Goal: Information Seeking & Learning: Learn about a topic

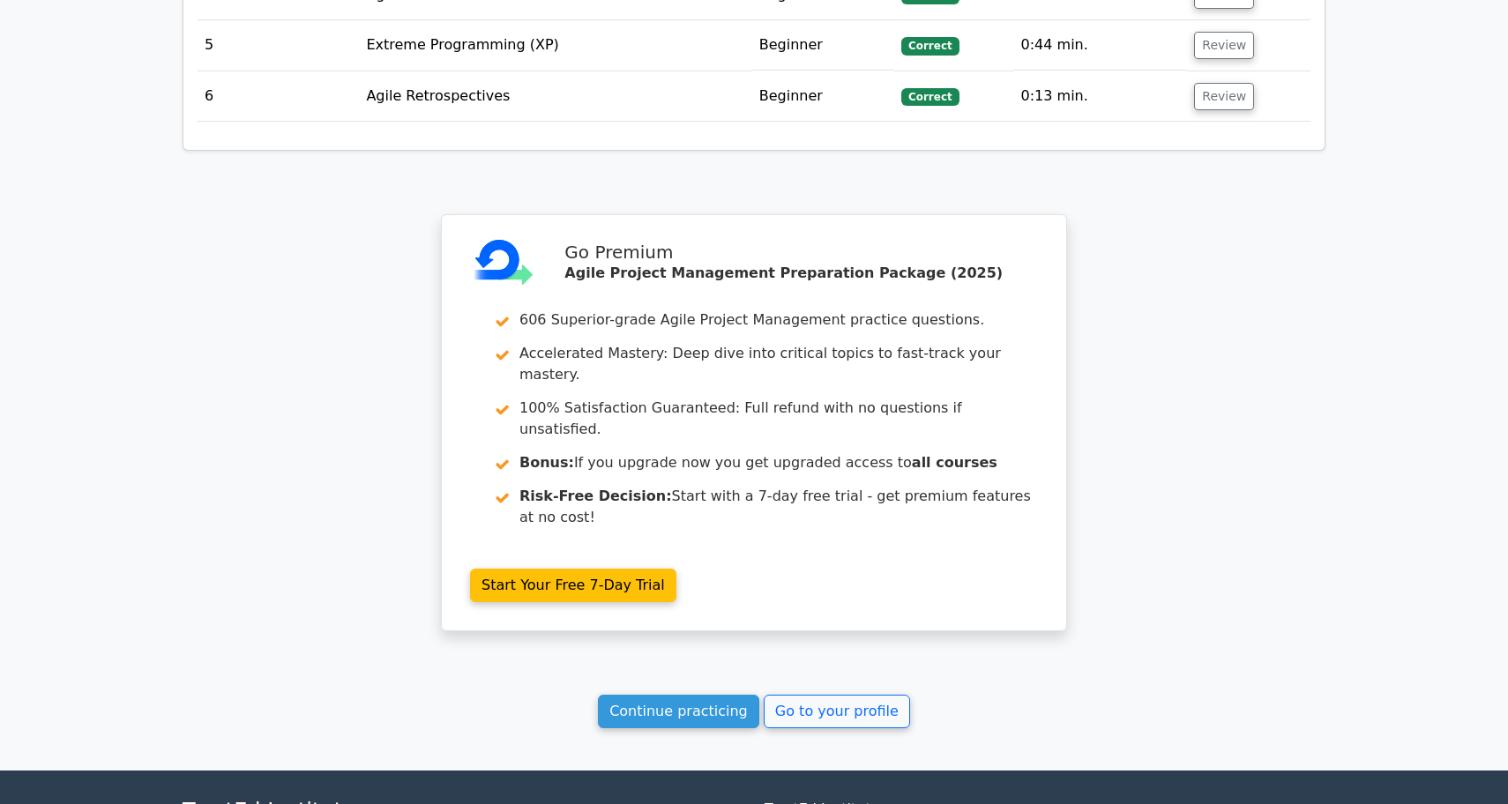
scroll to position [2378, 0]
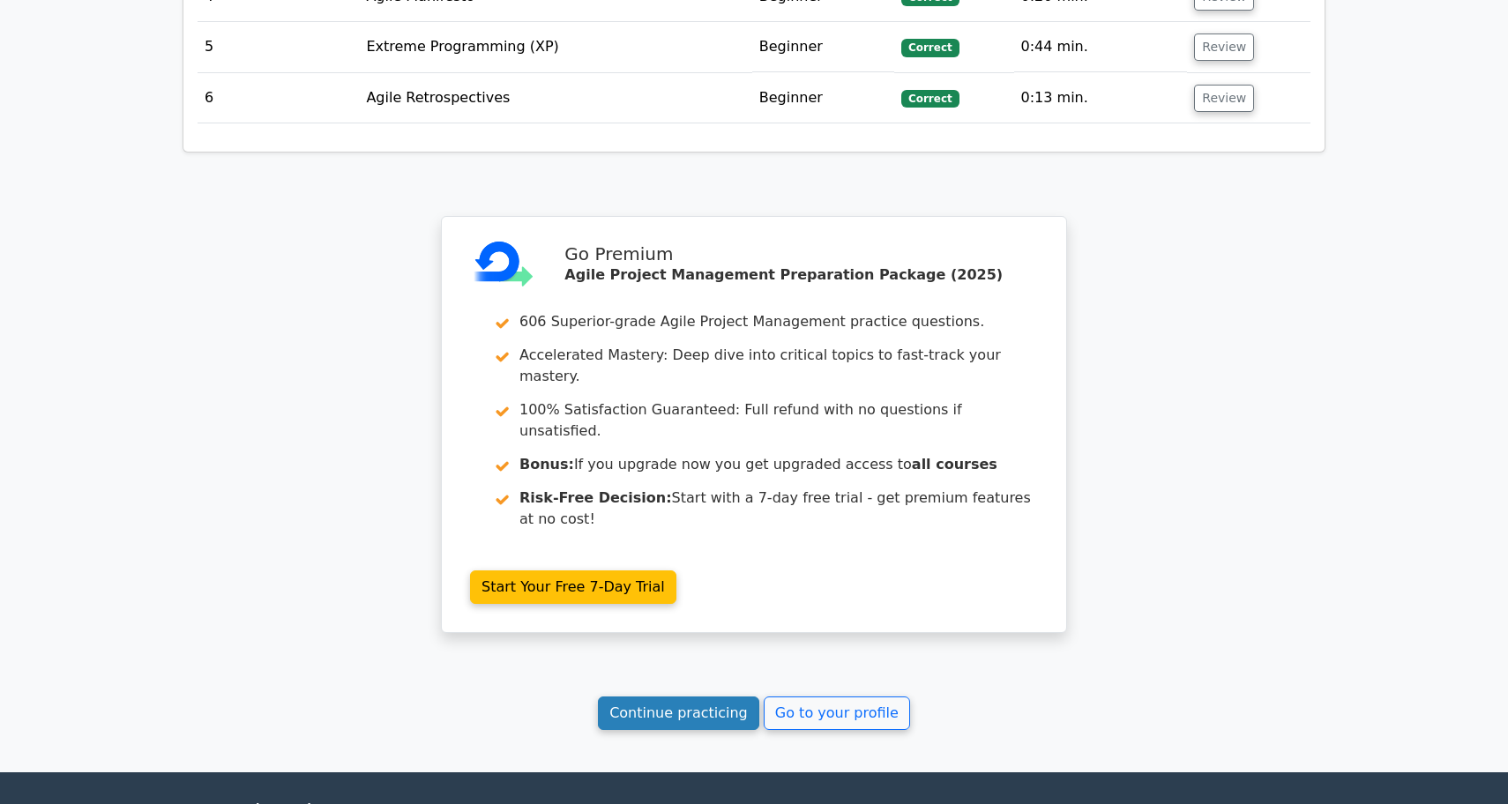
click at [672, 697] on link "Continue practicing" at bounding box center [678, 714] width 161 height 34
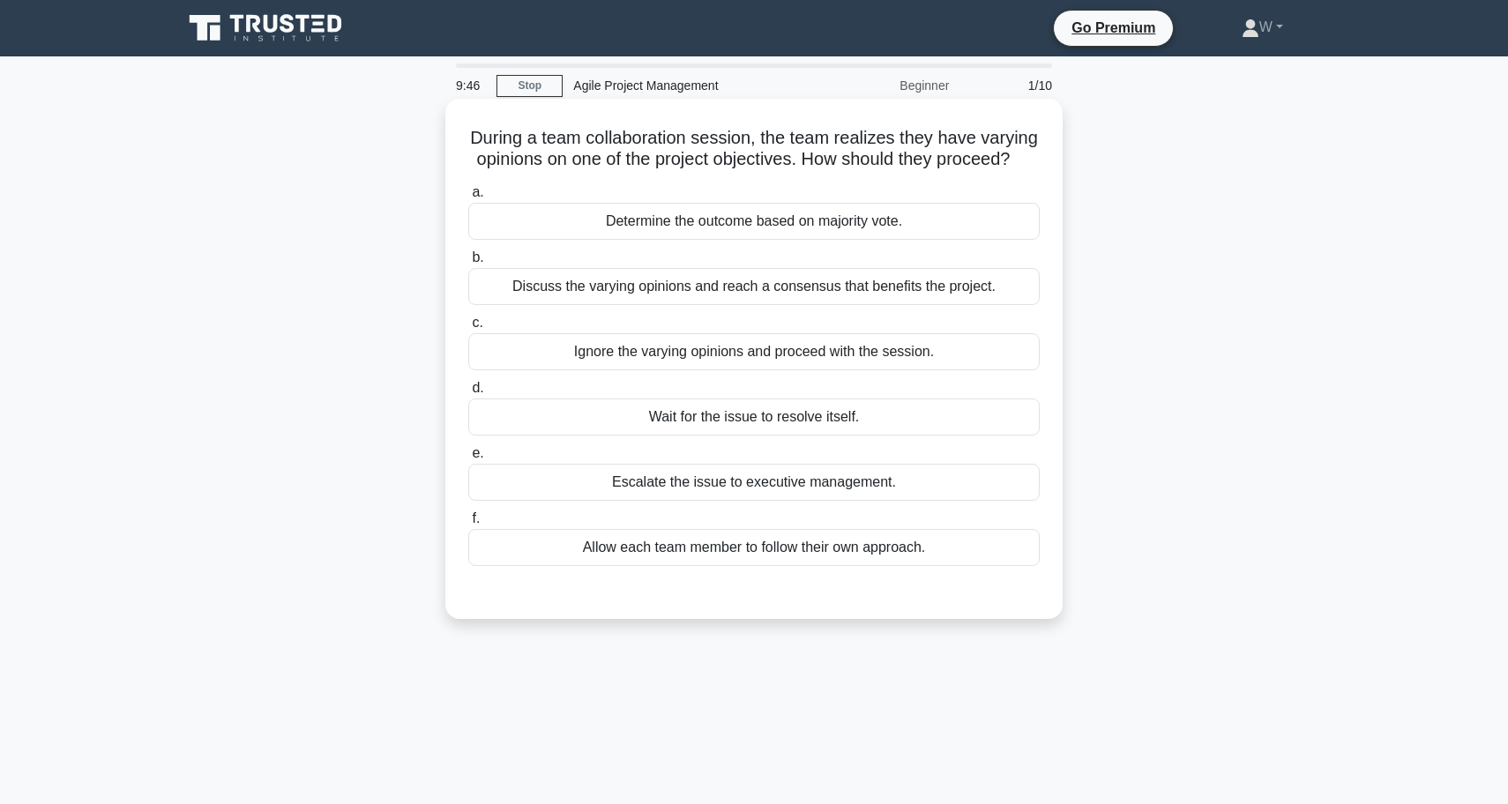
click at [900, 285] on div "Discuss the varying opinions and reach a consensus that benefits the project." at bounding box center [753, 286] width 571 height 37
click at [468, 264] on input "b. Discuss the varying opinions and reach a consensus that benefits the project." at bounding box center [468, 257] width 0 height 11
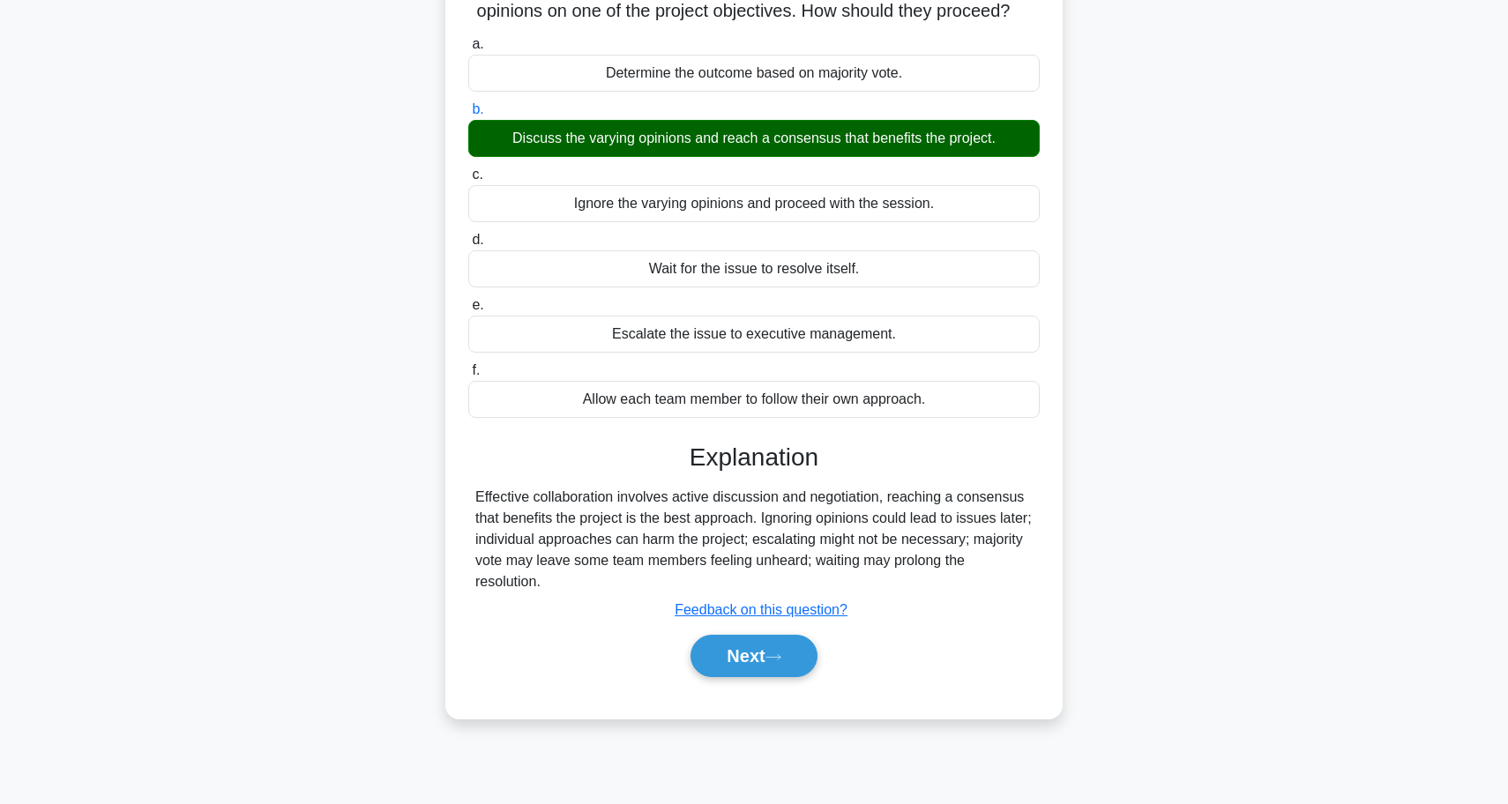
scroll to position [148, 0]
click at [802, 685] on div "a. Determine the outcome based on majority vote. b. Discuss the varying opinion…" at bounding box center [753, 364] width 575 height 668
click at [801, 659] on button "Next" at bounding box center [753, 656] width 126 height 42
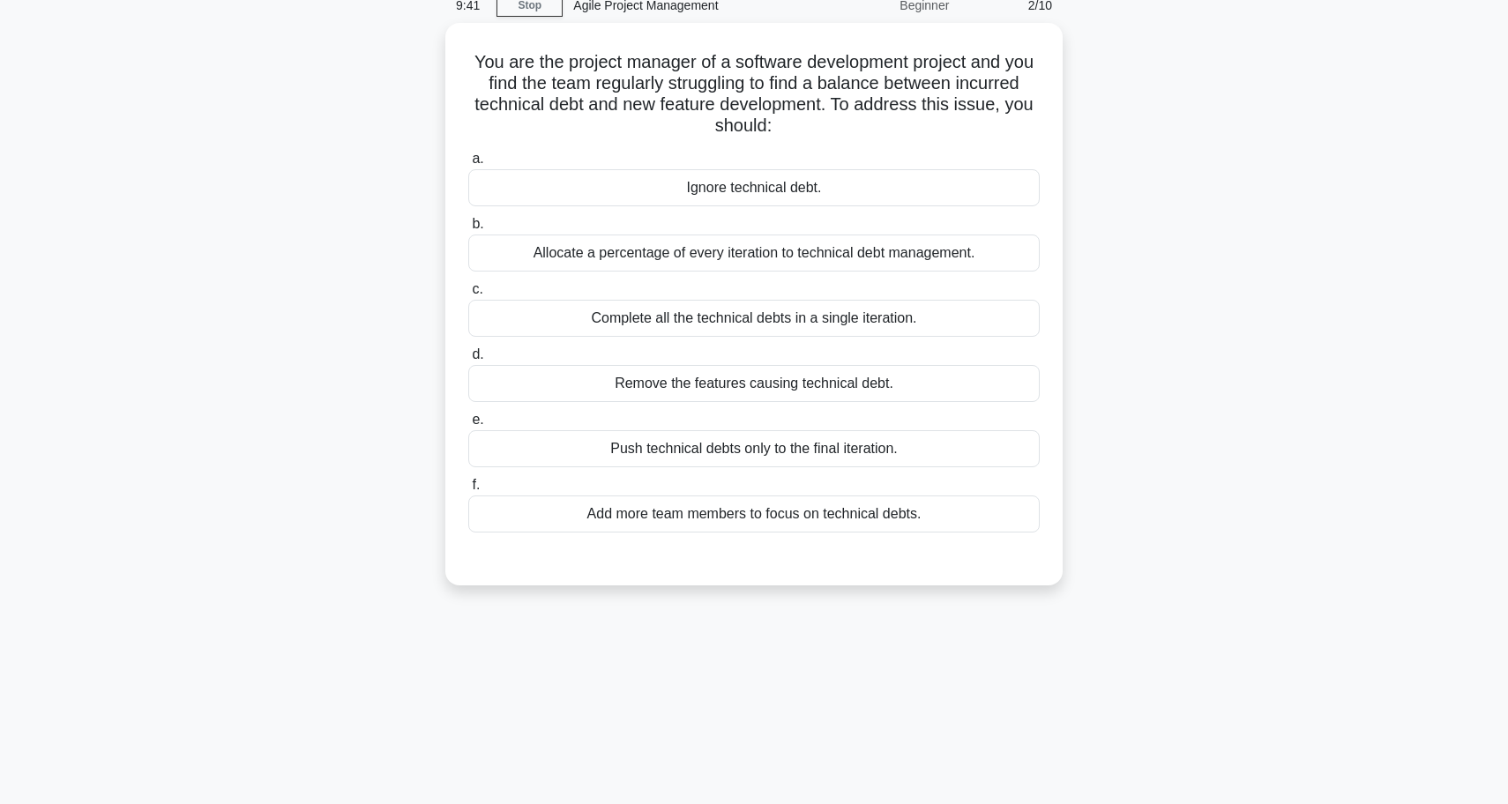
scroll to position [86, 0]
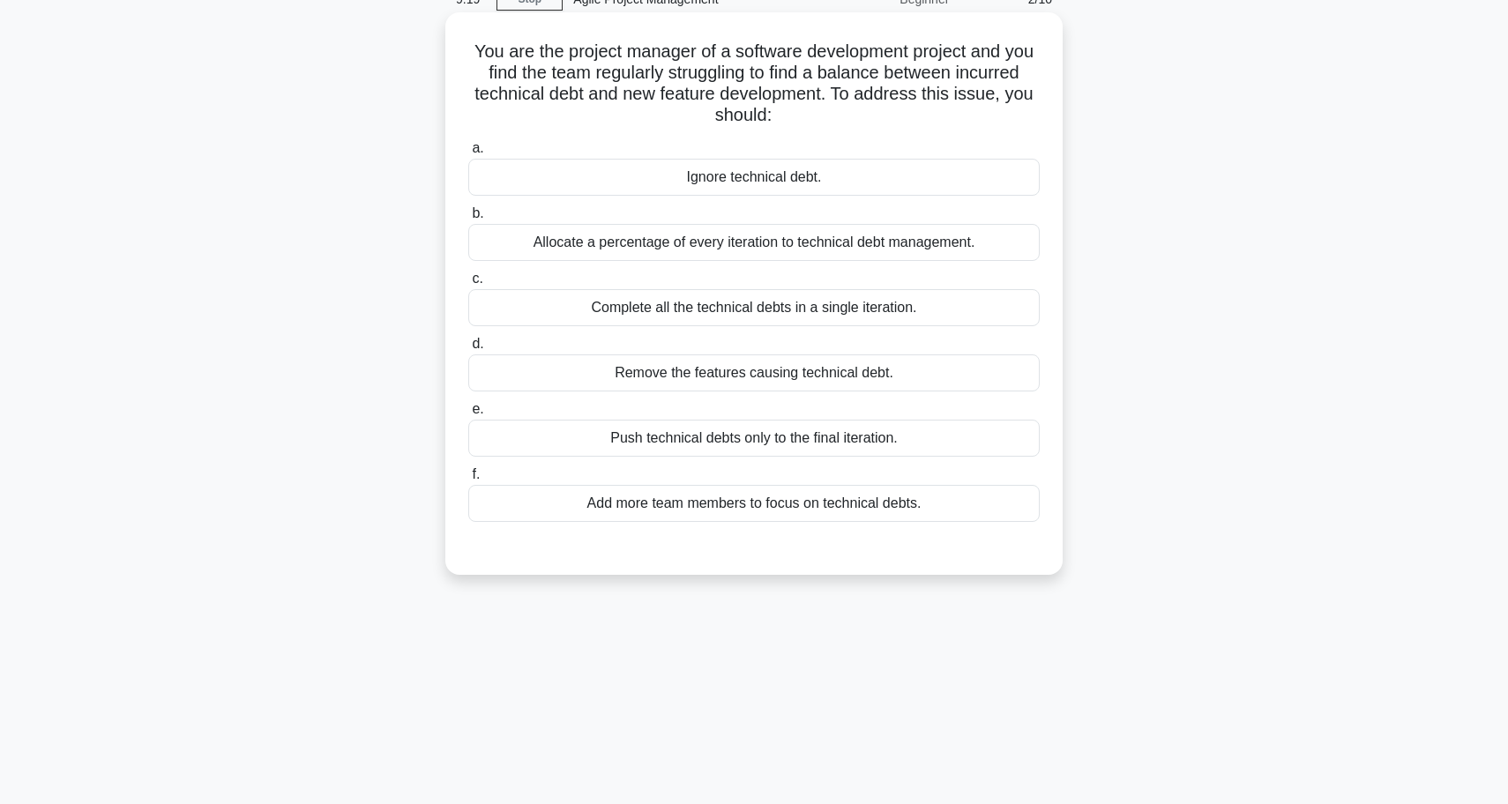
click at [838, 248] on div "Allocate a percentage of every iteration to technical debt management." at bounding box center [753, 242] width 571 height 37
click at [468, 220] on input "b. Allocate a percentage of every iteration to technical debt management." at bounding box center [468, 213] width 0 height 11
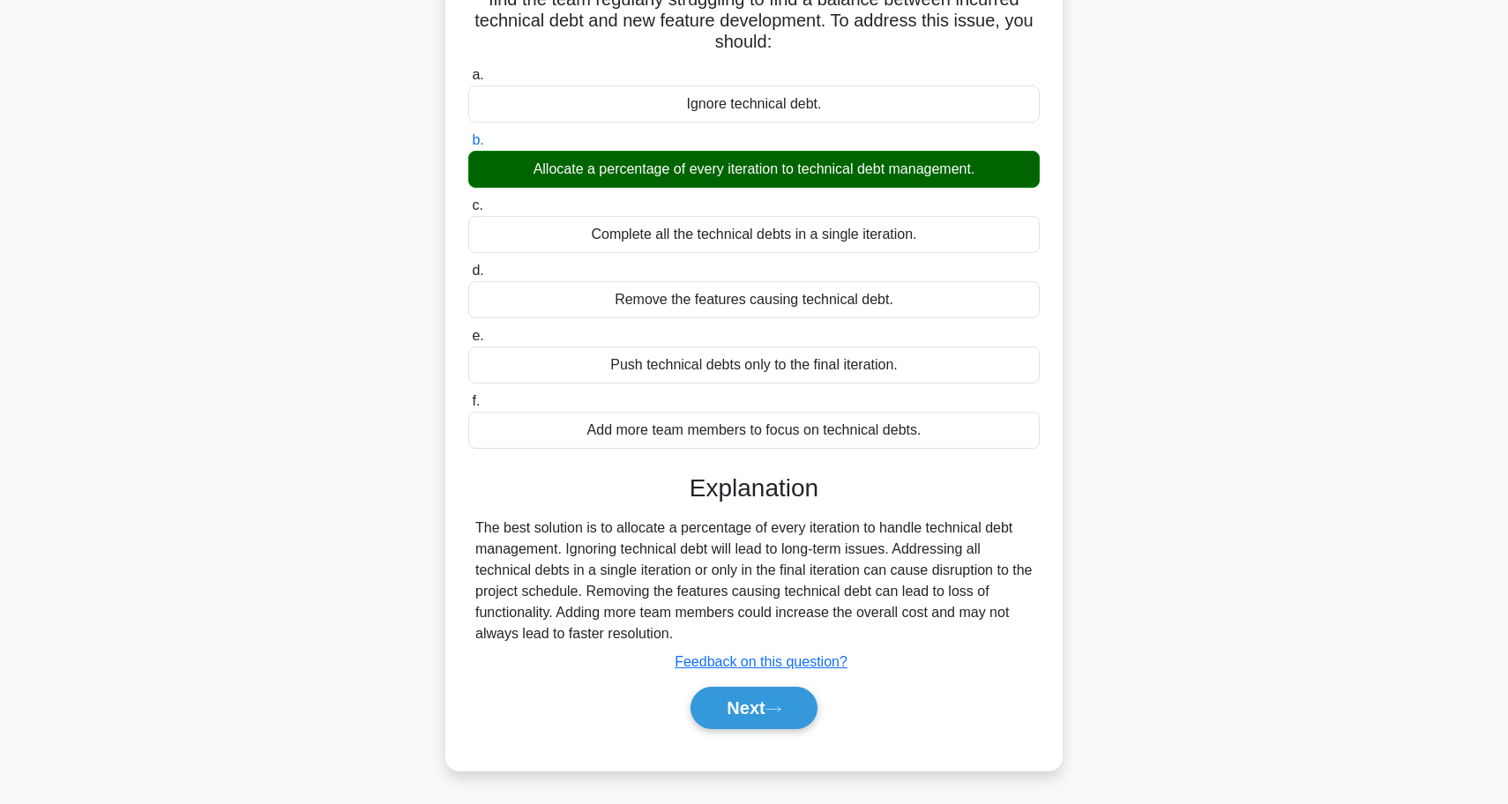
scroll to position [160, 0]
click at [764, 698] on button "Next" at bounding box center [753, 708] width 126 height 42
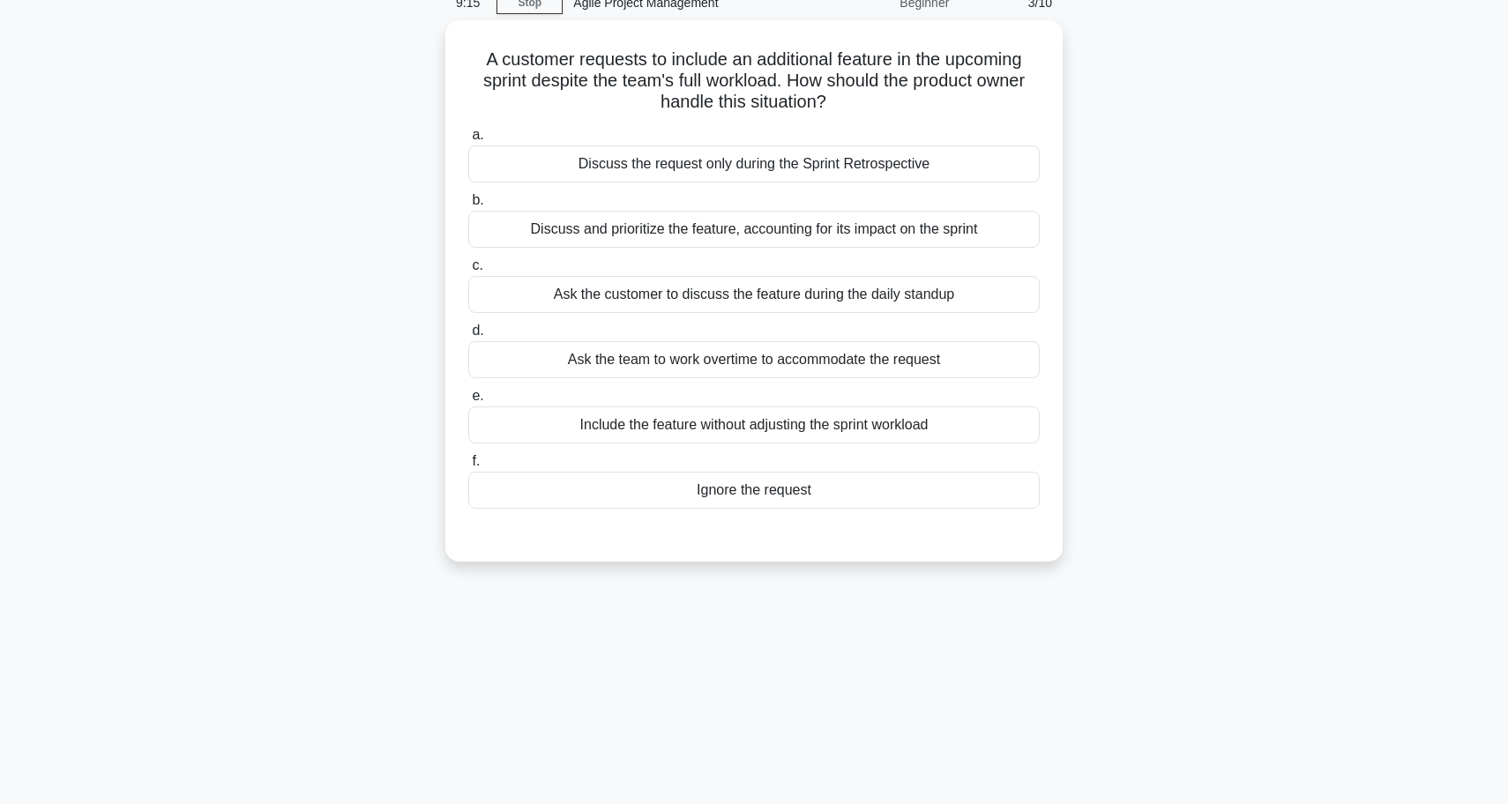
scroll to position [75, 0]
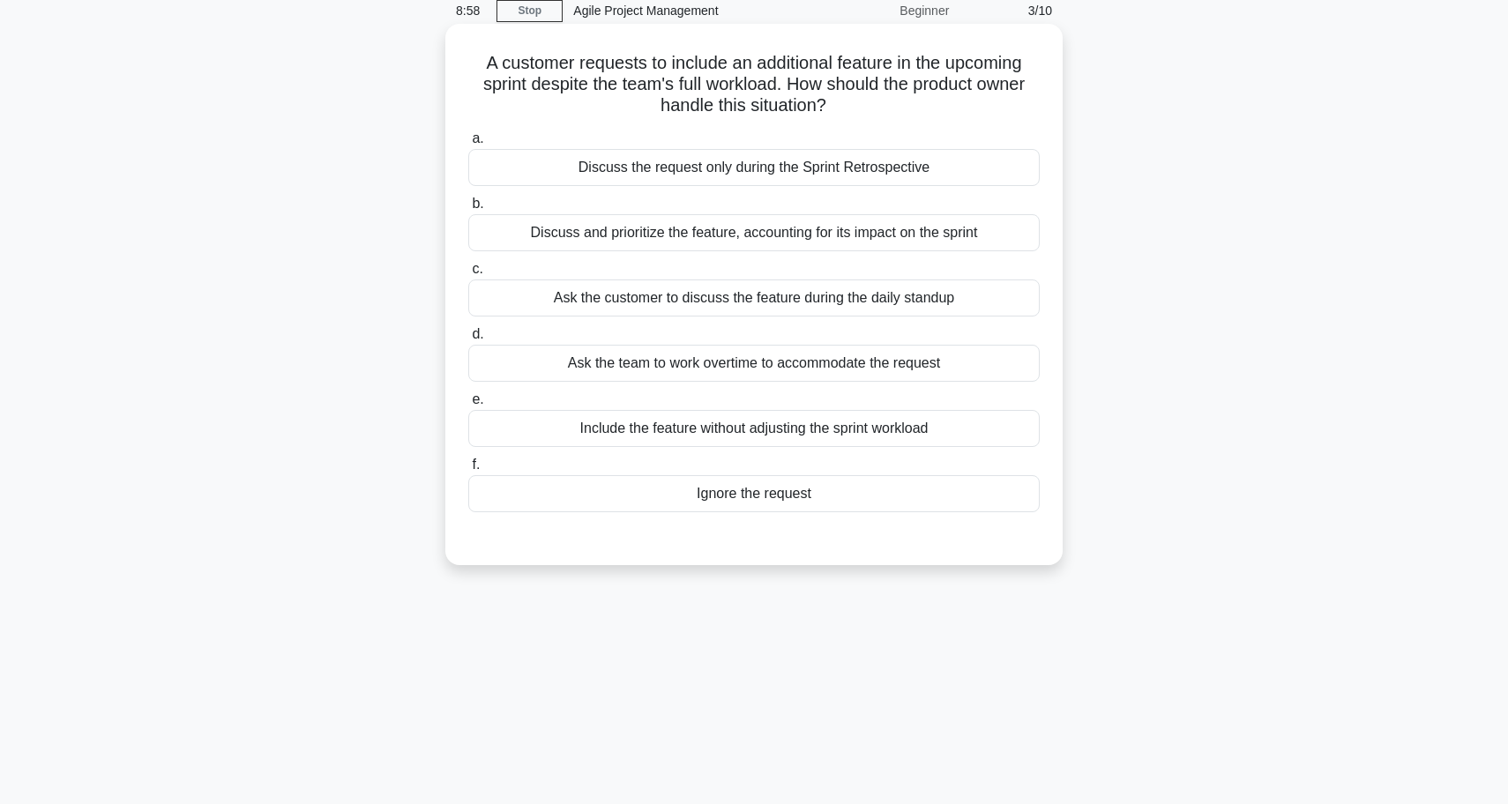
click at [751, 234] on div "Discuss and prioritize the feature, accounting for its impact on the sprint" at bounding box center [753, 232] width 571 height 37
click at [468, 210] on input "b. Discuss and prioritize the feature, accounting for its impact on the sprint" at bounding box center [468, 203] width 0 height 11
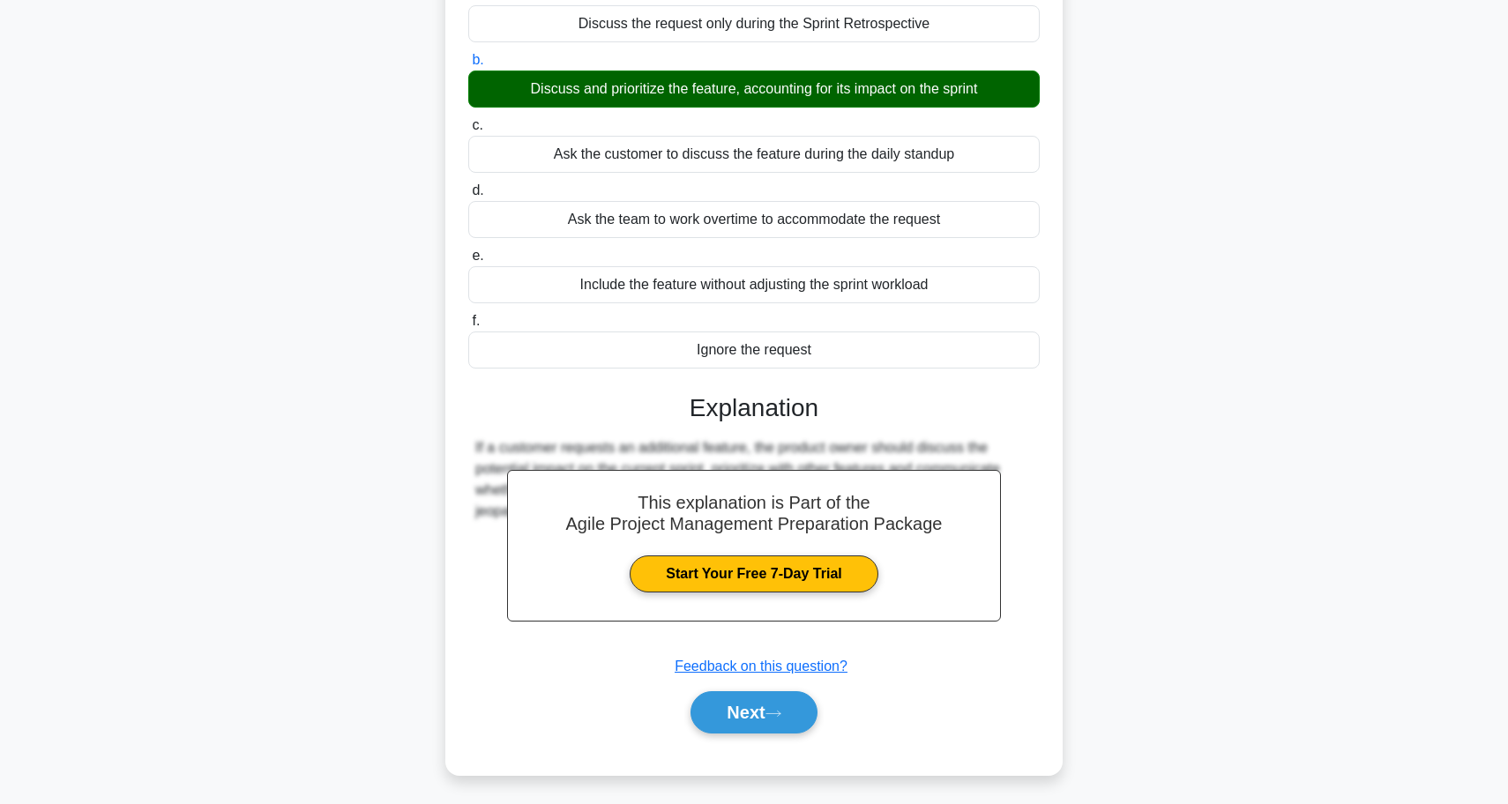
scroll to position [223, 0]
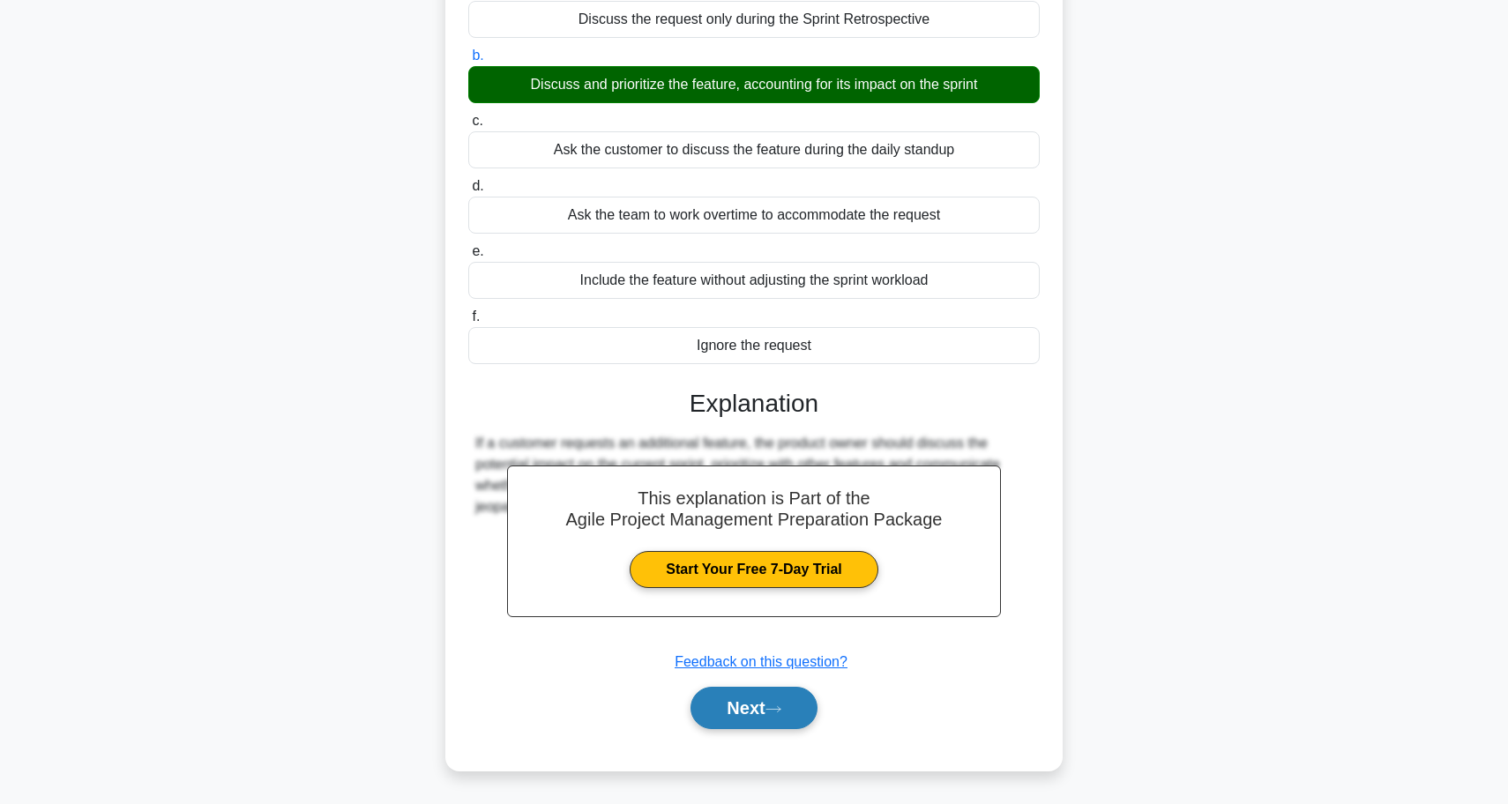
click at [745, 722] on button "Next" at bounding box center [753, 708] width 126 height 42
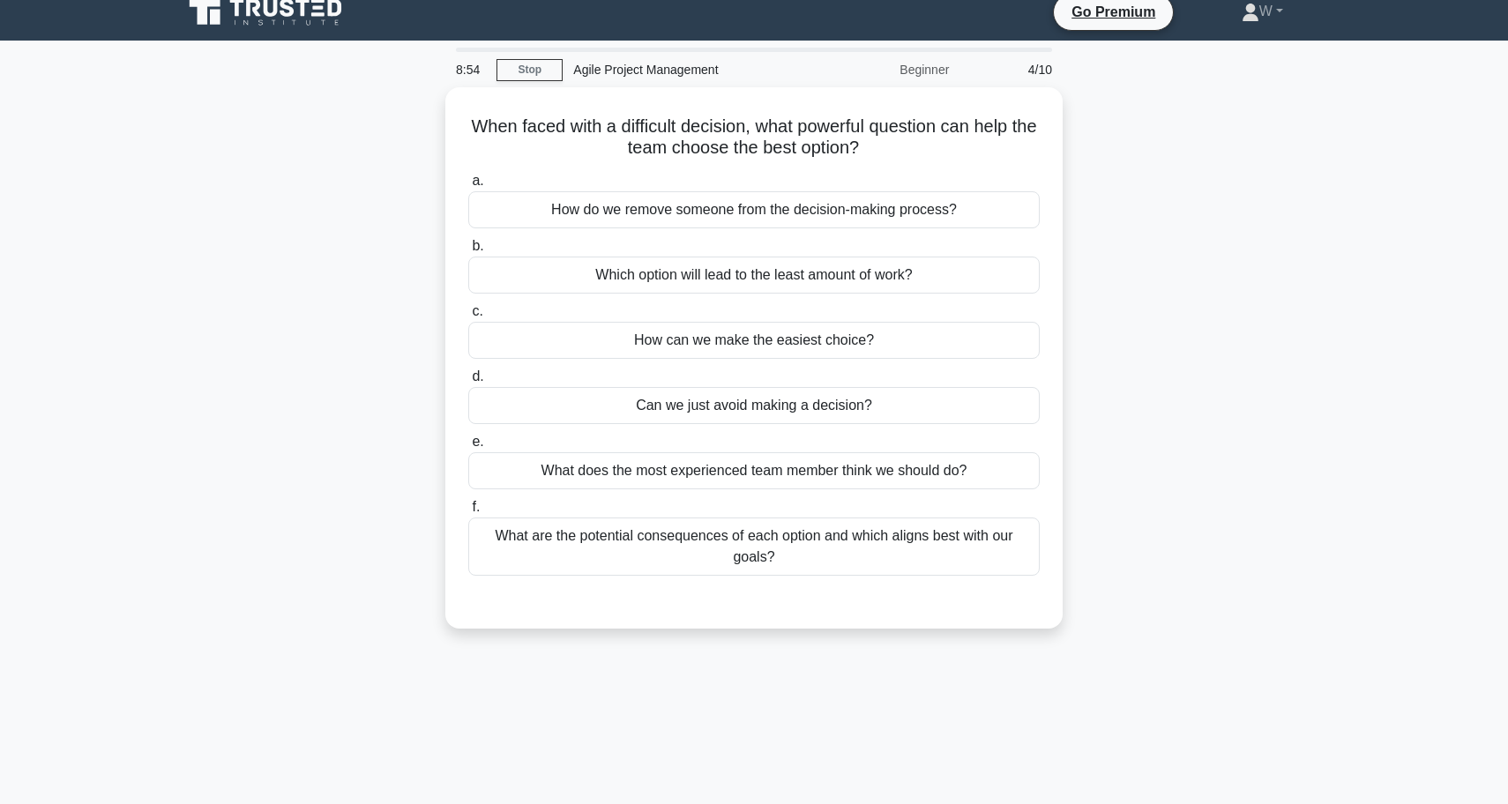
scroll to position [16, 0]
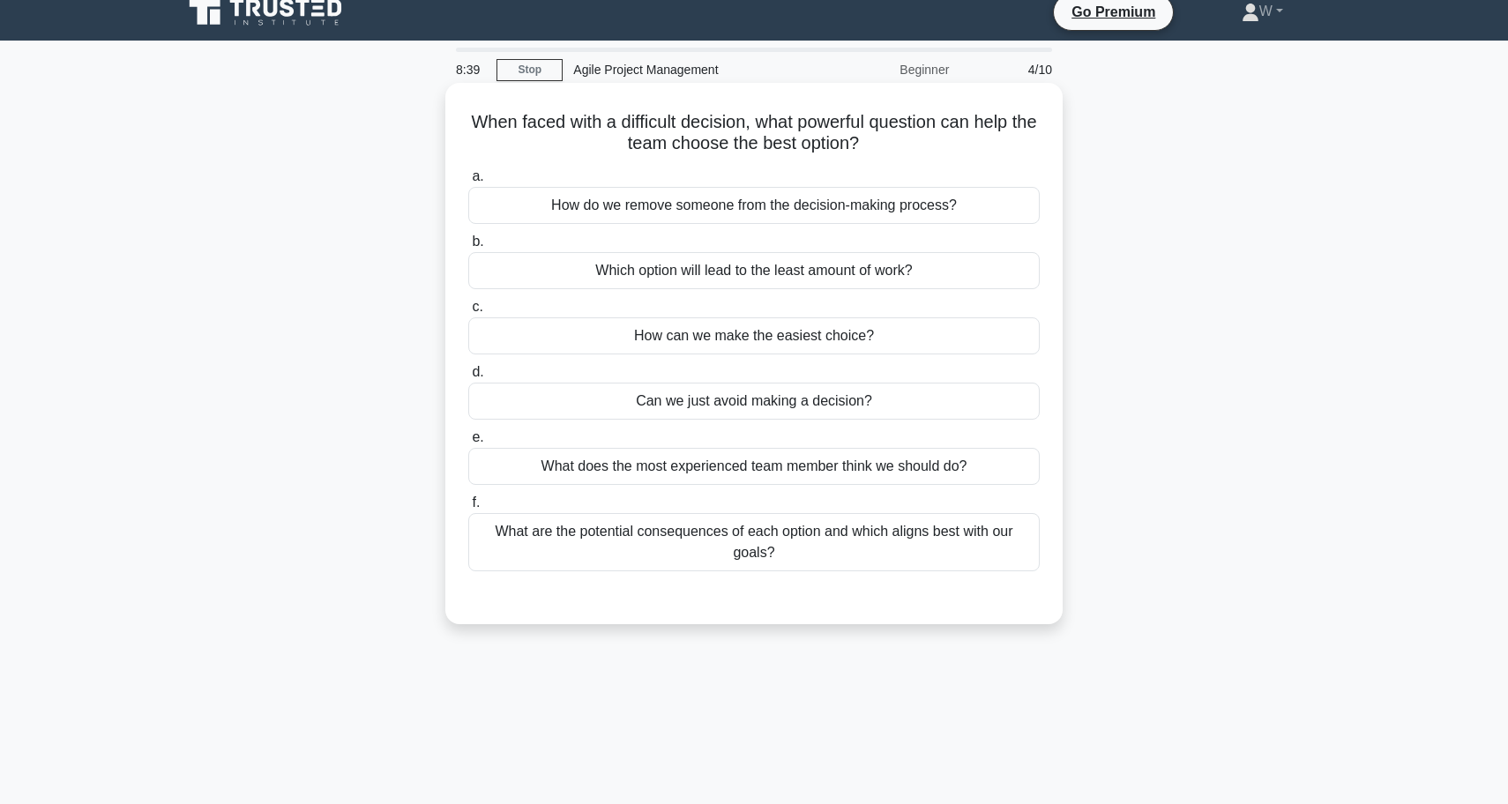
click at [837, 545] on div "What are the potential consequences of each option and which aligns best with o…" at bounding box center [753, 542] width 571 height 58
click at [468, 509] on input "f. What are the potential consequences of each option and which aligns best wit…" at bounding box center [468, 502] width 0 height 11
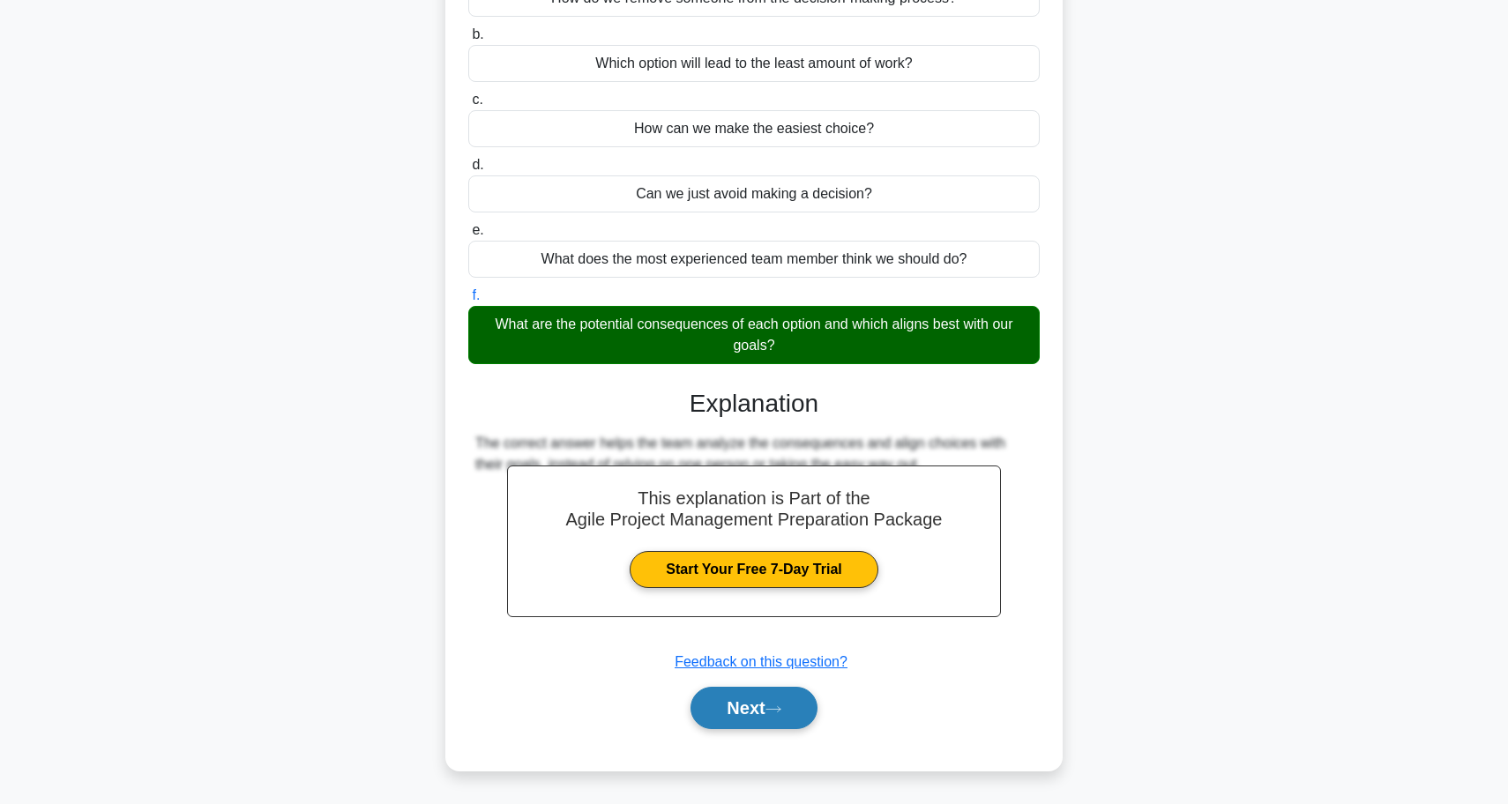
click at [740, 714] on button "Next" at bounding box center [753, 708] width 126 height 42
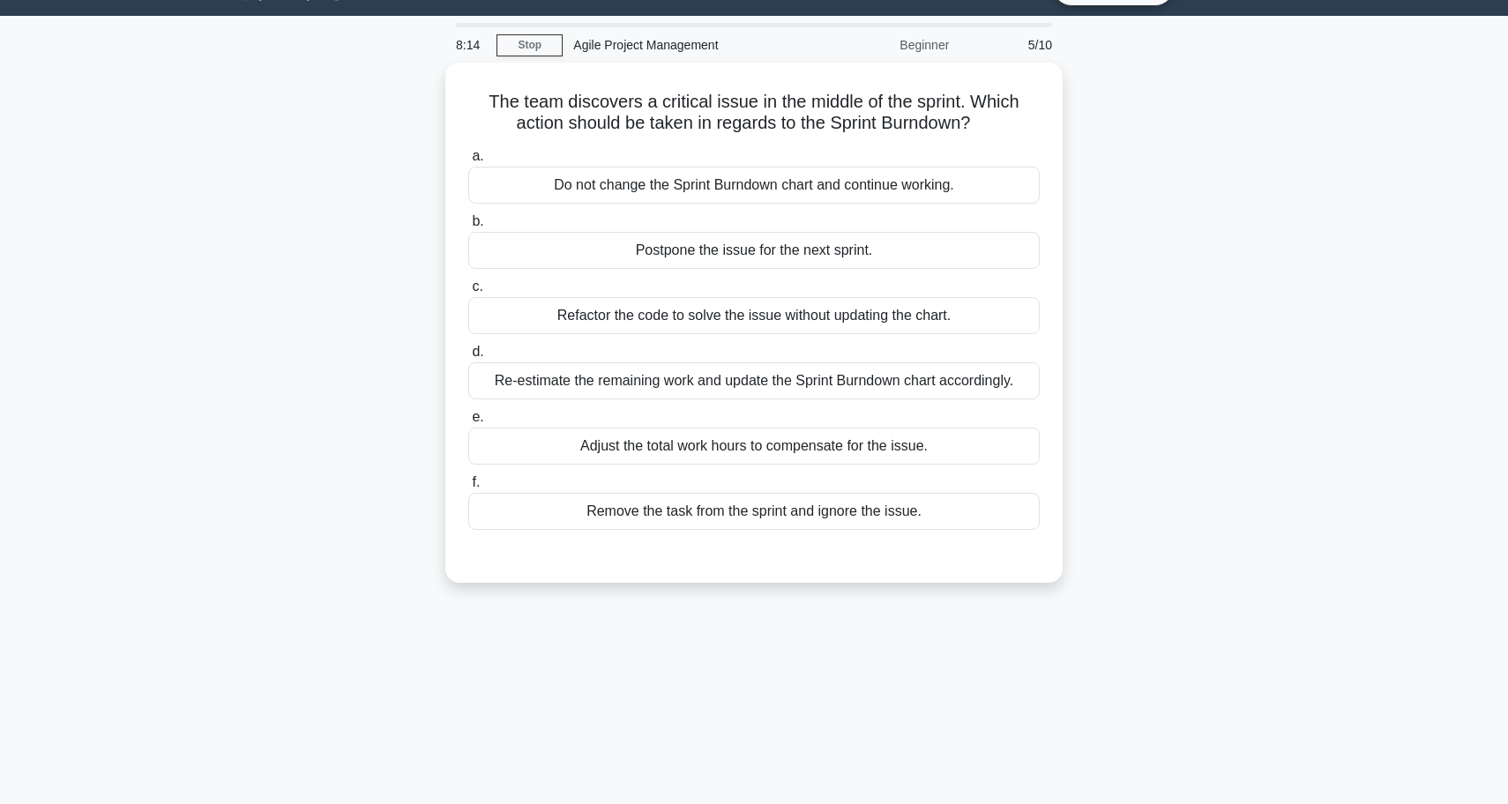
scroll to position [37, 0]
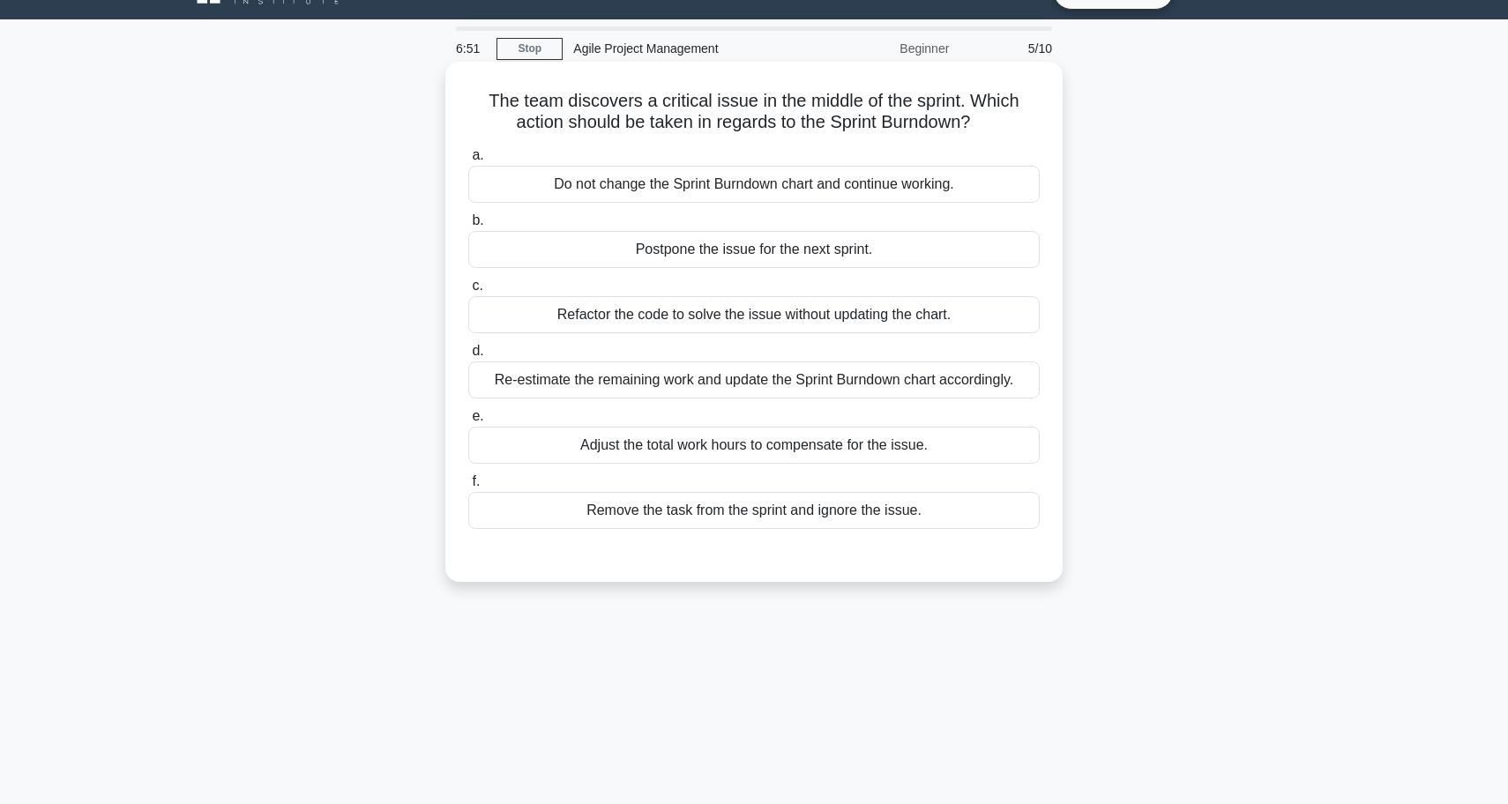
click at [842, 385] on div "Re-estimate the remaining work and update the Sprint Burndown chart accordingly." at bounding box center [753, 380] width 571 height 37
click at [468, 357] on input "d. Re-estimate the remaining work and update the Sprint Burndown chart accordin…" at bounding box center [468, 351] width 0 height 11
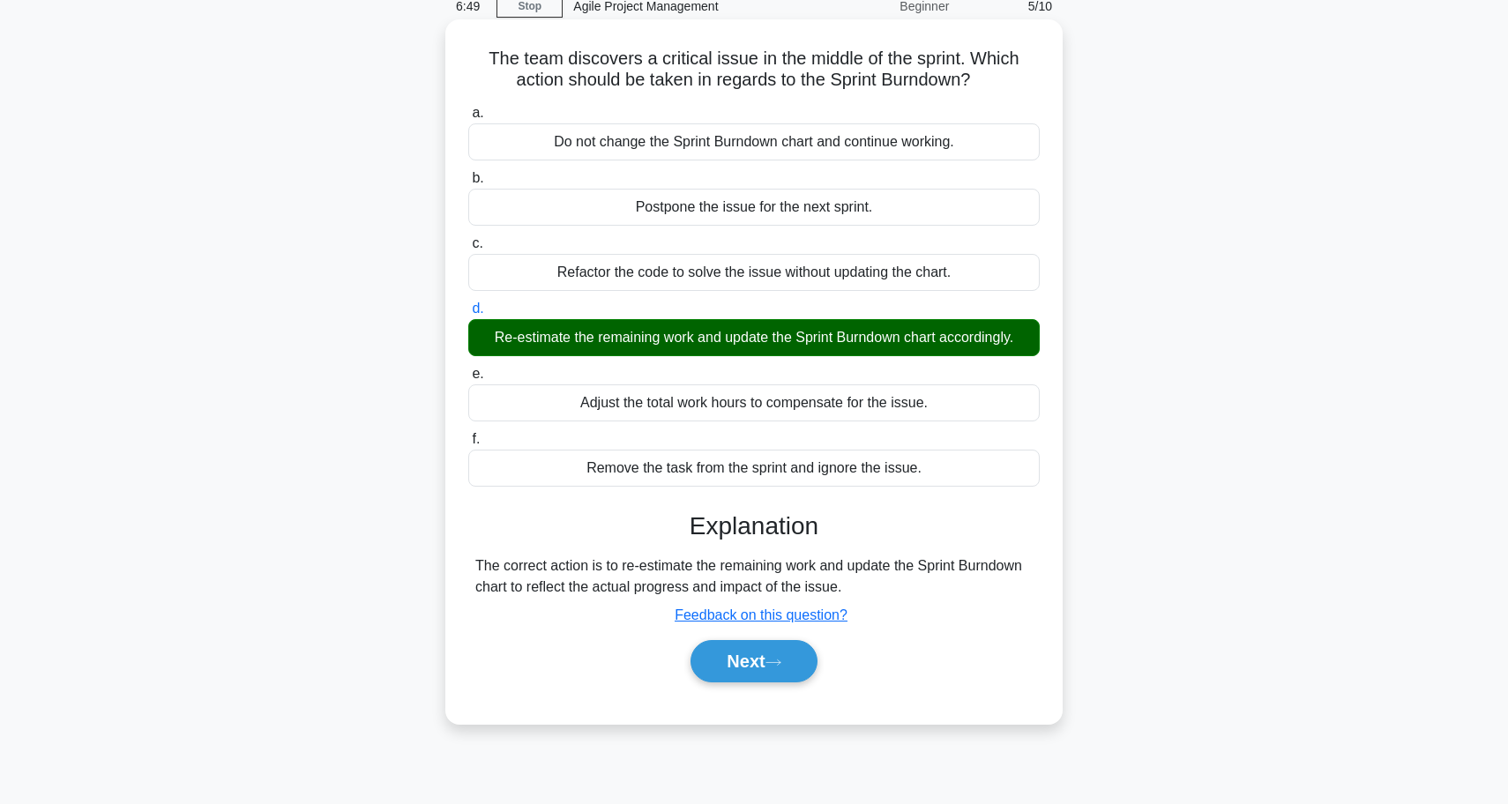
scroll to position [80, 0]
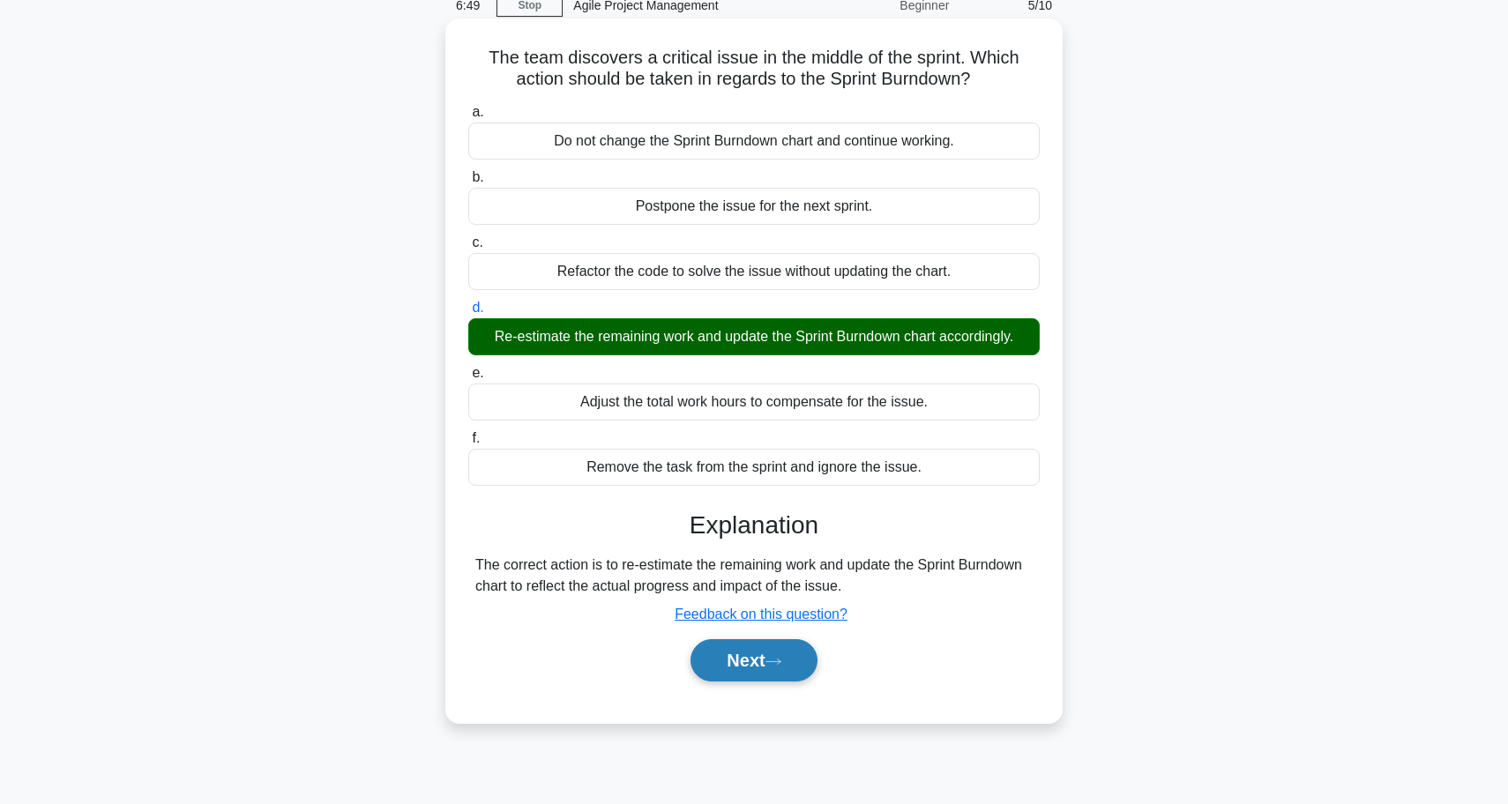
click at [808, 660] on button "Next" at bounding box center [753, 660] width 126 height 42
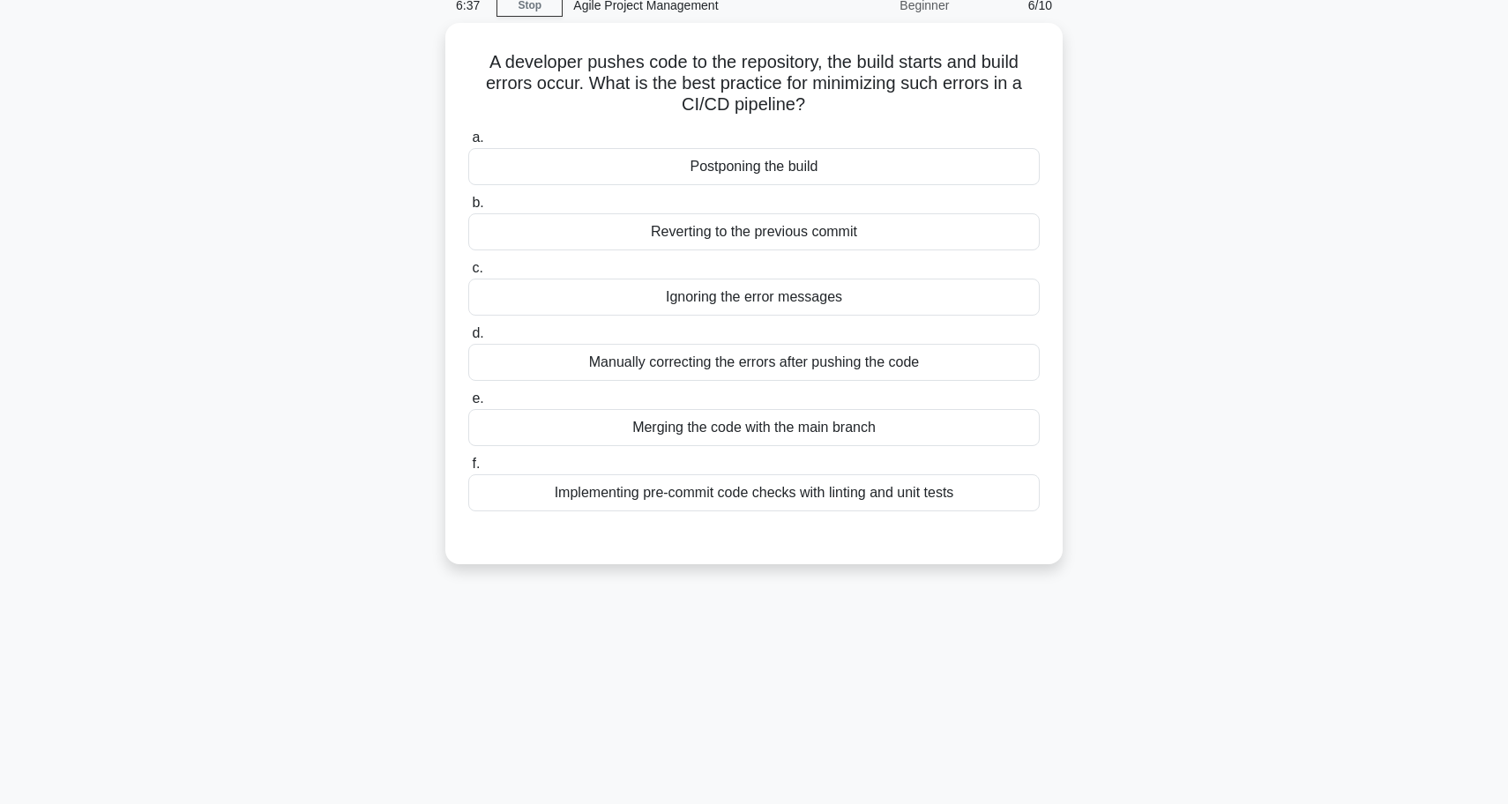
scroll to position [51, 0]
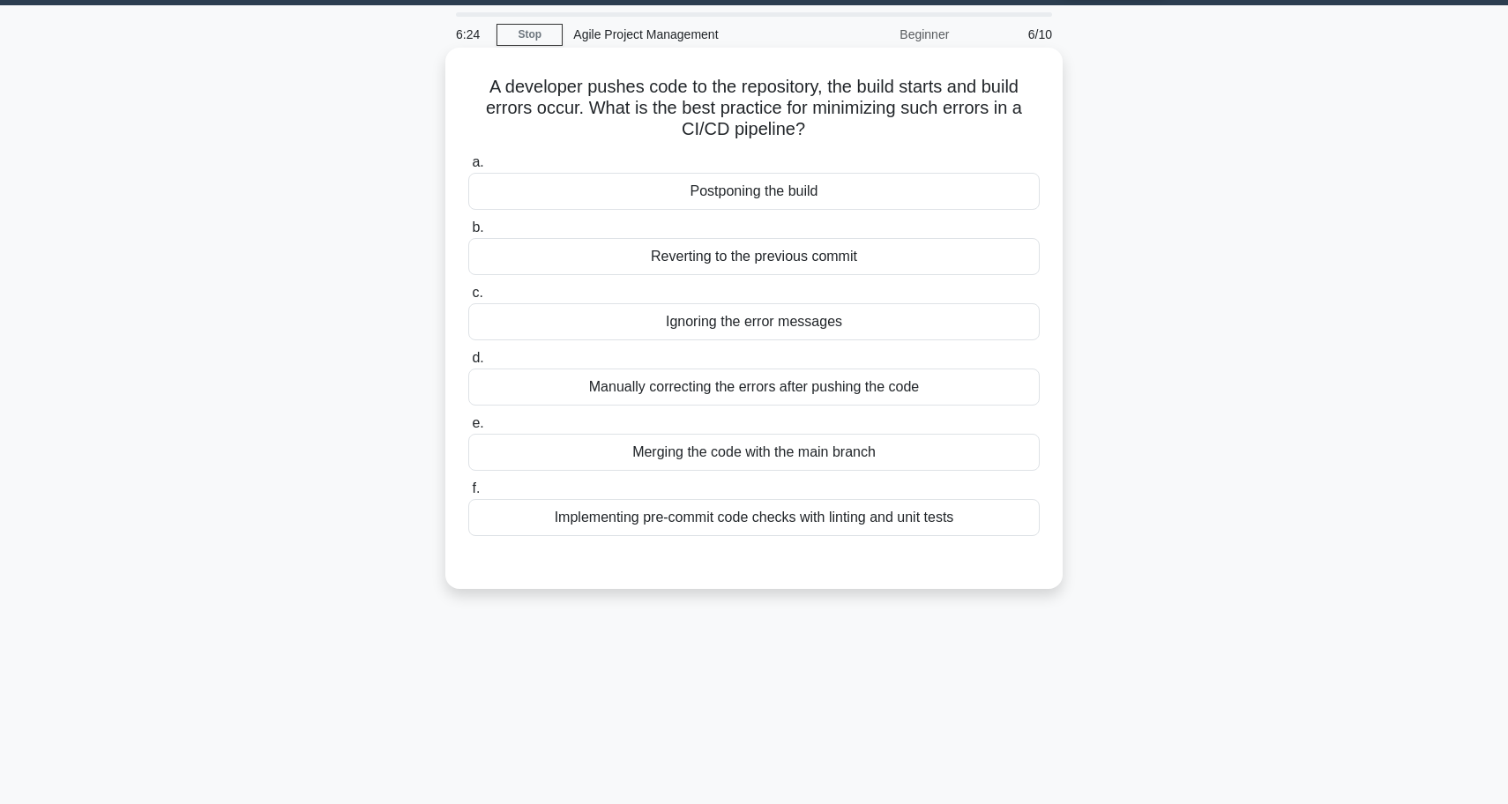
click at [777, 518] on div "Implementing pre-commit code checks with linting and unit tests" at bounding box center [753, 517] width 571 height 37
click at [468, 495] on input "f. Implementing pre-commit code checks with linting and unit tests" at bounding box center [468, 488] width 0 height 11
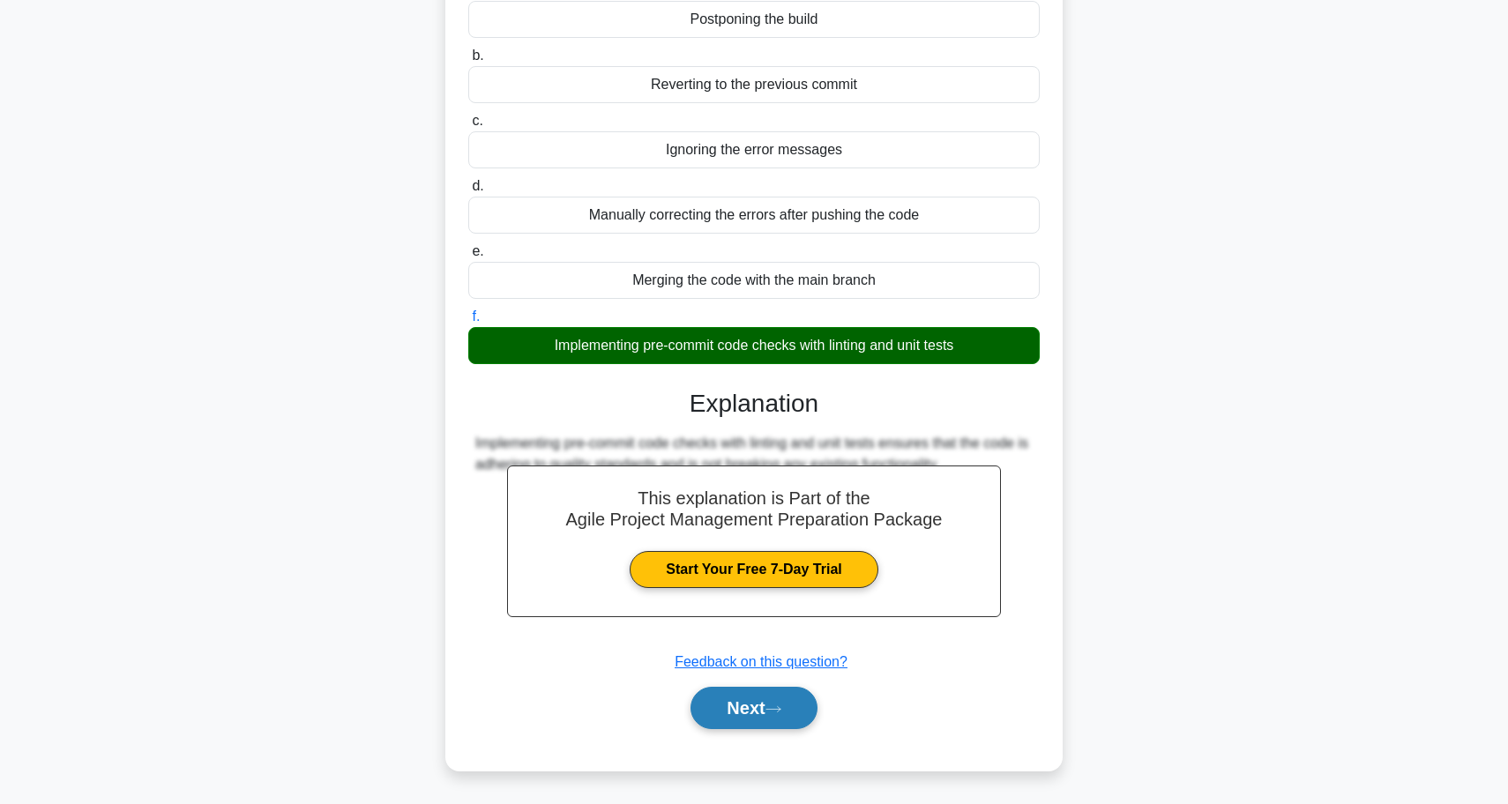
click at [751, 697] on button "Next" at bounding box center [753, 708] width 126 height 42
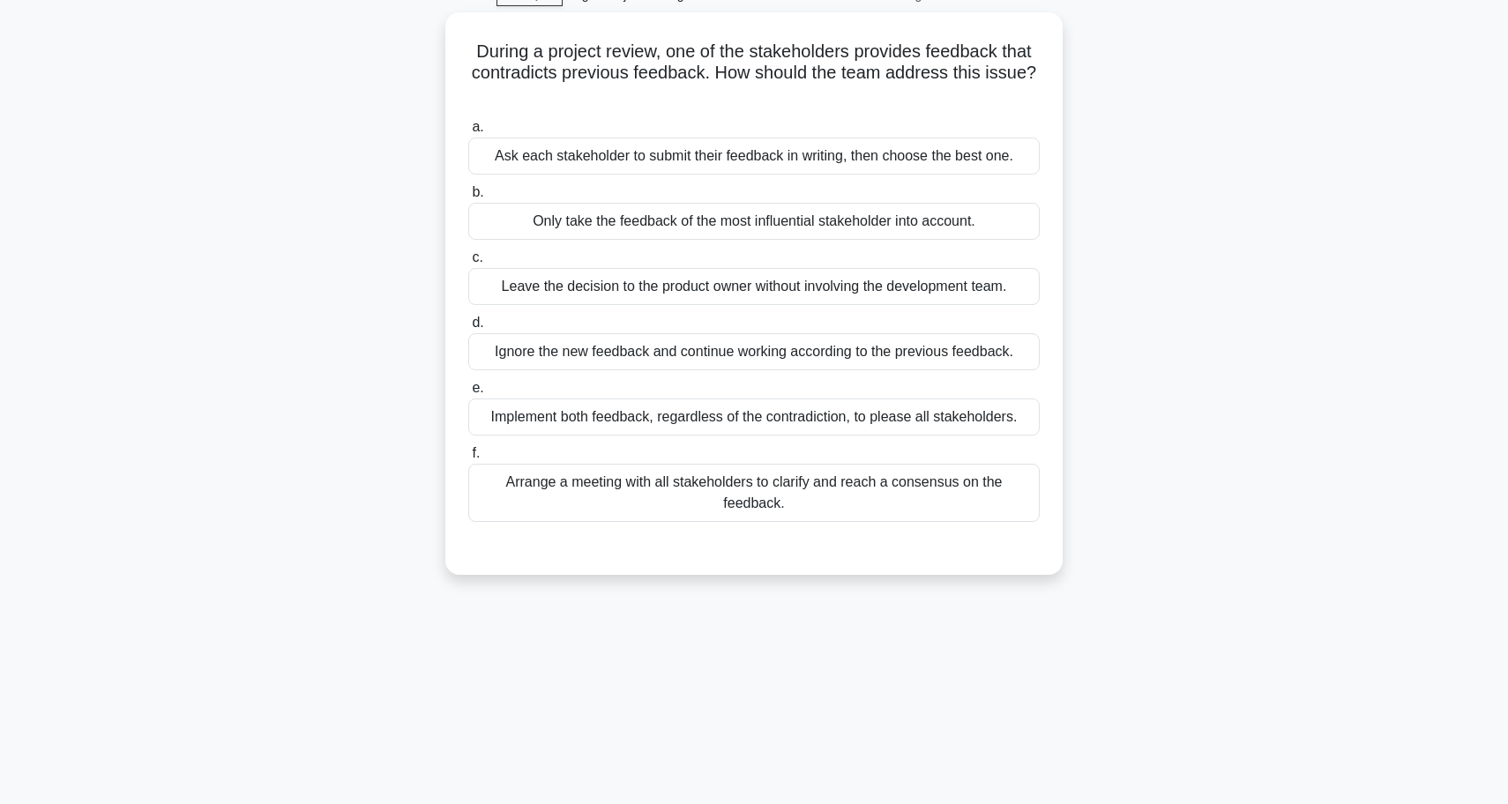
scroll to position [88, 0]
click at [750, 504] on div "Arrange a meeting with all stakeholders to clarify and reach a consensus on the…" at bounding box center [753, 491] width 571 height 58
click at [468, 458] on input "f. Arrange a meeting with all stakeholders to clarify and reach a consensus on …" at bounding box center [468, 451] width 0 height 11
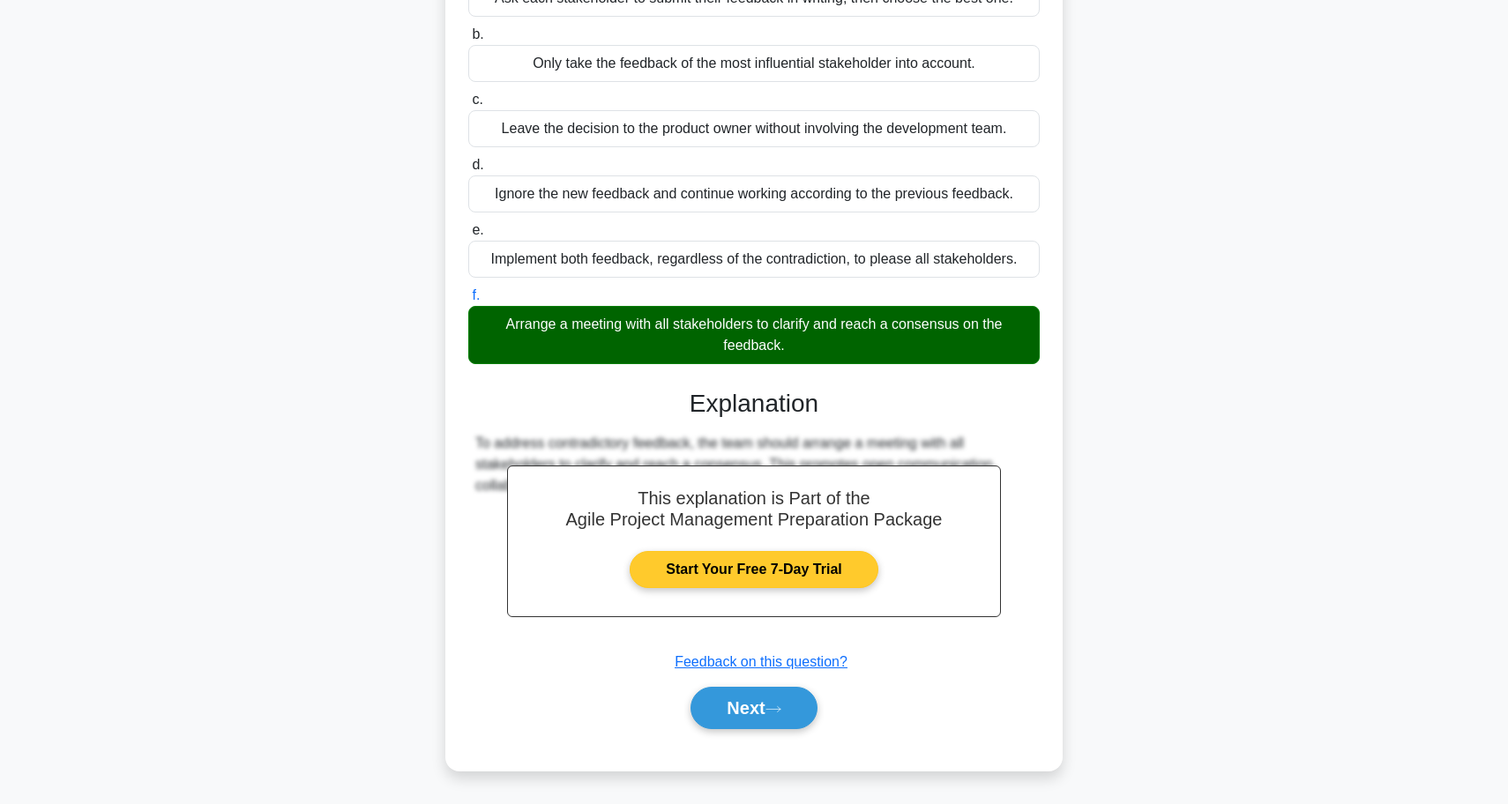
scroll to position [244, 0]
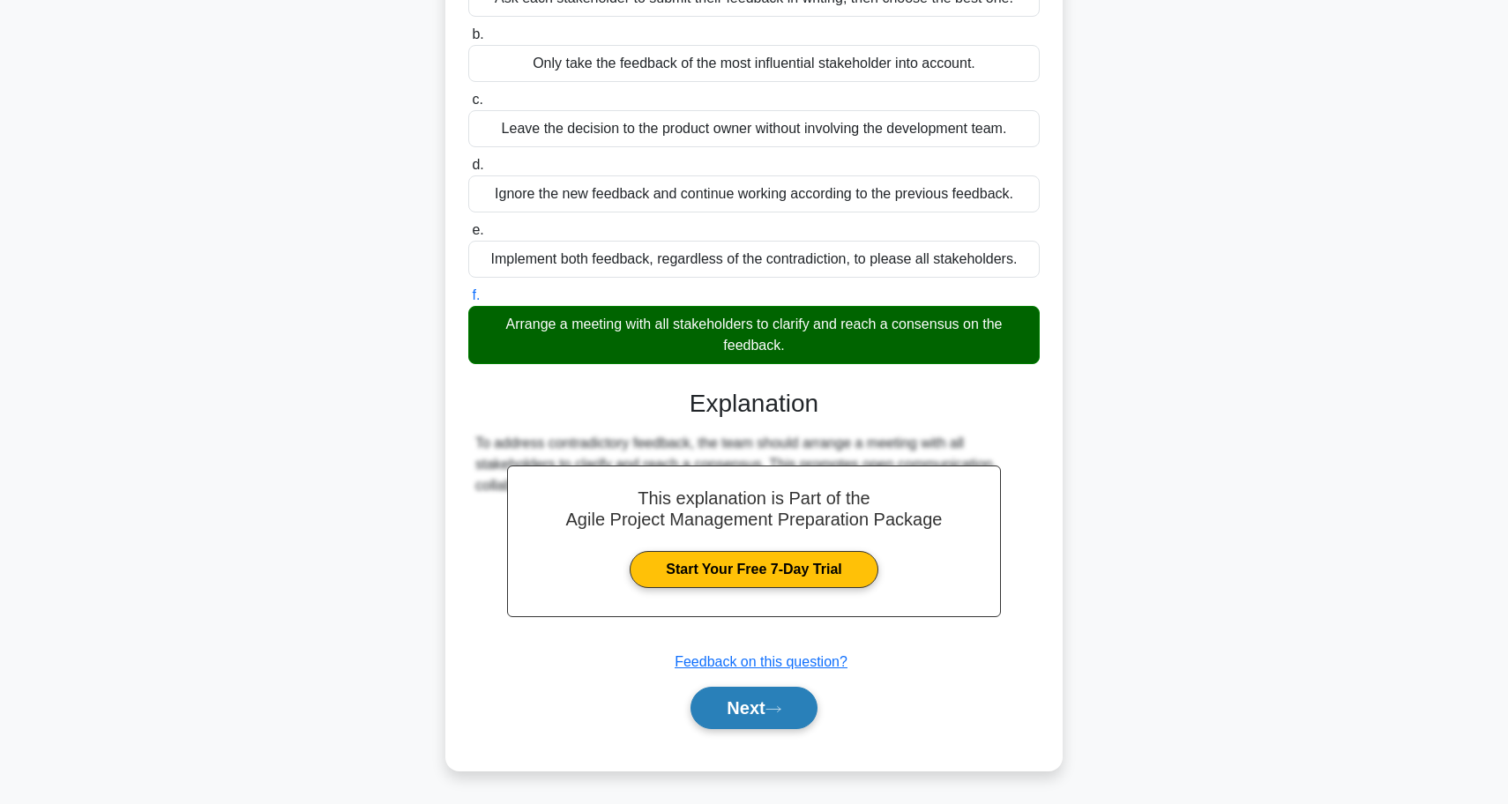
click at [751, 716] on button "Next" at bounding box center [753, 708] width 126 height 42
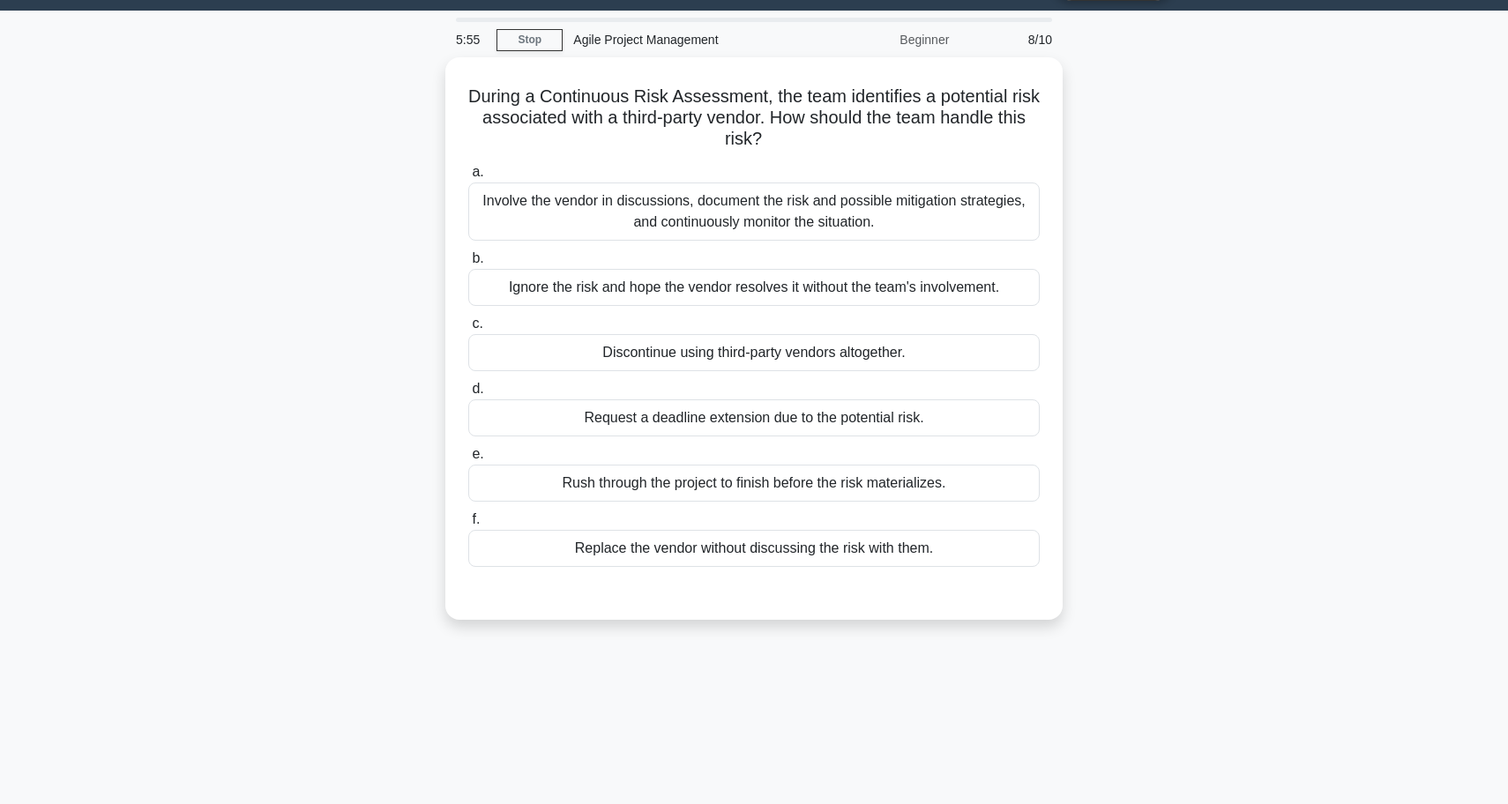
scroll to position [36, 0]
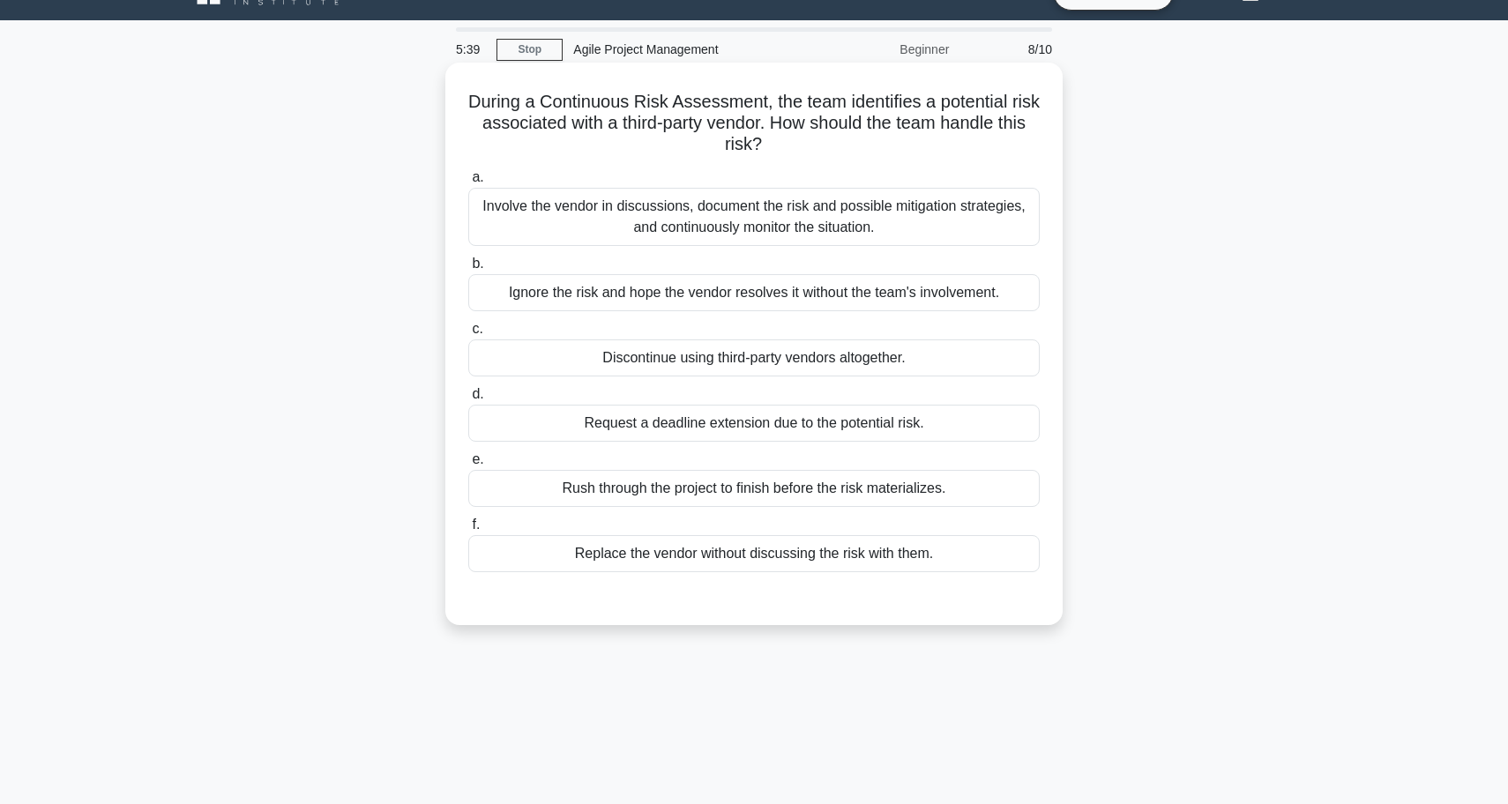
click at [652, 195] on div "Involve the vendor in discussions, document the risk and possible mitigation st…" at bounding box center [753, 217] width 571 height 58
click at [468, 183] on input "a. Involve the vendor in discussions, document the risk and possible mitigation…" at bounding box center [468, 177] width 0 height 11
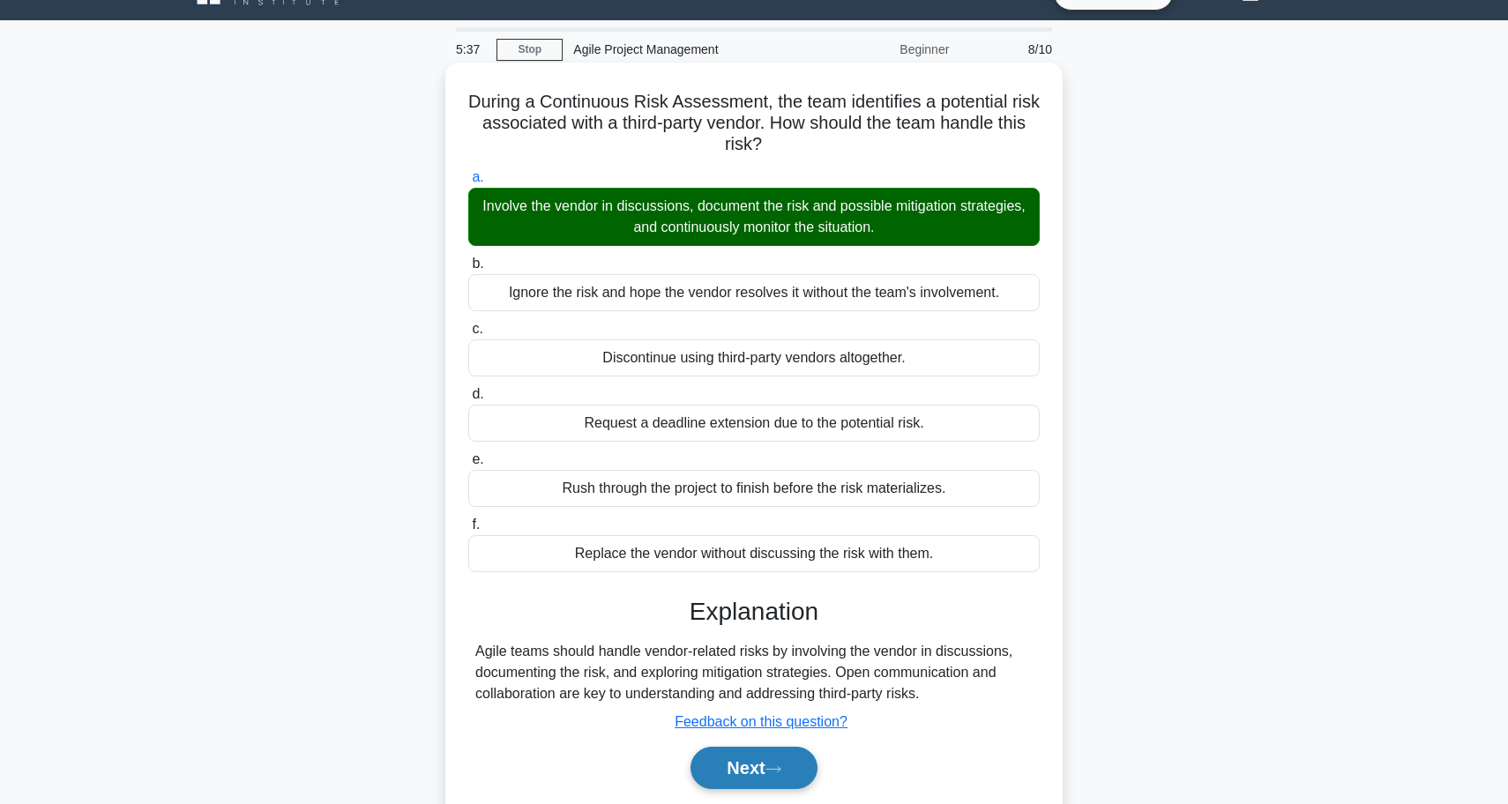
click at [759, 764] on button "Next" at bounding box center [753, 768] width 126 height 42
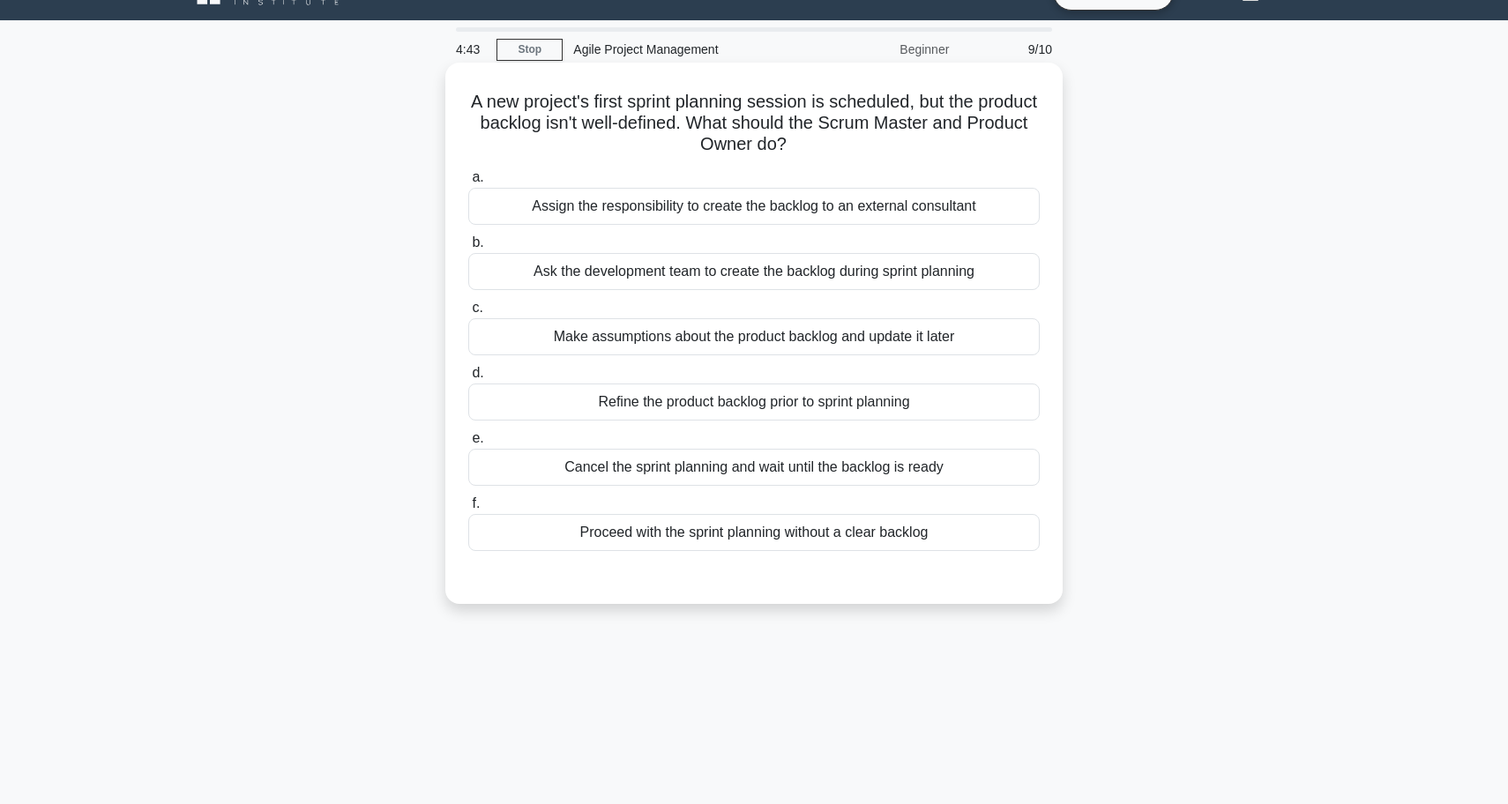
click at [744, 409] on div "Refine the product backlog prior to sprint planning" at bounding box center [753, 402] width 571 height 37
click at [468, 379] on input "d. Refine the product backlog prior to sprint planning" at bounding box center [468, 373] width 0 height 11
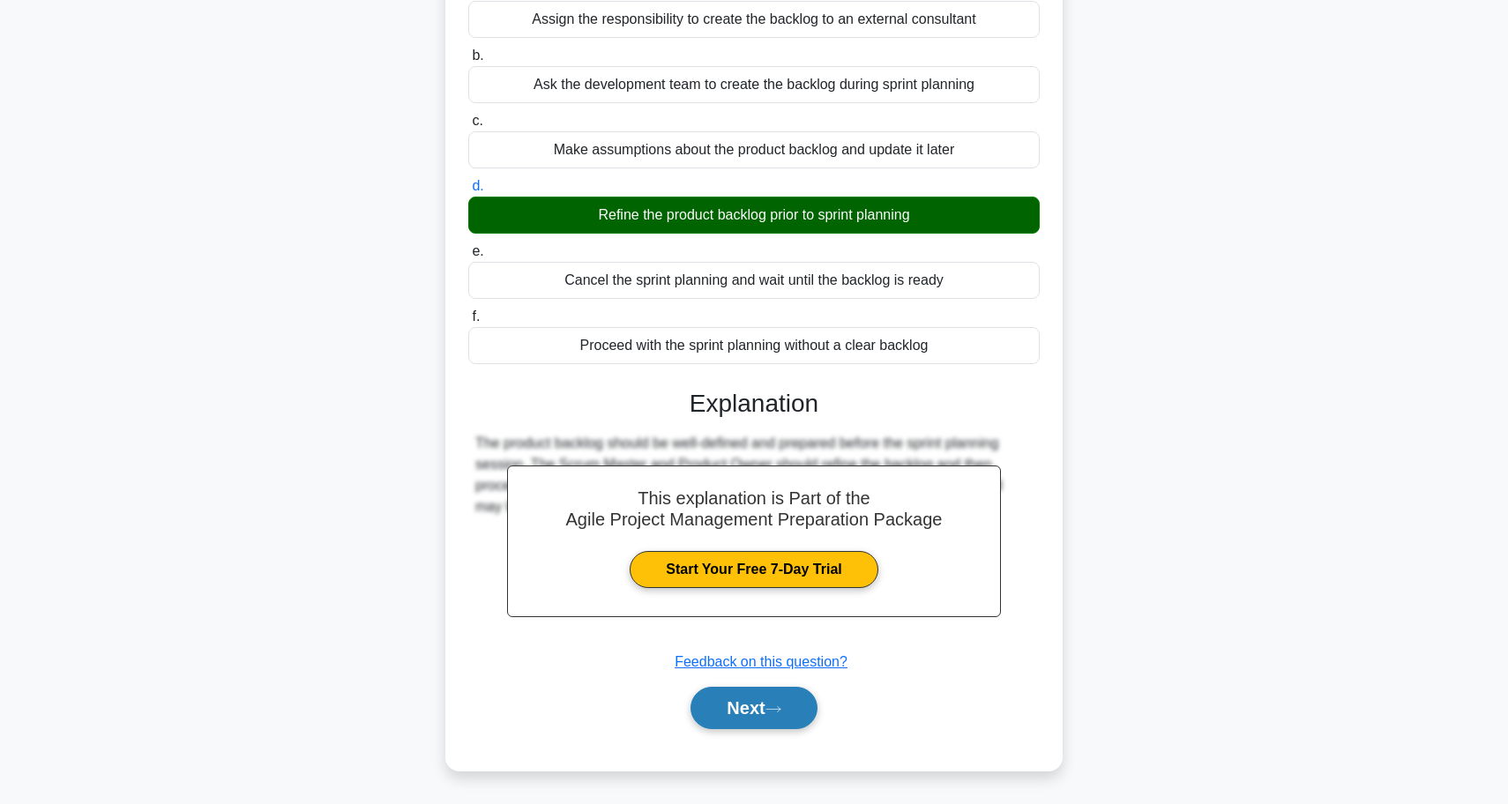
click at [737, 700] on button "Next" at bounding box center [753, 708] width 126 height 42
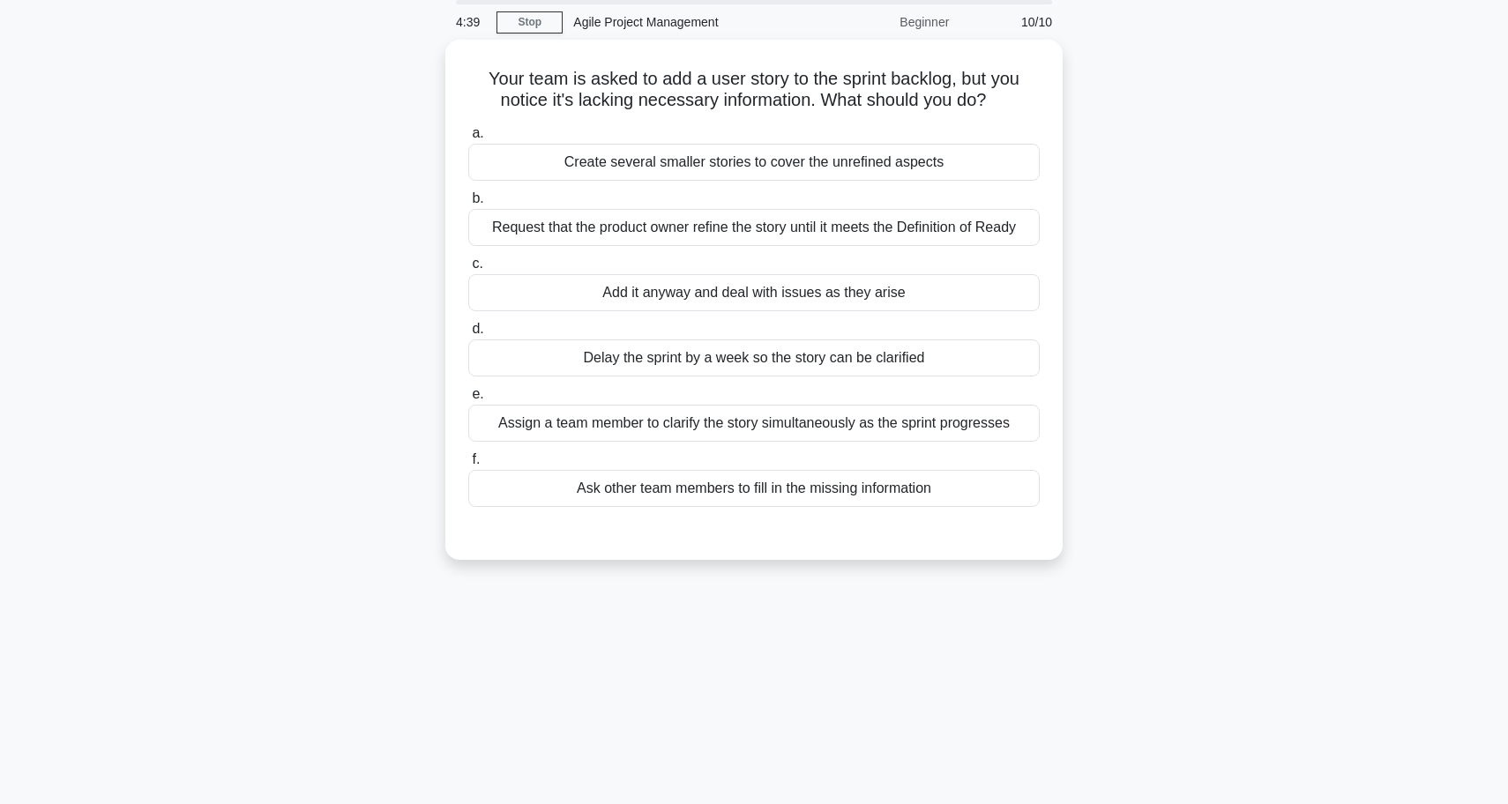
scroll to position [63, 0]
click at [898, 224] on div "Request that the product owner refine the story until it meets the Definition o…" at bounding box center [753, 223] width 571 height 37
click at [468, 201] on input "b. Request that the product owner refine the story until it meets the Definitio…" at bounding box center [468, 195] width 0 height 11
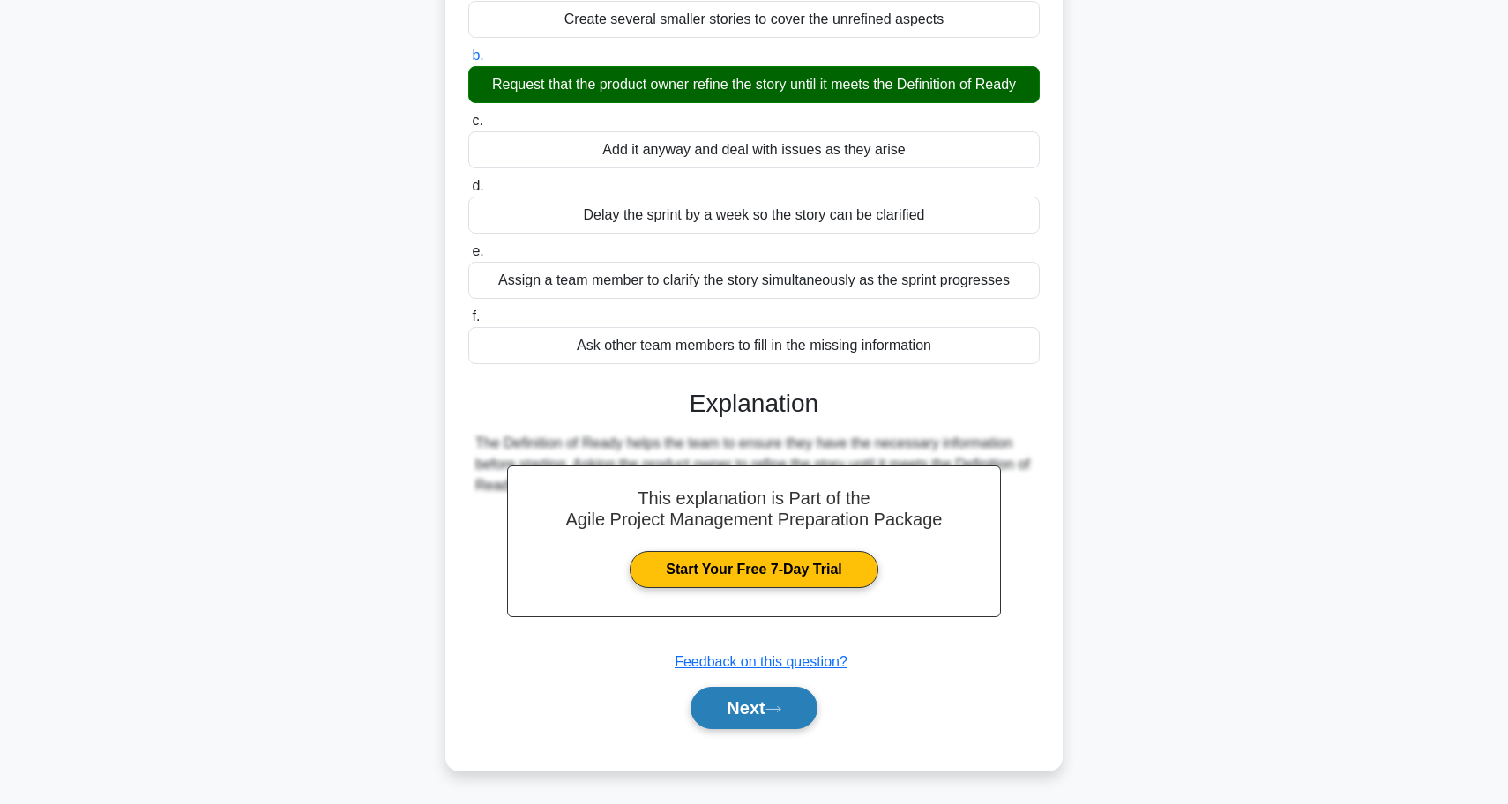
scroll to position [202, 0]
click at [727, 708] on button "Next" at bounding box center [753, 708] width 126 height 42
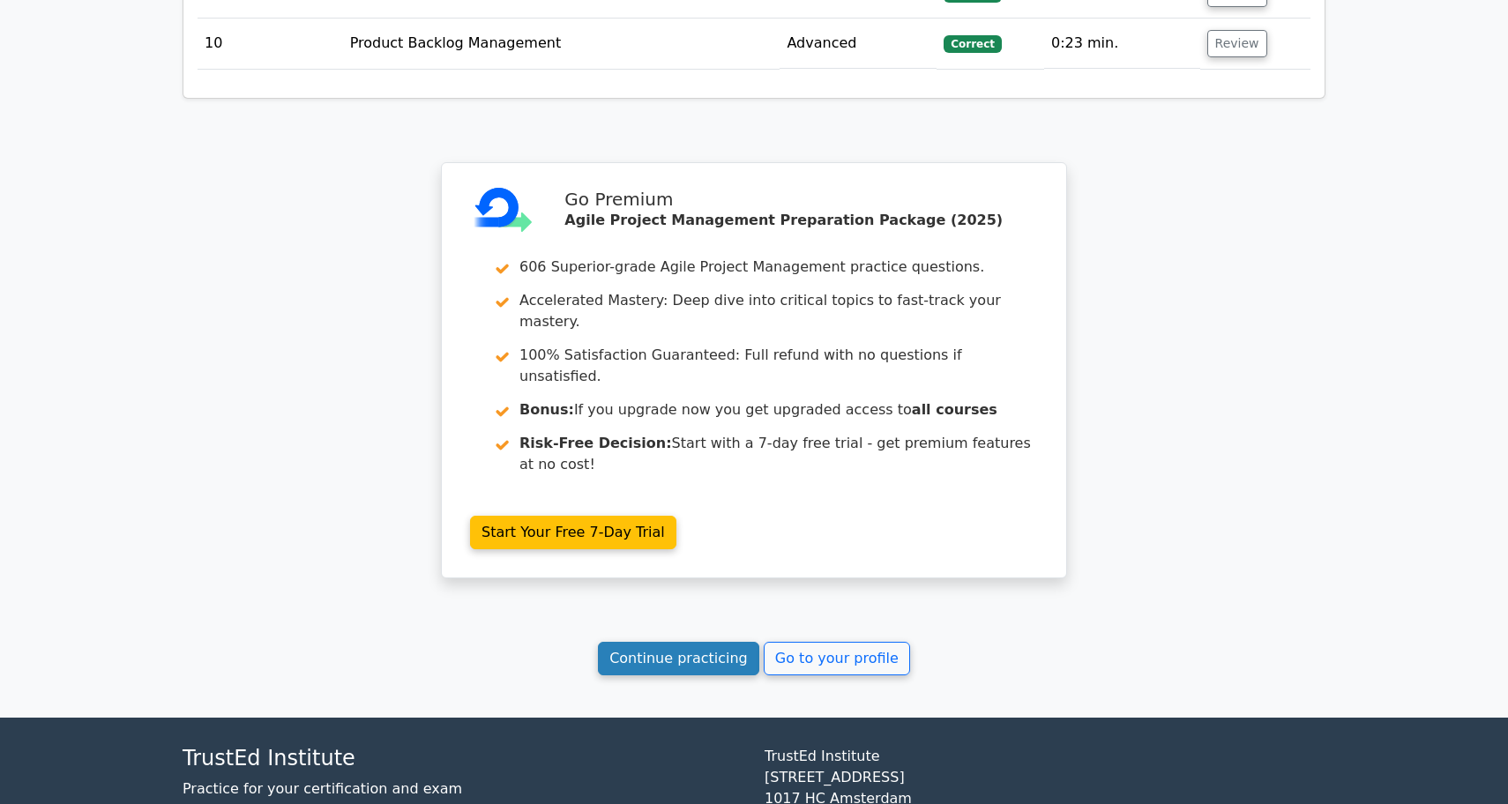
scroll to position [2759, 0]
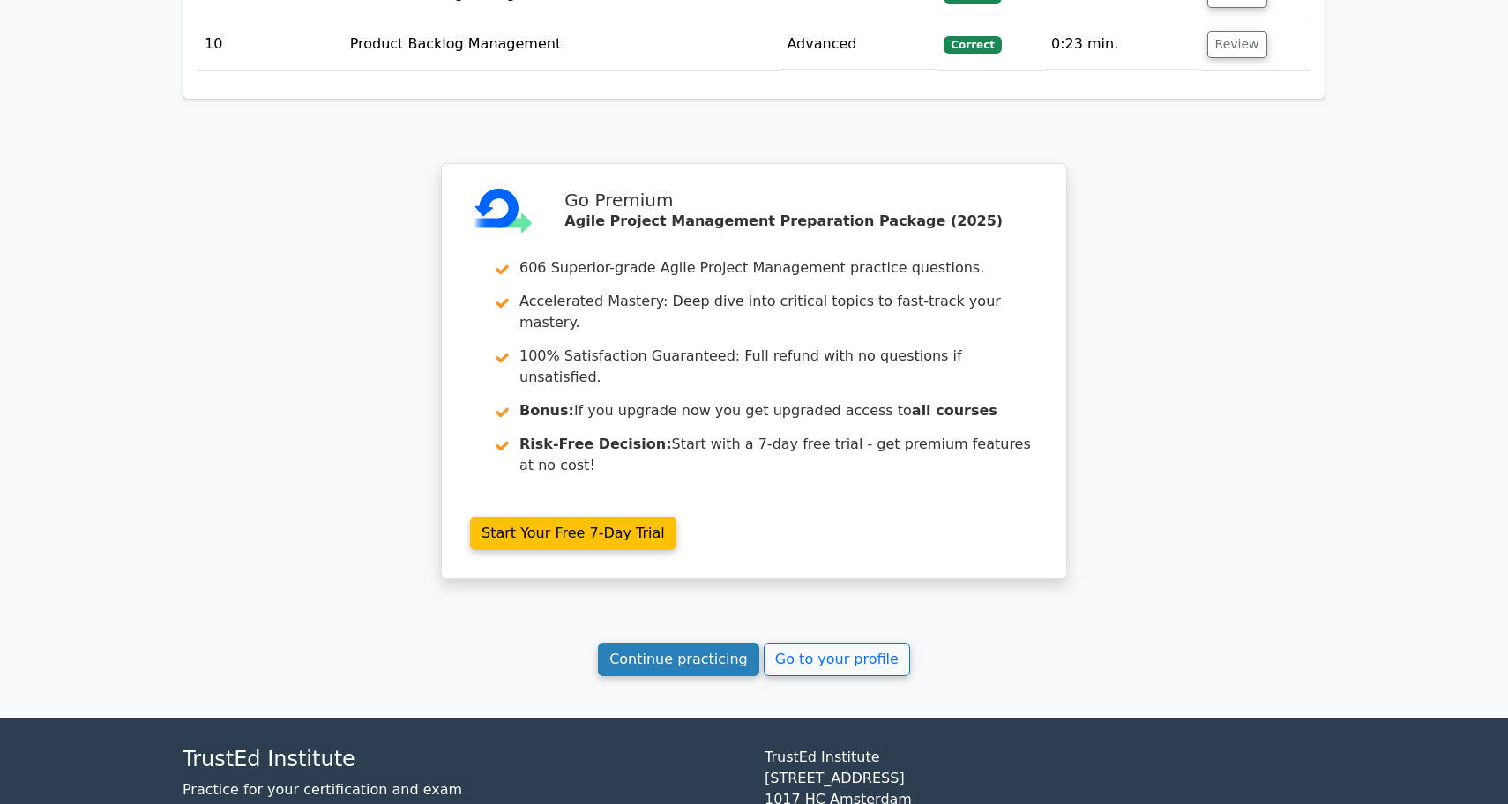
click at [682, 643] on link "Continue practicing" at bounding box center [678, 660] width 161 height 34
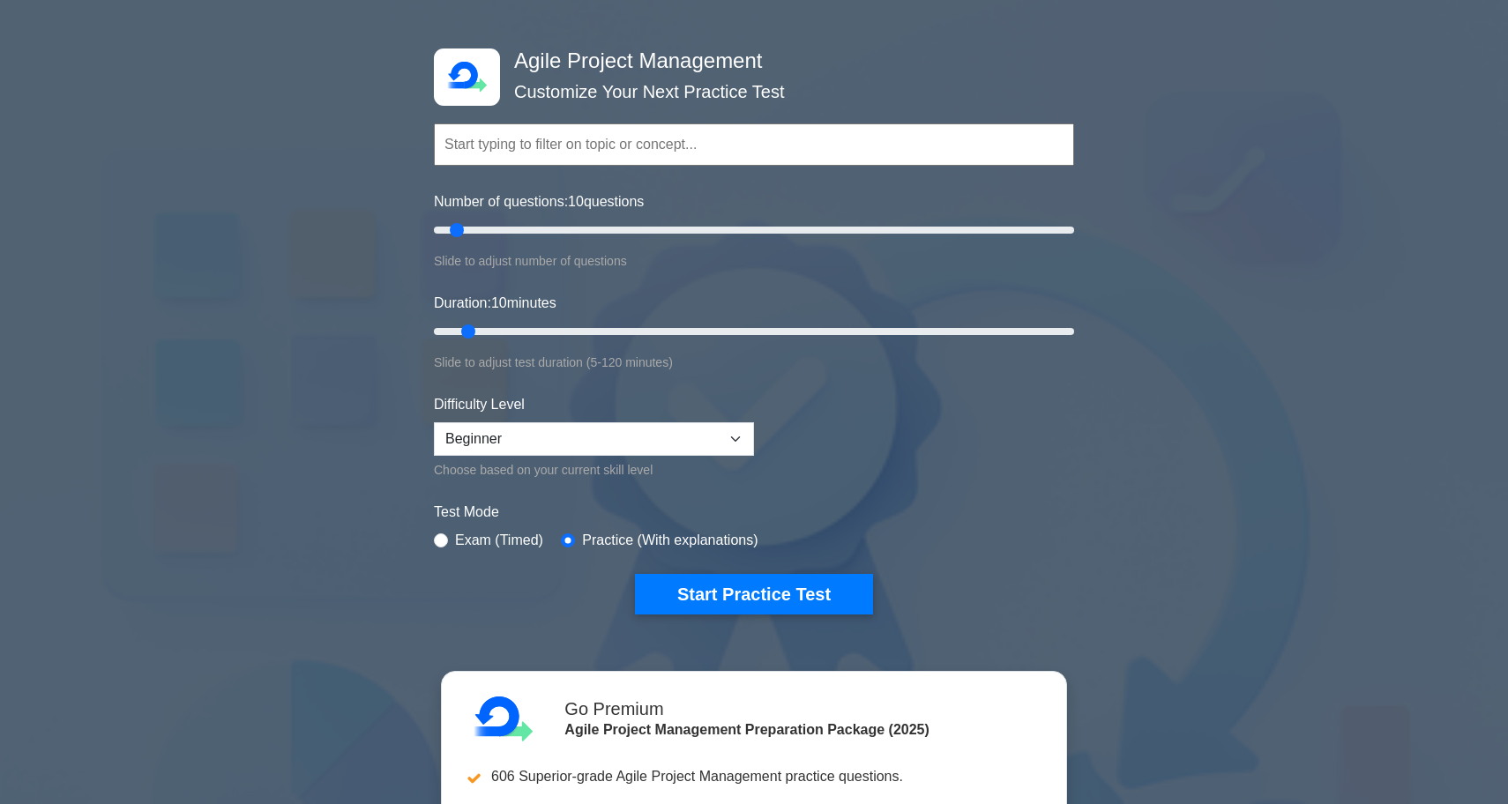
scroll to position [78, 0]
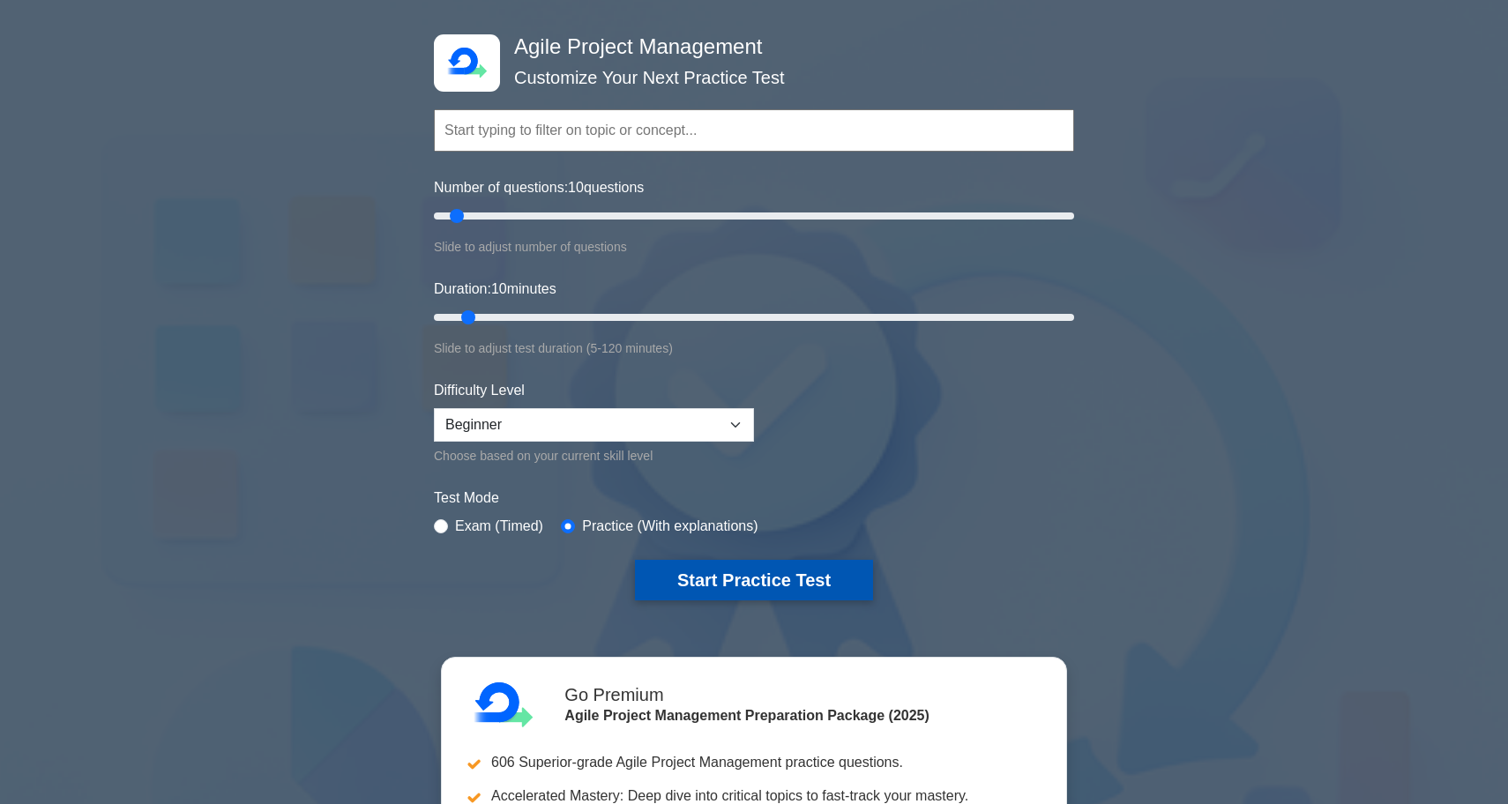
click at [695, 585] on button "Start Practice Test" at bounding box center [754, 580] width 238 height 41
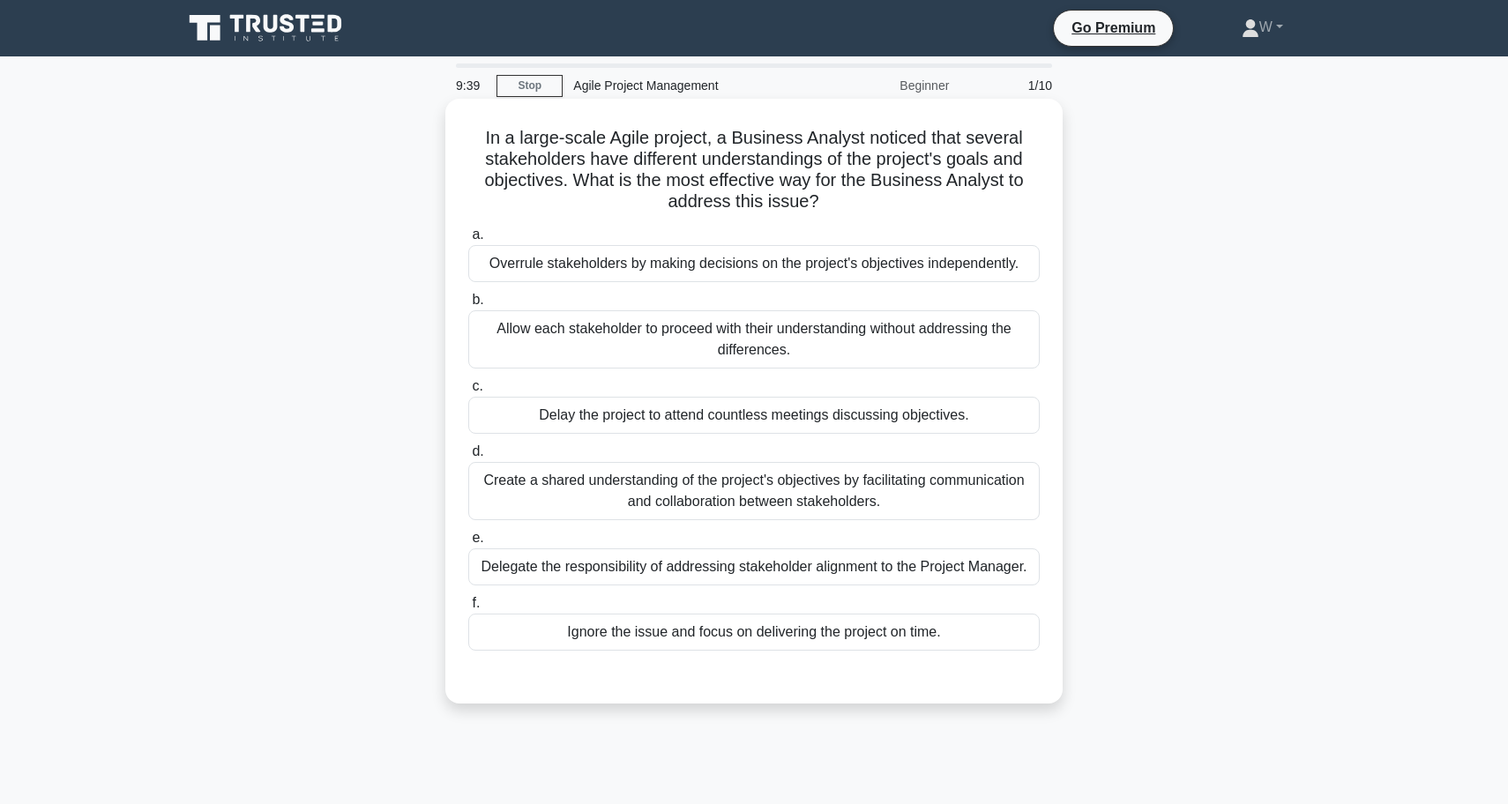
click at [840, 496] on div "Create a shared understanding of the project's objectives by facilitating commu…" at bounding box center [753, 491] width 571 height 58
click at [468, 458] on input "d. Create a shared understanding of the project's objectives by facilitating co…" at bounding box center [468, 451] width 0 height 11
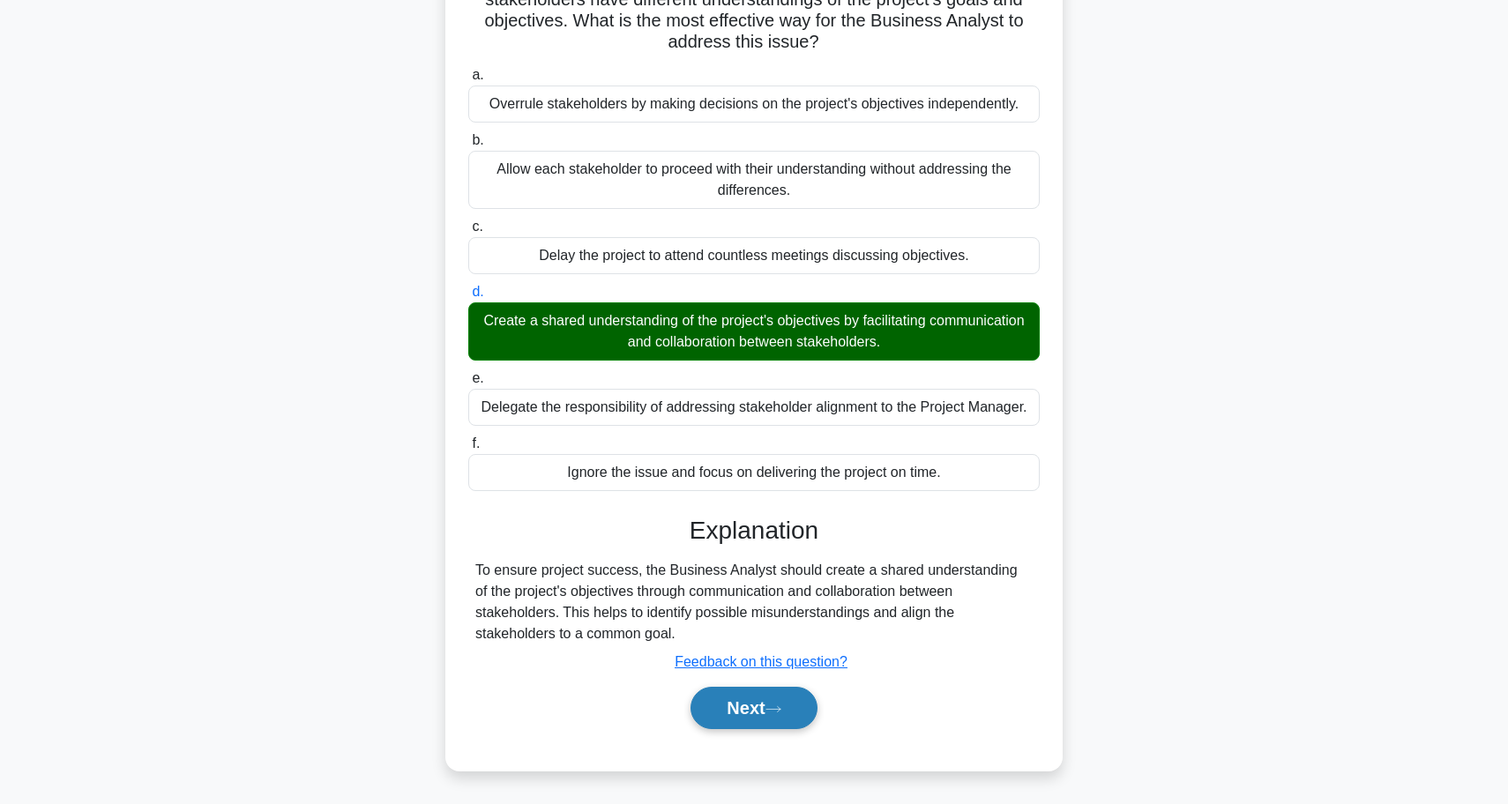
click at [721, 714] on button "Next" at bounding box center [753, 708] width 126 height 42
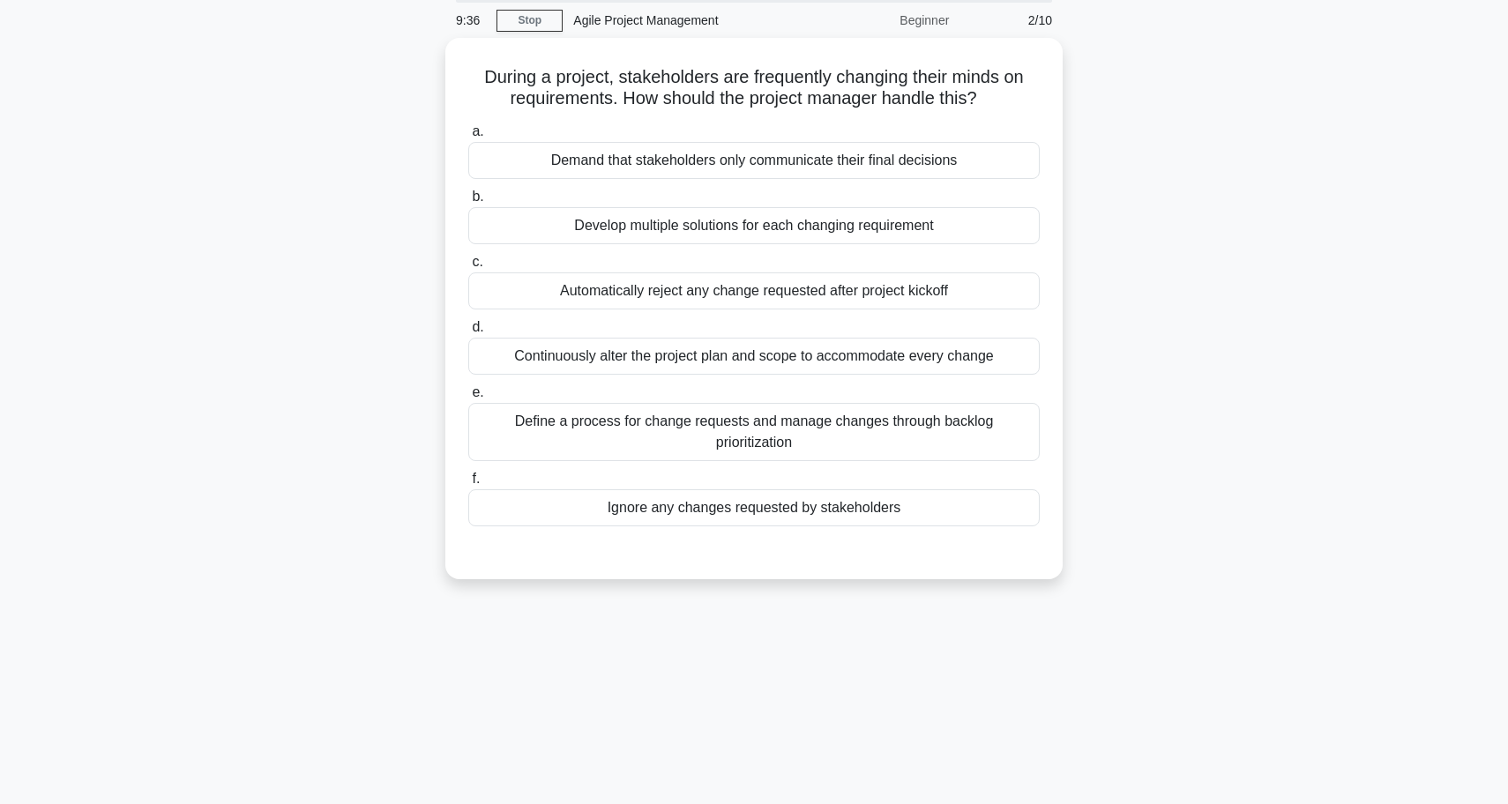
scroll to position [68, 0]
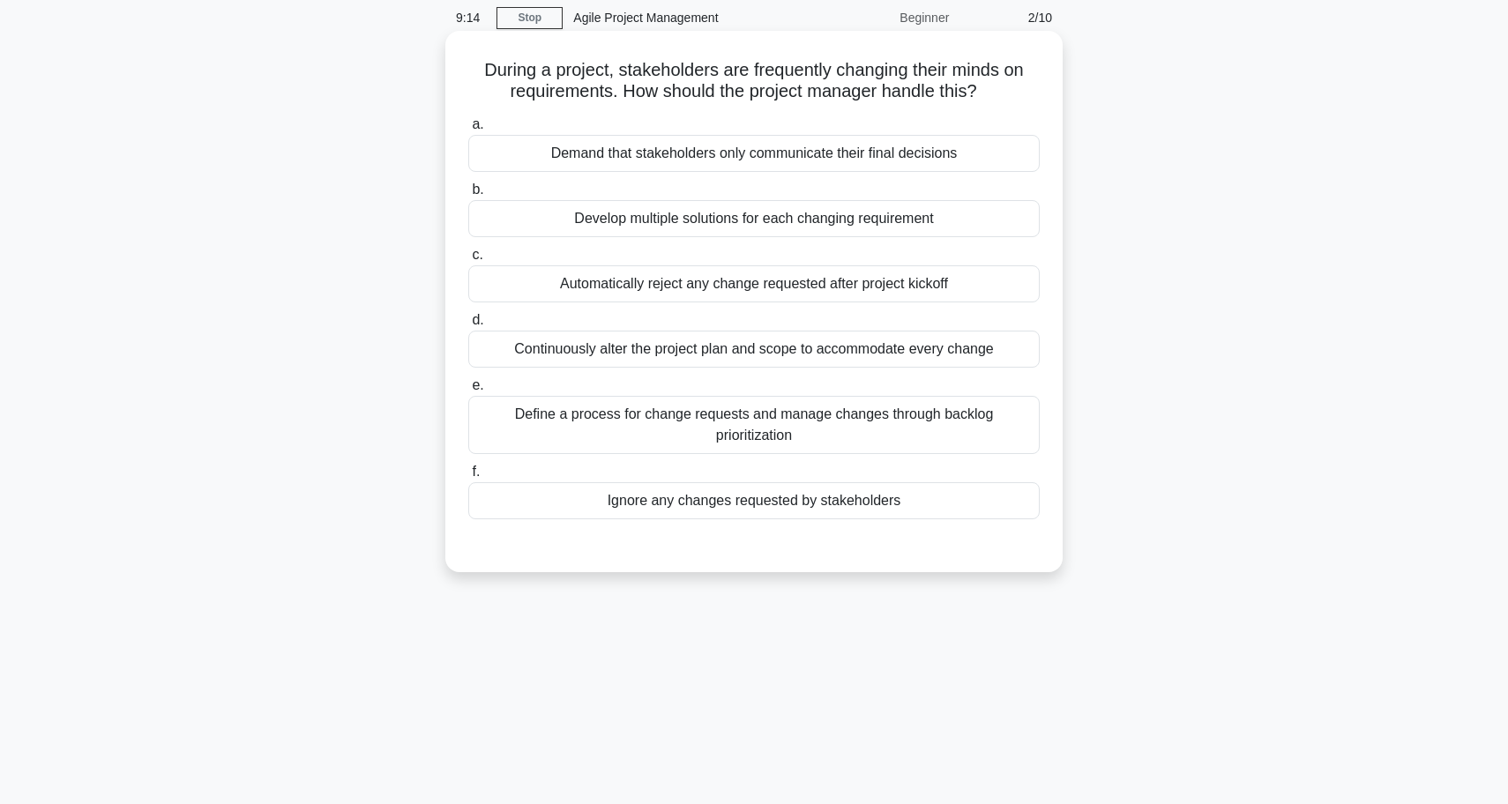
click at [809, 406] on div "Define a process for change requests and manage changes through backlog priorit…" at bounding box center [753, 425] width 571 height 58
click at [468, 392] on input "e. Define a process for change requests and manage changes through backlog prio…" at bounding box center [468, 385] width 0 height 11
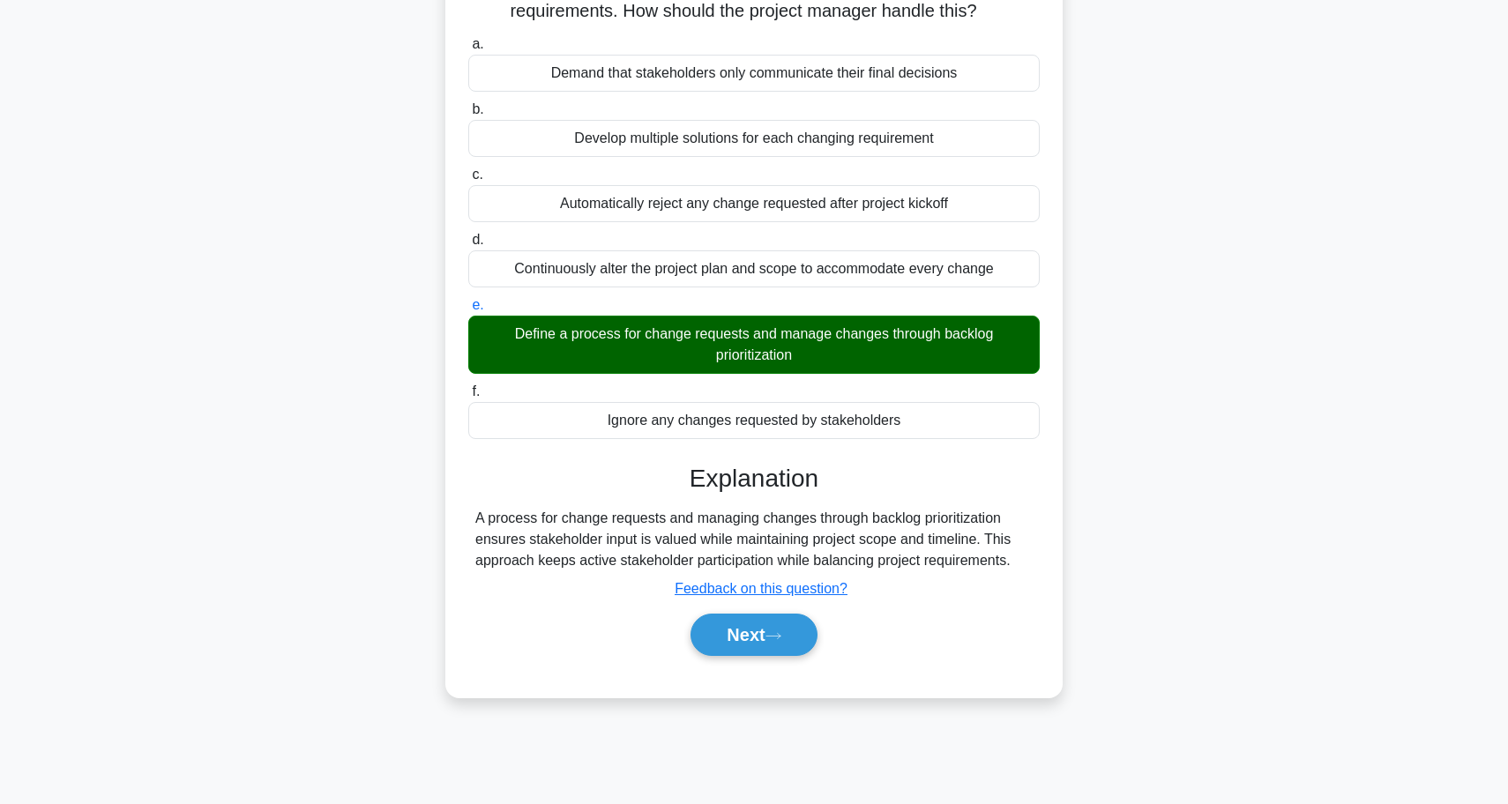
scroll to position [148, 0]
click at [801, 615] on button "Next" at bounding box center [753, 635] width 126 height 42
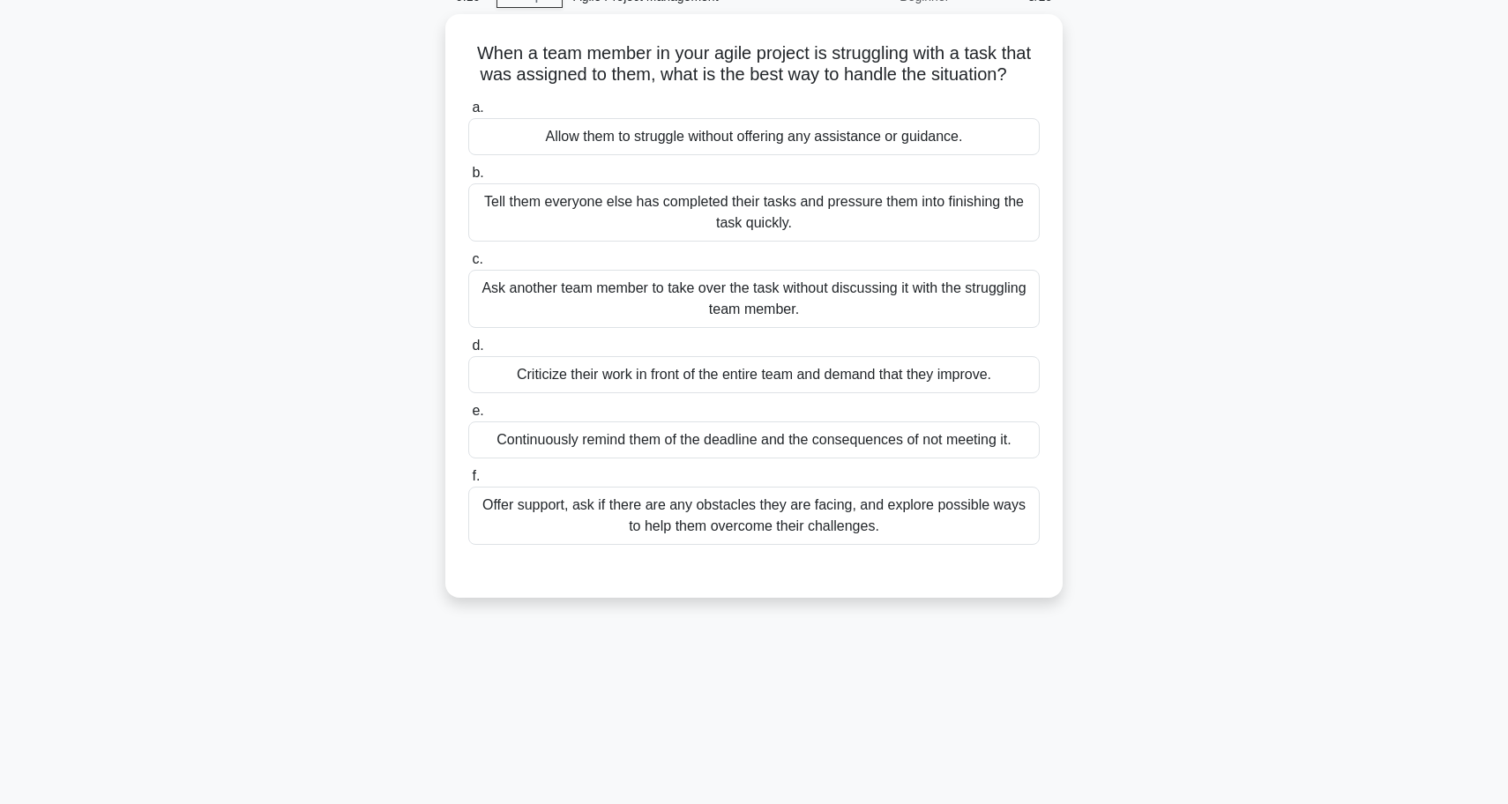
scroll to position [89, 0]
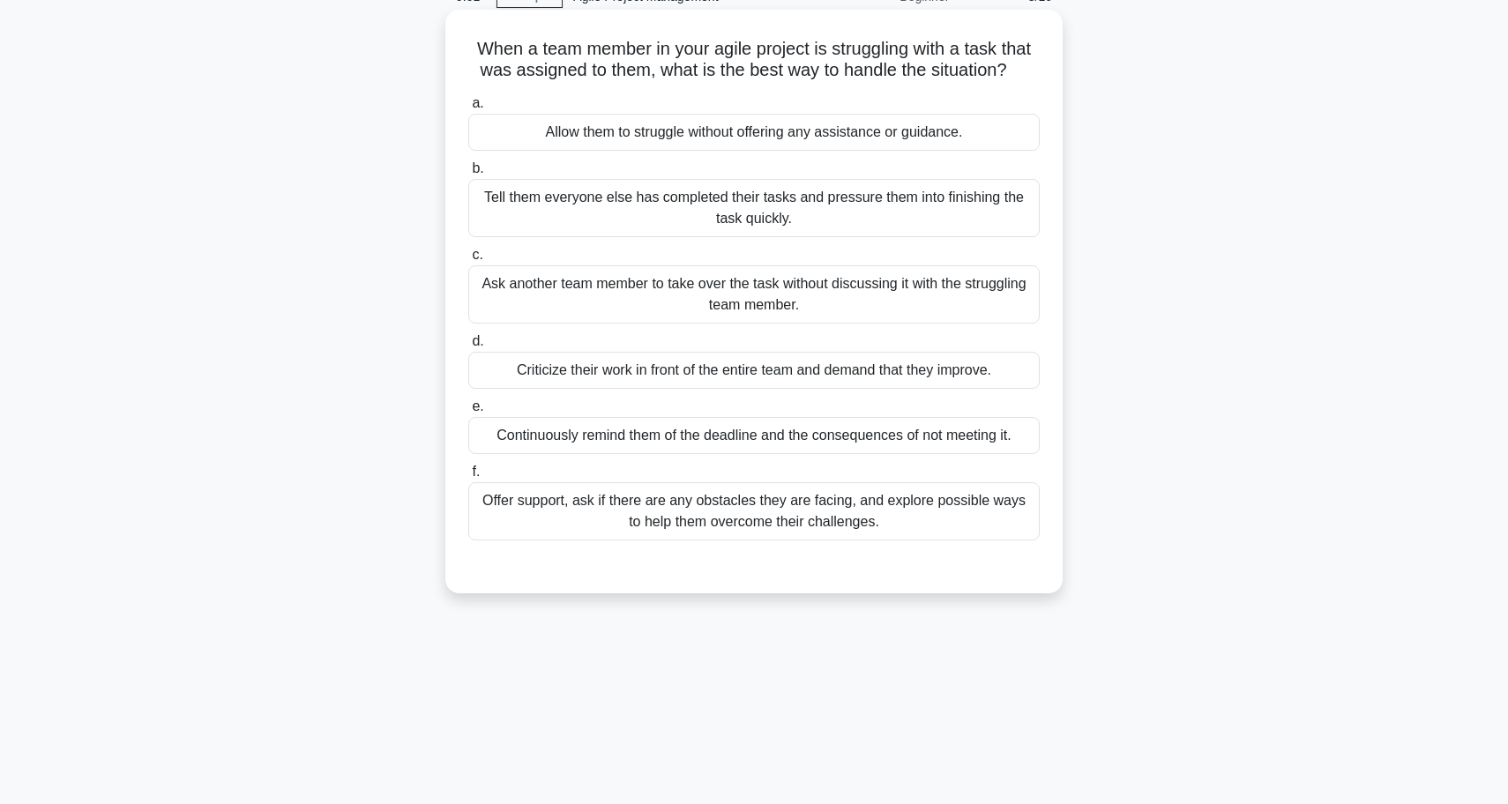
click at [728, 508] on div "Offer support, ask if there are any obstacles they are facing, and explore poss…" at bounding box center [753, 511] width 571 height 58
click at [468, 478] on input "f. Offer support, ask if there are any obstacles they are facing, and explore p…" at bounding box center [468, 471] width 0 height 11
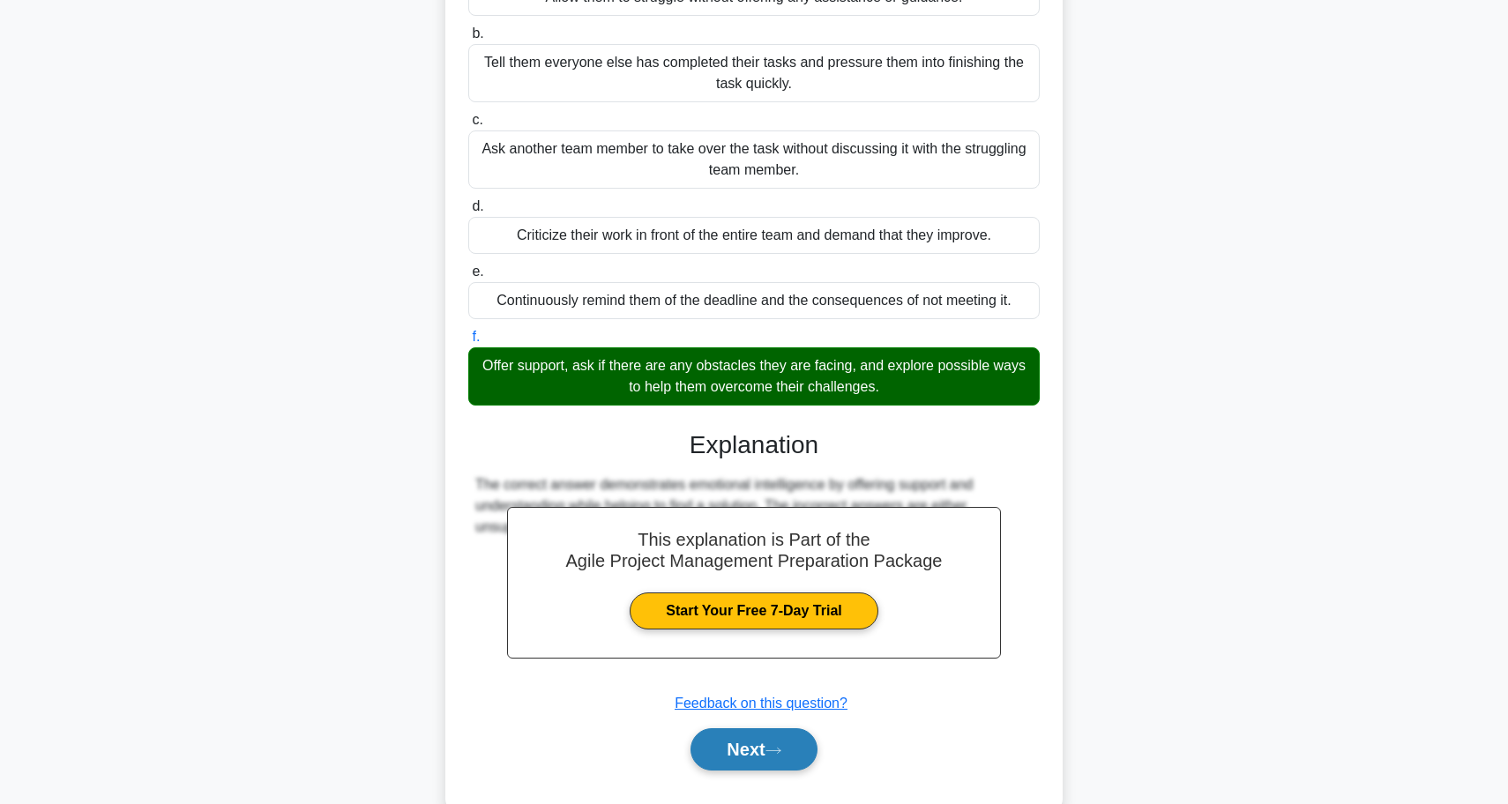
click at [749, 752] on button "Next" at bounding box center [753, 749] width 126 height 42
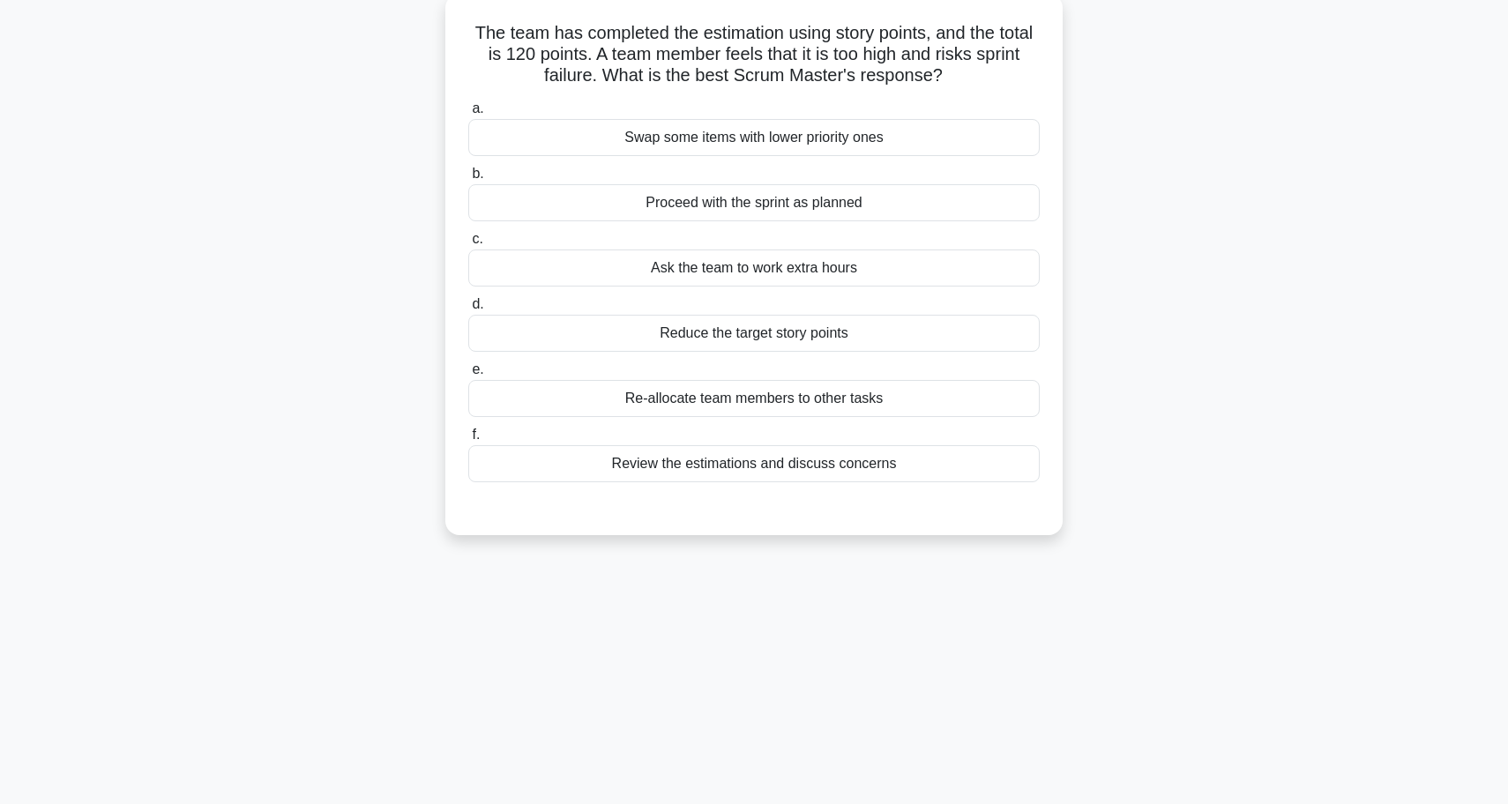
scroll to position [109, 0]
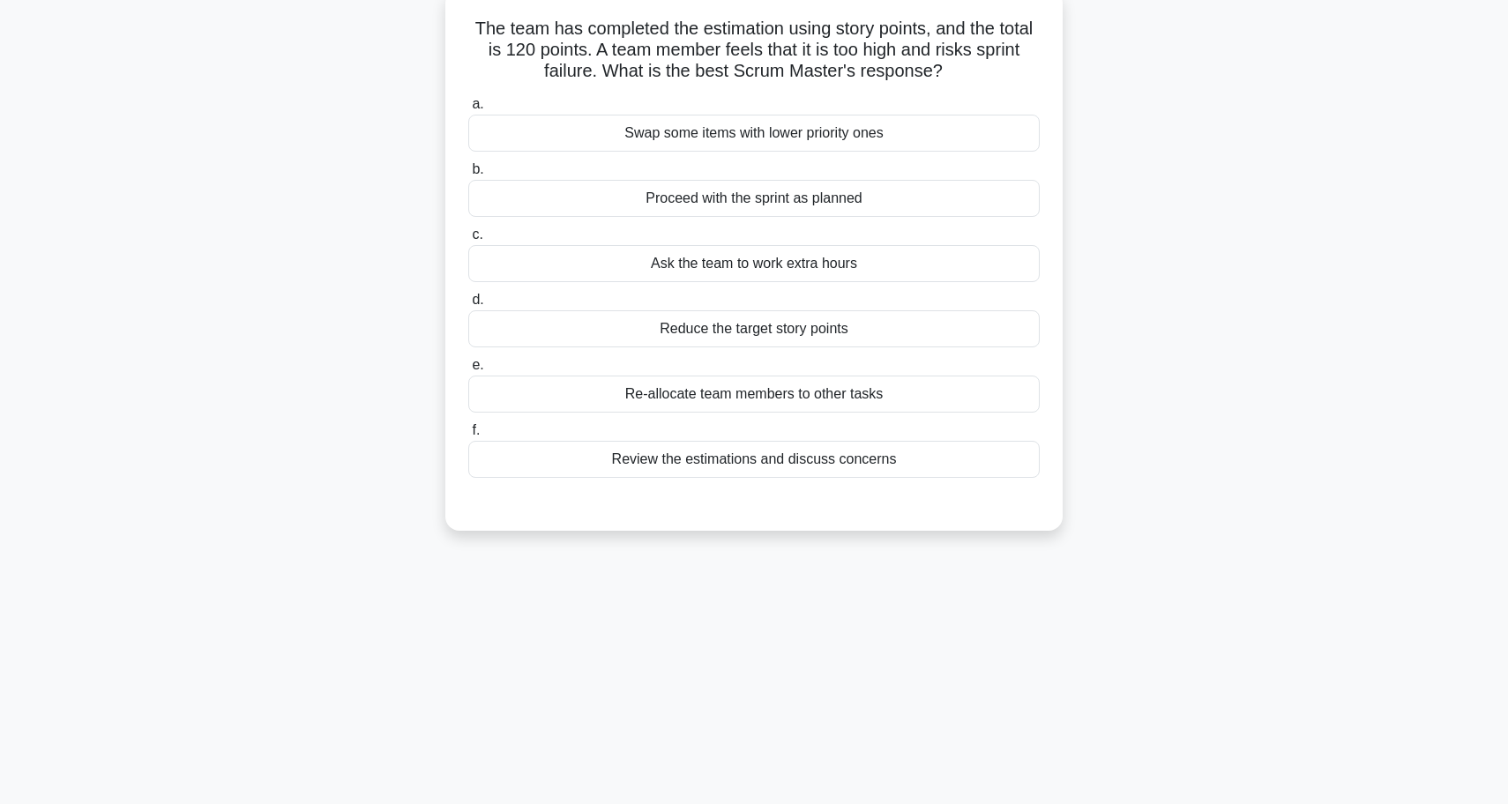
click at [789, 466] on div "Review the estimations and discuss concerns" at bounding box center [753, 459] width 571 height 37
click at [468, 436] on input "f. Review the estimations and discuss concerns" at bounding box center [468, 430] width 0 height 11
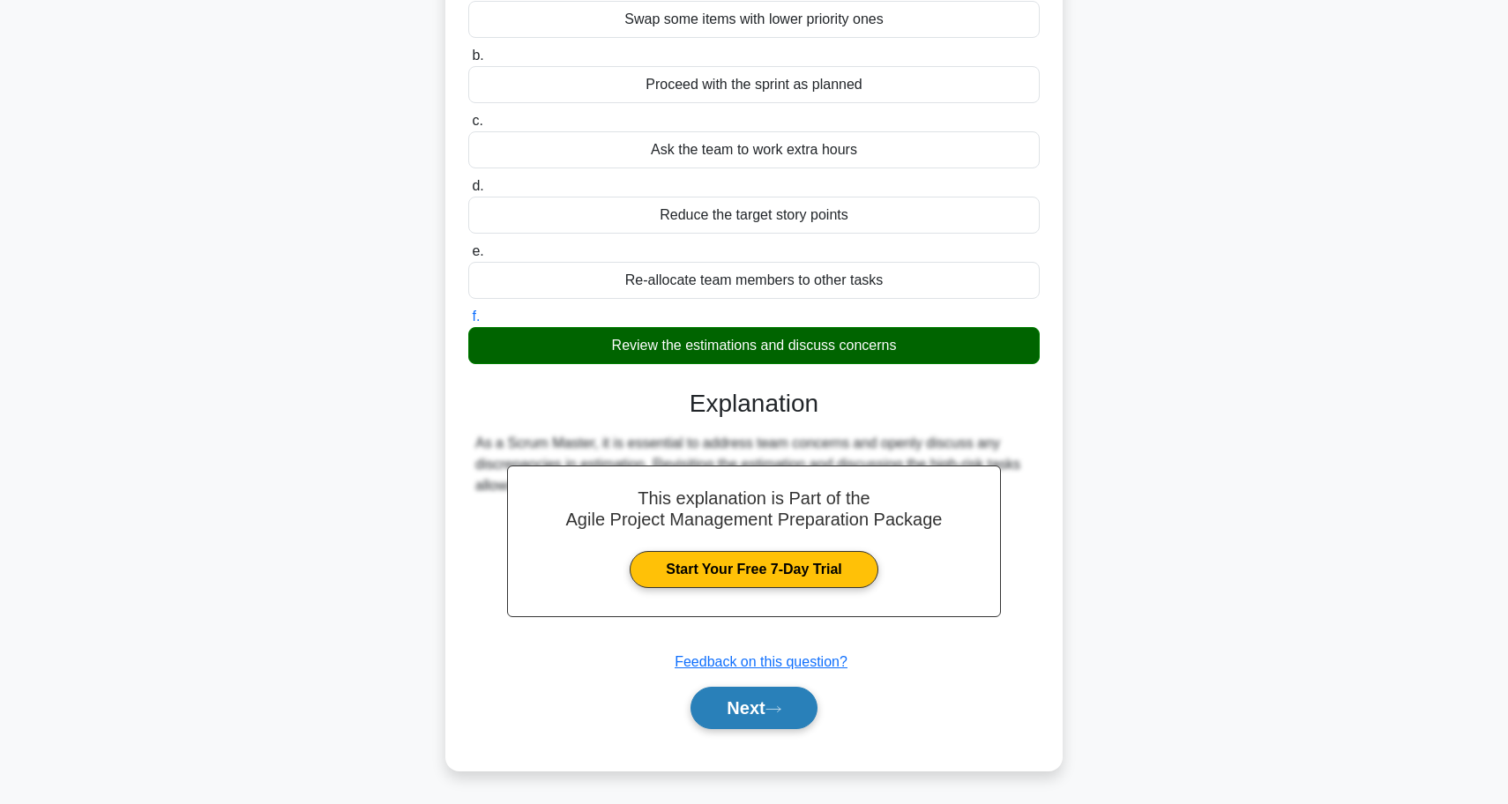
click at [742, 703] on button "Next" at bounding box center [753, 708] width 126 height 42
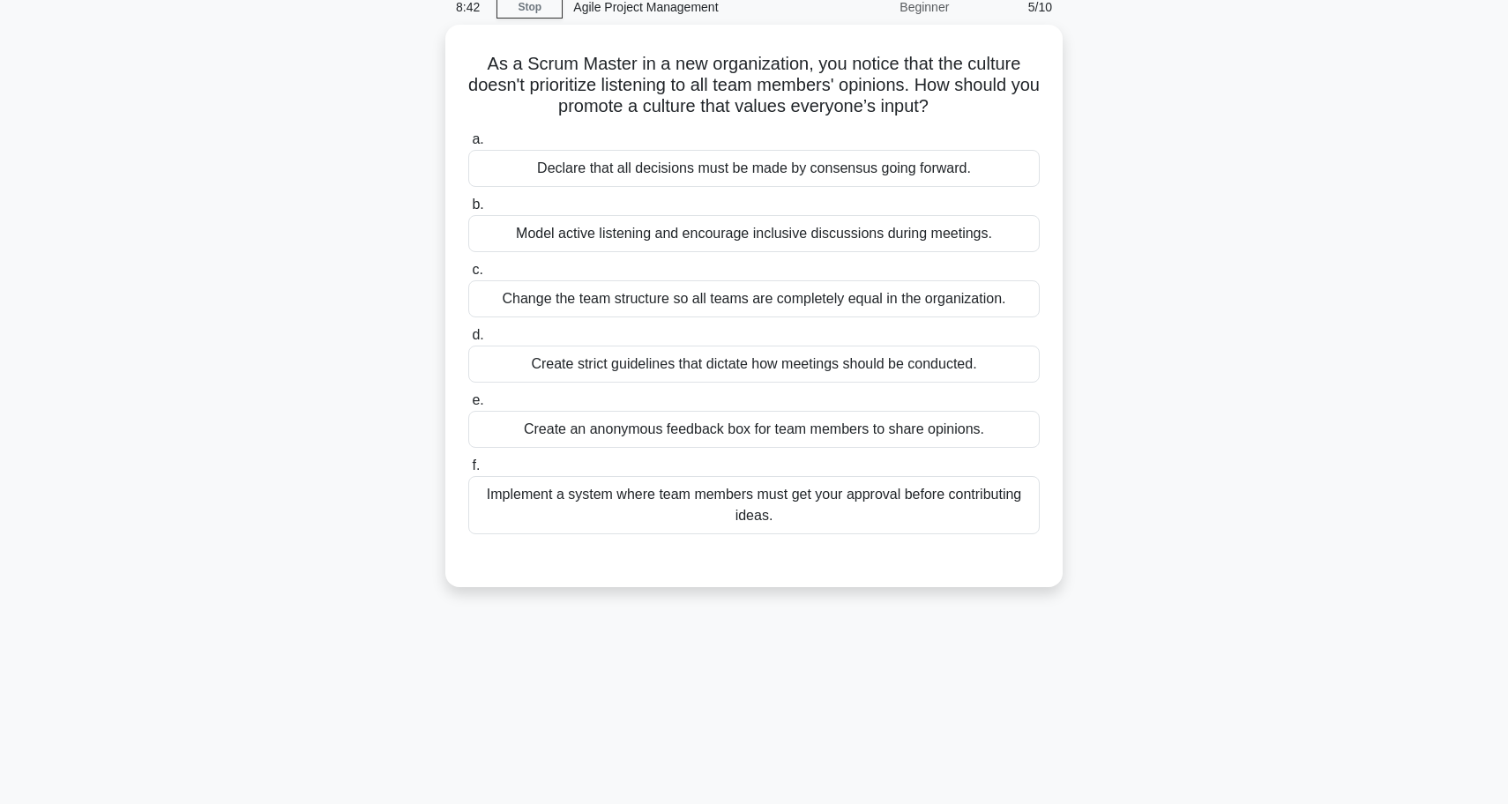
scroll to position [84, 0]
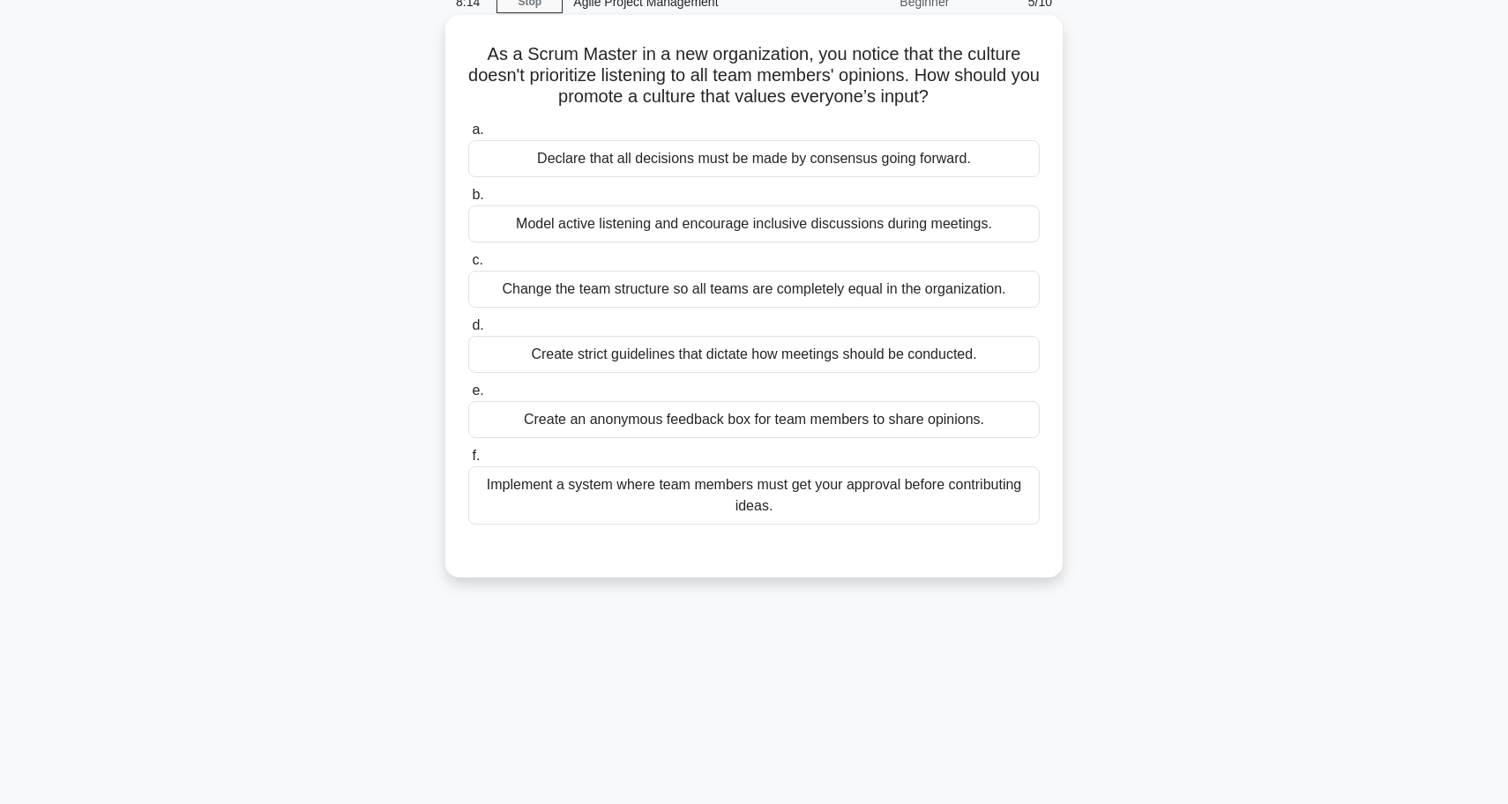
click at [728, 230] on div "Model active listening and encourage inclusive discussions during meetings." at bounding box center [753, 223] width 571 height 37
click at [468, 201] on input "b. Model active listening and encourage inclusive discussions during meetings." at bounding box center [468, 195] width 0 height 11
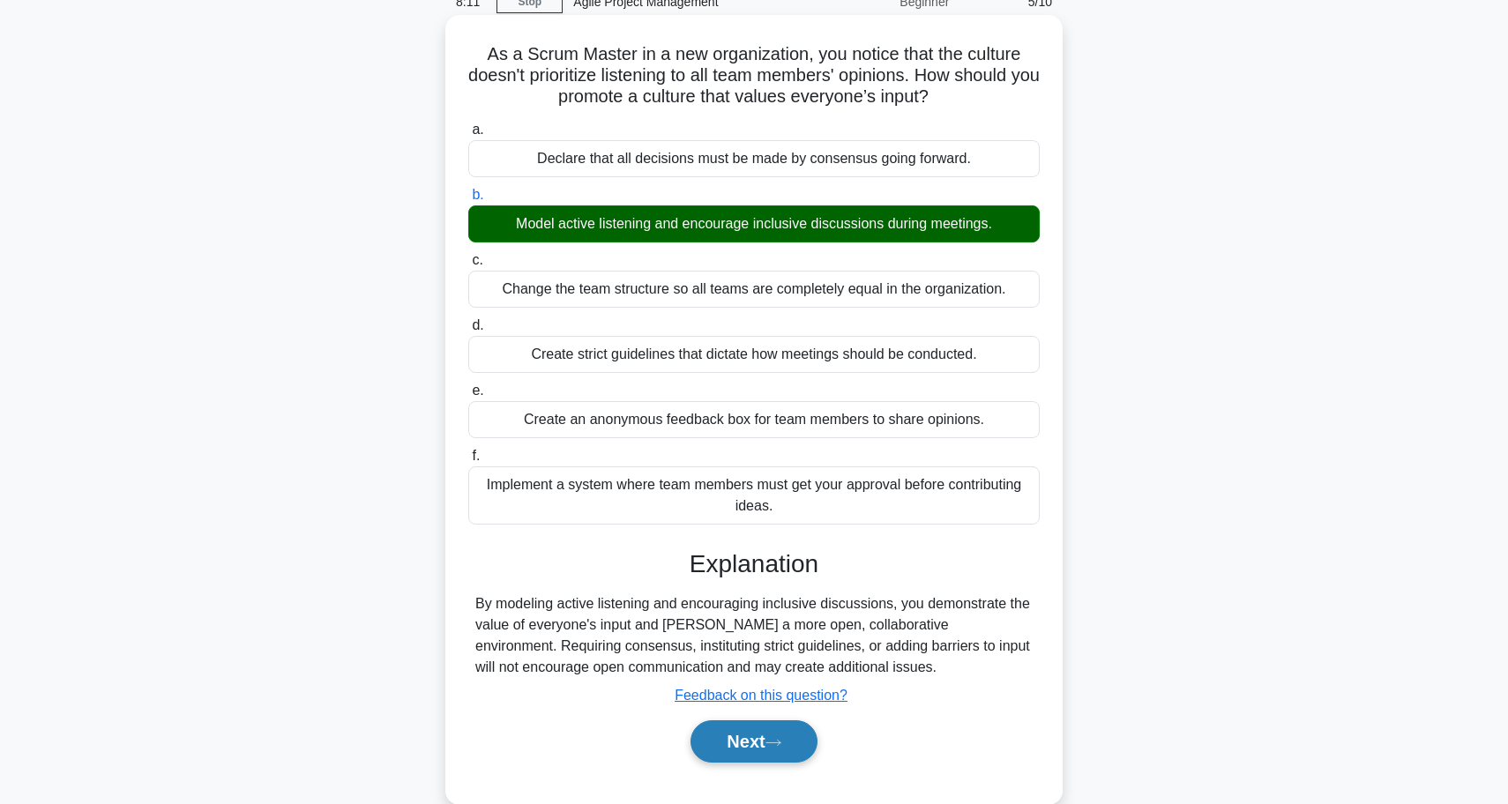
click at [771, 742] on button "Next" at bounding box center [753, 741] width 126 height 42
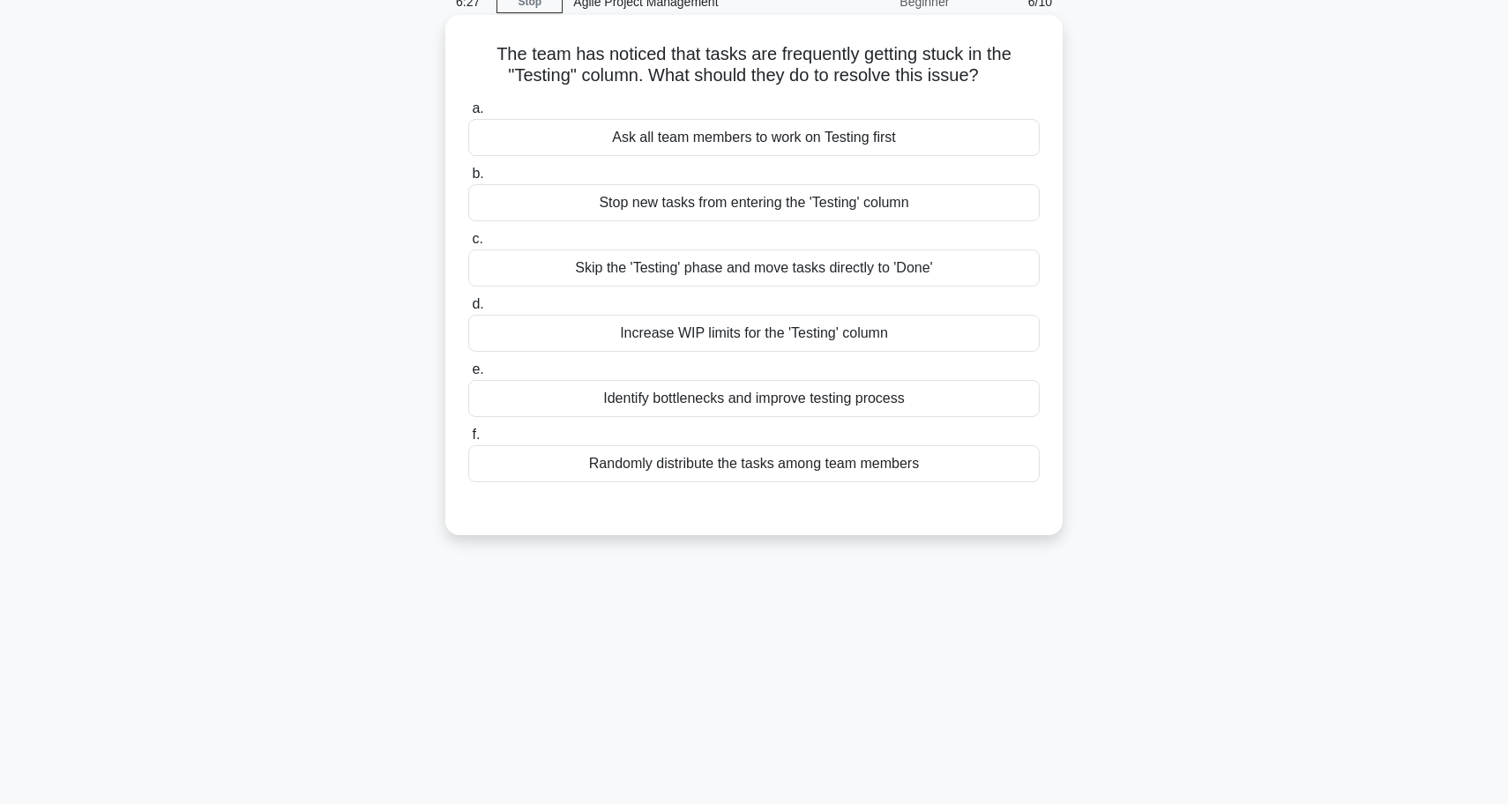
click at [738, 413] on div "Identify bottlenecks and improve testing process" at bounding box center [753, 398] width 571 height 37
click at [468, 376] on input "e. Identify bottlenecks and improve testing process" at bounding box center [468, 369] width 0 height 11
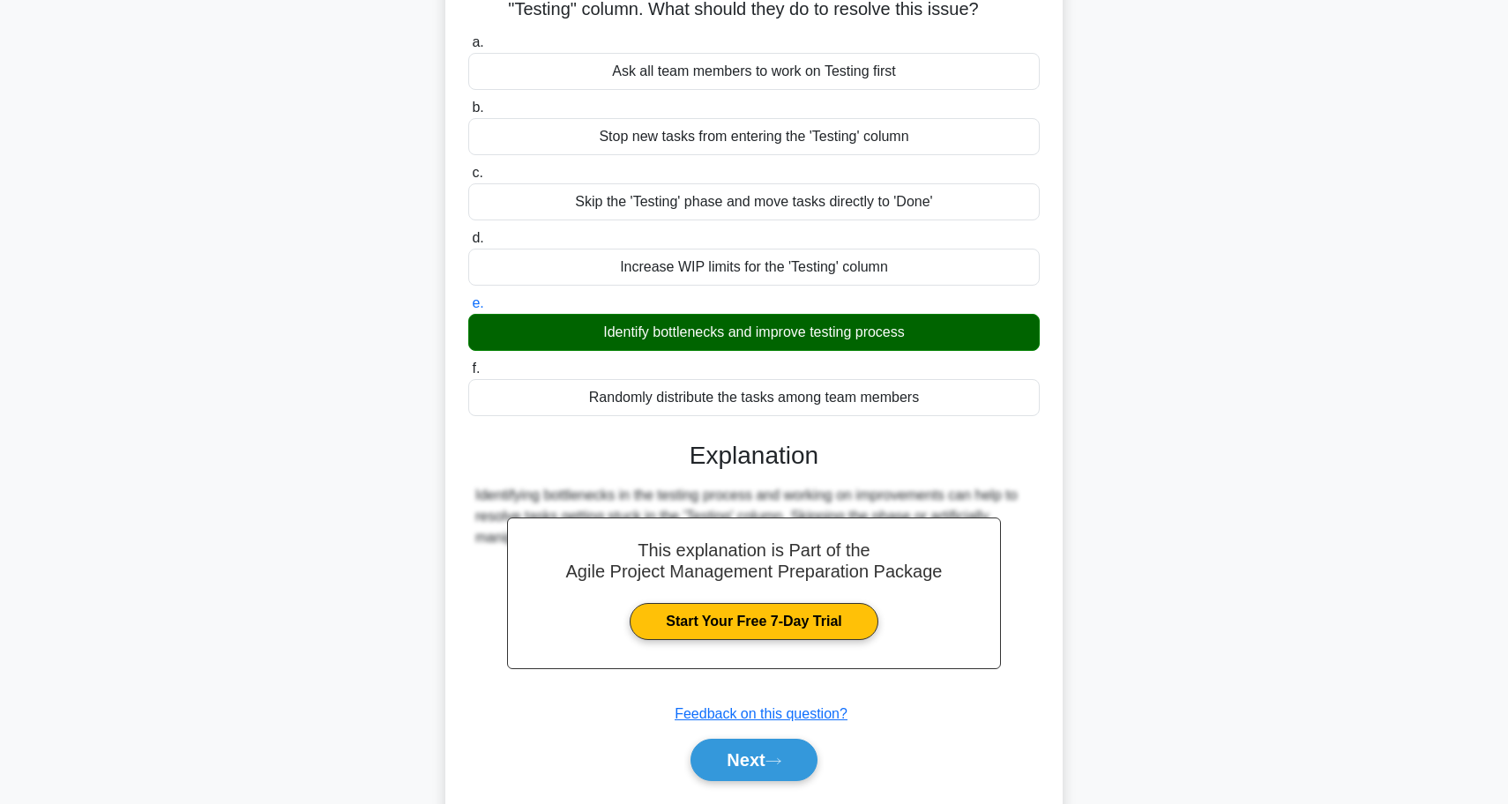
scroll to position [148, 0]
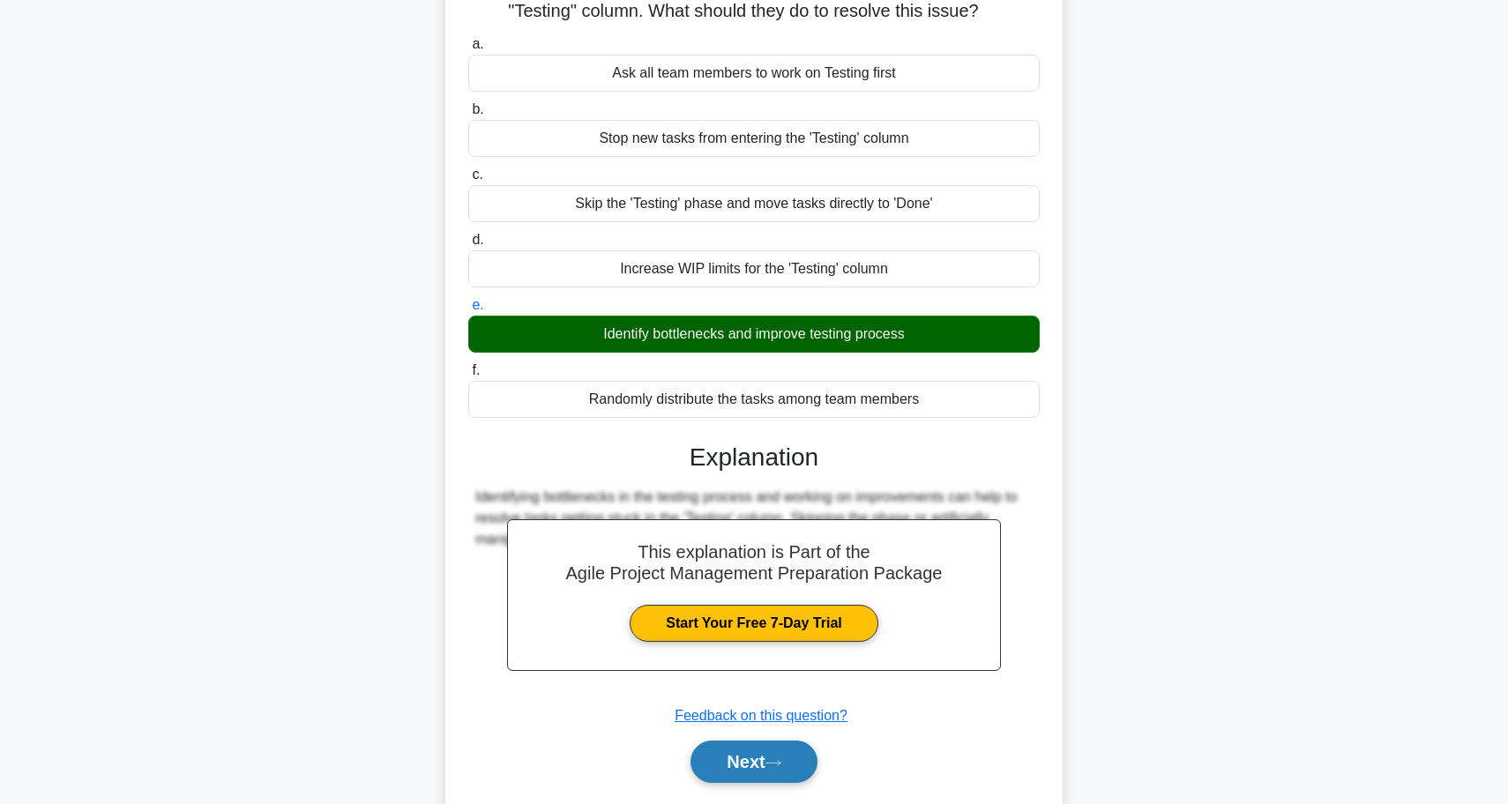
click at [752, 768] on button "Next" at bounding box center [753, 762] width 126 height 42
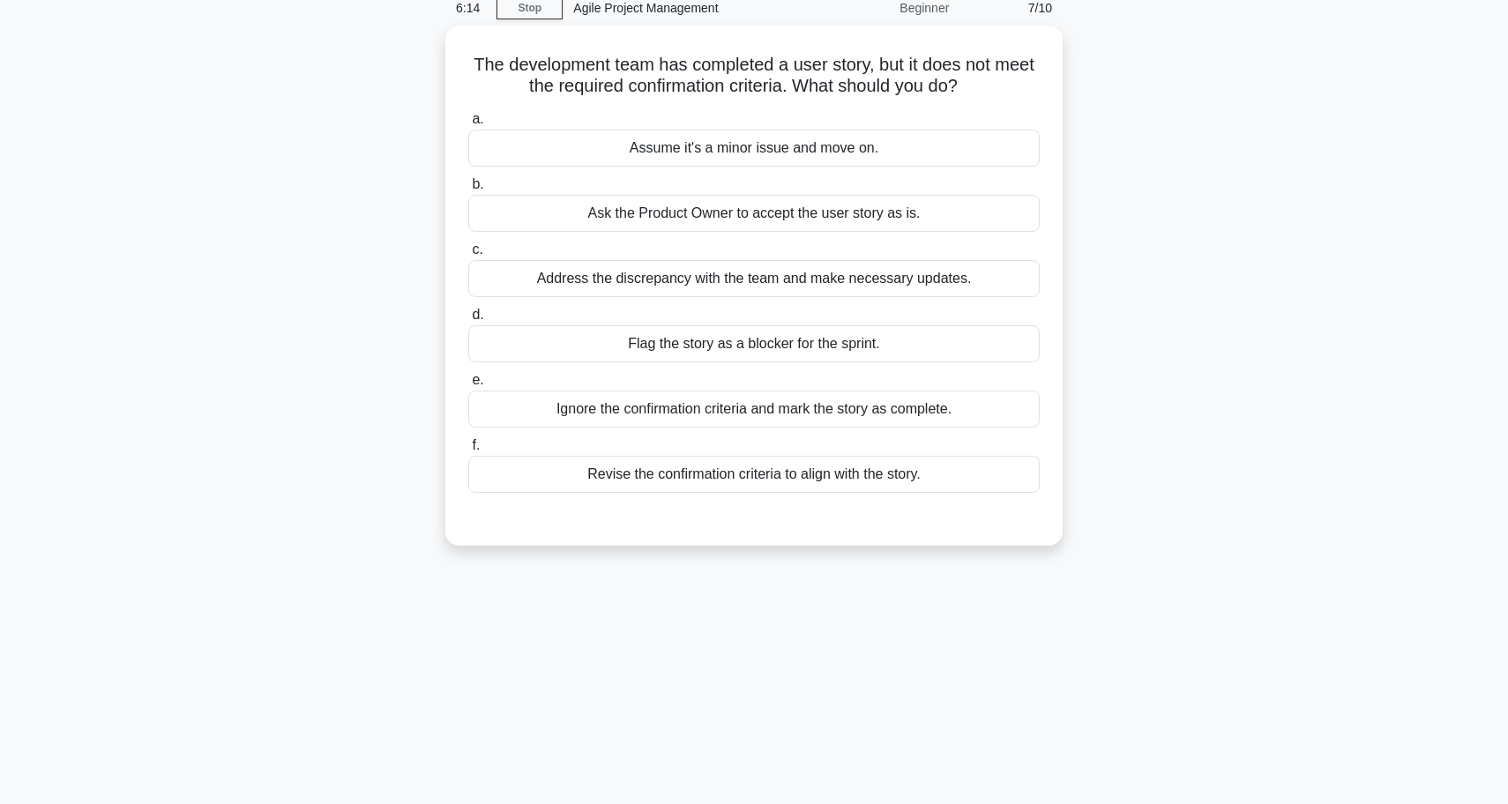
scroll to position [79, 0]
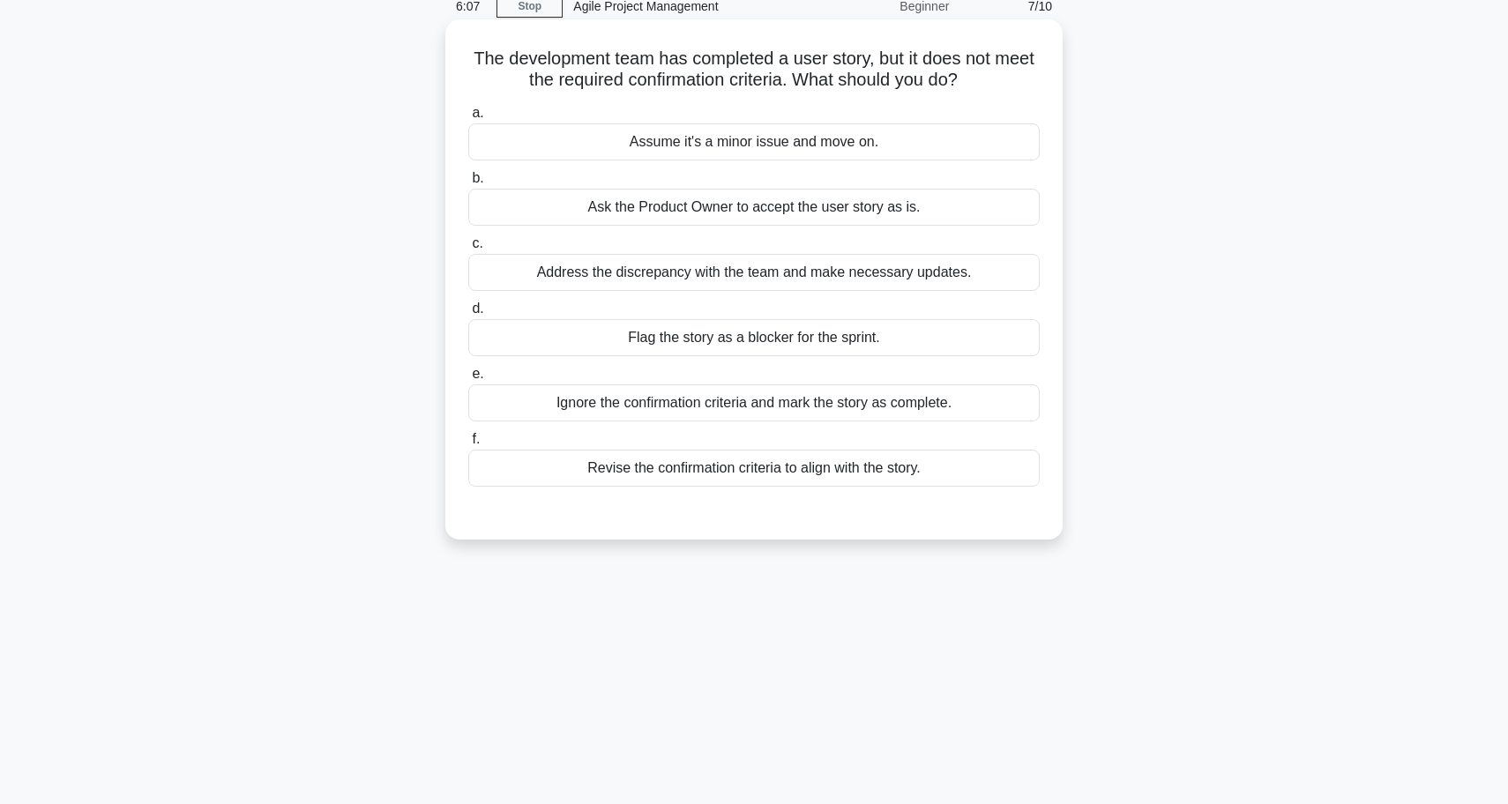
click at [735, 270] on div "Address the discrepancy with the team and make necessary updates." at bounding box center [753, 272] width 571 height 37
click at [468, 250] on input "c. Address the discrepancy with the team and make necessary updates." at bounding box center [468, 243] width 0 height 11
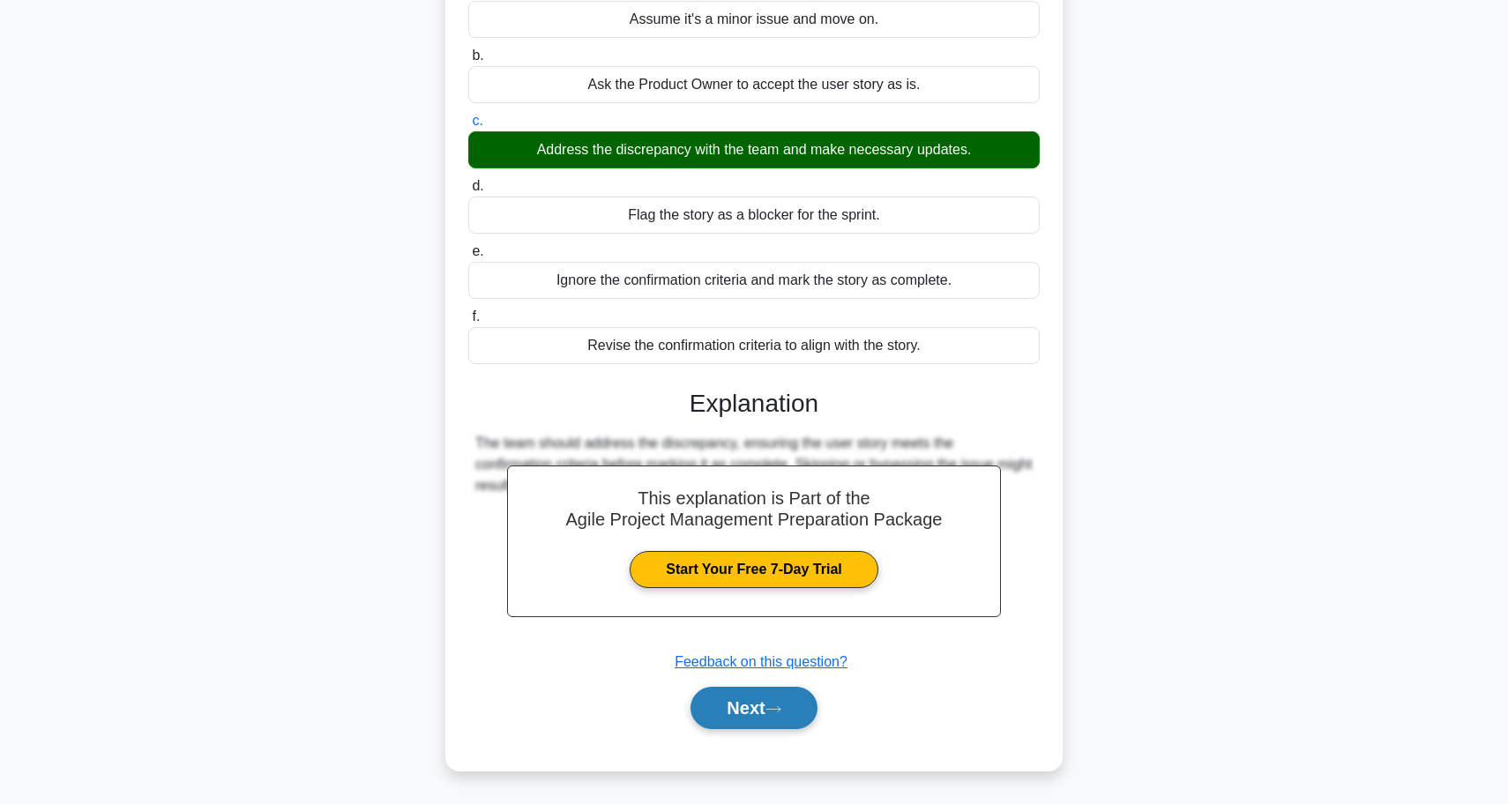
scroll to position [202, 0]
click at [751, 705] on button "Next" at bounding box center [753, 708] width 126 height 42
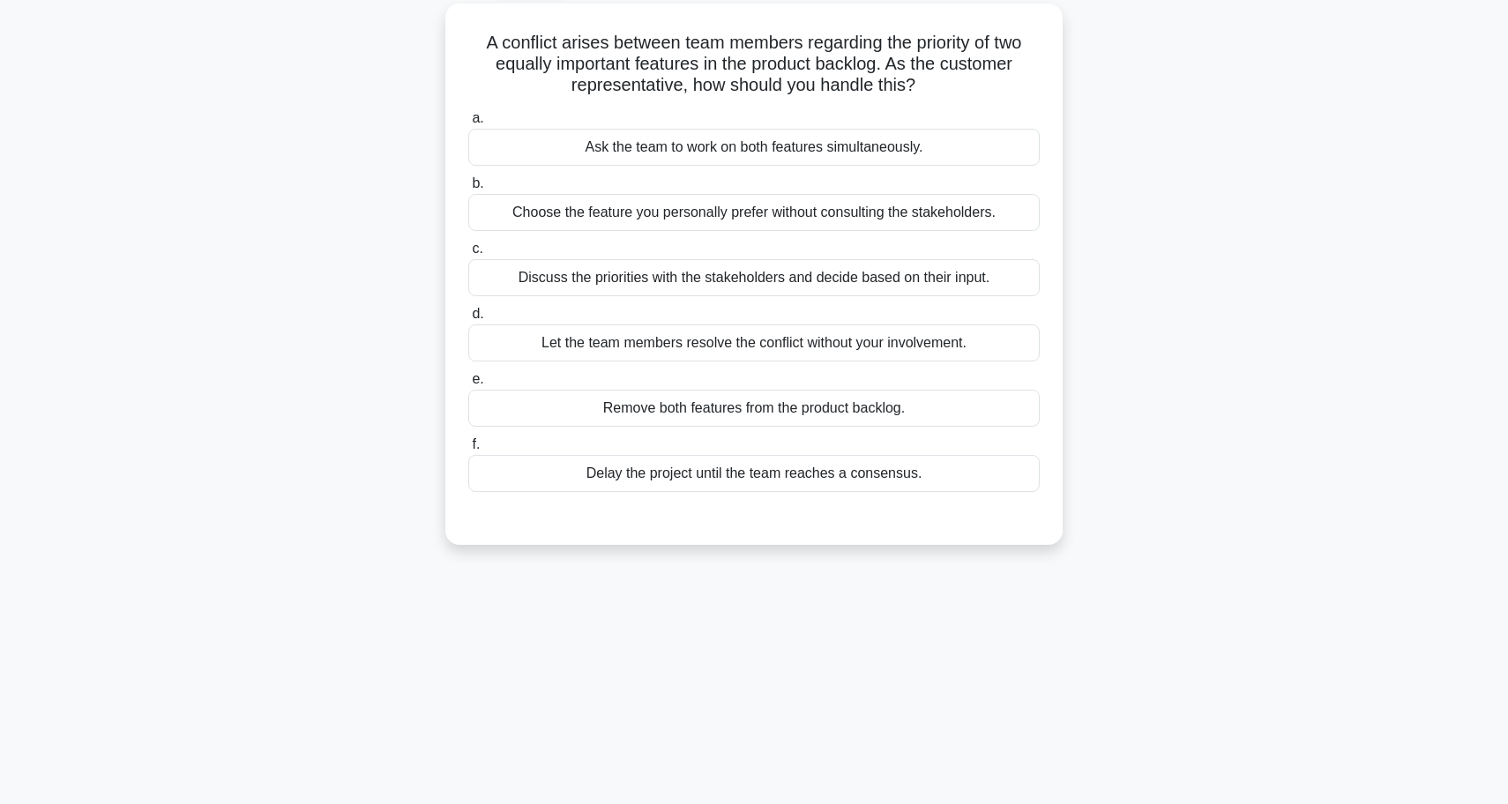
scroll to position [99, 0]
click at [797, 278] on div "Discuss the priorities with the stakeholders and decide based on their input." at bounding box center [753, 274] width 571 height 37
click at [468, 251] on input "c. Discuss the priorities with the stakeholders and decide based on their input." at bounding box center [468, 245] width 0 height 11
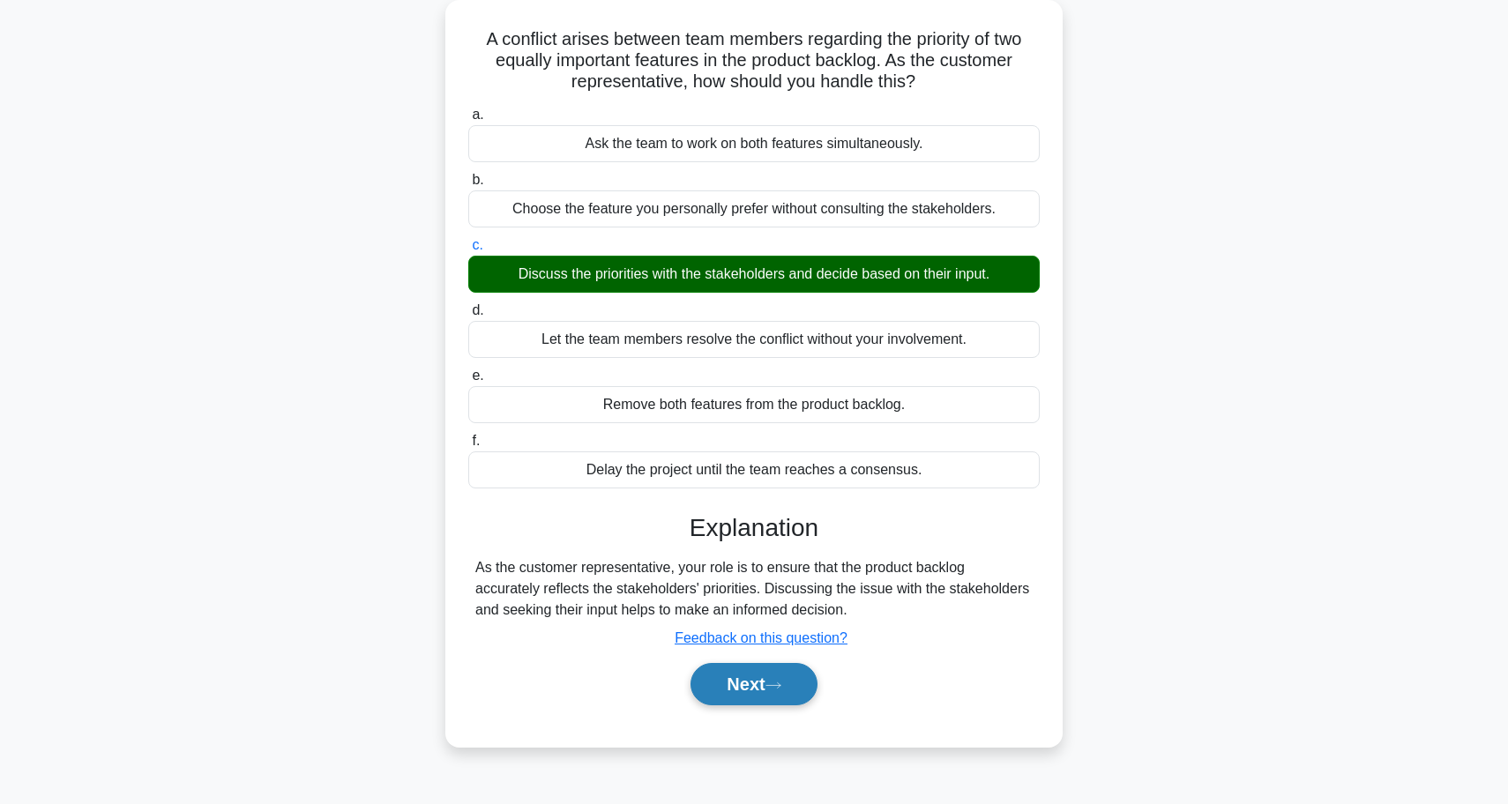
click at [727, 690] on button "Next" at bounding box center [753, 684] width 126 height 42
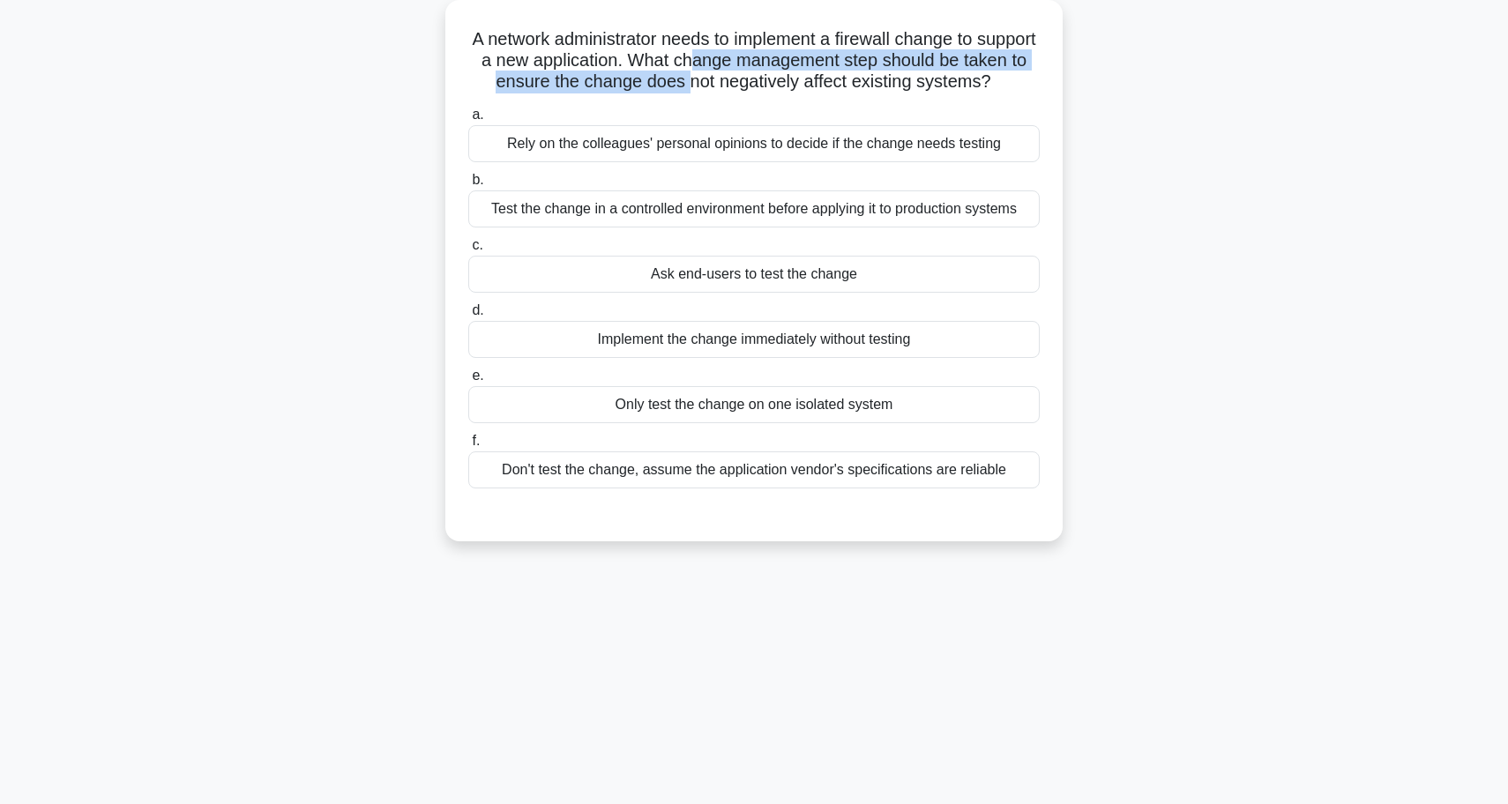
drag, startPoint x: 689, startPoint y: 51, endPoint x: 689, endPoint y: 79, distance: 28.2
click at [689, 79] on h5 "A network administrator needs to implement a firewall change to support a new a…" at bounding box center [753, 60] width 575 height 65
click at [618, 63] on h5 "A network administrator needs to implement a firewall change to support a new a…" at bounding box center [753, 60] width 575 height 65
drag, startPoint x: 618, startPoint y: 63, endPoint x: 798, endPoint y: 105, distance: 184.8
click at [798, 105] on div "A network administrator needs to implement a firewall change to support a new a…" at bounding box center [753, 270] width 603 height 527
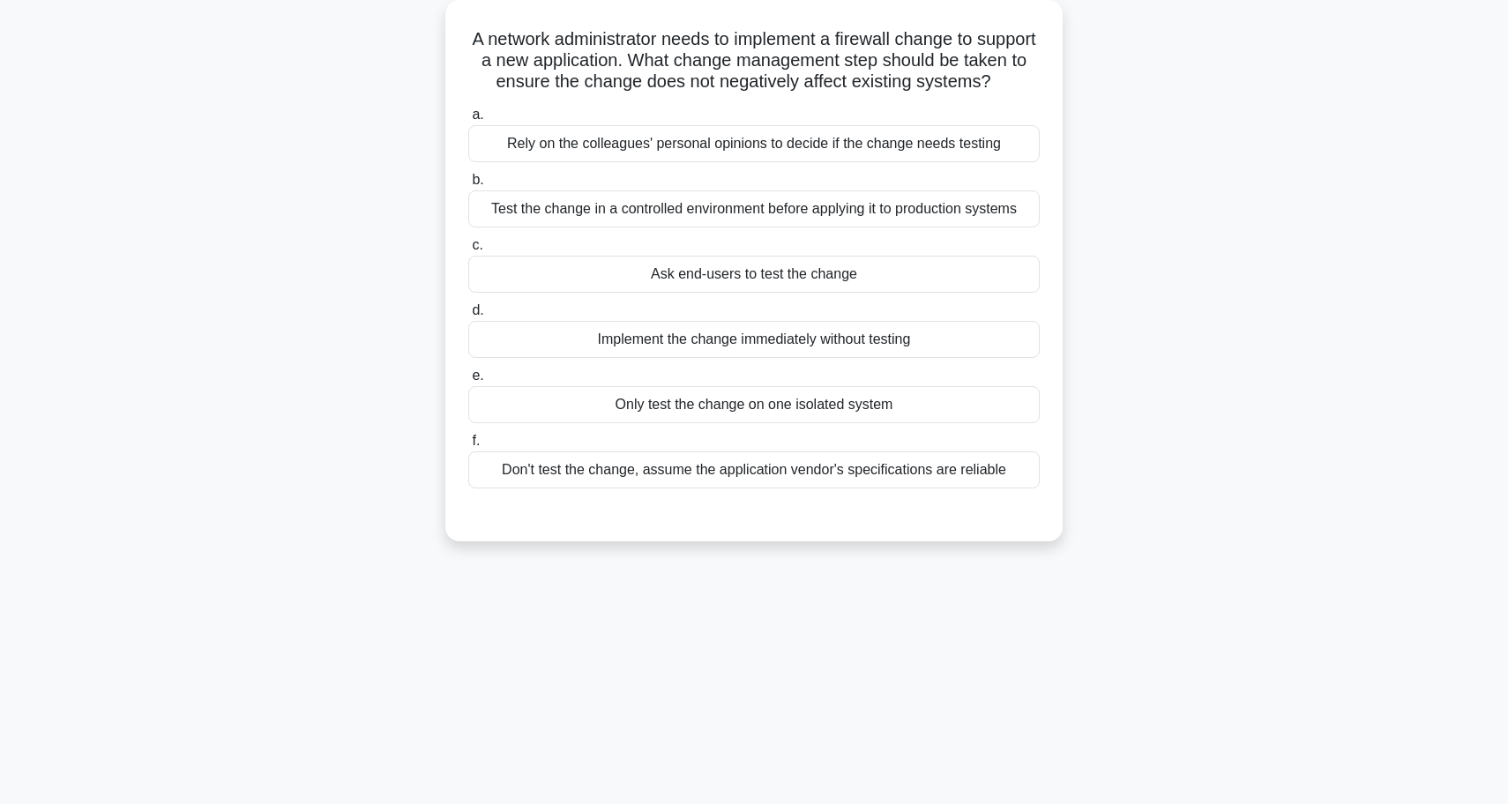
click at [618, 48] on h5 "A network administrator needs to implement a firewall change to support a new a…" at bounding box center [753, 60] width 575 height 65
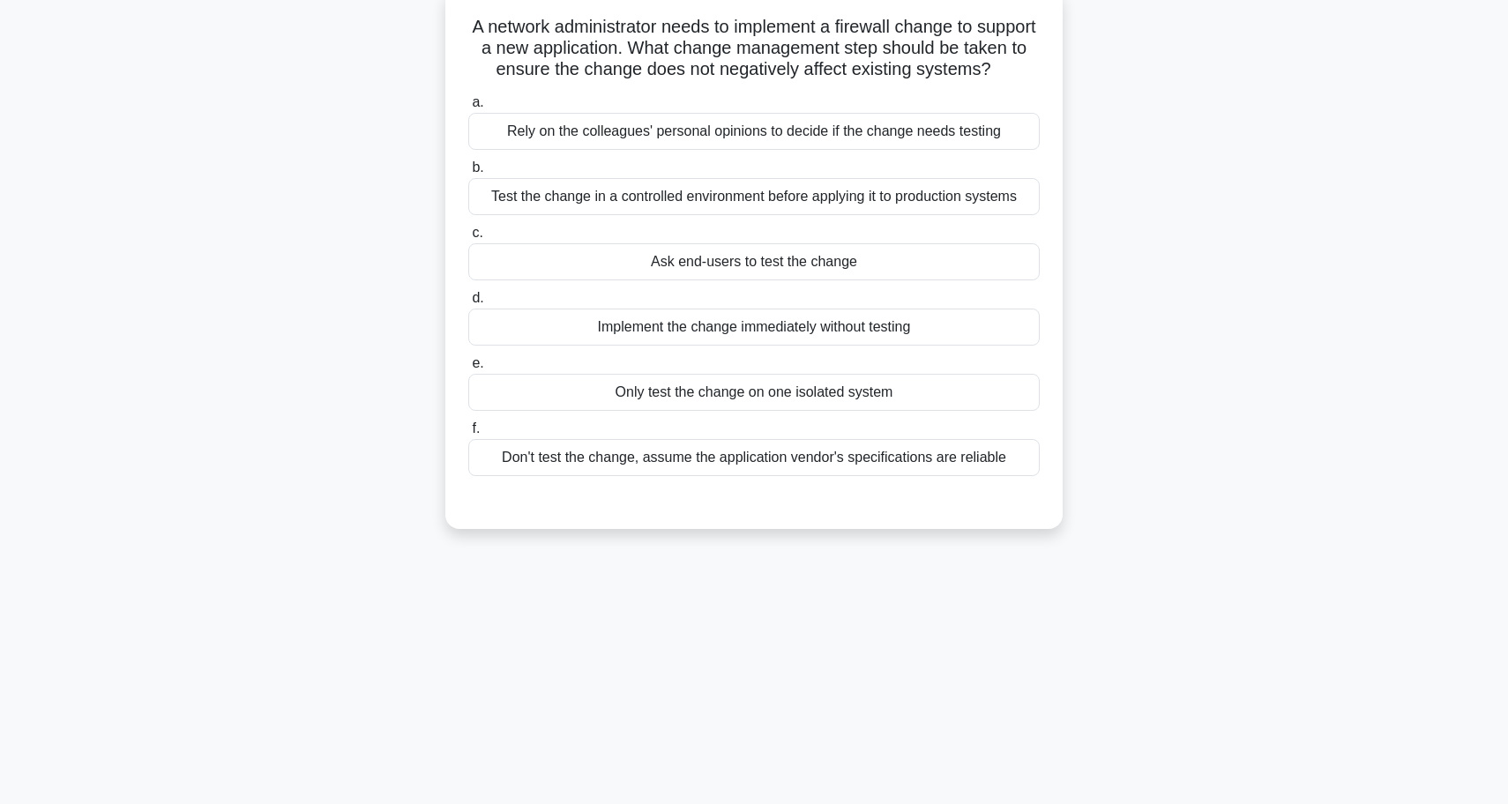
click at [759, 203] on div "Test the change in a controlled environment before applying it to production sy…" at bounding box center [753, 196] width 571 height 37
click at [468, 174] on input "b. Test the change in a controlled environment before applying it to production…" at bounding box center [468, 167] width 0 height 11
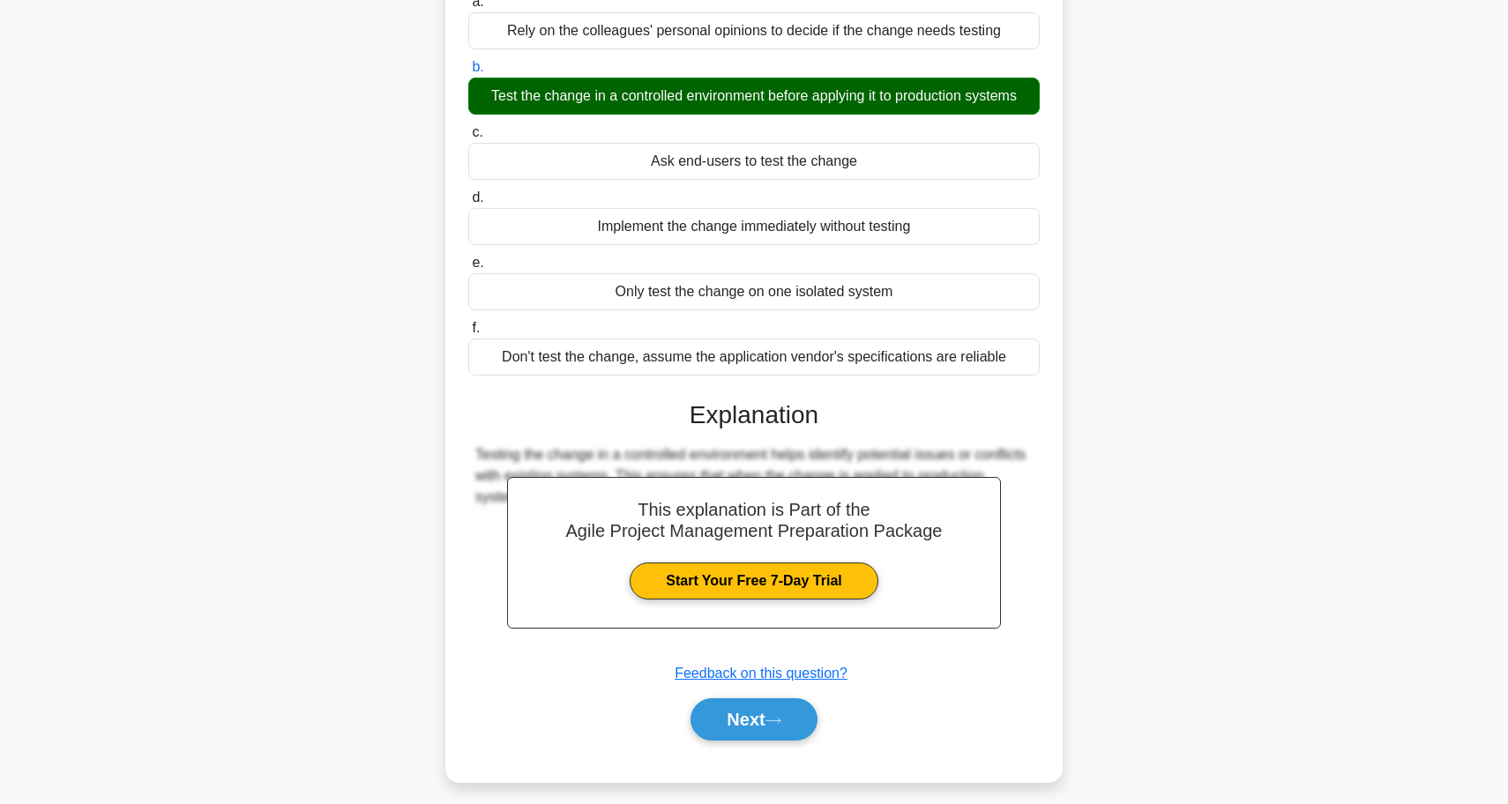
scroll to position [215, 0]
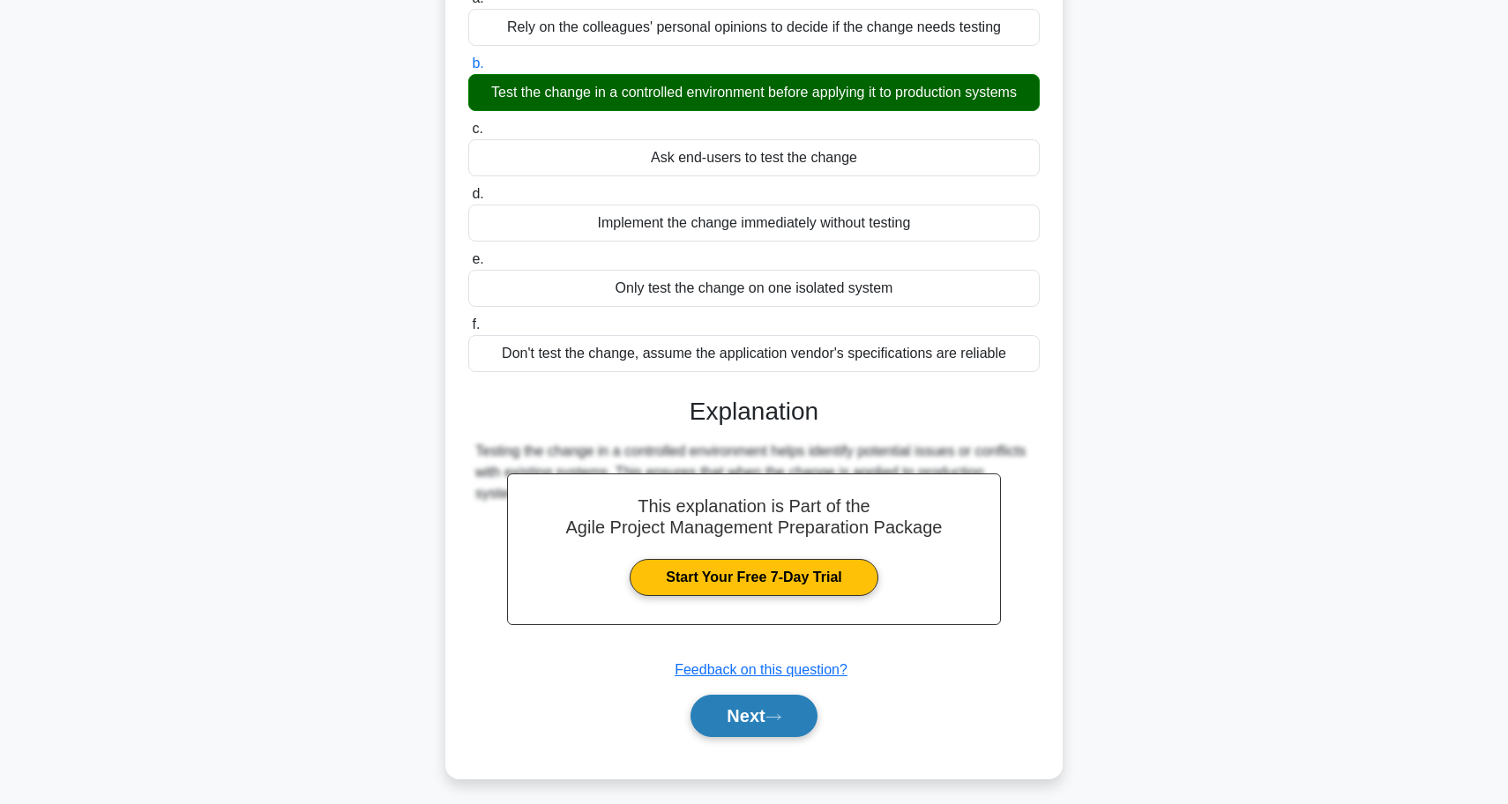
click at [724, 717] on button "Next" at bounding box center [753, 716] width 126 height 42
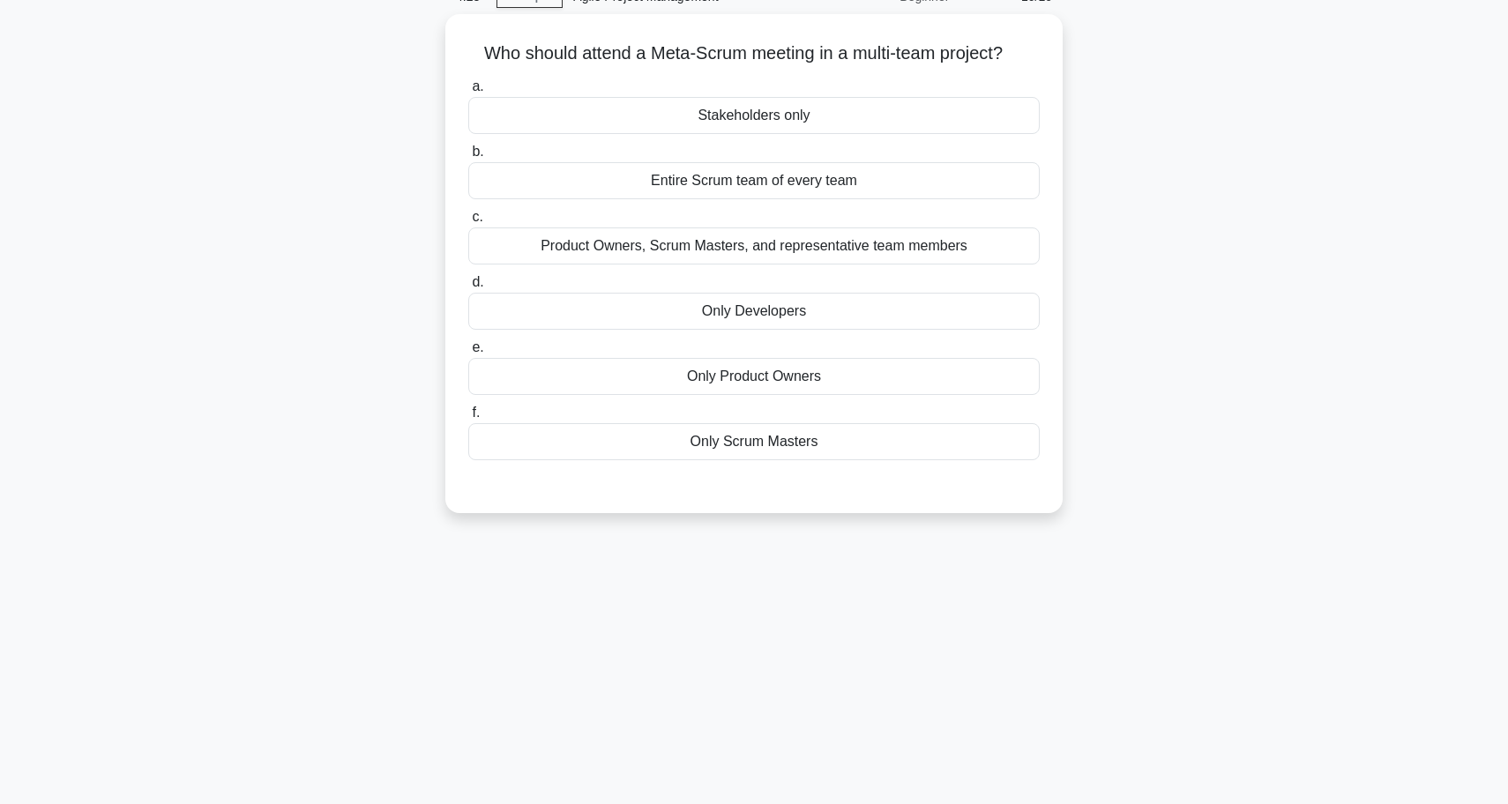
scroll to position [87, 0]
click at [720, 250] on div "Product Owners, Scrum Masters, and representative team members" at bounding box center [753, 243] width 571 height 37
click at [468, 220] on input "c. Product Owners, Scrum Masters, and representative team members" at bounding box center [468, 214] width 0 height 11
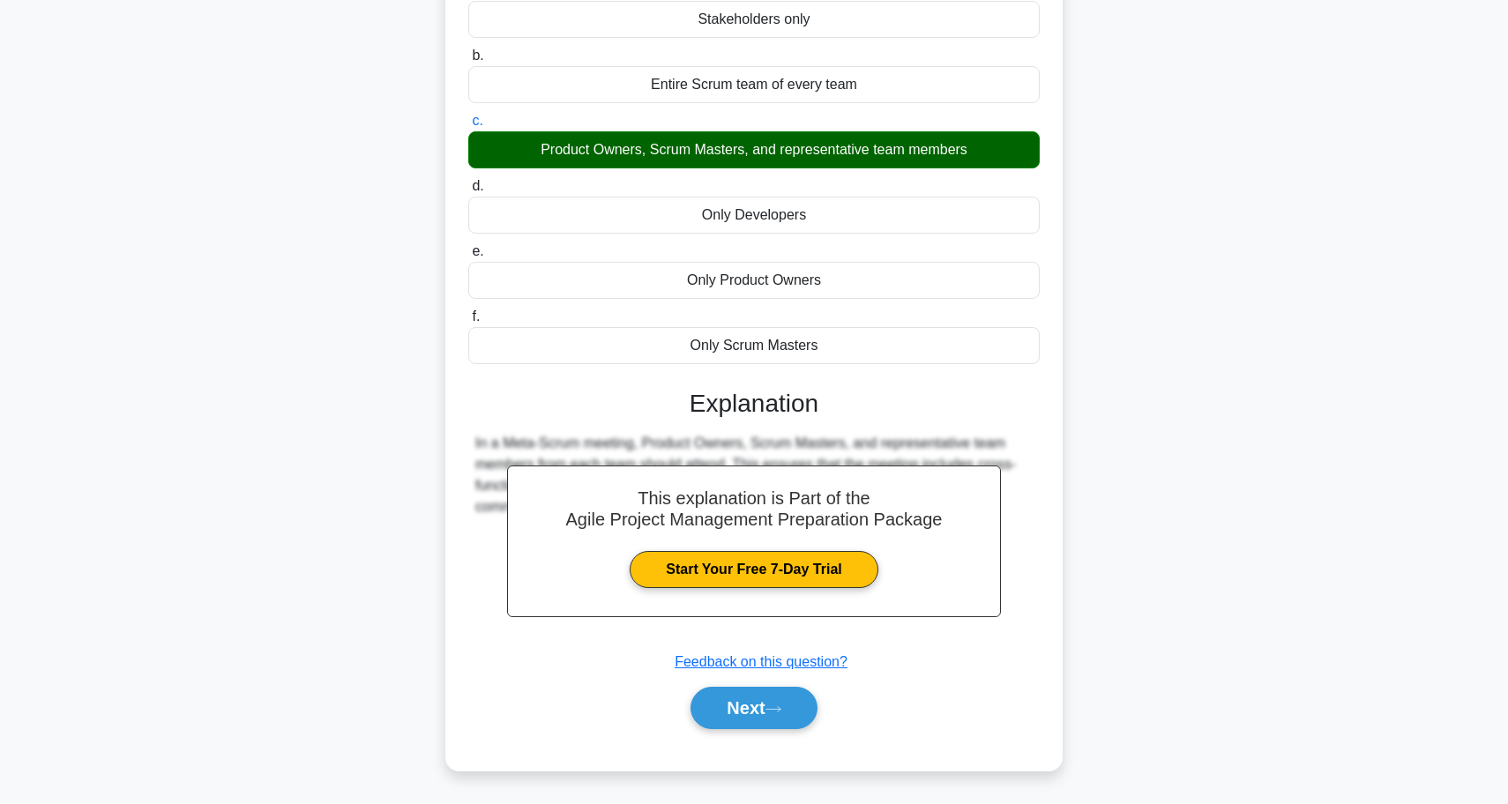
scroll to position [181, 0]
click at [778, 713] on icon at bounding box center [773, 710] width 16 height 10
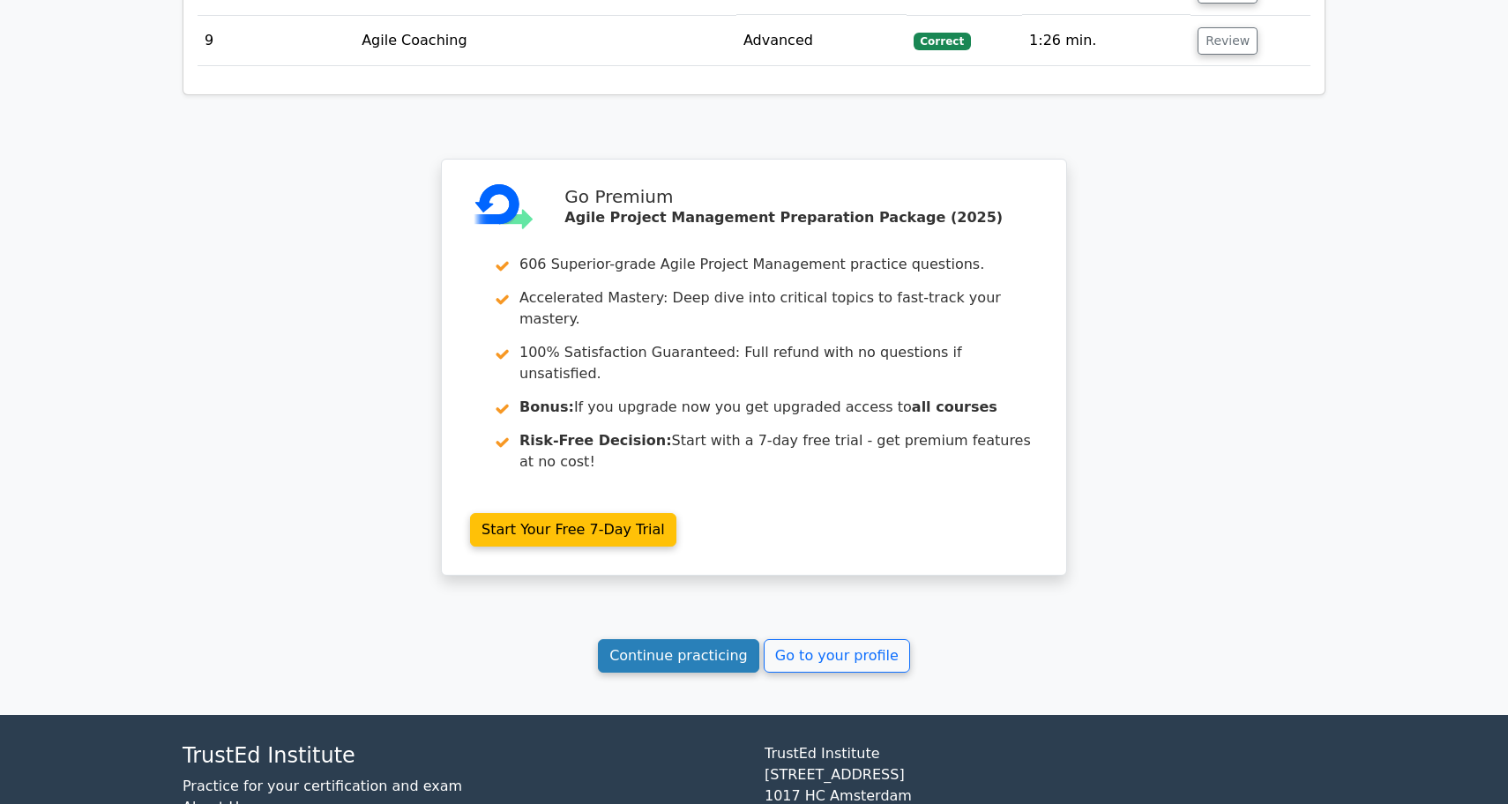
scroll to position [2691, 0]
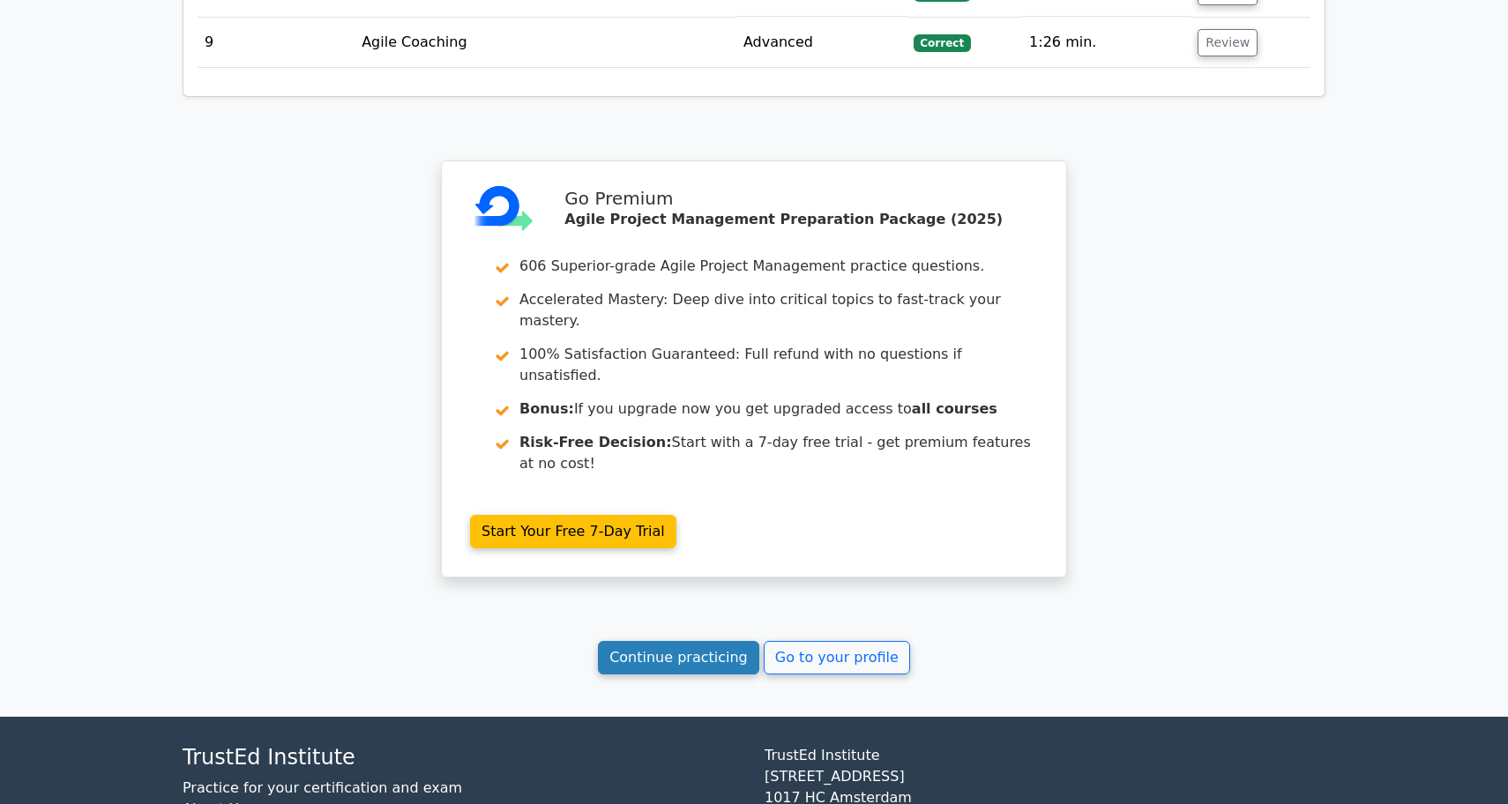
click at [717, 641] on link "Continue practicing" at bounding box center [678, 658] width 161 height 34
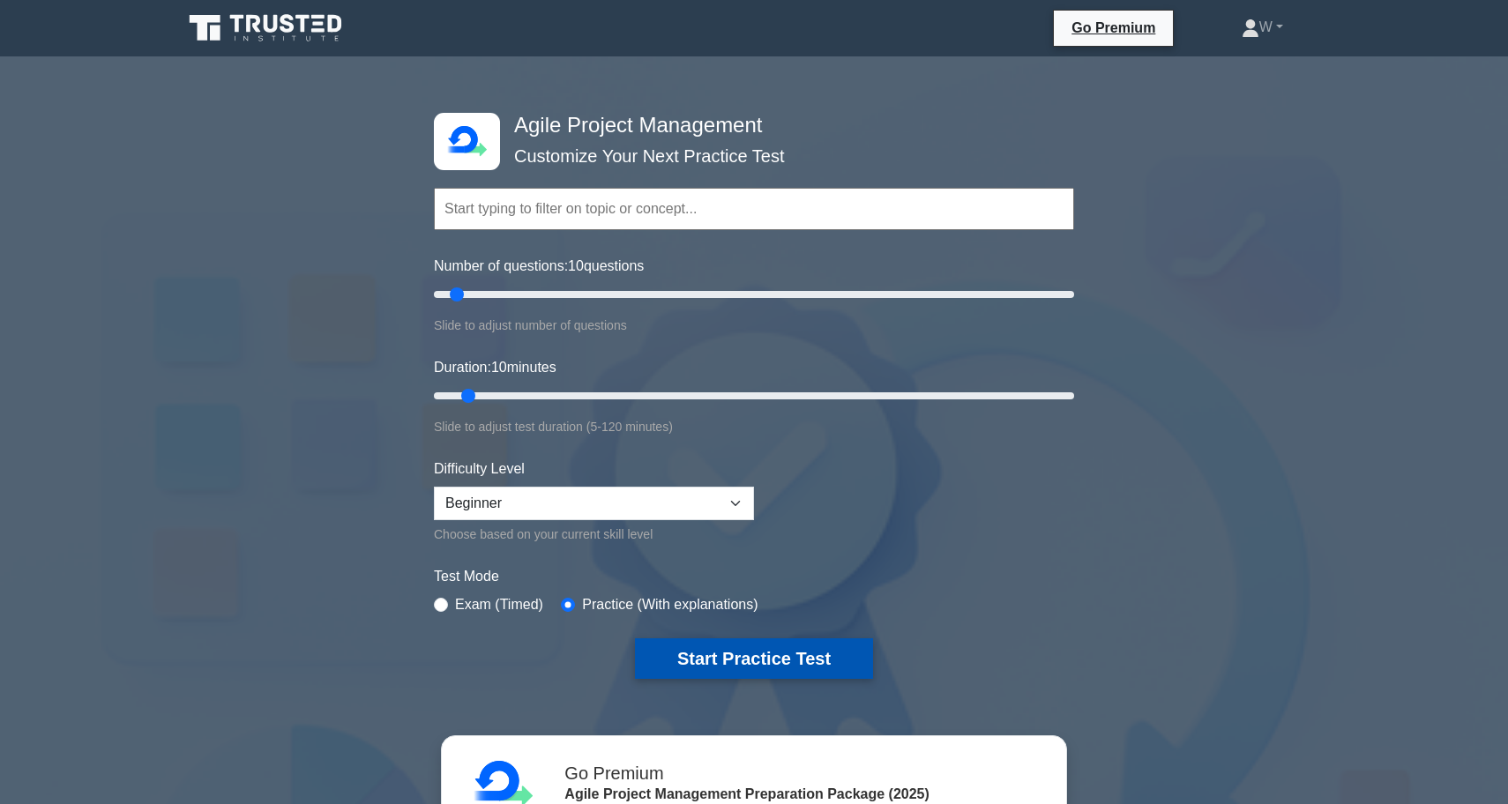
click at [724, 672] on button "Start Practice Test" at bounding box center [754, 658] width 238 height 41
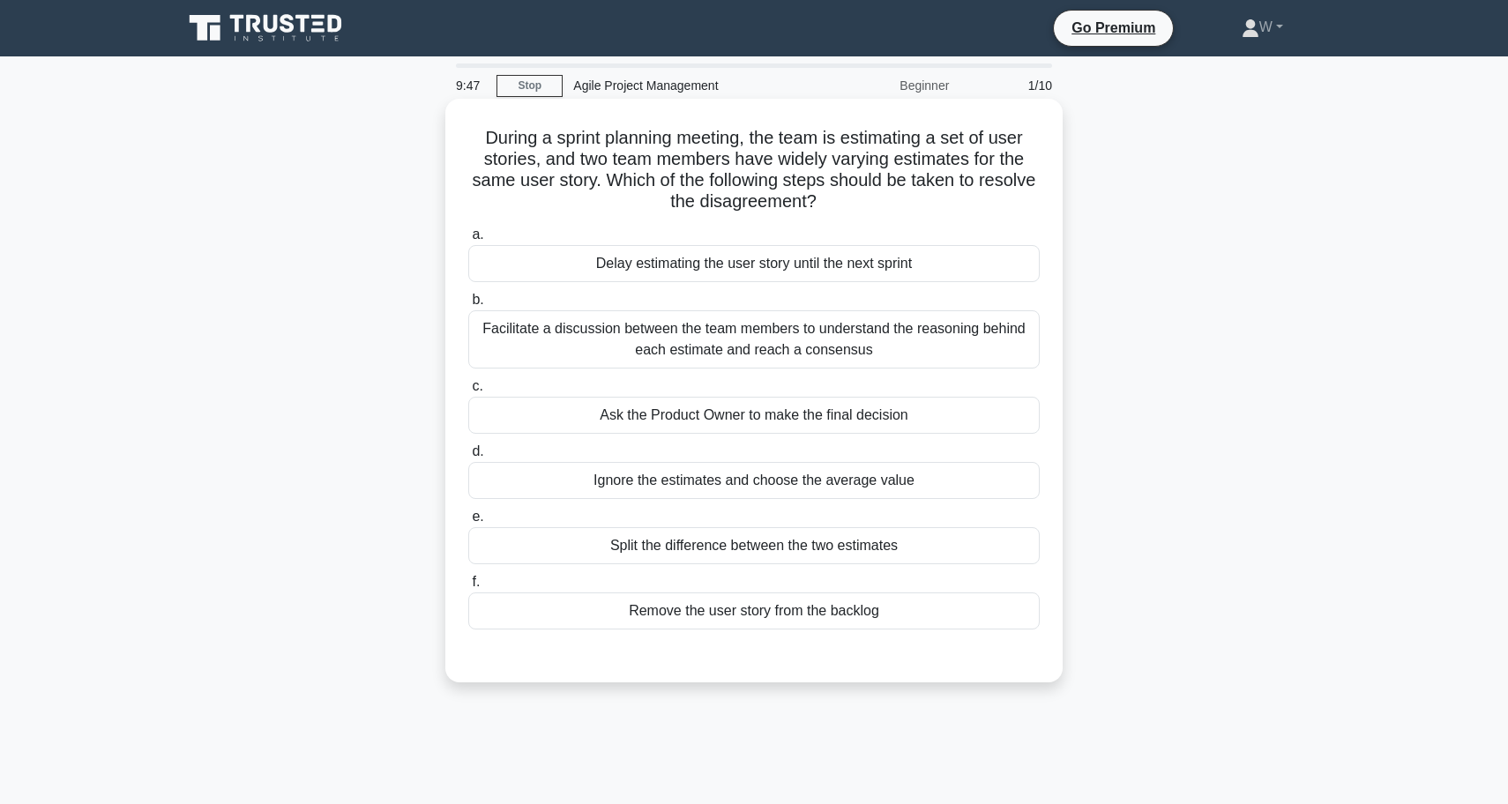
click at [787, 343] on div "Facilitate a discussion between the team members to understand the reasoning be…" at bounding box center [753, 339] width 571 height 58
click at [468, 306] on input "b. Facilitate a discussion between the team members to understand the reasoning…" at bounding box center [468, 300] width 0 height 11
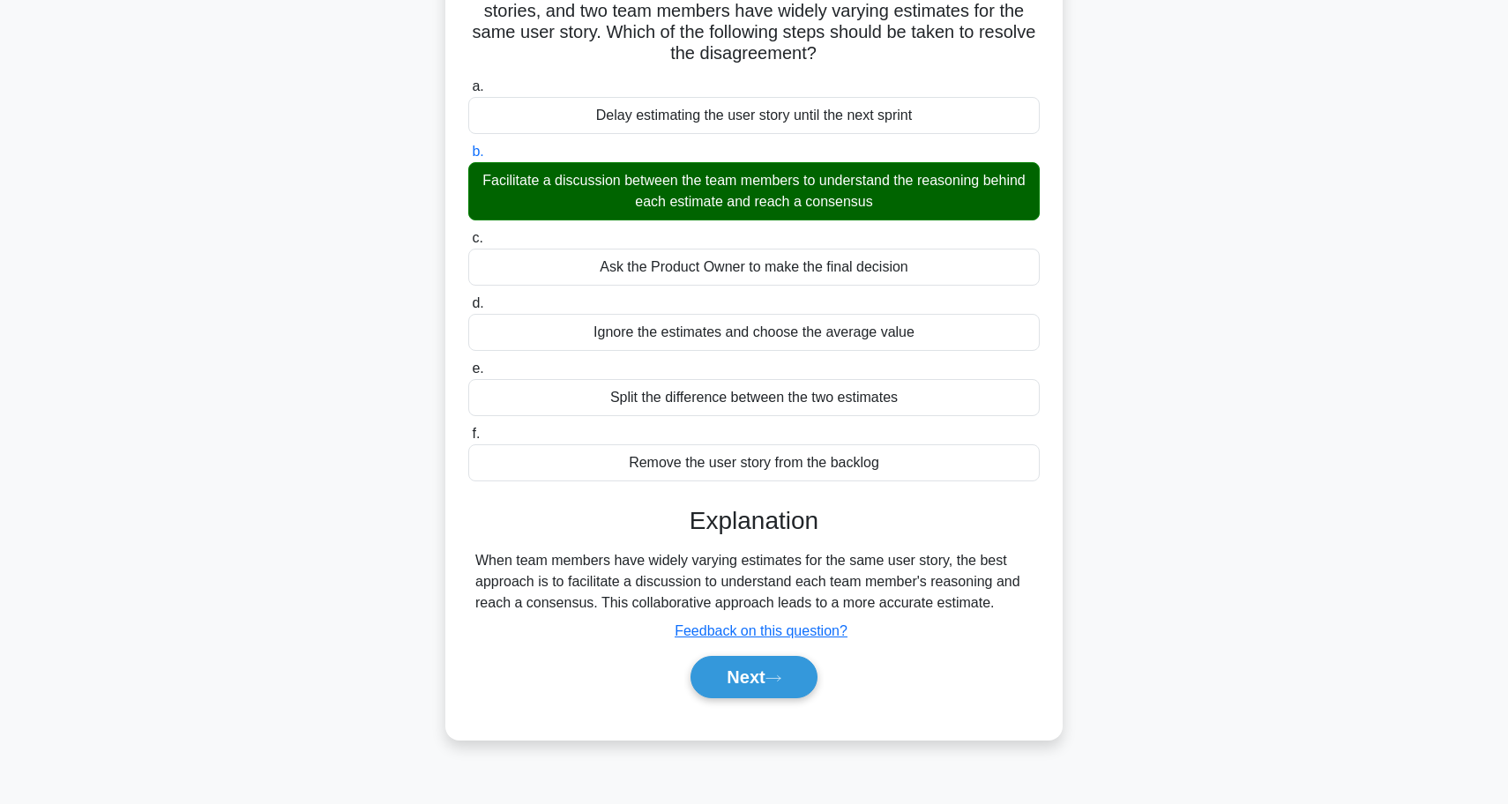
scroll to position [148, 0]
click at [766, 693] on button "Next" at bounding box center [753, 677] width 126 height 42
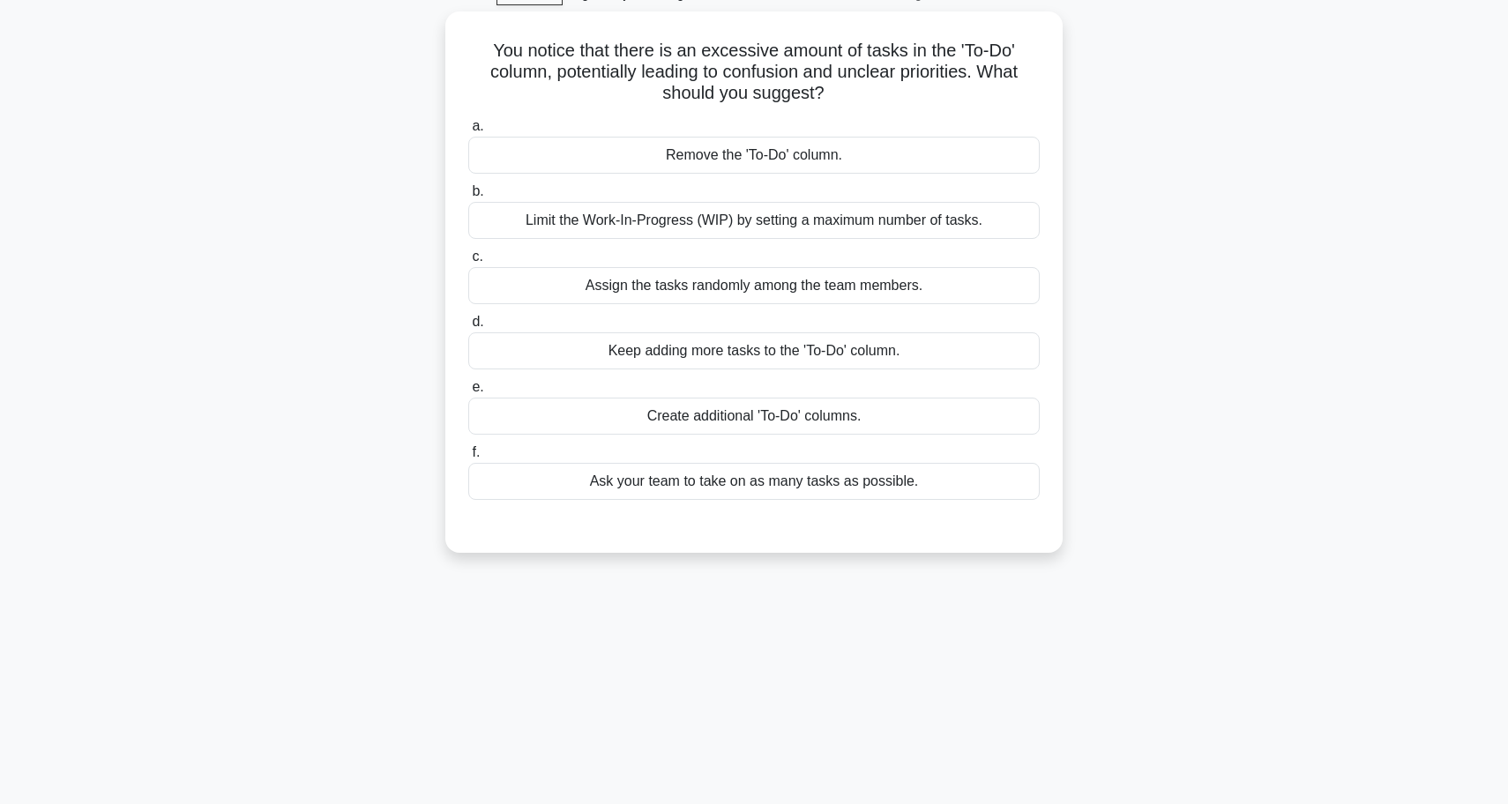
scroll to position [87, 0]
click at [719, 211] on div "Limit the Work-In-Progress (WIP) by setting a maximum number of tasks." at bounding box center [753, 220] width 571 height 37
click at [468, 198] on input "b. Limit the Work-In-Progress (WIP) by setting a maximum number of tasks." at bounding box center [468, 191] width 0 height 11
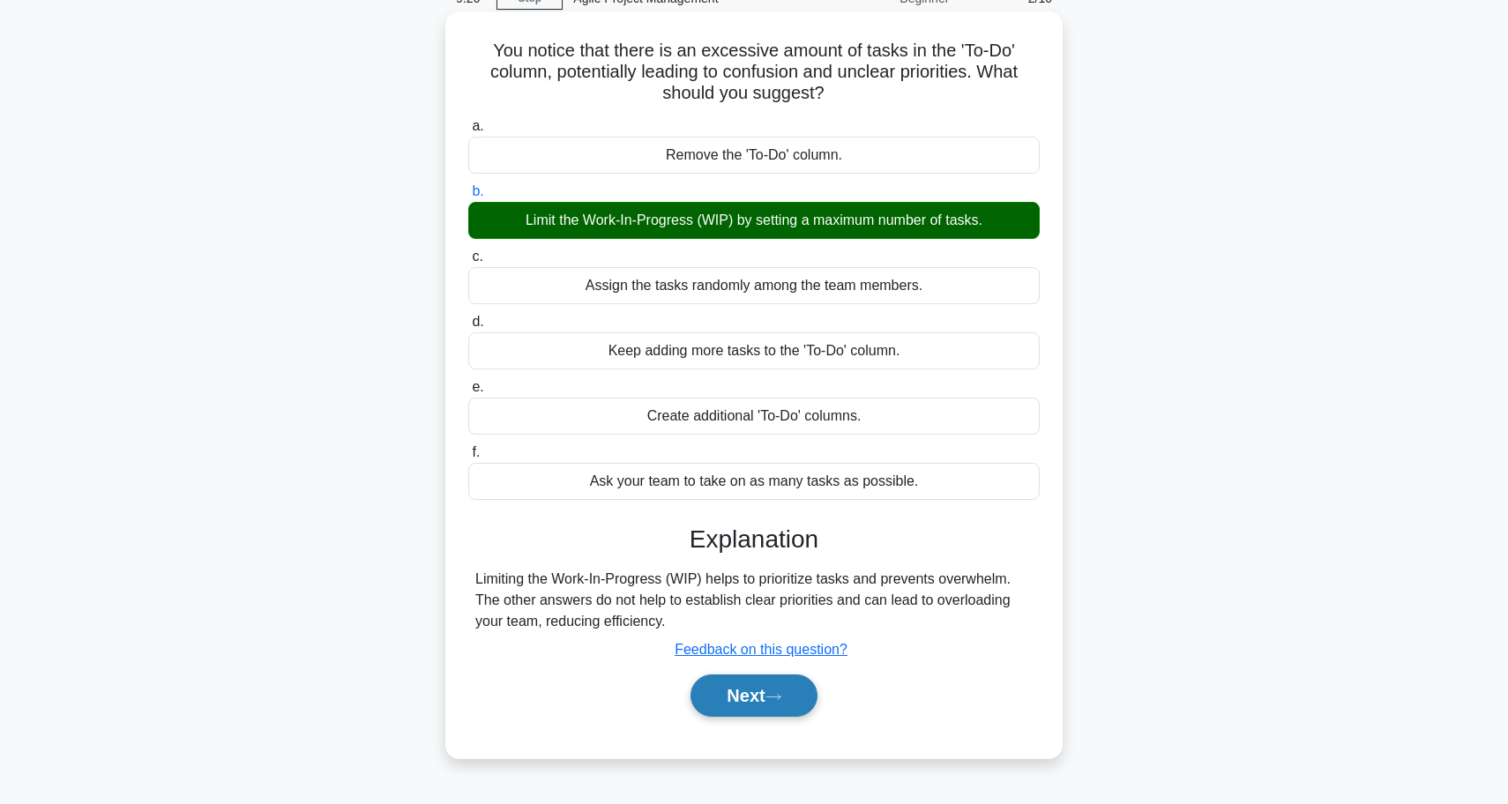
click at [757, 702] on button "Next" at bounding box center [753, 696] width 126 height 42
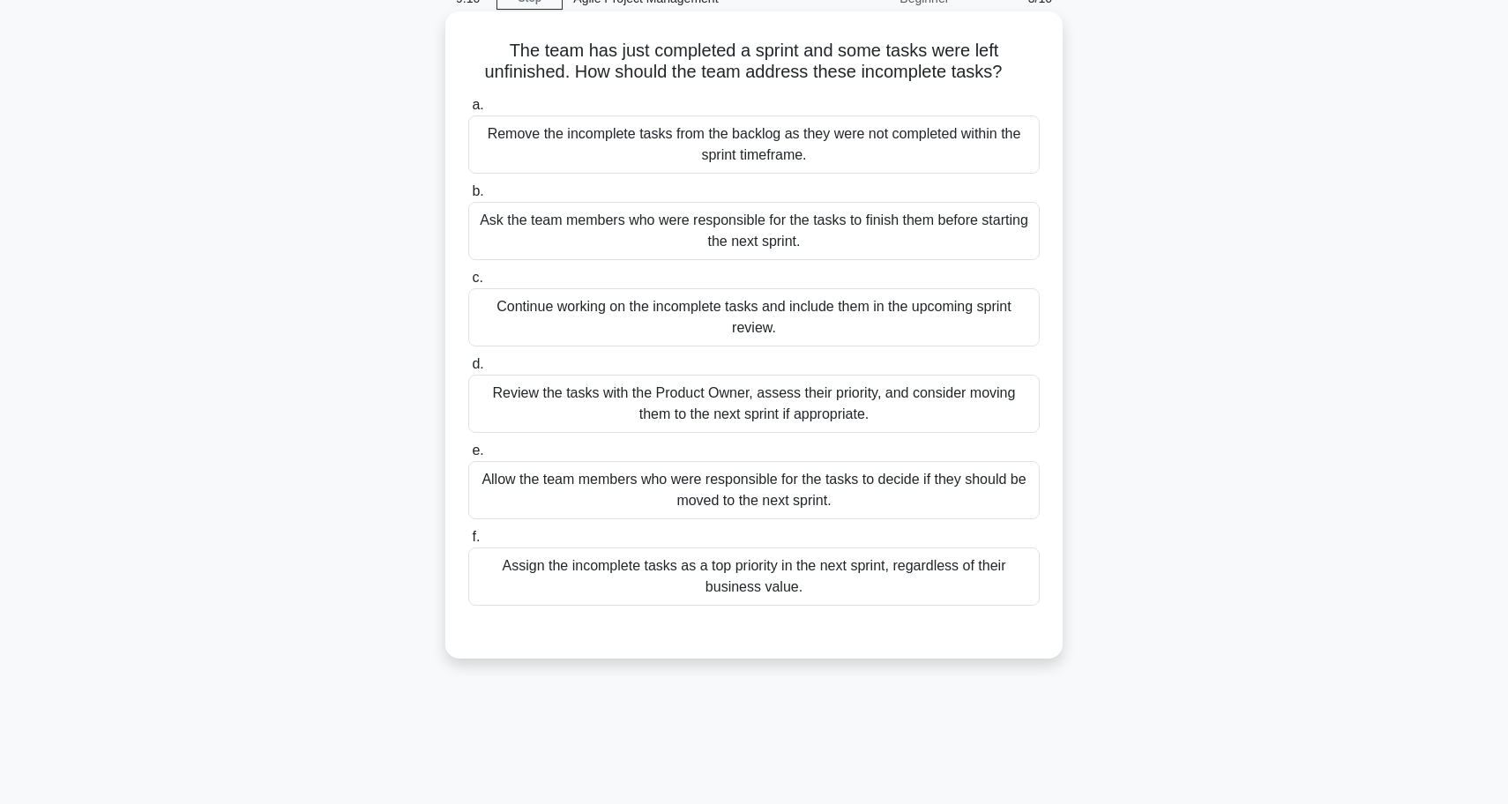
click at [712, 416] on div "Review the tasks with the Product Owner, assess their priority, and consider mo…" at bounding box center [753, 404] width 571 height 58
click at [468, 370] on input "d. Review the tasks with the Product Owner, assess their priority, and consider…" at bounding box center [468, 364] width 0 height 11
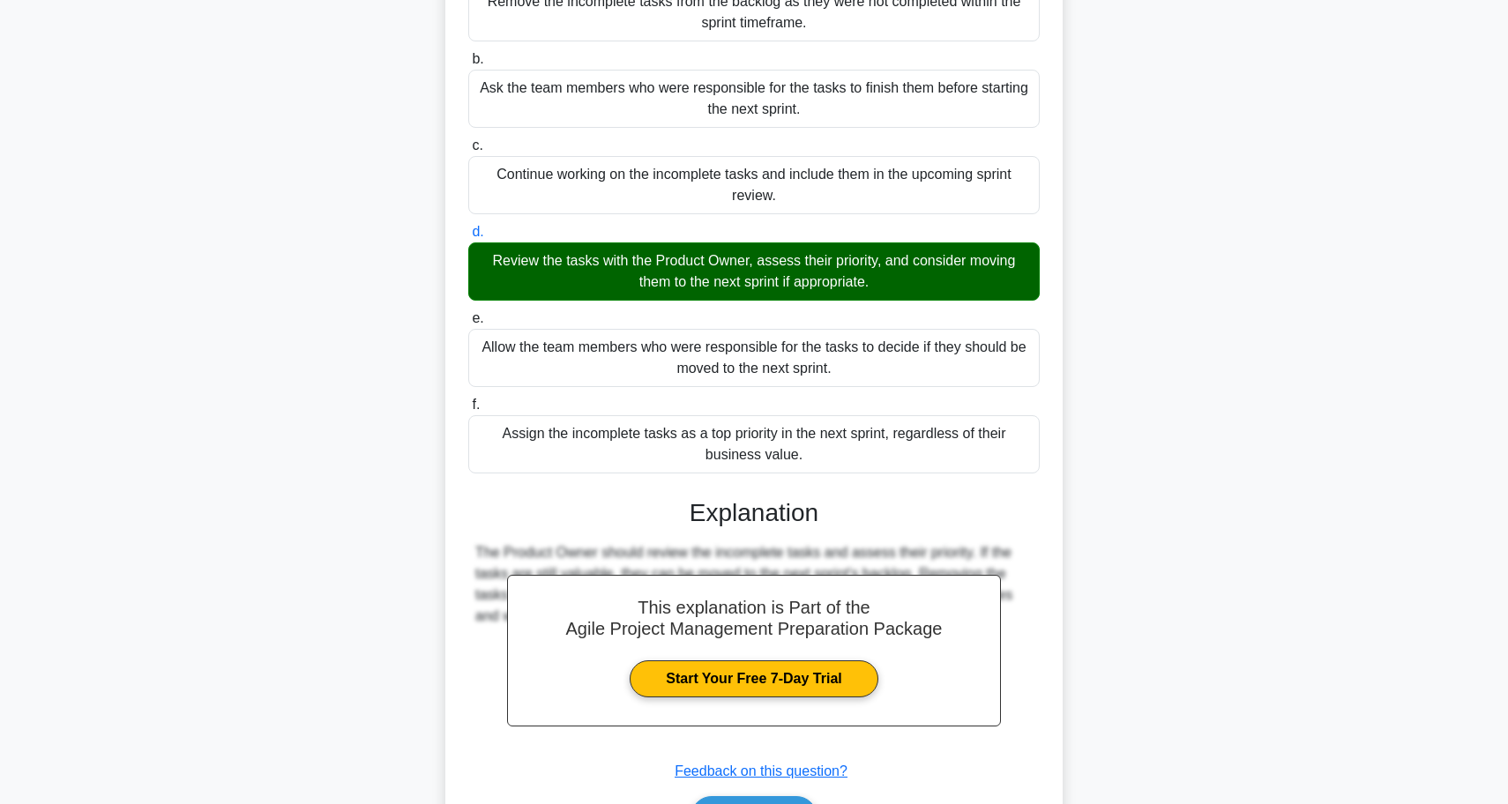
scroll to position [242, 0]
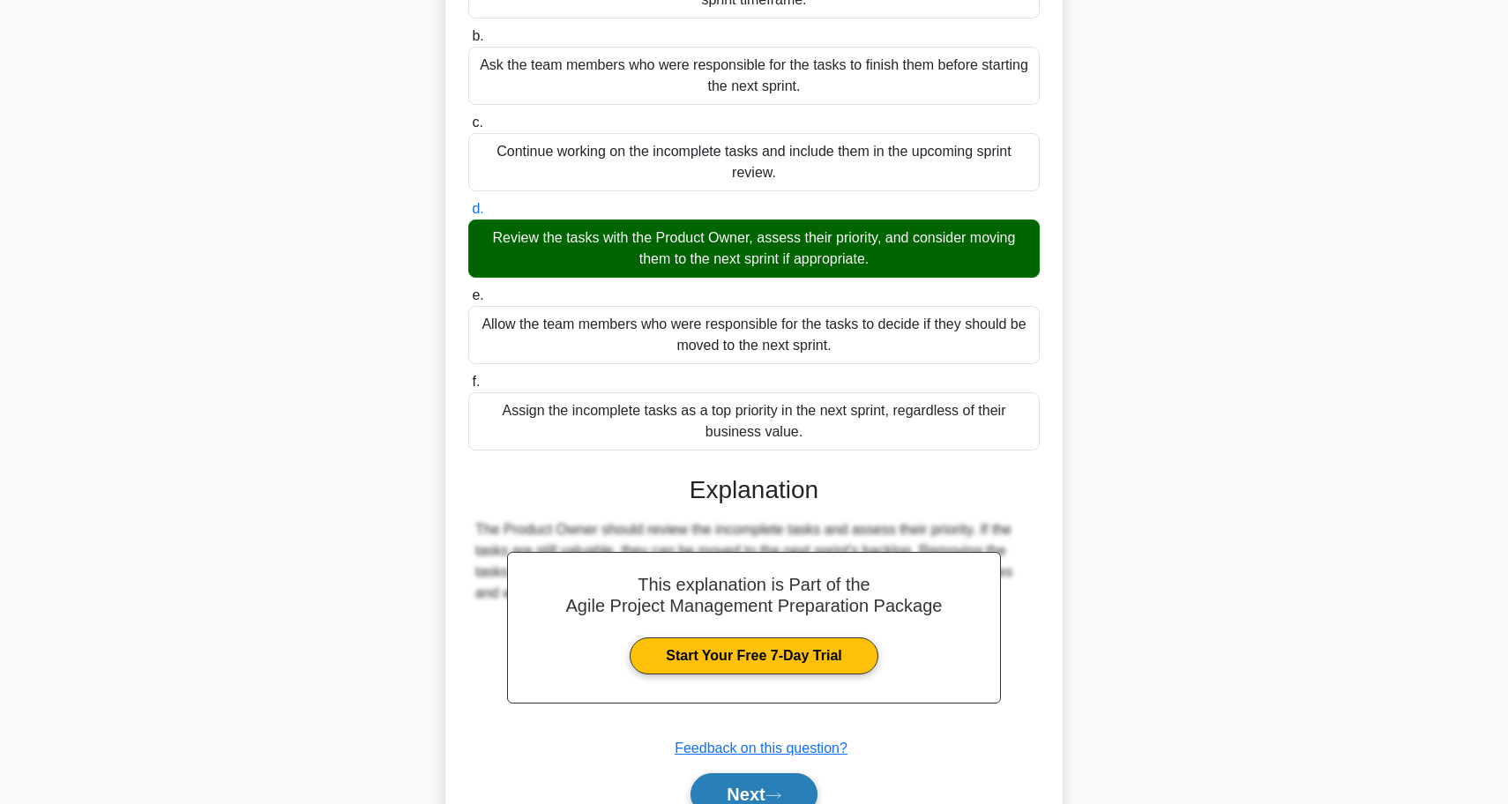
click at [776, 778] on button "Next" at bounding box center [753, 794] width 126 height 42
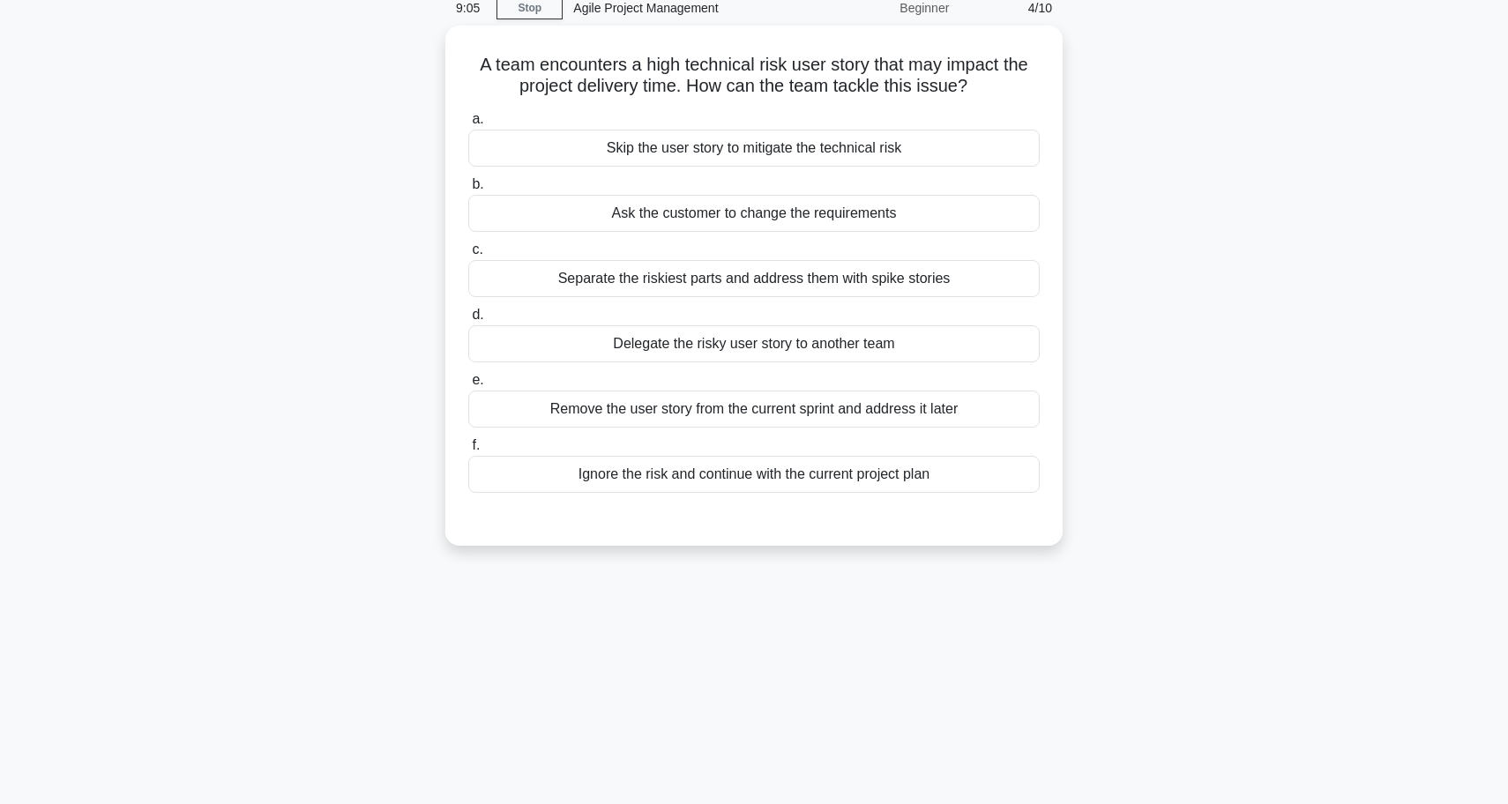
scroll to position [83, 0]
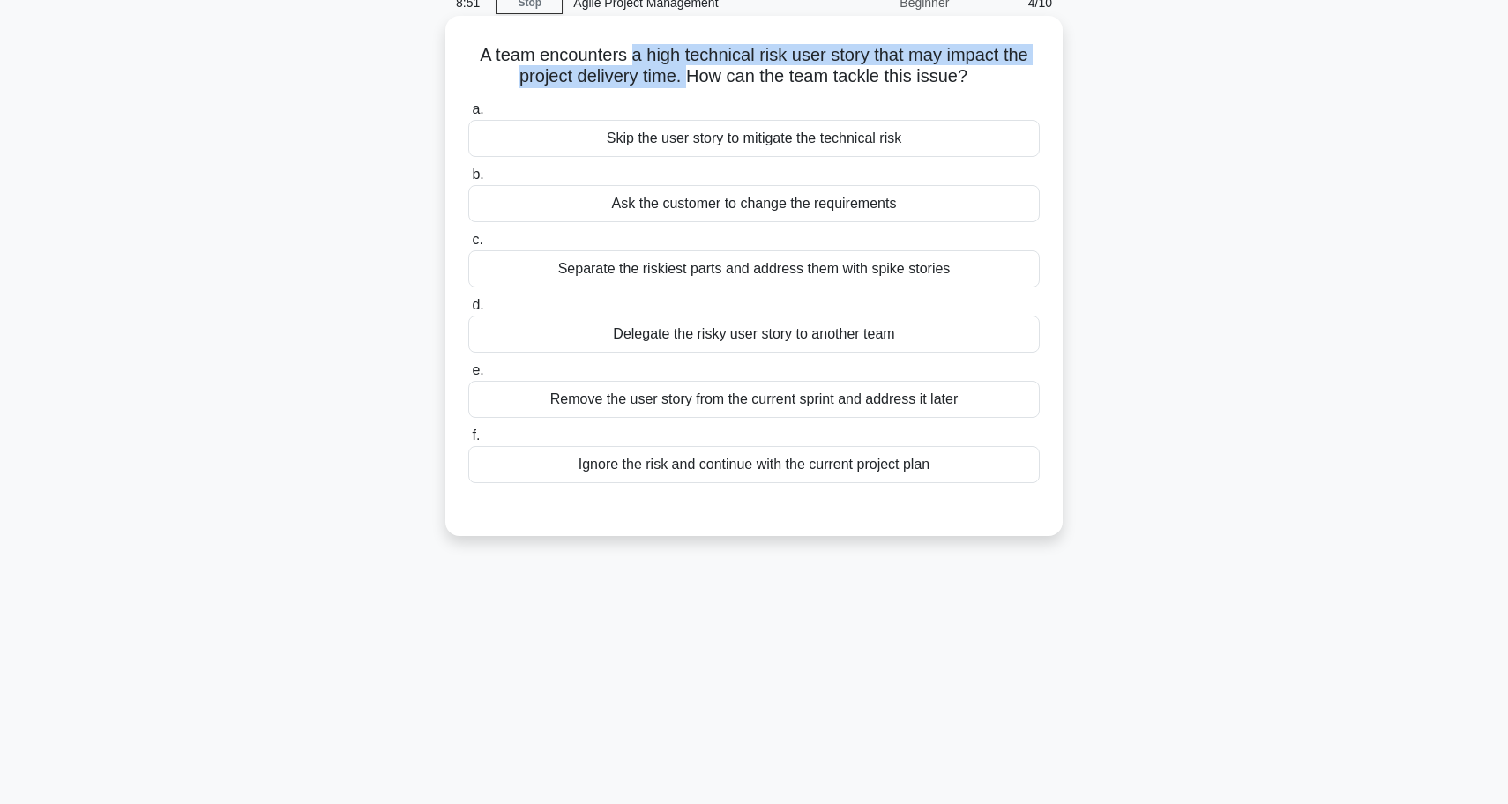
drag, startPoint x: 633, startPoint y: 59, endPoint x: 690, endPoint y: 72, distance: 58.8
click at [691, 72] on h5 "A team encounters a high technical risk user story that may impact the project …" at bounding box center [753, 66] width 575 height 44
click at [690, 72] on h5 "A team encounters a high technical risk user story that may impact the project …" at bounding box center [753, 66] width 575 height 44
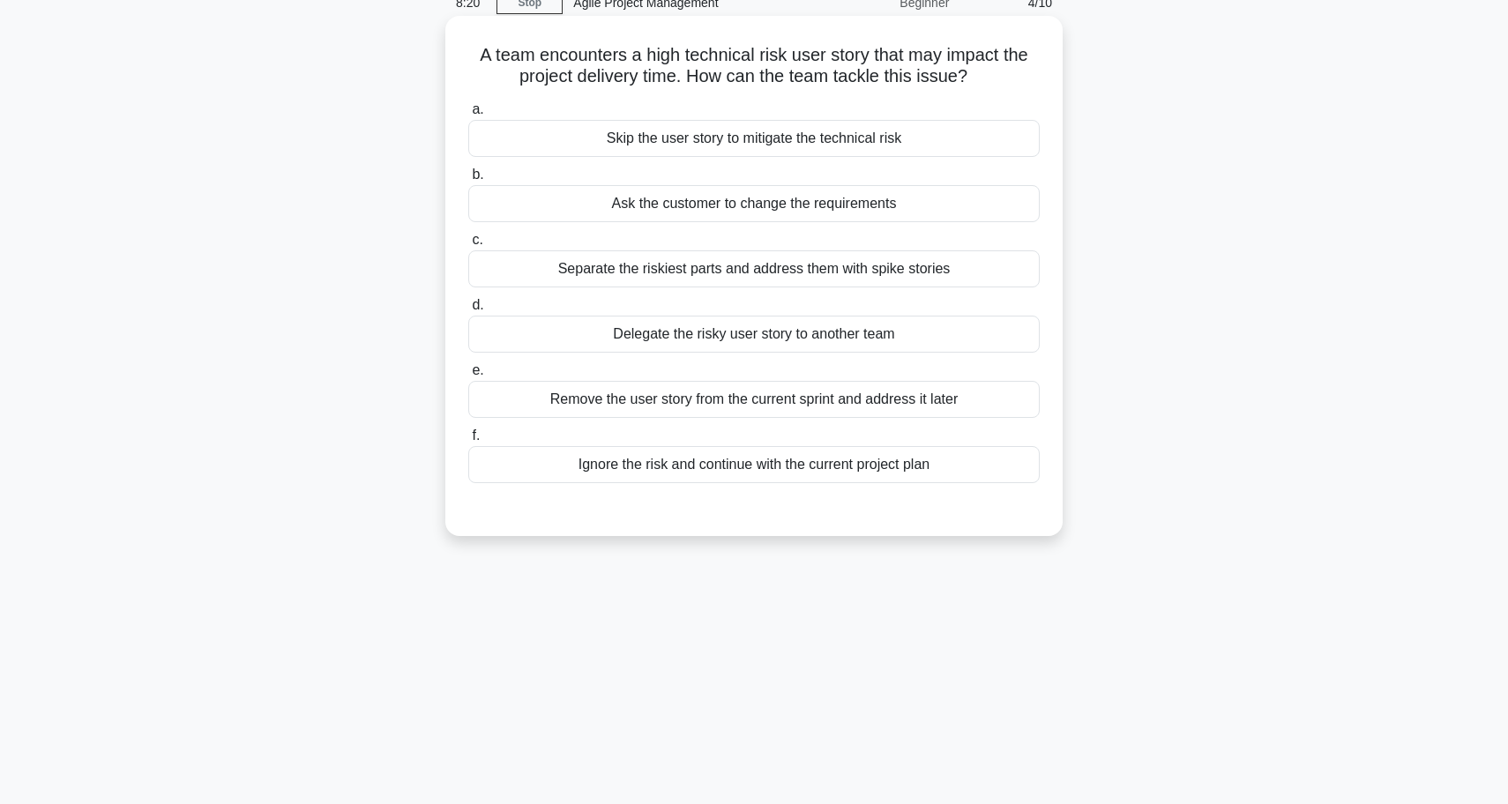
click at [739, 278] on div "Separate the riskiest parts and address them with spike stories" at bounding box center [753, 268] width 571 height 37
click at [468, 246] on input "c. Separate the riskiest parts and address them with spike stories" at bounding box center [468, 240] width 0 height 11
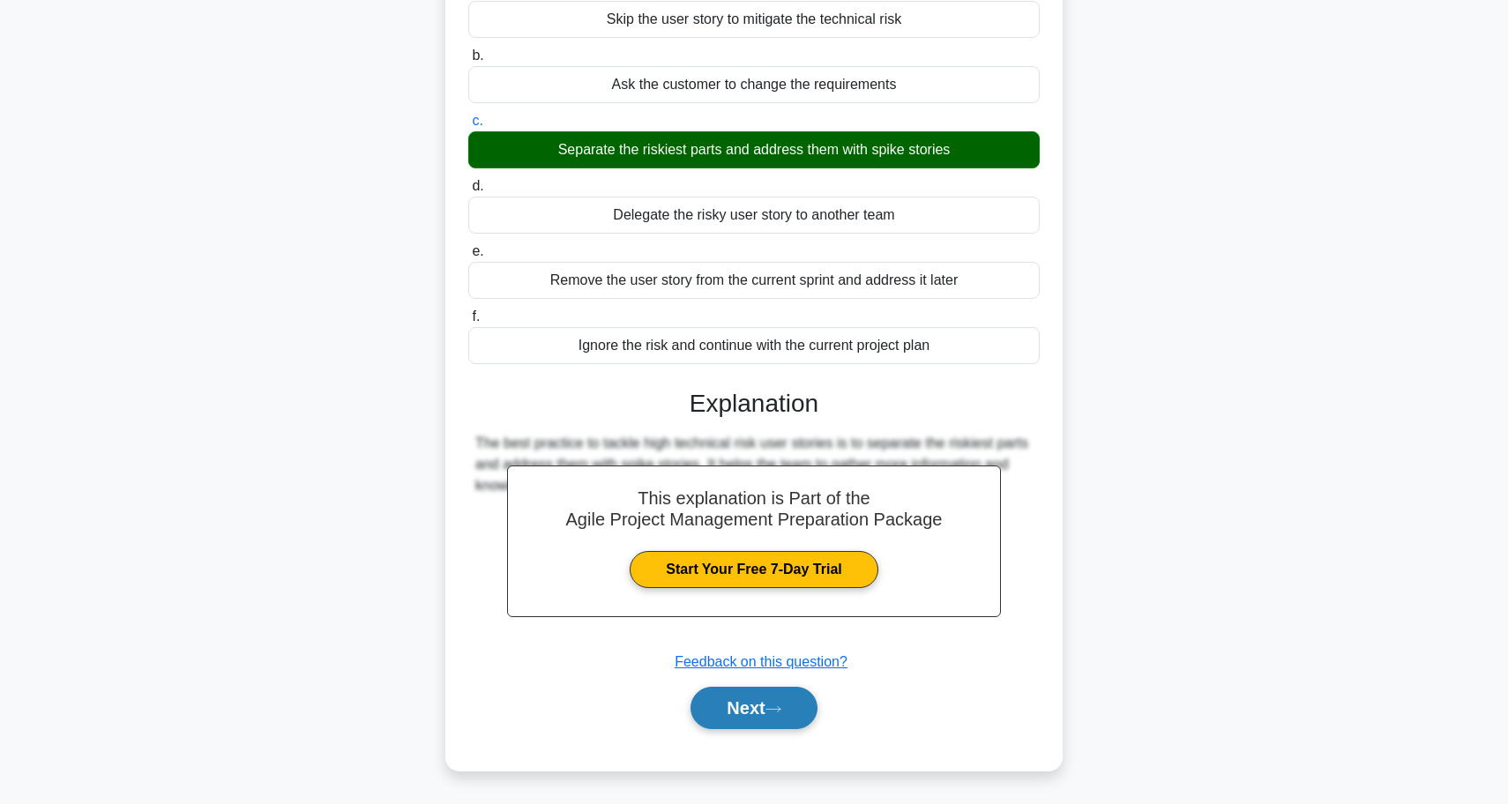
click at [766, 713] on button "Next" at bounding box center [753, 708] width 126 height 42
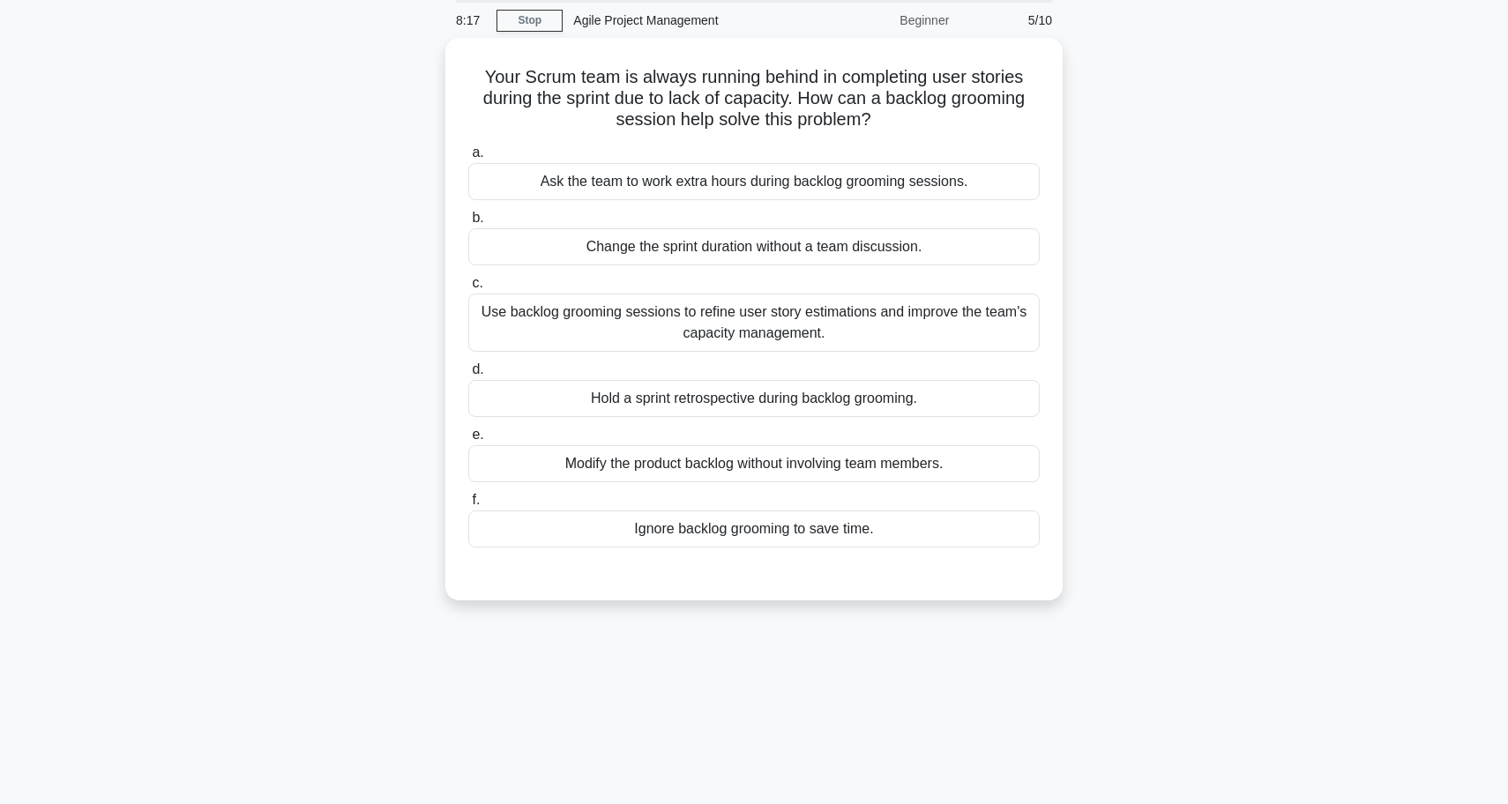
scroll to position [63, 0]
click at [900, 321] on div "Use backlog grooming sessions to refine user story estimations and improve the …" at bounding box center [753, 321] width 571 height 58
click at [468, 287] on input "c. Use backlog grooming sessions to refine user story estimations and improve t…" at bounding box center [468, 281] width 0 height 11
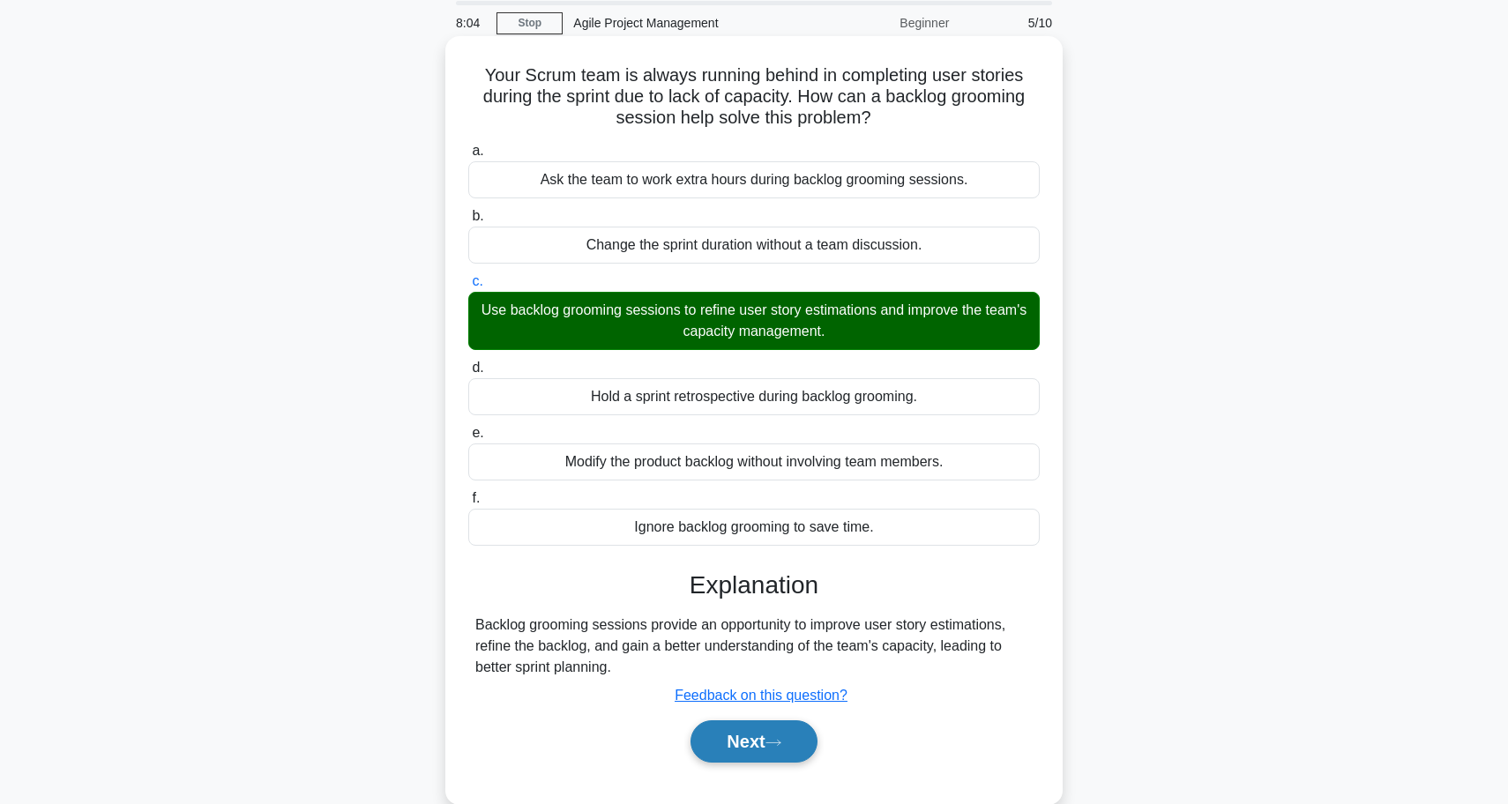
click at [761, 731] on button "Next" at bounding box center [753, 741] width 126 height 42
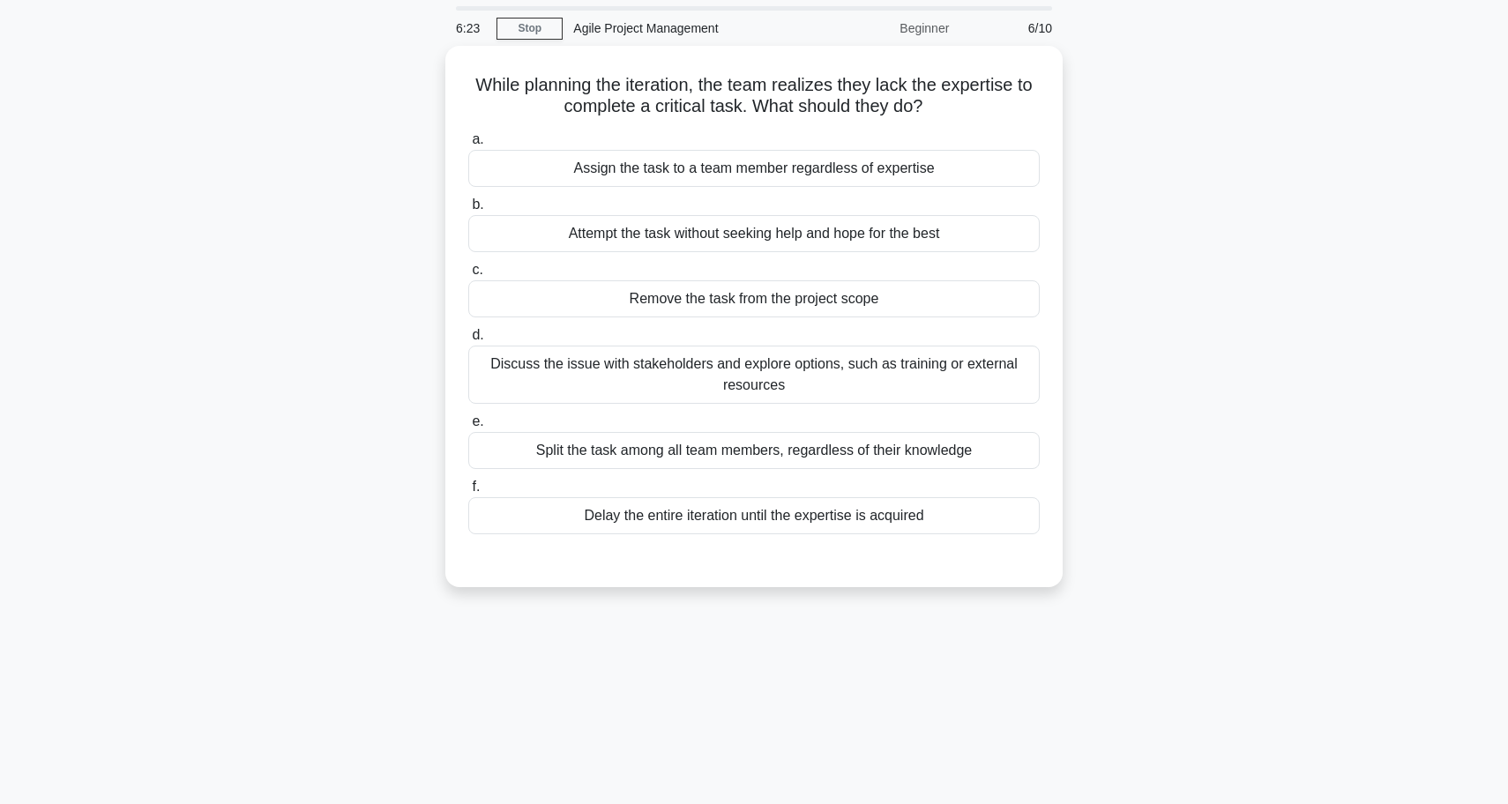
scroll to position [58, 0]
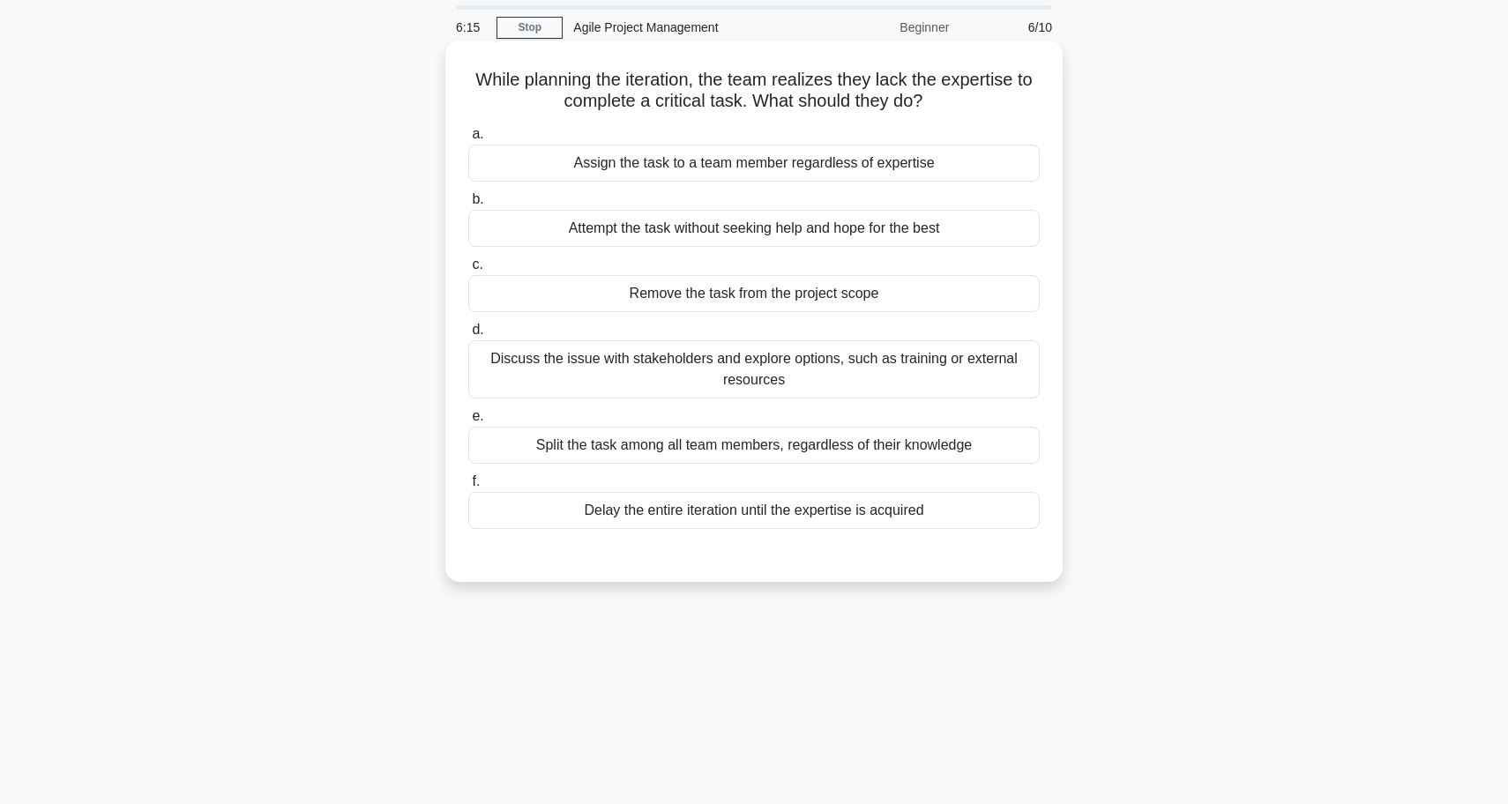
click at [778, 371] on div "Discuss the issue with stakeholders and explore options, such as training or ex…" at bounding box center [753, 369] width 571 height 58
click at [468, 336] on input "d. Discuss the issue with stakeholders and explore options, such as training or…" at bounding box center [468, 329] width 0 height 11
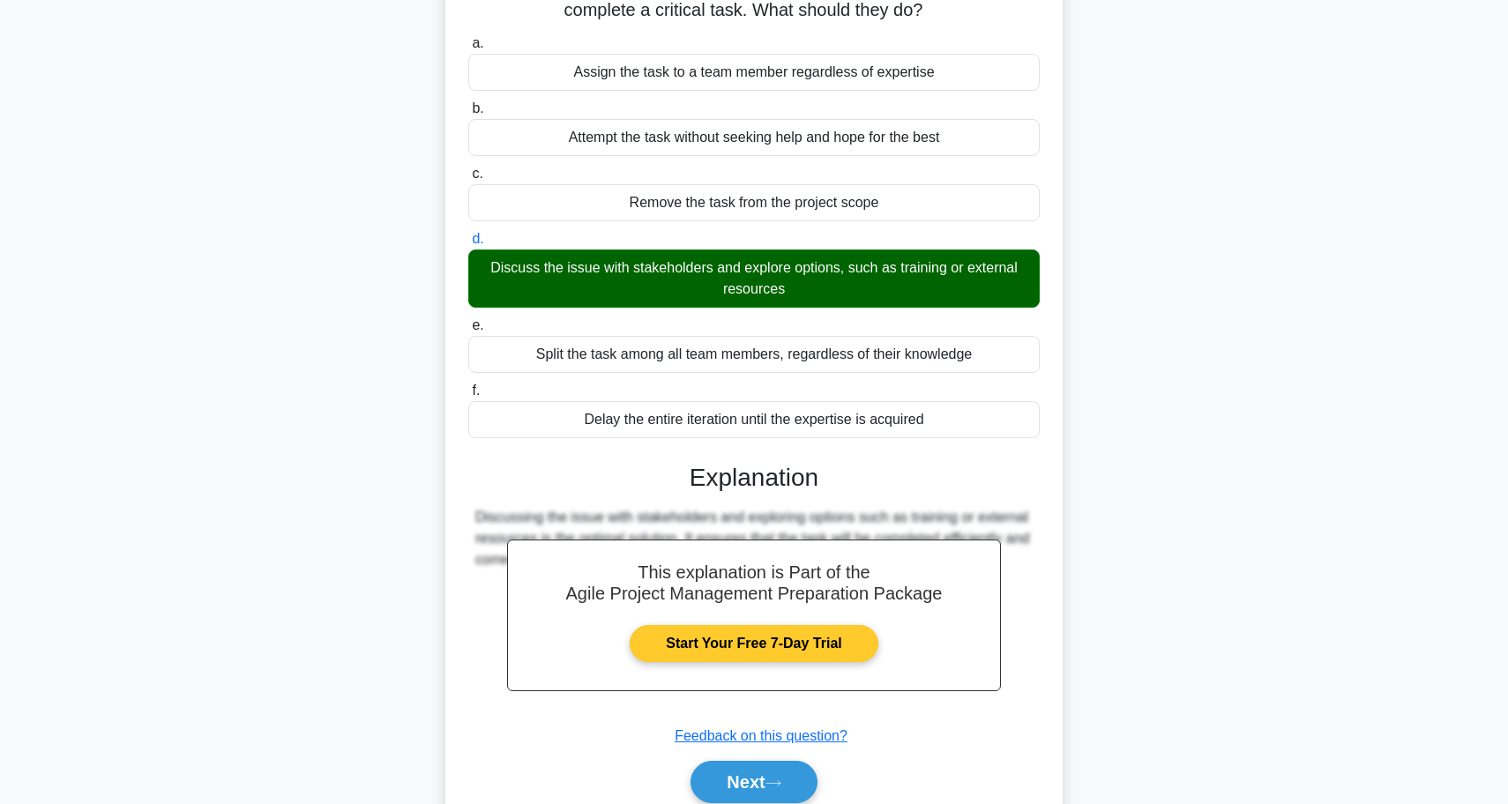
scroll to position [148, 0]
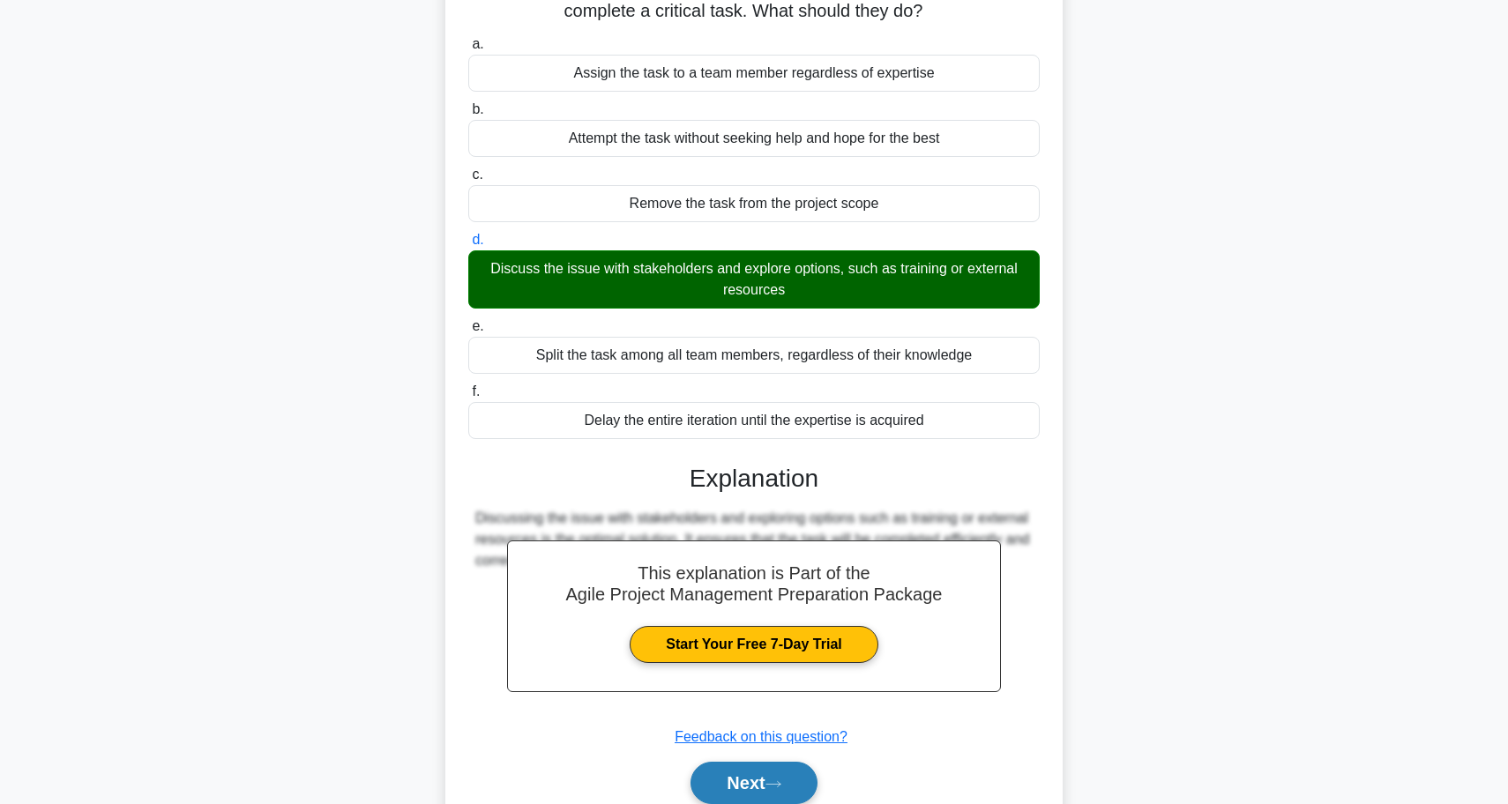
click at [751, 787] on button "Next" at bounding box center [753, 783] width 126 height 42
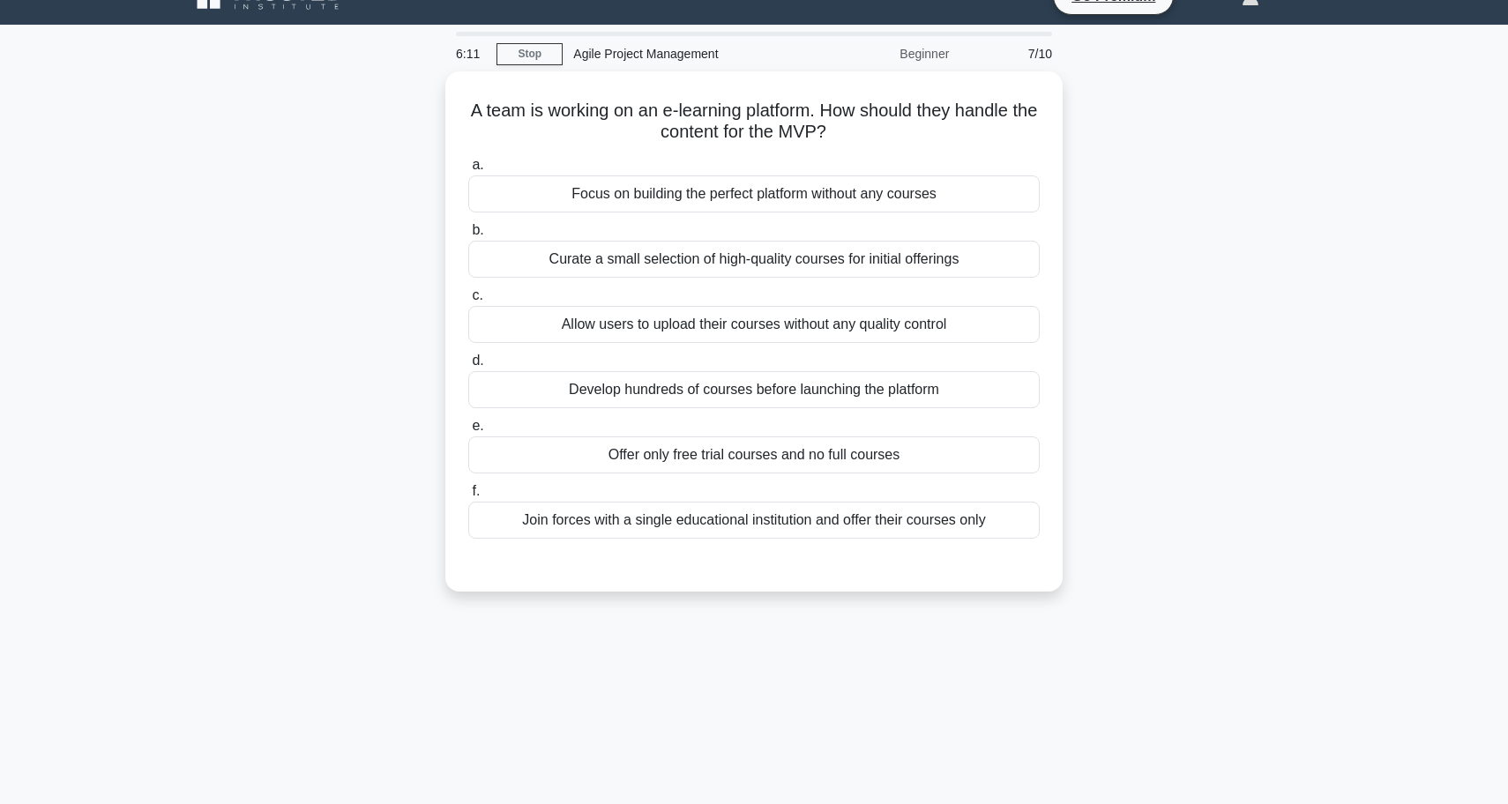
scroll to position [30, 0]
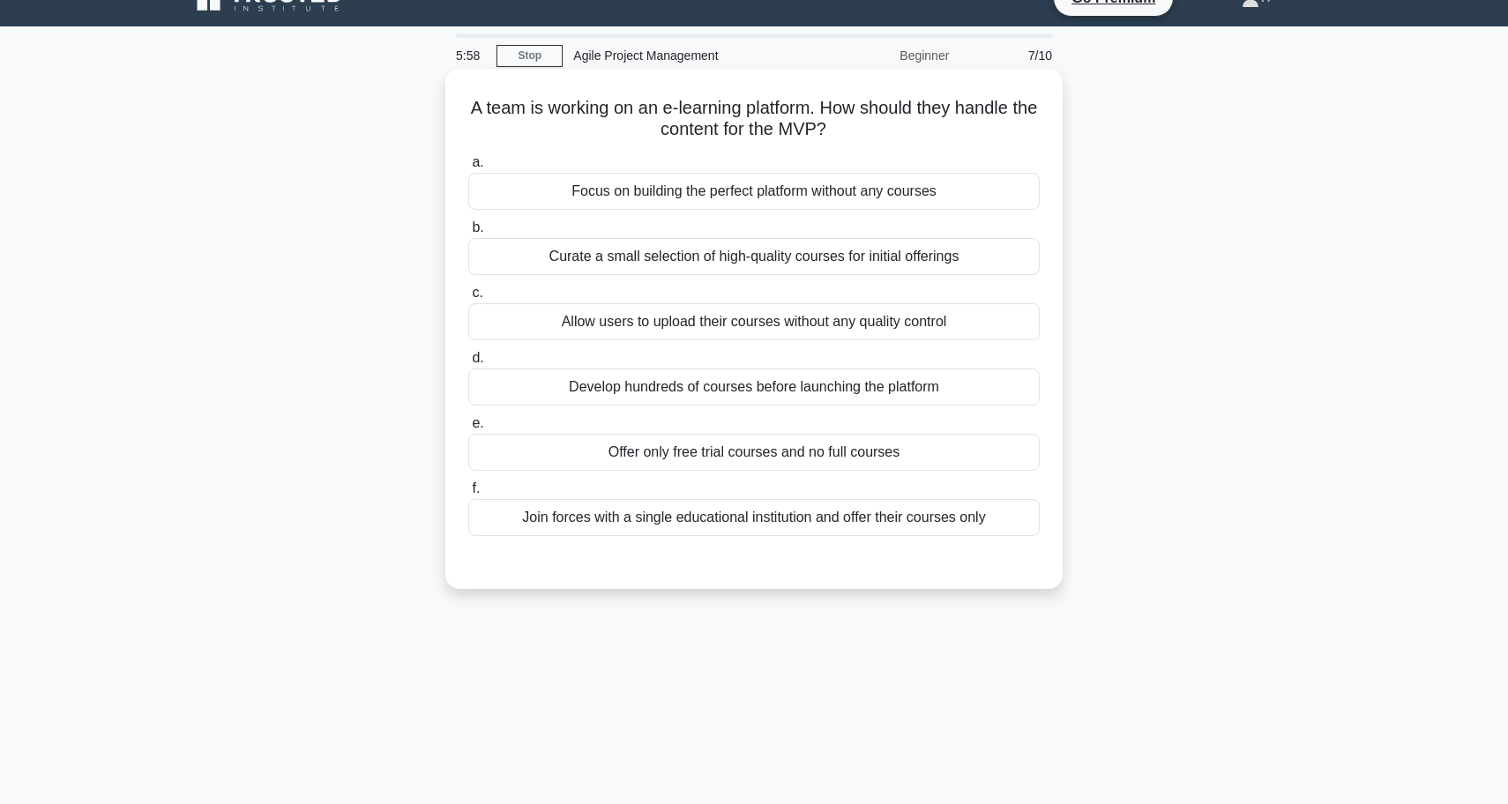
click at [764, 255] on div "Curate a small selection of high-quality courses for initial offerings" at bounding box center [753, 256] width 571 height 37
click at [468, 234] on input "b. Curate a small selection of high-quality courses for initial offerings" at bounding box center [468, 227] width 0 height 11
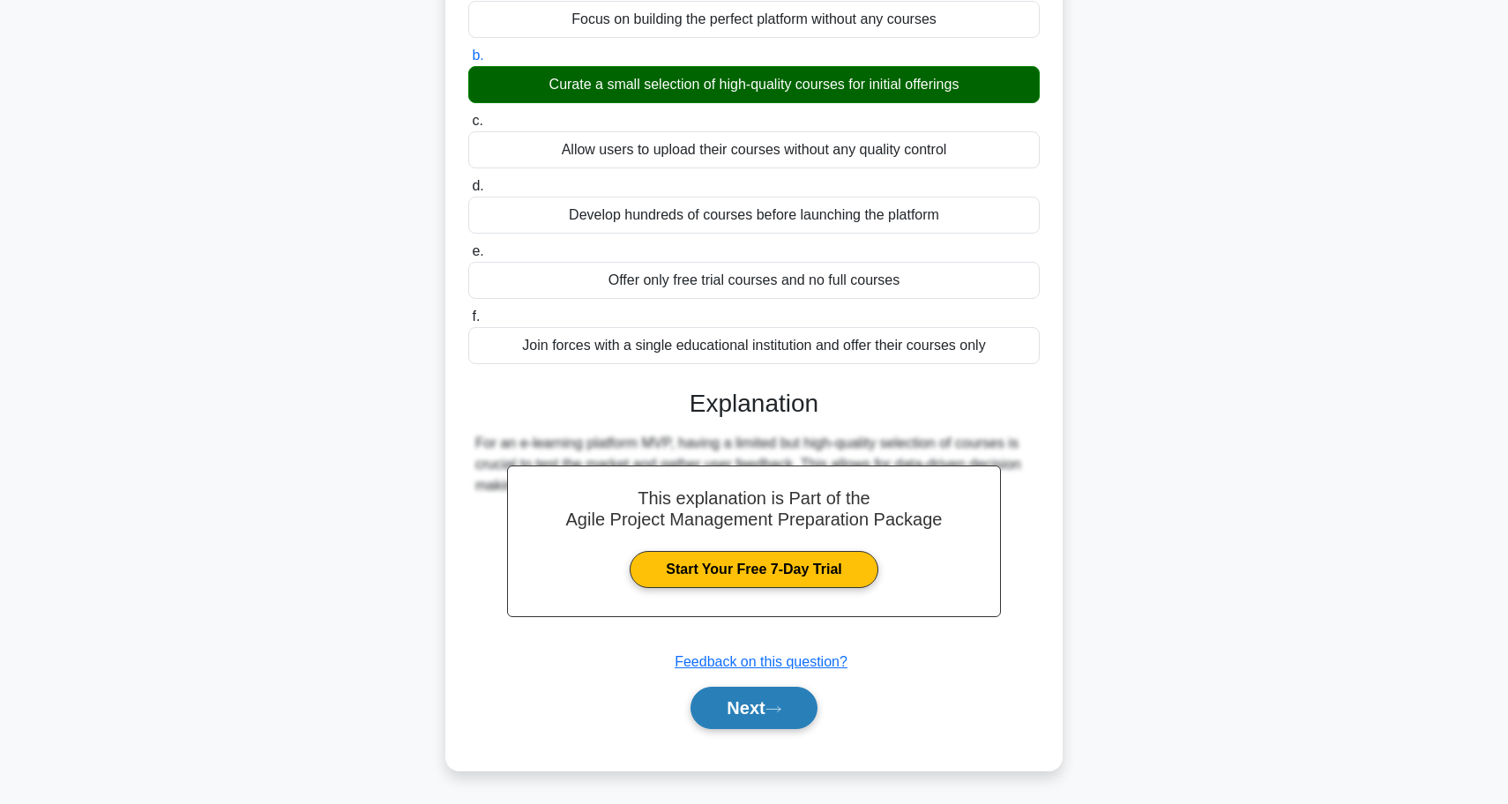
click at [760, 723] on button "Next" at bounding box center [753, 708] width 126 height 42
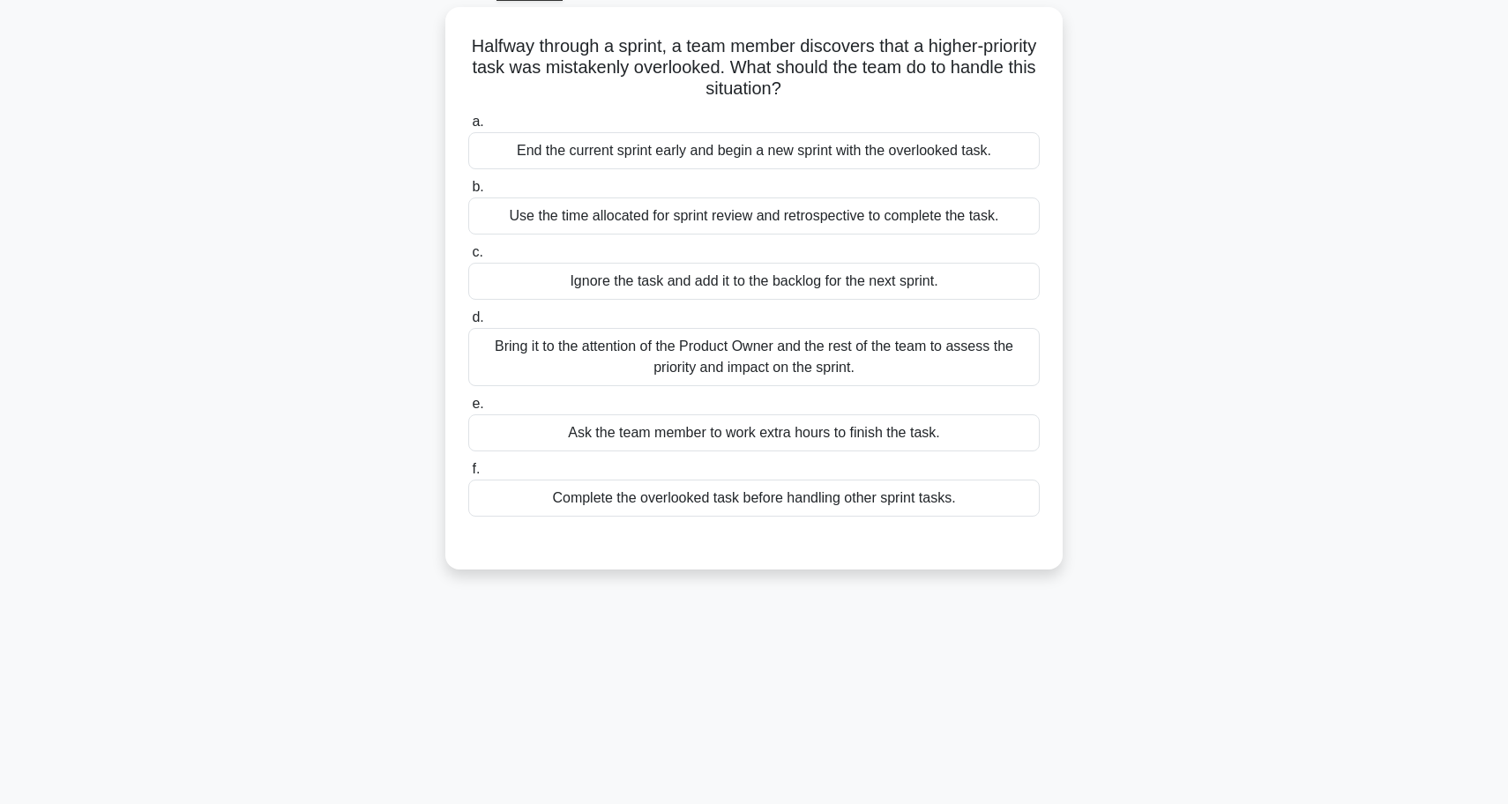
scroll to position [93, 0]
click at [777, 369] on div "Bring it to the attention of the Product Owner and the rest of the team to asse…" at bounding box center [753, 355] width 571 height 58
click at [468, 322] on input "d. Bring it to the attention of the Product Owner and the rest of the team to a…" at bounding box center [468, 315] width 0 height 11
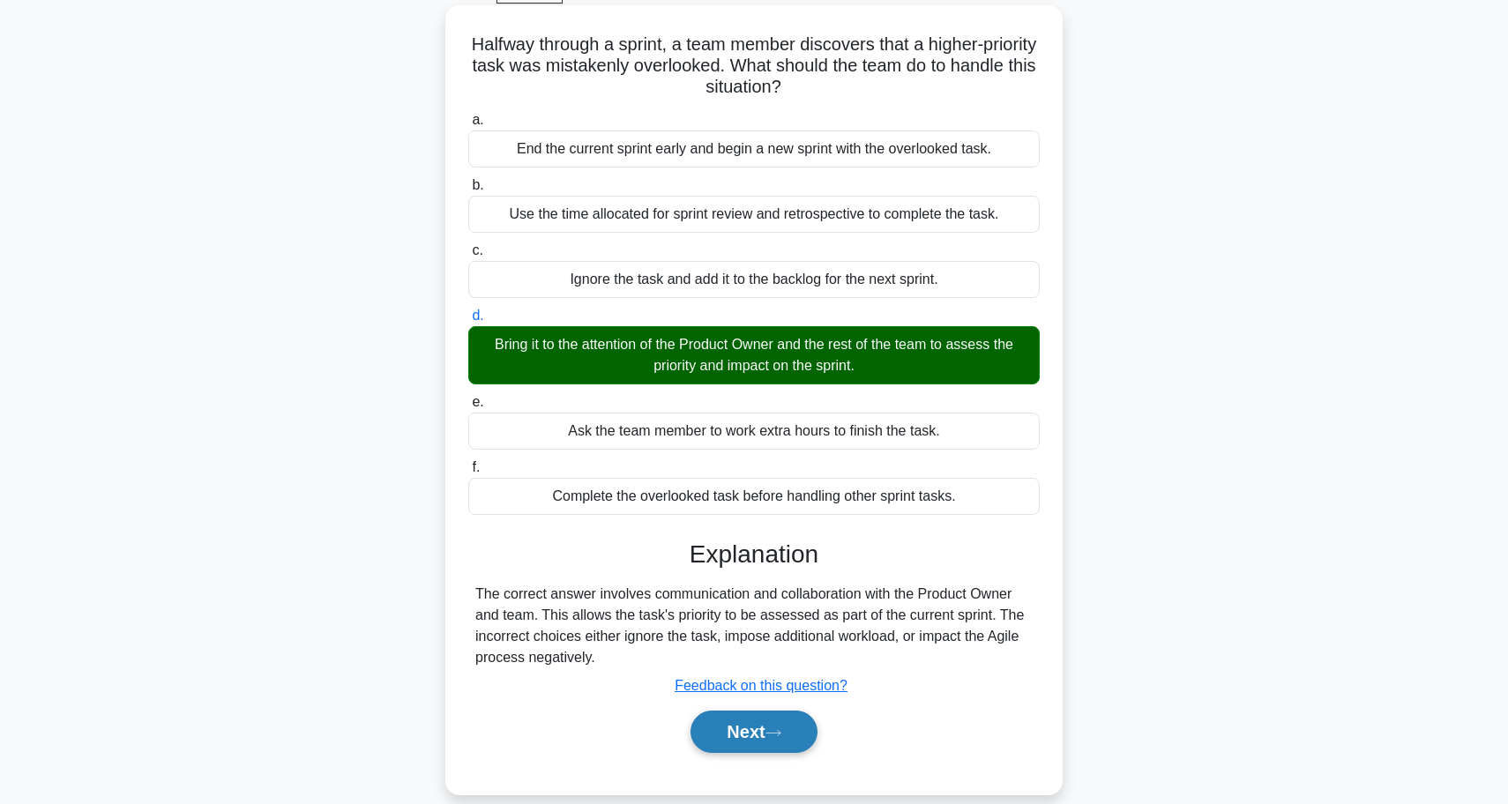
click at [751, 716] on button "Next" at bounding box center [753, 732] width 126 height 42
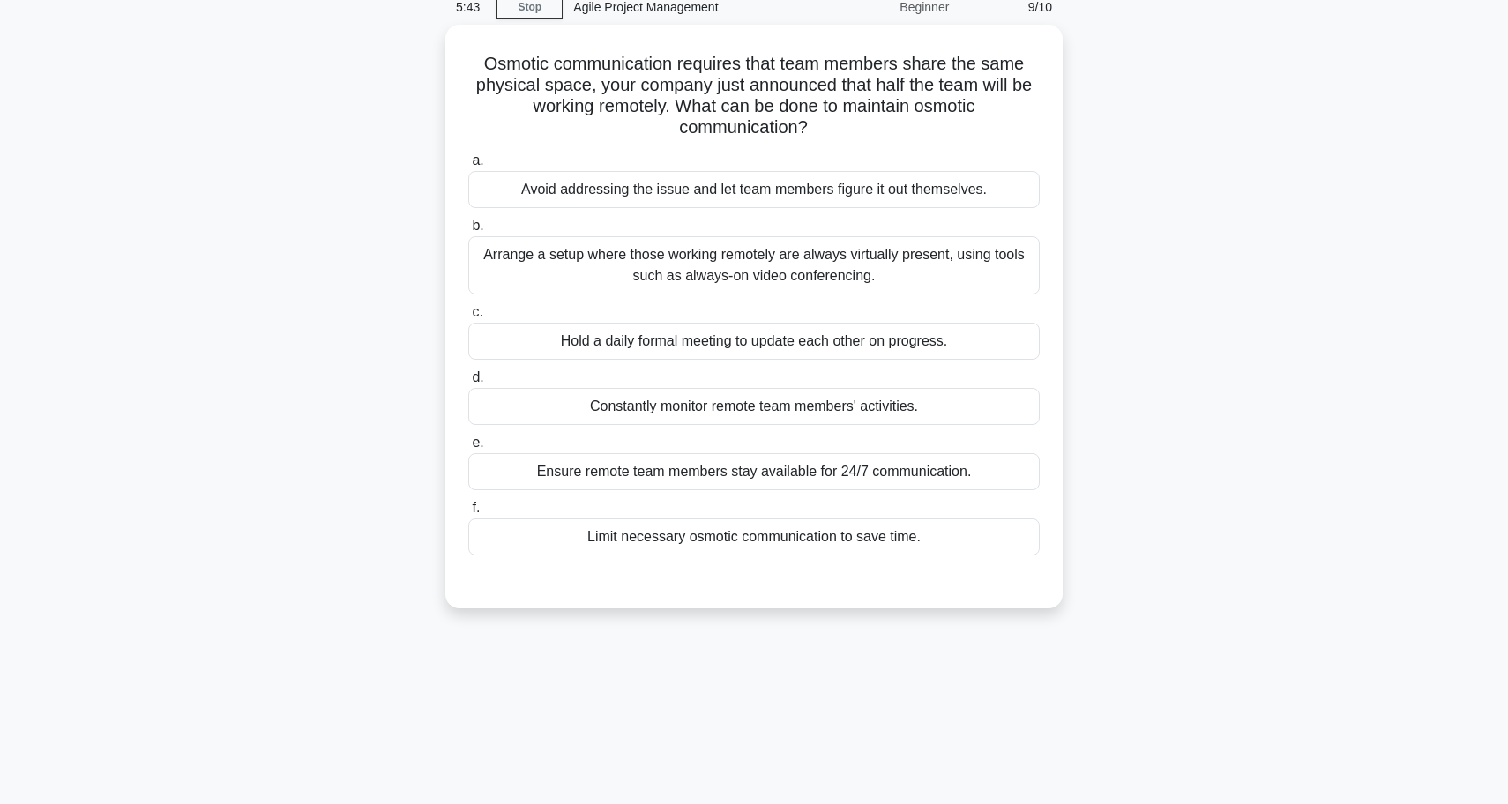
scroll to position [78, 0]
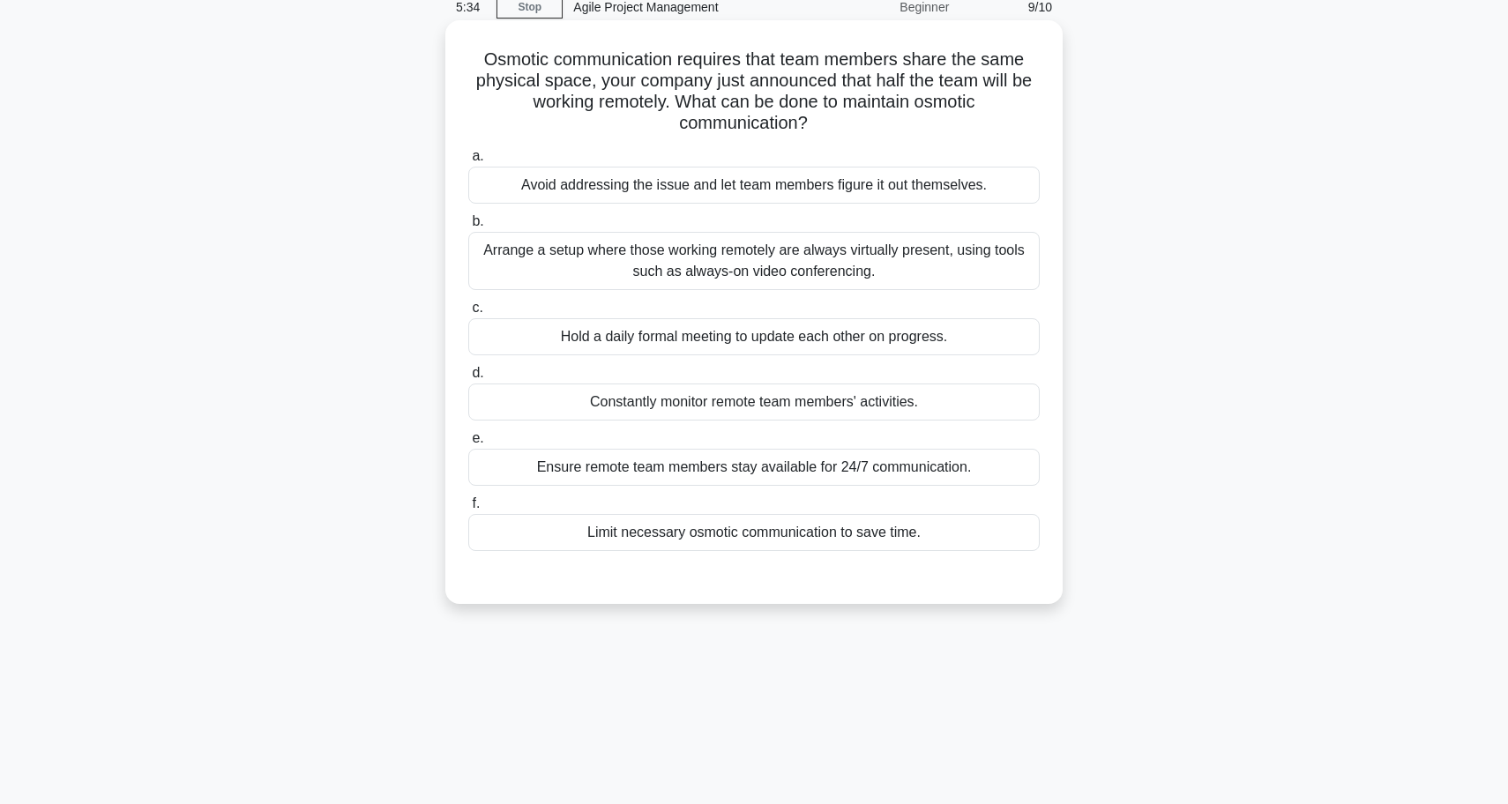
click at [761, 266] on div "Arrange a setup where those working remotely are always virtually present, usin…" at bounding box center [753, 261] width 571 height 58
click at [468, 227] on input "b. Arrange a setup where those working remotely are always virtually present, u…" at bounding box center [468, 221] width 0 height 11
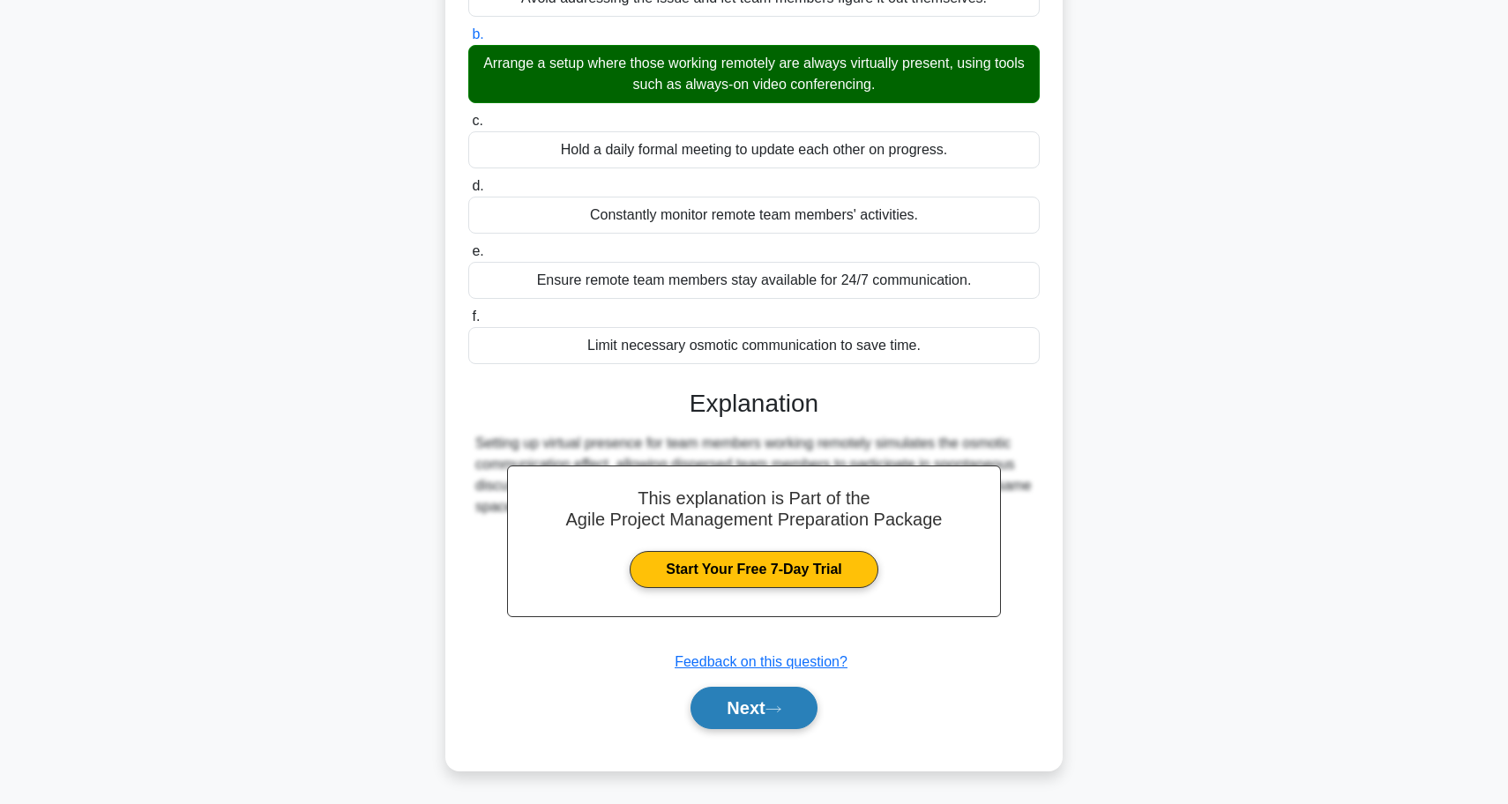
click at [743, 715] on button "Next" at bounding box center [753, 708] width 126 height 42
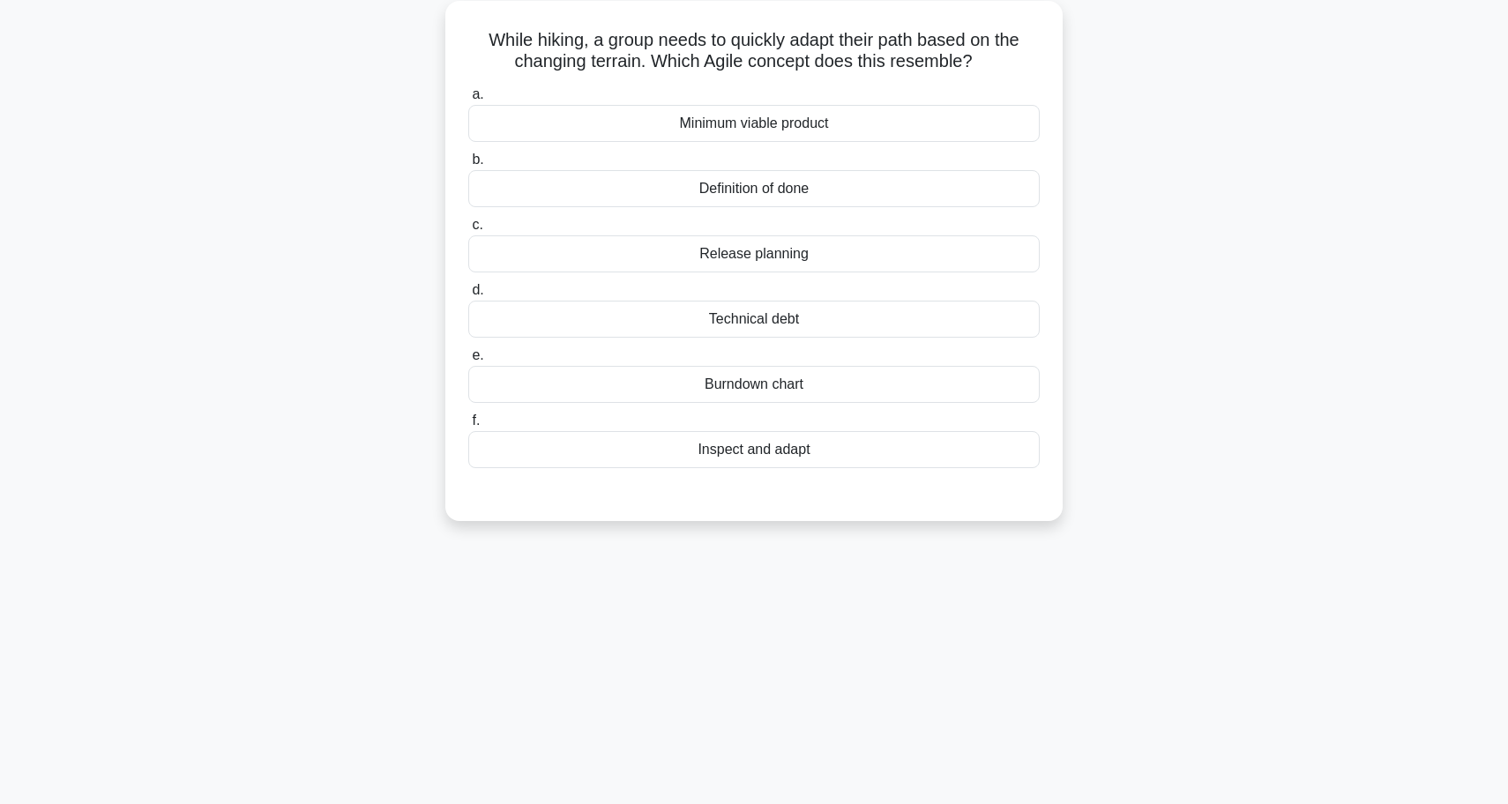
scroll to position [75, 0]
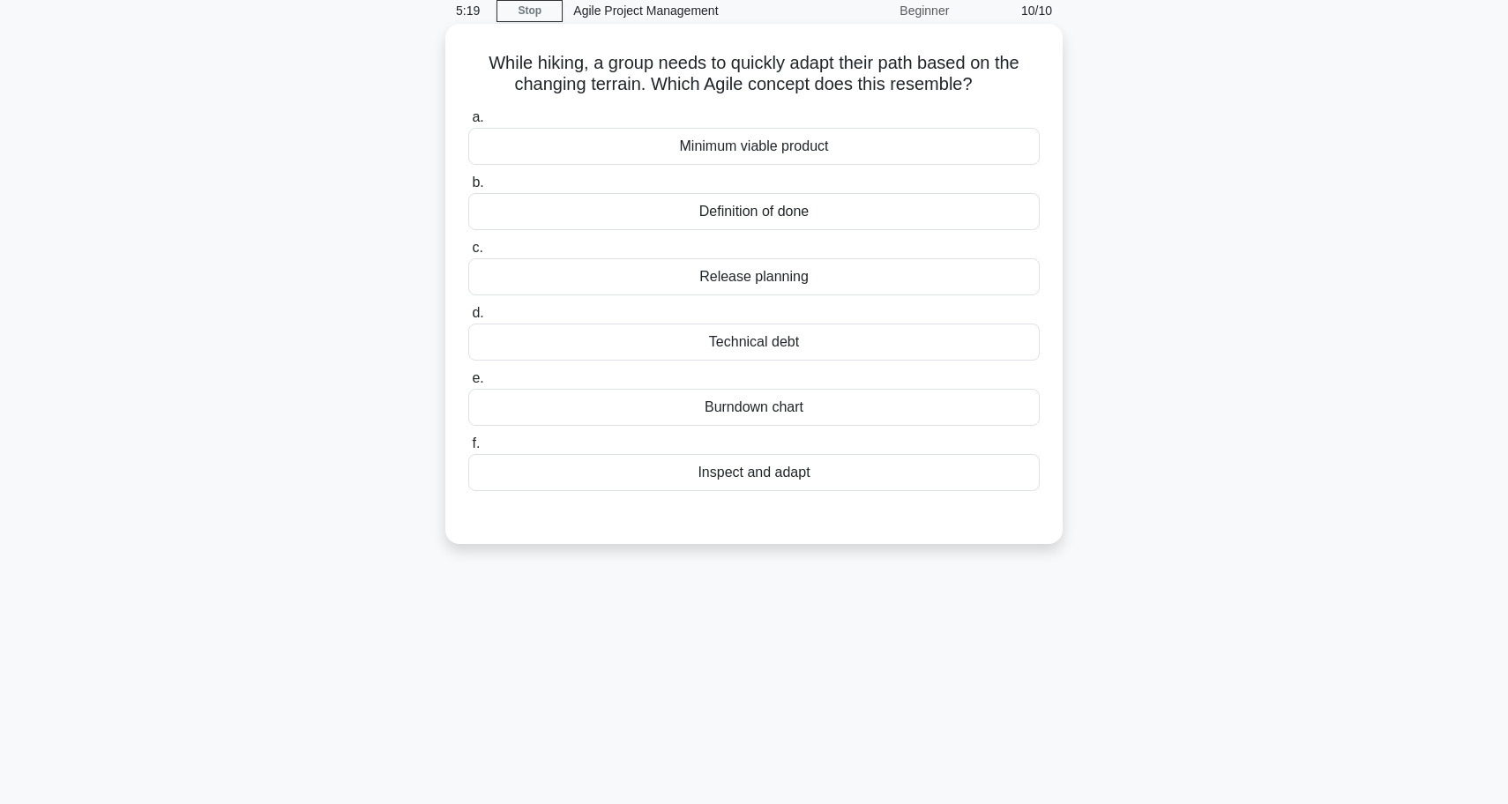
click at [790, 479] on div "Inspect and adapt" at bounding box center [753, 472] width 571 height 37
click at [468, 450] on input "f. Inspect and adapt" at bounding box center [468, 443] width 0 height 11
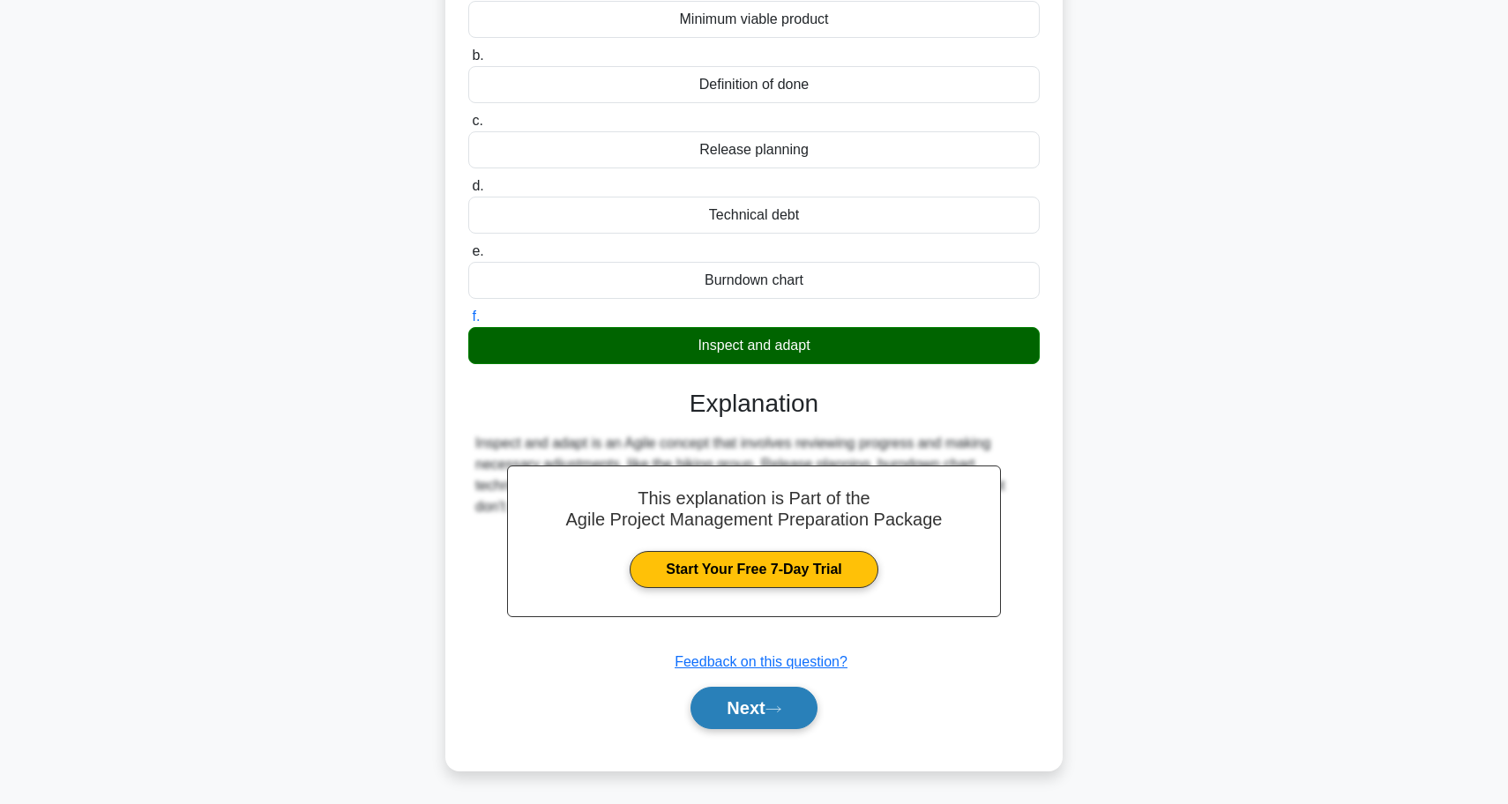
scroll to position [202, 0]
click at [765, 707] on button "Next" at bounding box center [753, 708] width 126 height 42
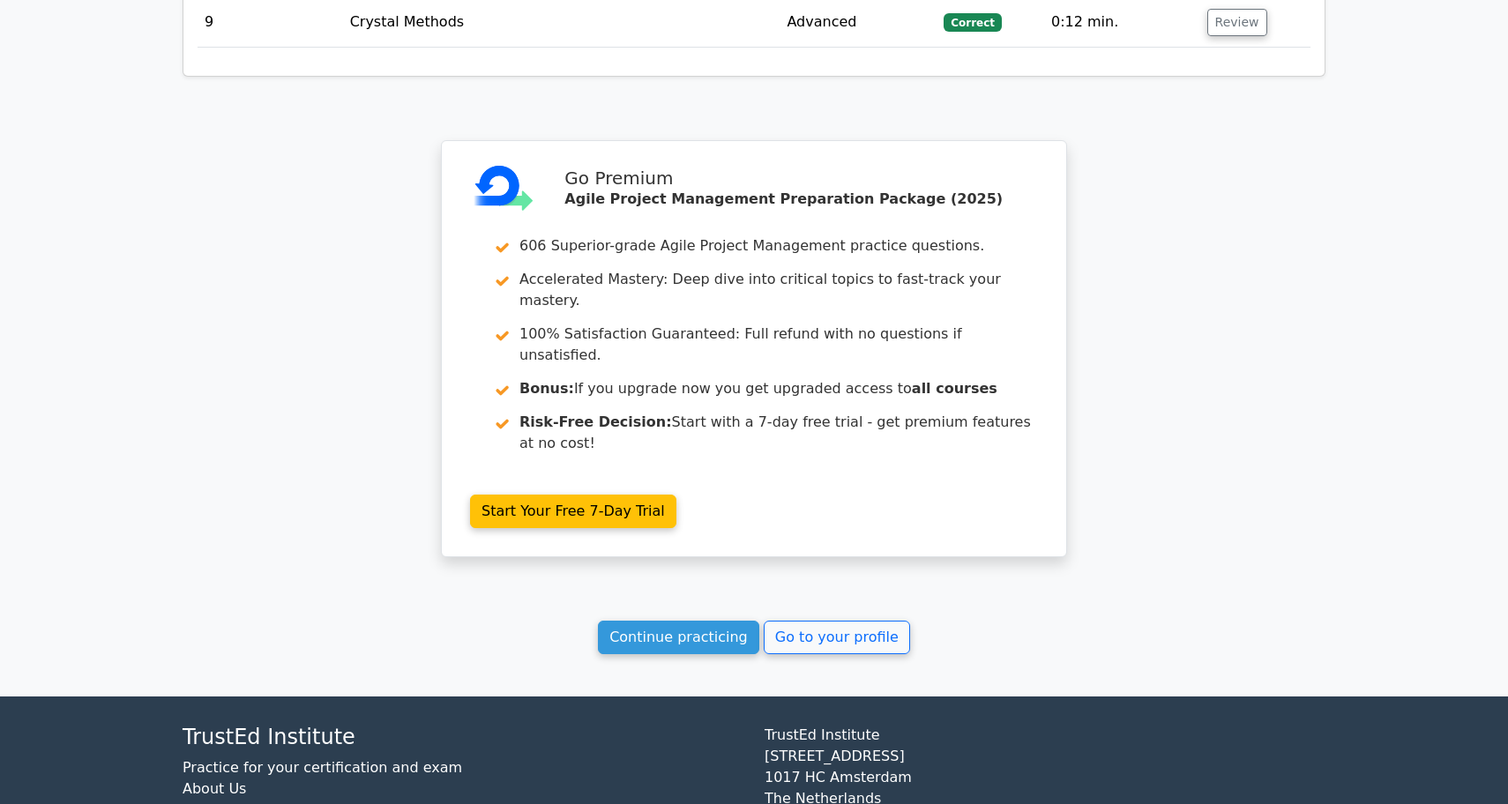
scroll to position [2704, 0]
click at [709, 622] on link "Continue practicing" at bounding box center [678, 639] width 161 height 34
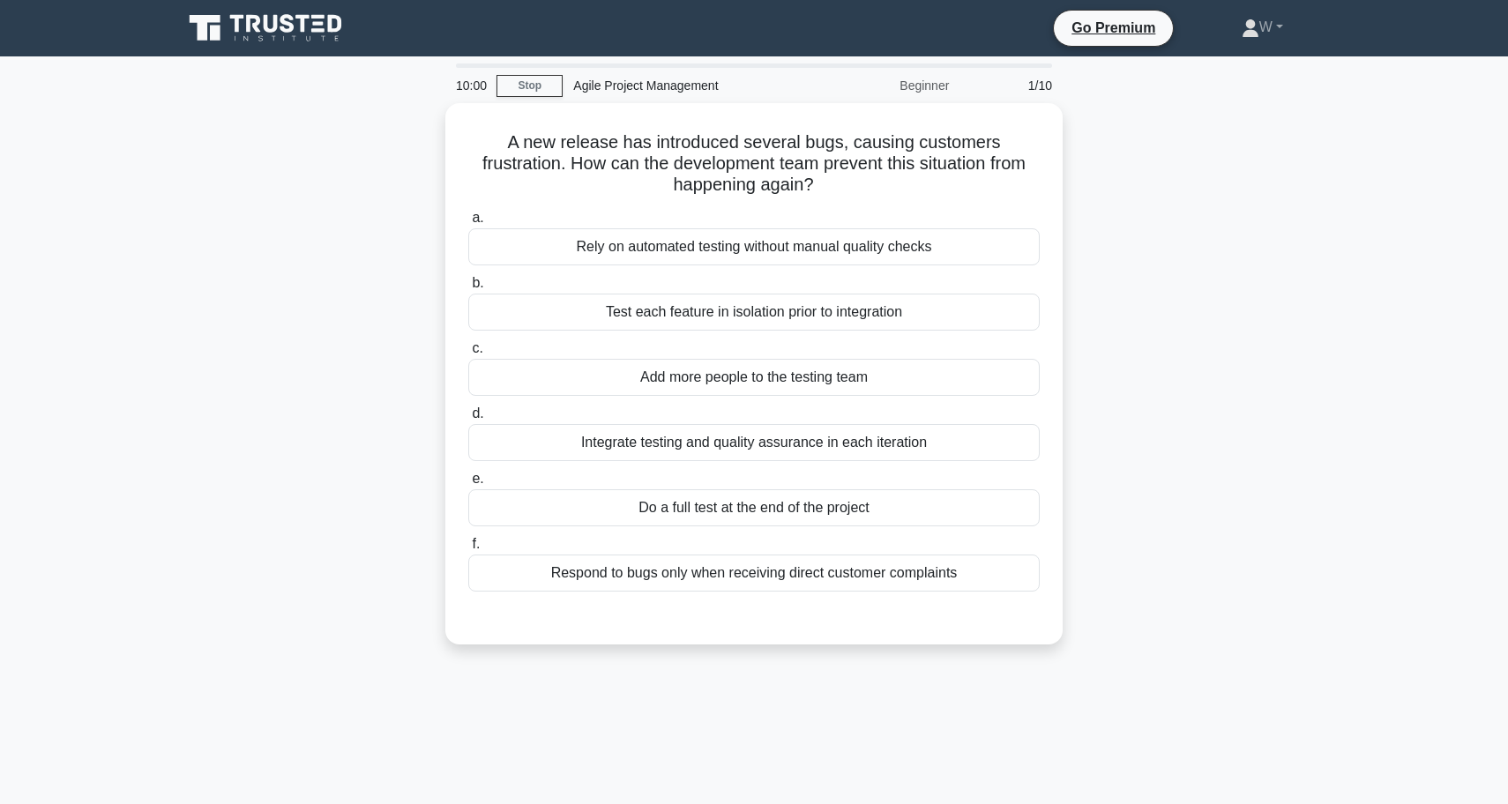
scroll to position [34, 0]
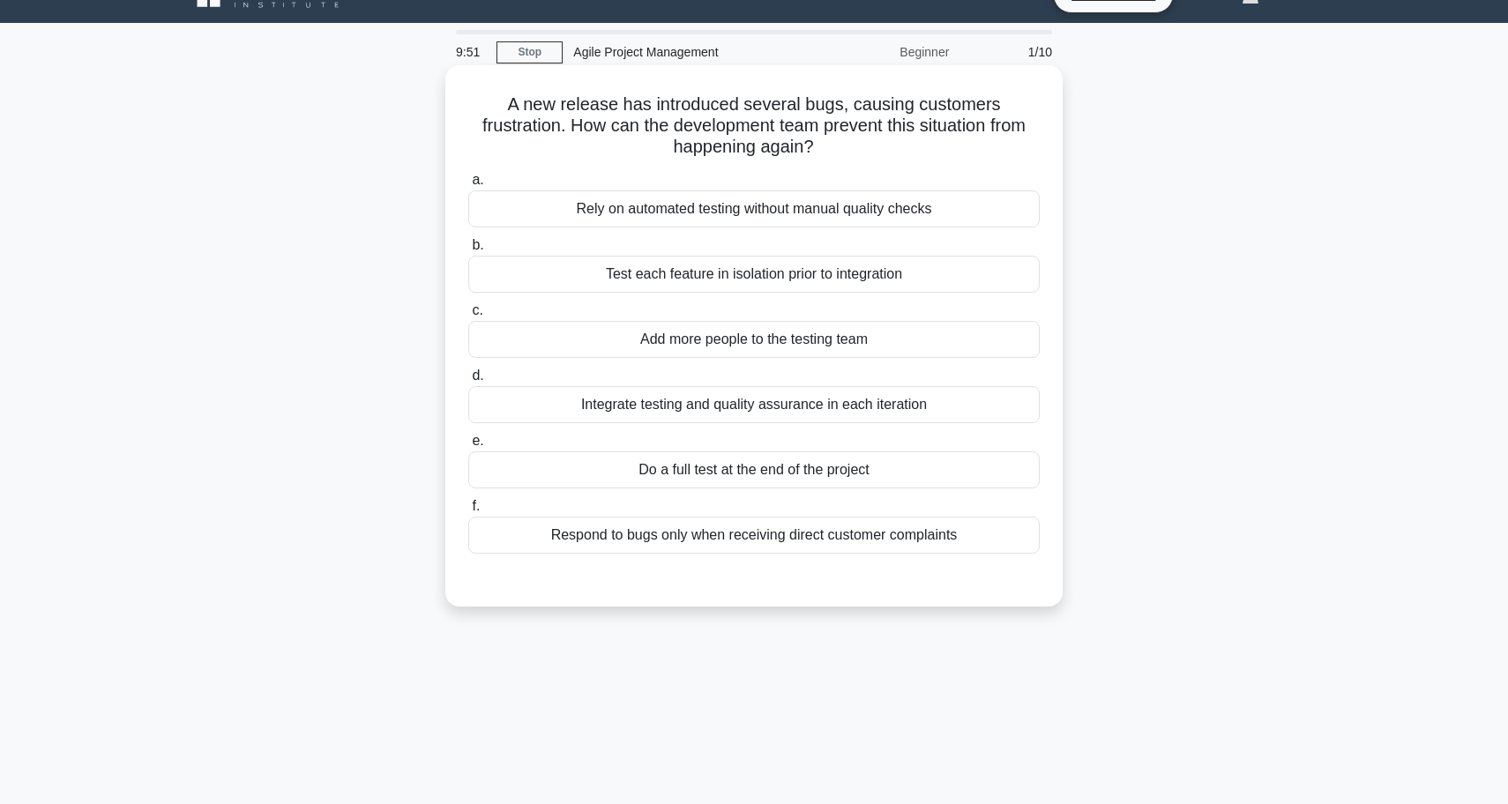
click at [748, 410] on div "Integrate testing and quality assurance in each iteration" at bounding box center [753, 404] width 571 height 37
click at [468, 382] on input "d. Integrate testing and quality assurance in each iteration" at bounding box center [468, 375] width 0 height 11
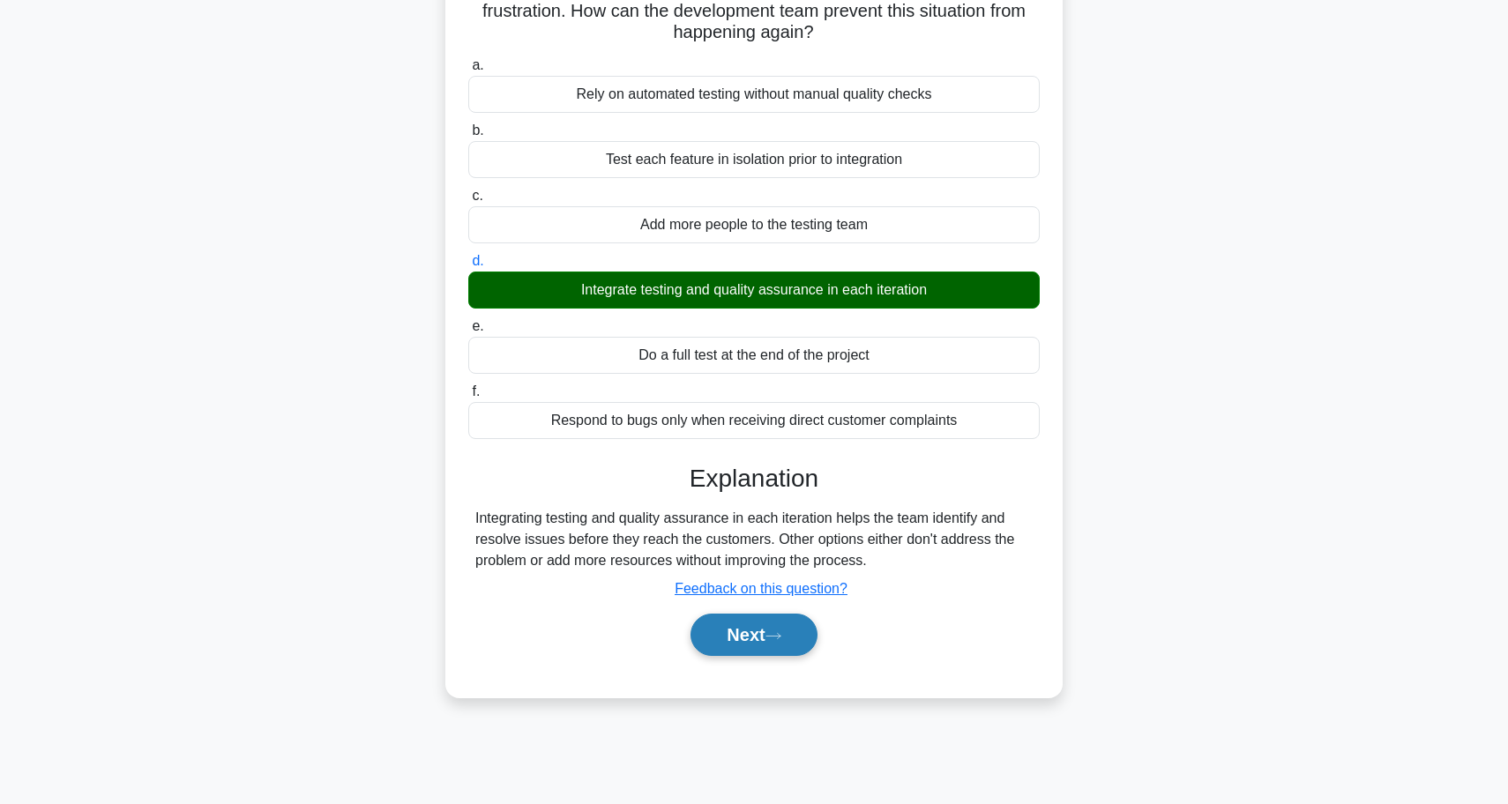
scroll to position [148, 0]
click at [743, 616] on button "Next" at bounding box center [753, 635] width 126 height 42
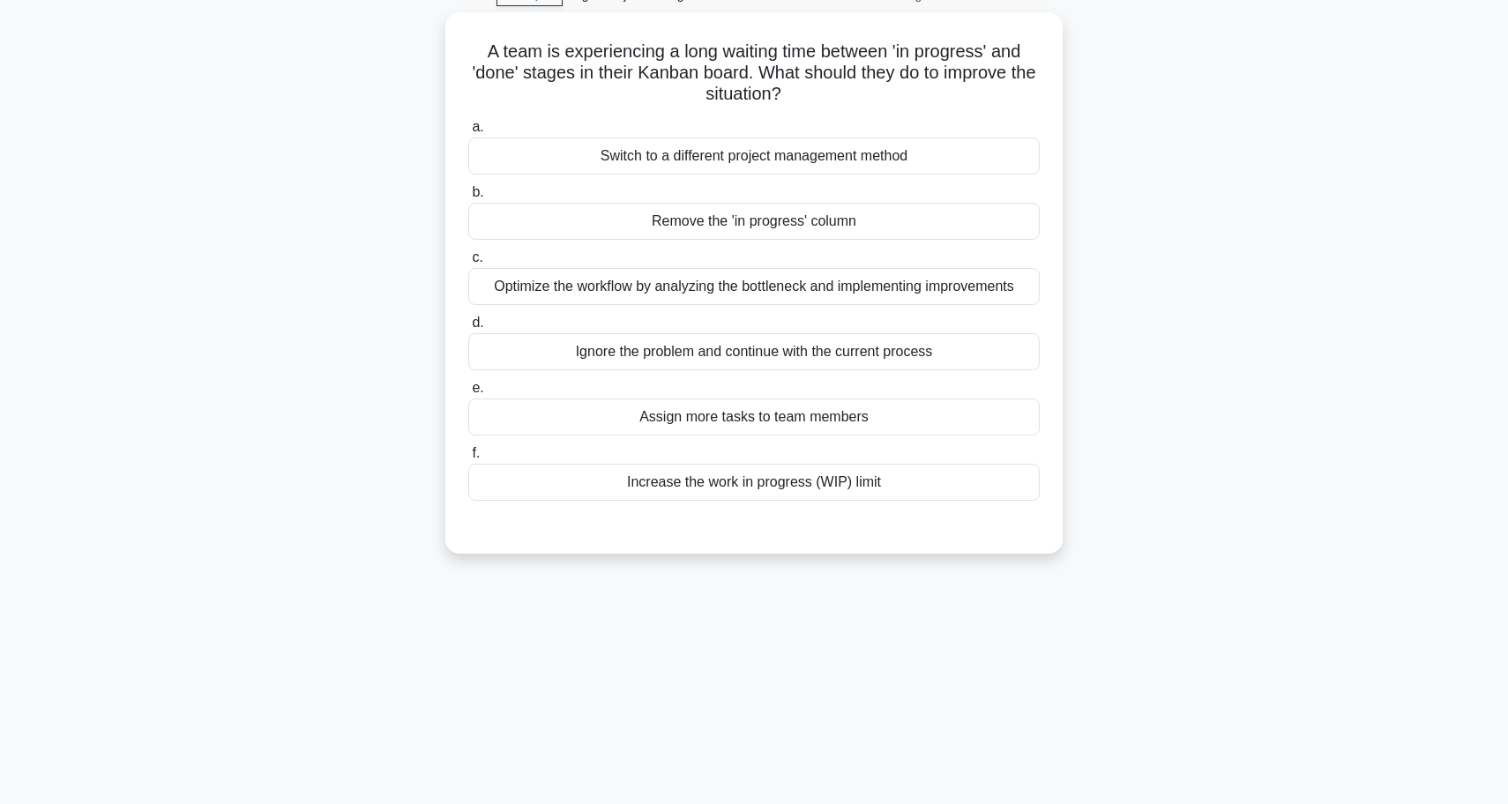
scroll to position [90, 0]
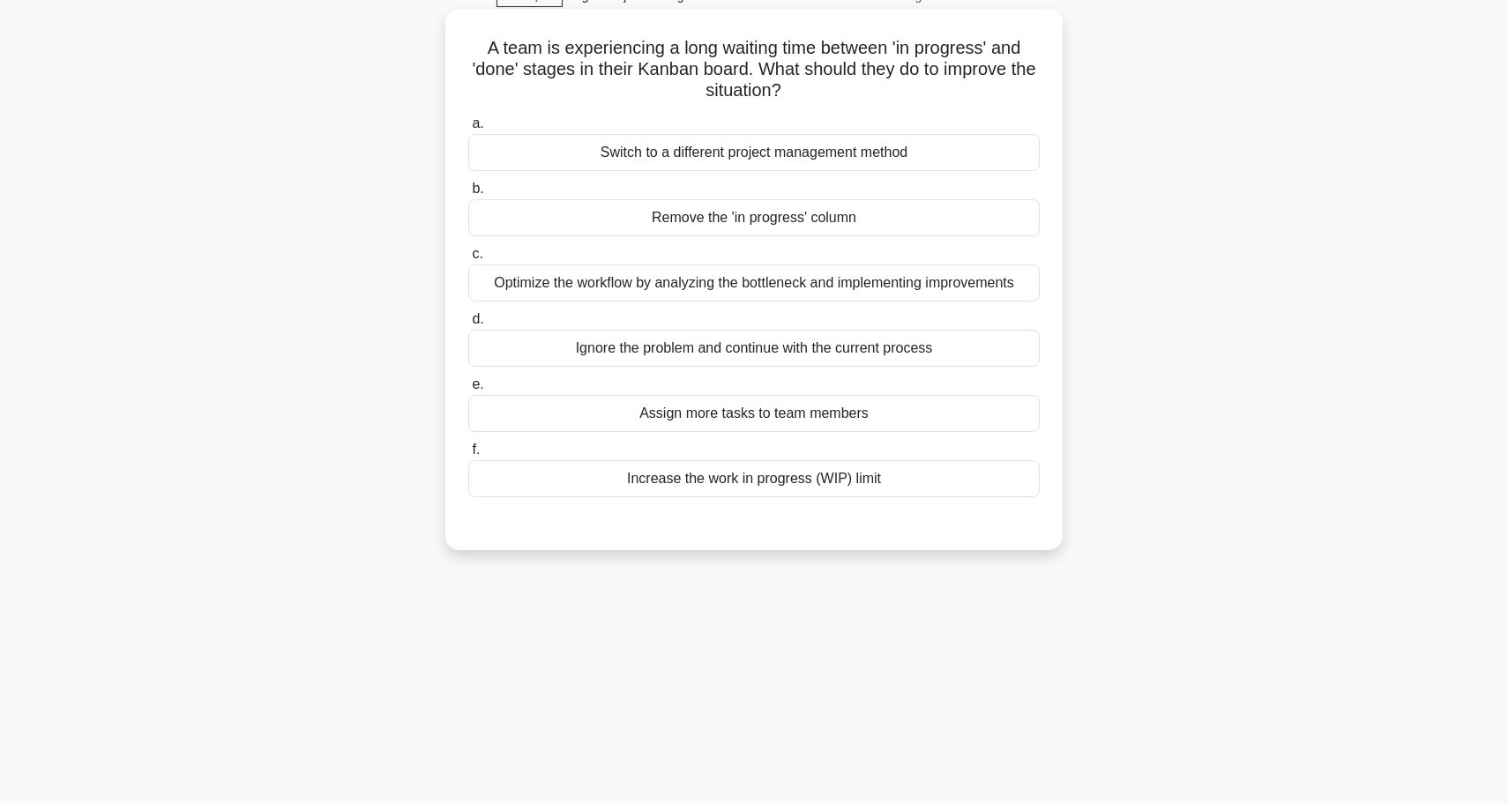
click at [772, 291] on div "Optimize the workflow by analyzing the bottleneck and implementing improvements" at bounding box center [753, 283] width 571 height 37
click at [468, 260] on input "c. Optimize the workflow by analyzing the bottleneck and implementing improveme…" at bounding box center [468, 254] width 0 height 11
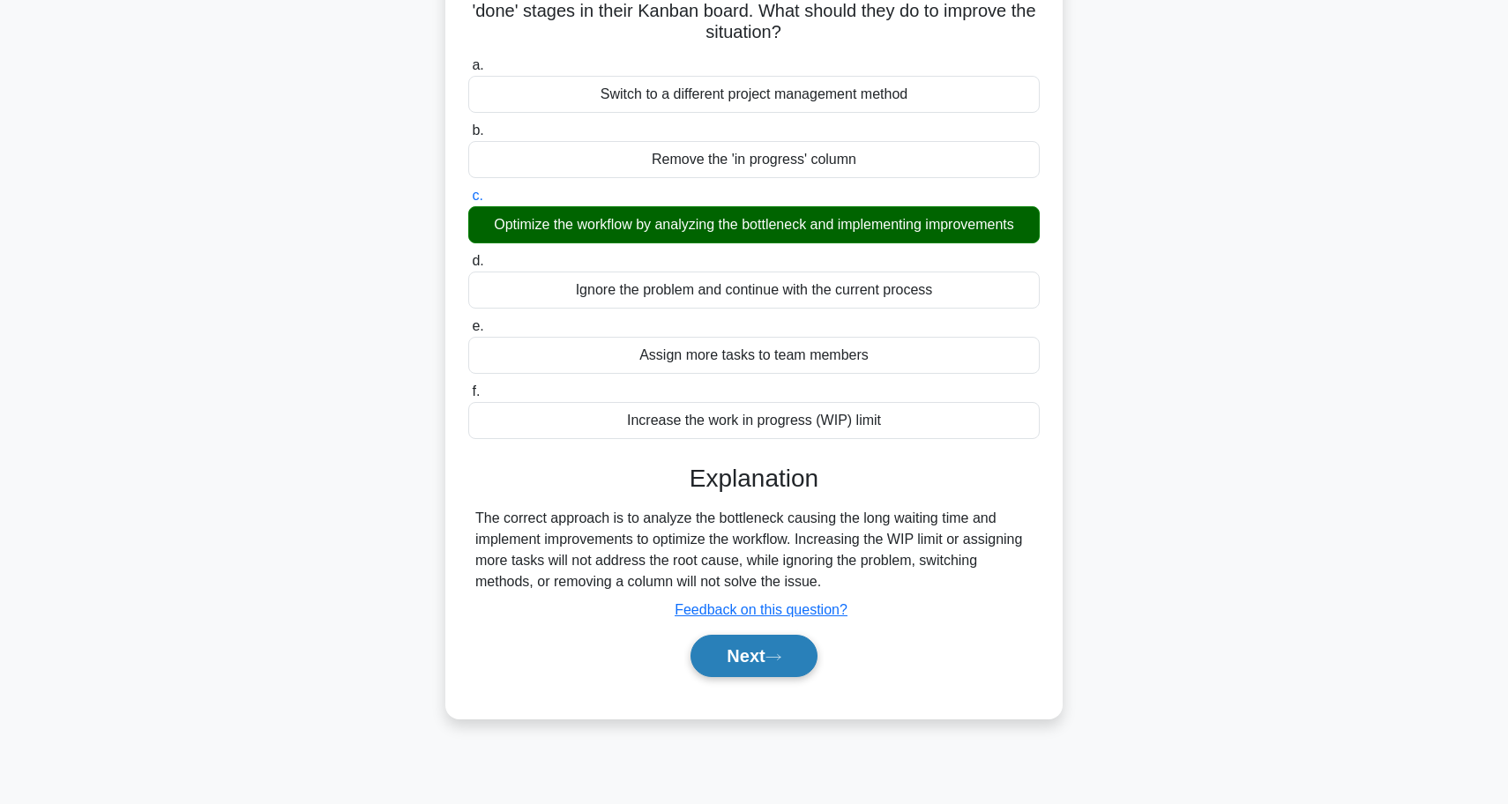
scroll to position [148, 0]
click at [777, 647] on button "Next" at bounding box center [753, 656] width 126 height 42
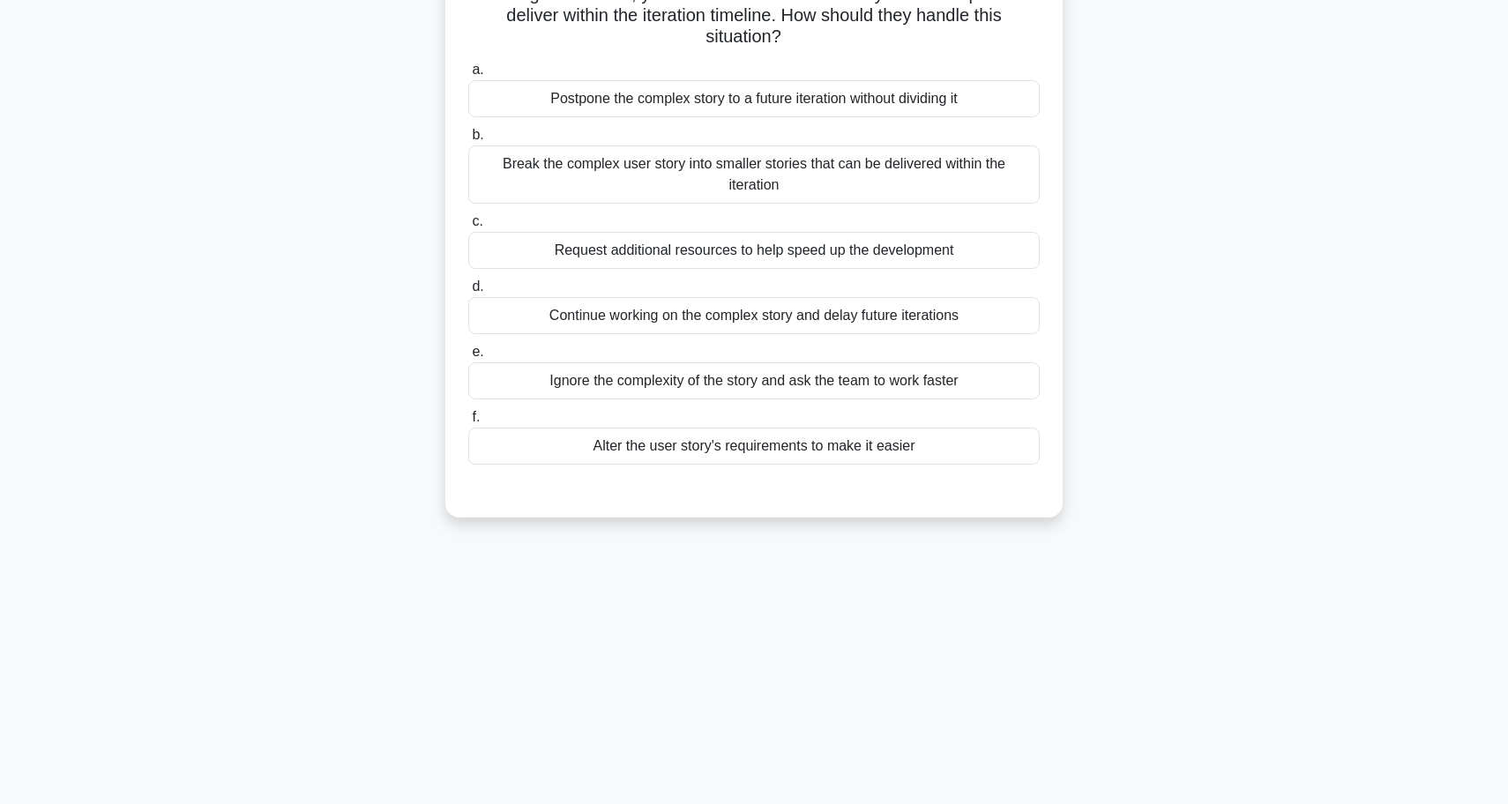
scroll to position [94, 0]
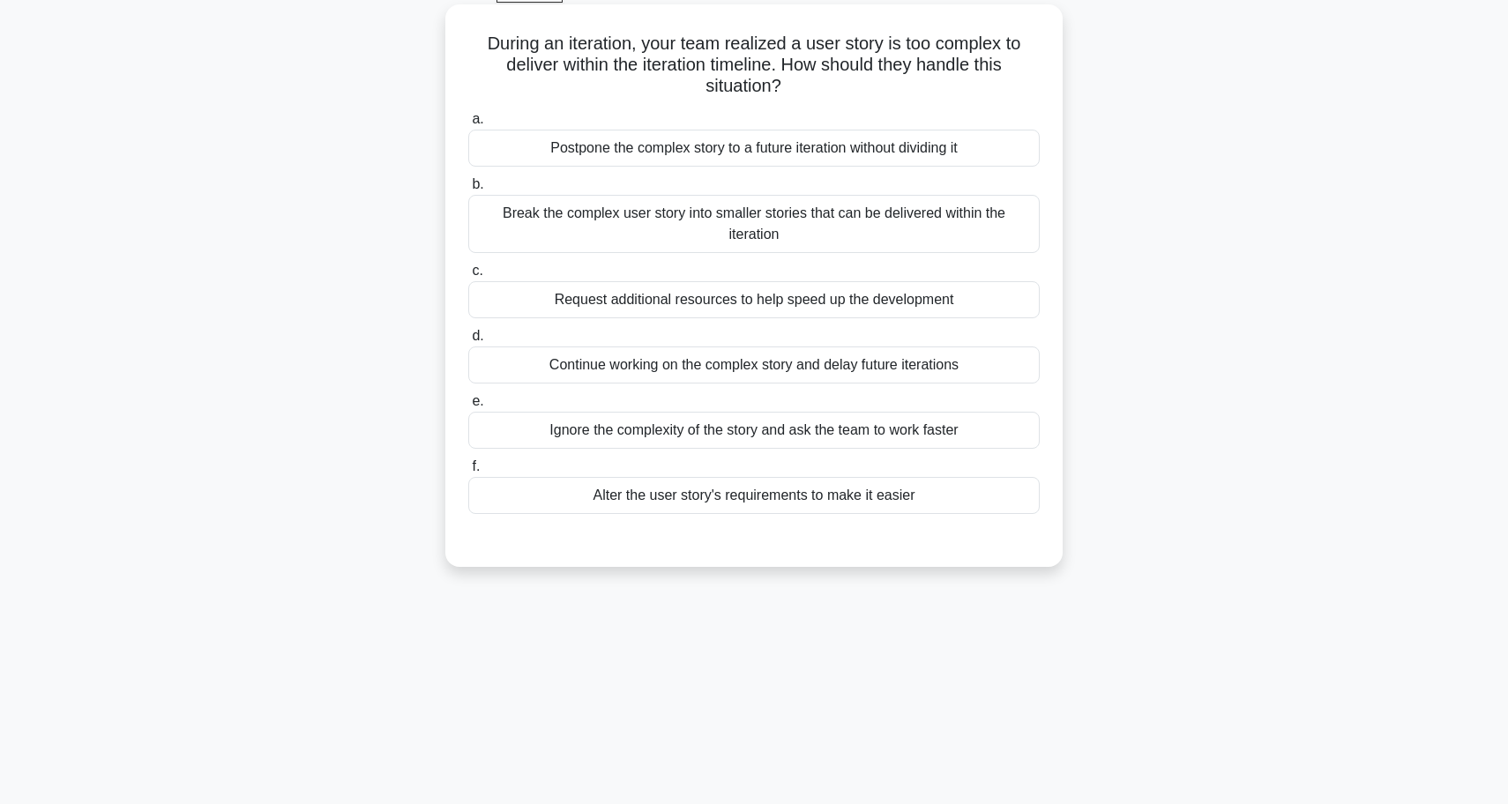
click at [910, 232] on div "Break the complex user story into smaller stories that can be delivered within …" at bounding box center [753, 224] width 571 height 58
click at [468, 190] on input "b. Break the complex user story into smaller stories that can be delivered with…" at bounding box center [468, 184] width 0 height 11
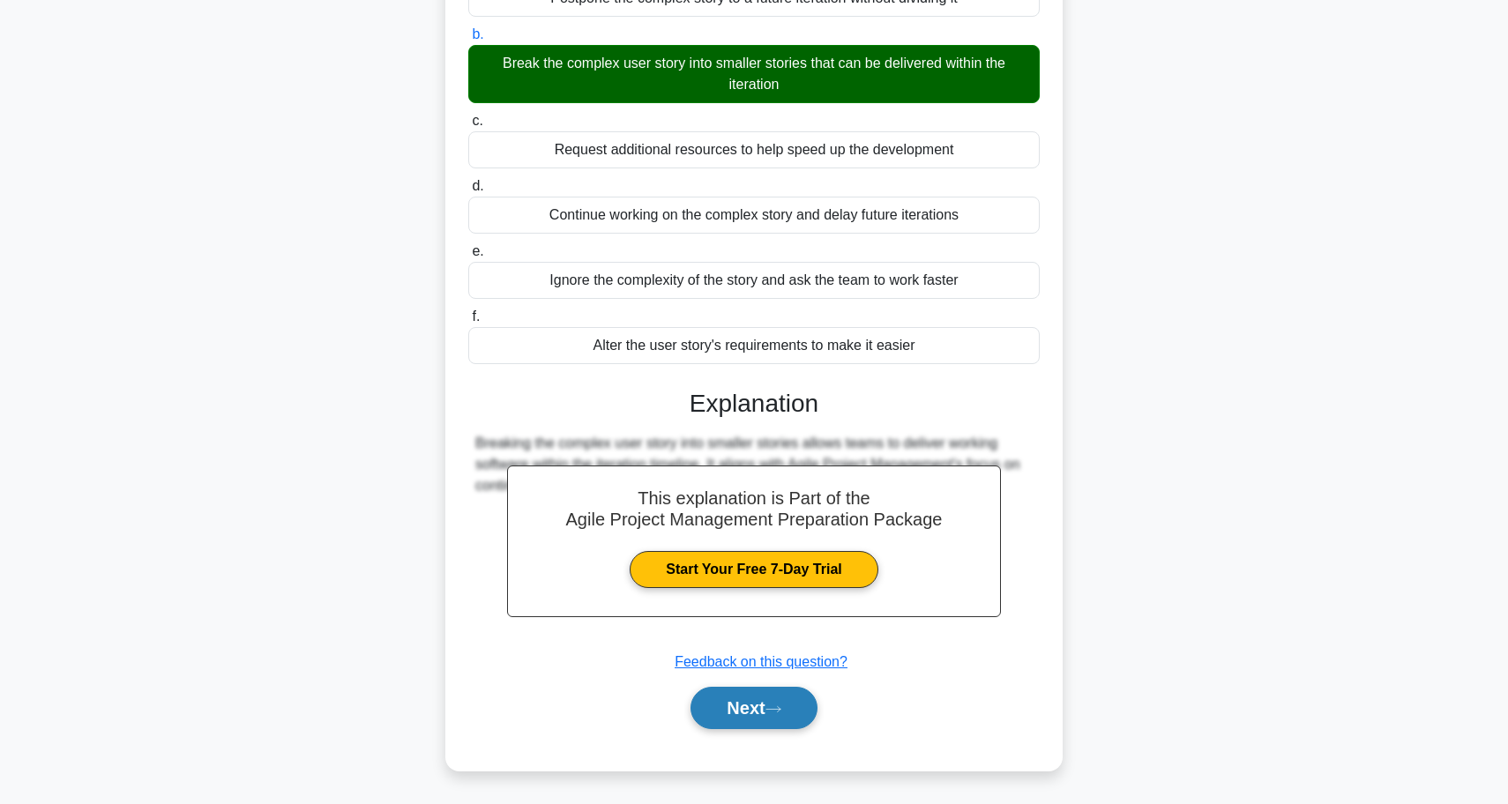
click at [766, 702] on button "Next" at bounding box center [753, 708] width 126 height 42
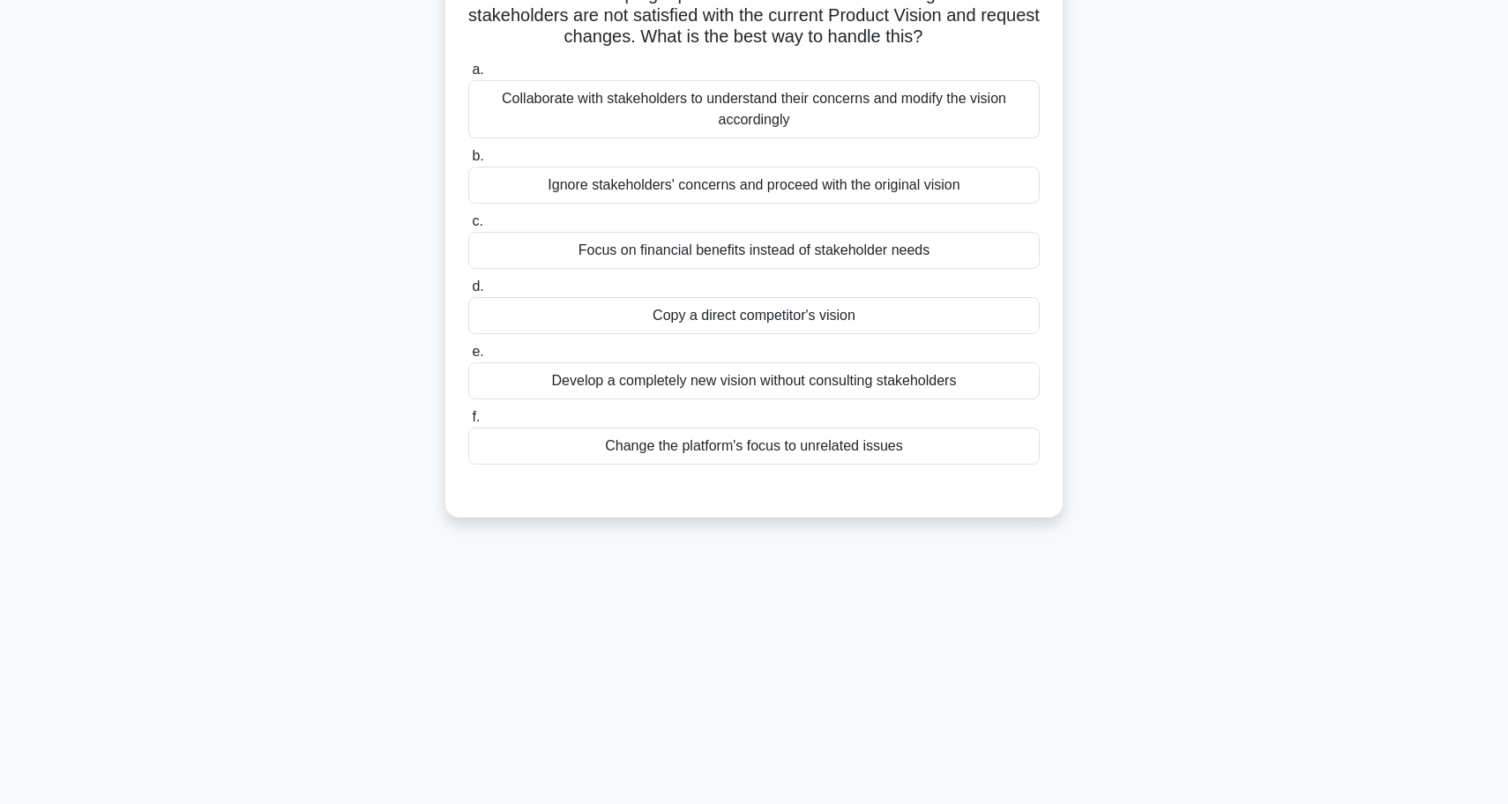
scroll to position [111, 0]
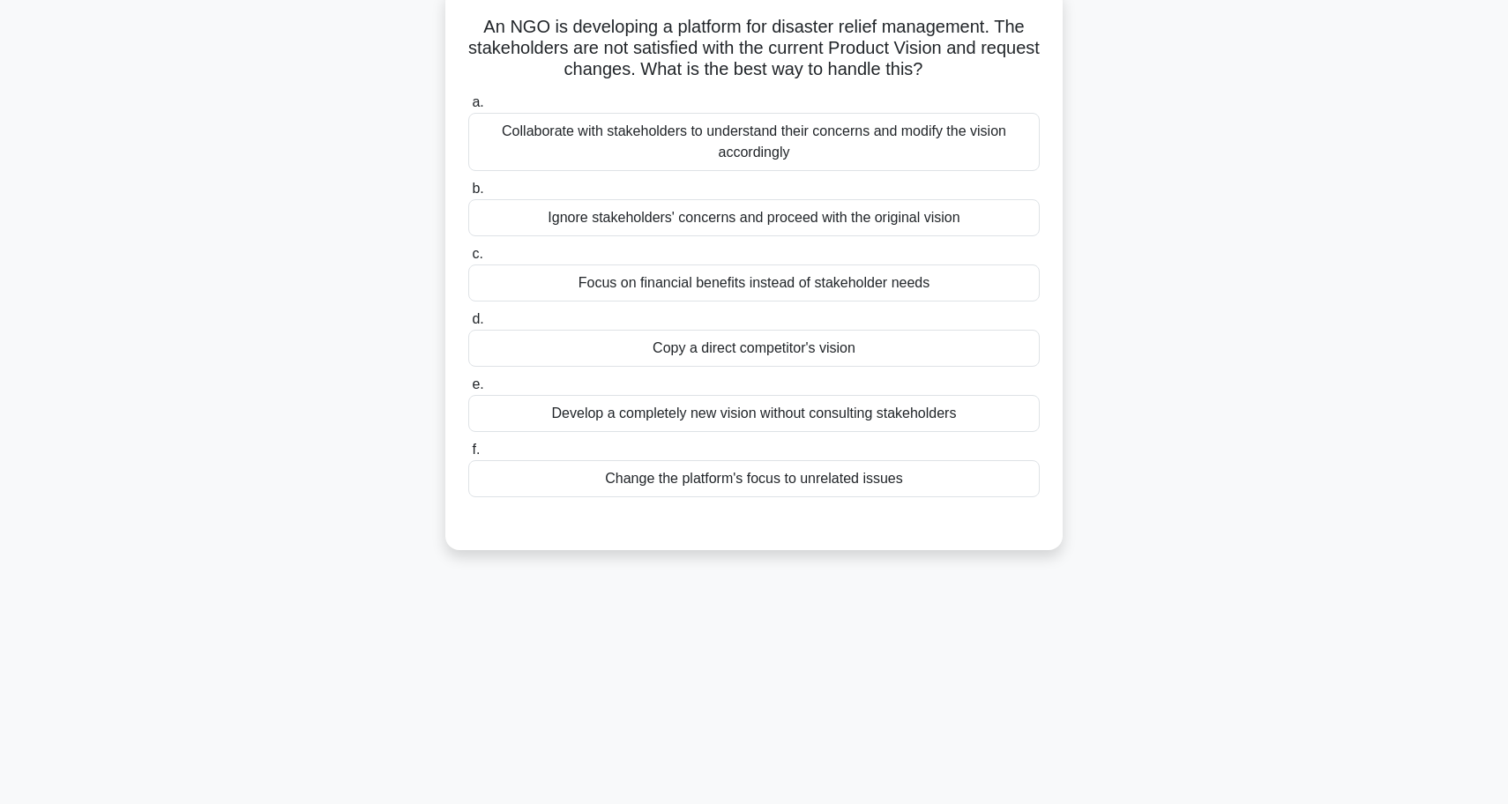
click at [914, 148] on div "Collaborate with stakeholders to understand their concerns and modify the visio…" at bounding box center [753, 142] width 571 height 58
click at [468, 108] on input "a. Collaborate with stakeholders to understand their concerns and modify the vi…" at bounding box center [468, 102] width 0 height 11
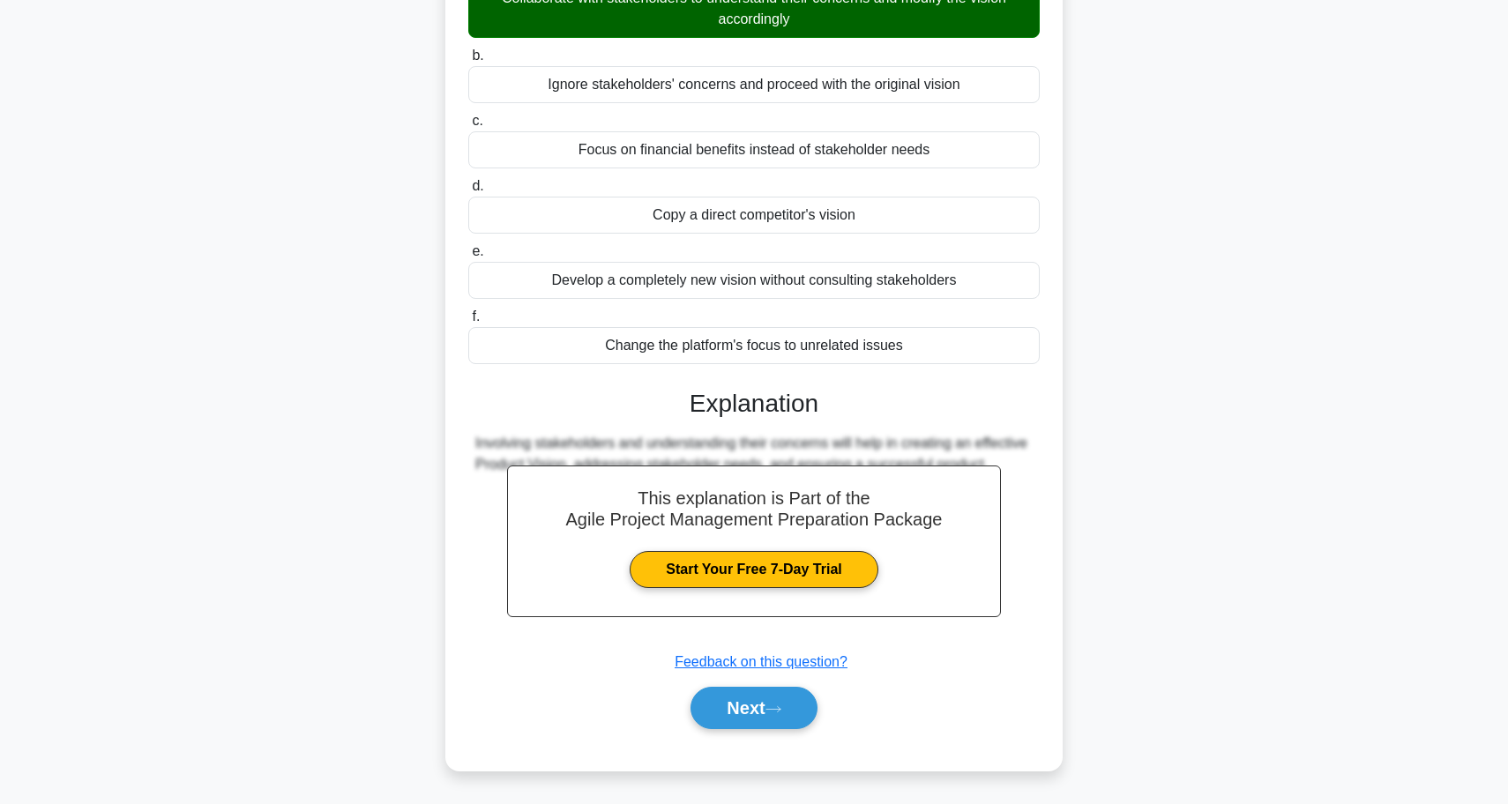
scroll to position [244, 0]
click at [764, 705] on button "Next" at bounding box center [753, 708] width 126 height 42
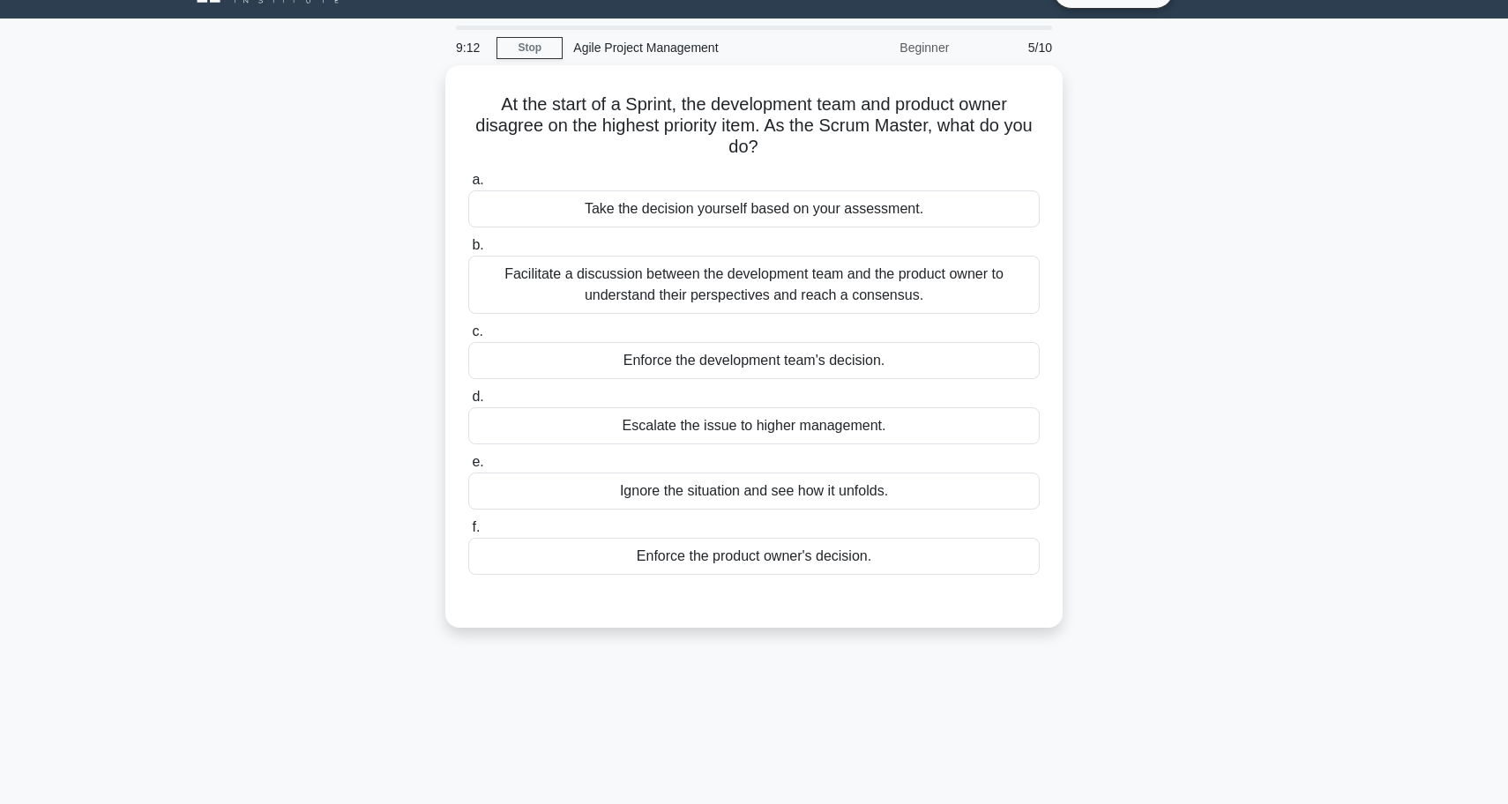
scroll to position [36, 0]
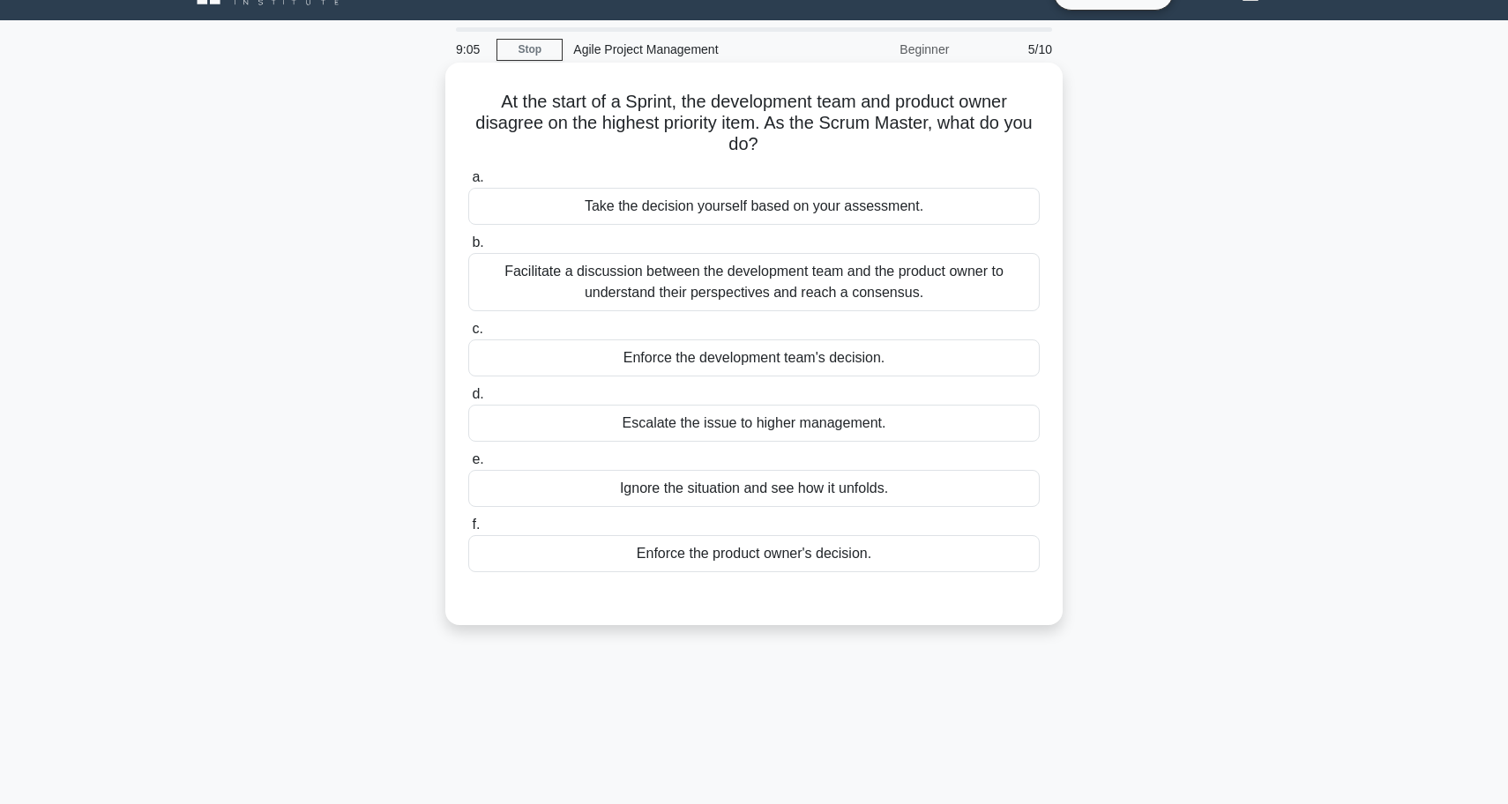
click at [797, 289] on div "Facilitate a discussion between the development team and the product owner to u…" at bounding box center [753, 282] width 571 height 58
click at [468, 249] on input "b. Facilitate a discussion between the development team and the product owner t…" at bounding box center [468, 242] width 0 height 11
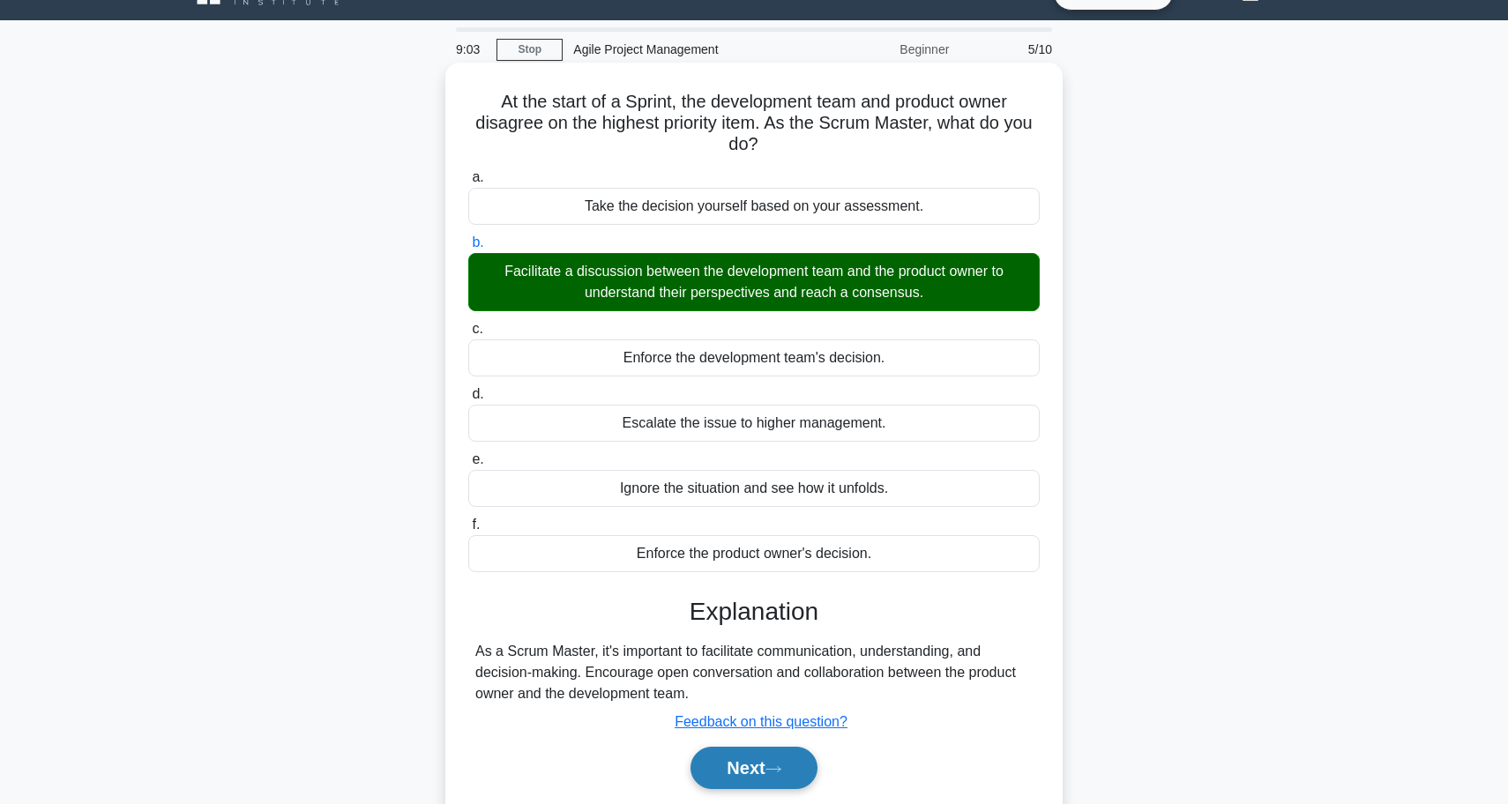
click at [724, 764] on button "Next" at bounding box center [753, 768] width 126 height 42
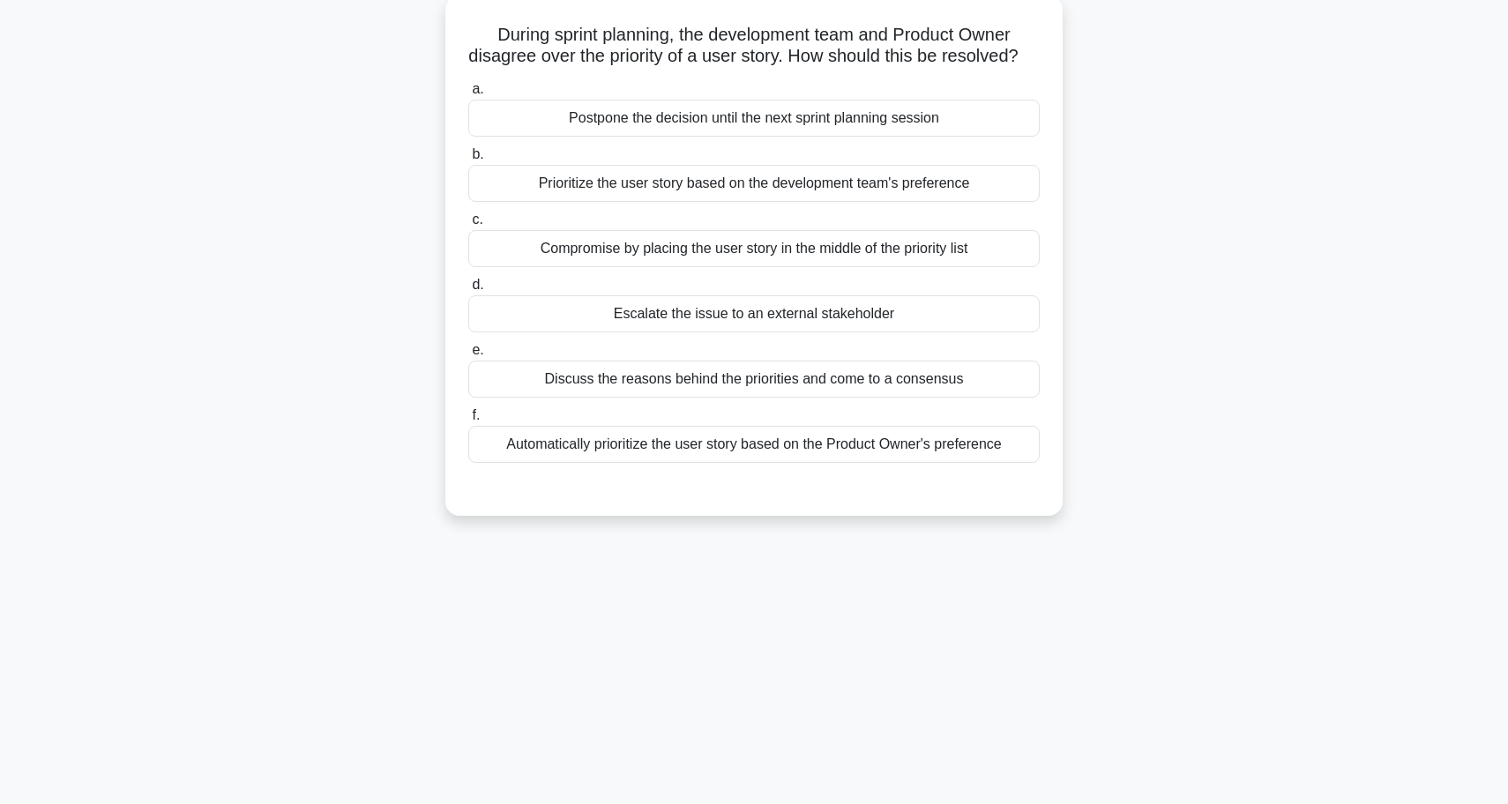
scroll to position [107, 0]
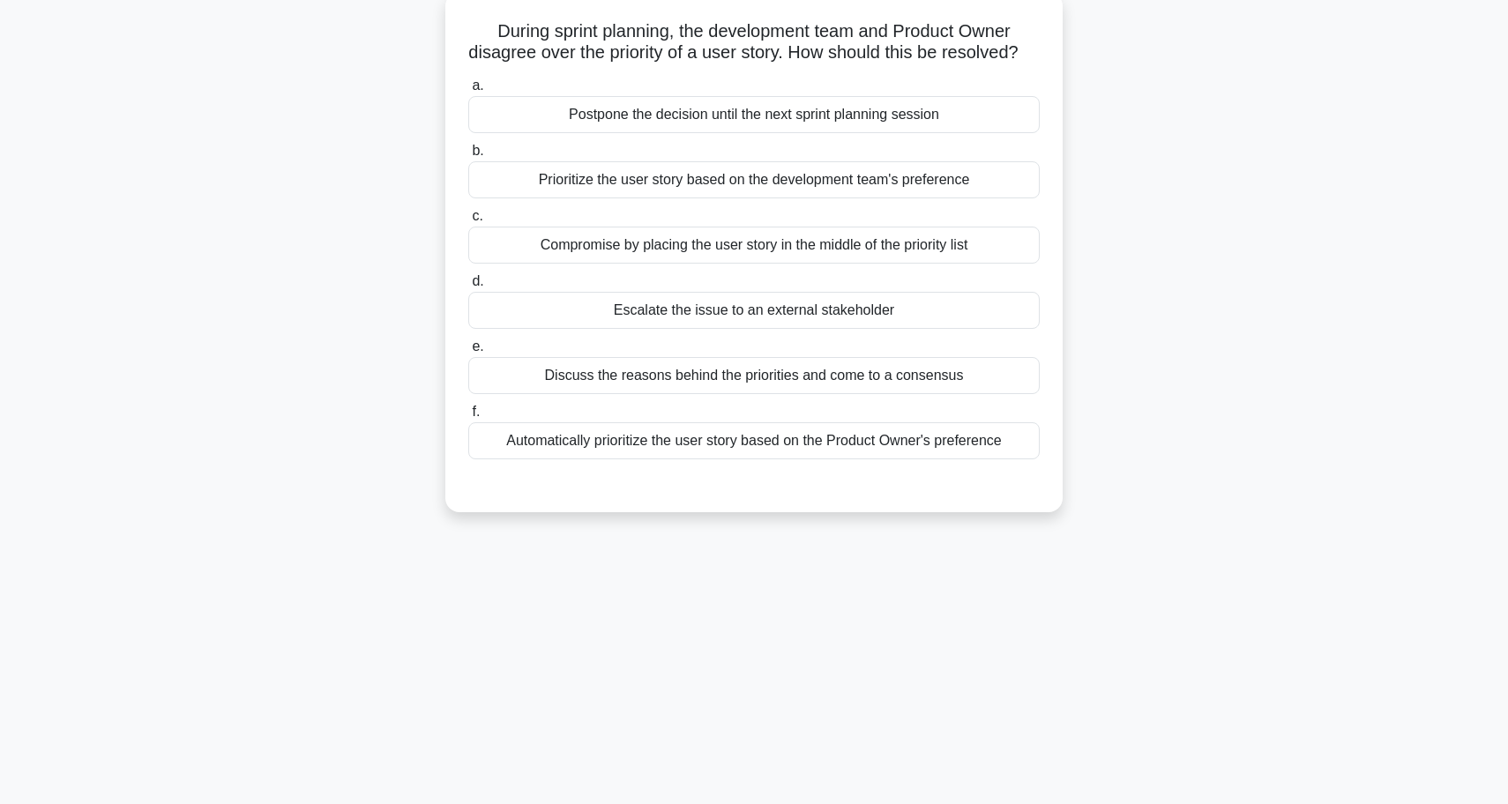
click at [653, 394] on div "Discuss the reasons behind the priorities and come to a consensus" at bounding box center [753, 375] width 571 height 37
click at [468, 353] on input "e. Discuss the reasons behind the priorities and come to a consensus" at bounding box center [468, 346] width 0 height 11
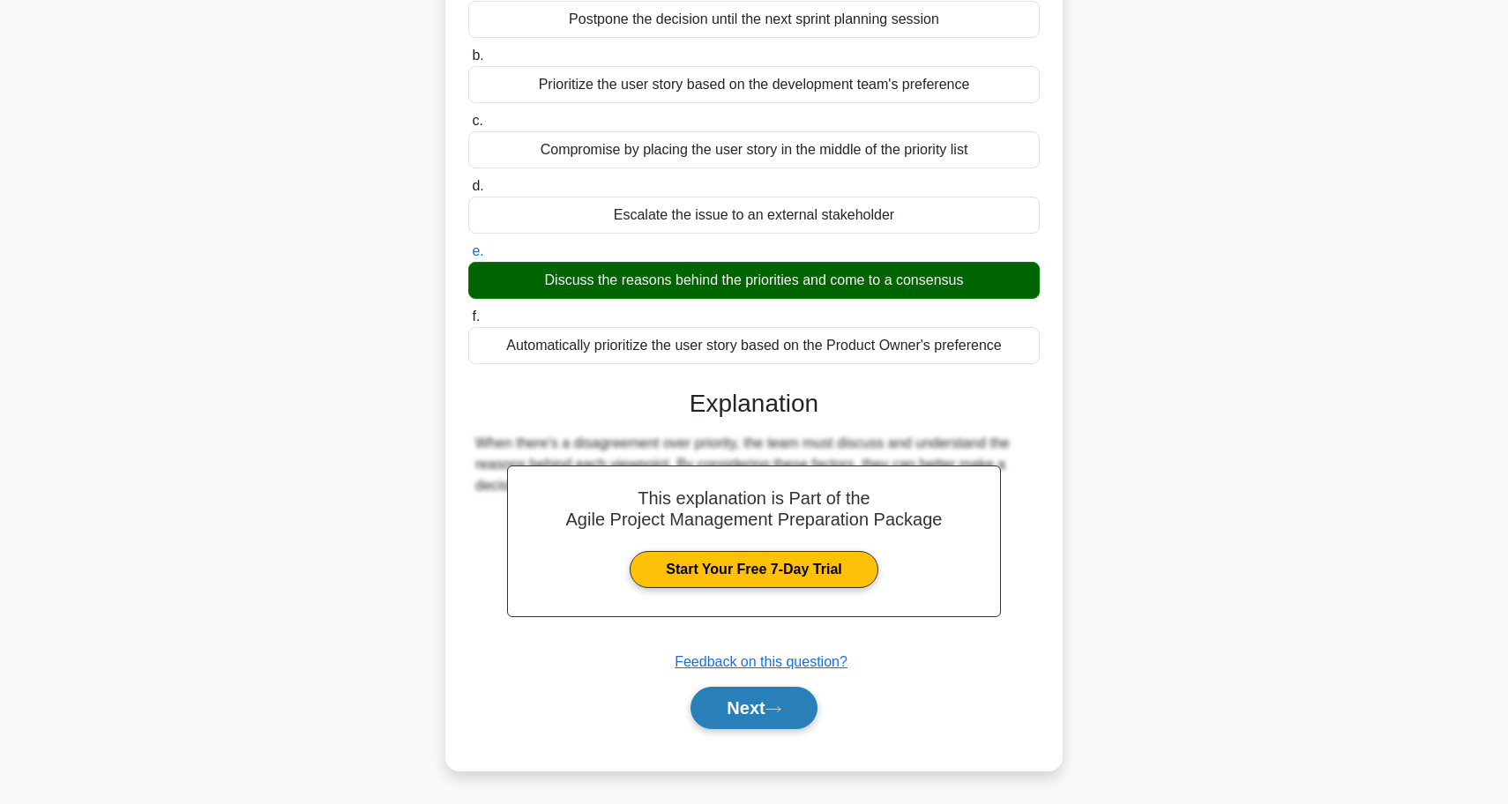
click at [725, 715] on button "Next" at bounding box center [753, 708] width 126 height 42
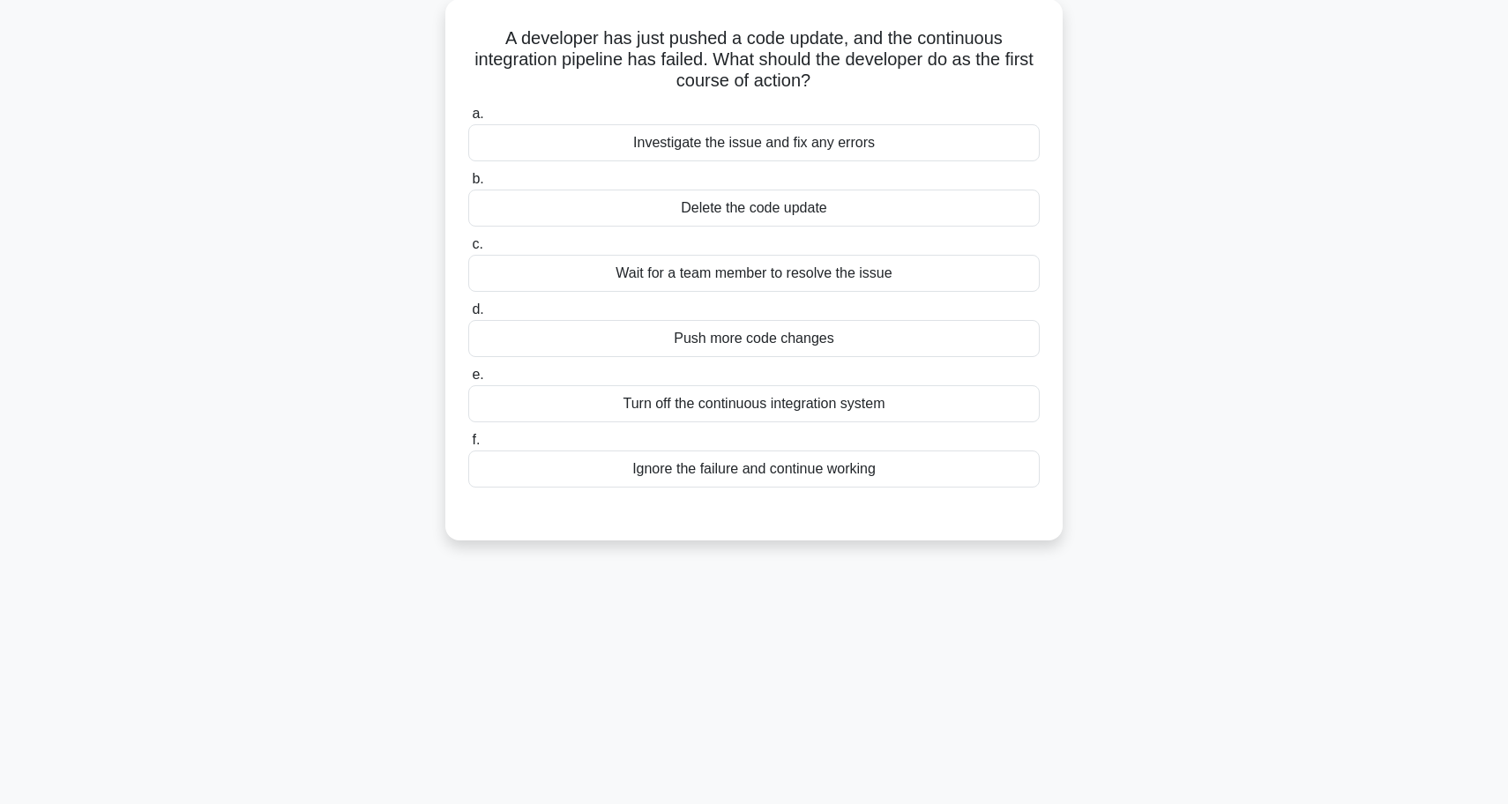
scroll to position [79, 0]
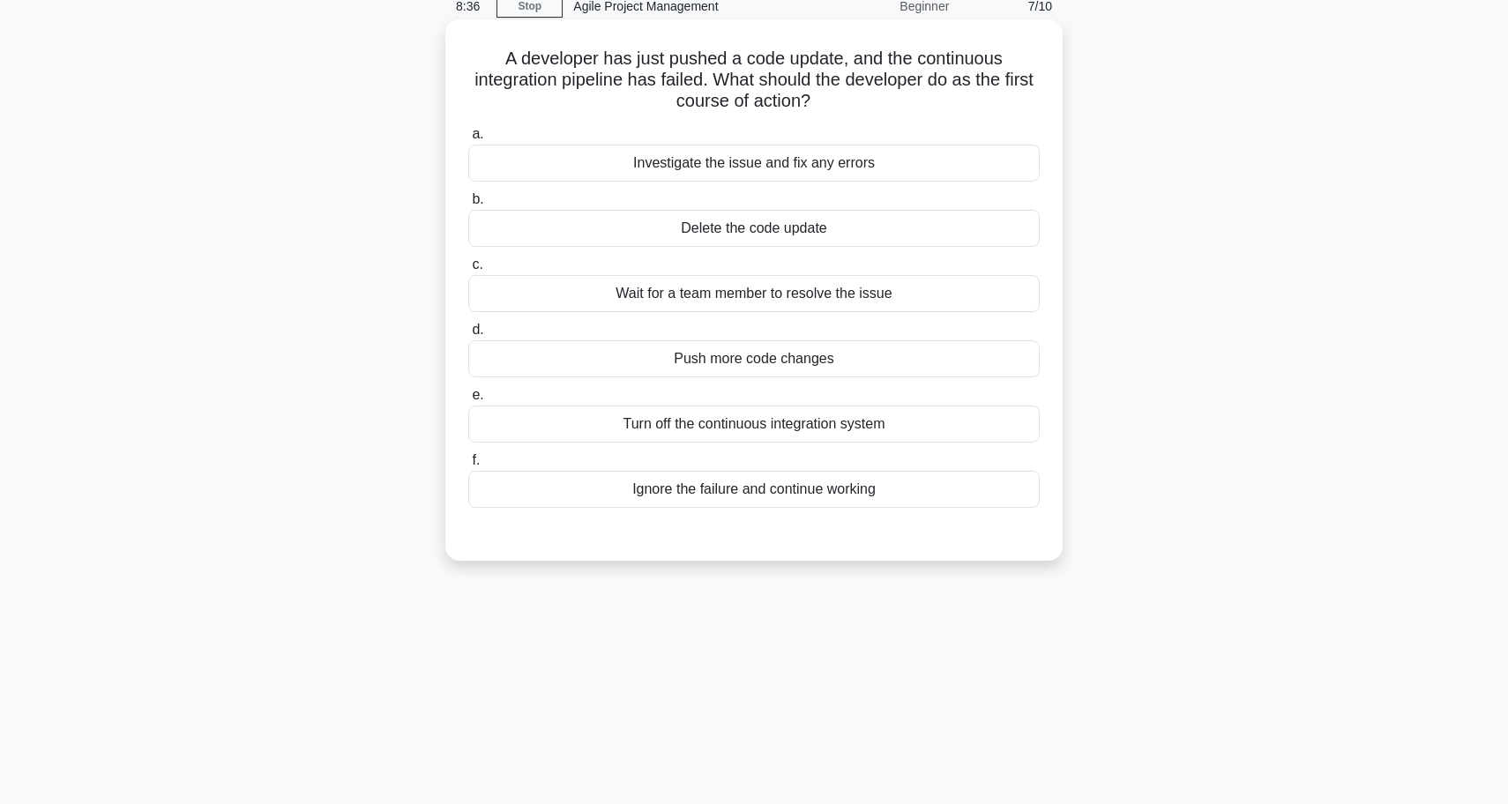
click at [782, 153] on div "Investigate the issue and fix any errors" at bounding box center [753, 163] width 571 height 37
click at [468, 140] on input "a. Investigate the issue and fix any errors" at bounding box center [468, 134] width 0 height 11
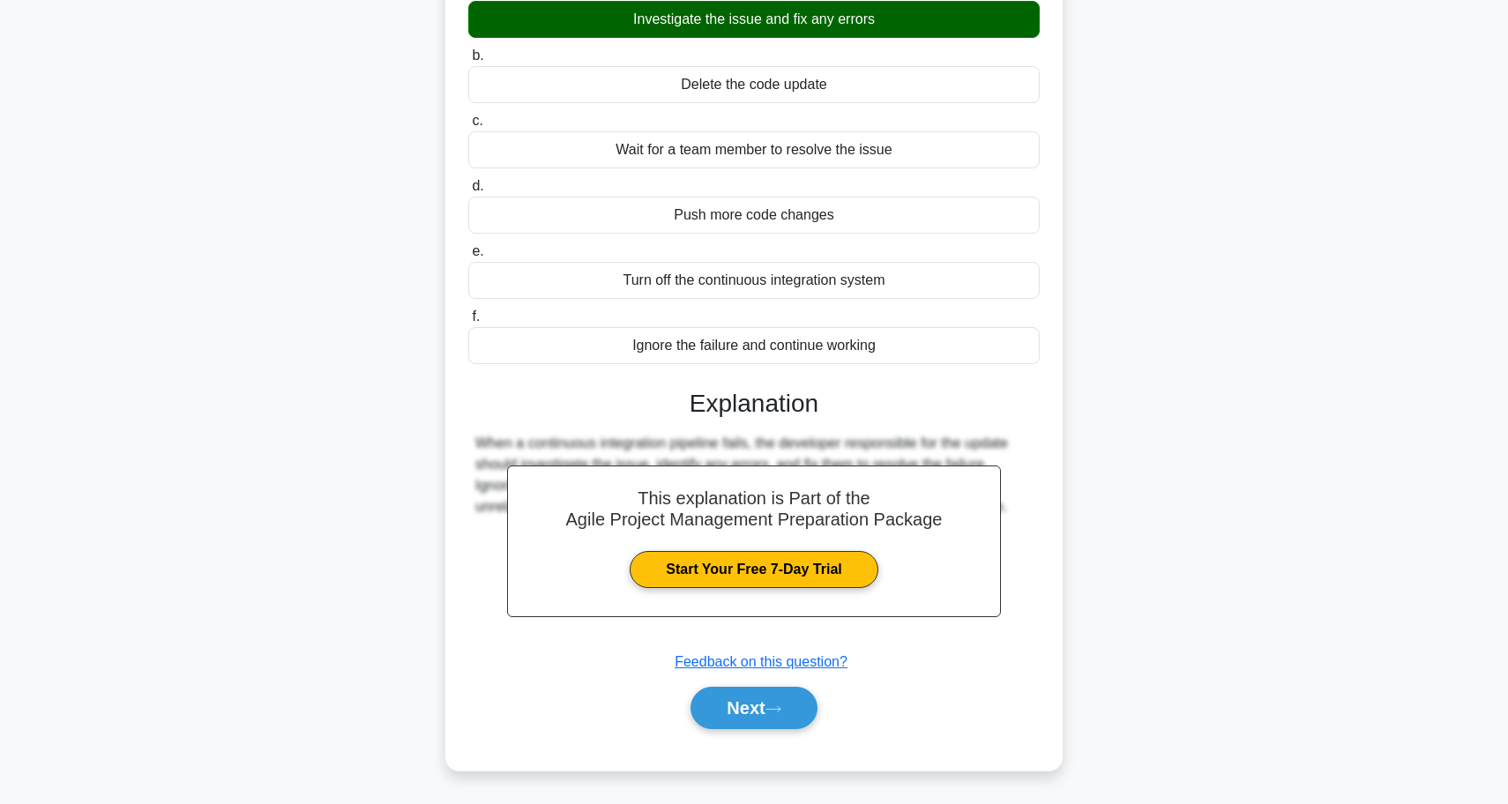
scroll to position [223, 0]
click at [746, 710] on button "Next" at bounding box center [753, 708] width 126 height 42
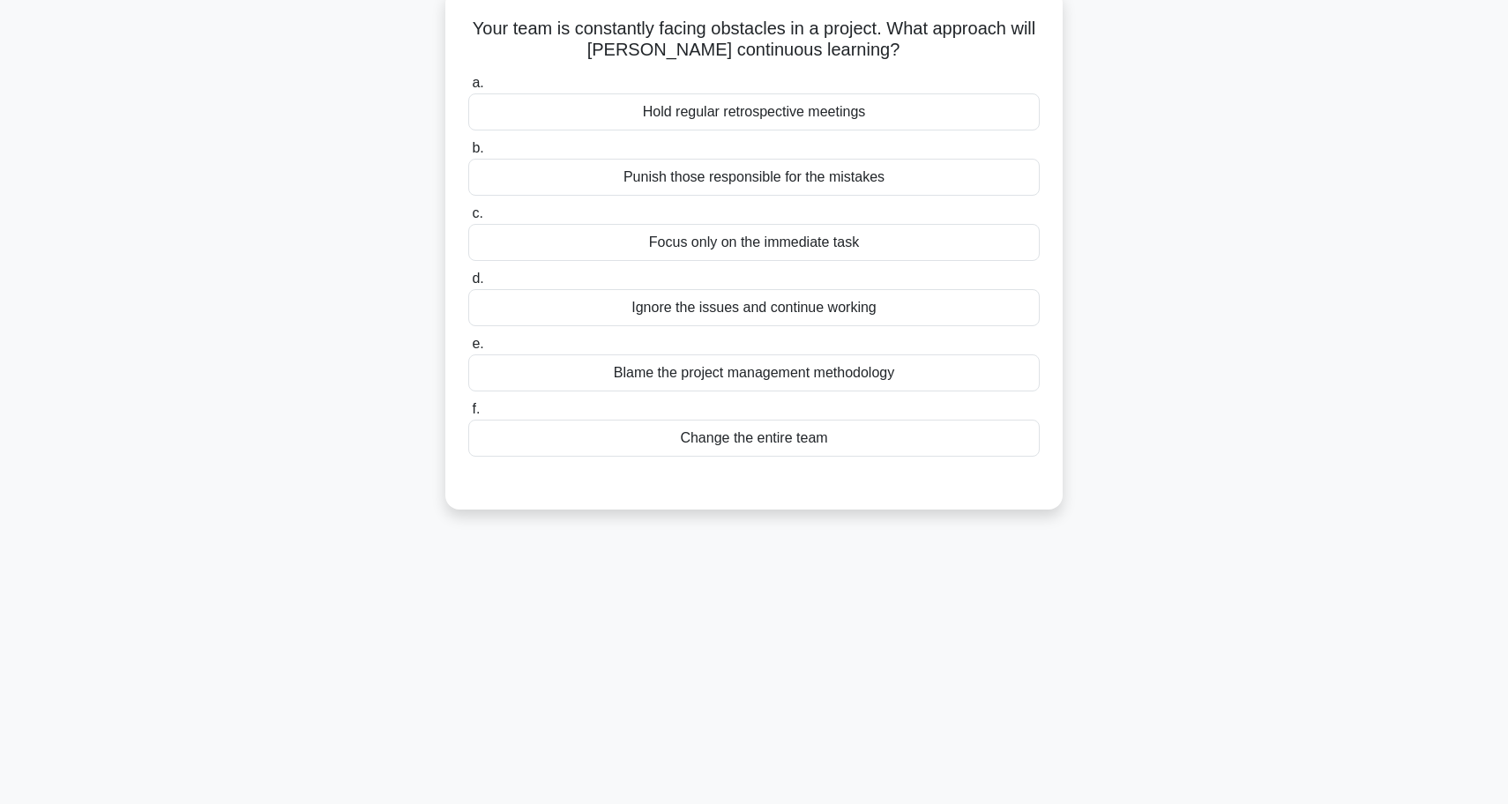
scroll to position [112, 0]
click at [809, 112] on div "Hold regular retrospective meetings" at bounding box center [753, 109] width 571 height 37
click at [468, 86] on input "a. Hold regular retrospective meetings" at bounding box center [468, 80] width 0 height 11
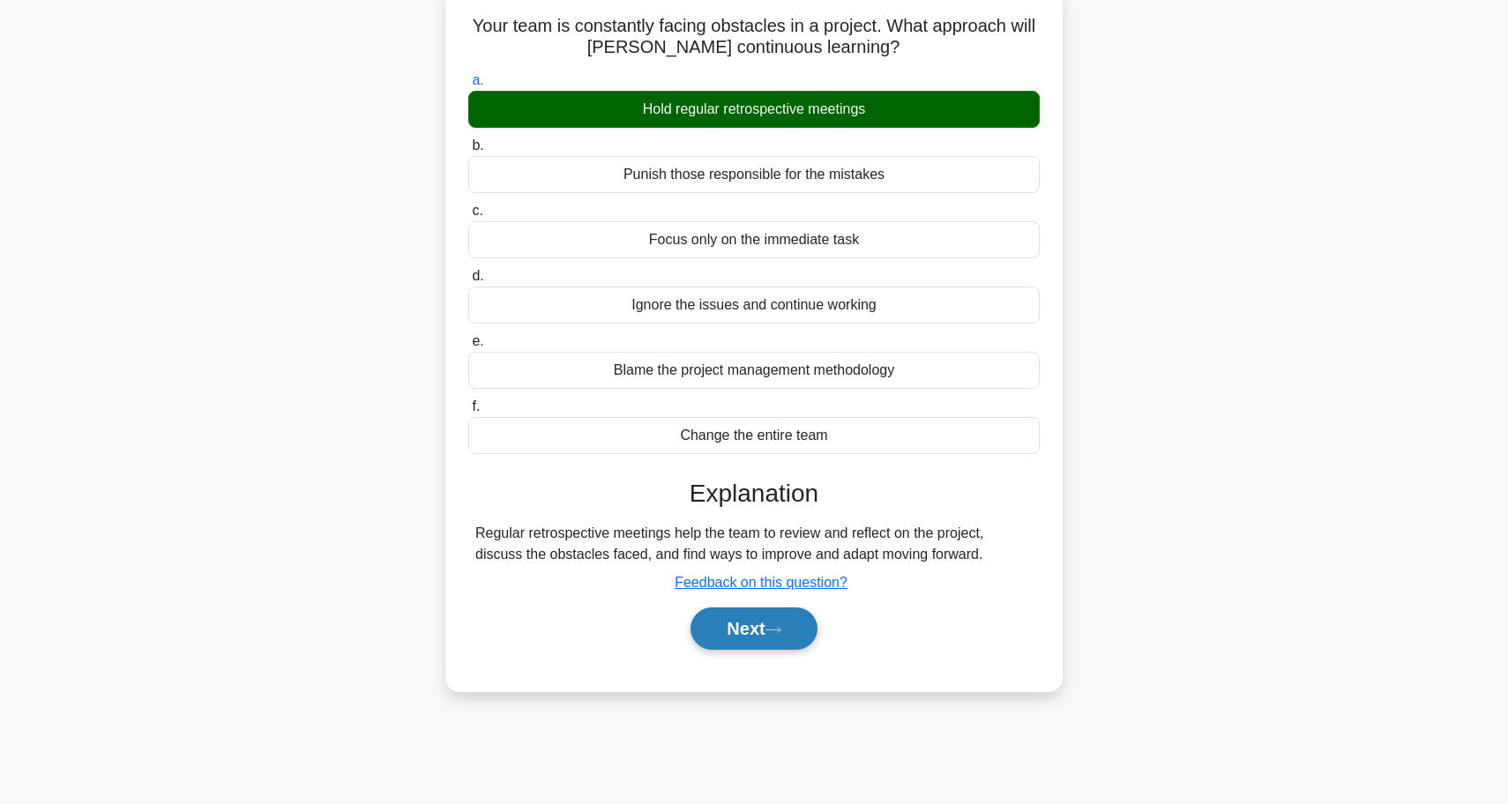
click at [790, 613] on button "Next" at bounding box center [753, 629] width 126 height 42
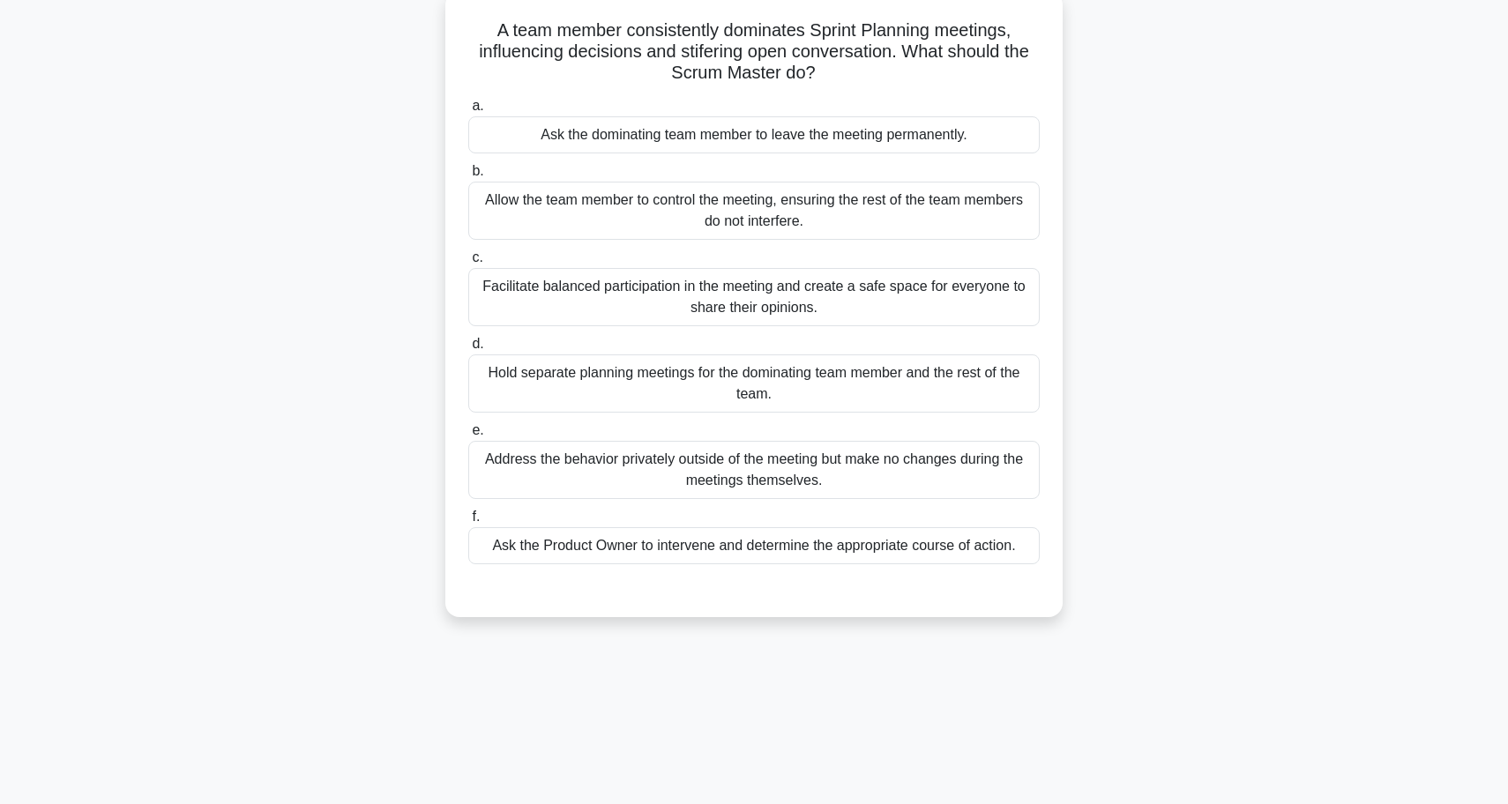
scroll to position [99, 0]
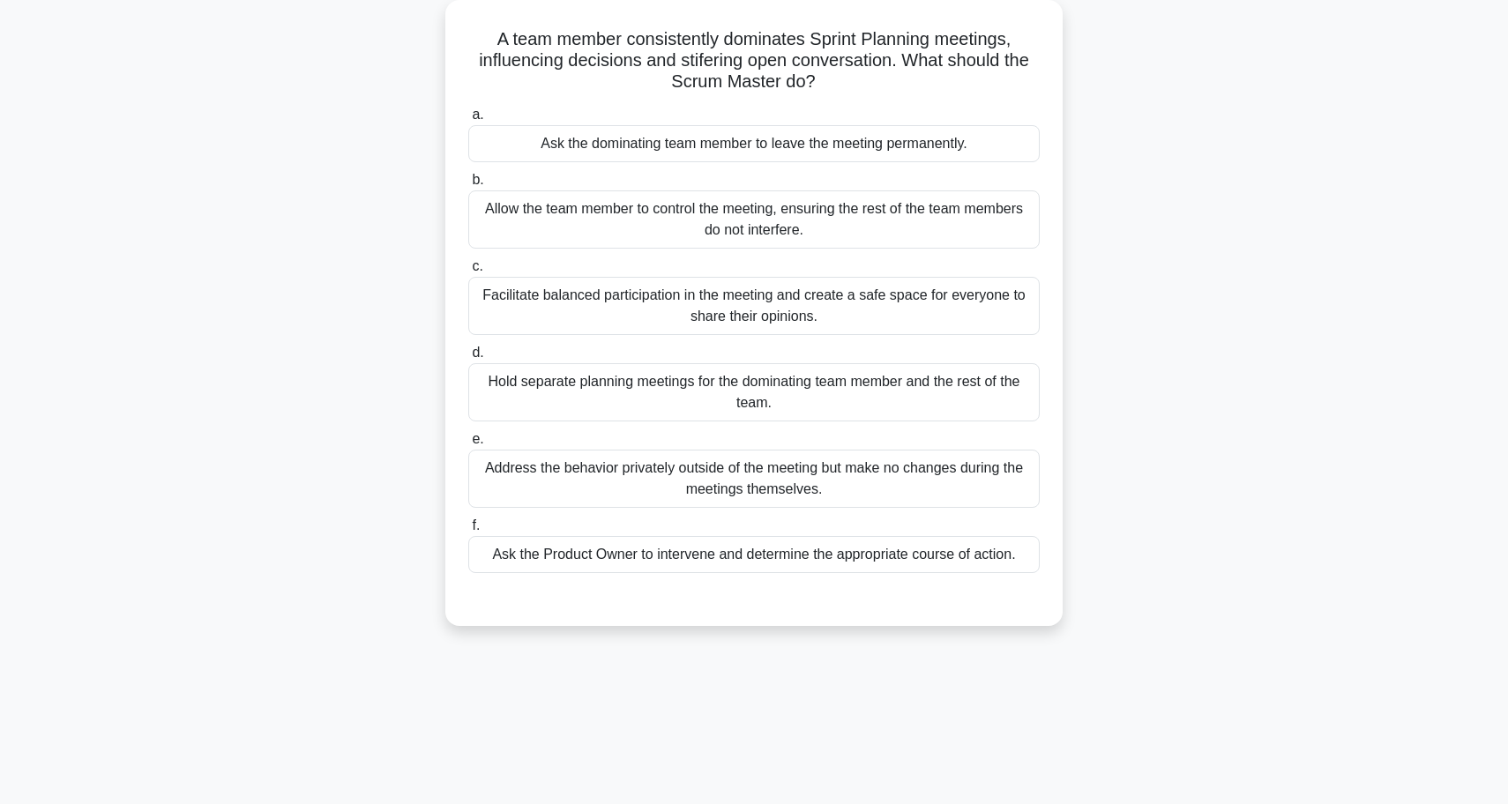
click at [802, 304] on div "Facilitate balanced participation in the meeting and create a safe space for ev…" at bounding box center [753, 306] width 571 height 58
click at [468, 272] on input "c. Facilitate balanced participation in the meeting and create a safe space for…" at bounding box center [468, 266] width 0 height 11
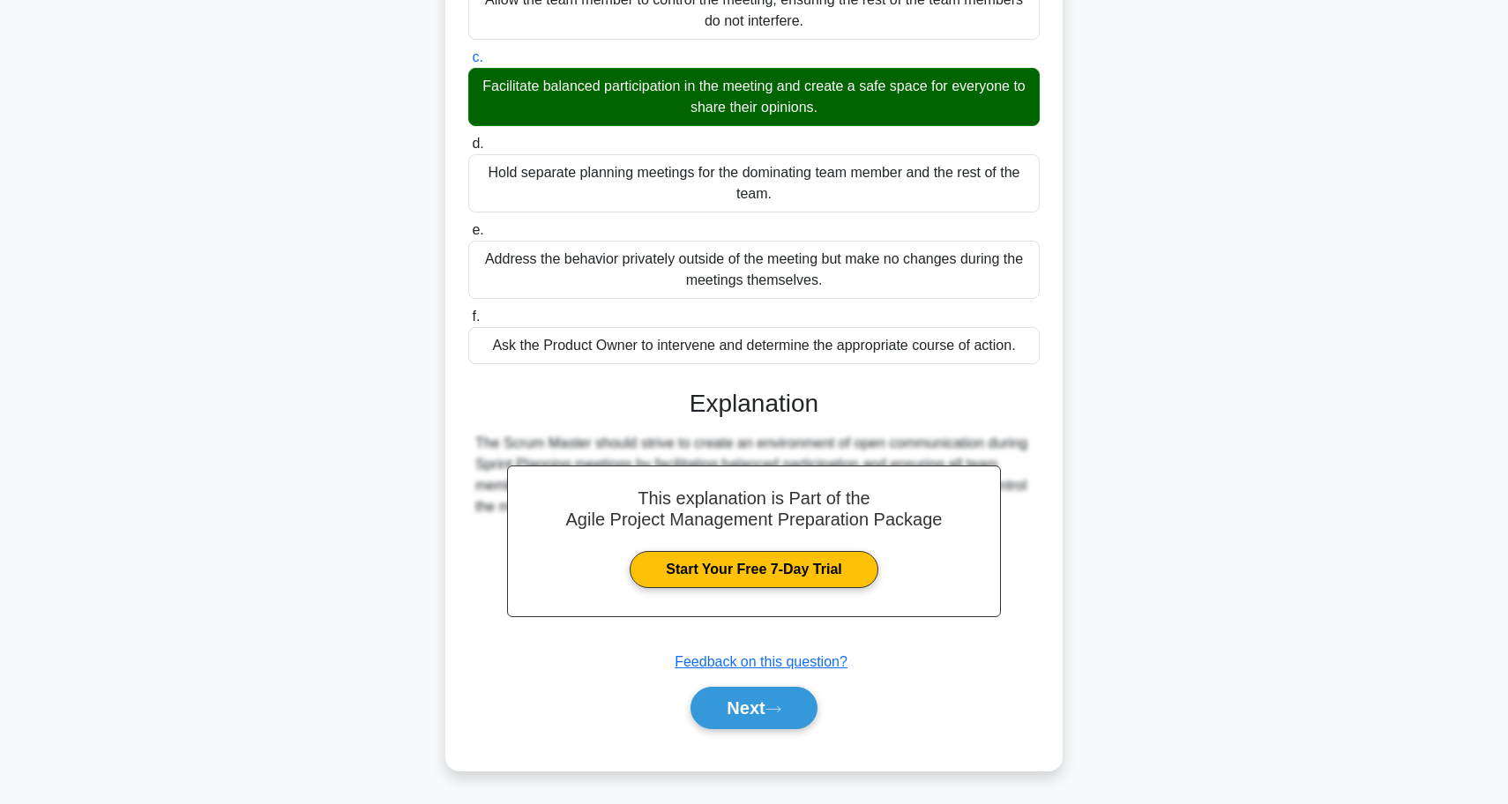
scroll to position [308, 0]
click at [724, 684] on div "Next" at bounding box center [753, 708] width 571 height 56
click at [724, 705] on button "Next" at bounding box center [753, 708] width 126 height 42
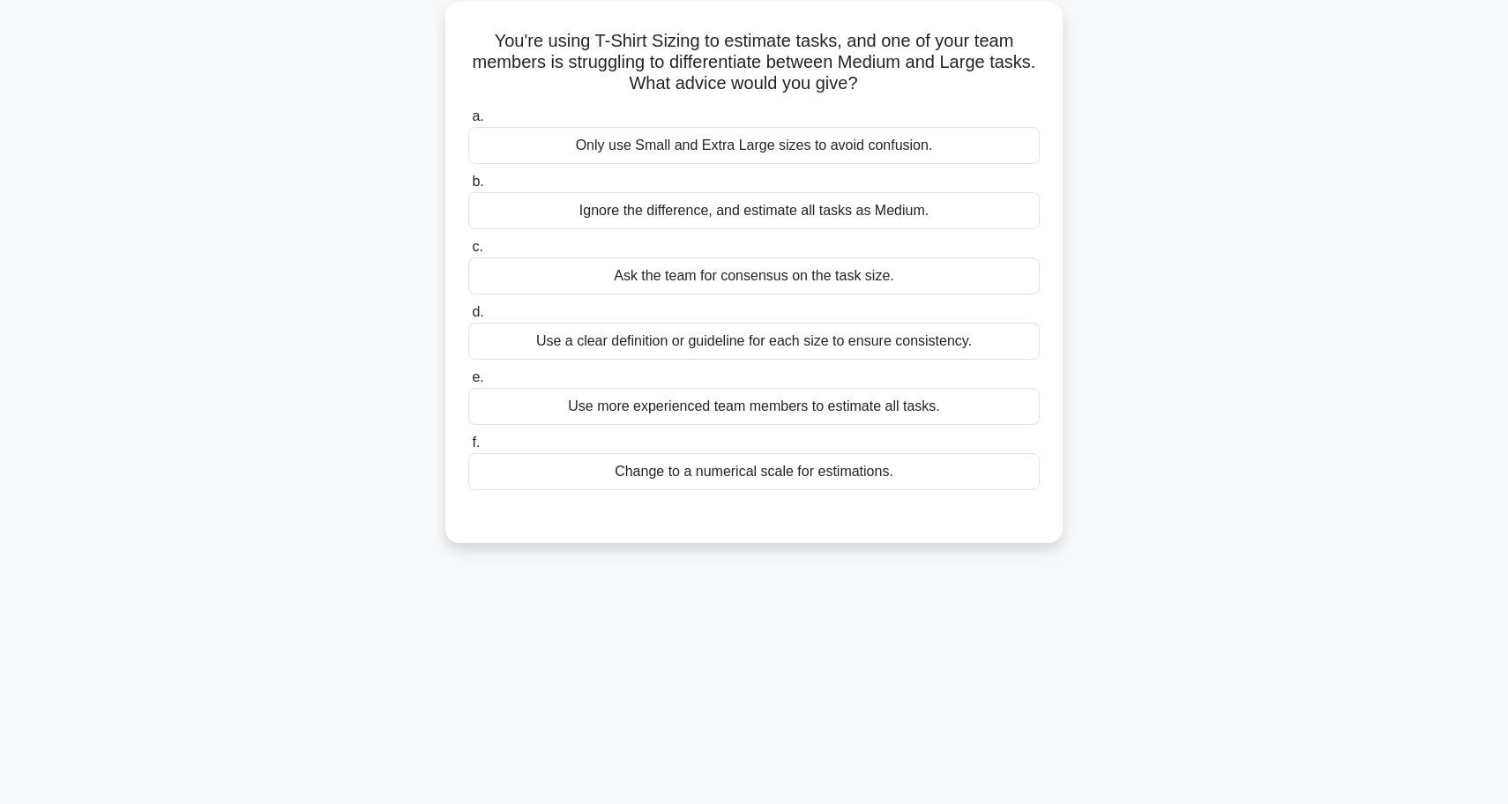
scroll to position [101, 0]
click at [767, 347] on div "Use a clear definition or guideline for each size to ensure consistency." at bounding box center [753, 337] width 571 height 37
click at [468, 315] on input "d. Use a clear definition or guideline for each size to ensure consistency." at bounding box center [468, 308] width 0 height 11
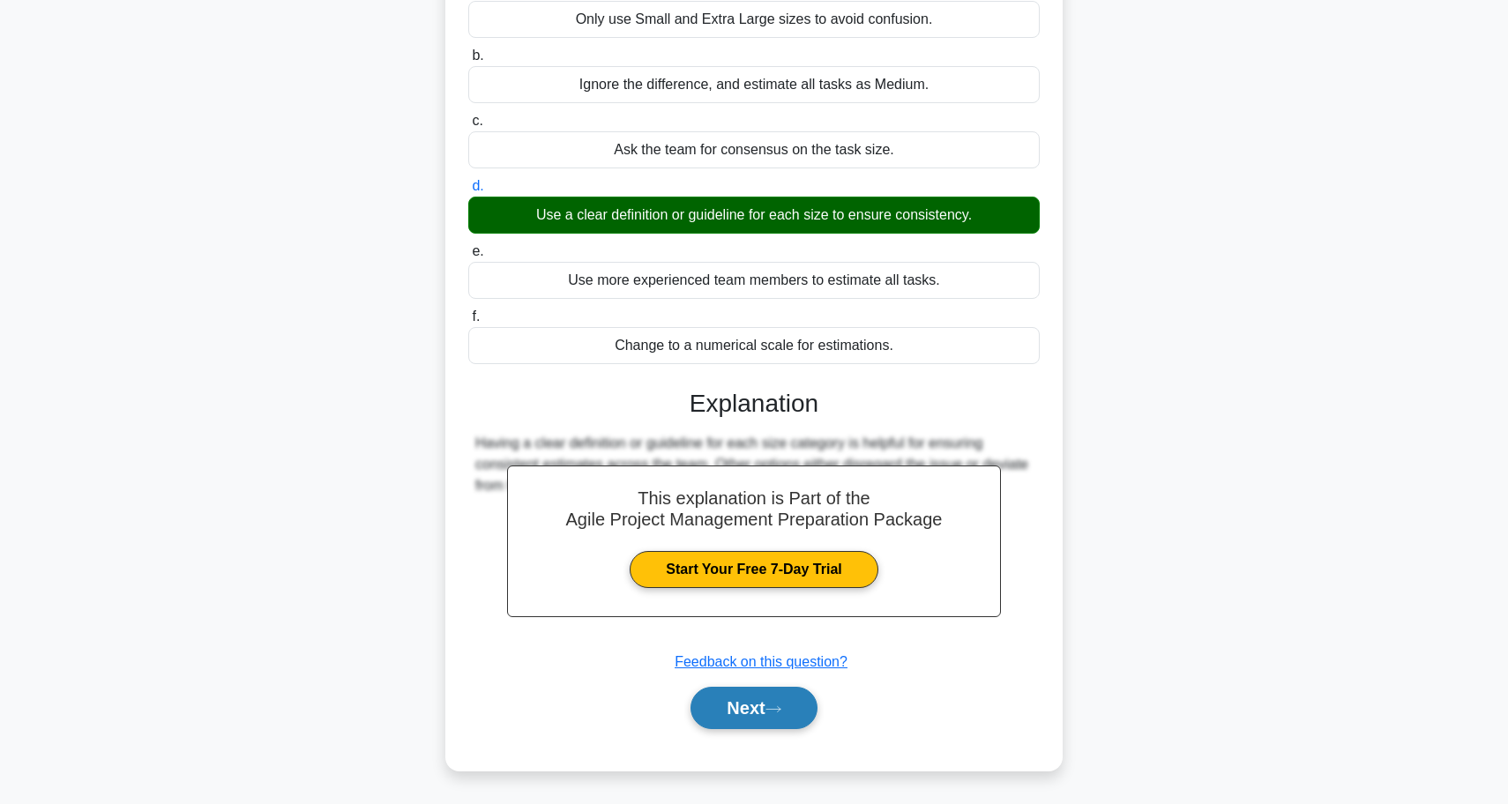
scroll to position [223, 0]
click at [749, 705] on button "Next" at bounding box center [753, 708] width 126 height 42
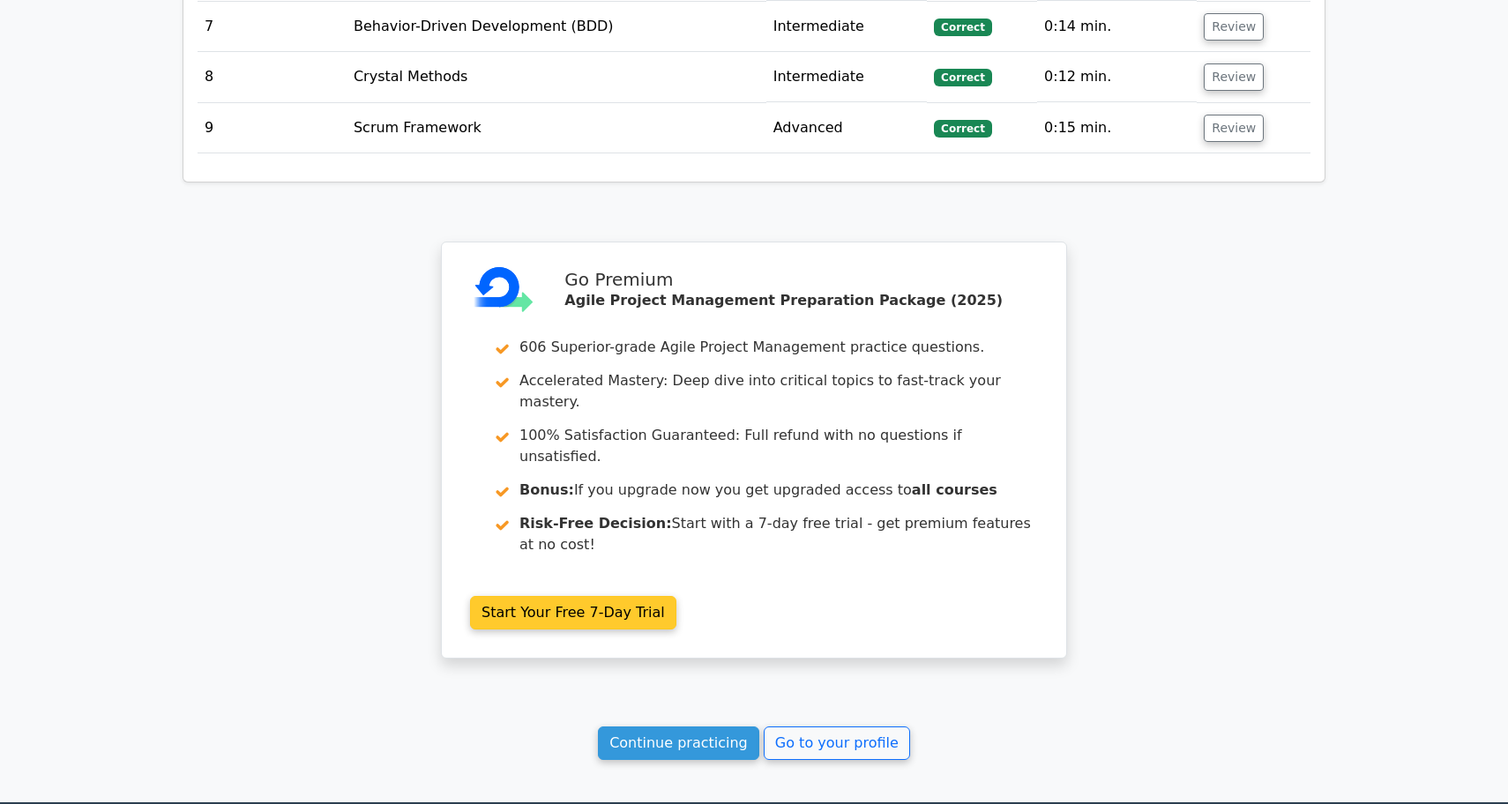
scroll to position [2525, 0]
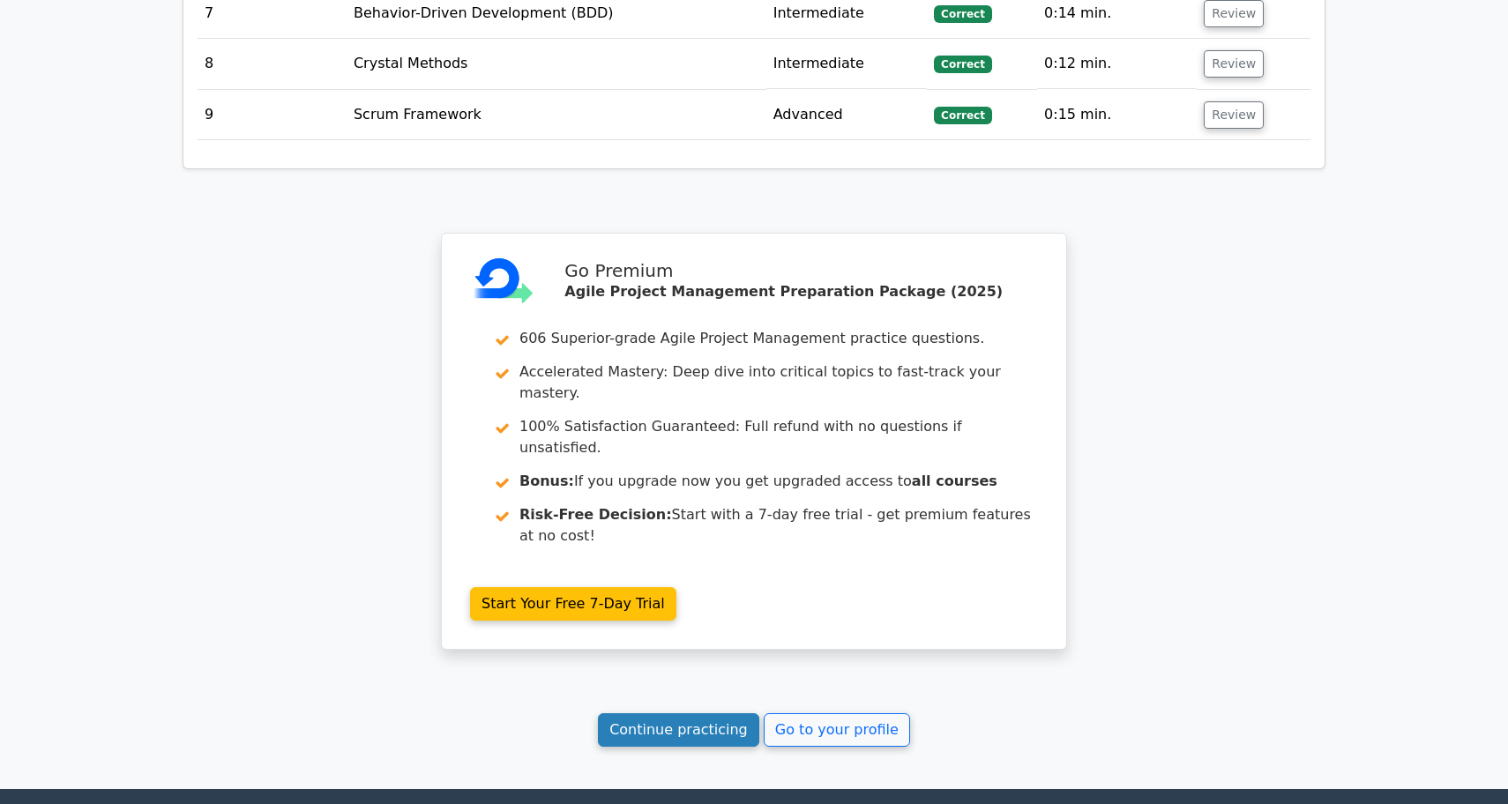
click at [715, 713] on link "Continue practicing" at bounding box center [678, 730] width 161 height 34
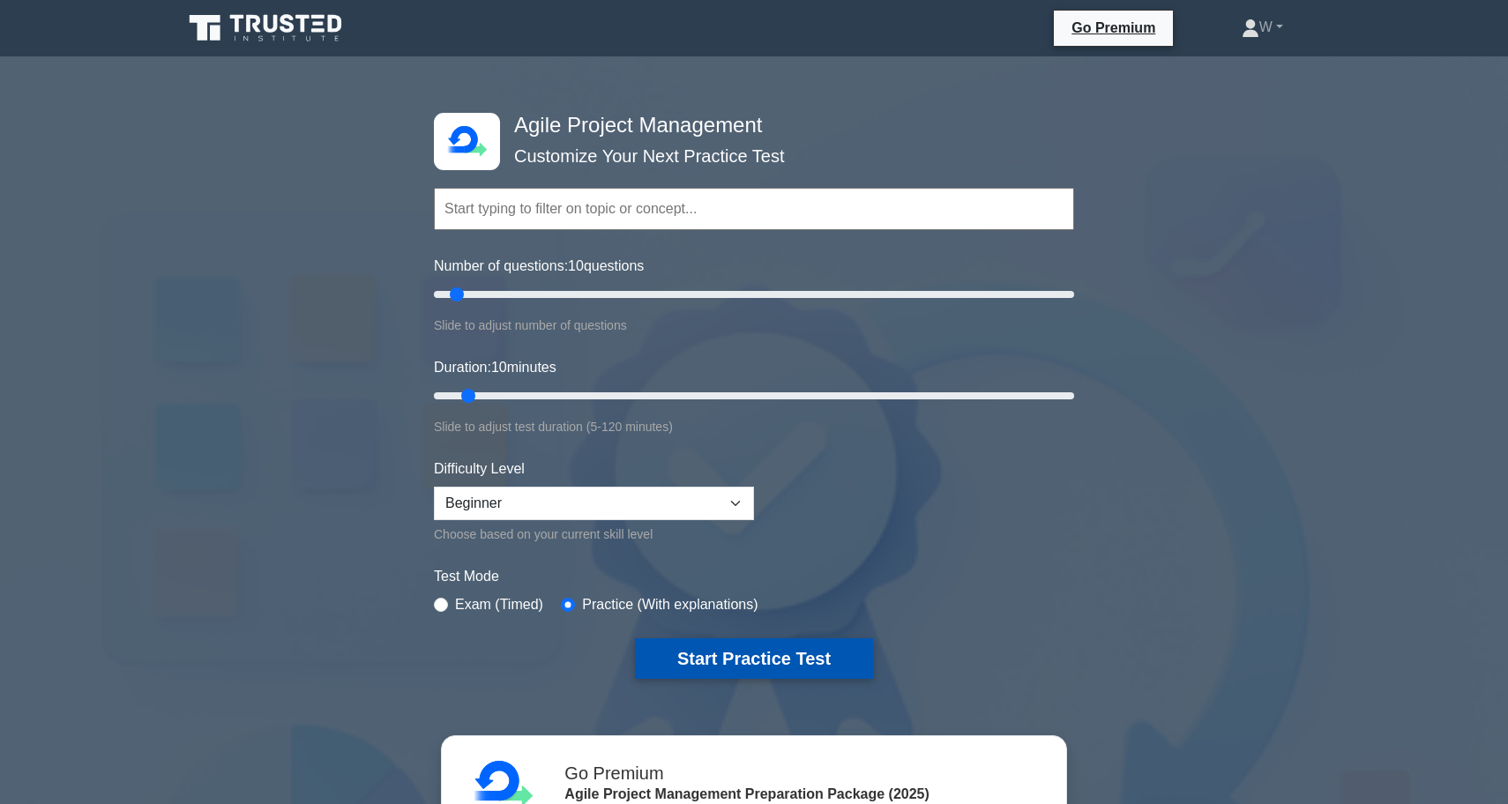
click at [730, 649] on button "Start Practice Test" at bounding box center [754, 658] width 238 height 41
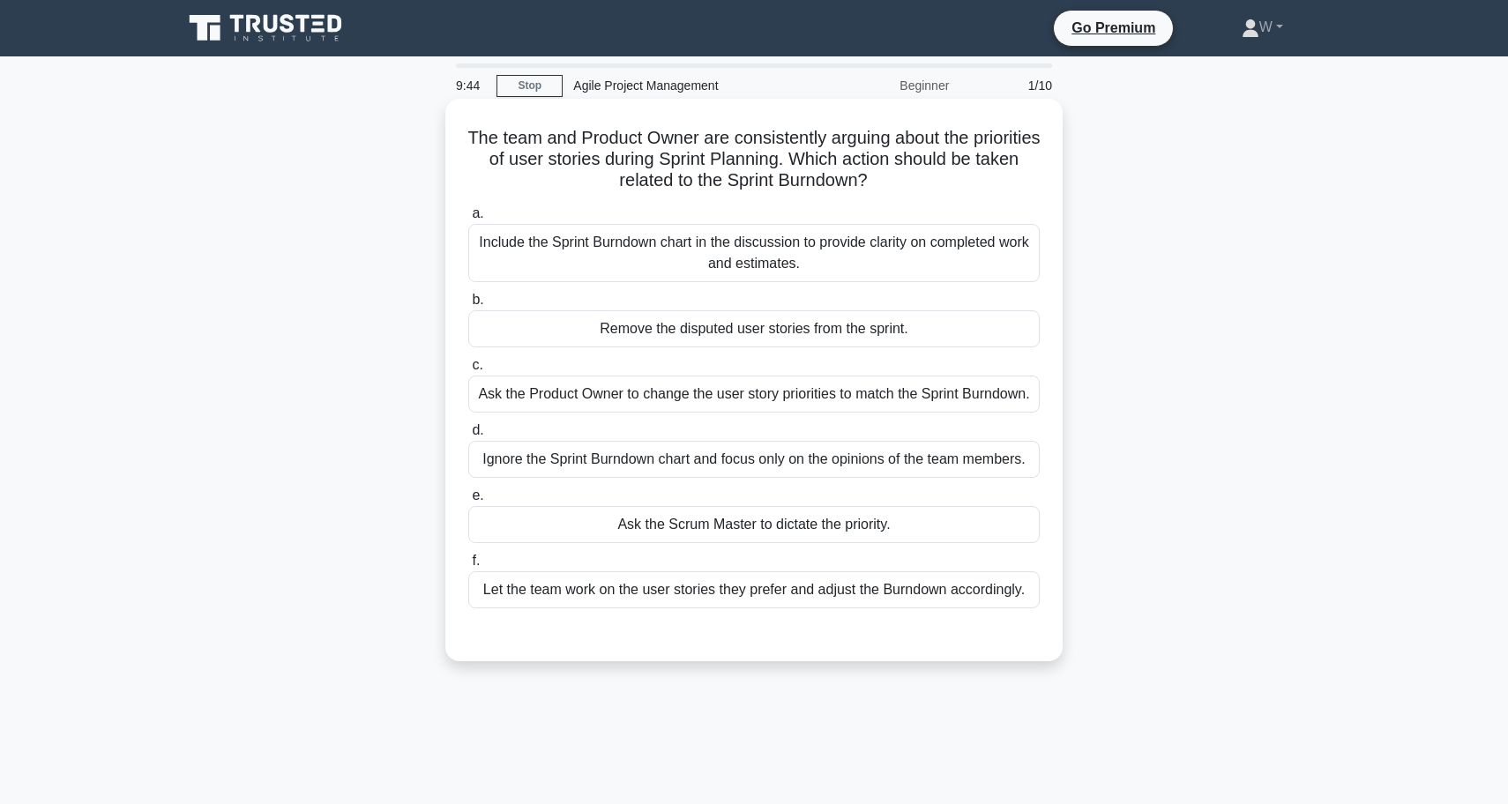
click at [754, 265] on div "Include the Sprint Burndown chart in the discussion to provide clarity on compl…" at bounding box center [753, 253] width 571 height 58
click at [468, 220] on input "a. Include the Sprint Burndown chart in the discussion to provide clarity on co…" at bounding box center [468, 213] width 0 height 11
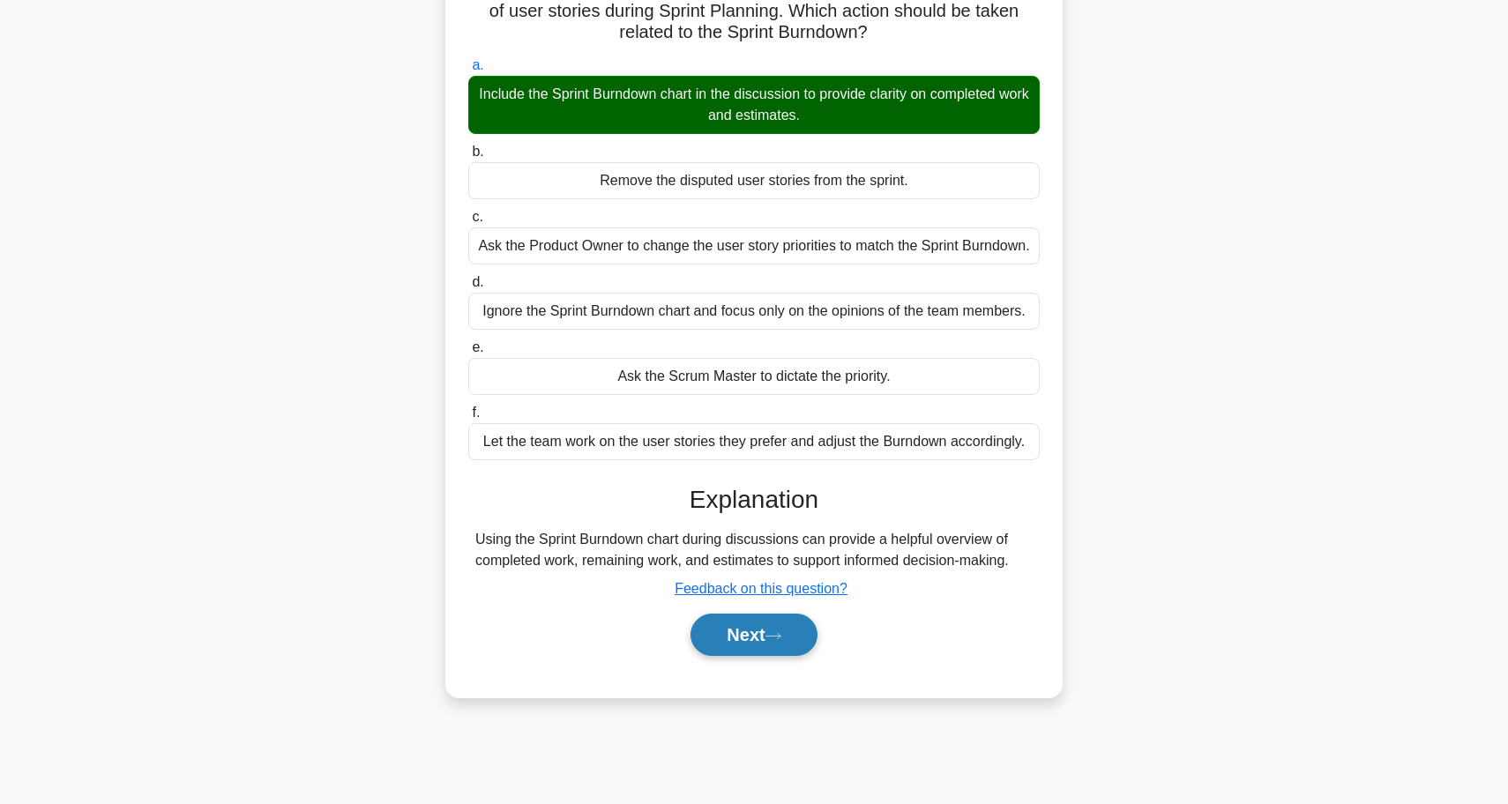
scroll to position [148, 0]
click at [778, 639] on icon at bounding box center [773, 636] width 16 height 10
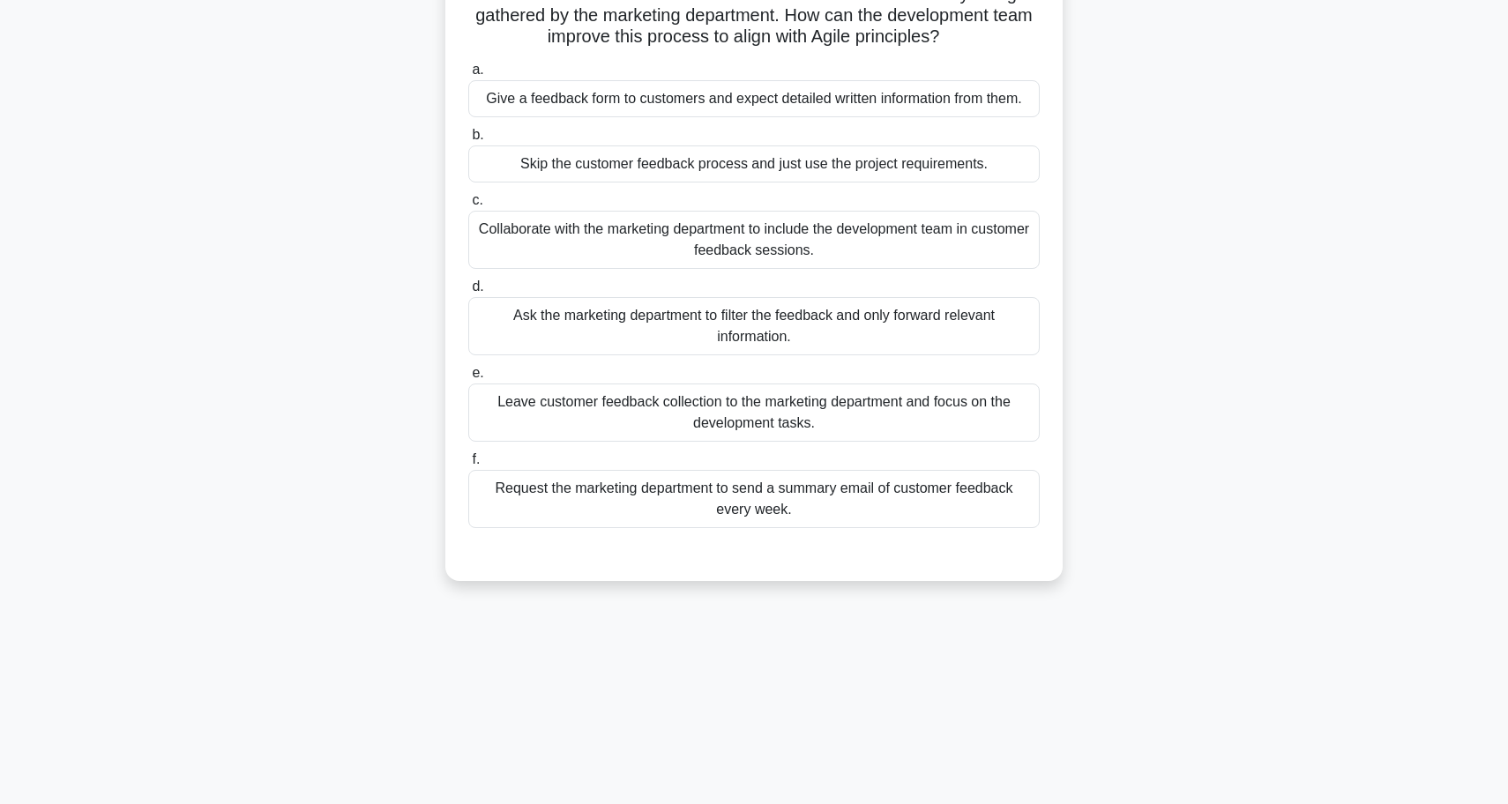
scroll to position [98, 0]
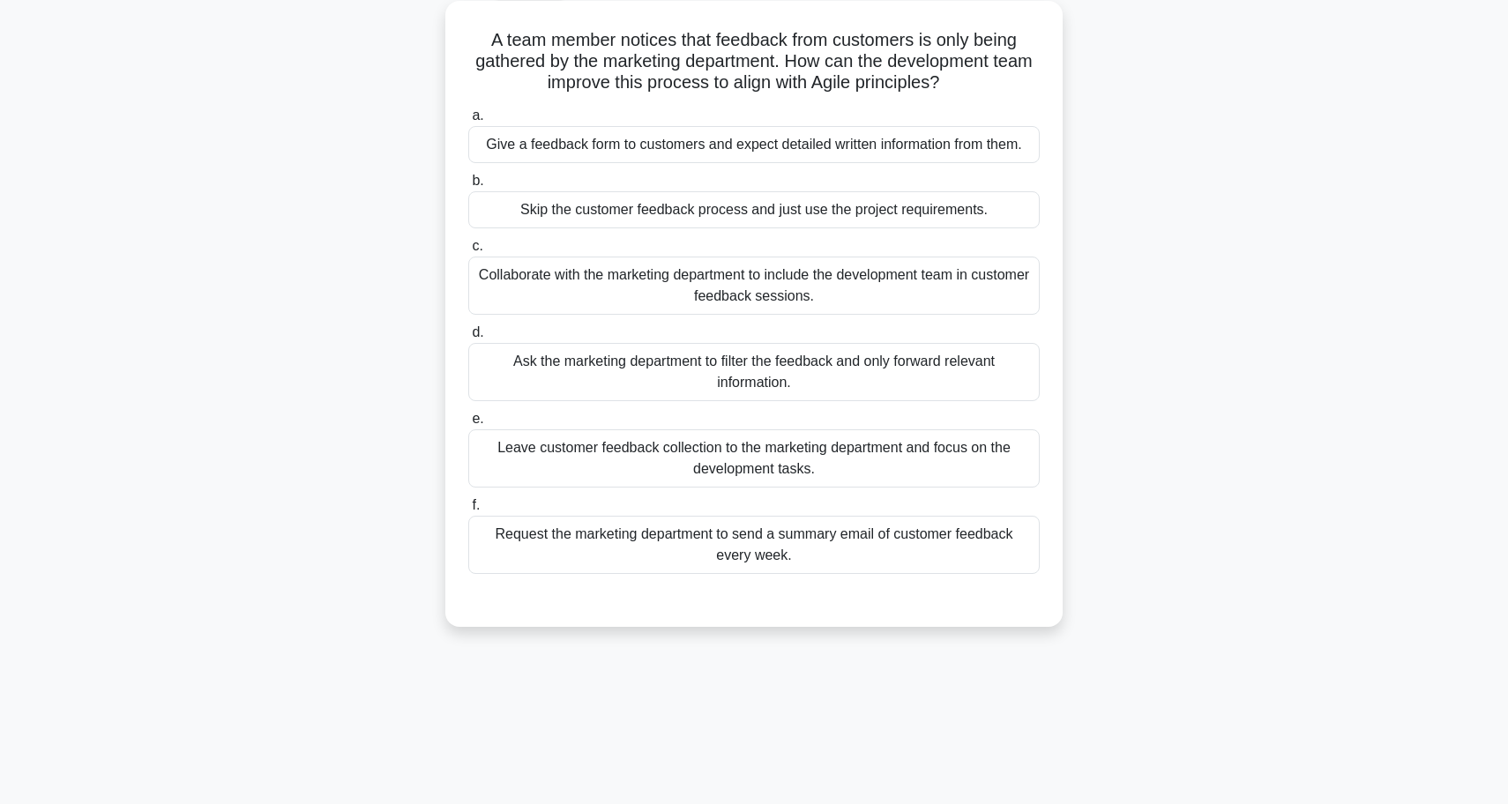
click at [844, 280] on div "Collaborate with the marketing department to include the development team in cu…" at bounding box center [753, 286] width 571 height 58
click at [468, 252] on input "c. Collaborate with the marketing department to include the development team in…" at bounding box center [468, 246] width 0 height 11
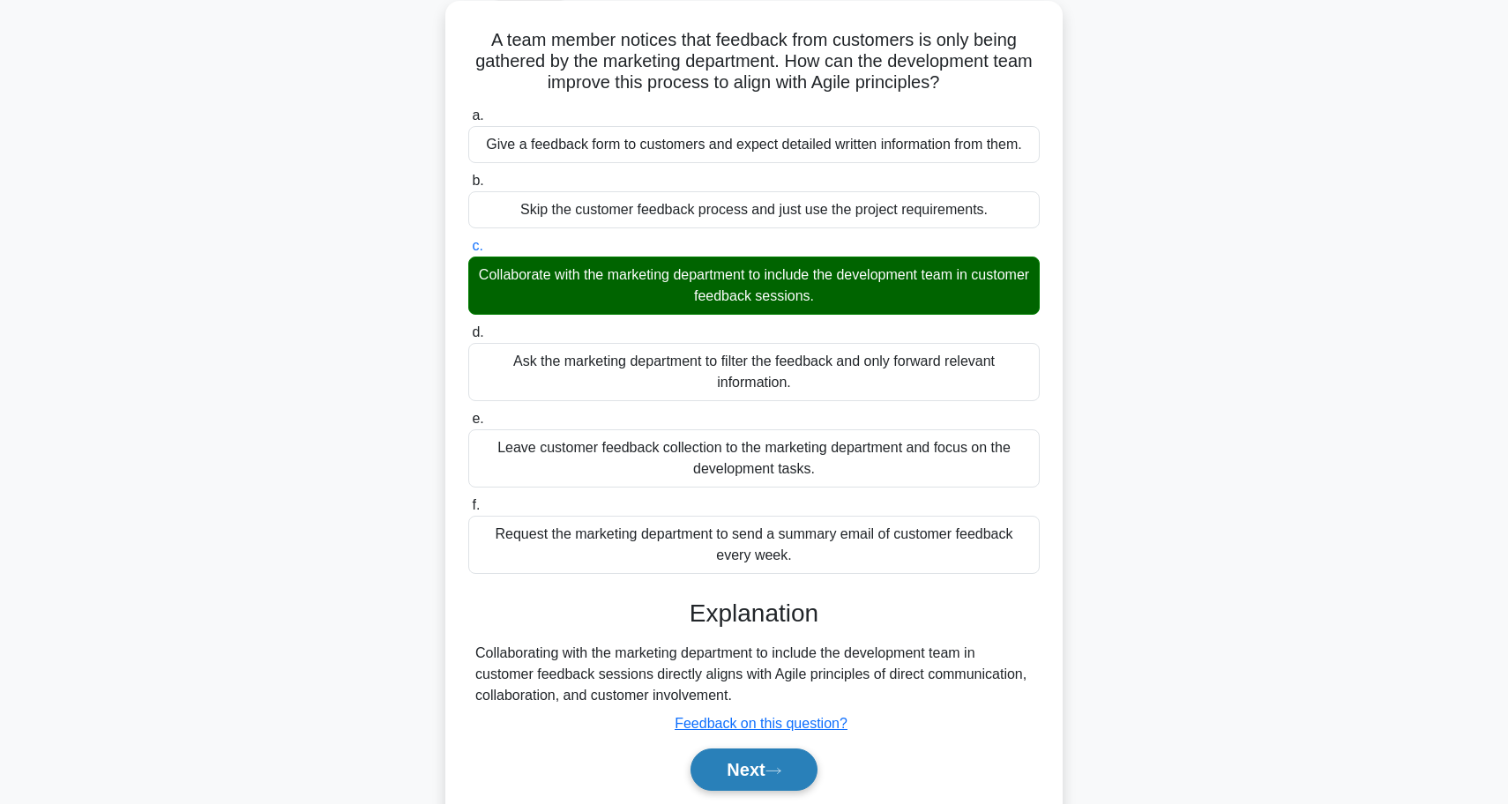
click at [777, 766] on icon at bounding box center [773, 771] width 16 height 10
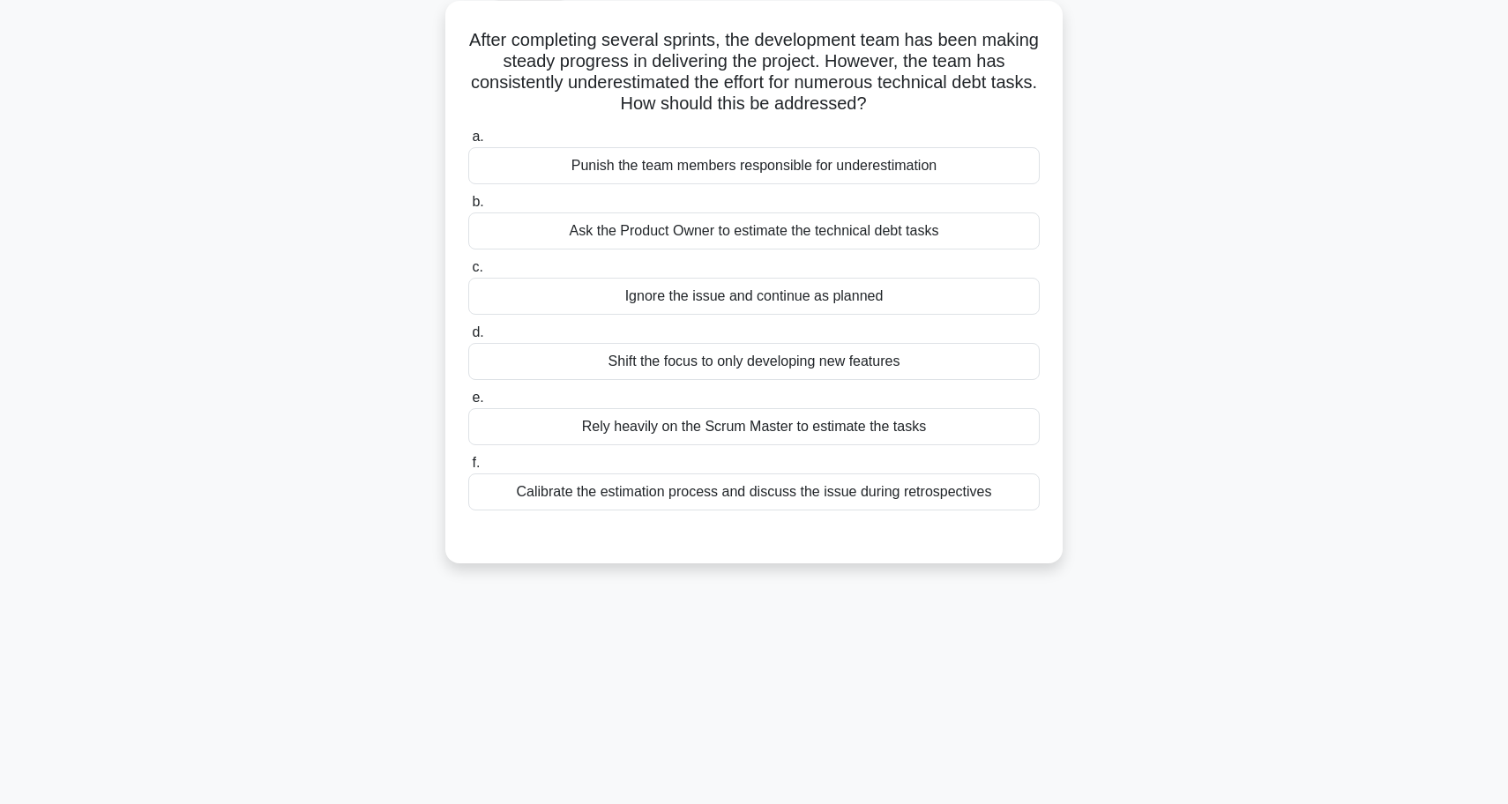
click at [735, 496] on div "Calibrate the estimation process and discuss the issue during retrospectives" at bounding box center [753, 492] width 571 height 37
click at [468, 469] on input "f. Calibrate the estimation process and discuss the issue during retrospectives" at bounding box center [468, 463] width 0 height 11
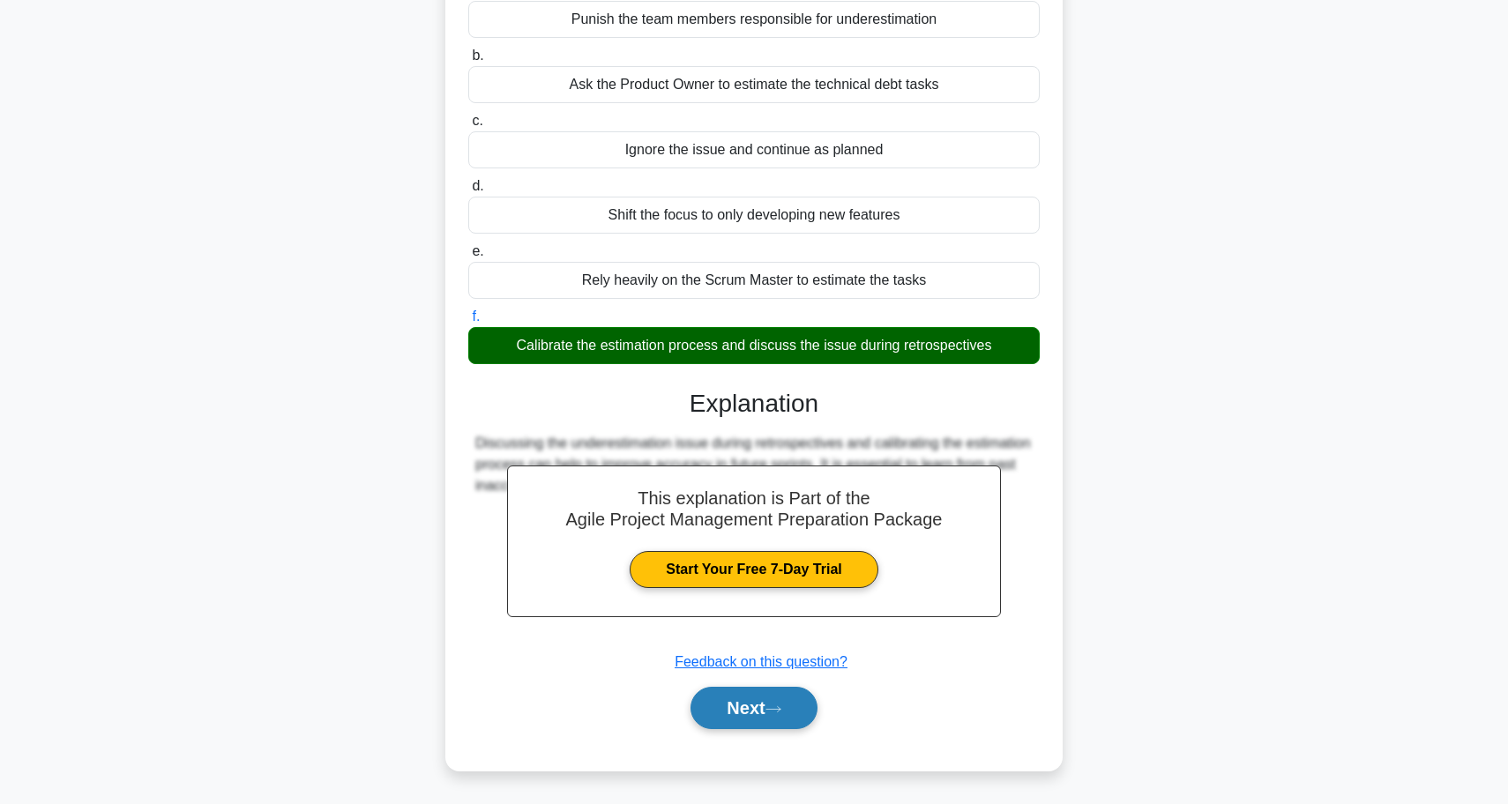
click at [723, 715] on button "Next" at bounding box center [753, 708] width 126 height 42
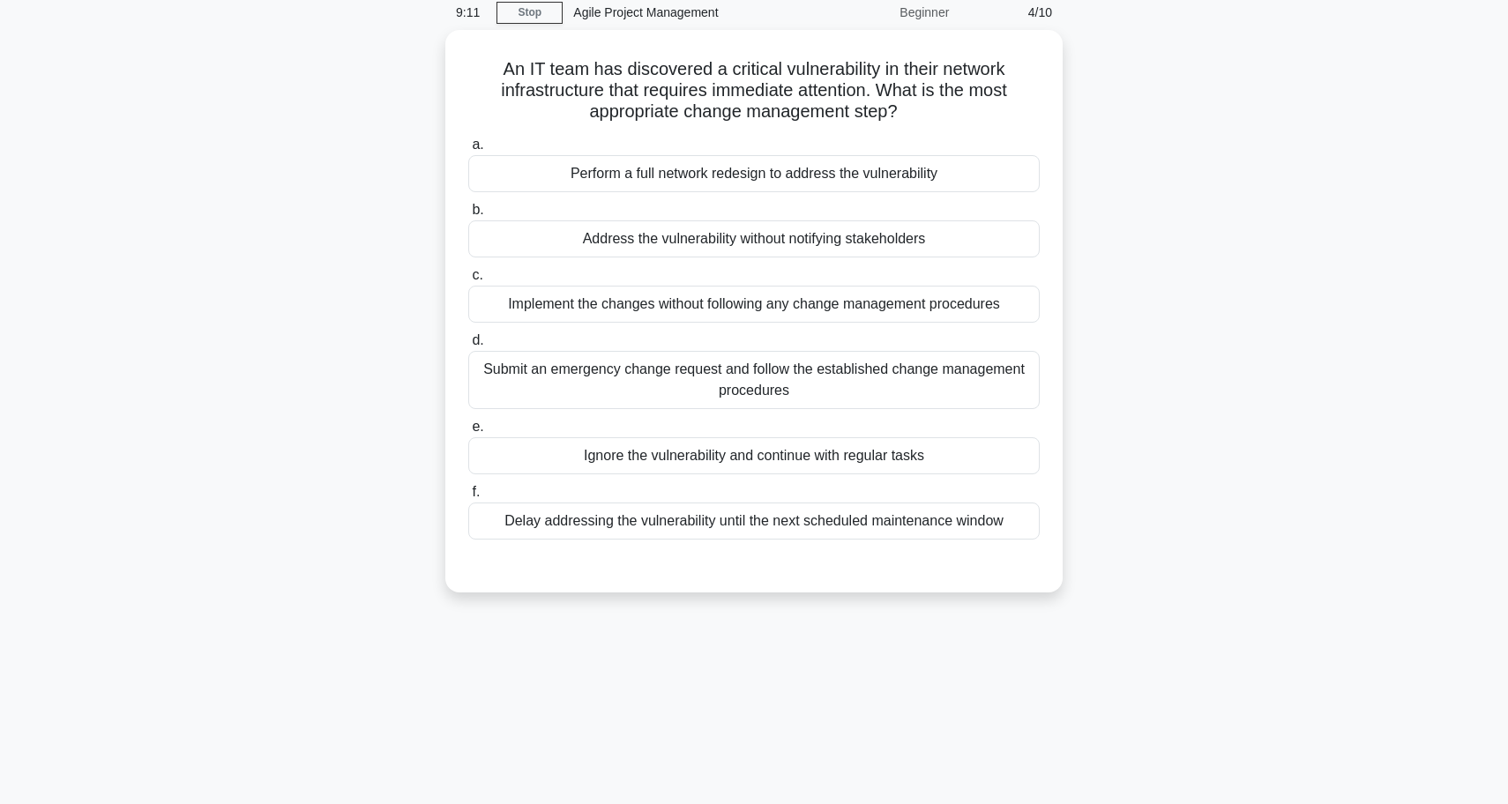
scroll to position [73, 0]
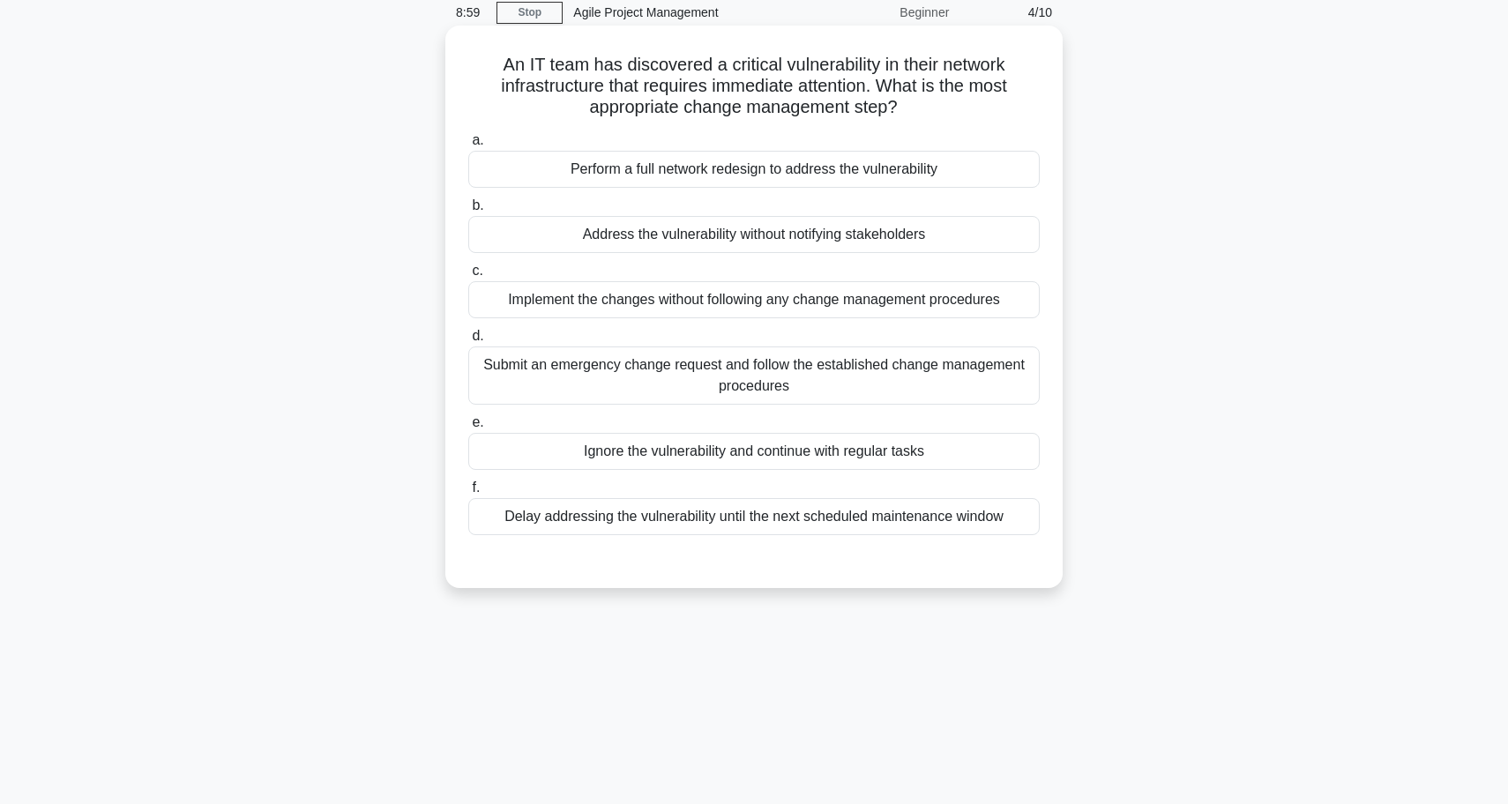
click at [811, 372] on div "Submit an emergency change request and follow the established change management…" at bounding box center [753, 376] width 571 height 58
click at [468, 342] on input "d. Submit an emergency change request and follow the established change managem…" at bounding box center [468, 336] width 0 height 11
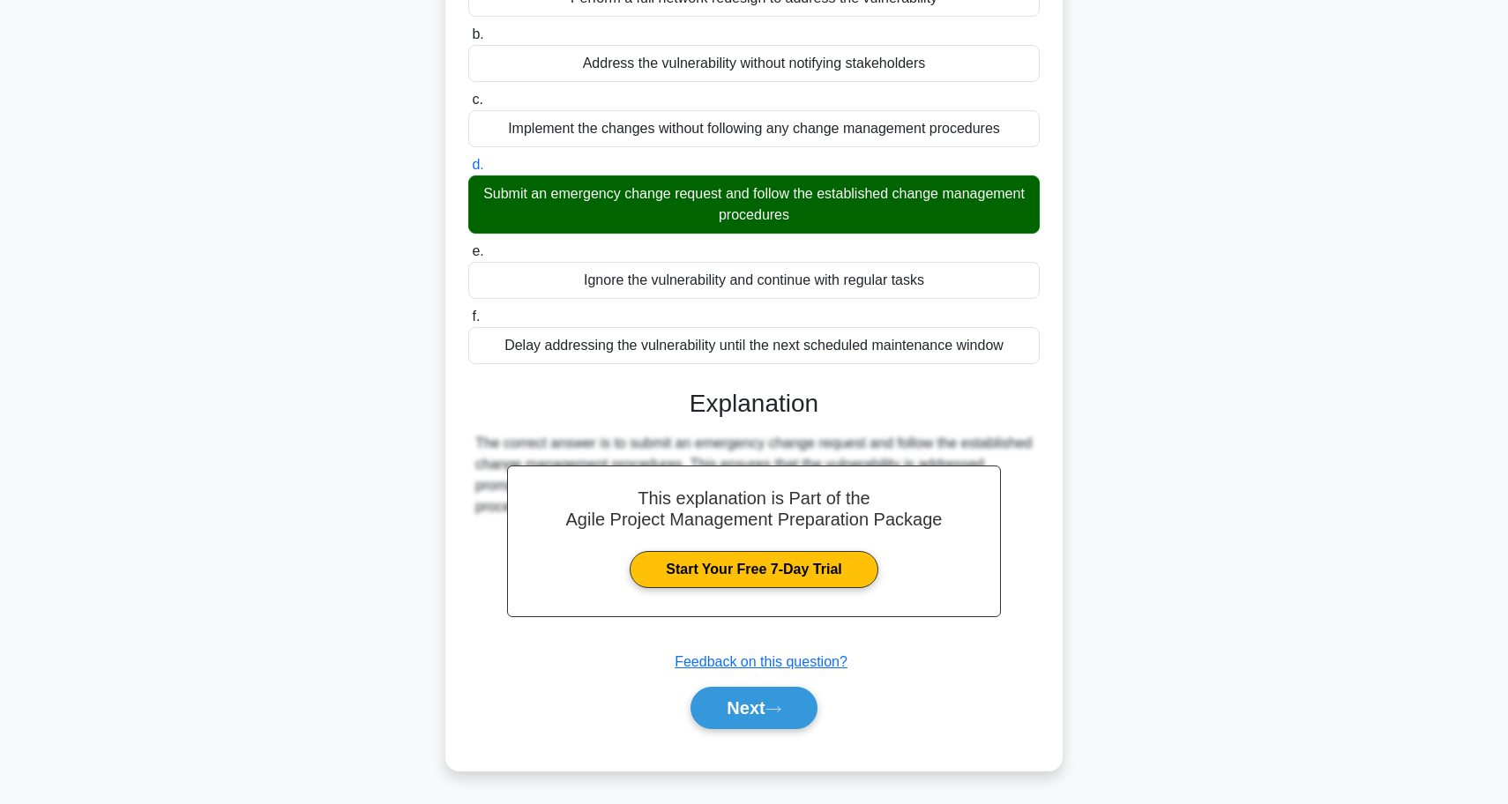
scroll to position [244, 0]
click at [767, 735] on div "Next" at bounding box center [753, 708] width 571 height 56
click at [767, 716] on button "Next" at bounding box center [753, 708] width 126 height 42
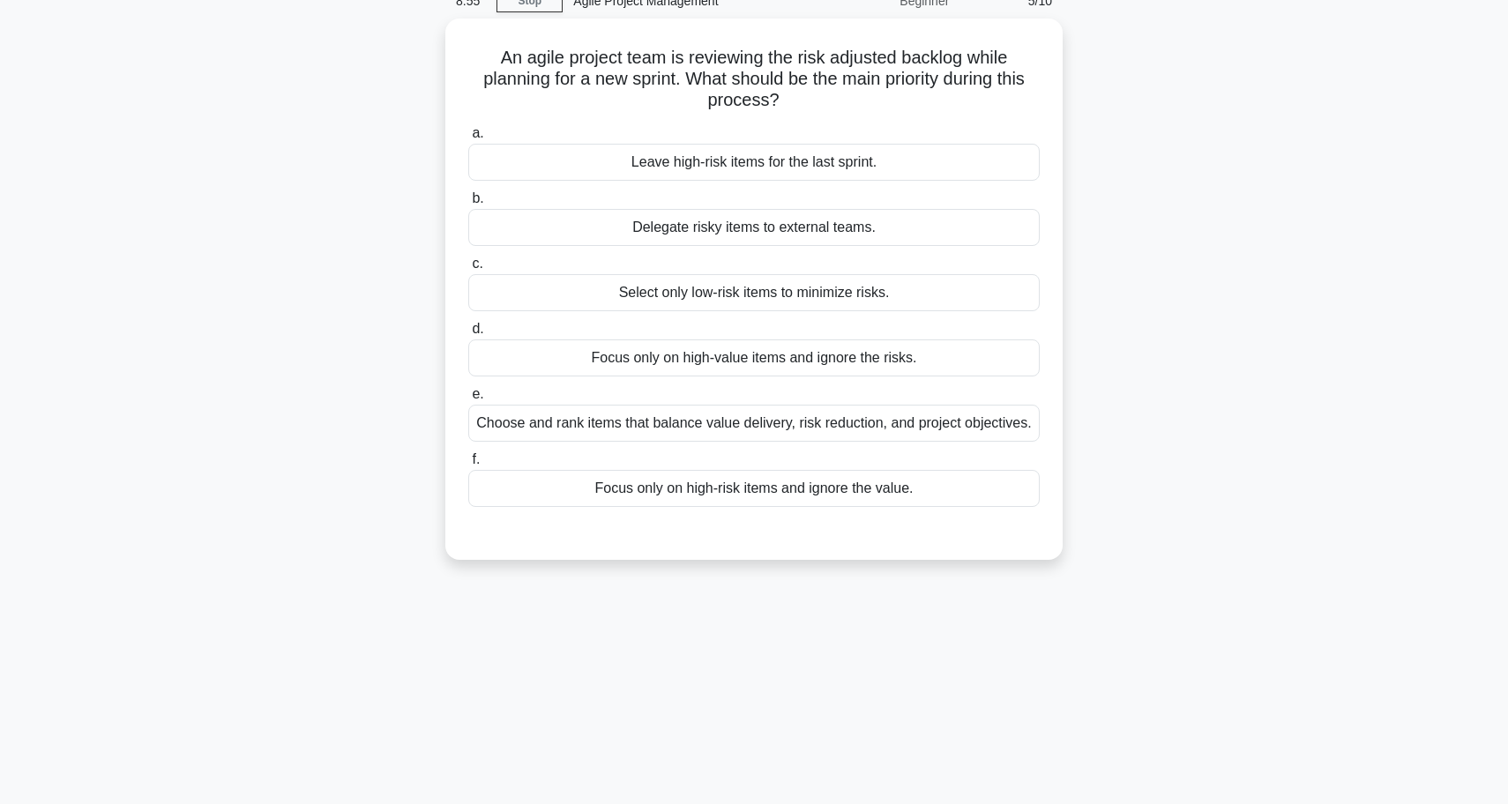
scroll to position [84, 0]
click at [854, 429] on div "Choose and rank items that balance value delivery, risk reduction, and project …" at bounding box center [753, 419] width 571 height 37
click at [468, 397] on input "e. Choose and rank items that balance value delivery, risk reduction, and proje…" at bounding box center [468, 390] width 0 height 11
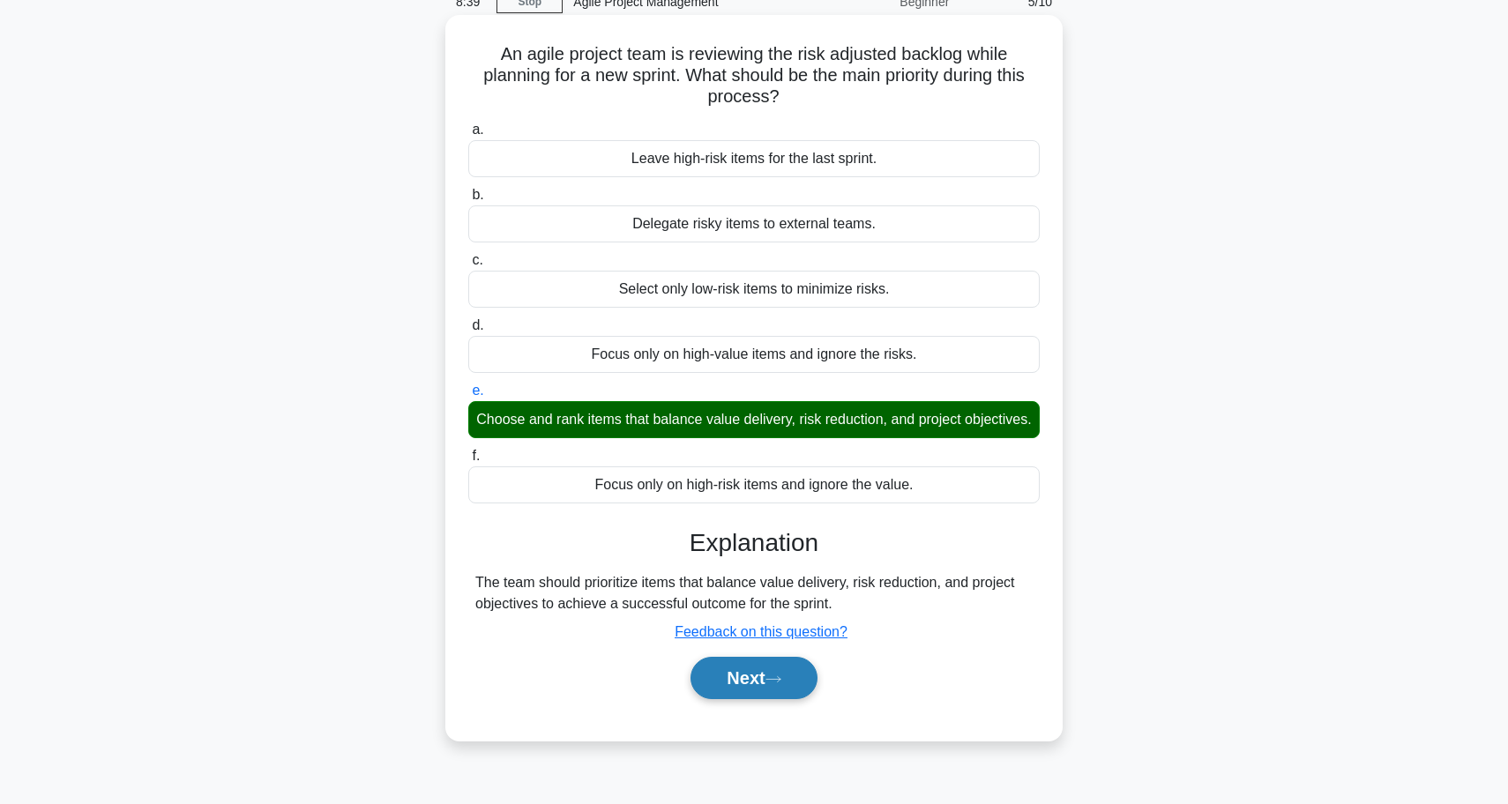
click at [787, 668] on button "Next" at bounding box center [753, 678] width 126 height 42
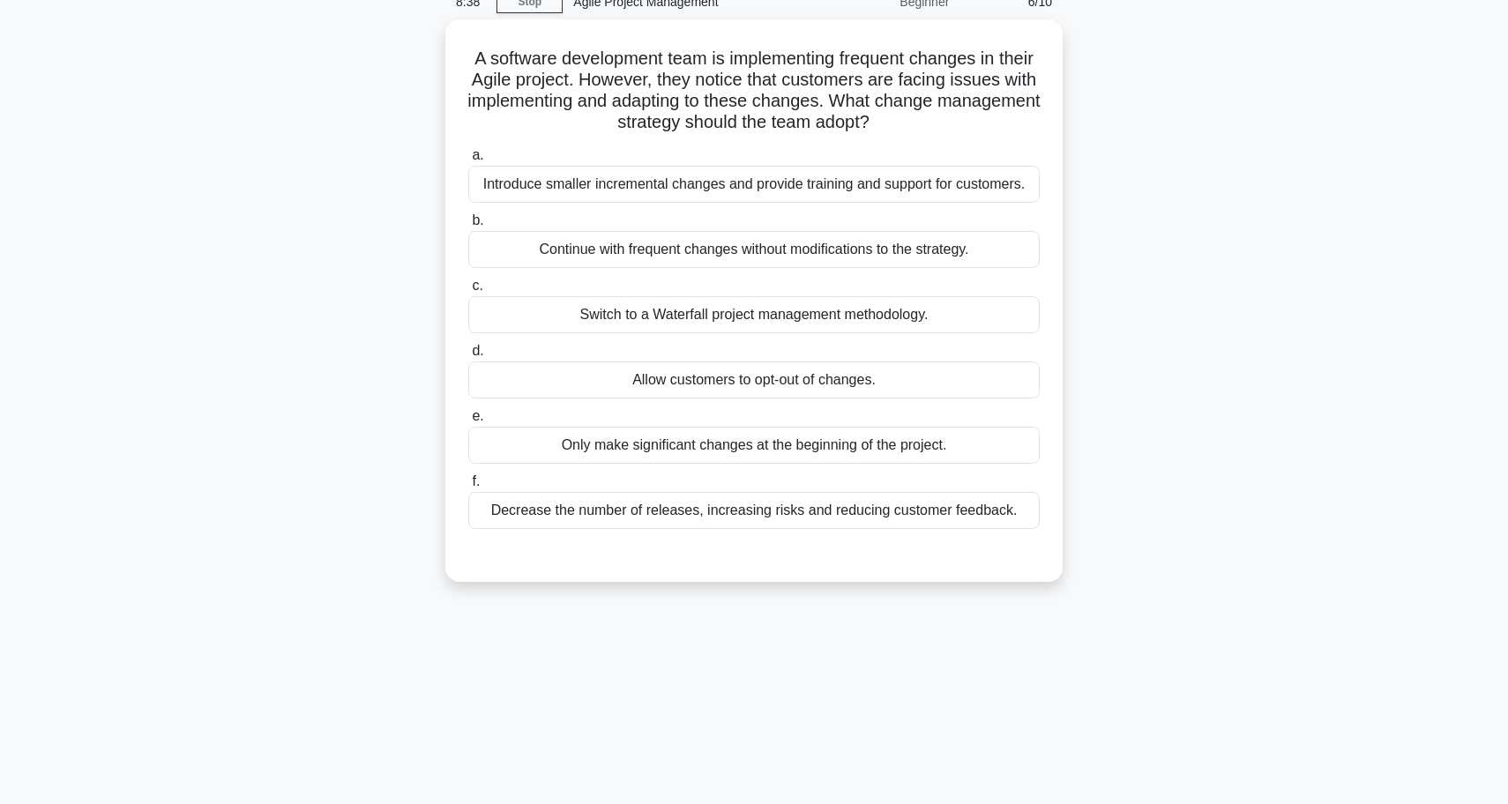
scroll to position [69, 0]
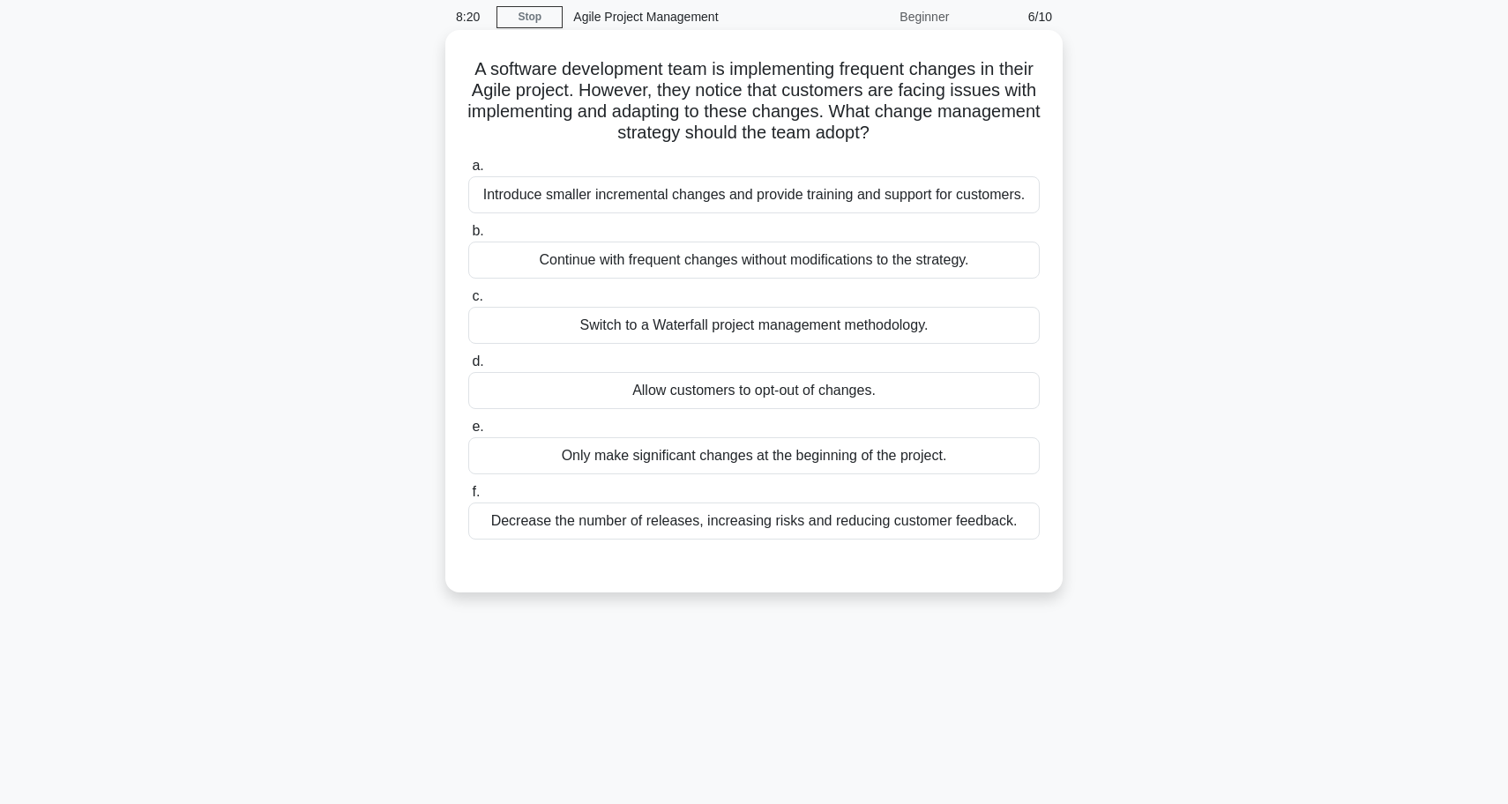
click at [845, 188] on div "Introduce smaller incremental changes and provide training and support for cust…" at bounding box center [753, 194] width 571 height 37
click at [468, 172] on input "a. Introduce smaller incremental changes and provide training and support for c…" at bounding box center [468, 165] width 0 height 11
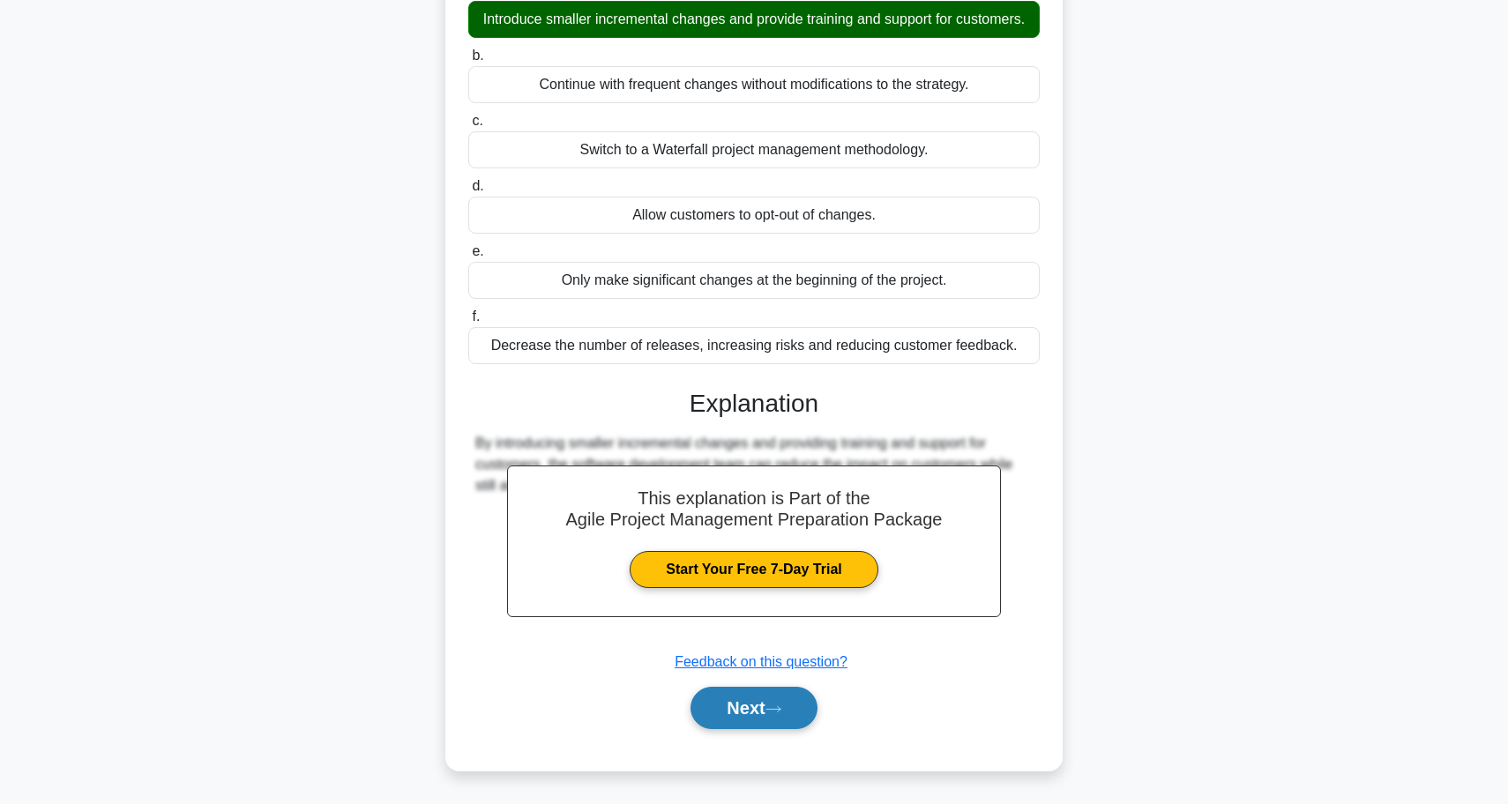
click at [771, 709] on button "Next" at bounding box center [753, 708] width 126 height 42
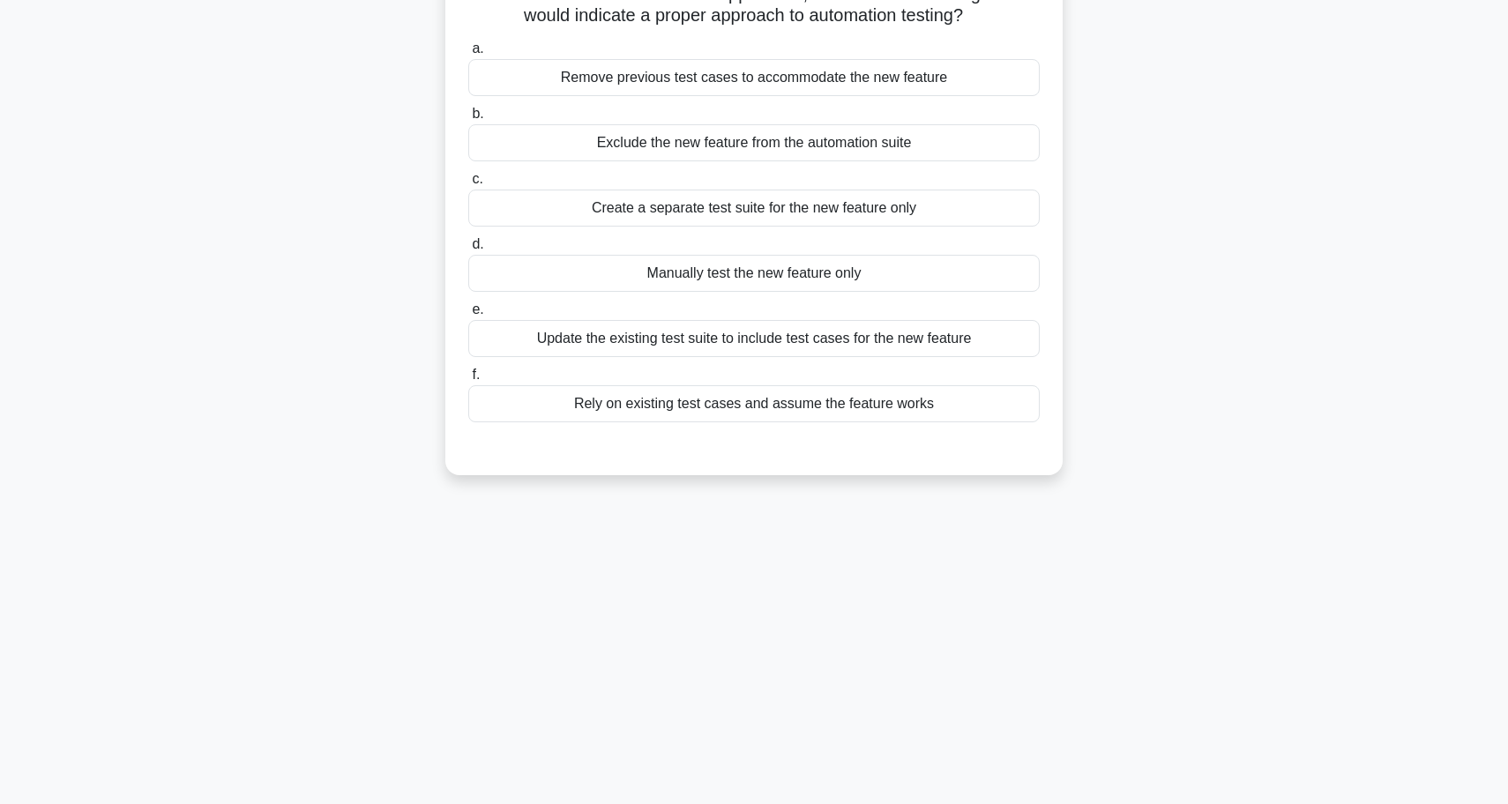
scroll to position [87, 0]
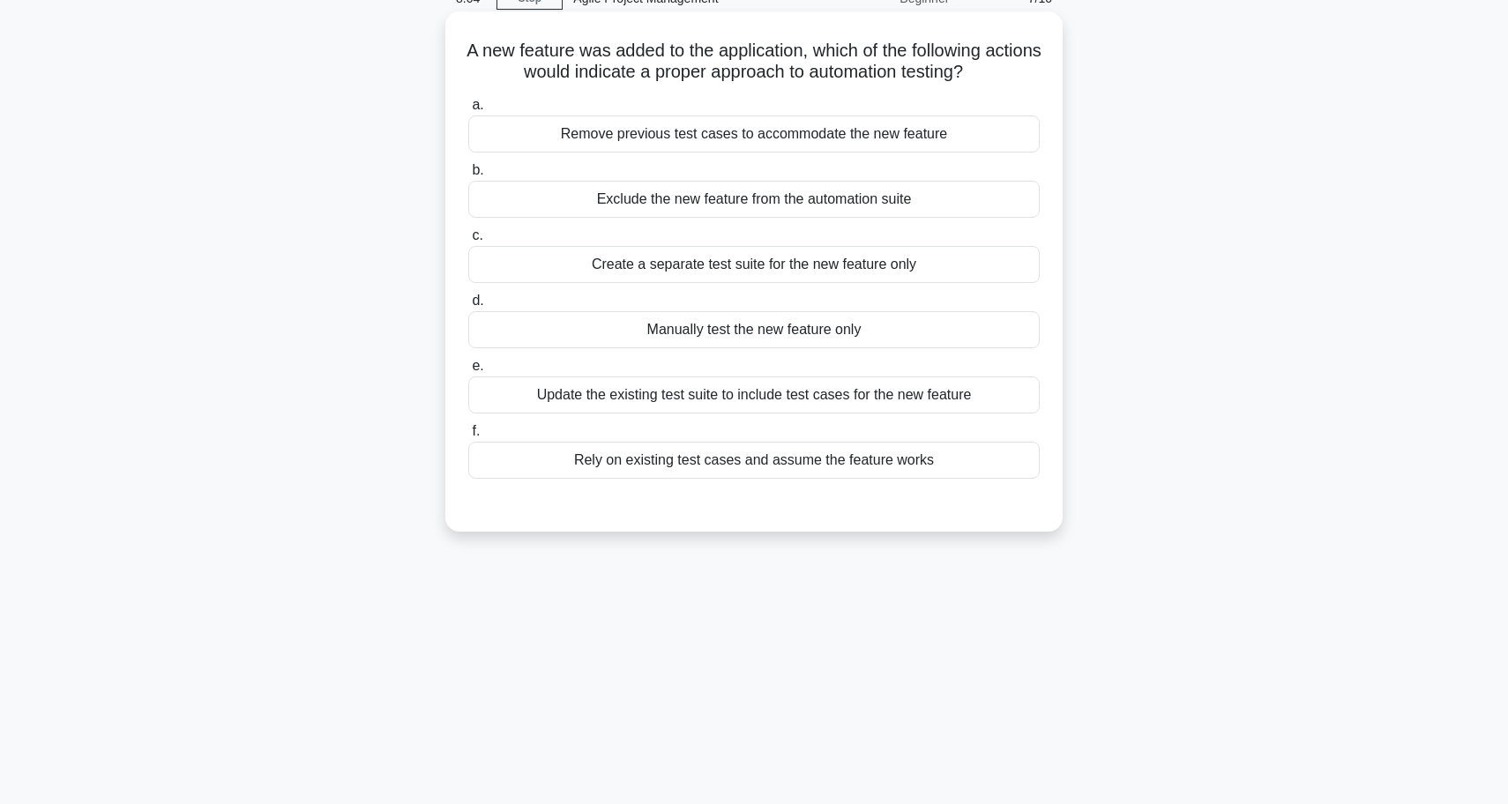
click at [813, 405] on div "Update the existing test suite to include test cases for the new feature" at bounding box center [753, 395] width 571 height 37
click at [468, 372] on input "e. Update the existing test suite to include test cases for the new feature" at bounding box center [468, 366] width 0 height 11
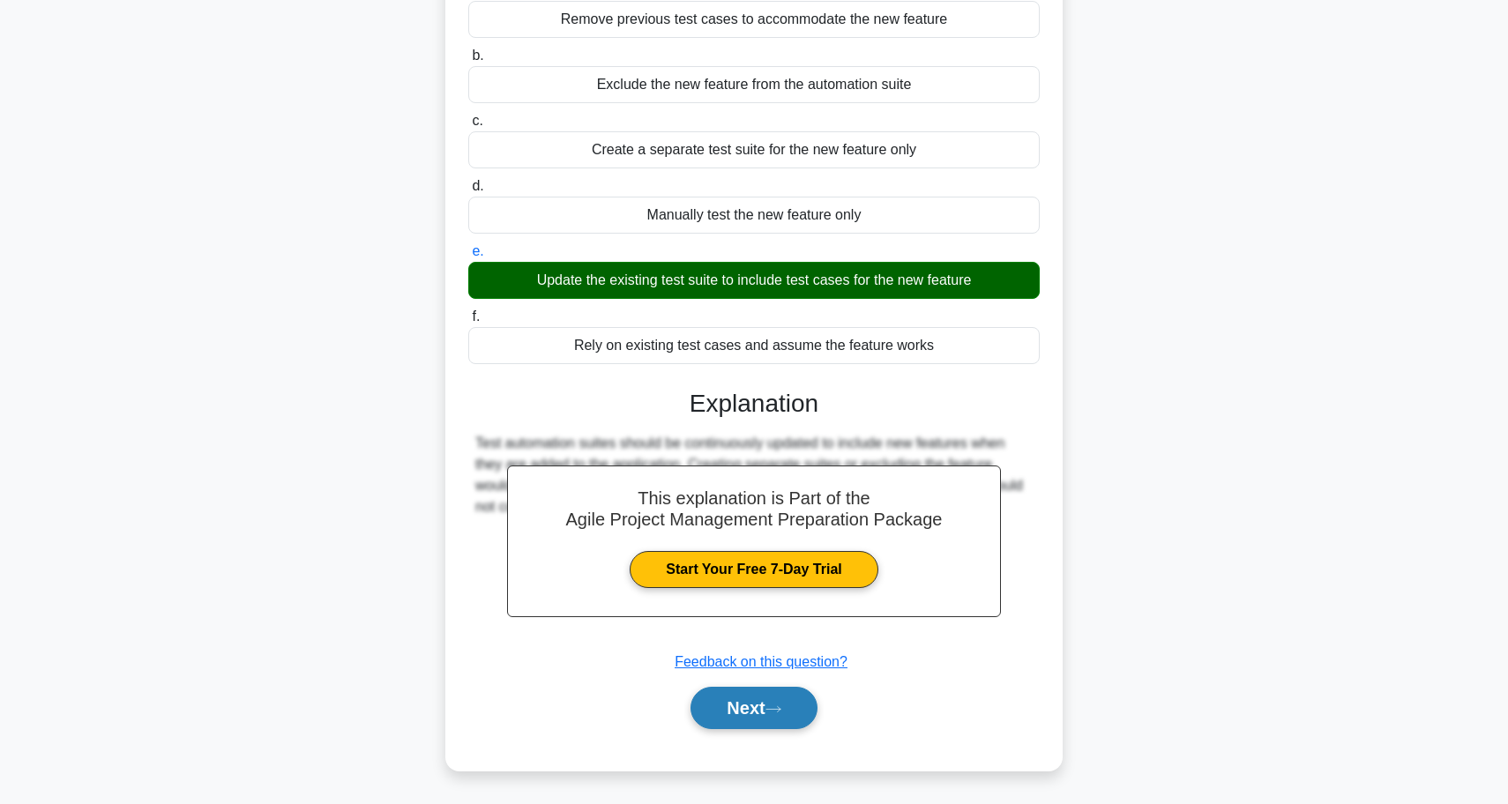
click at [794, 712] on button "Next" at bounding box center [753, 708] width 126 height 42
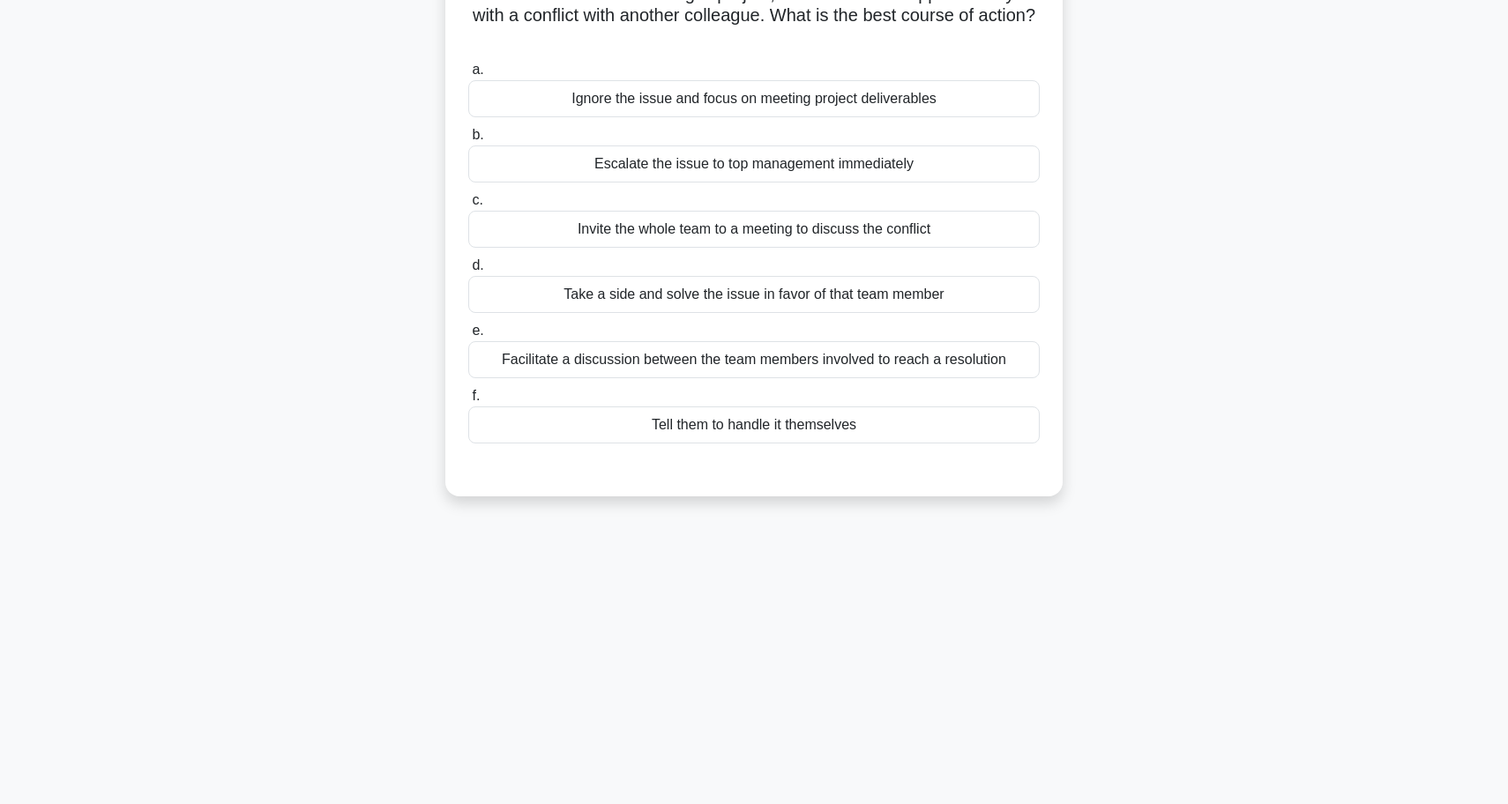
scroll to position [101, 0]
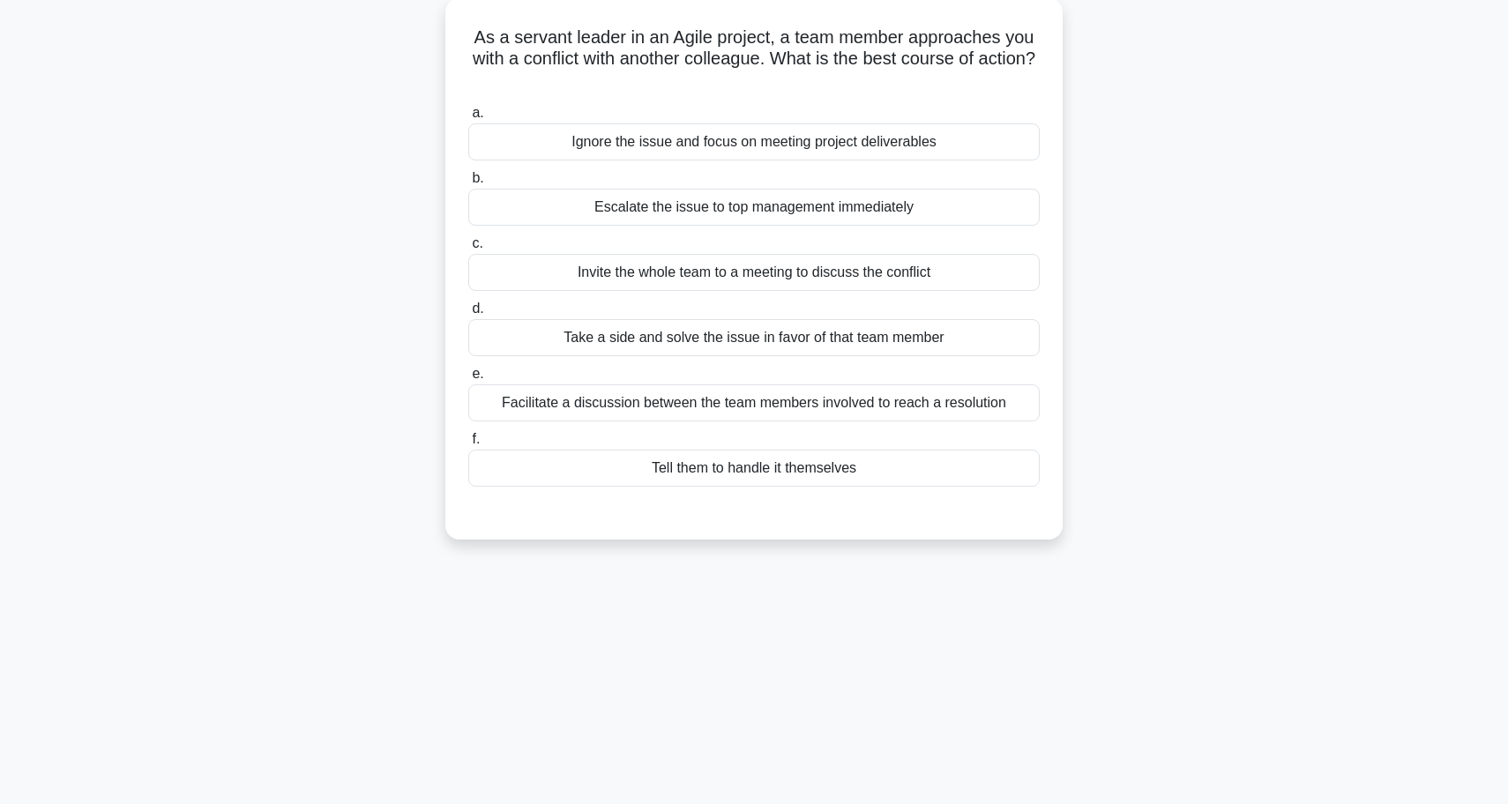
click at [831, 399] on div "Facilitate a discussion between the team members involved to reach a resolution" at bounding box center [753, 402] width 571 height 37
click at [468, 380] on input "e. Facilitate a discussion between the team members involved to reach a resolut…" at bounding box center [468, 374] width 0 height 11
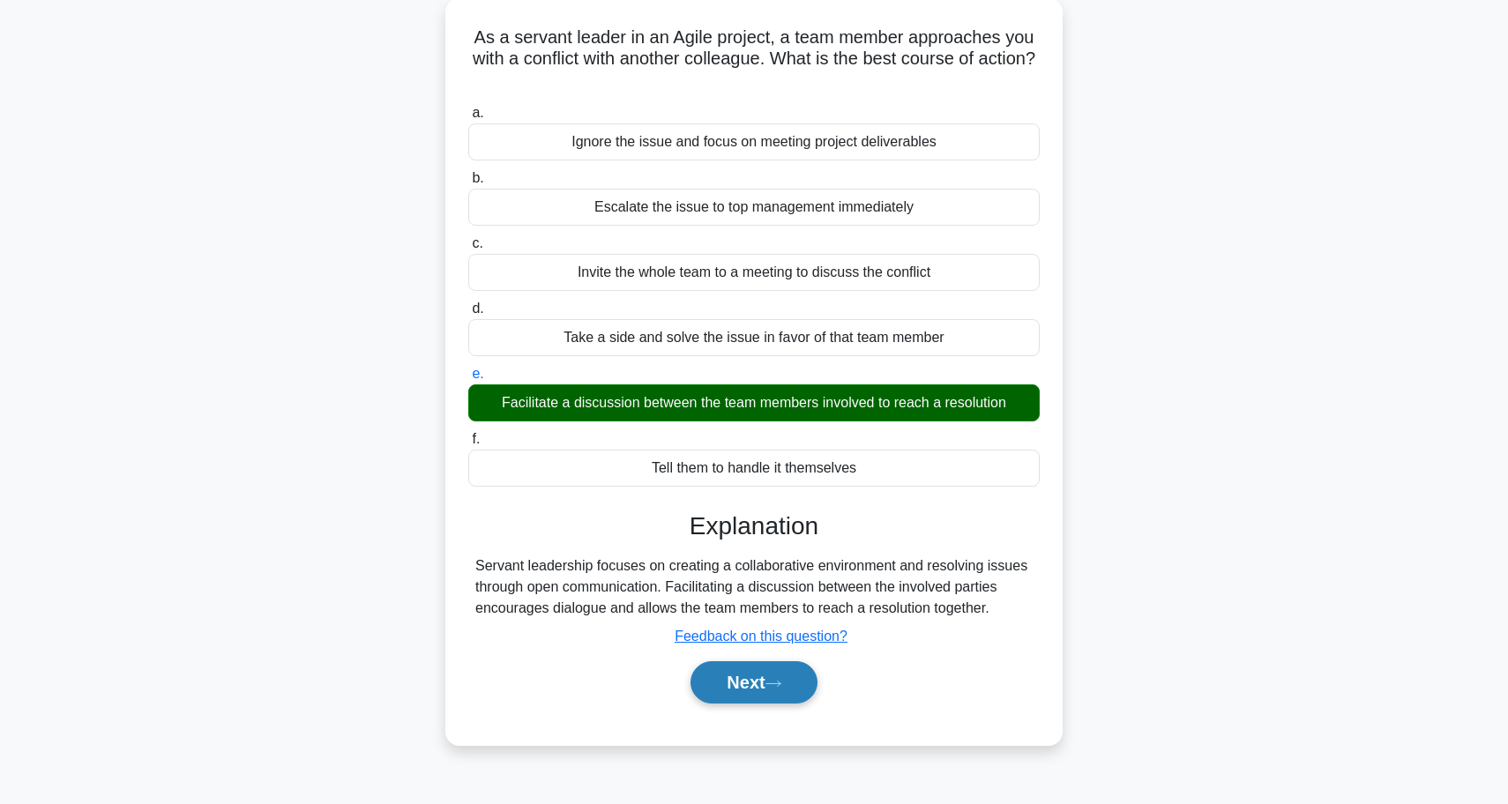
click at [760, 690] on button "Next" at bounding box center [753, 682] width 126 height 42
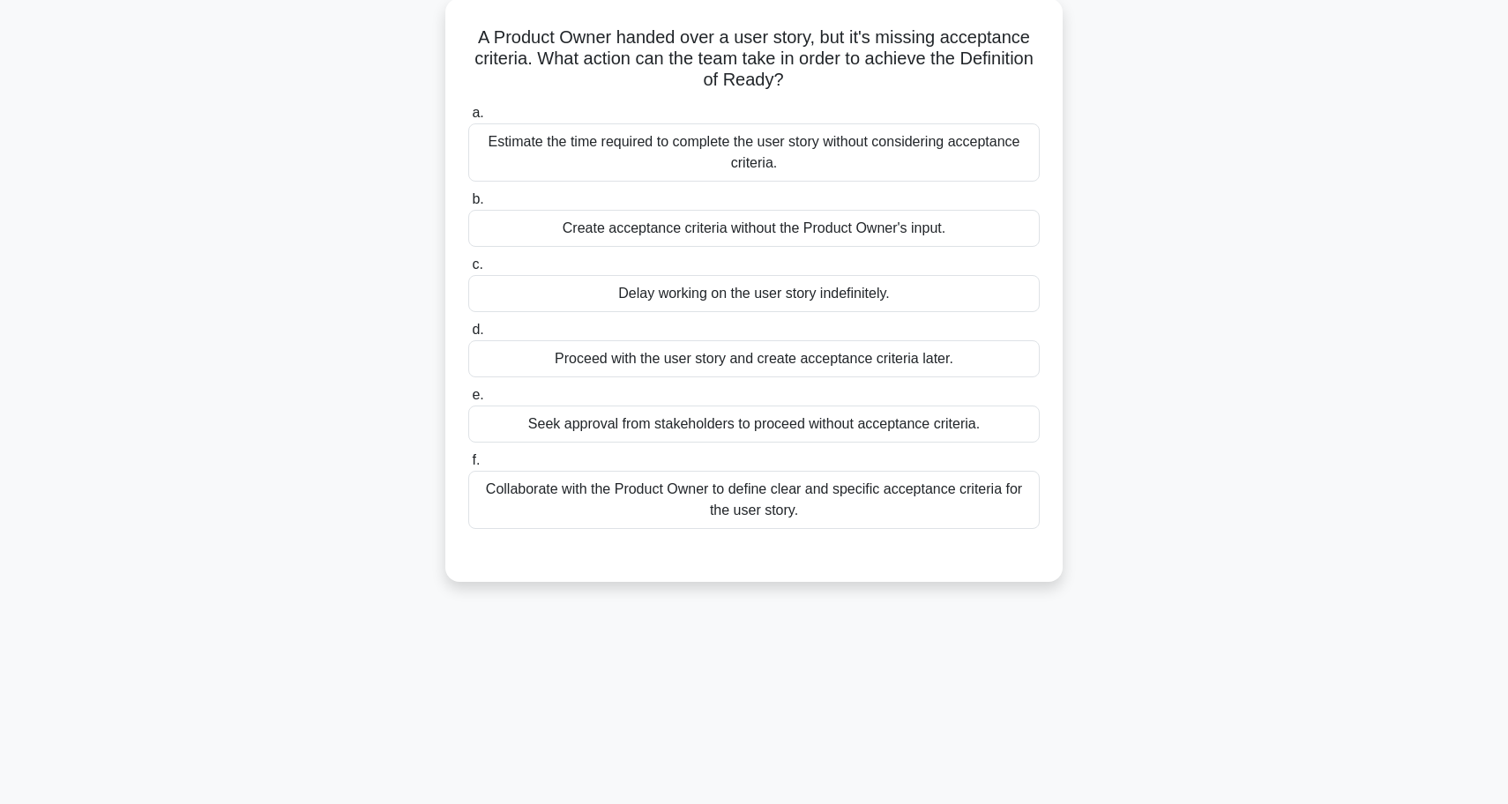
click at [679, 511] on div "Collaborate with the Product Owner to define clear and specific acceptance crit…" at bounding box center [753, 500] width 571 height 58
click at [468, 466] on input "f. Collaborate with the Product Owner to define clear and specific acceptance c…" at bounding box center [468, 460] width 0 height 11
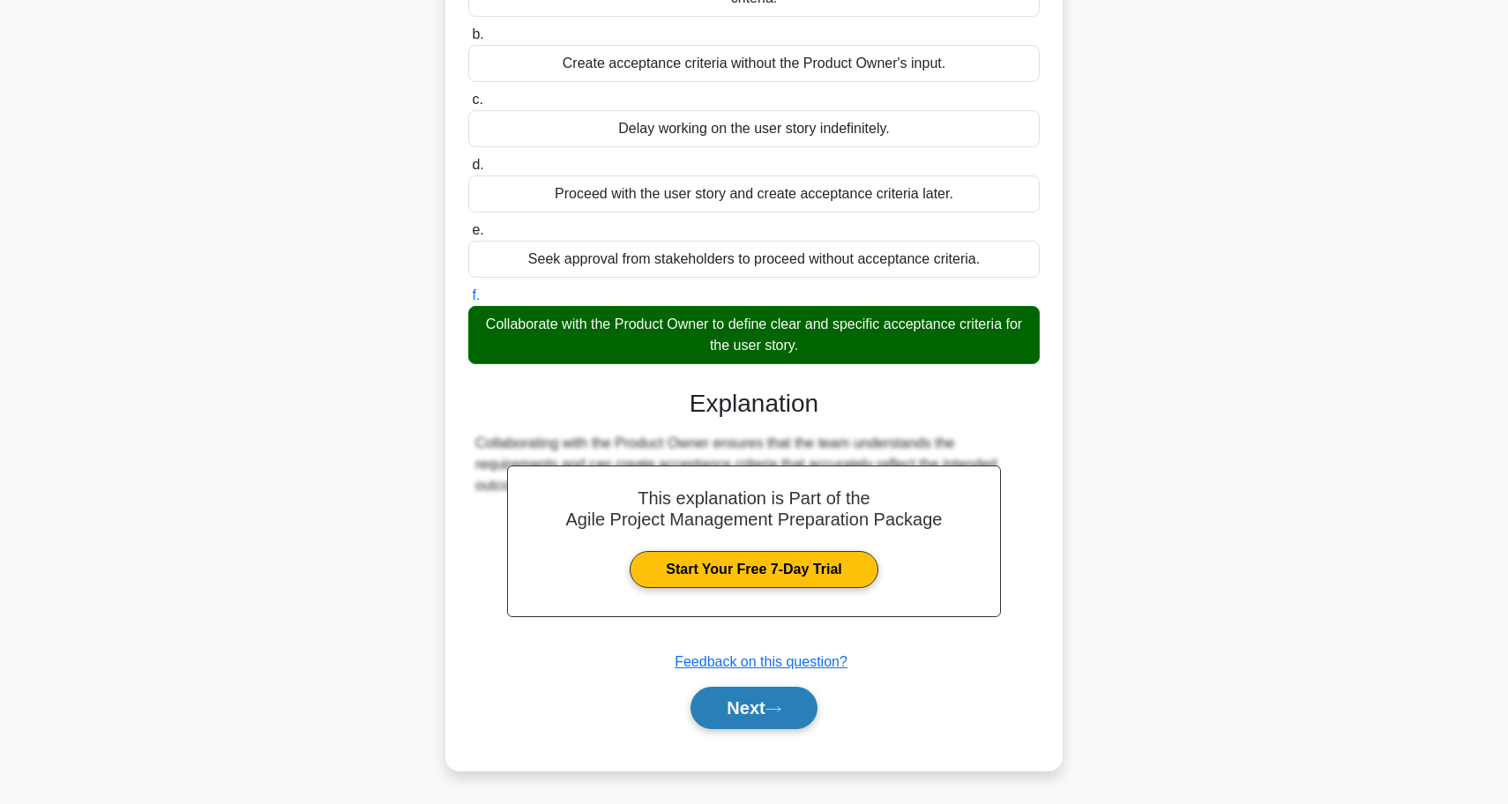
click at [744, 716] on button "Next" at bounding box center [753, 708] width 126 height 42
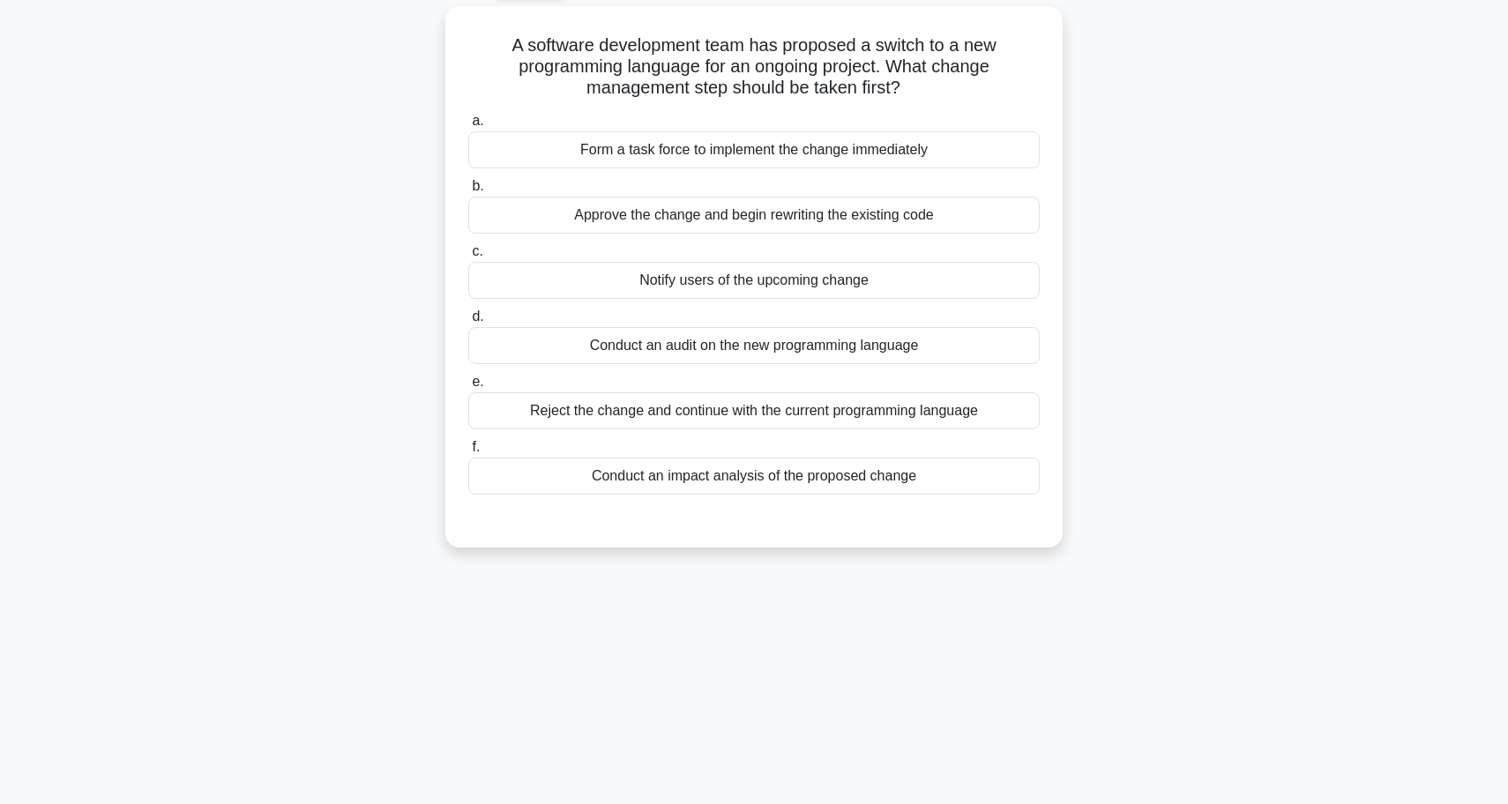
scroll to position [95, 0]
click at [694, 488] on div "Conduct an impact analysis of the proposed change" at bounding box center [753, 473] width 571 height 37
click at [468, 451] on input "f. Conduct an impact analysis of the proposed change" at bounding box center [468, 444] width 0 height 11
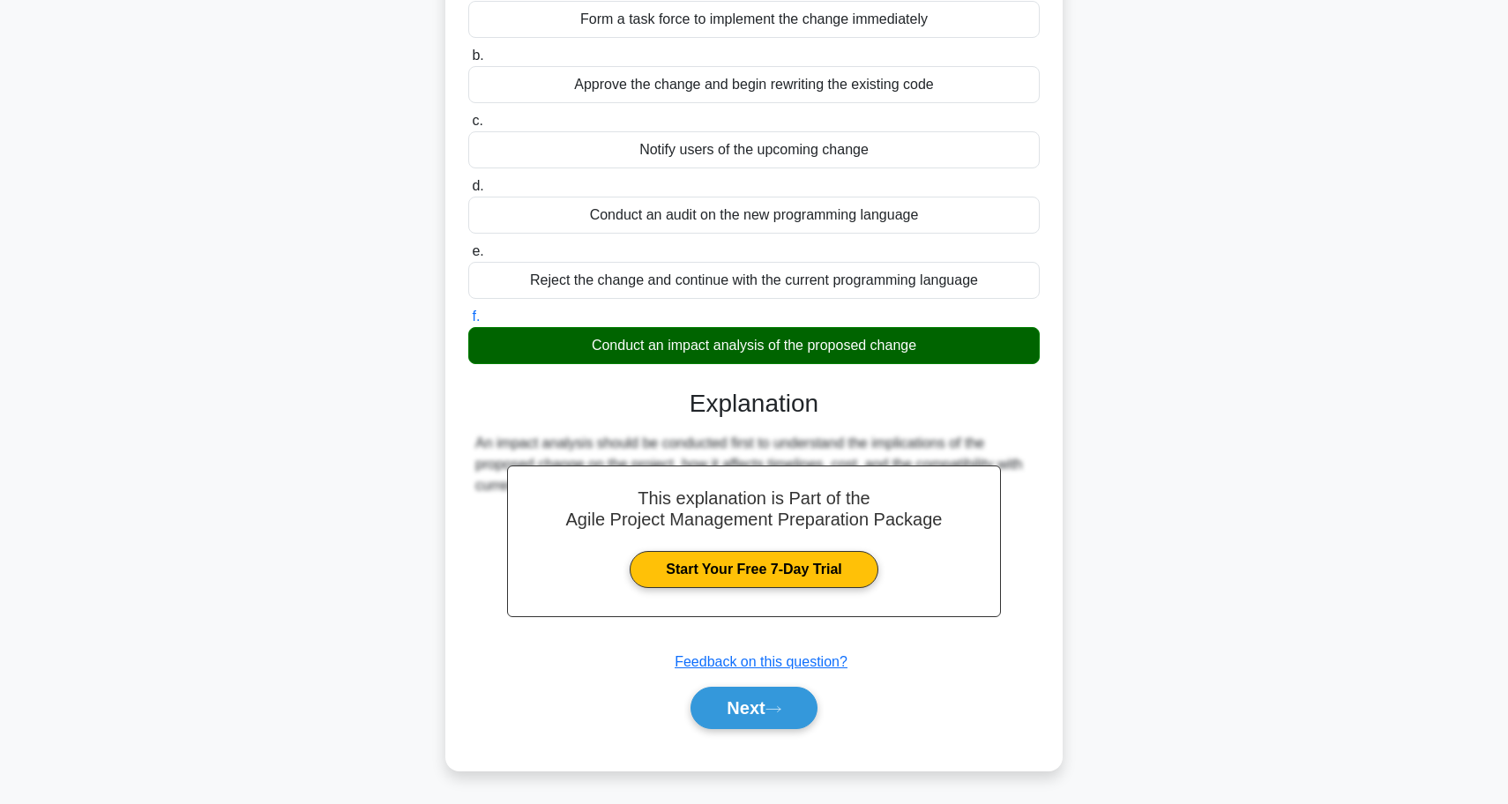
scroll to position [223, 0]
click at [719, 709] on button "Next" at bounding box center [753, 708] width 126 height 42
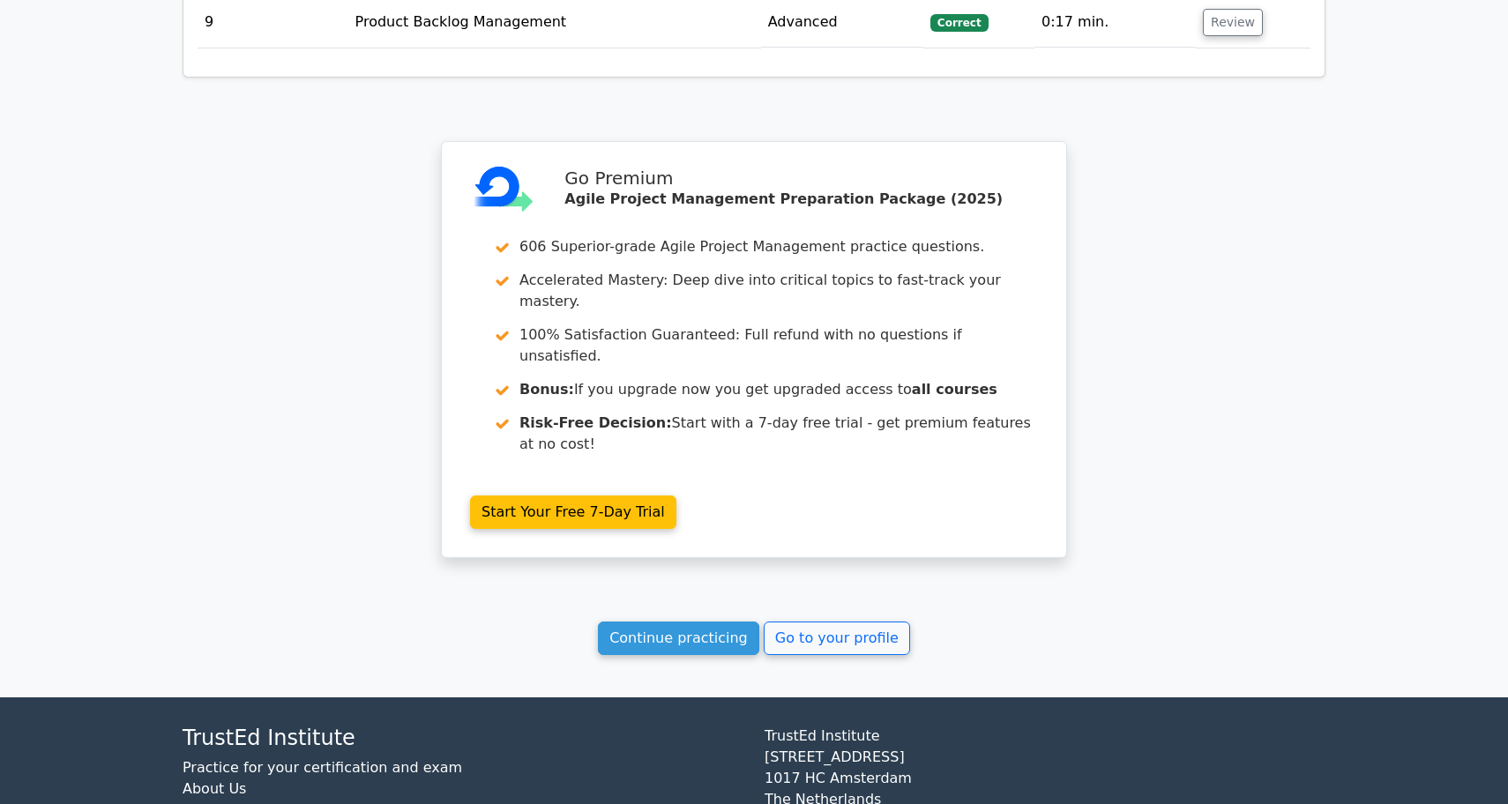
scroll to position [2670, 0]
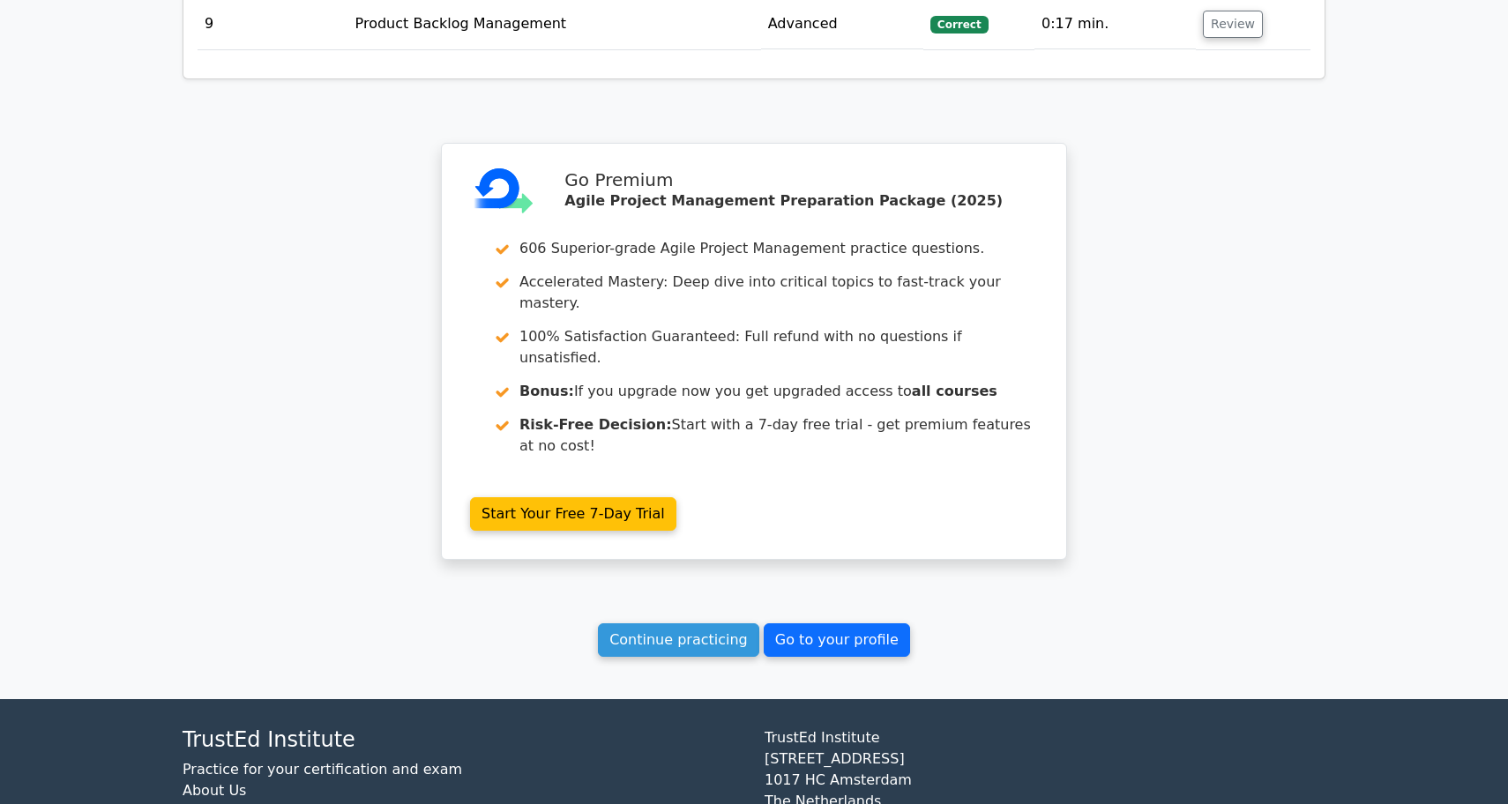
click at [811, 623] on link "Go to your profile" at bounding box center [837, 640] width 146 height 34
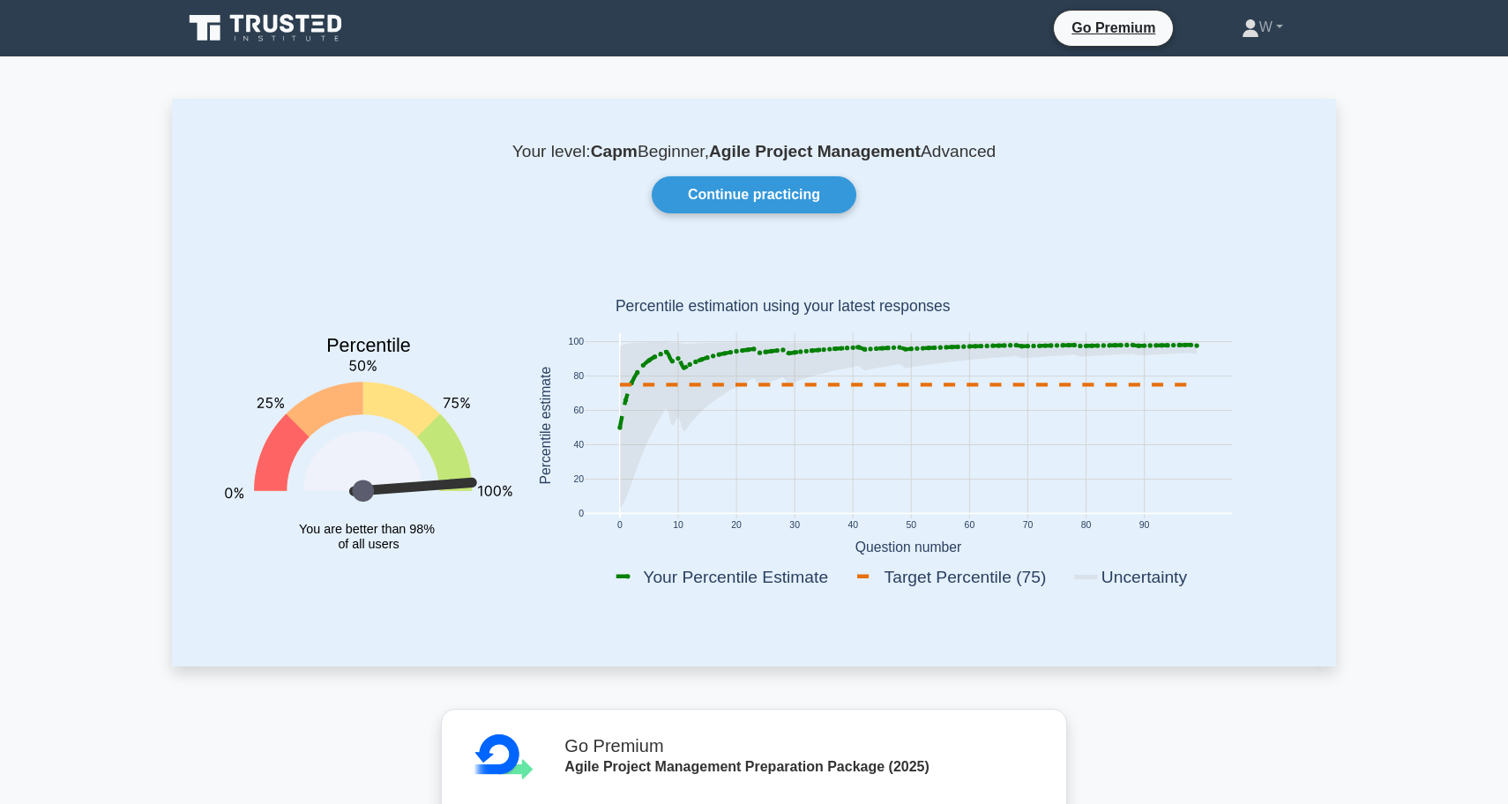
click at [324, 35] on icon at bounding box center [267, 28] width 169 height 34
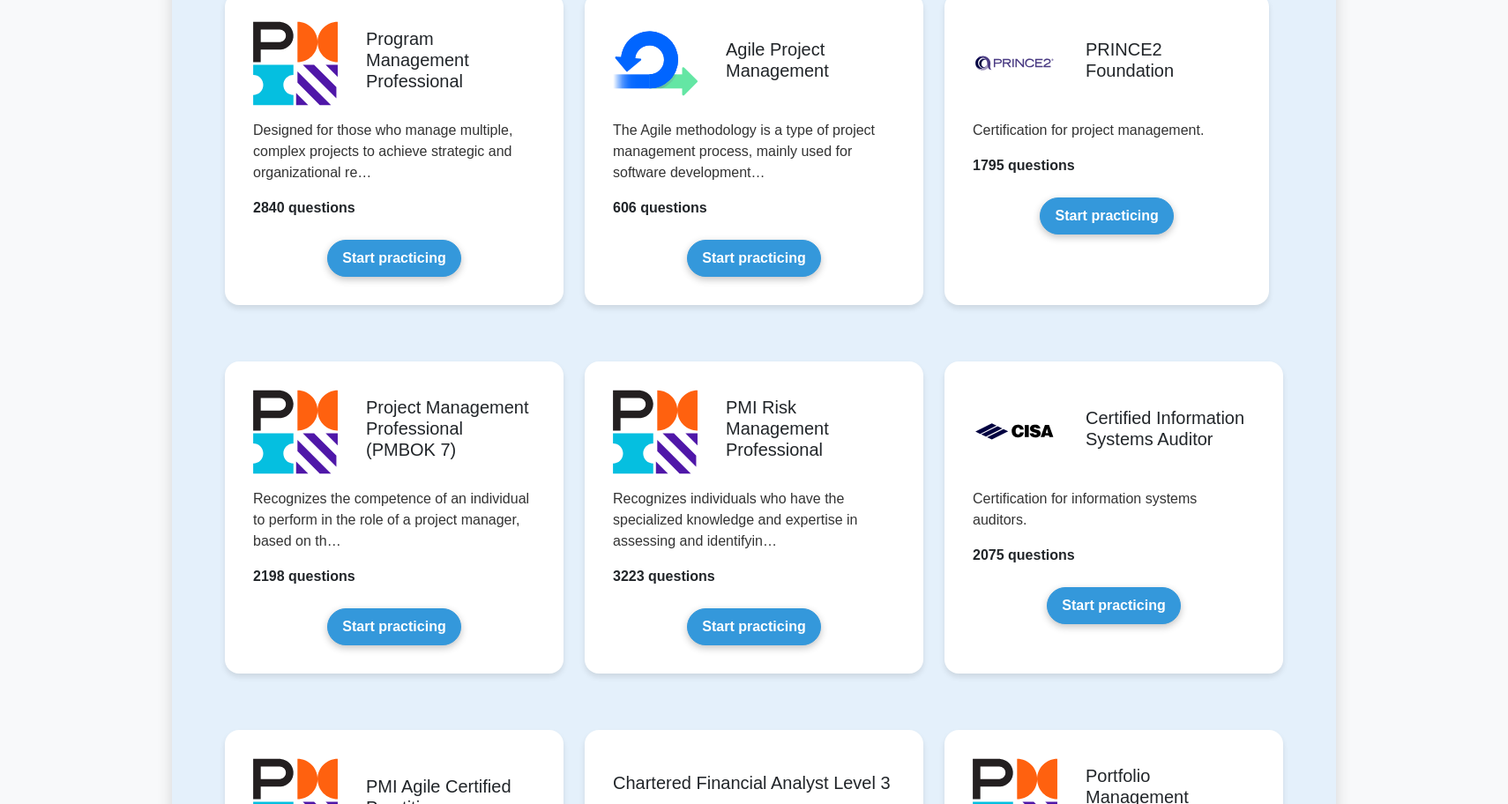
scroll to position [1149, 0]
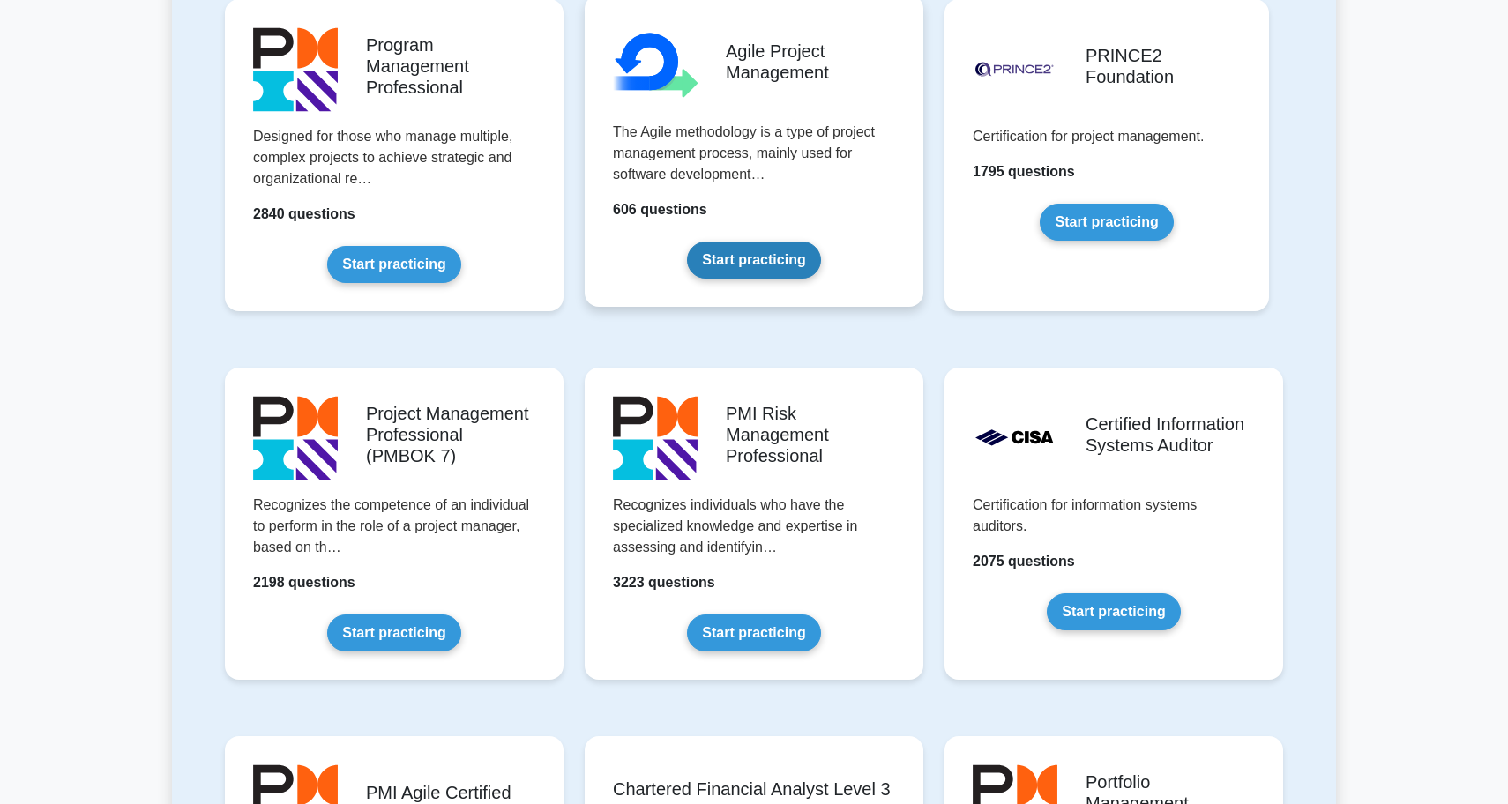
click at [769, 260] on link "Start practicing" at bounding box center [753, 260] width 133 height 37
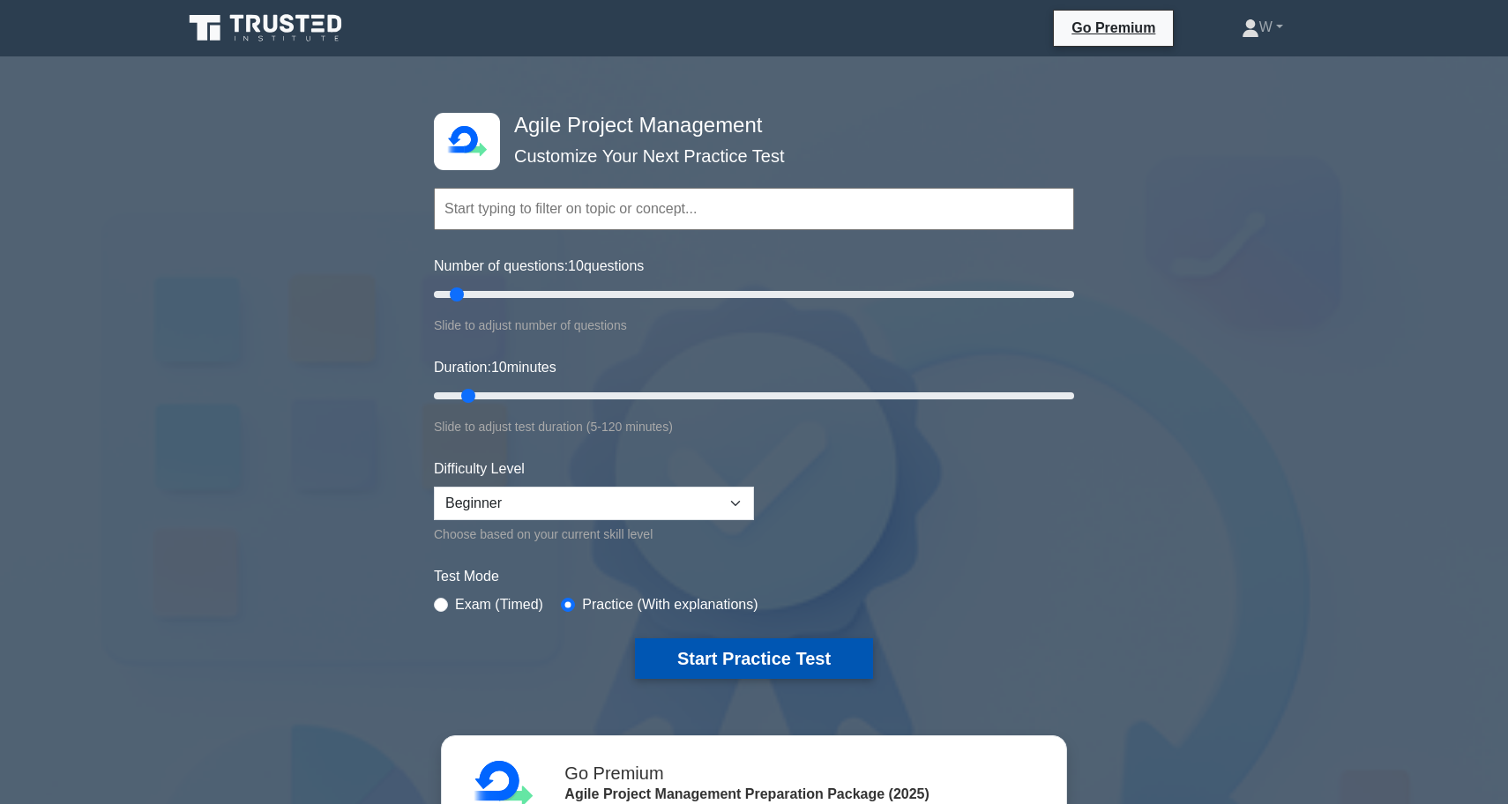
click at [742, 667] on button "Start Practice Test" at bounding box center [754, 658] width 238 height 41
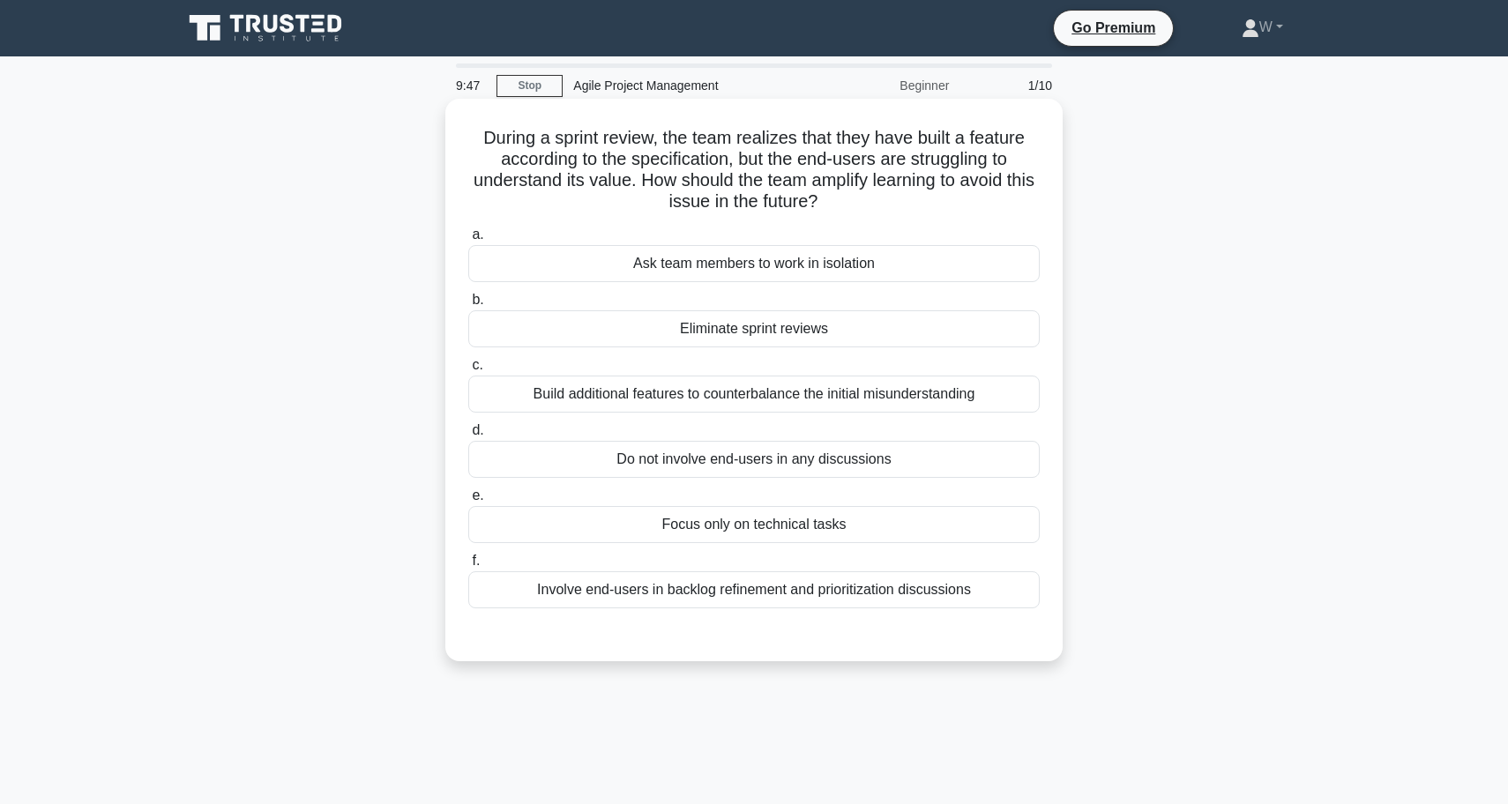
click at [769, 398] on div "Build additional features to counterbalance the initial misunderstanding" at bounding box center [753, 394] width 571 height 37
click at [468, 371] on input "c. Build additional features to counterbalance the initial misunderstanding" at bounding box center [468, 365] width 0 height 11
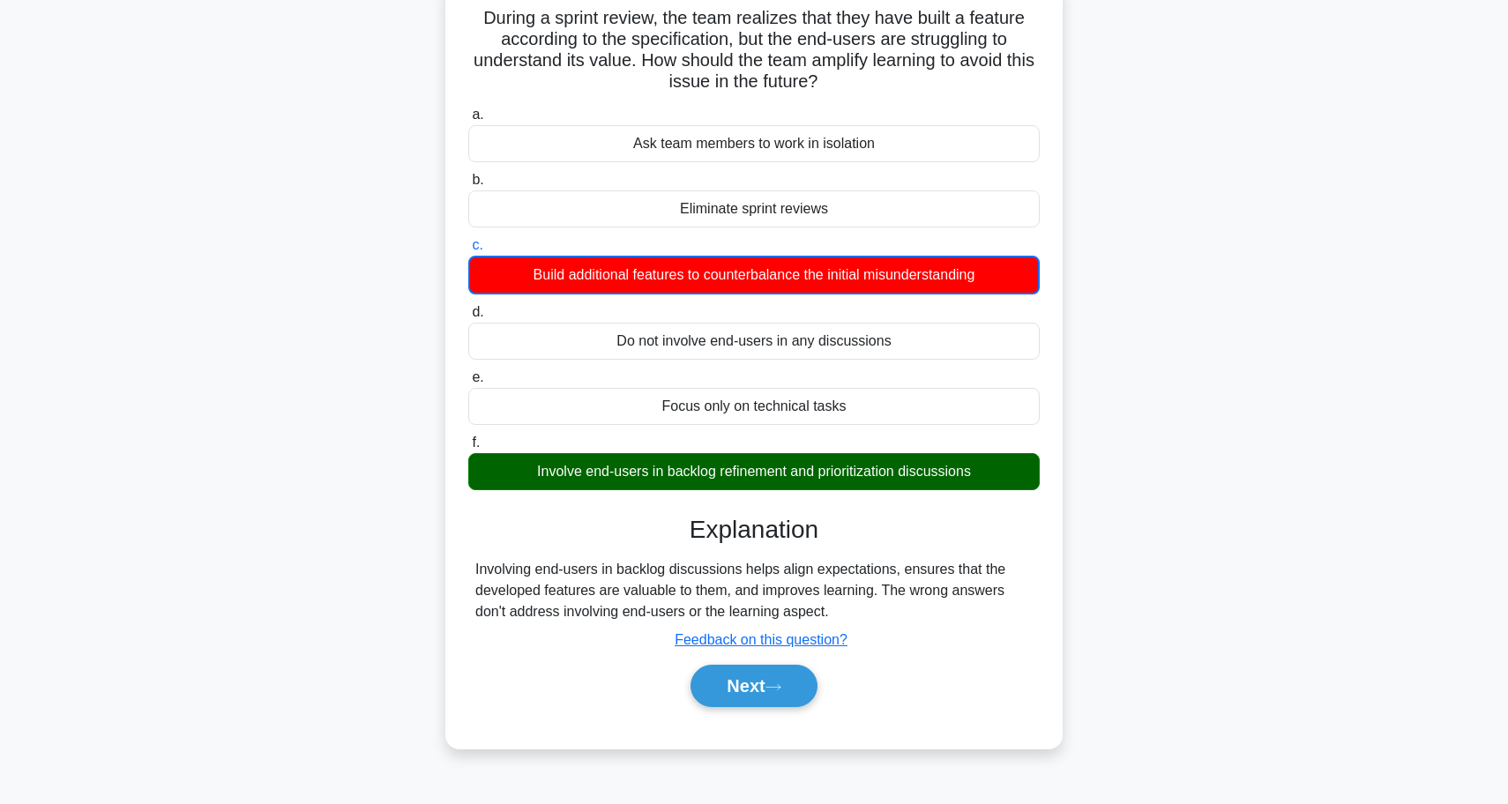
scroll to position [131, 0]
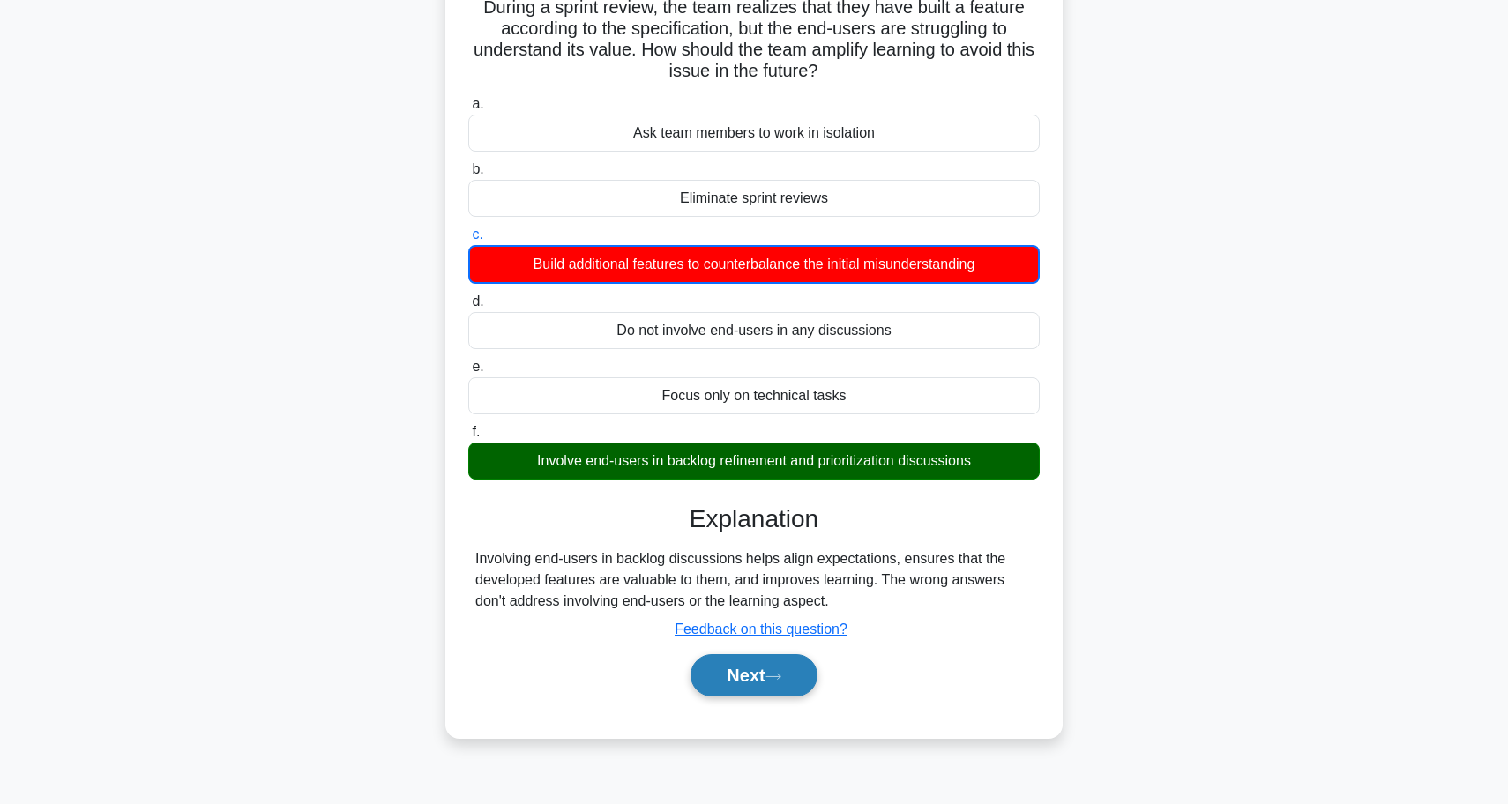
click at [764, 688] on button "Next" at bounding box center [753, 675] width 126 height 42
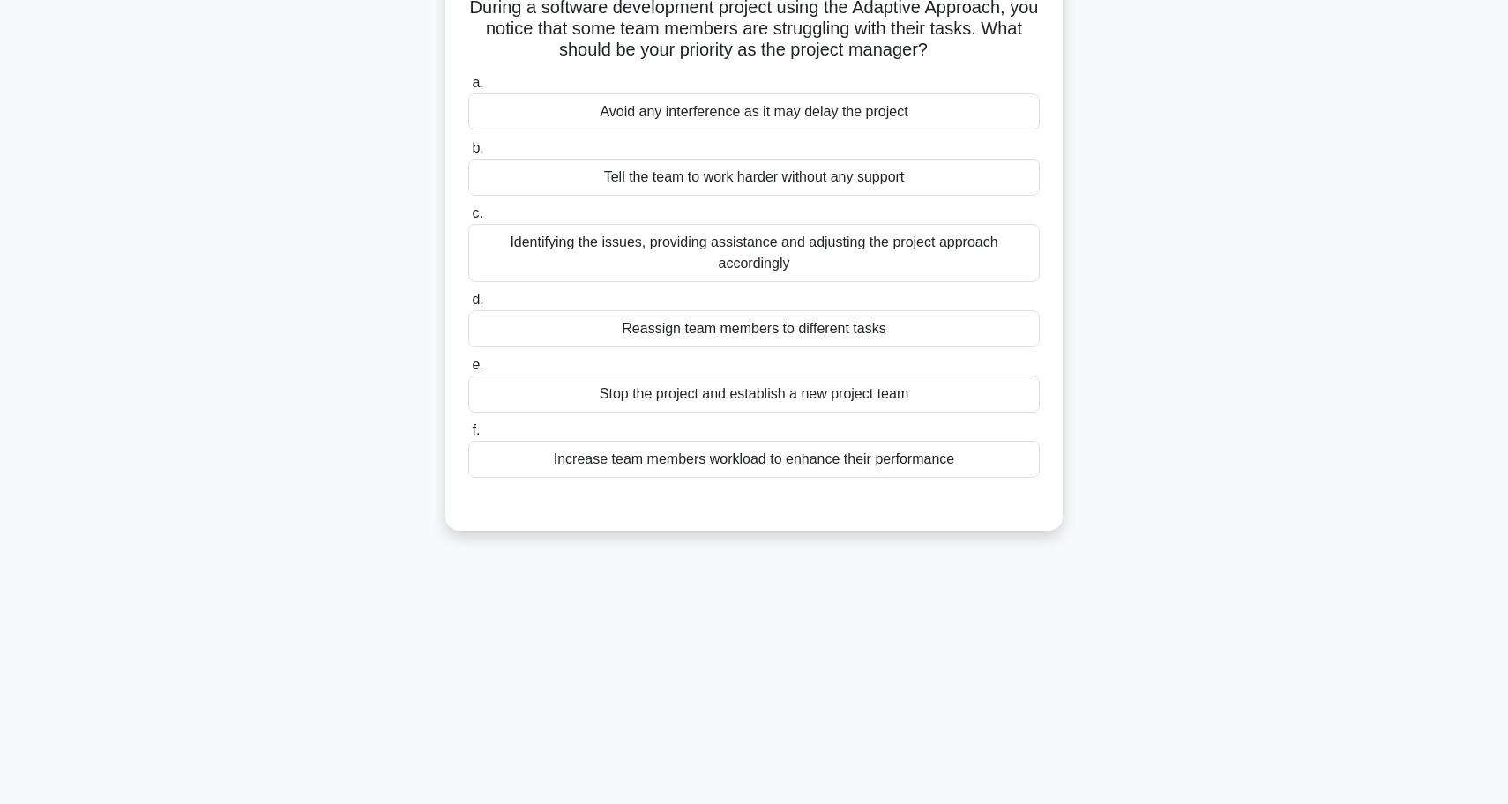
click at [763, 263] on div "Identifying the issues, providing assistance and adjusting the project approach…" at bounding box center [753, 253] width 571 height 58
click at [468, 220] on input "c. Identifying the issues, providing assistance and adjusting the project appro…" at bounding box center [468, 213] width 0 height 11
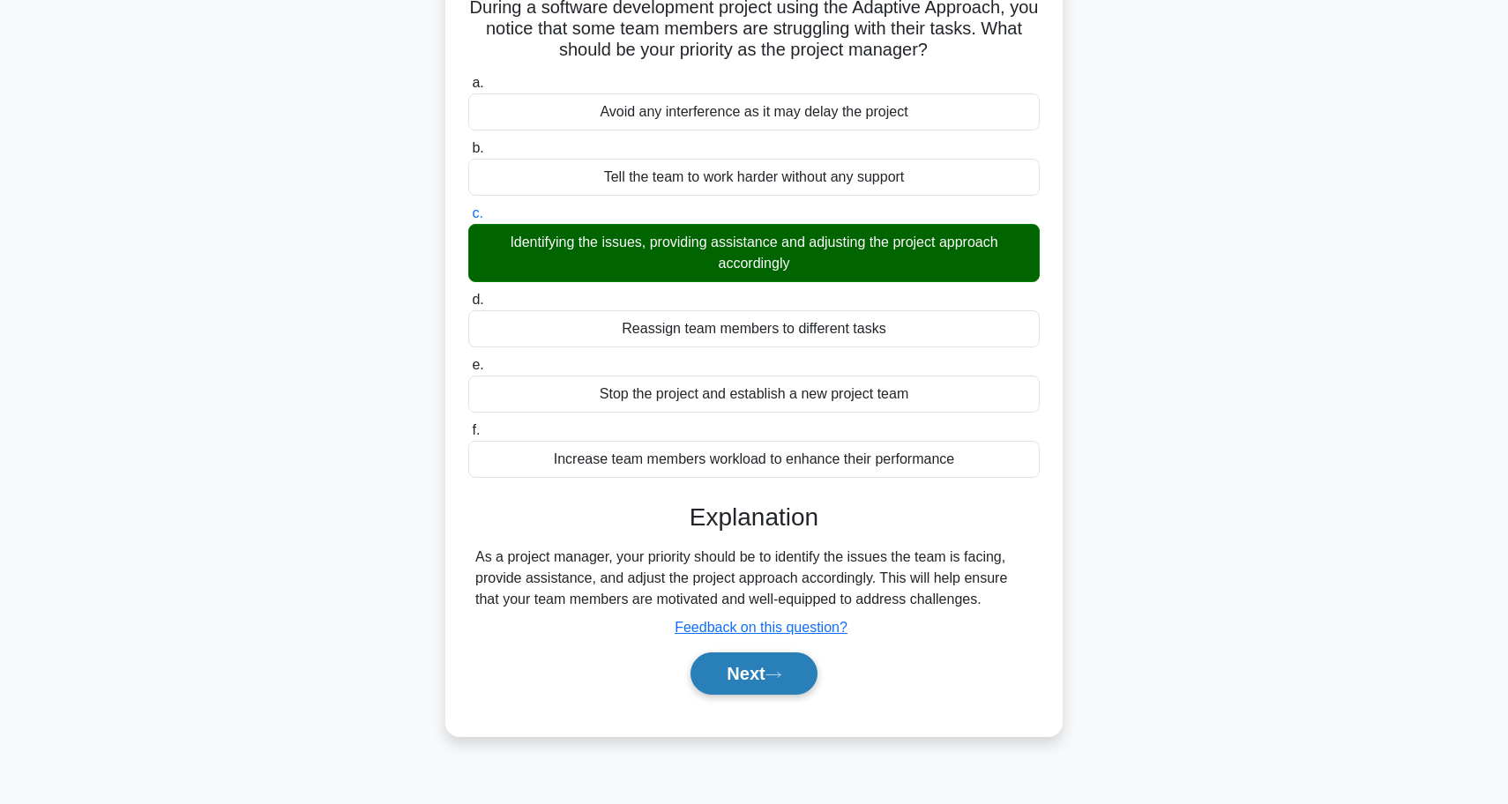
click at [705, 663] on button "Next" at bounding box center [753, 674] width 126 height 42
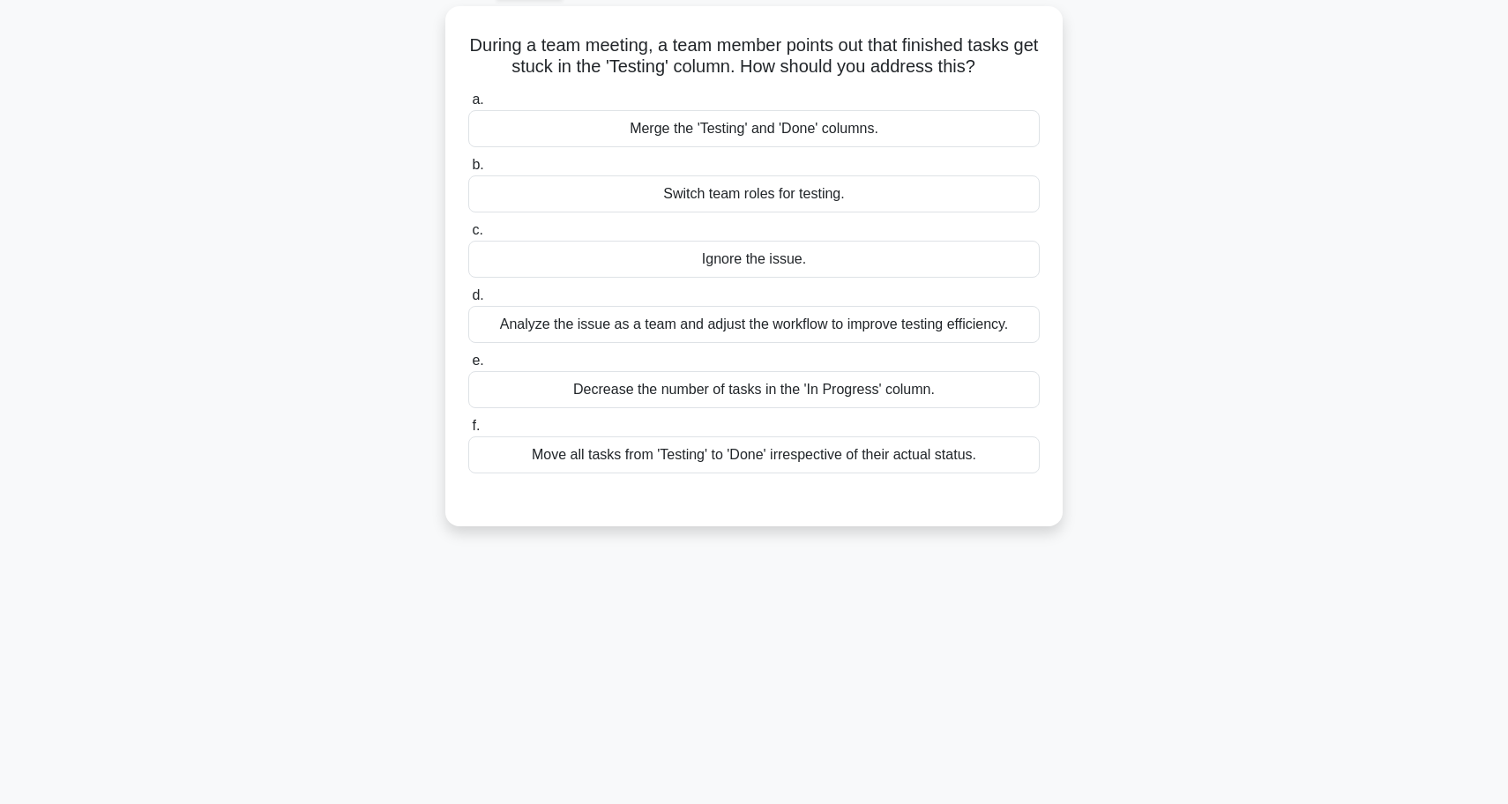
scroll to position [90, 0]
click at [816, 335] on div "Analyze the issue as a team and adjust the workflow to improve testing efficien…" at bounding box center [753, 327] width 571 height 37
click at [468, 304] on input "d. Analyze the issue as a team and adjust the workflow to improve testing effic…" at bounding box center [468, 298] width 0 height 11
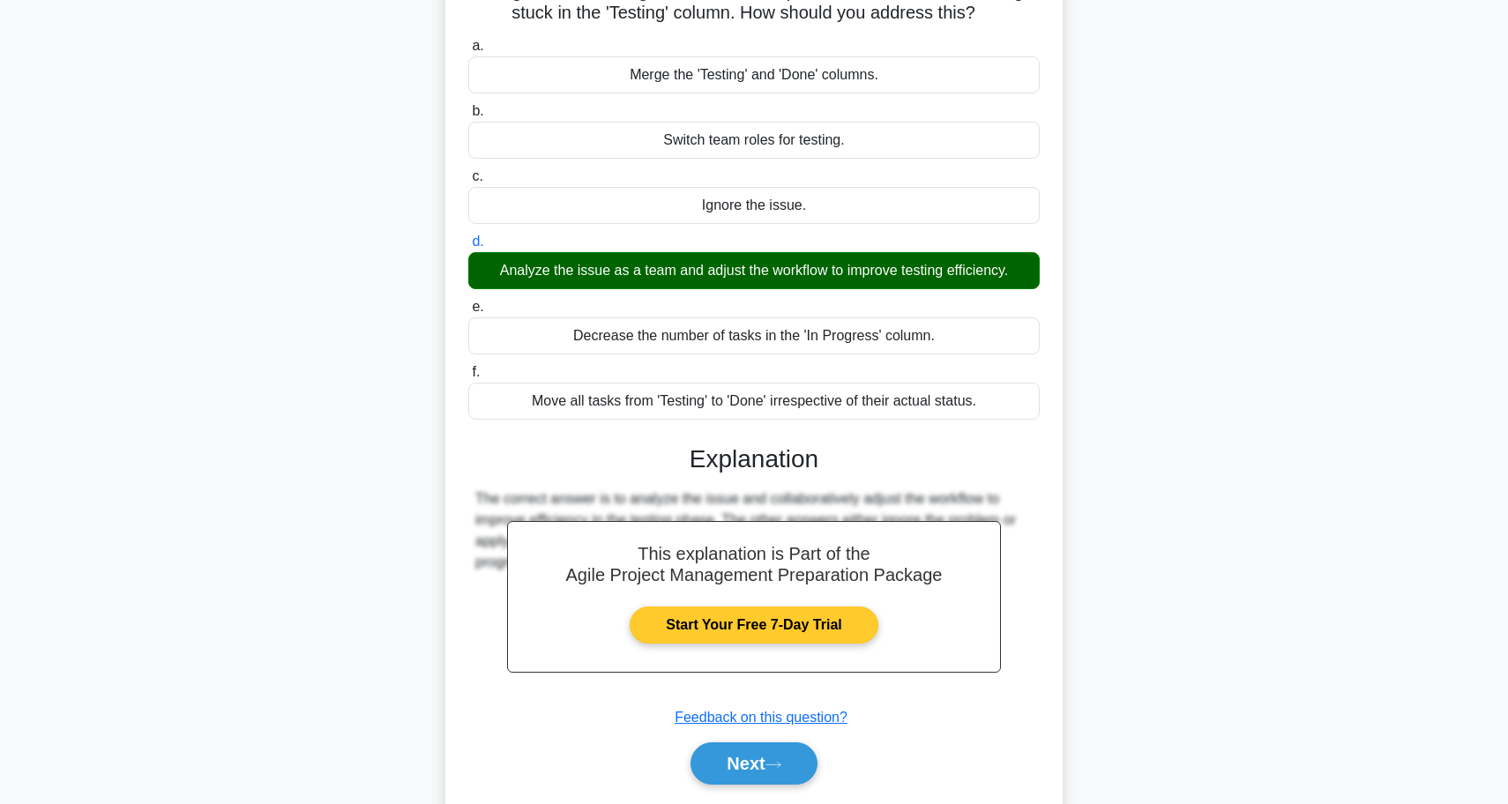
scroll to position [148, 0]
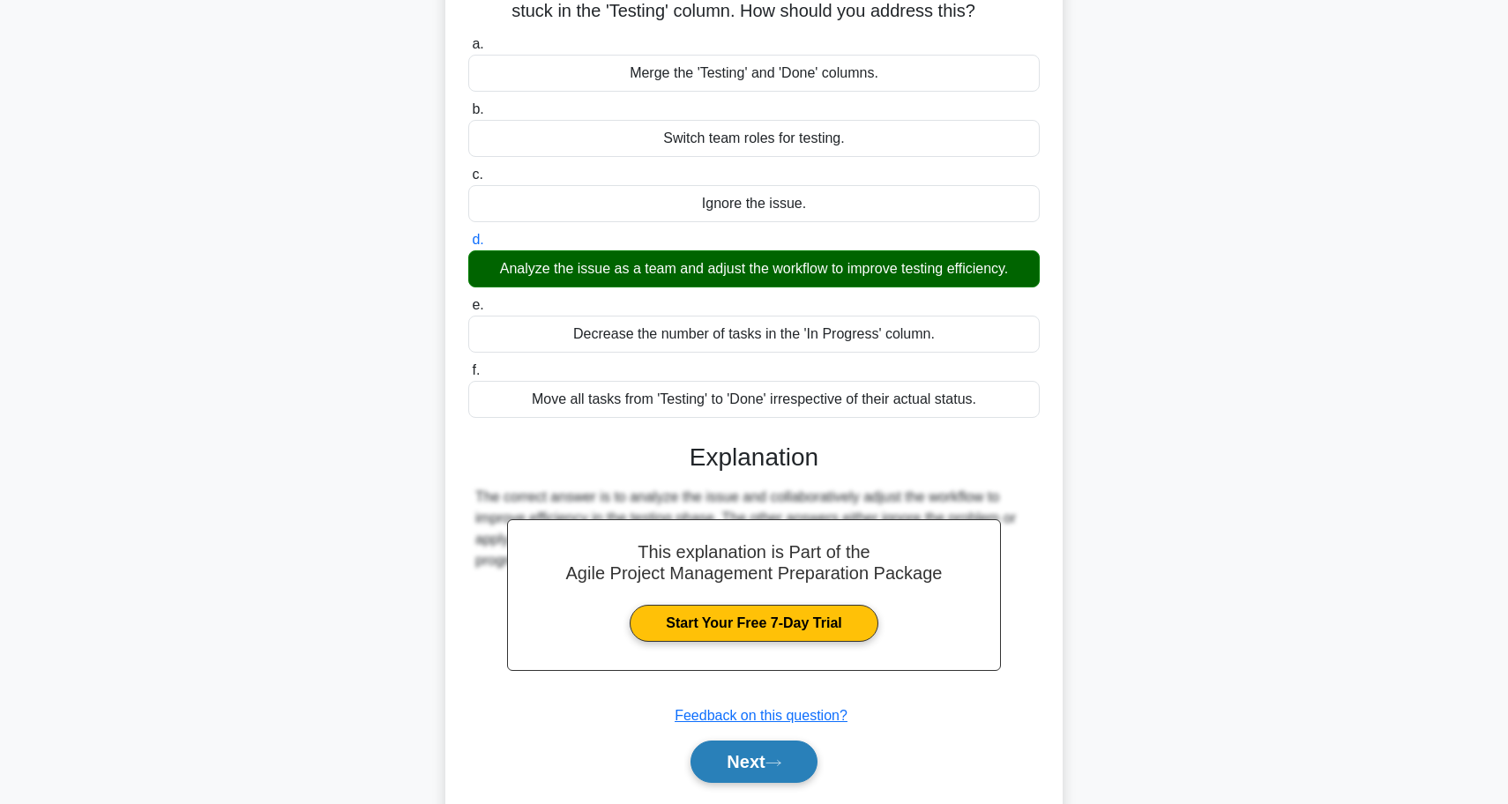
click at [792, 750] on button "Next" at bounding box center [753, 762] width 126 height 42
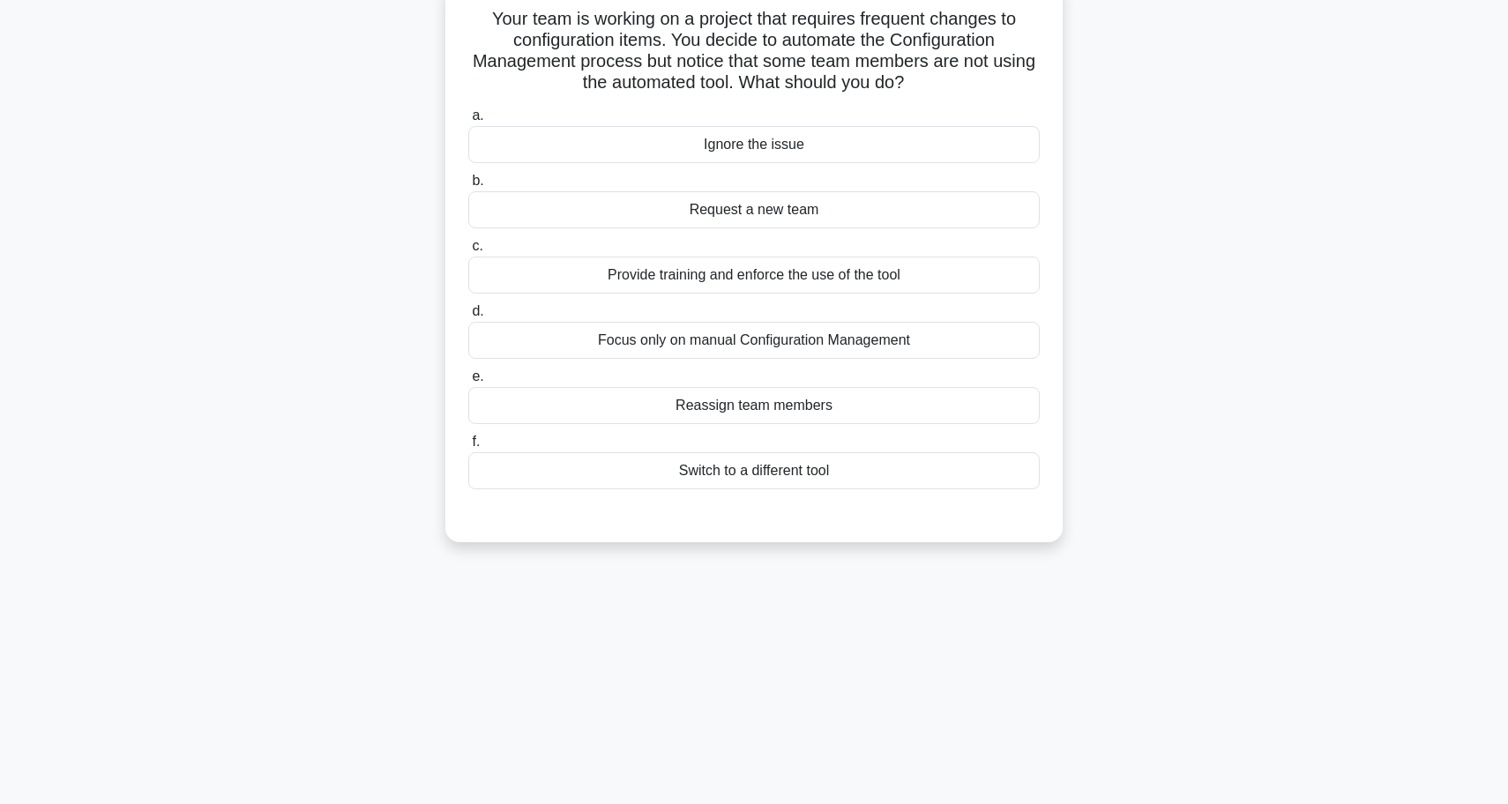
scroll to position [106, 0]
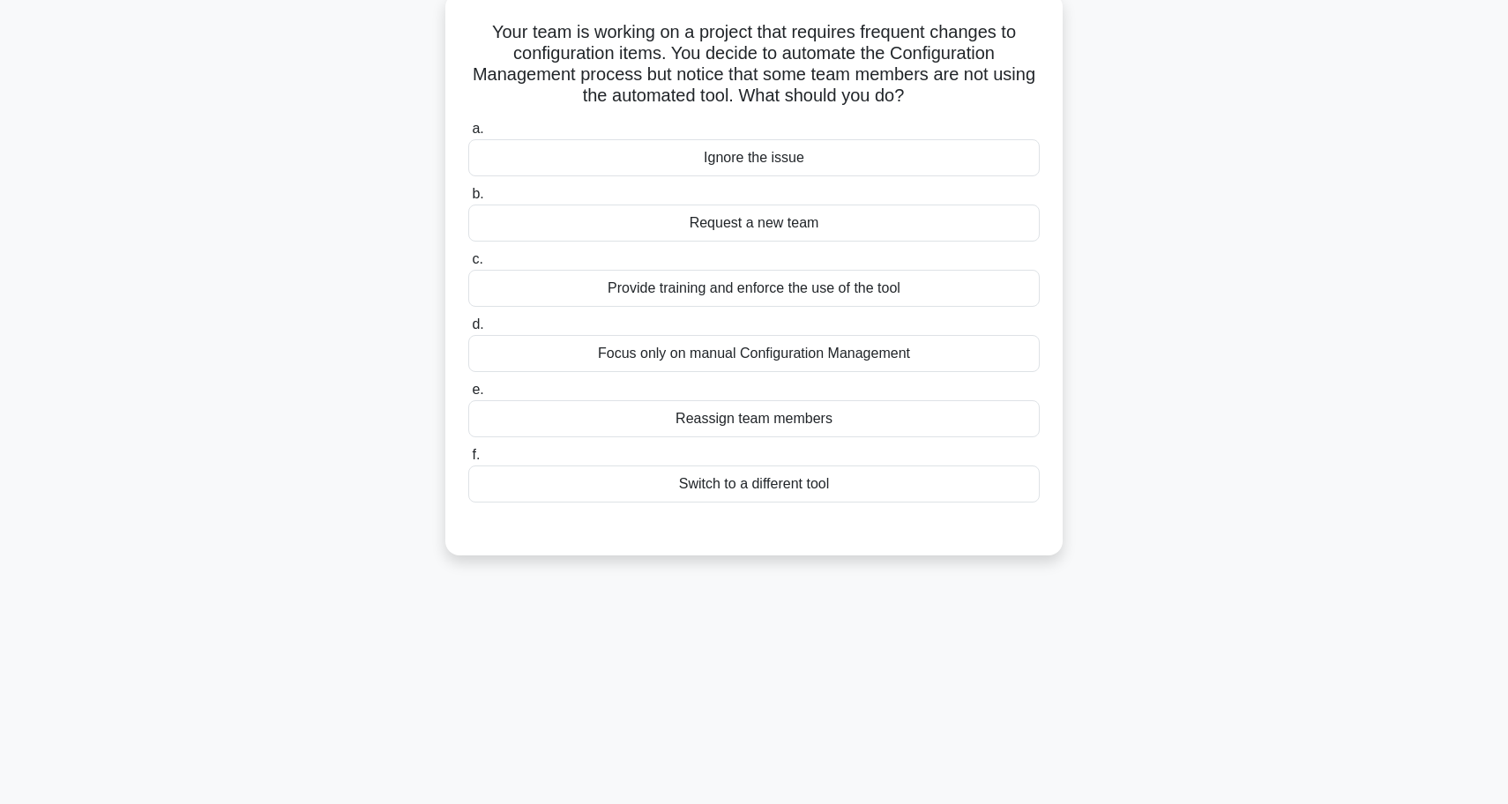
click at [770, 297] on div "Provide training and enforce the use of the tool" at bounding box center [753, 288] width 571 height 37
click at [468, 265] on input "c. Provide training and enforce the use of the tool" at bounding box center [468, 259] width 0 height 11
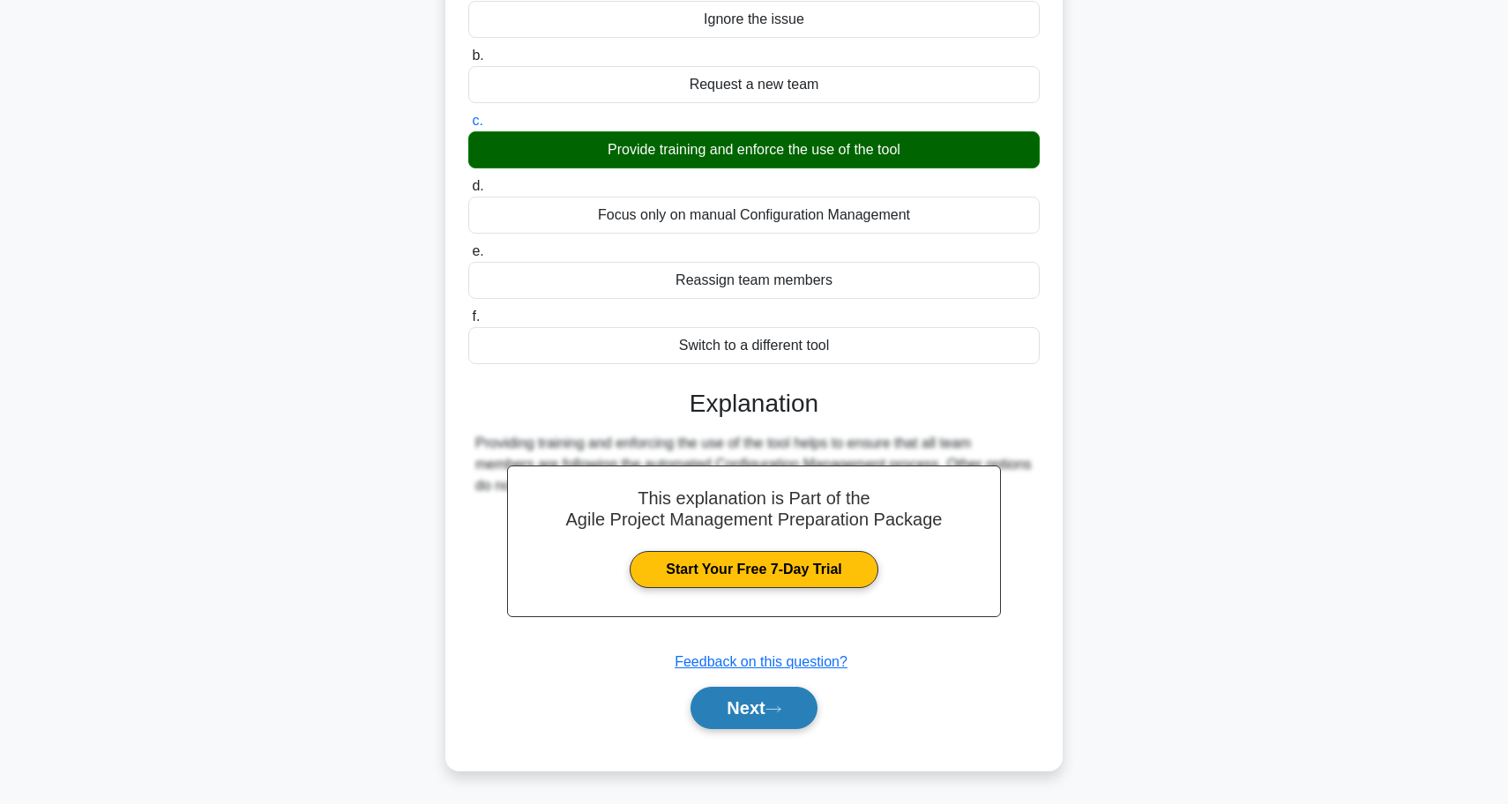
click at [726, 701] on button "Next" at bounding box center [753, 708] width 126 height 42
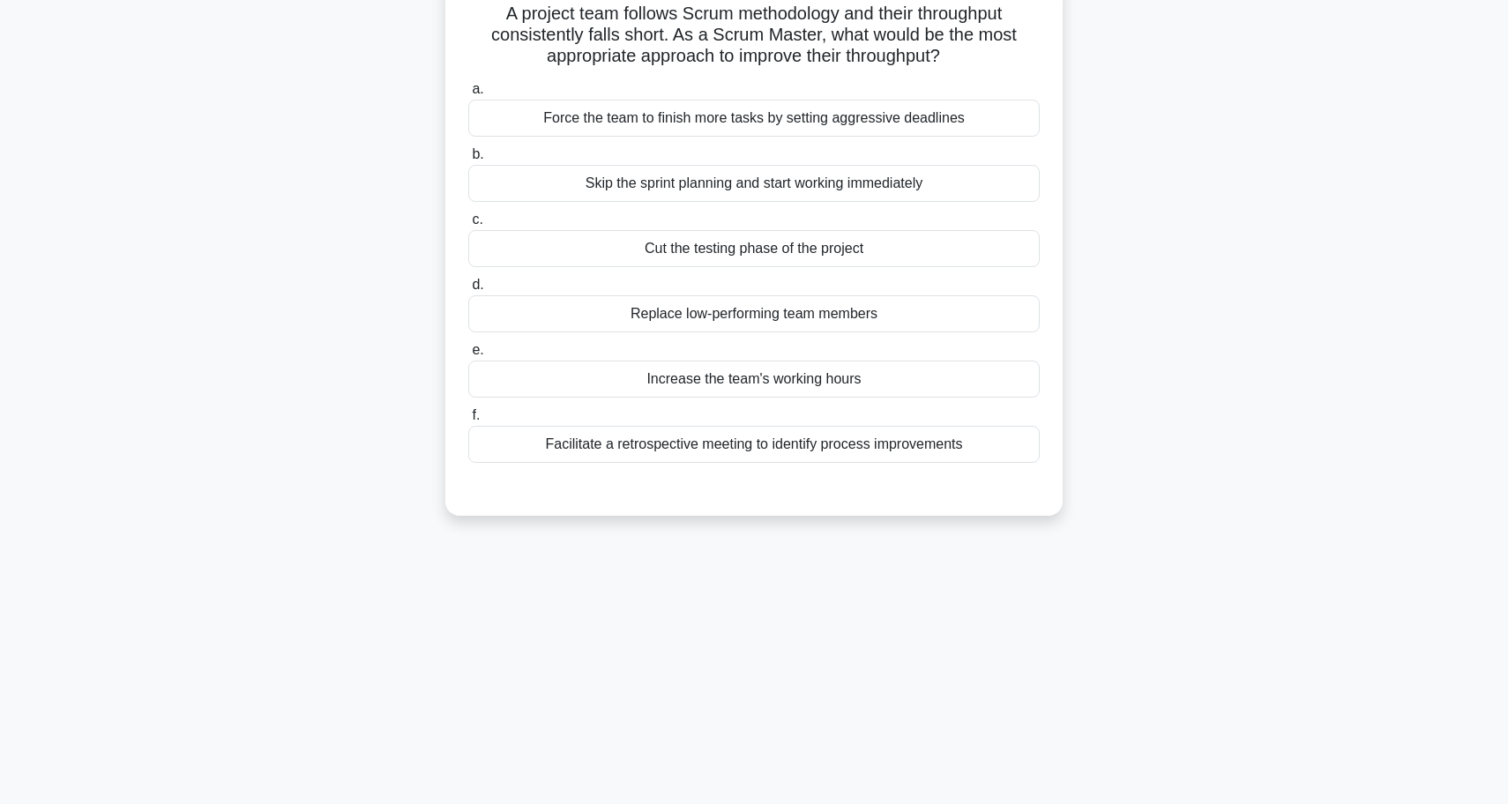
scroll to position [122, 0]
click at [757, 448] on div "Facilitate a retrospective meeting to identify process improvements" at bounding box center [753, 447] width 571 height 37
click at [468, 424] on input "f. Facilitate a retrospective meeting to identify process improvements" at bounding box center [468, 418] width 0 height 11
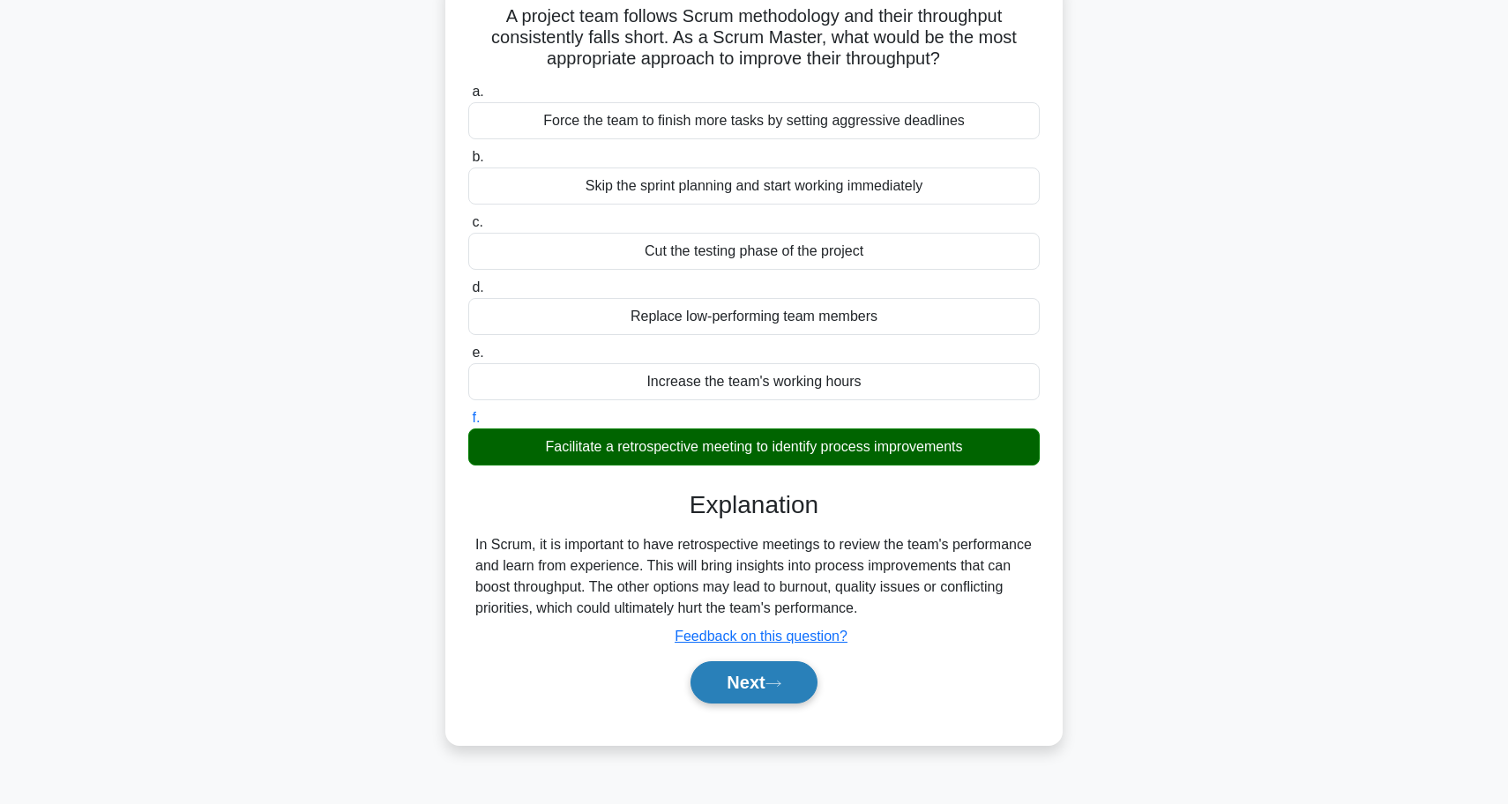
click at [719, 685] on button "Next" at bounding box center [753, 682] width 126 height 42
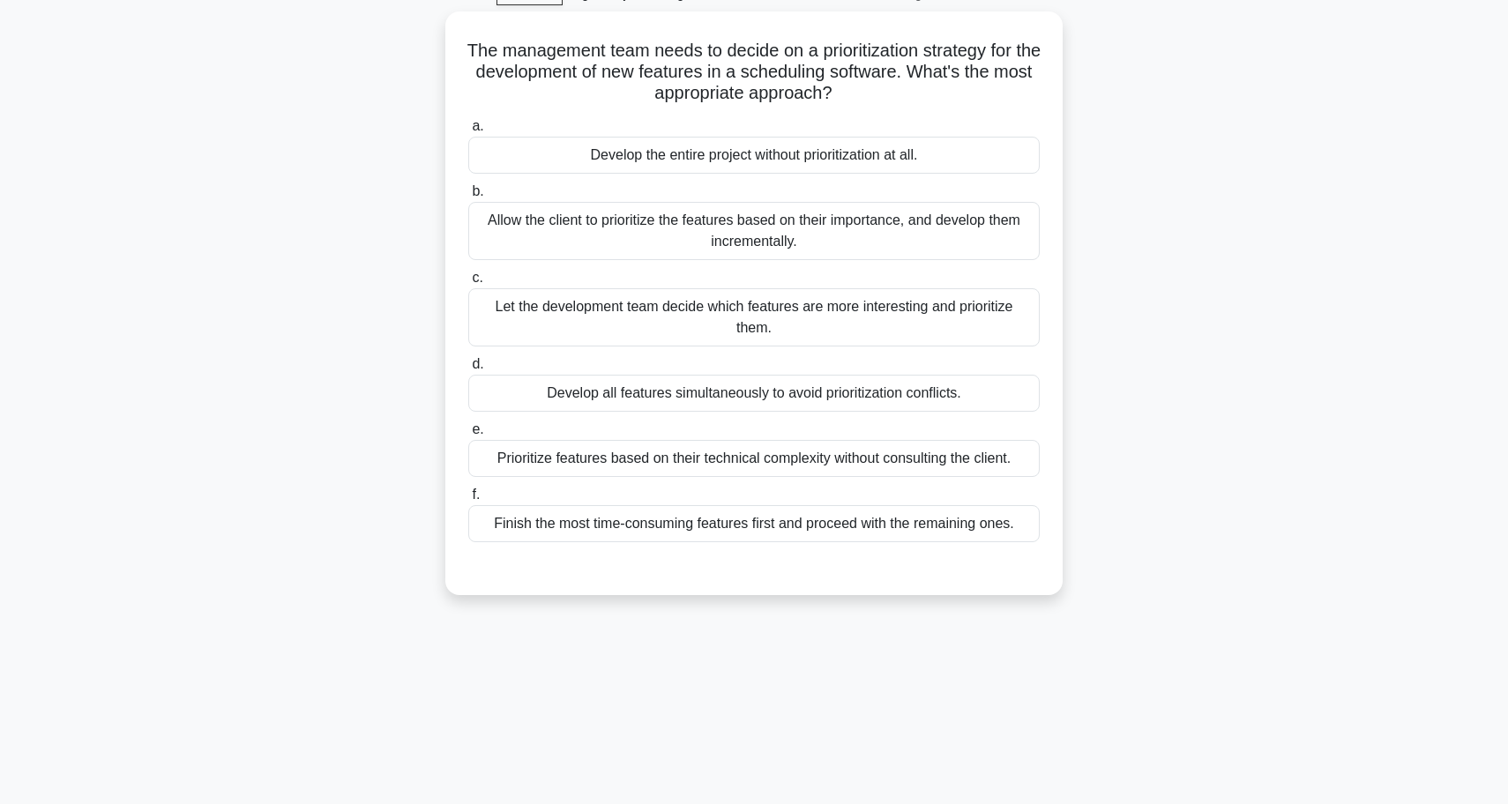
scroll to position [91, 0]
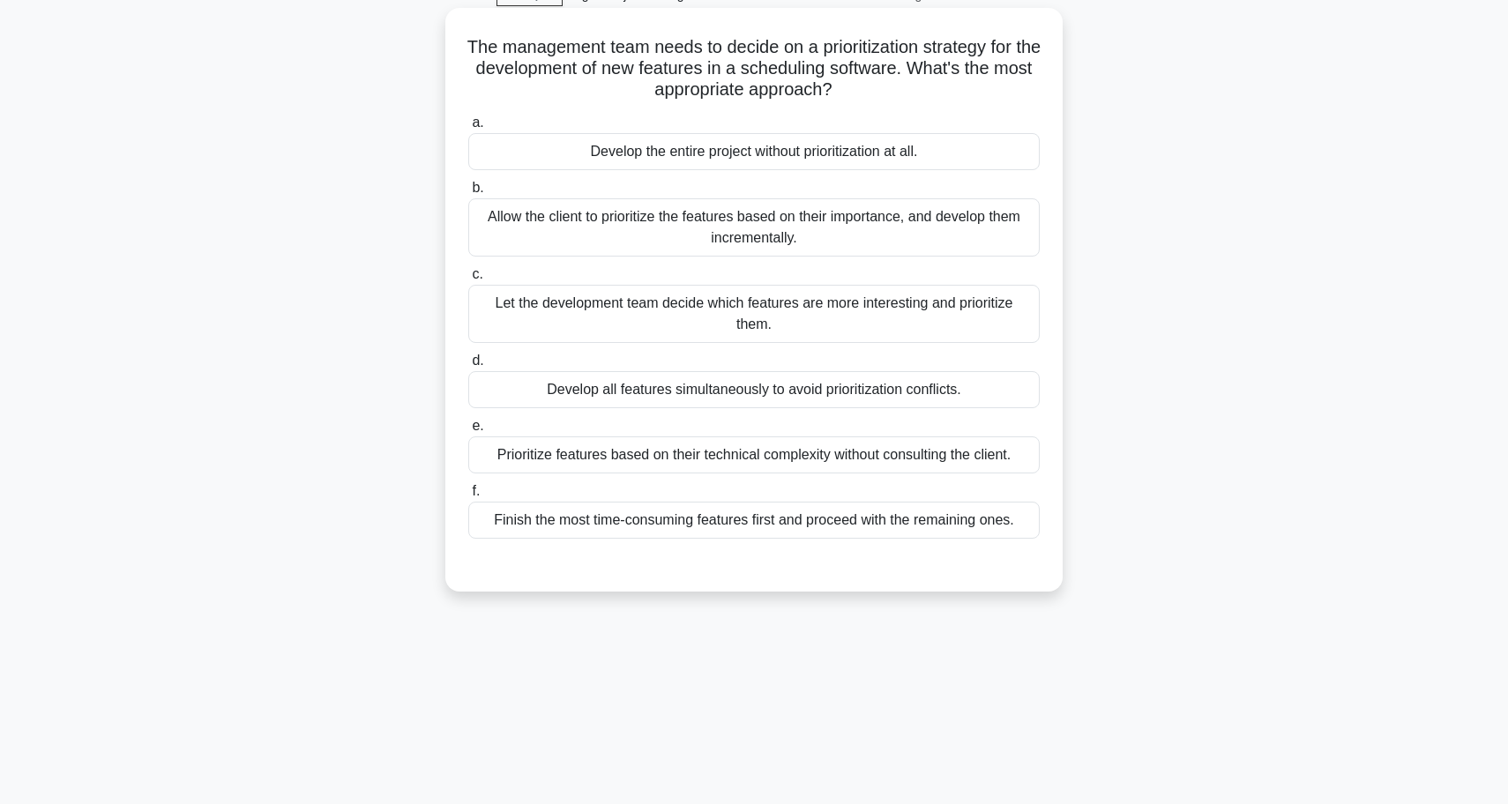
click at [837, 190] on label "b. Allow the client to prioritize the features based on their importance, and d…" at bounding box center [753, 216] width 571 height 79
click at [468, 190] on input "b. Allow the client to prioritize the features based on their importance, and d…" at bounding box center [468, 188] width 0 height 11
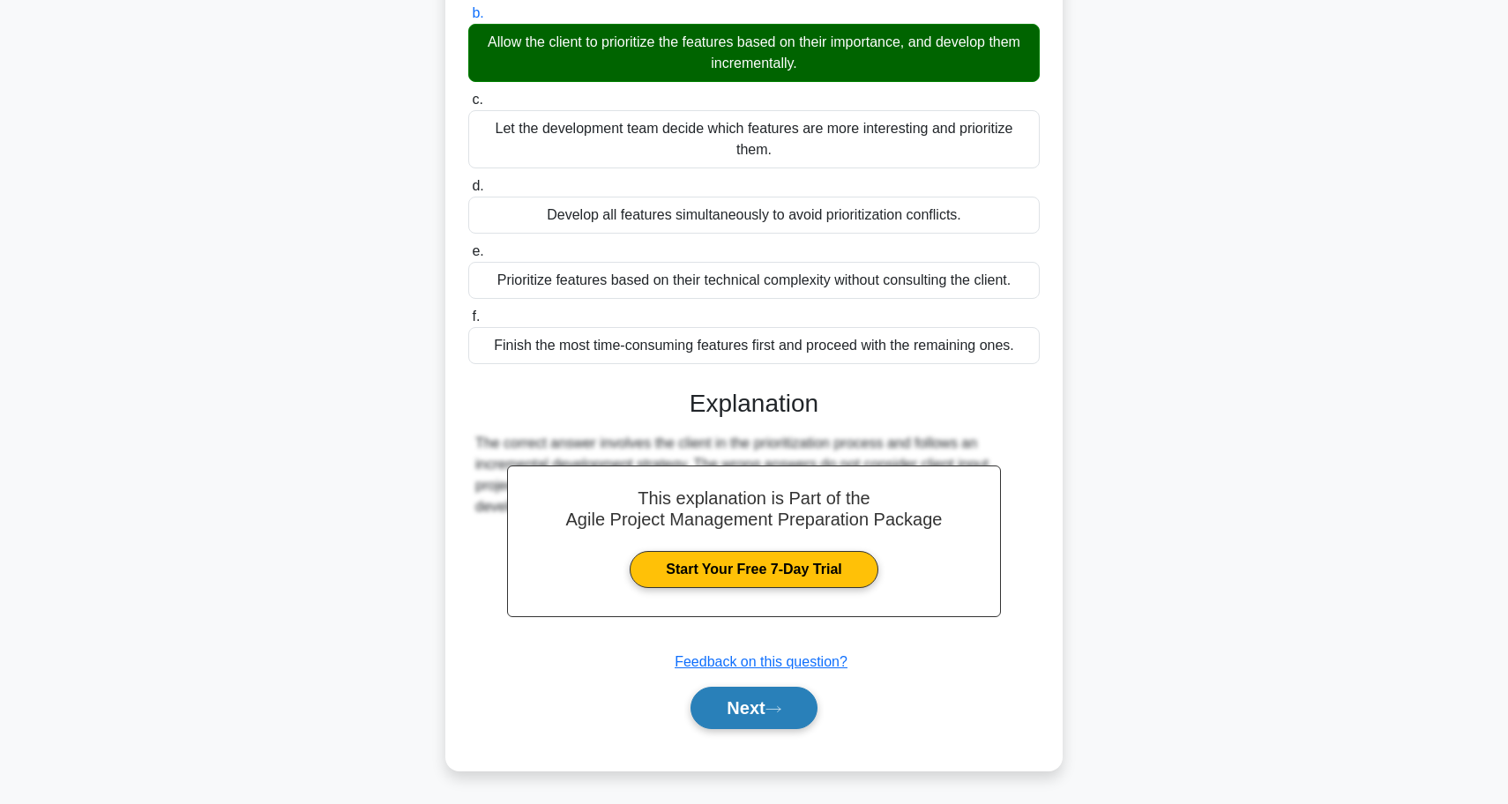
click at [750, 720] on button "Next" at bounding box center [753, 708] width 126 height 42
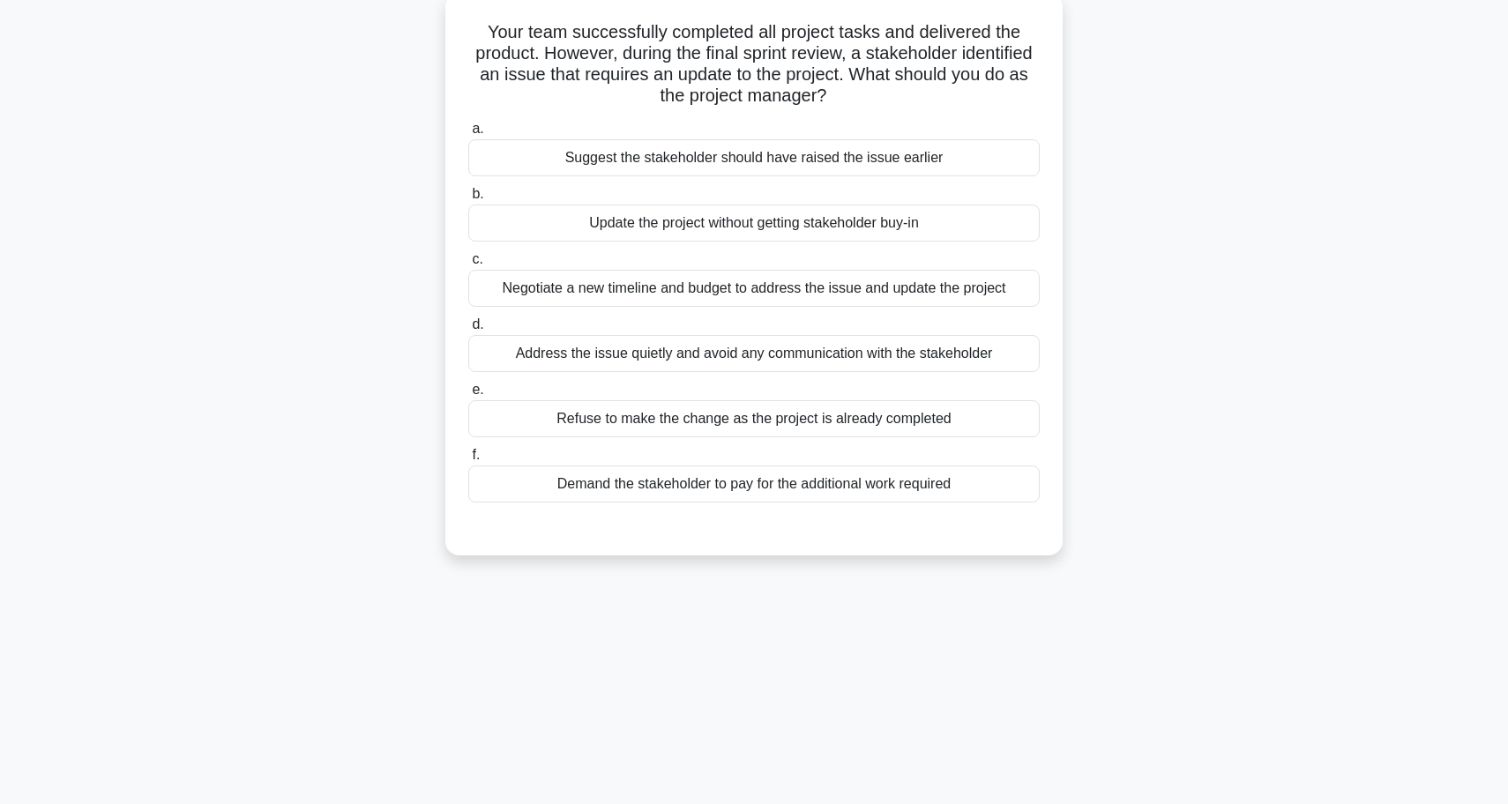
scroll to position [110, 0]
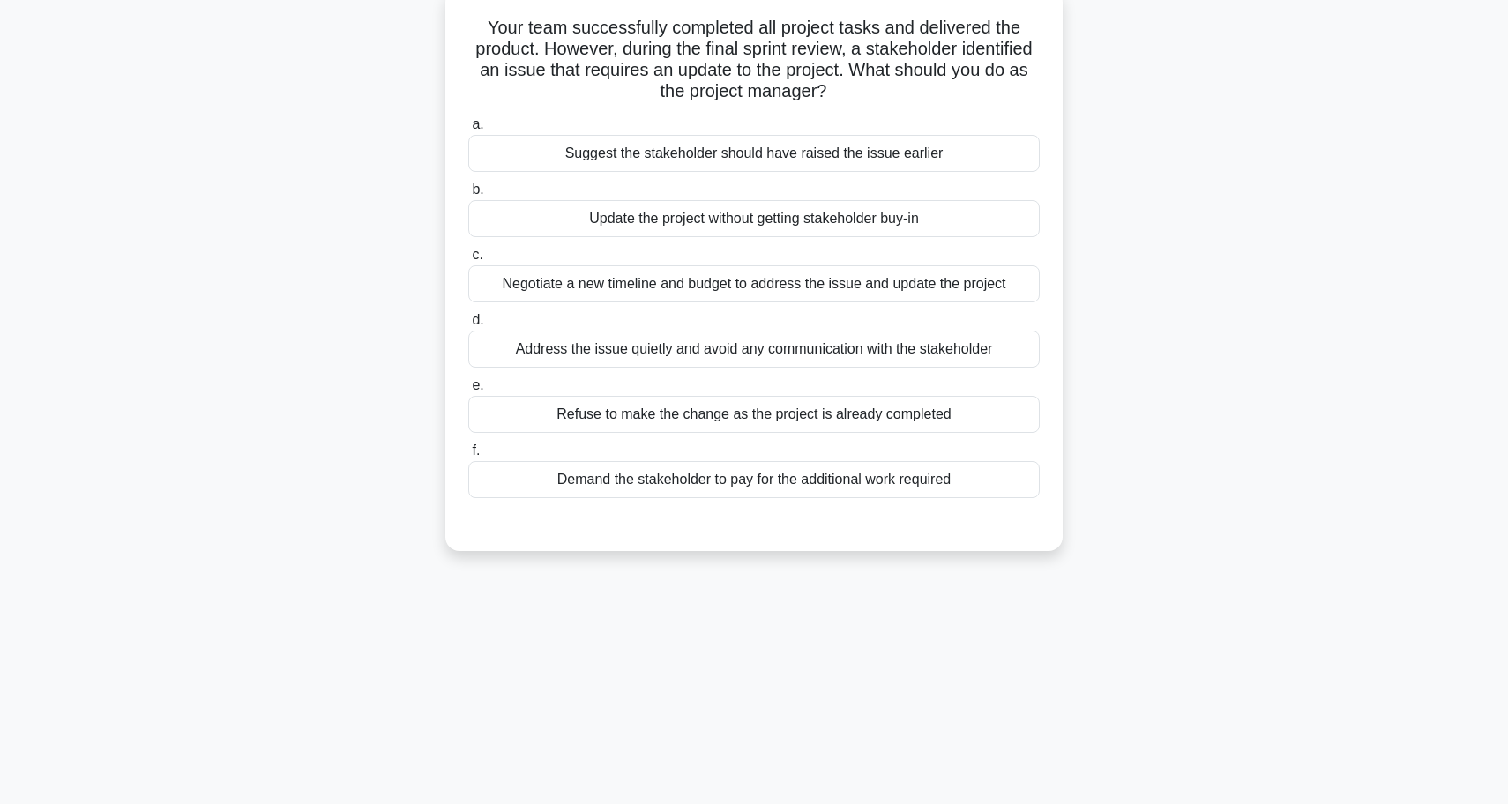
click at [979, 294] on div "Negotiate a new timeline and budget to address the issue and update the project" at bounding box center [753, 283] width 571 height 37
click at [468, 261] on input "c. Negotiate a new timeline and budget to address the issue and update the proj…" at bounding box center [468, 255] width 0 height 11
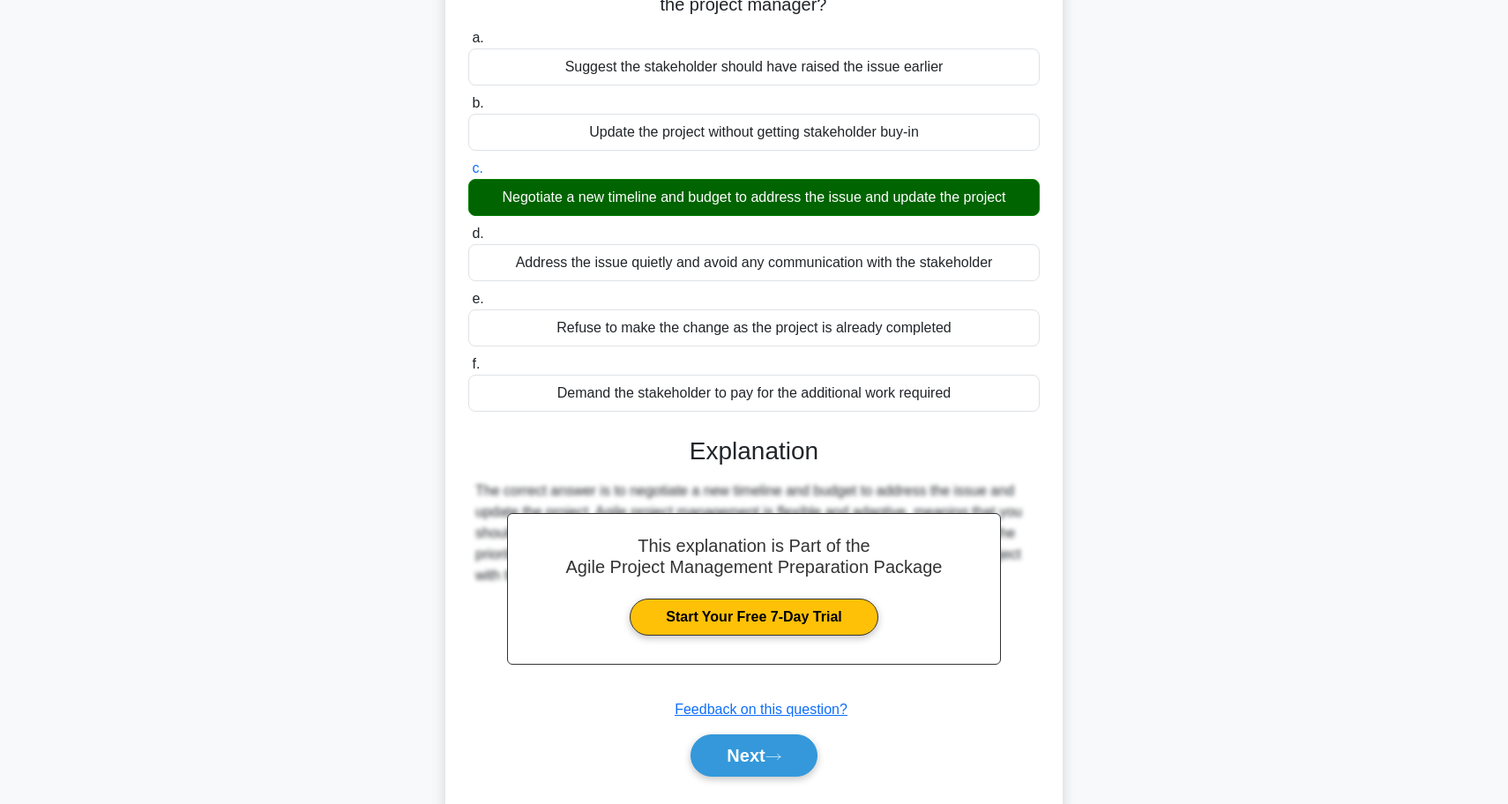
scroll to position [199, 0]
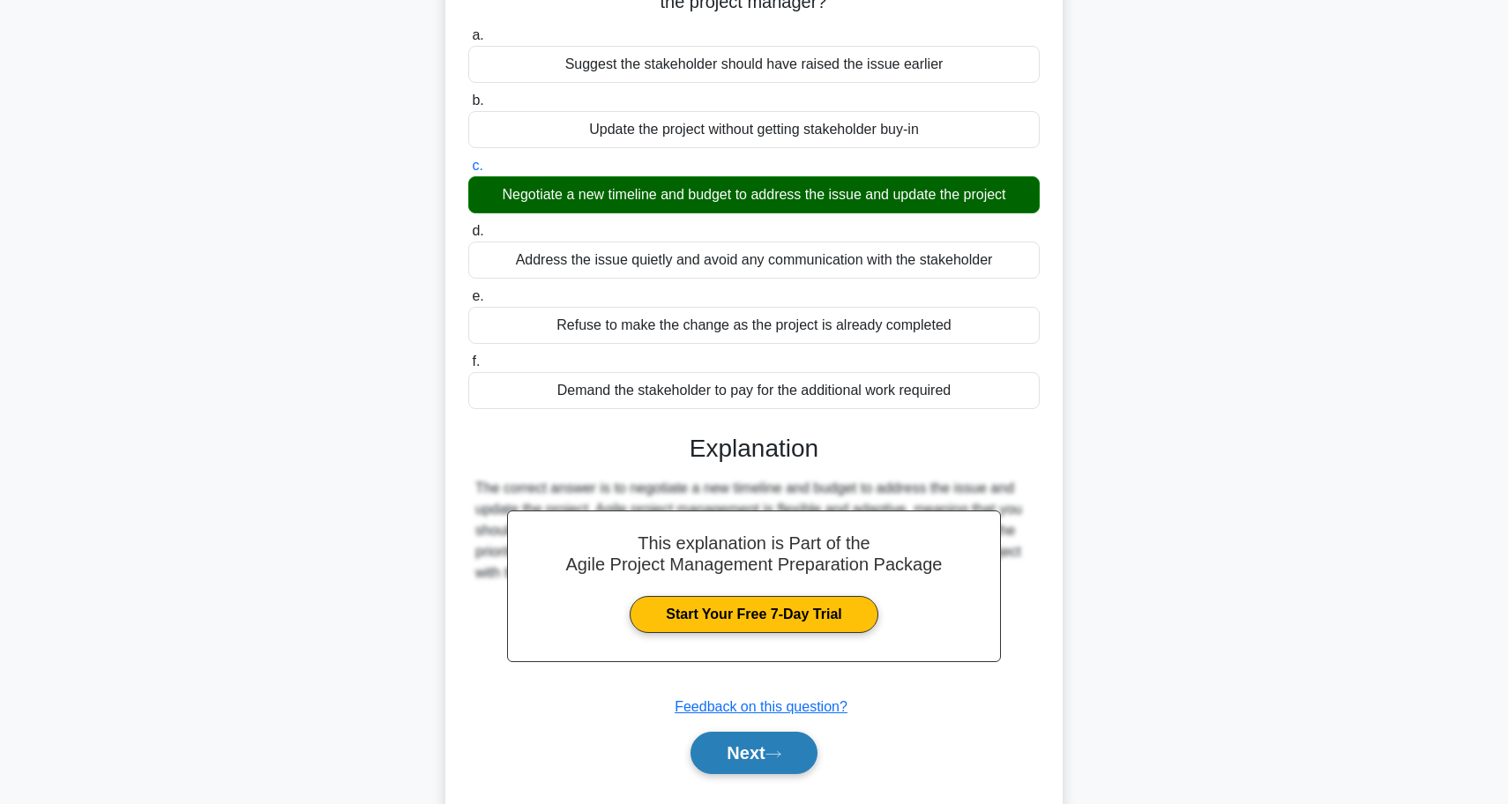
click at [799, 751] on button "Next" at bounding box center [753, 753] width 126 height 42
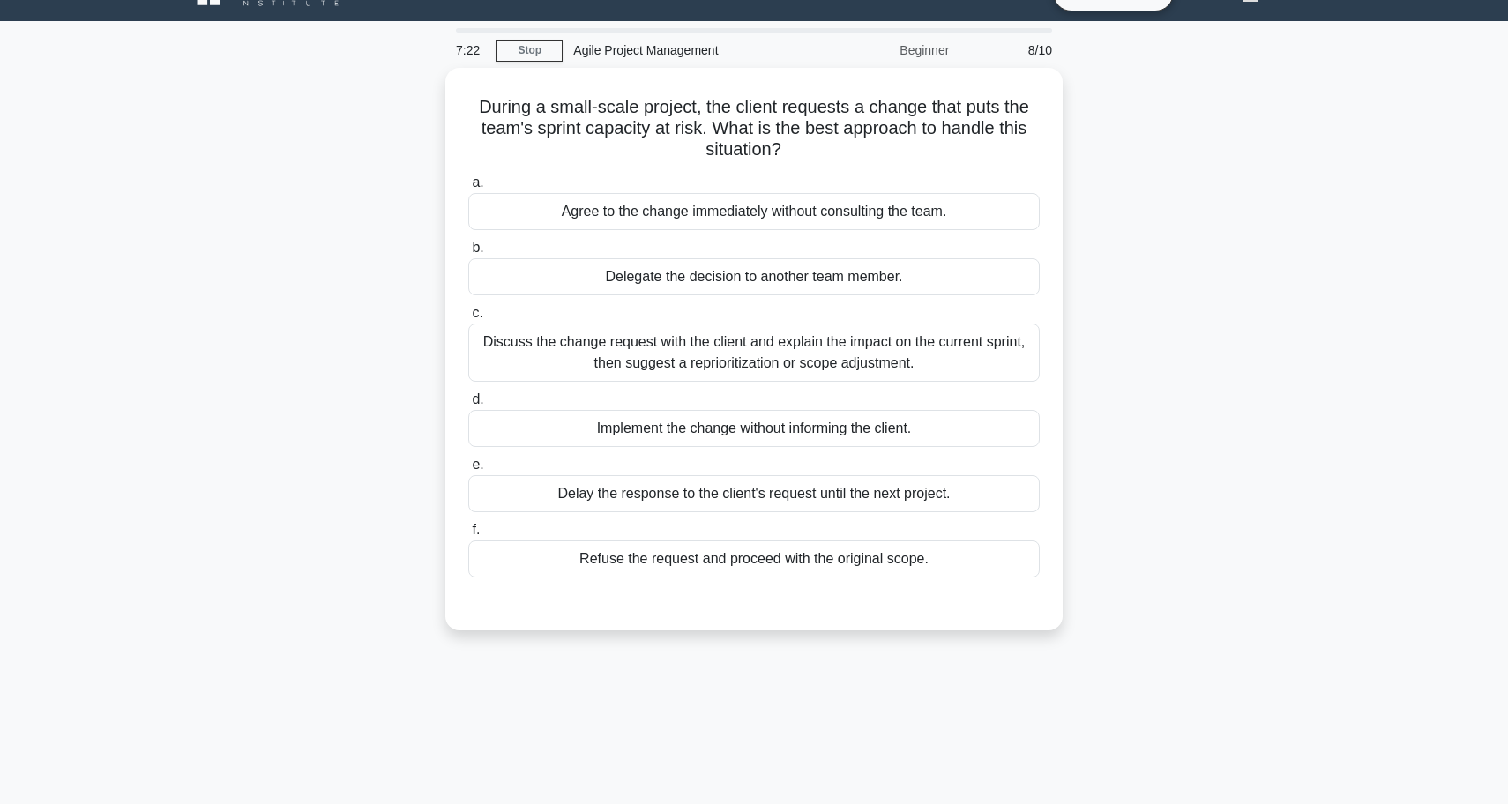
scroll to position [31, 0]
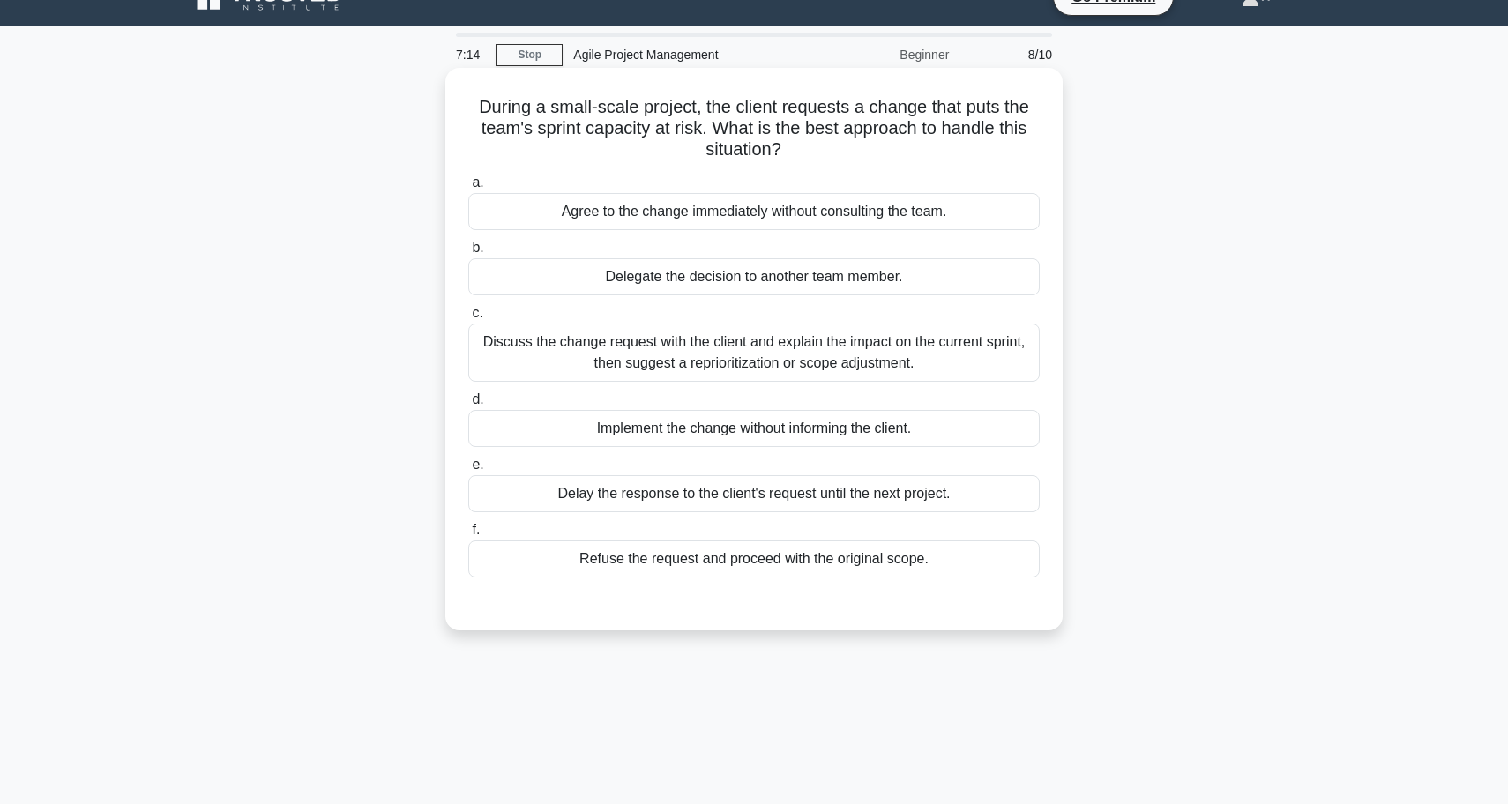
click at [772, 350] on div "Discuss the change request with the client and explain the impact on the curren…" at bounding box center [753, 353] width 571 height 58
click at [468, 319] on input "c. Discuss the change request with the client and explain the impact on the cur…" at bounding box center [468, 313] width 0 height 11
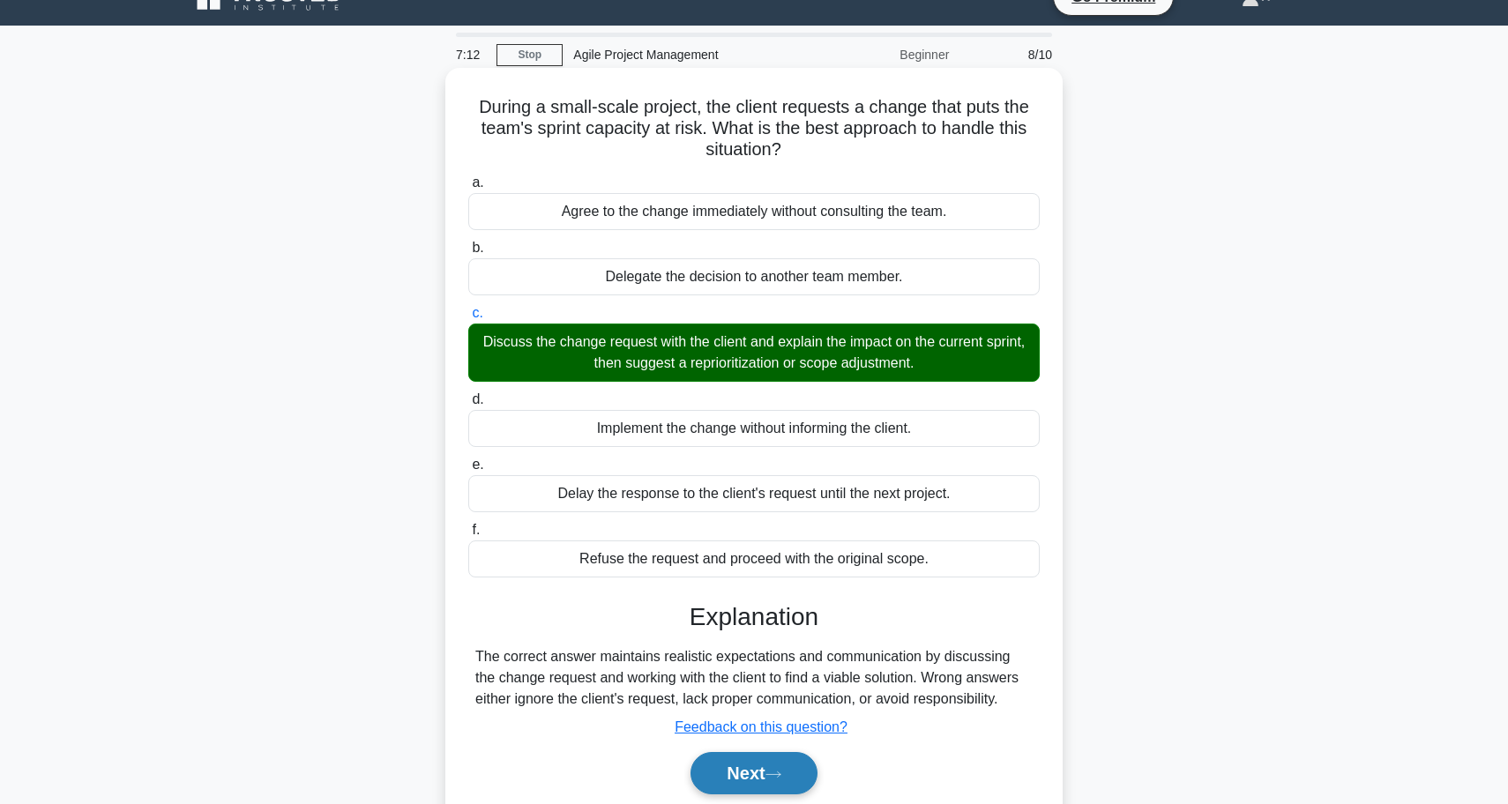
click at [759, 759] on button "Next" at bounding box center [753, 773] width 126 height 42
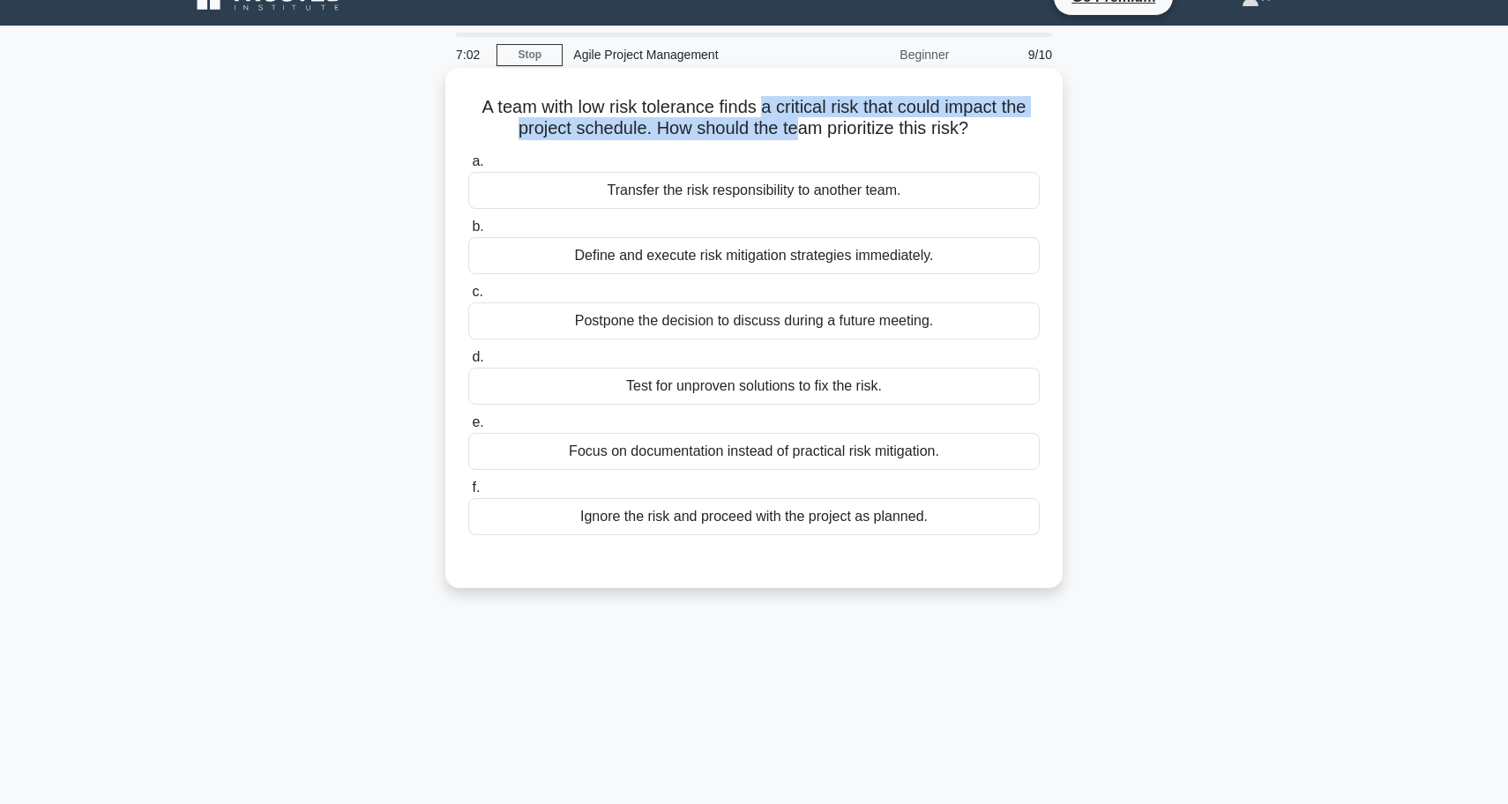
drag, startPoint x: 765, startPoint y: 108, endPoint x: 799, endPoint y: 131, distance: 41.1
click at [800, 131] on h5 "A team with low risk tolerance finds a critical risk that could impact the proj…" at bounding box center [753, 118] width 575 height 44
click at [705, 389] on div "Test for unproven solutions to fix the risk." at bounding box center [753, 386] width 571 height 37
click at [468, 363] on input "d. Test for unproven solutions to fix the risk." at bounding box center [468, 357] width 0 height 11
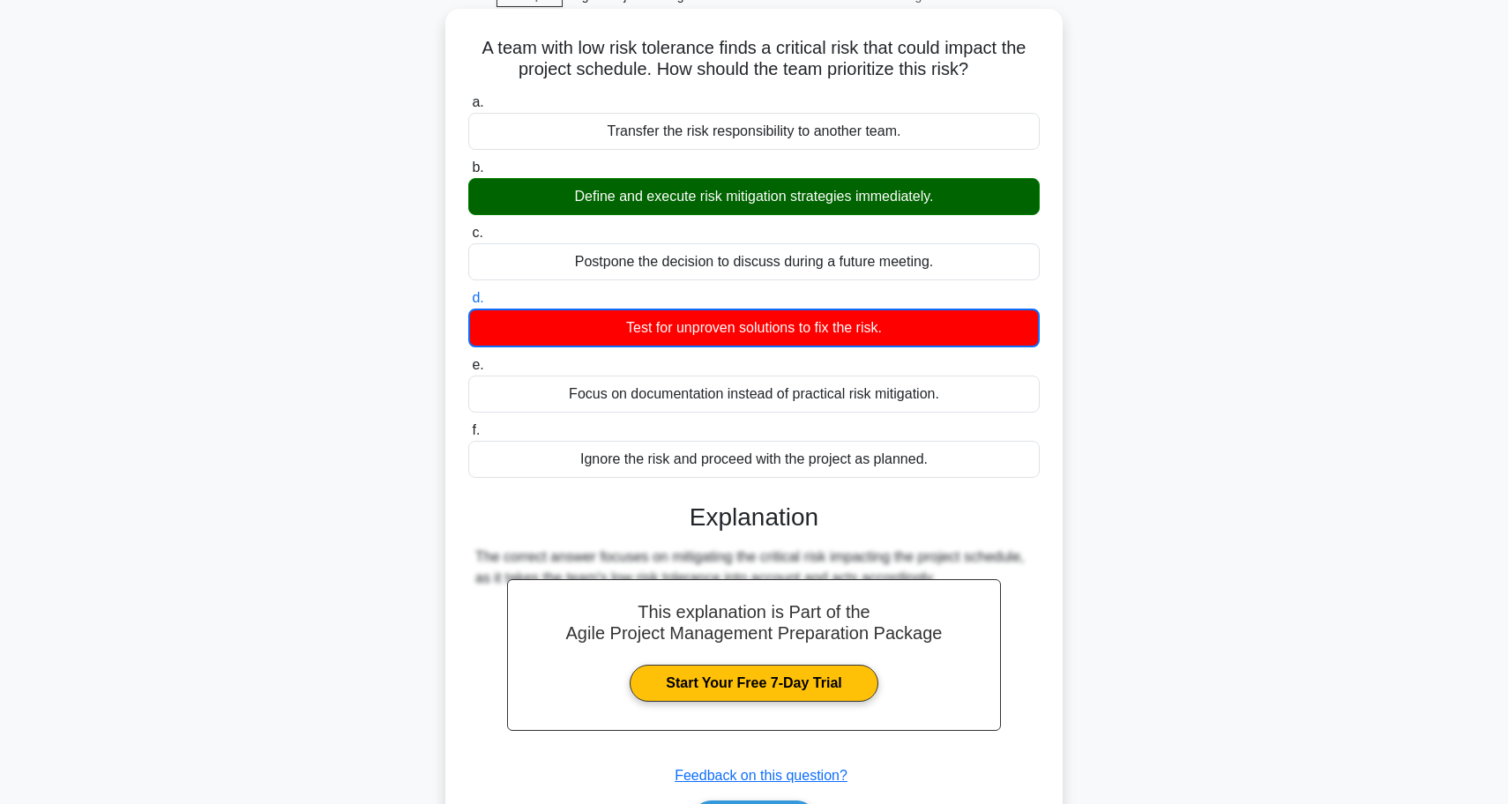
scroll to position [125, 0]
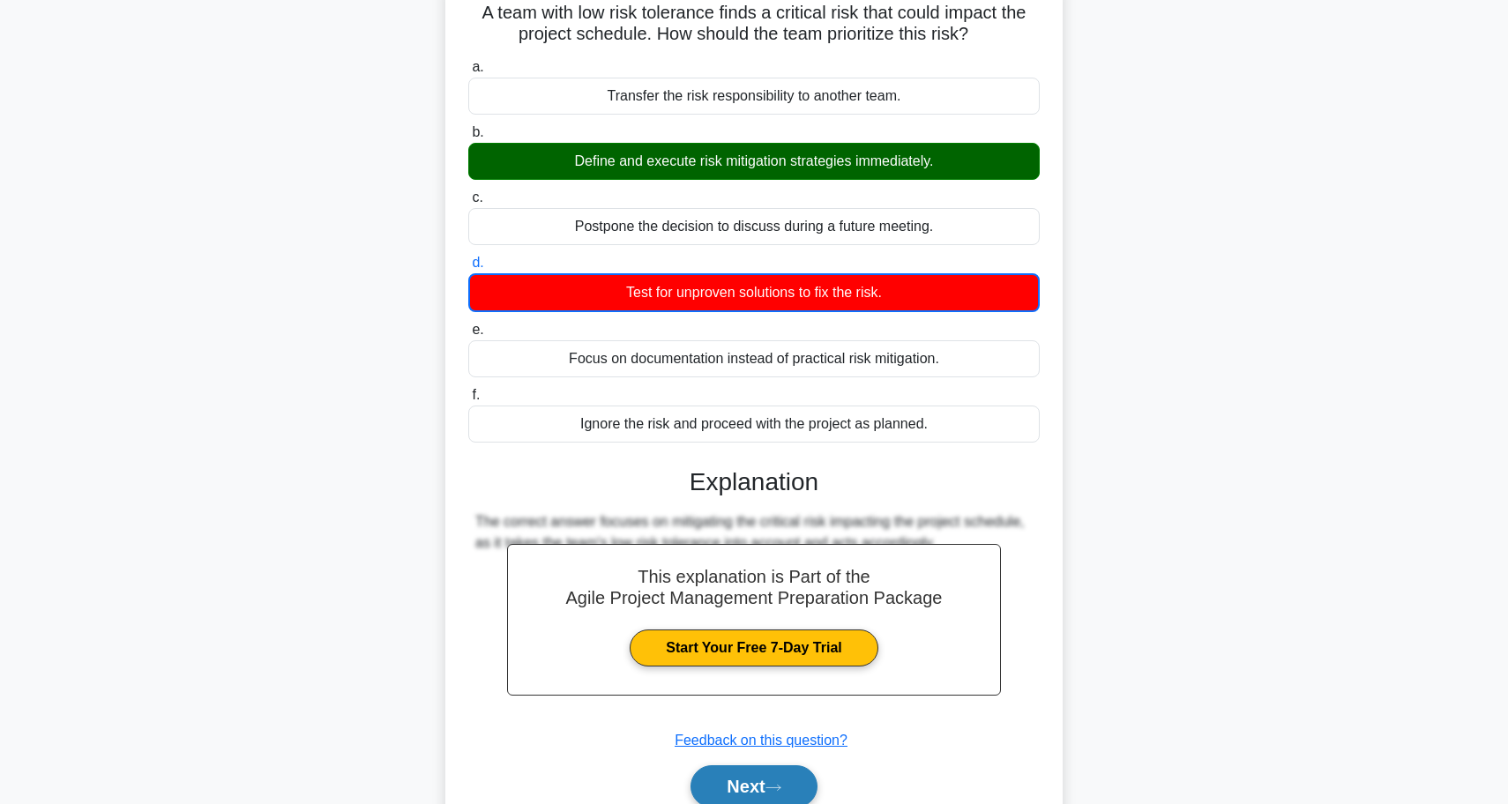
click at [711, 781] on button "Next" at bounding box center [753, 786] width 126 height 42
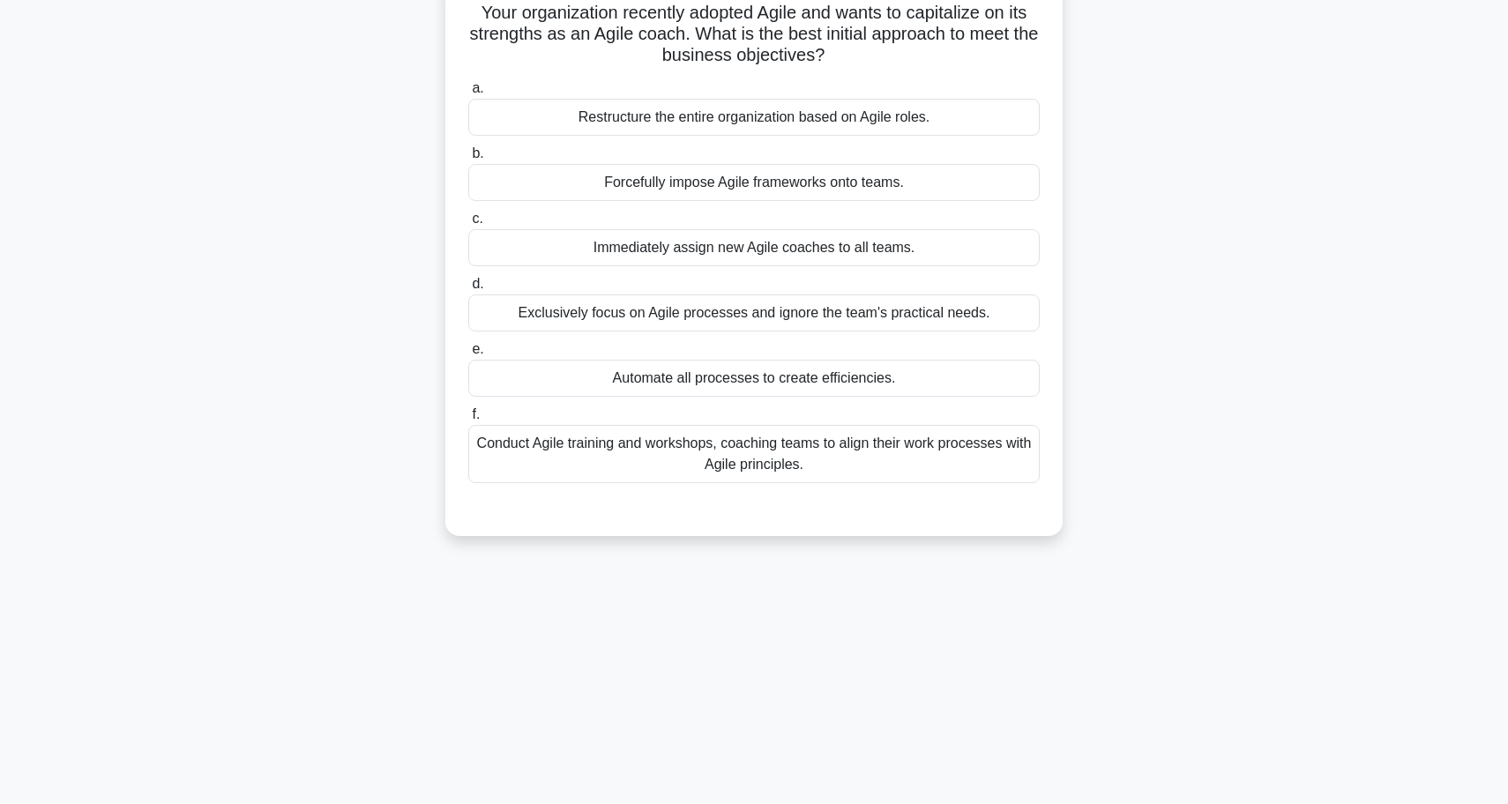
click at [641, 435] on div "Conduct Agile training and workshops, coaching teams to align their work proces…" at bounding box center [753, 454] width 571 height 58
click at [468, 421] on input "f. Conduct Agile training and workshops, coaching teams to align their work pro…" at bounding box center [468, 414] width 0 height 11
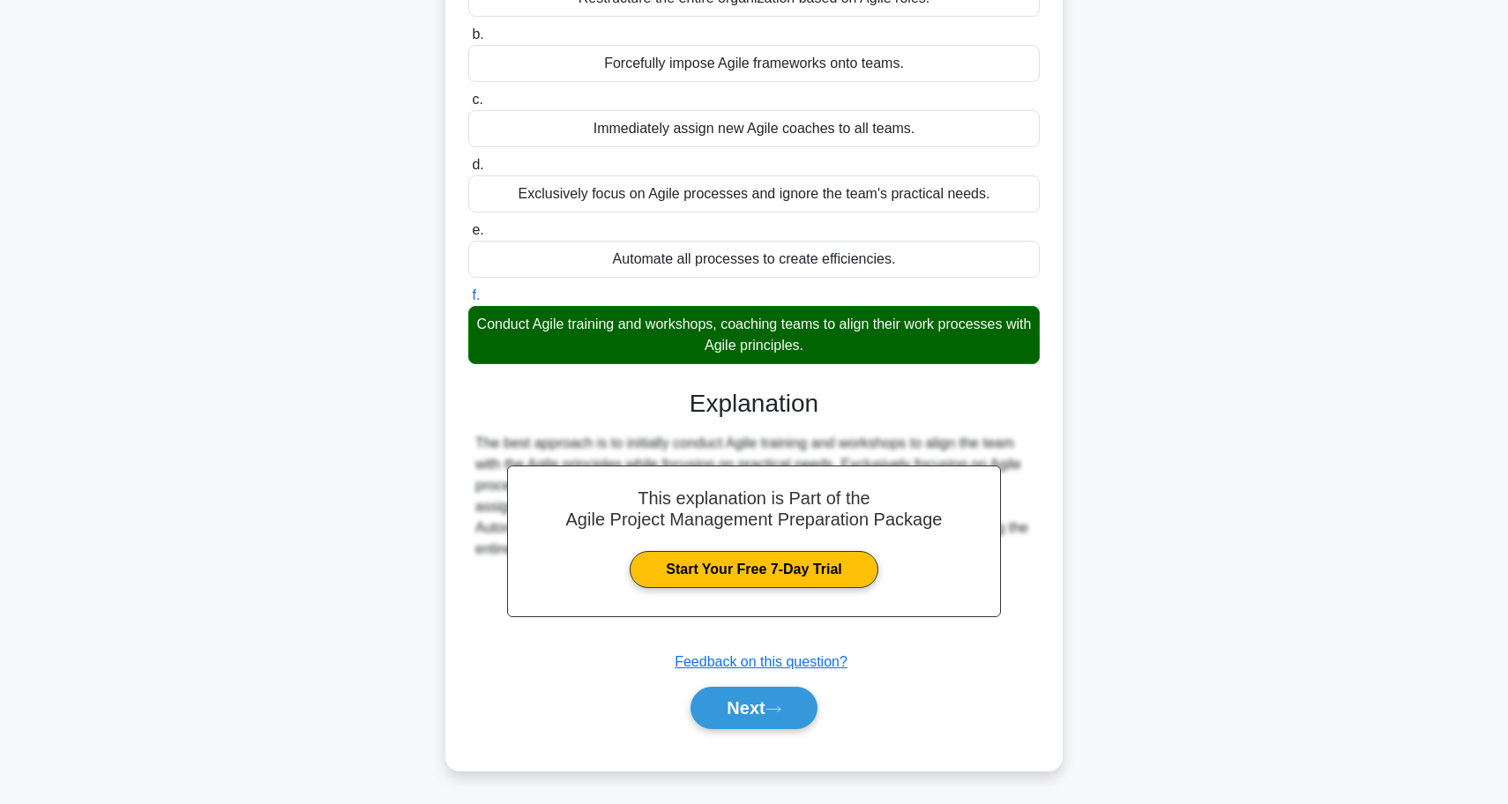
scroll to position [244, 0]
click at [727, 714] on button "Next" at bounding box center [753, 708] width 126 height 42
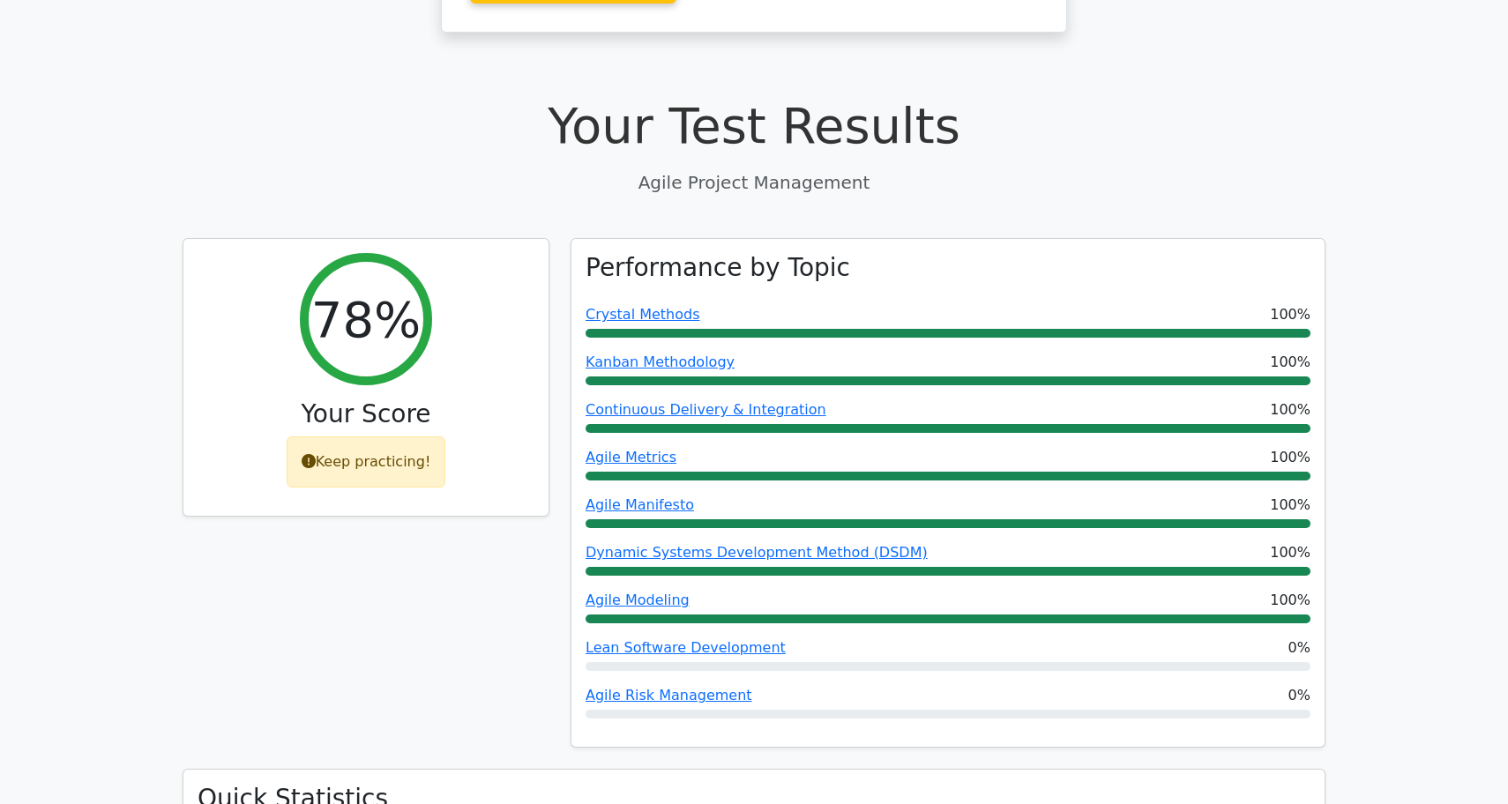
scroll to position [448, 0]
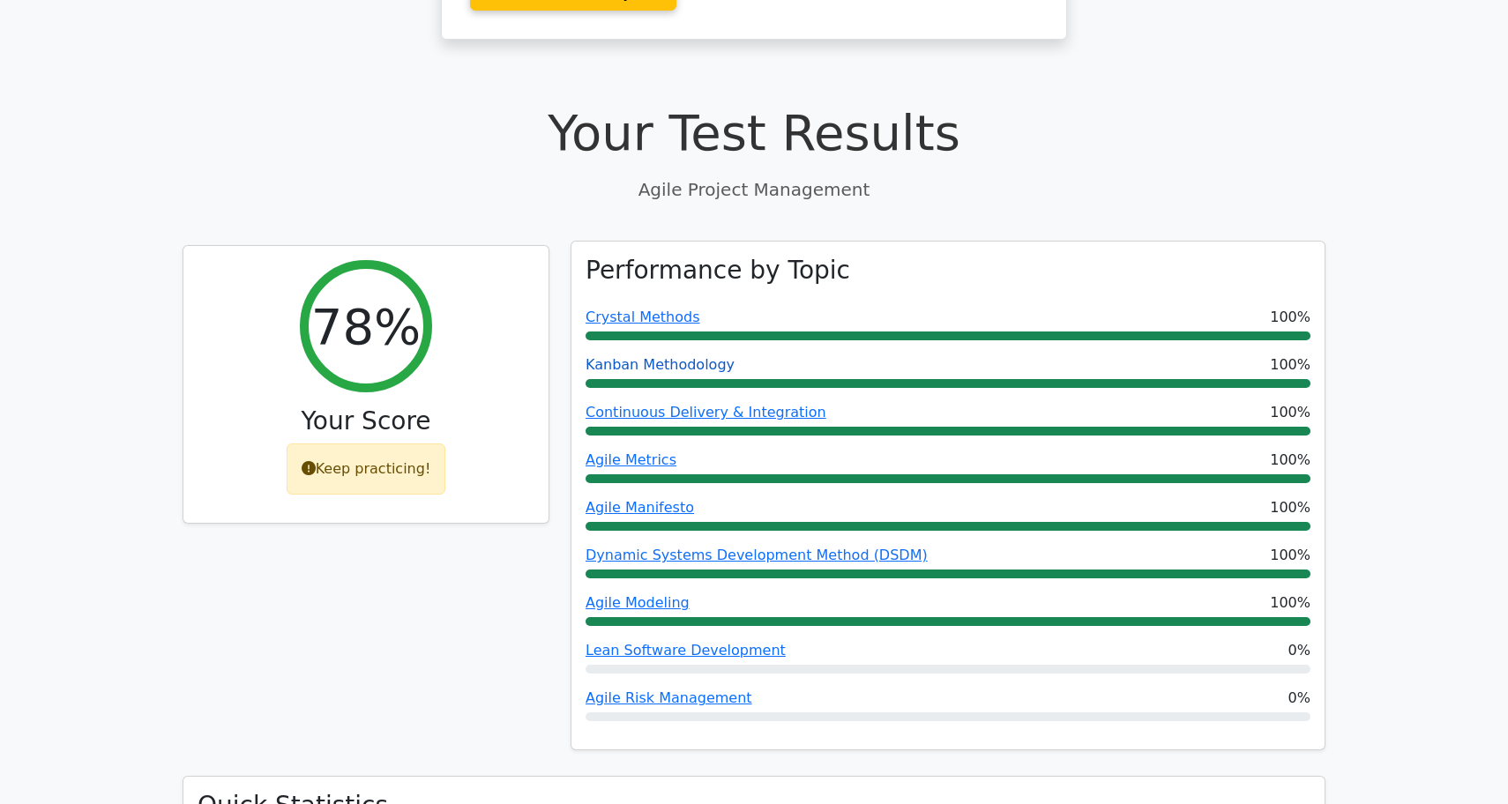
click at [653, 356] on link "Kanban Methodology" at bounding box center [659, 364] width 149 height 17
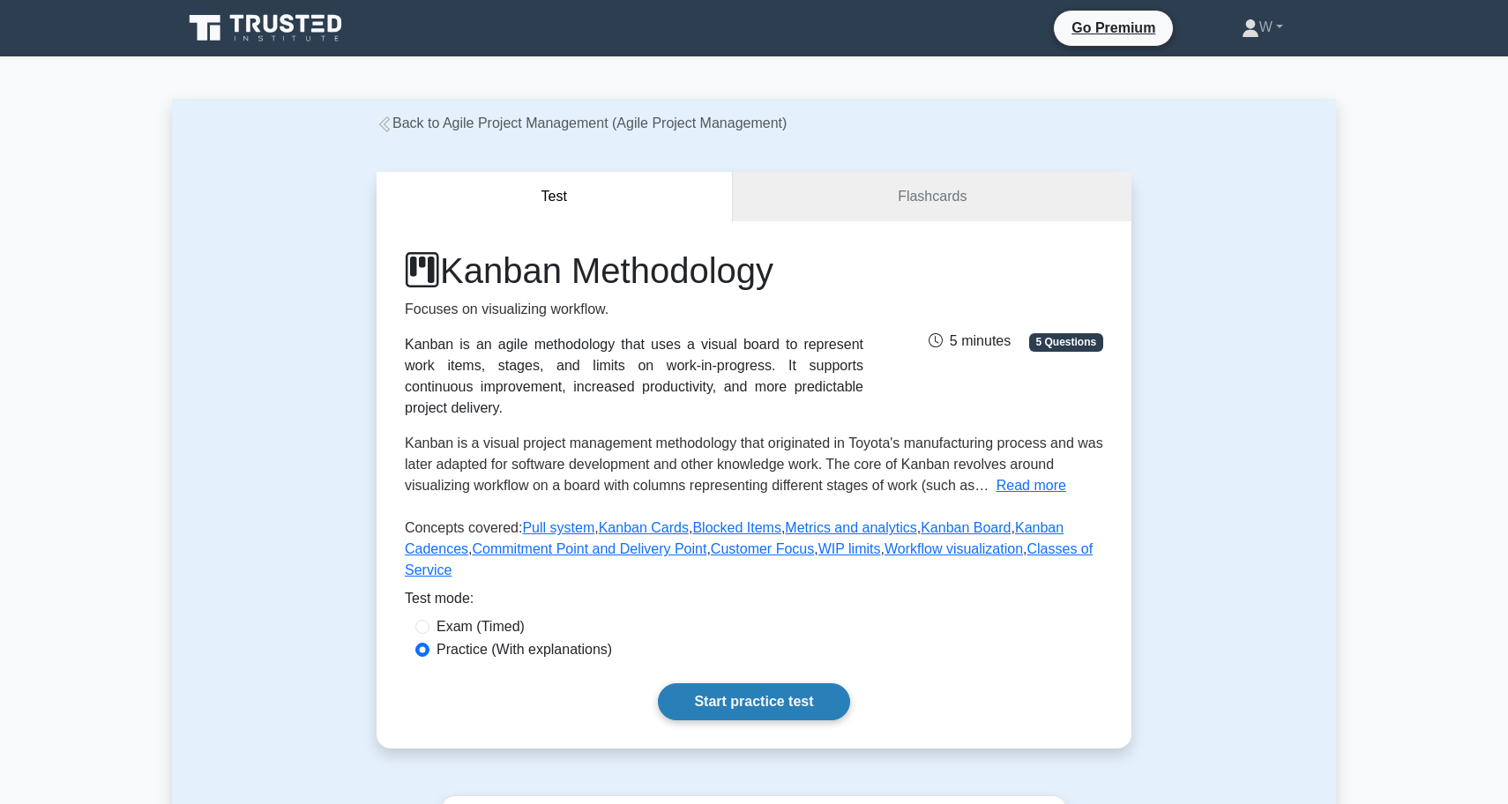
click at [759, 705] on link "Start practice test" at bounding box center [753, 701] width 191 height 37
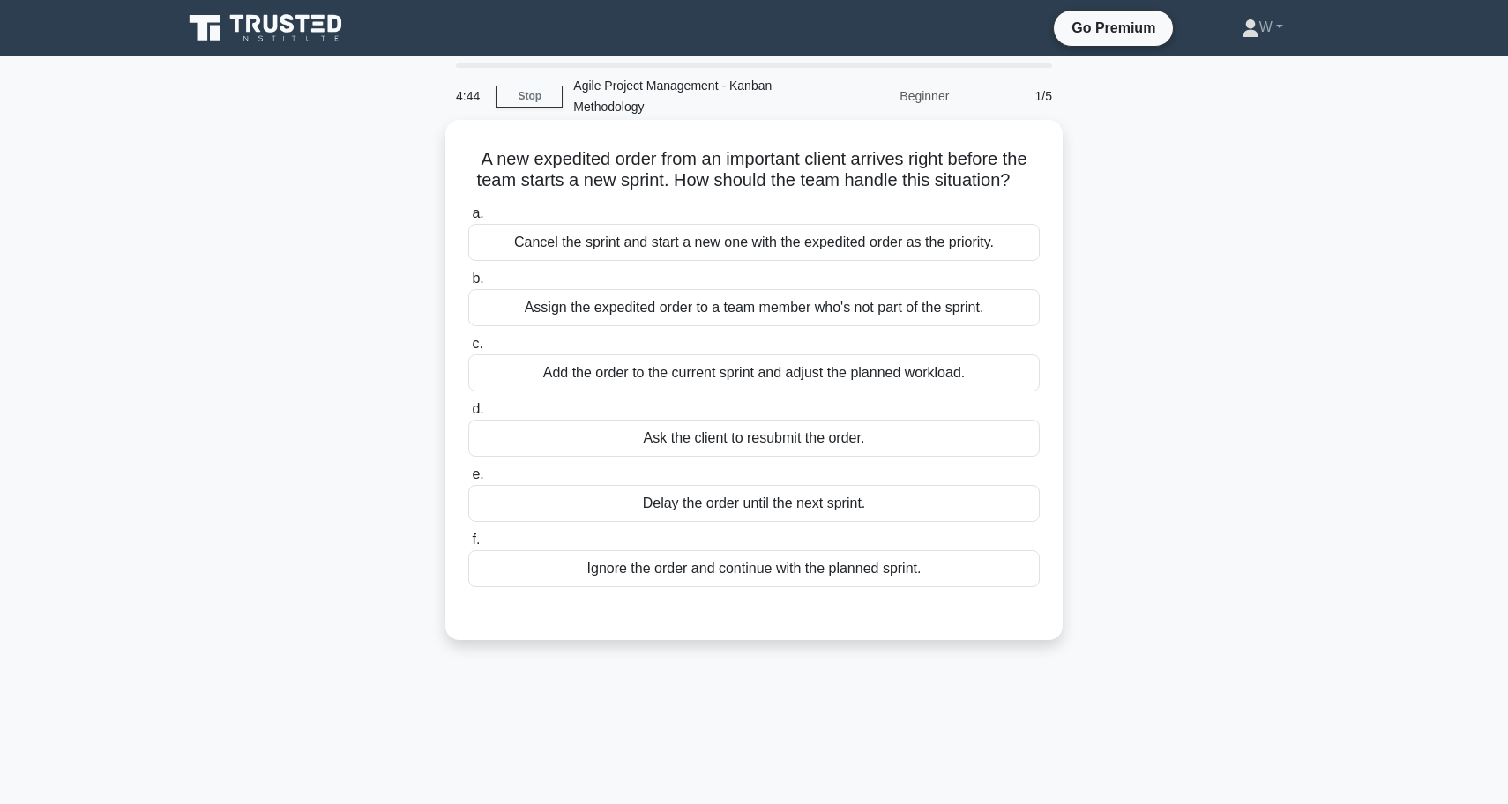
click at [653, 377] on div "Add the order to the current sprint and adjust the planned workload." at bounding box center [753, 372] width 571 height 37
click at [468, 350] on input "c. Add the order to the current sprint and adjust the planned workload." at bounding box center [468, 344] width 0 height 11
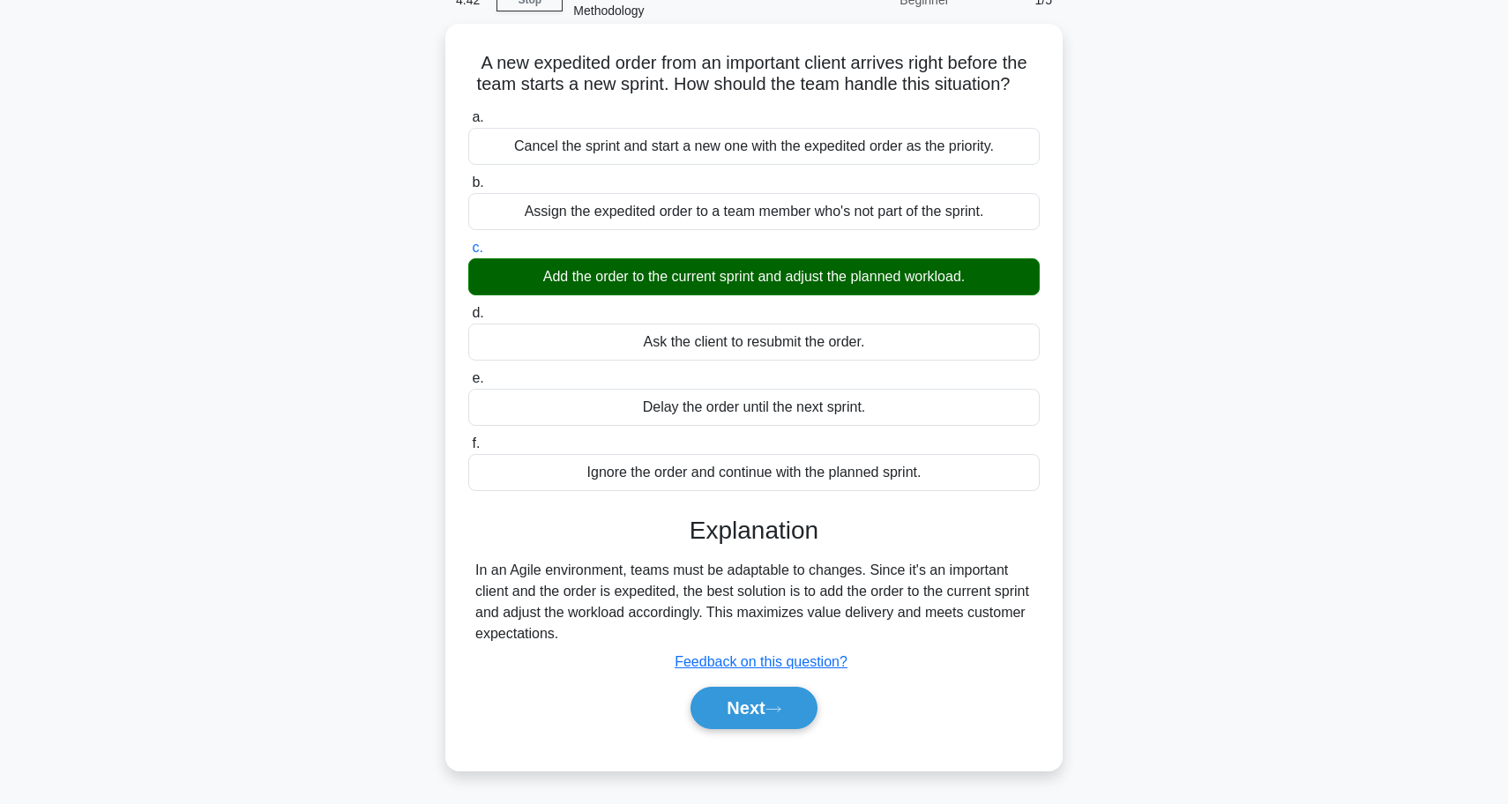
scroll to position [129, 0]
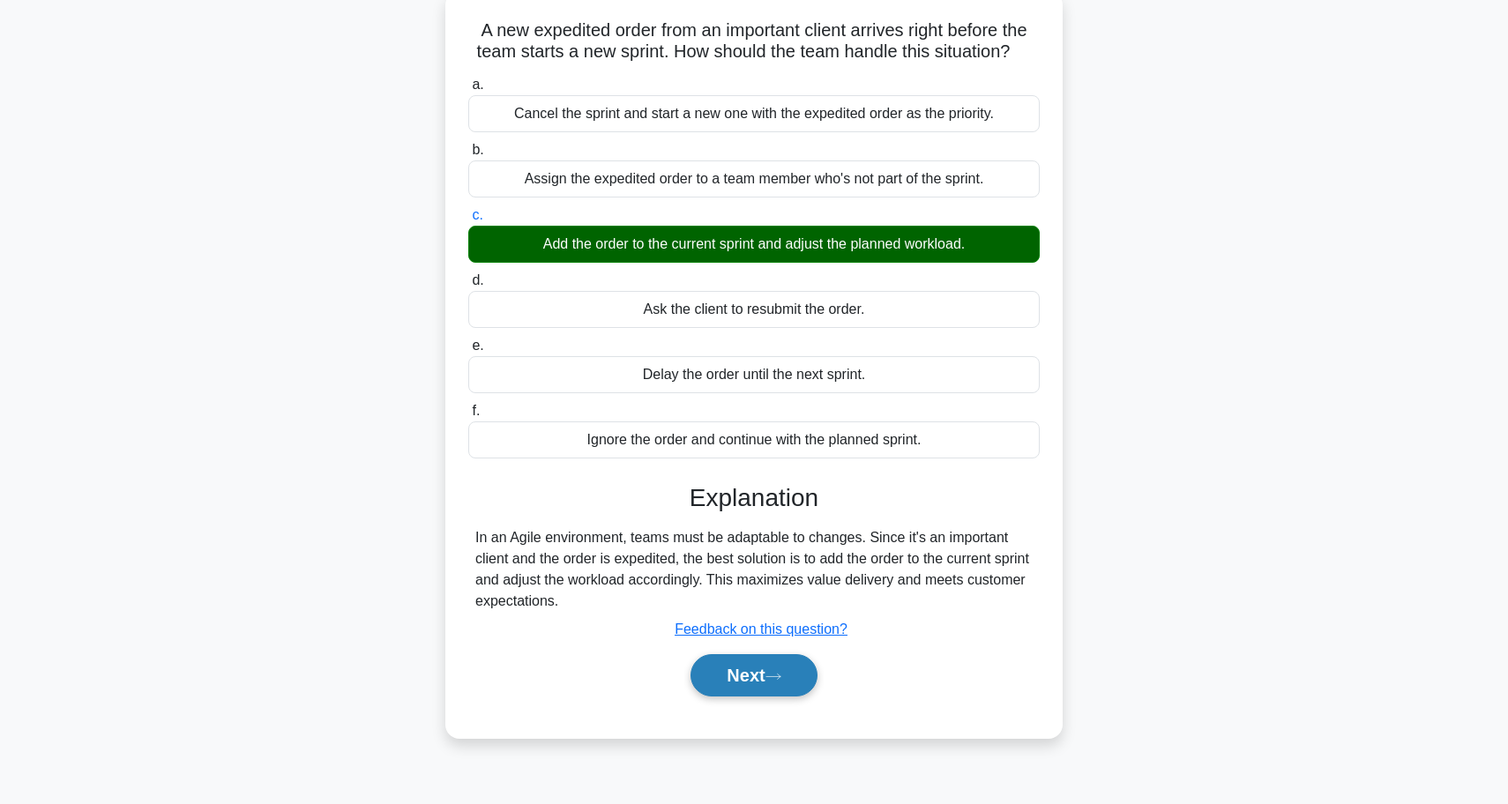
click at [746, 681] on button "Next" at bounding box center [753, 675] width 126 height 42
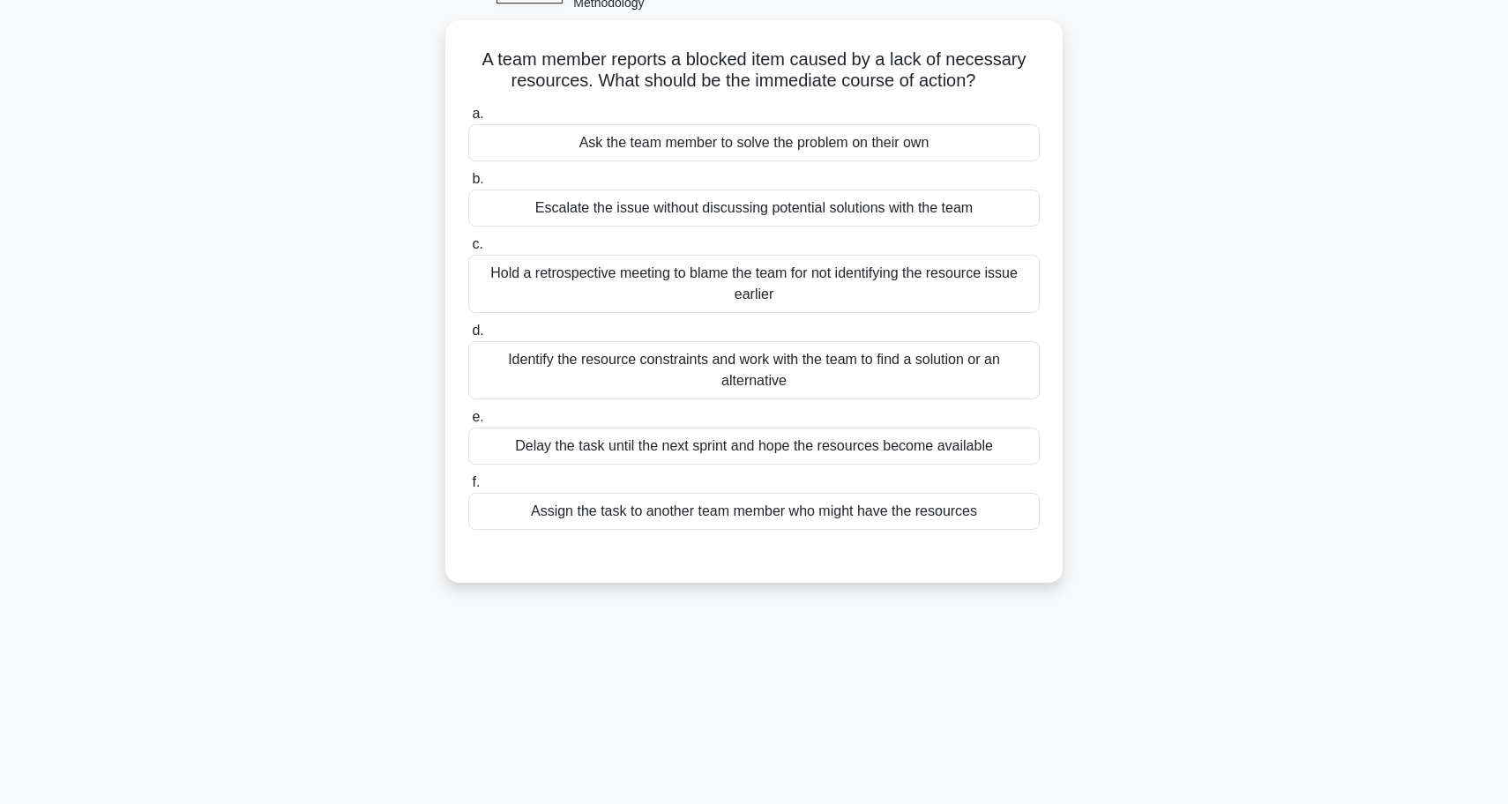
scroll to position [100, 0]
click at [642, 369] on div "Identify the resource constraints and work with the team to find a solution or …" at bounding box center [753, 370] width 571 height 58
click at [468, 337] on input "d. Identify the resource constraints and work with the team to find a solution …" at bounding box center [468, 330] width 0 height 11
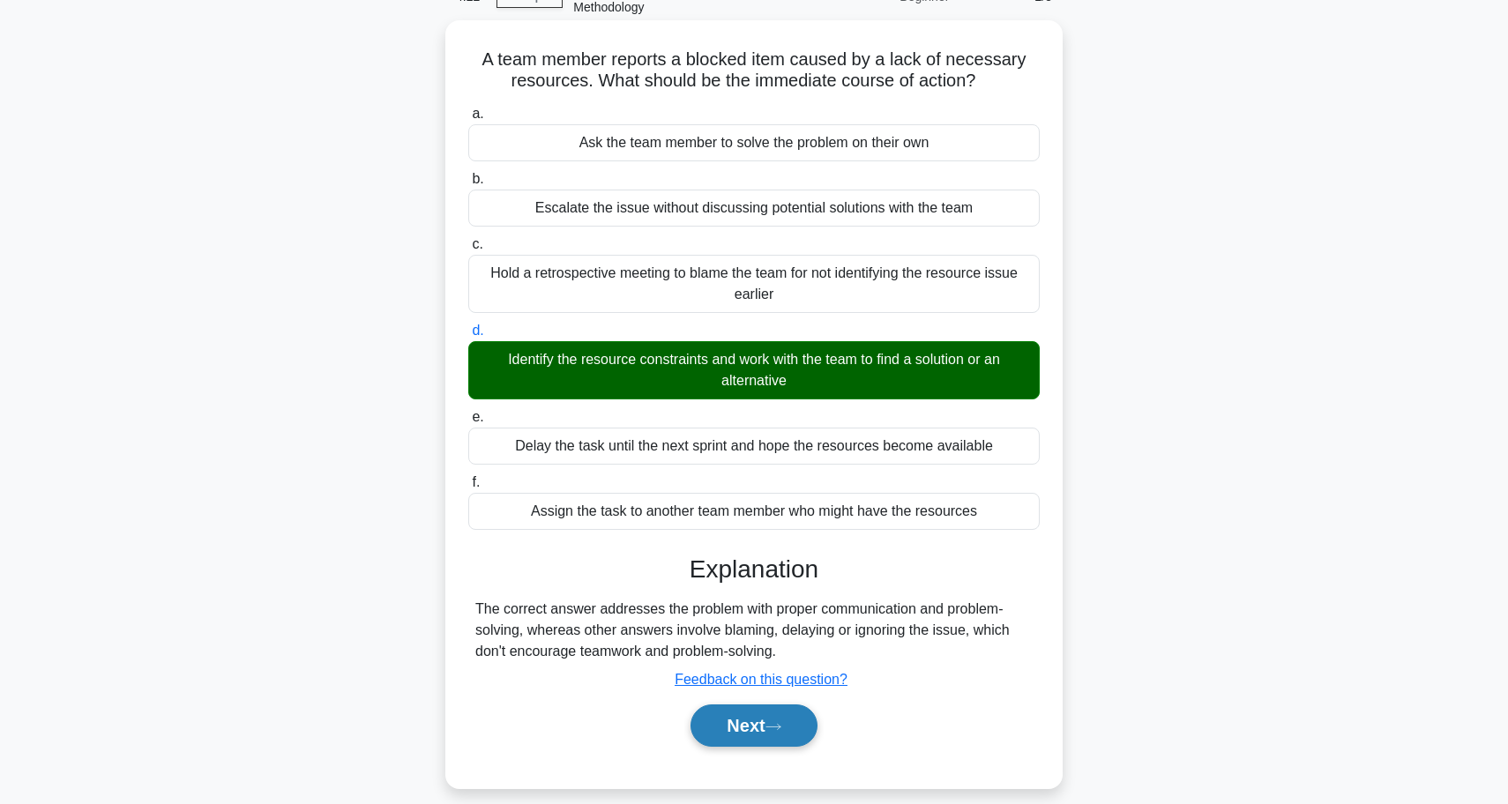
click at [762, 726] on button "Next" at bounding box center [753, 726] width 126 height 42
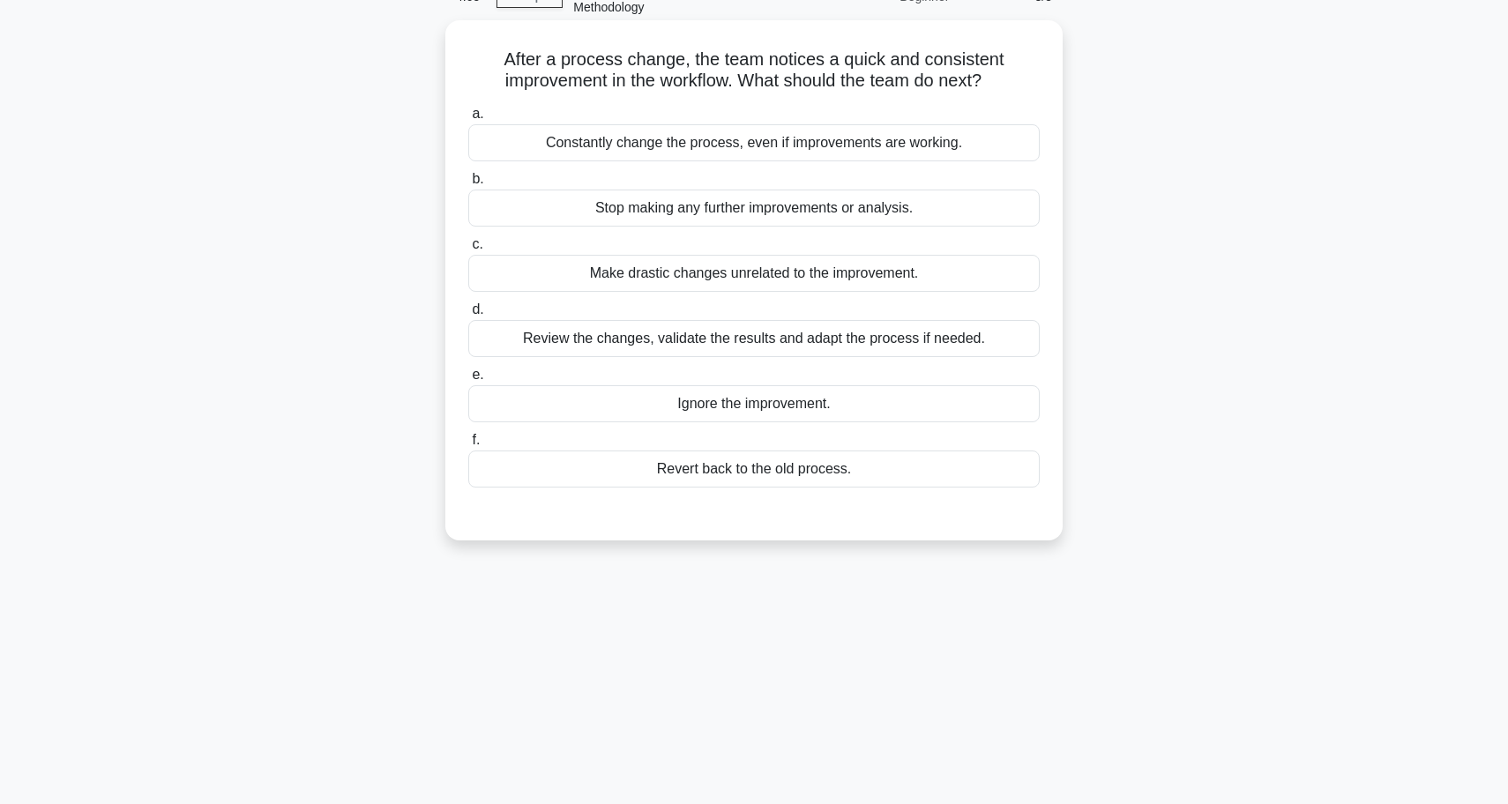
click at [962, 339] on div "Review the changes, validate the results and adapt the process if needed." at bounding box center [753, 338] width 571 height 37
click at [468, 316] on input "d. Review the changes, validate the results and adapt the process if needed." at bounding box center [468, 309] width 0 height 11
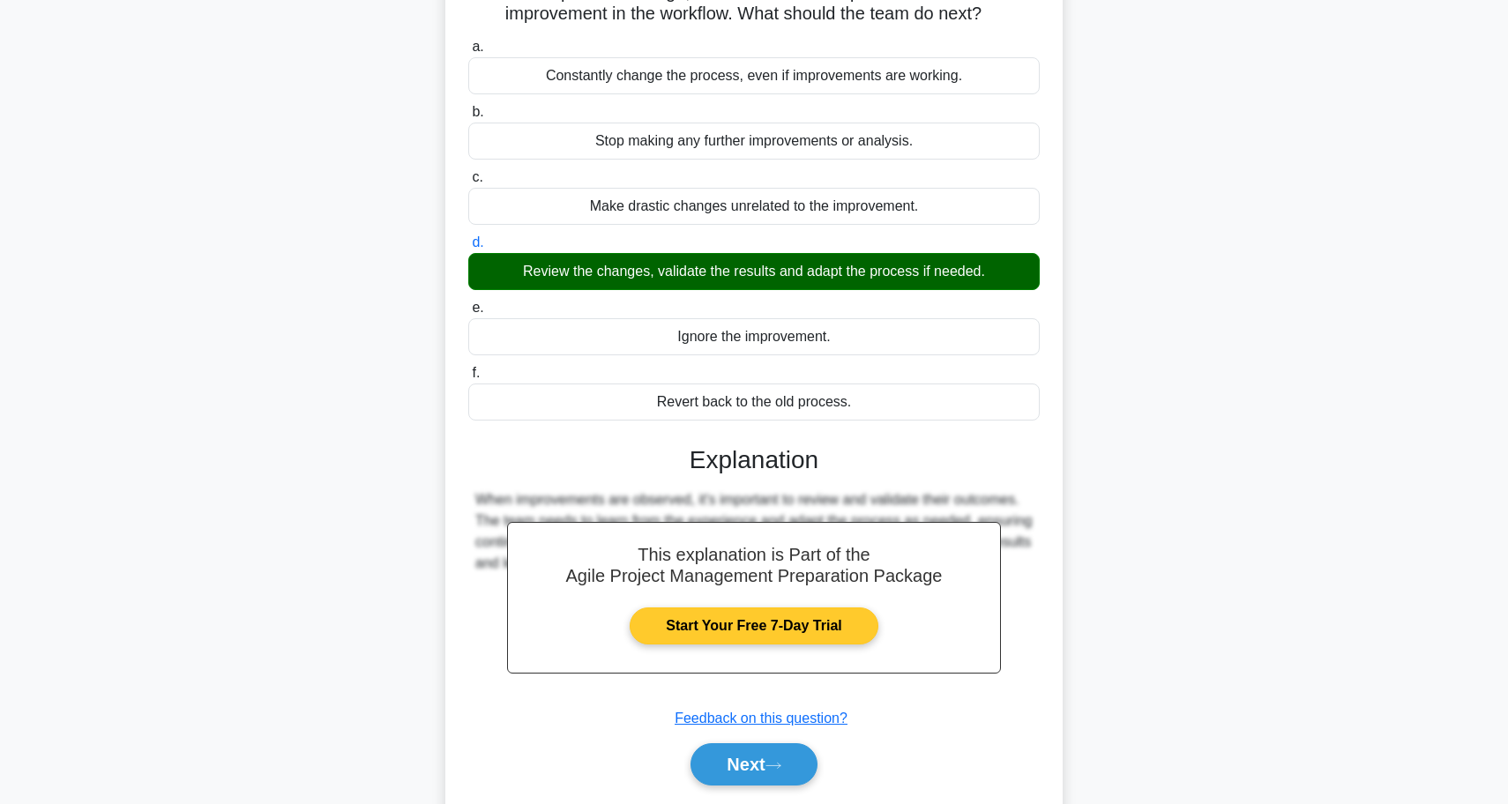
scroll to position [168, 0]
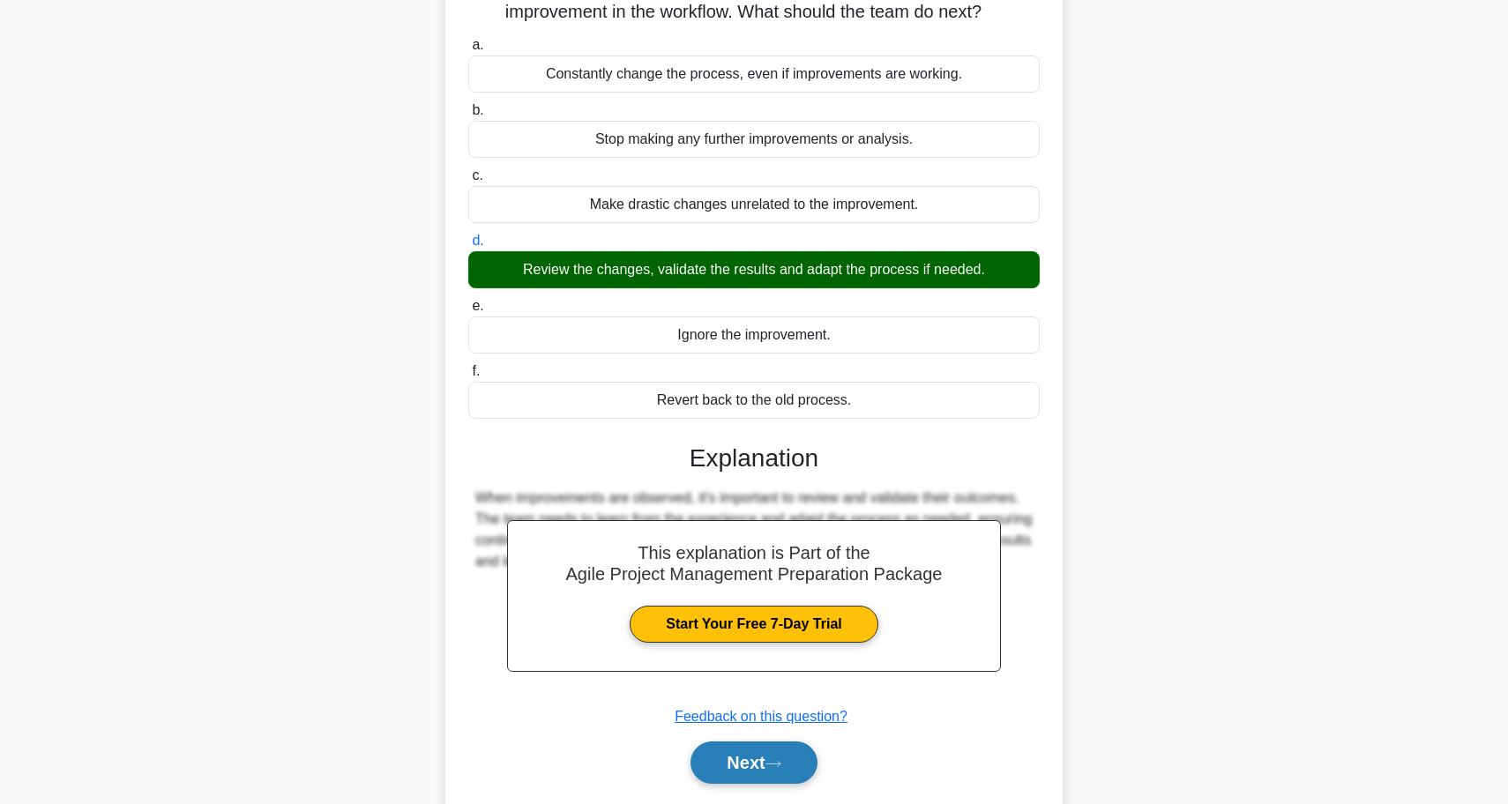
click at [754, 757] on button "Next" at bounding box center [753, 763] width 126 height 42
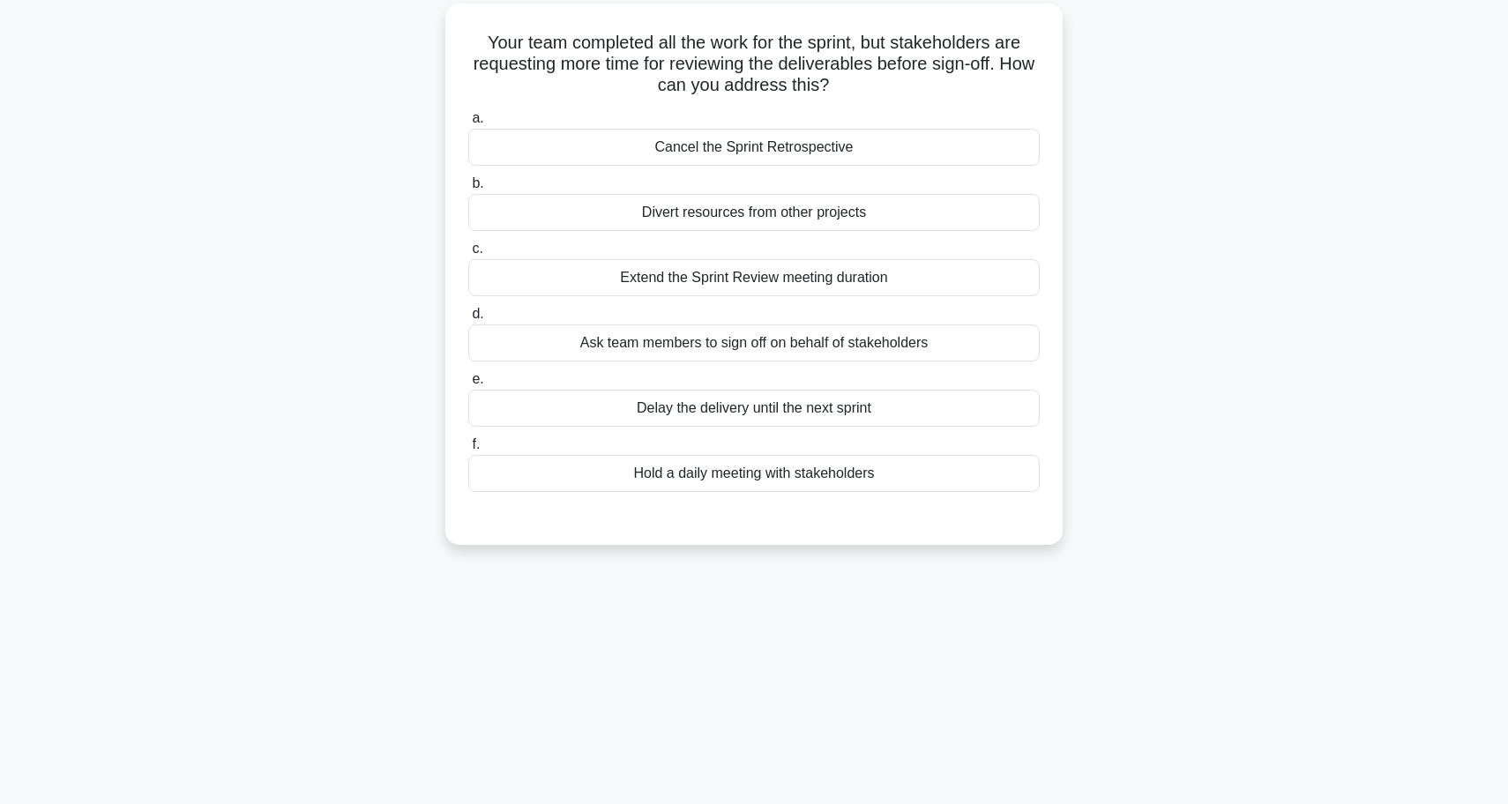
scroll to position [117, 0]
click at [861, 285] on div "Extend the Sprint Review meeting duration" at bounding box center [753, 276] width 571 height 37
click at [468, 254] on input "c. Extend the Sprint Review meeting duration" at bounding box center [468, 247] width 0 height 11
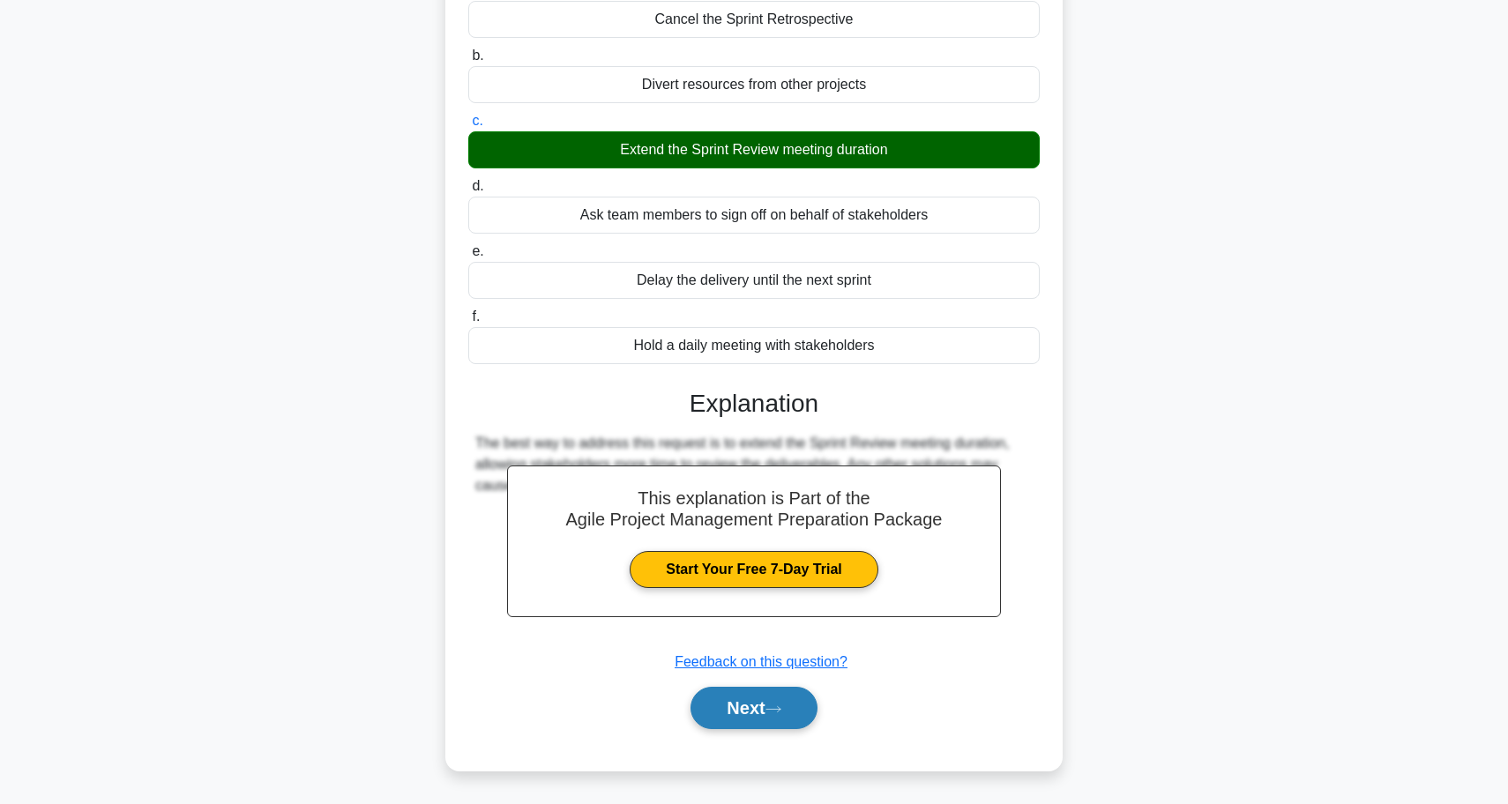
click at [751, 717] on button "Next" at bounding box center [753, 708] width 126 height 42
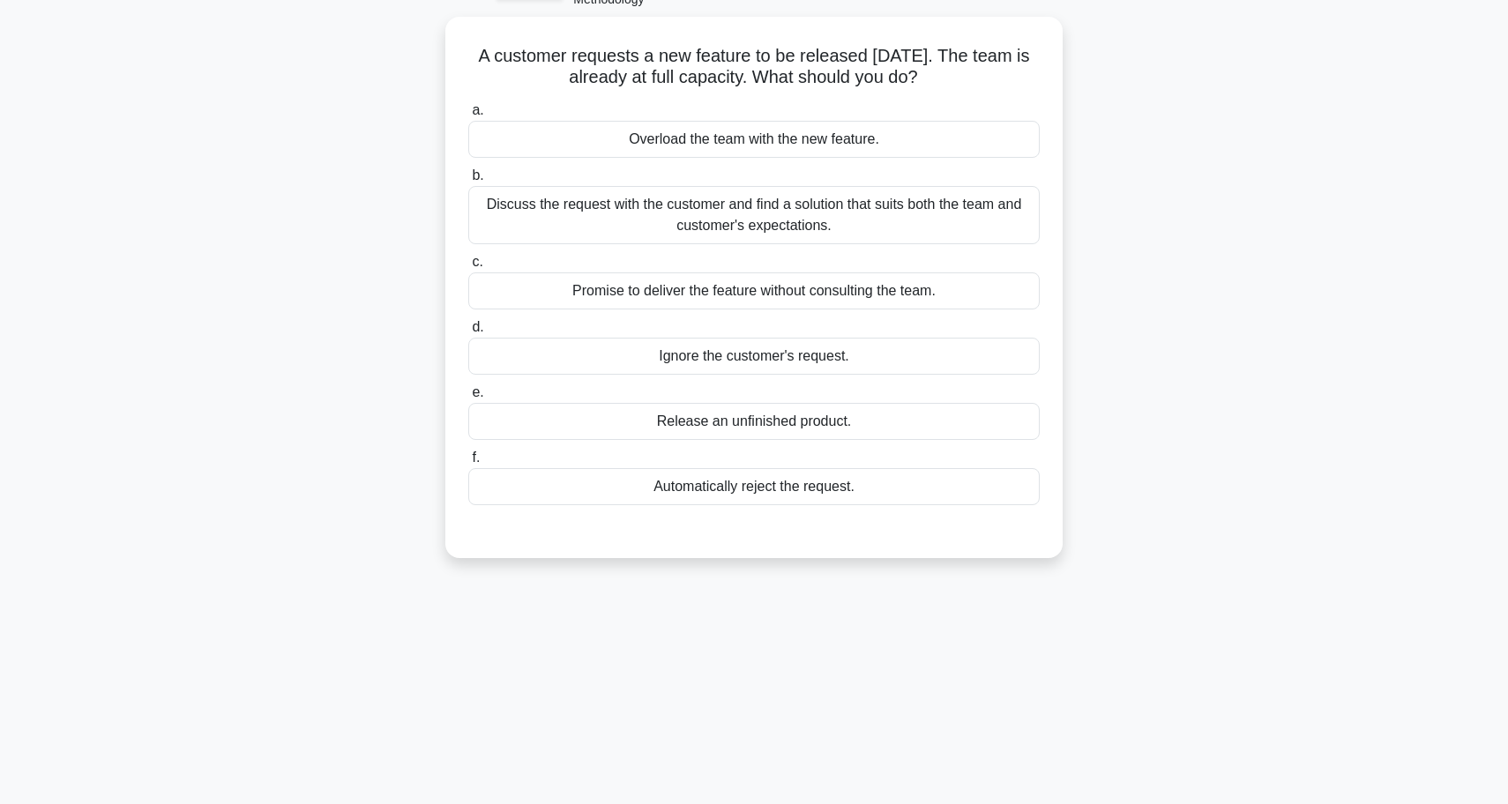
scroll to position [108, 0]
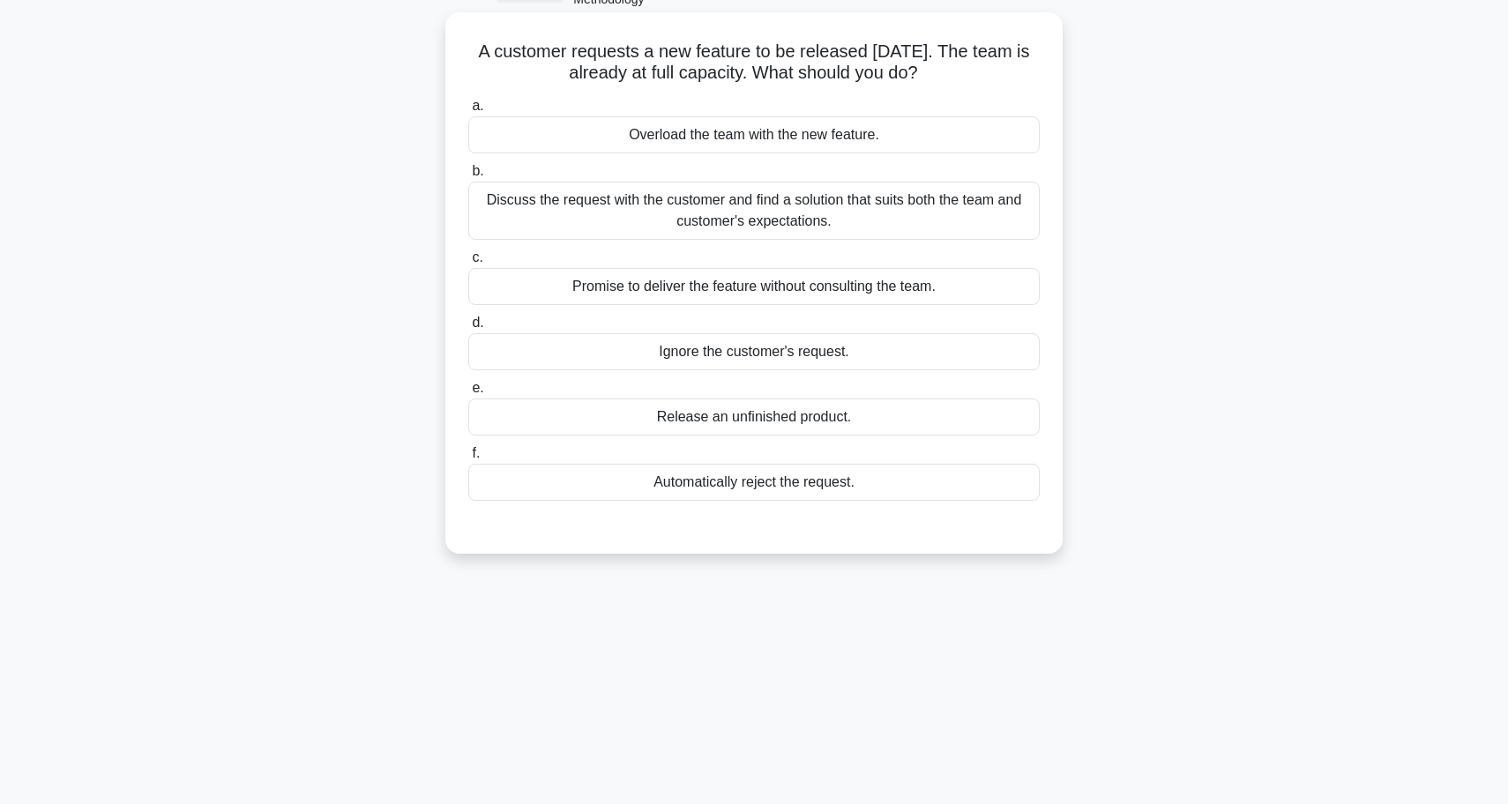
click at [726, 209] on div "Discuss the request with the customer and find a solution that suits both the t…" at bounding box center [753, 211] width 571 height 58
click at [468, 177] on input "b. Discuss the request with the customer and find a solution that suits both th…" at bounding box center [468, 171] width 0 height 11
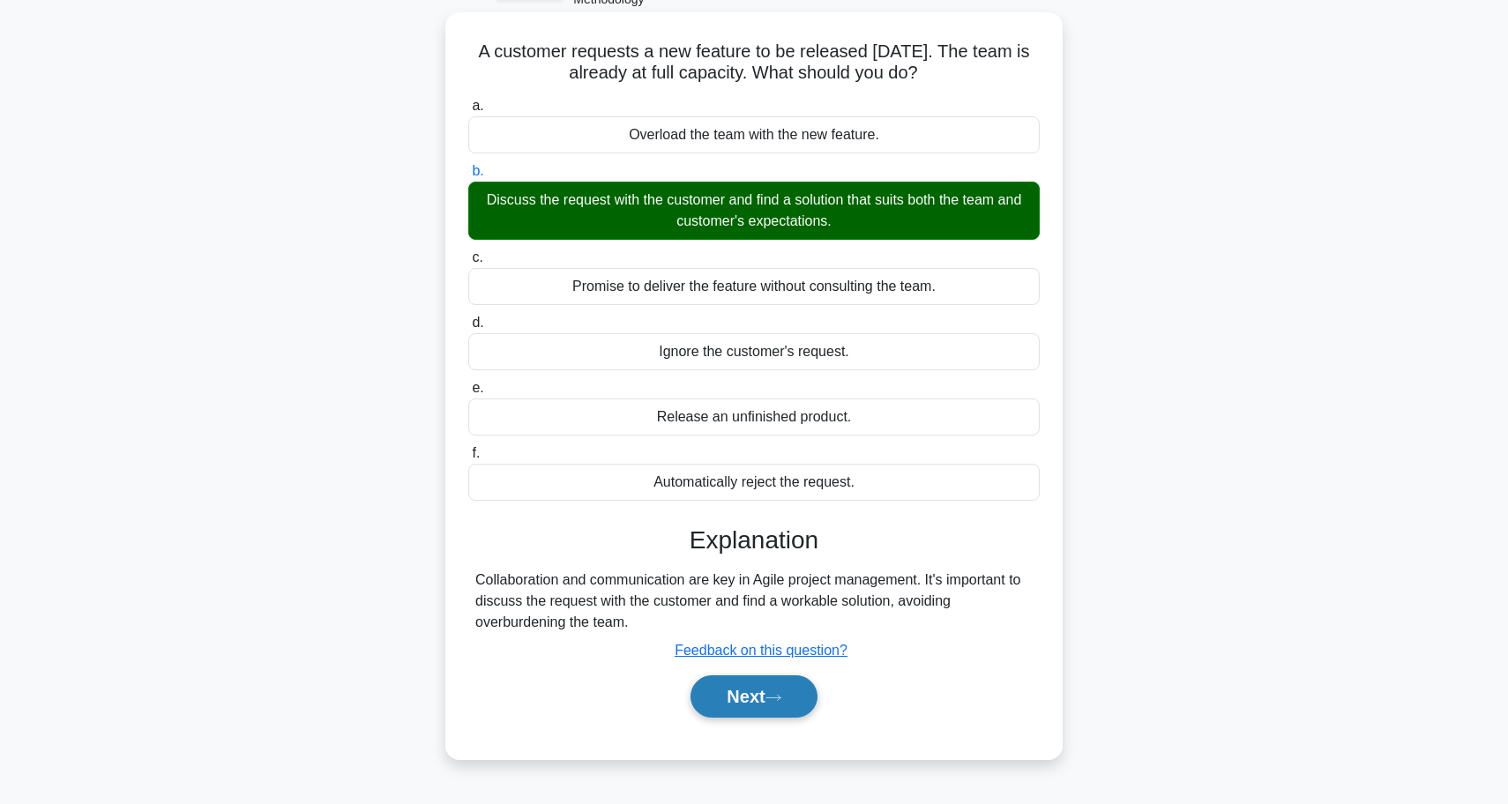
click at [780, 701] on icon at bounding box center [773, 698] width 16 height 10
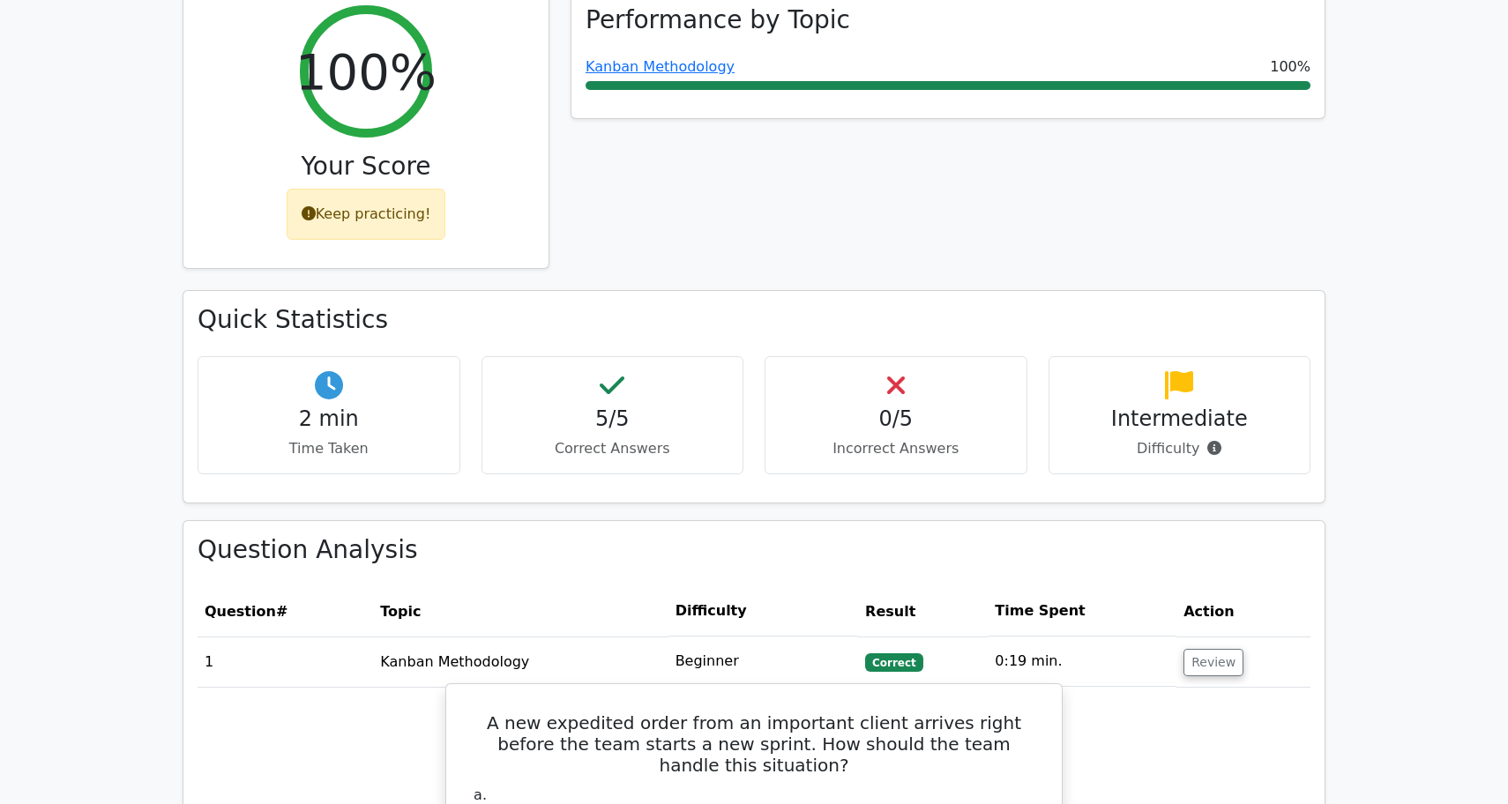
scroll to position [695, 0]
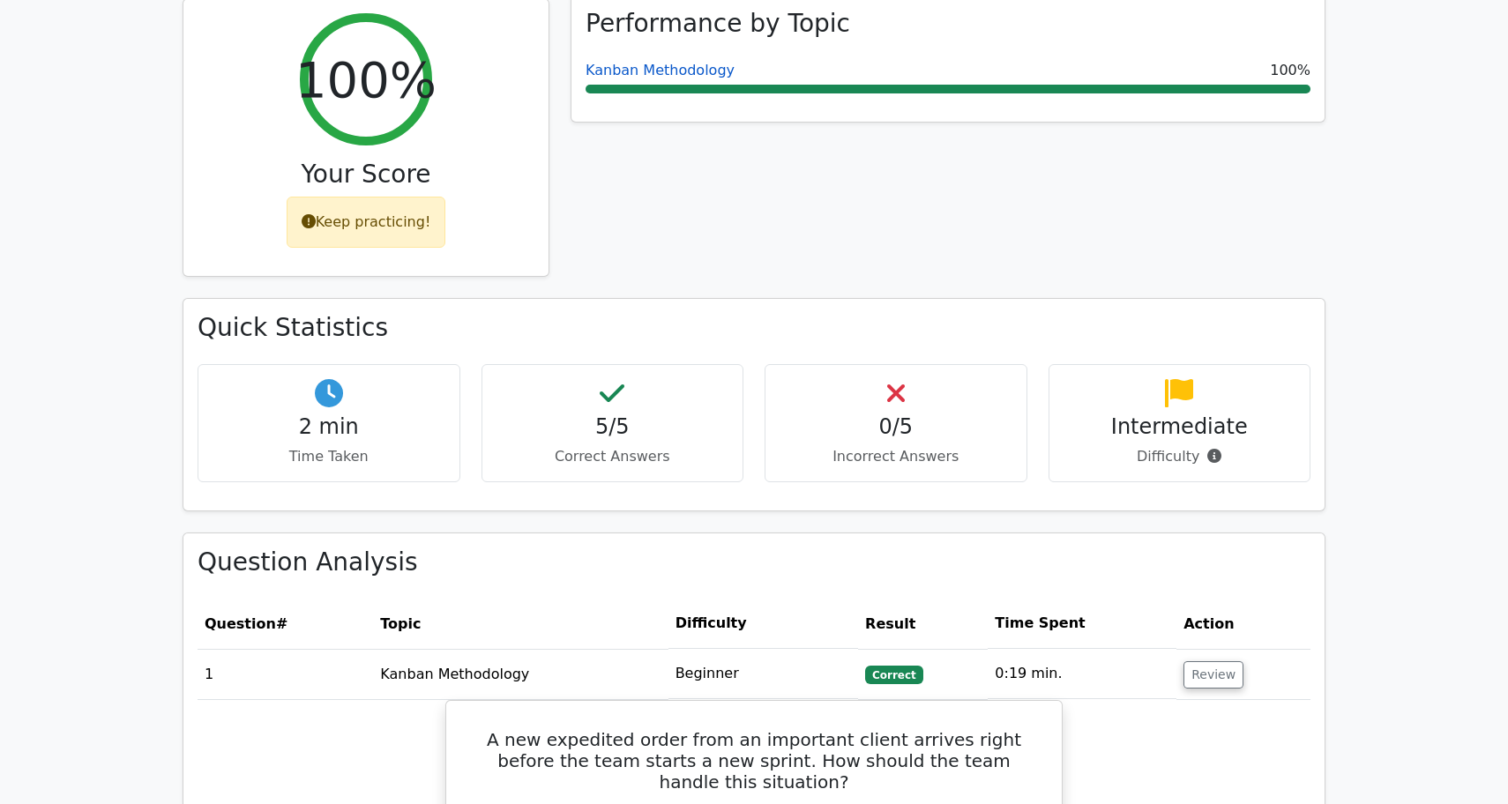
click at [635, 62] on link "Kanban Methodology" at bounding box center [659, 70] width 149 height 17
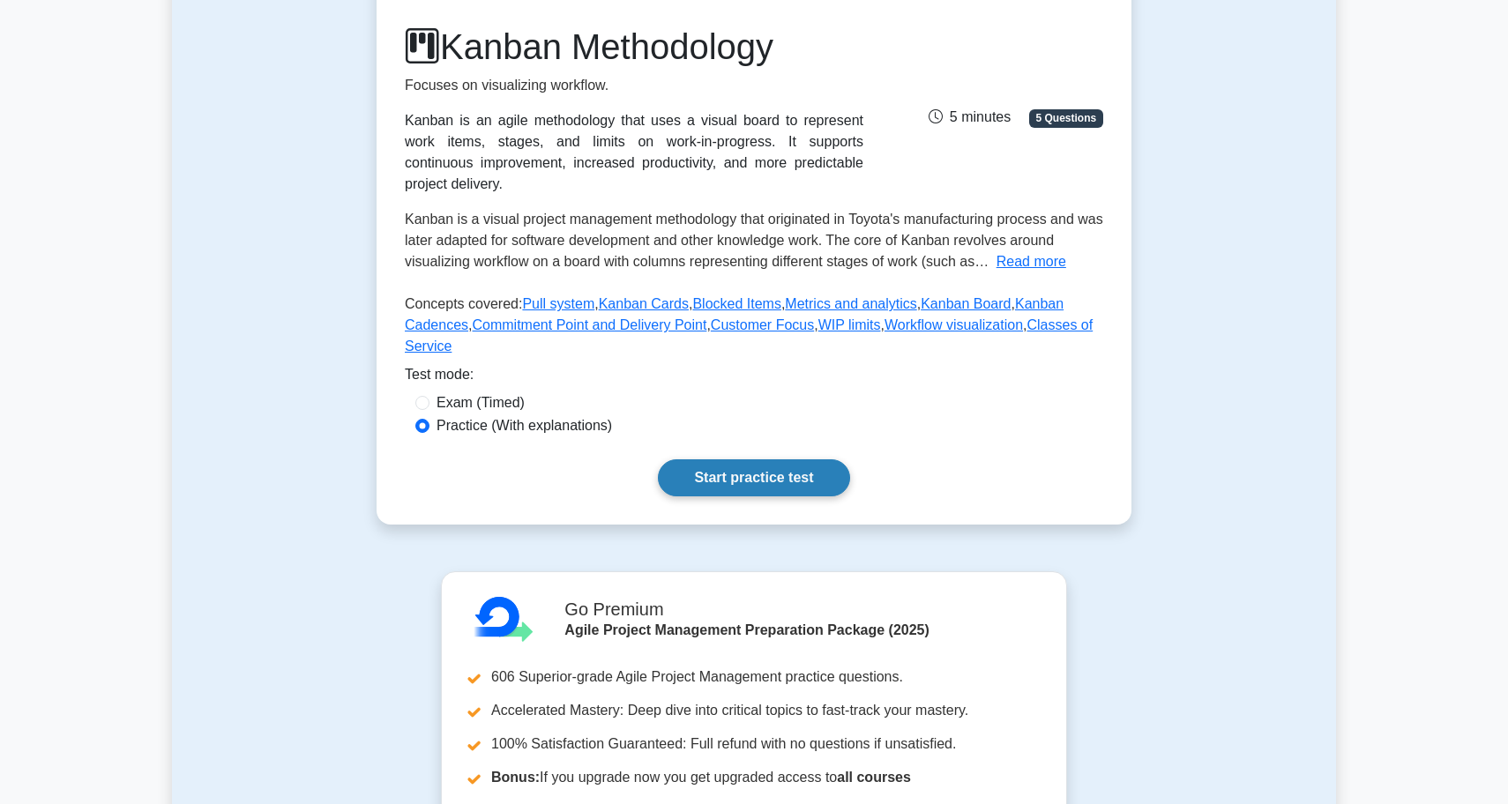
scroll to position [227, 0]
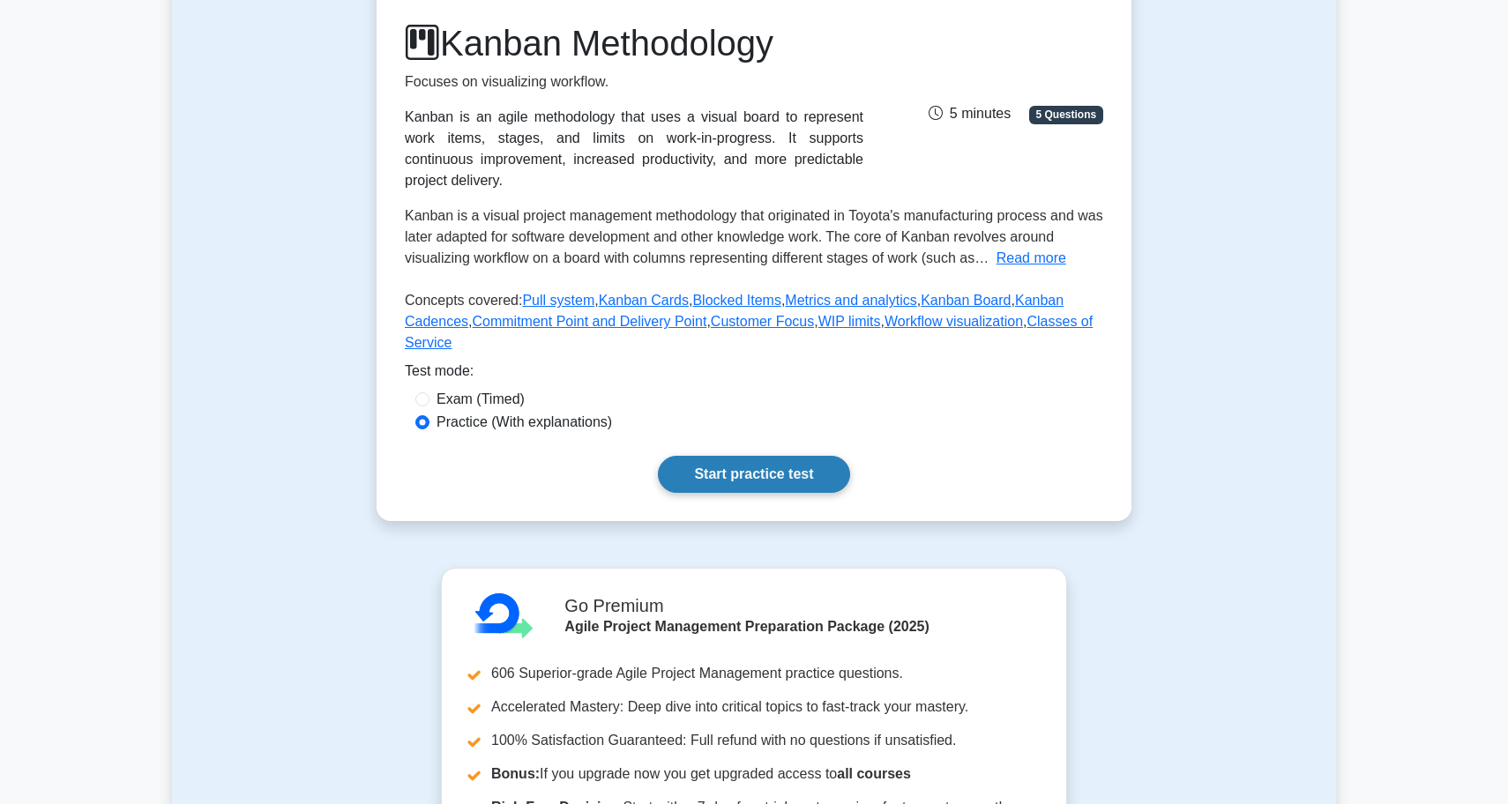
click at [777, 482] on link "Start practice test" at bounding box center [753, 474] width 191 height 37
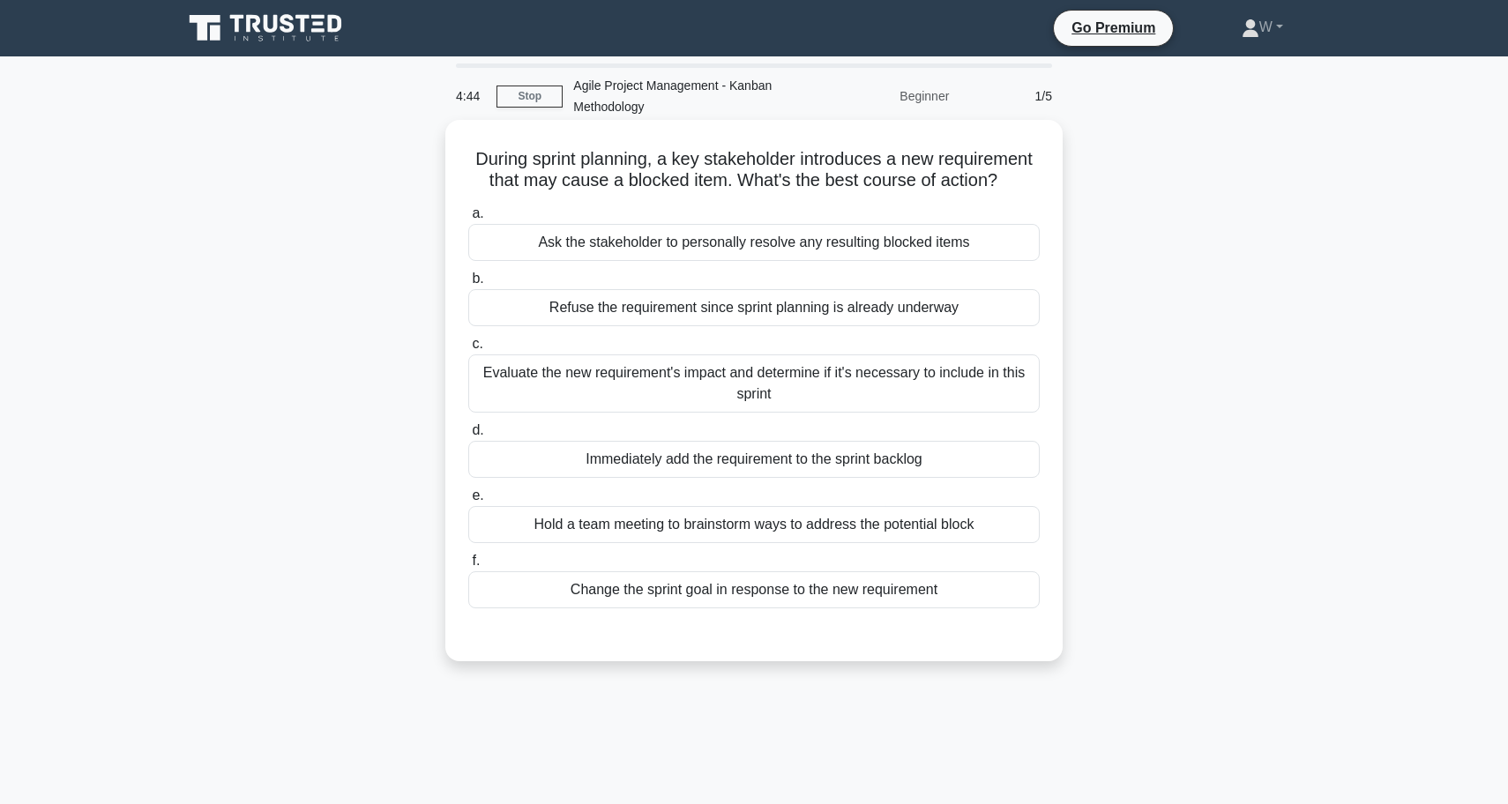
click at [658, 379] on div "Evaluate the new requirement's impact and determine if it's necessary to includ…" at bounding box center [753, 383] width 571 height 58
click at [468, 350] on input "c. Evaluate the new requirement's impact and determine if it's necessary to inc…" at bounding box center [468, 344] width 0 height 11
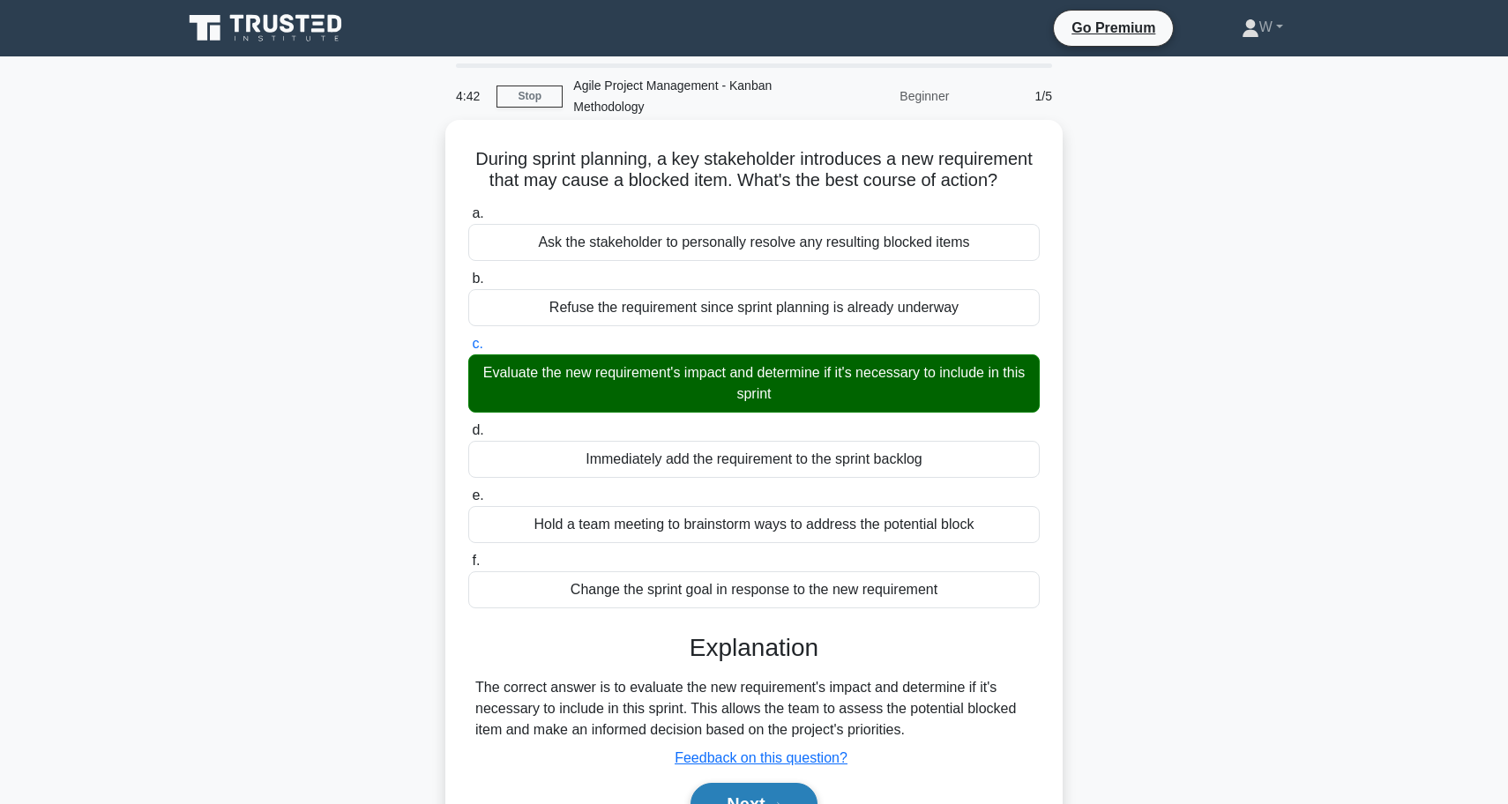
click at [712, 789] on button "Next" at bounding box center [753, 804] width 126 height 42
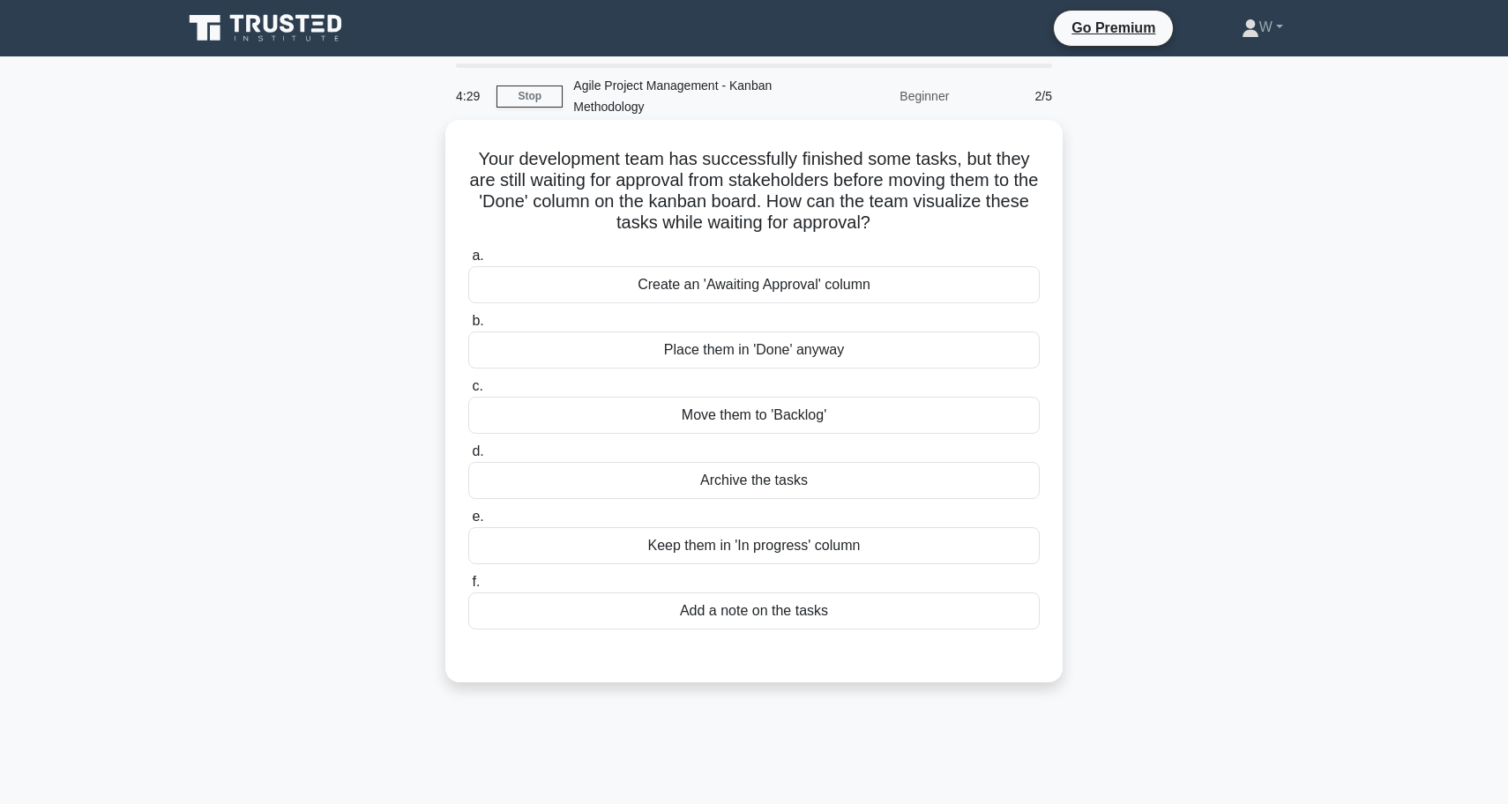
click at [849, 286] on div "Create an 'Awaiting Approval' column" at bounding box center [753, 284] width 571 height 37
click at [468, 262] on input "a. Create an 'Awaiting Approval' column" at bounding box center [468, 255] width 0 height 11
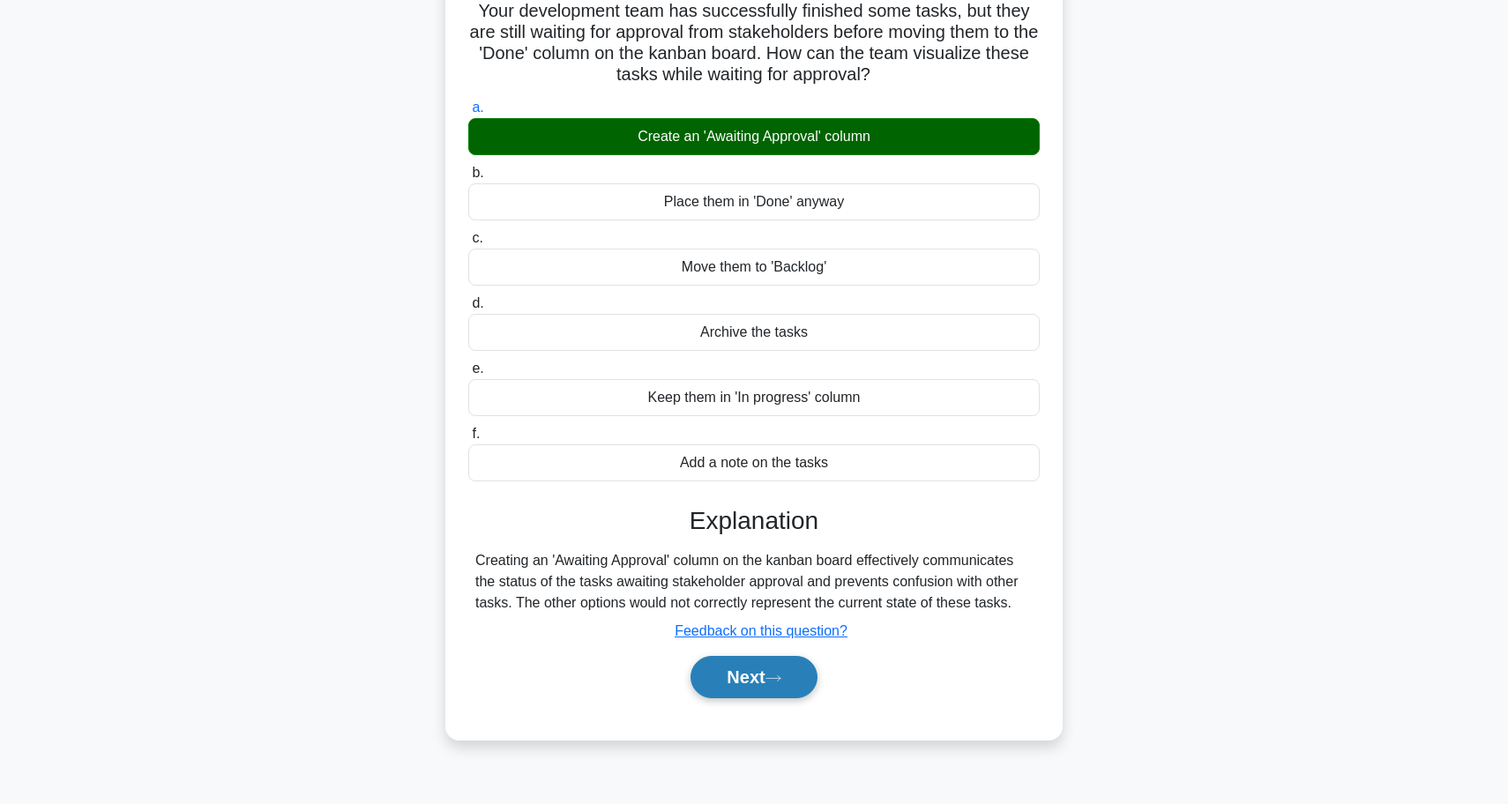
scroll to position [148, 0]
click at [748, 694] on button "Next" at bounding box center [753, 677] width 126 height 42
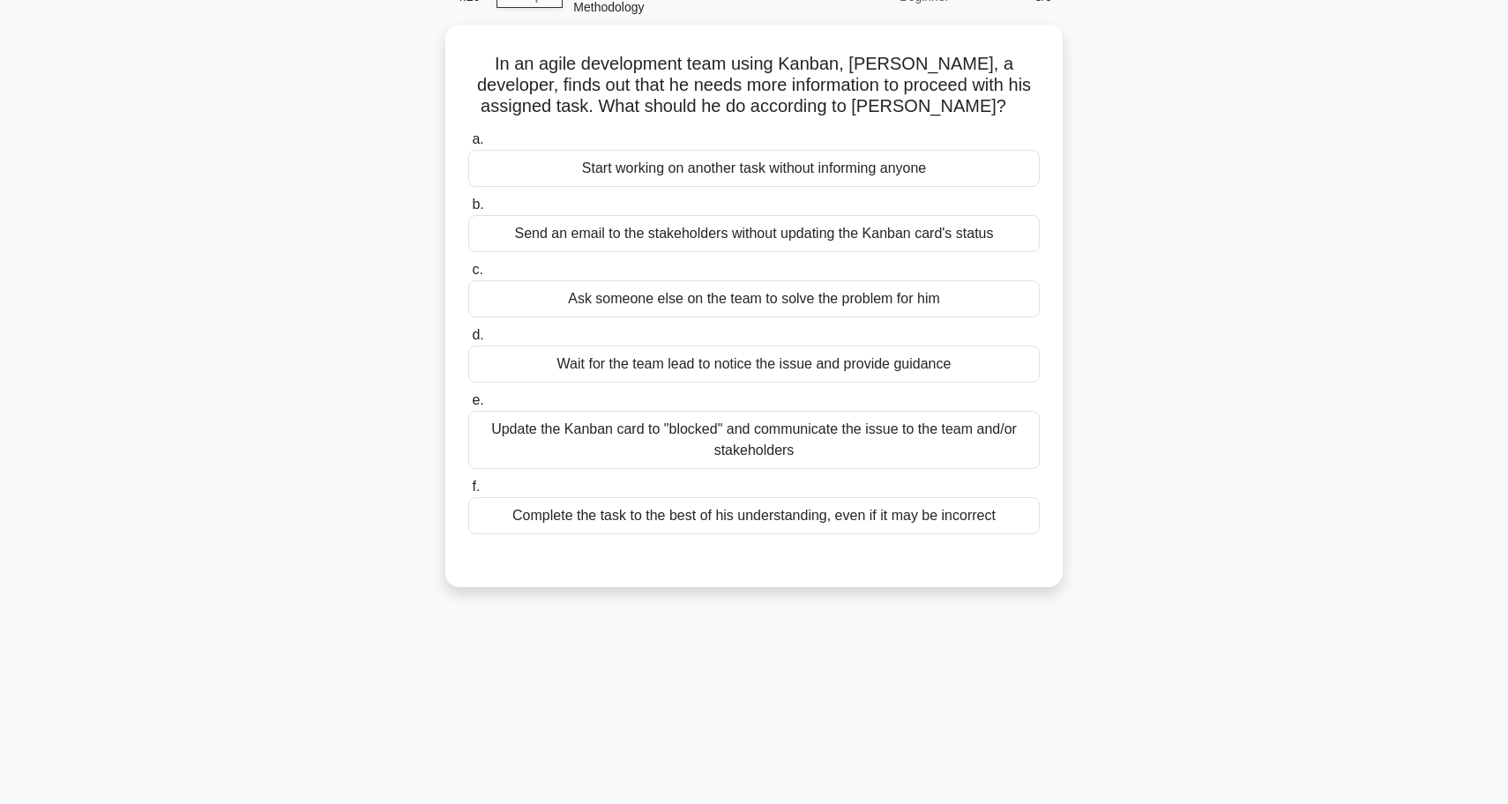
scroll to position [100, 0]
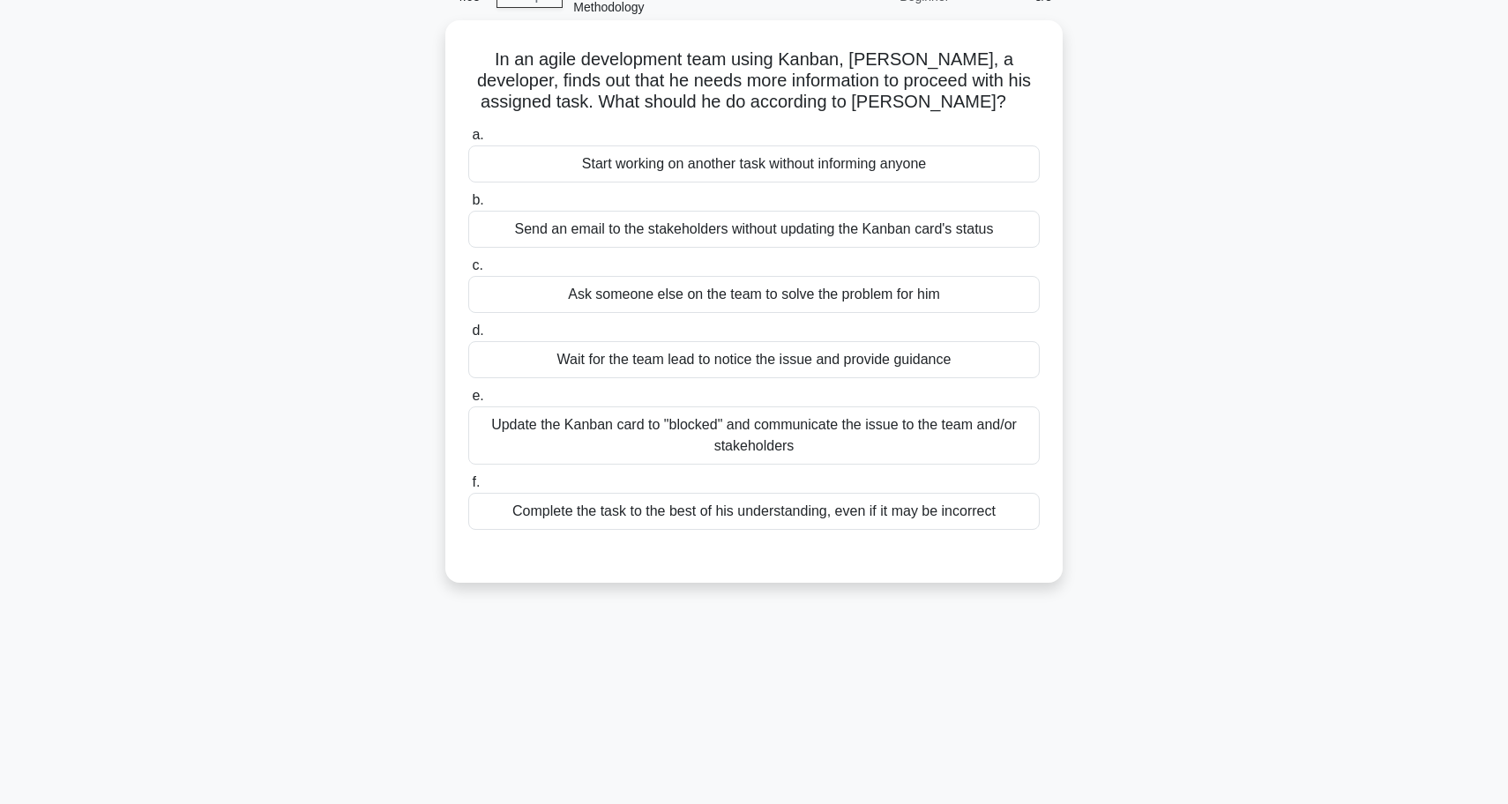
click at [862, 449] on div "Update the Kanban card to "blocked" and communicate the issue to the team and/o…" at bounding box center [753, 435] width 571 height 58
click at [468, 402] on input "e. Update the Kanban card to "blocked" and communicate the issue to the team an…" at bounding box center [468, 396] width 0 height 11
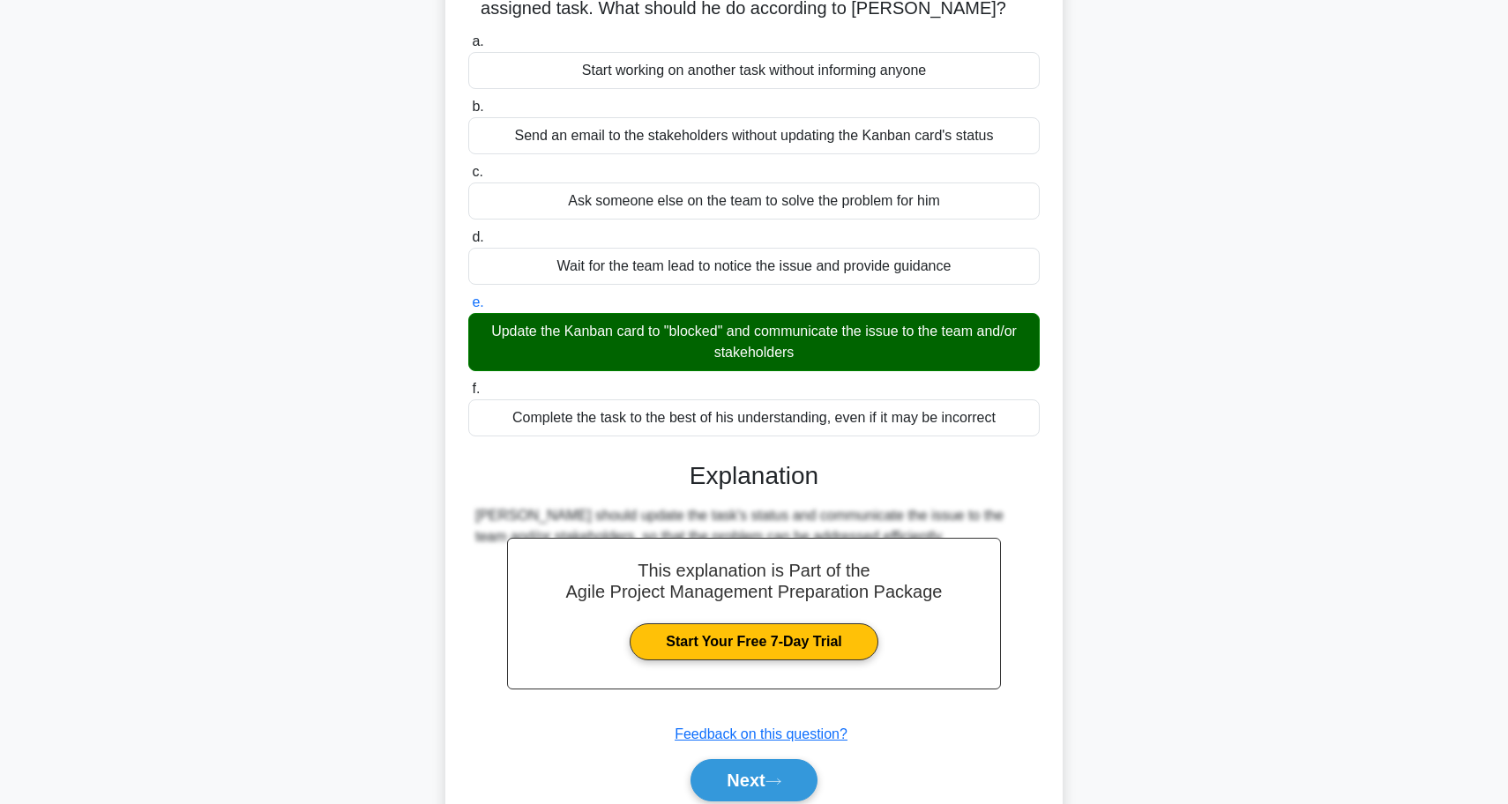
scroll to position [198, 0]
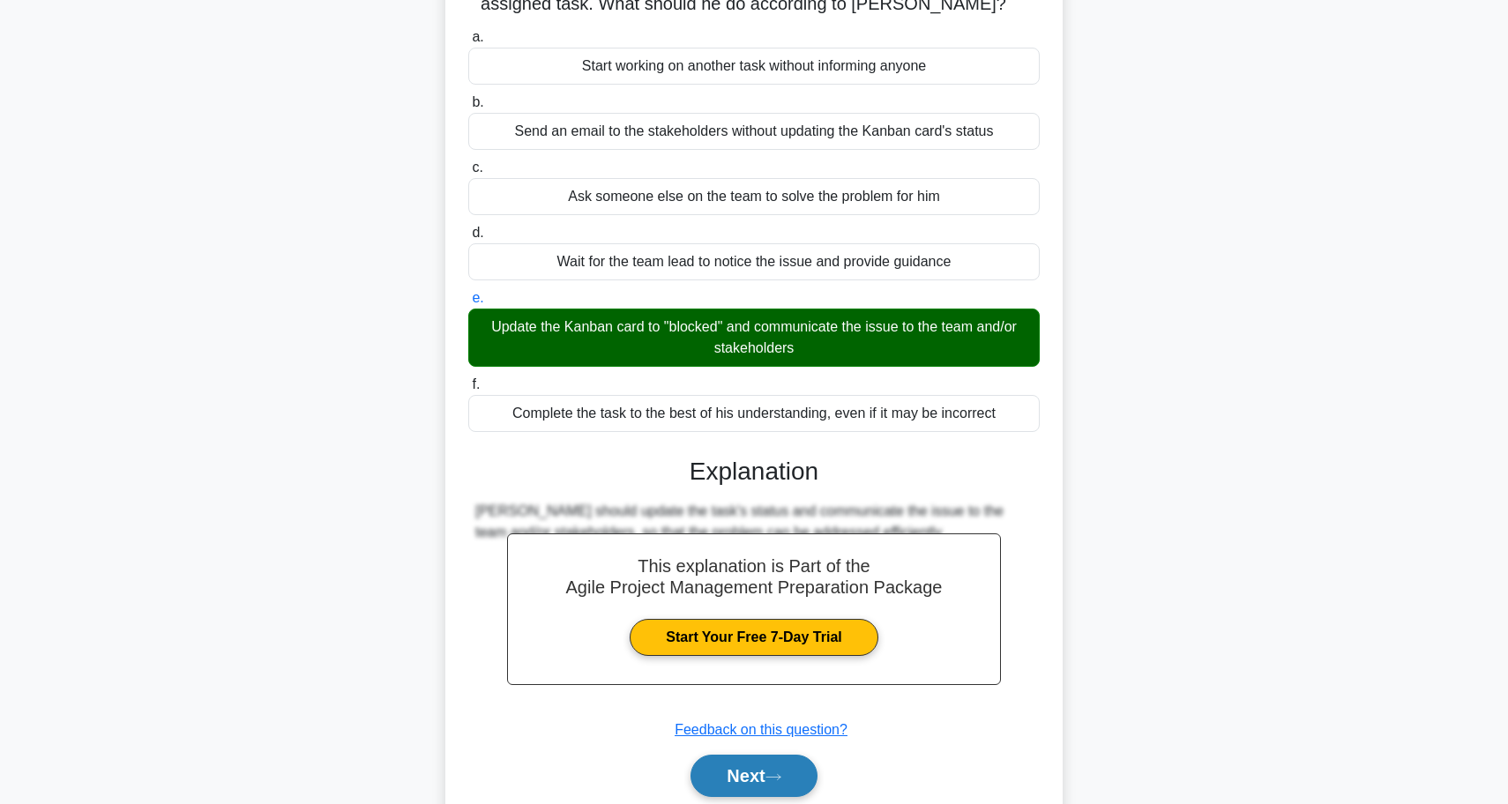
click at [764, 760] on button "Next" at bounding box center [753, 776] width 126 height 42
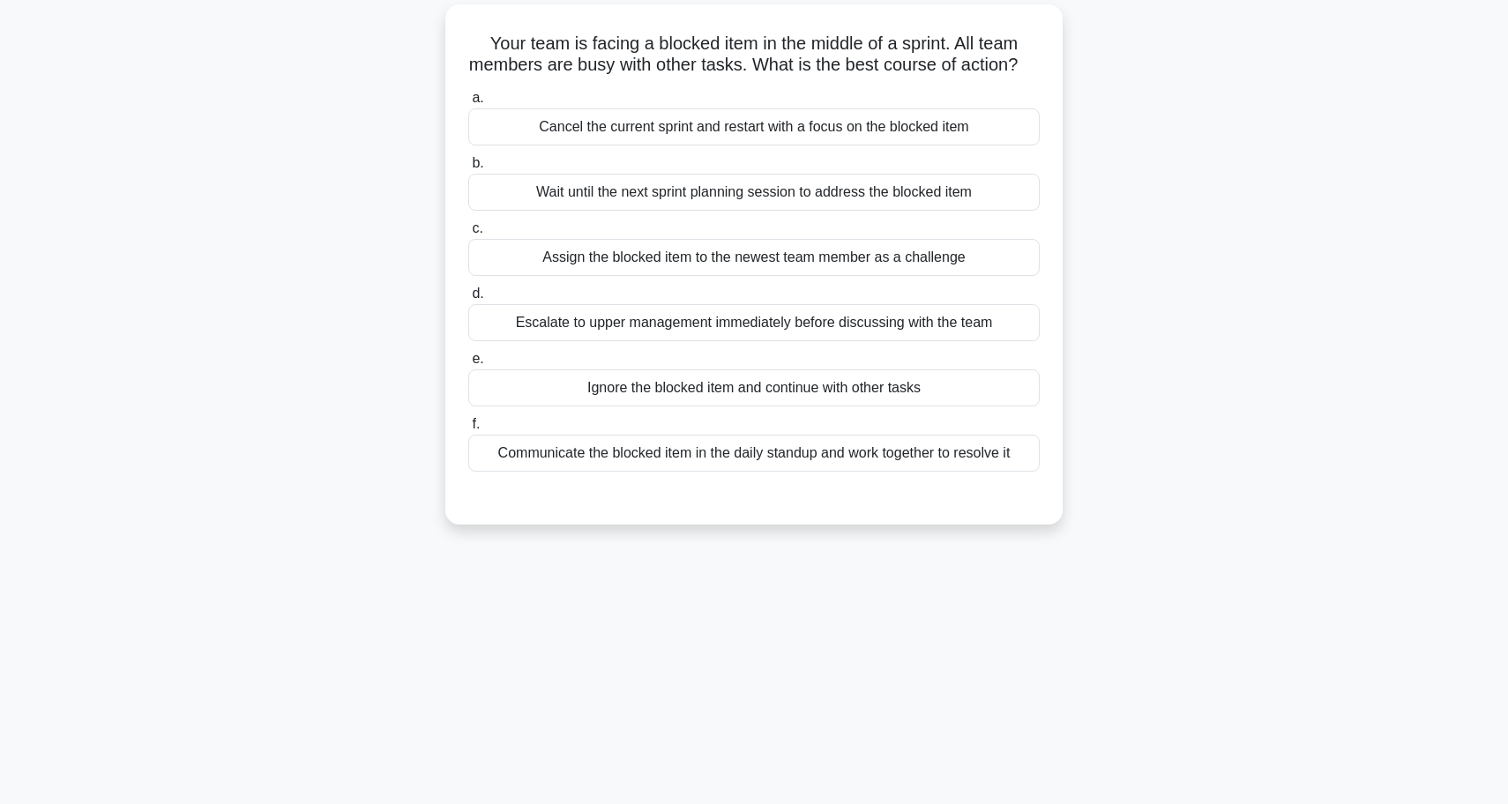
scroll to position [120, 0]
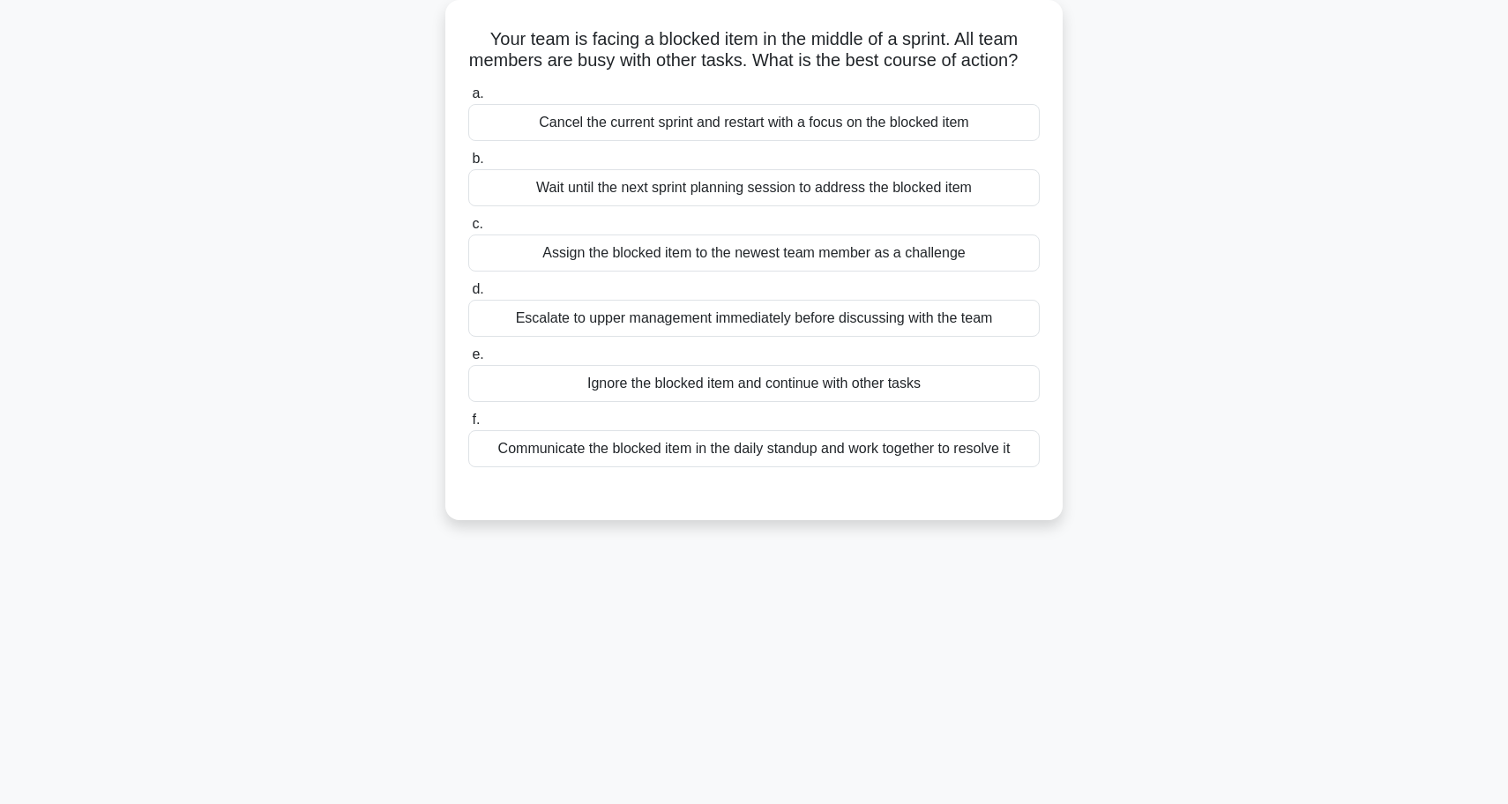
click at [762, 467] on div "Communicate the blocked item in the daily standup and work together to resolve …" at bounding box center [753, 448] width 571 height 37
click at [468, 426] on input "f. Communicate the blocked item in the daily standup and work together to resol…" at bounding box center [468, 419] width 0 height 11
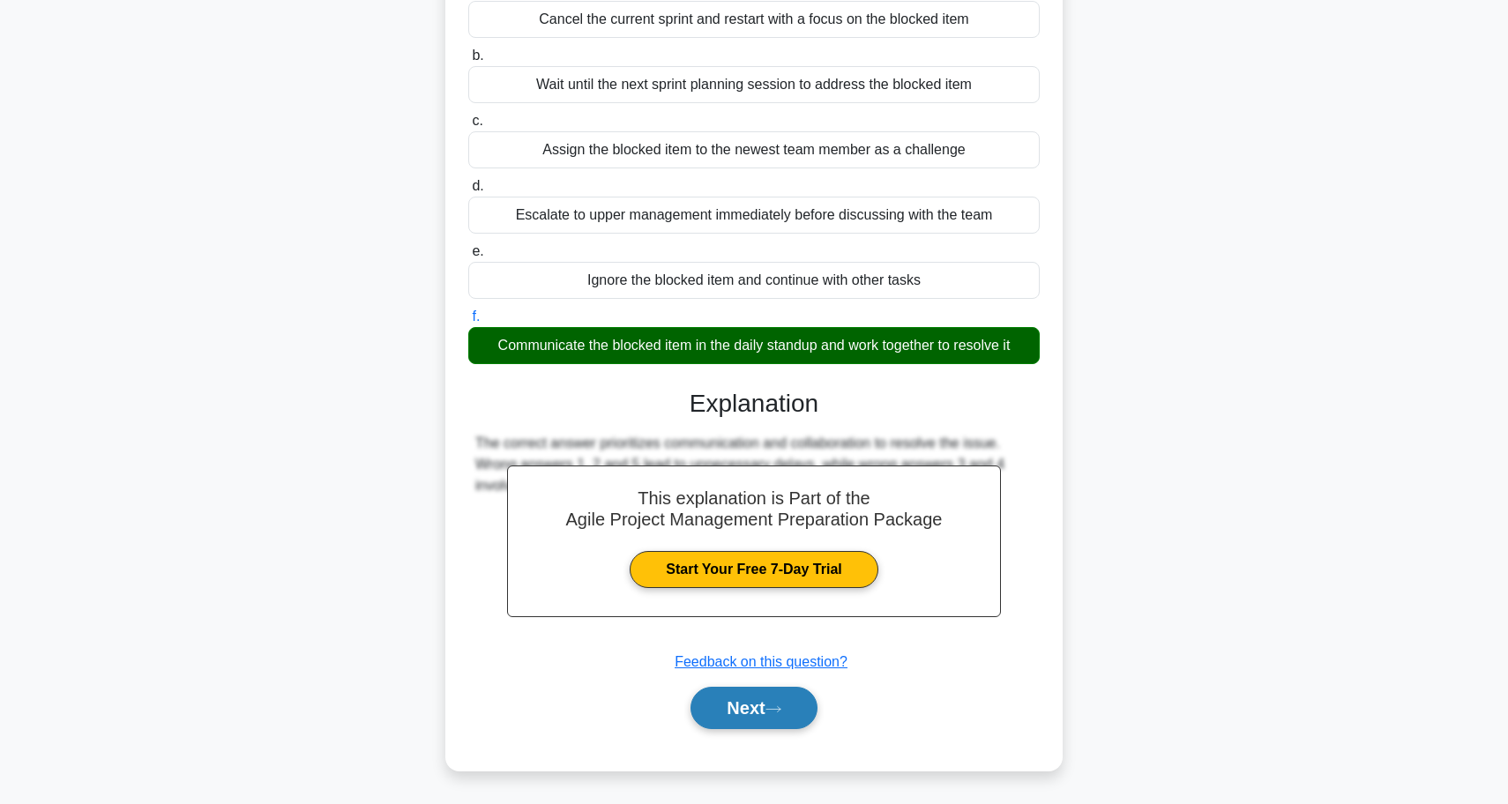
click at [739, 712] on button "Next" at bounding box center [753, 708] width 126 height 42
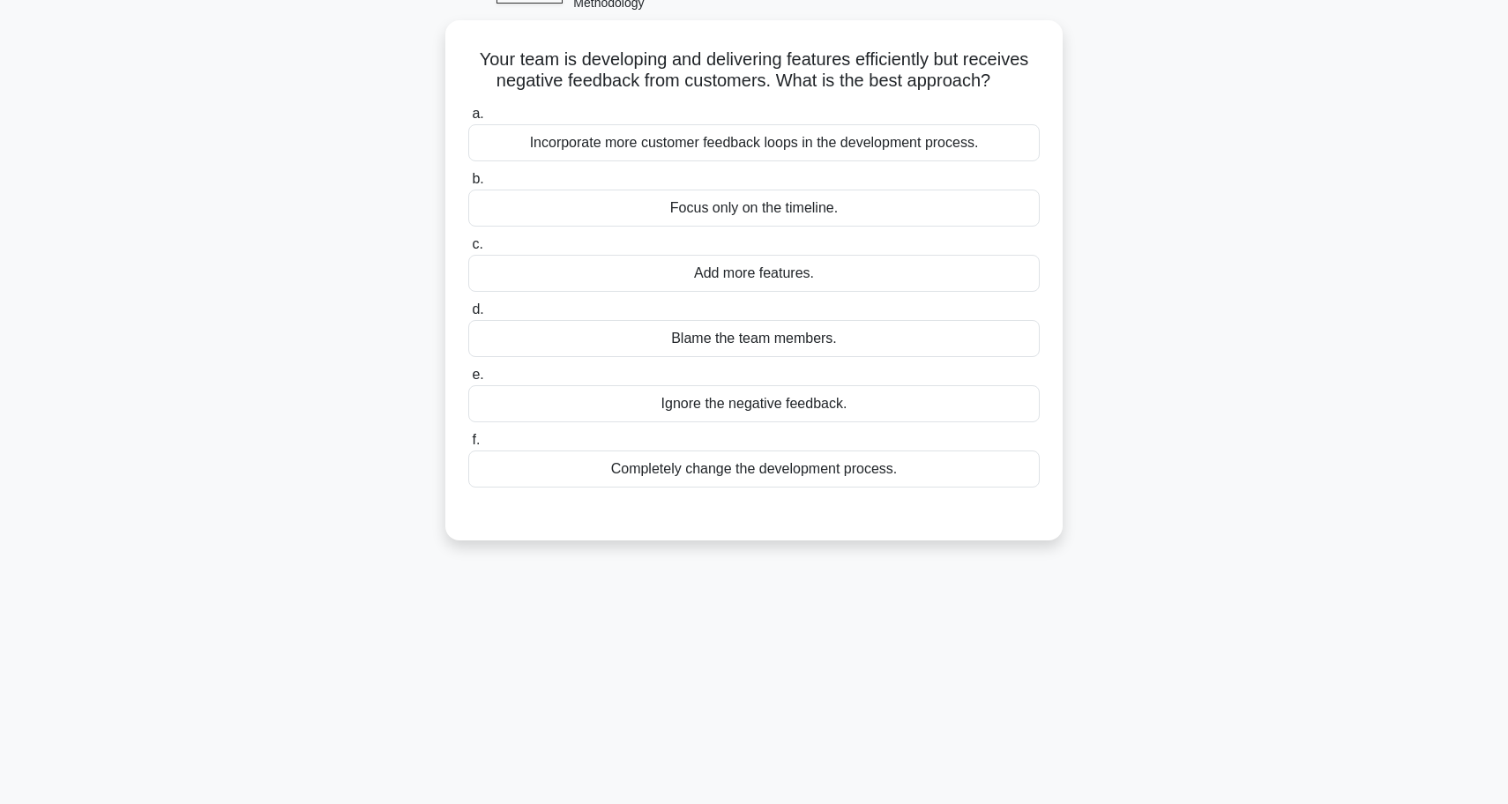
scroll to position [96, 0]
click at [794, 142] on div "Incorporate more customer feedback loops in the development process." at bounding box center [753, 146] width 571 height 37
click at [468, 123] on input "a. Incorporate more customer feedback loops in the development process." at bounding box center [468, 117] width 0 height 11
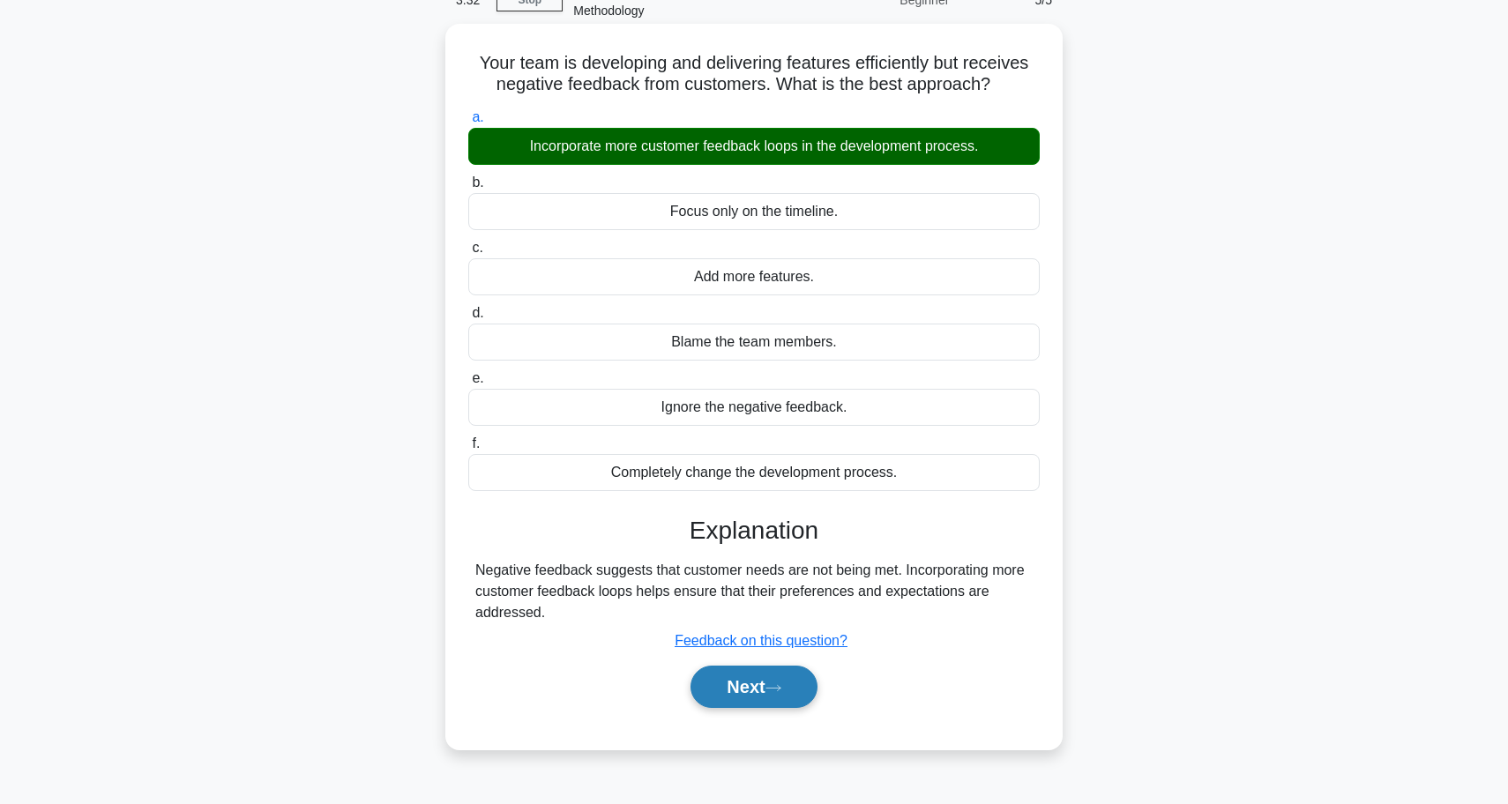
click at [812, 680] on button "Next" at bounding box center [753, 687] width 126 height 42
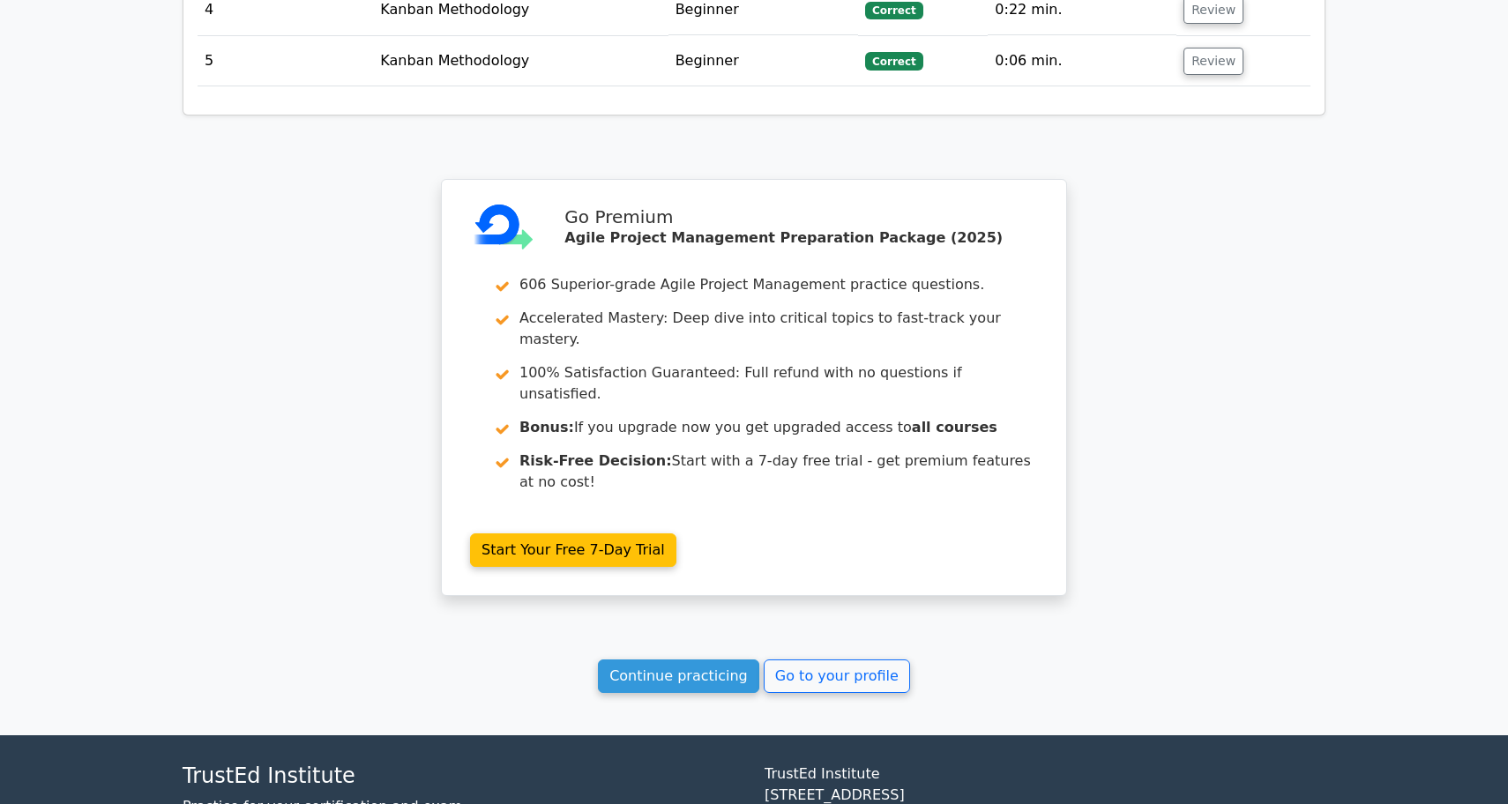
scroll to position [2257, 0]
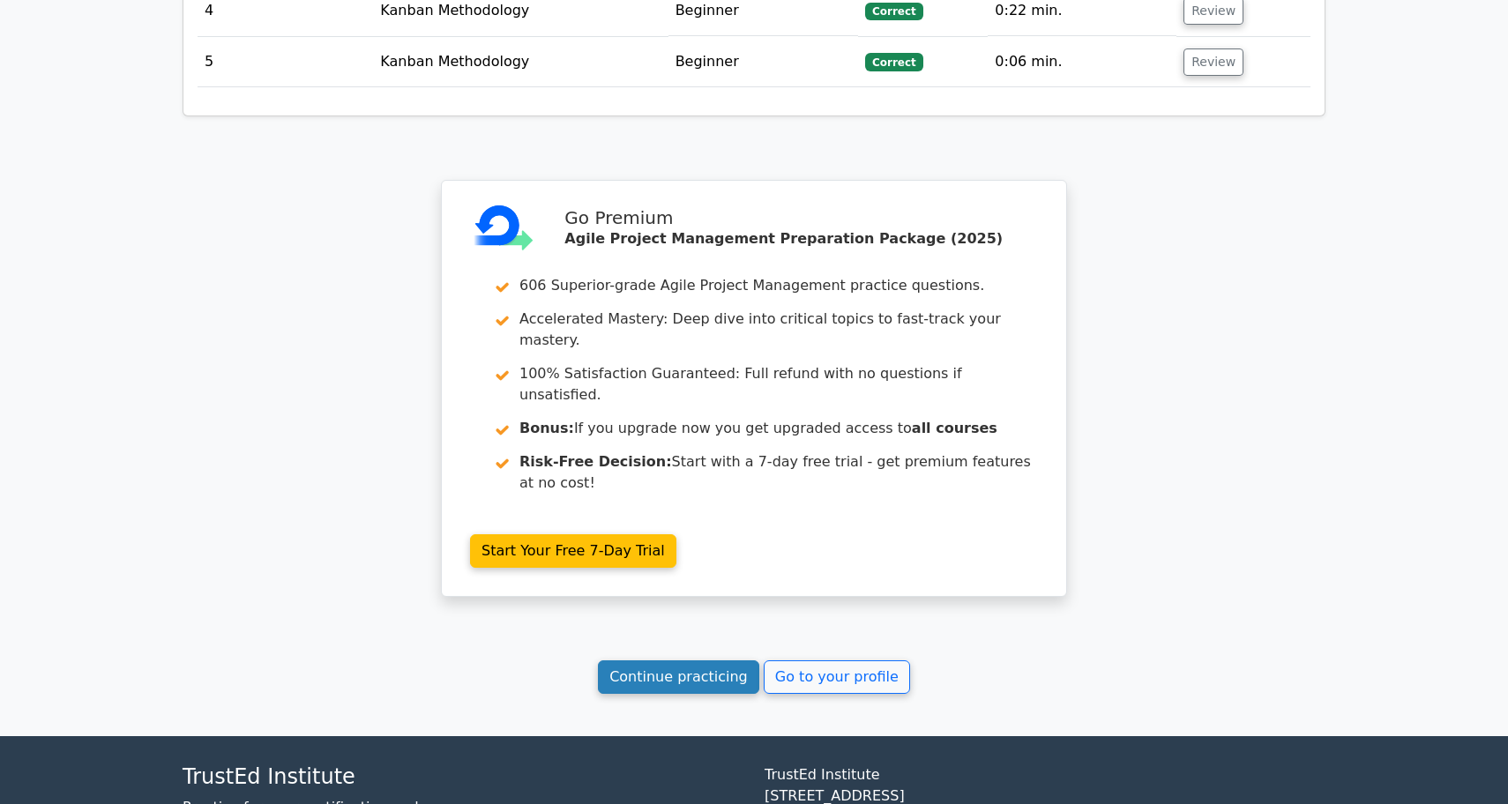
click at [697, 660] on link "Continue practicing" at bounding box center [678, 677] width 161 height 34
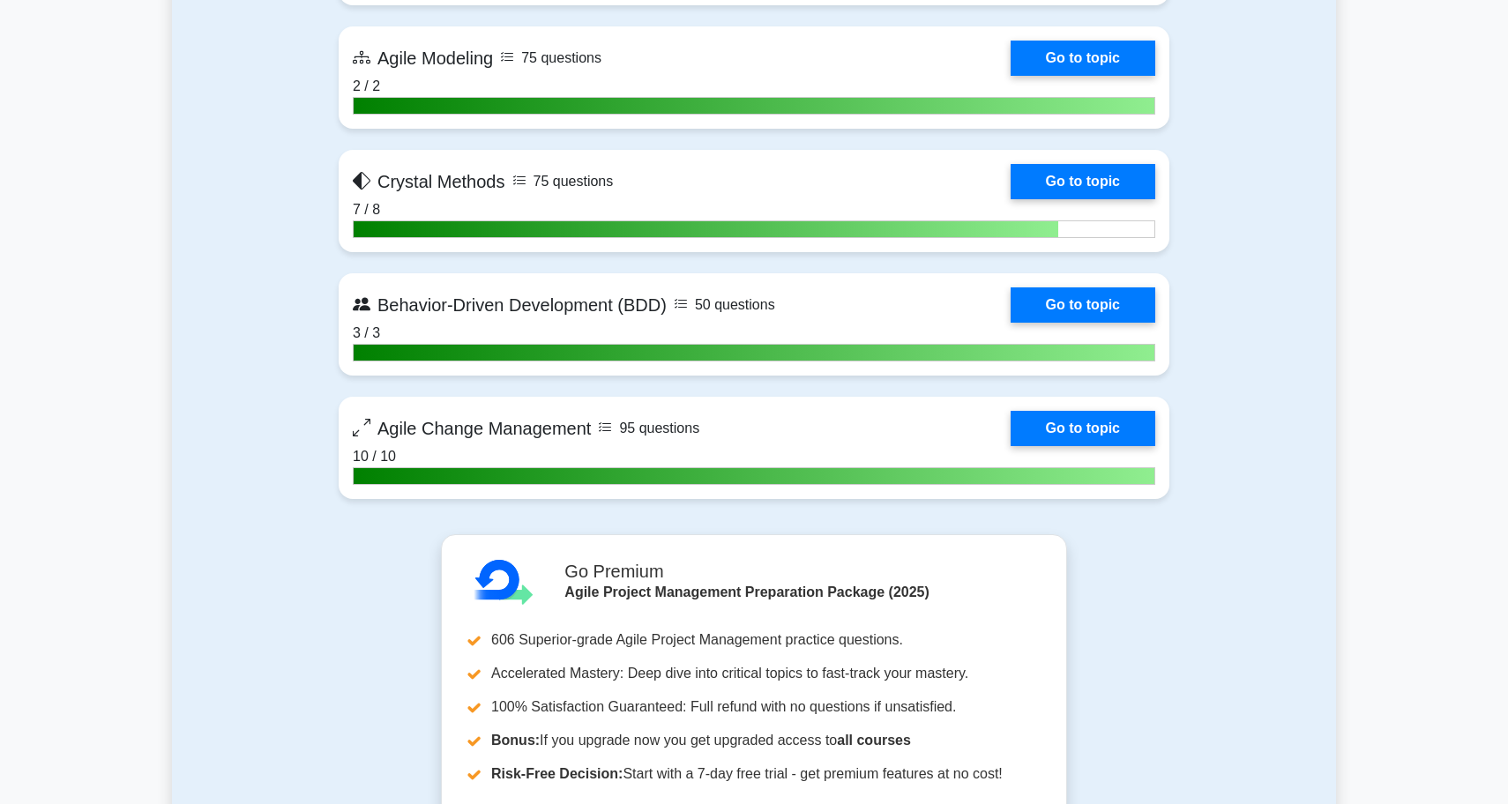
scroll to position [3831, 0]
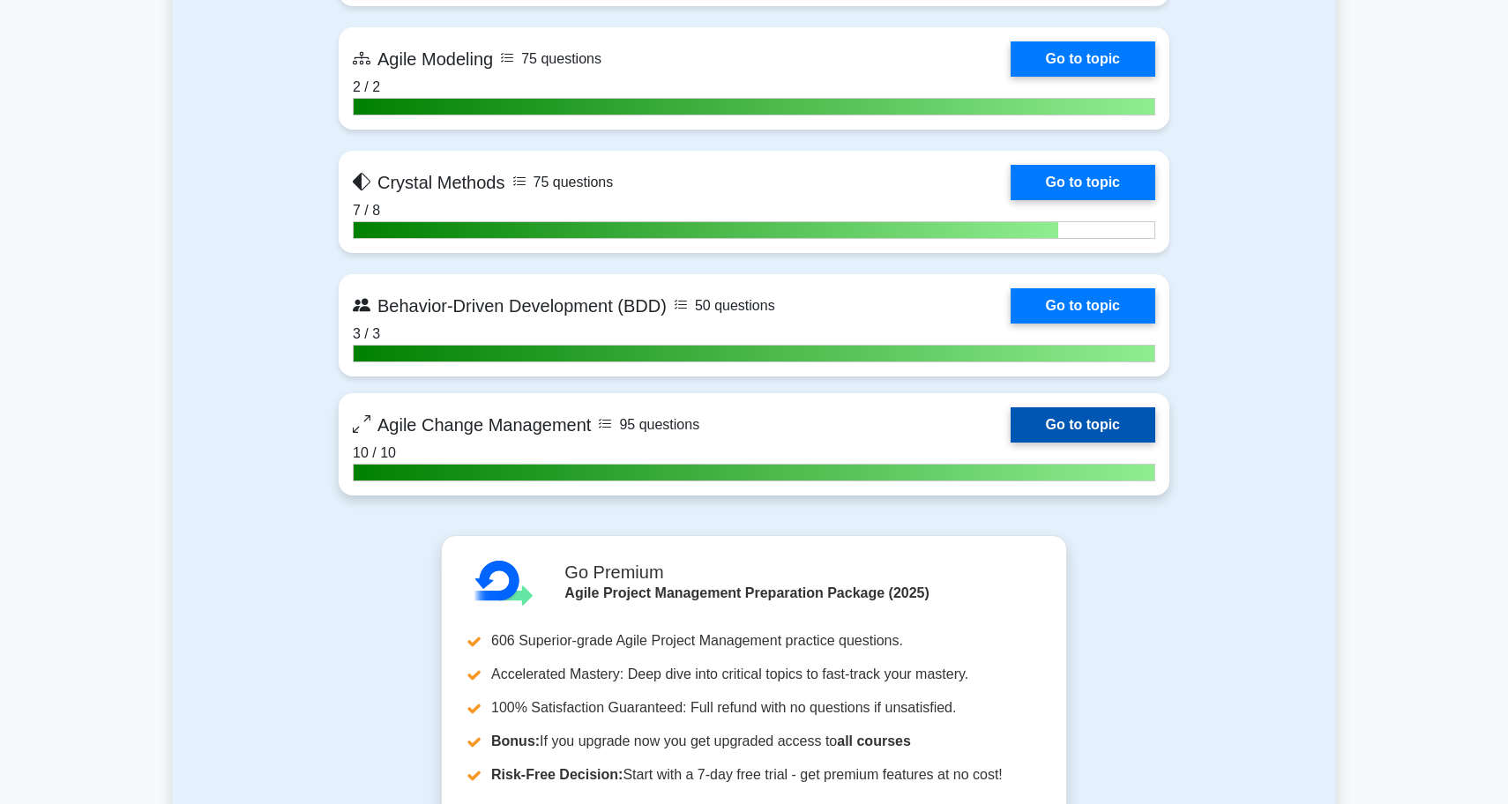
click at [1077, 423] on link "Go to topic" at bounding box center [1083, 424] width 145 height 35
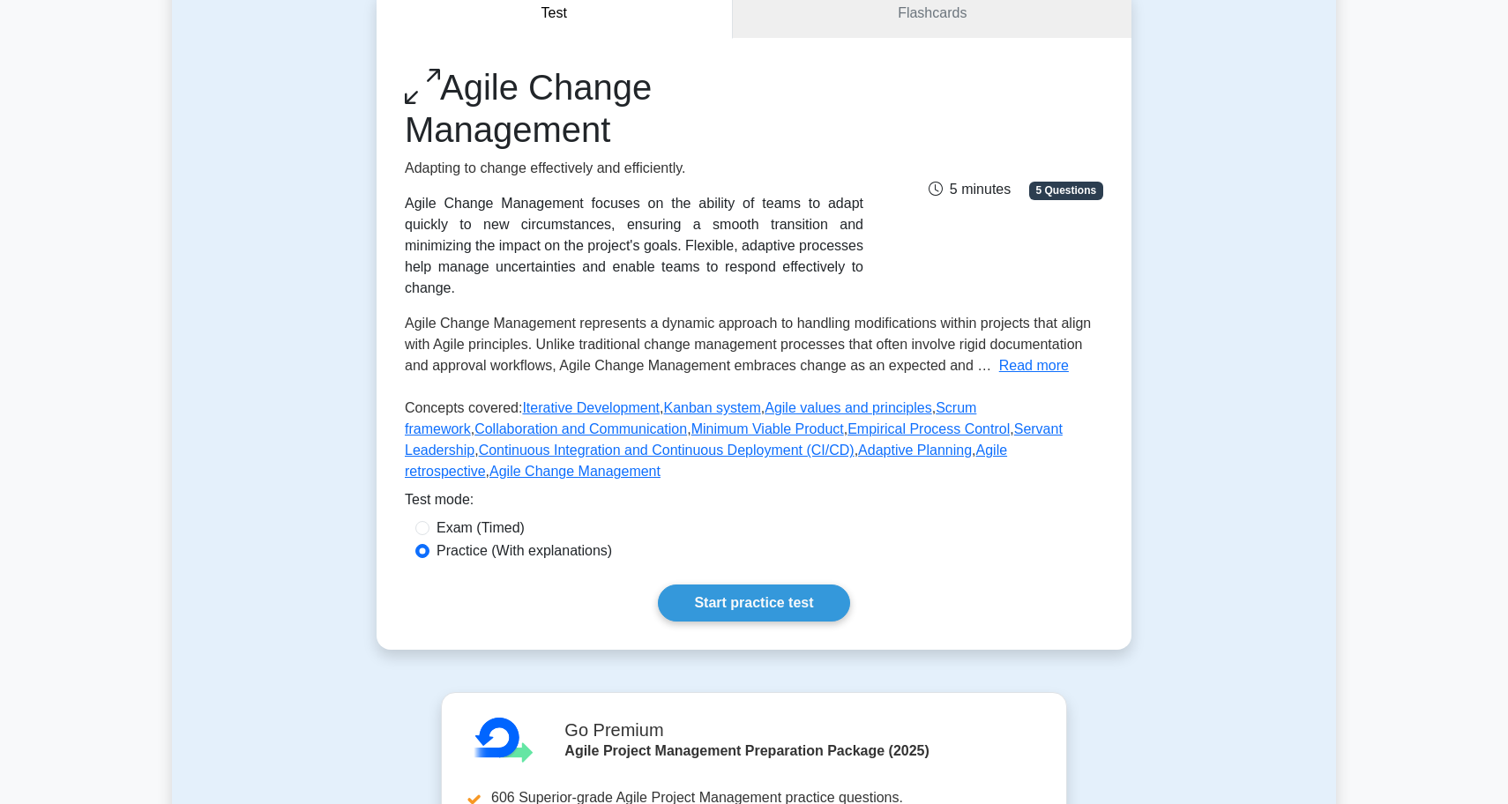
scroll to position [259, 0]
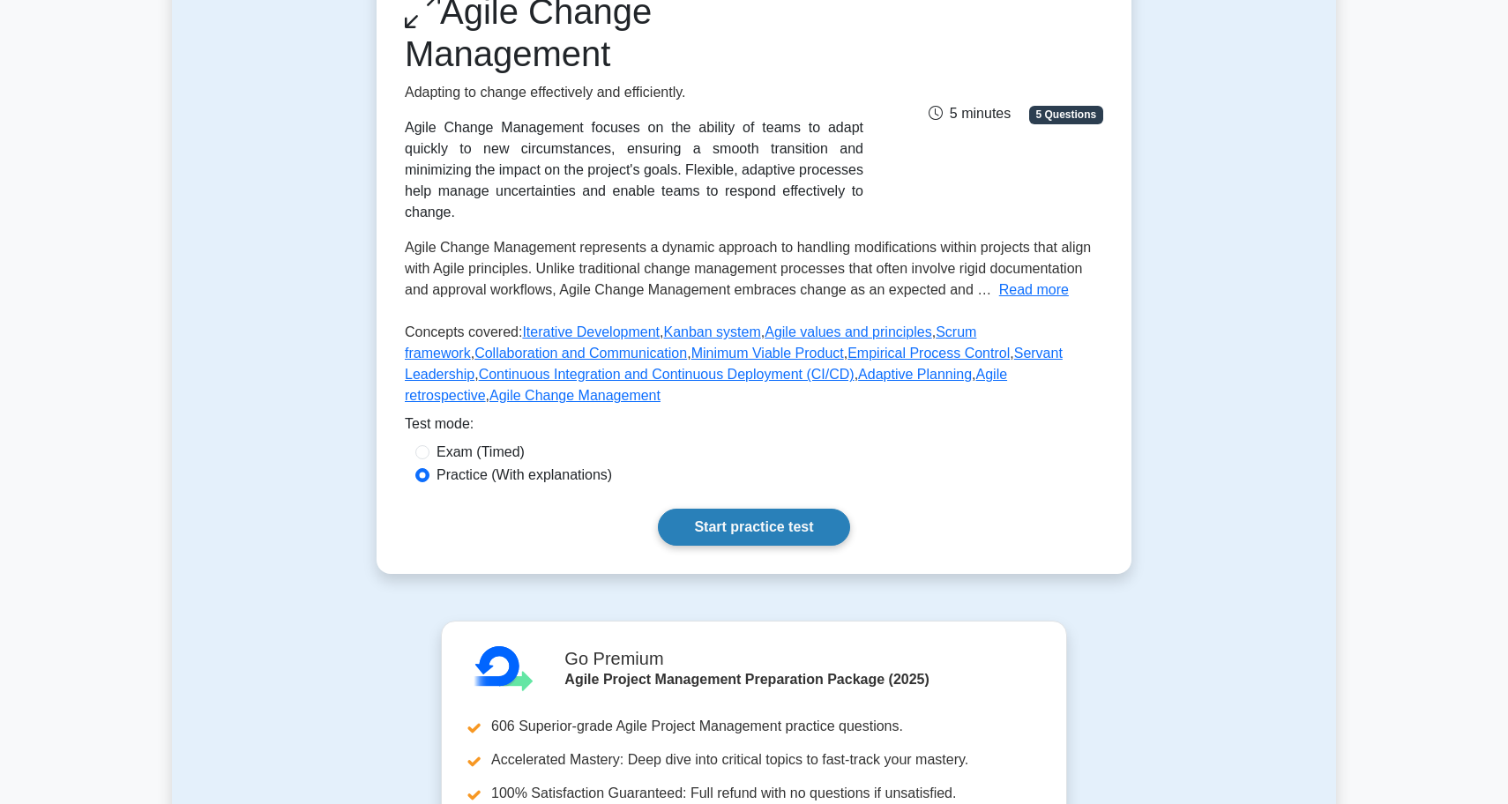
click at [776, 519] on link "Start practice test" at bounding box center [753, 527] width 191 height 37
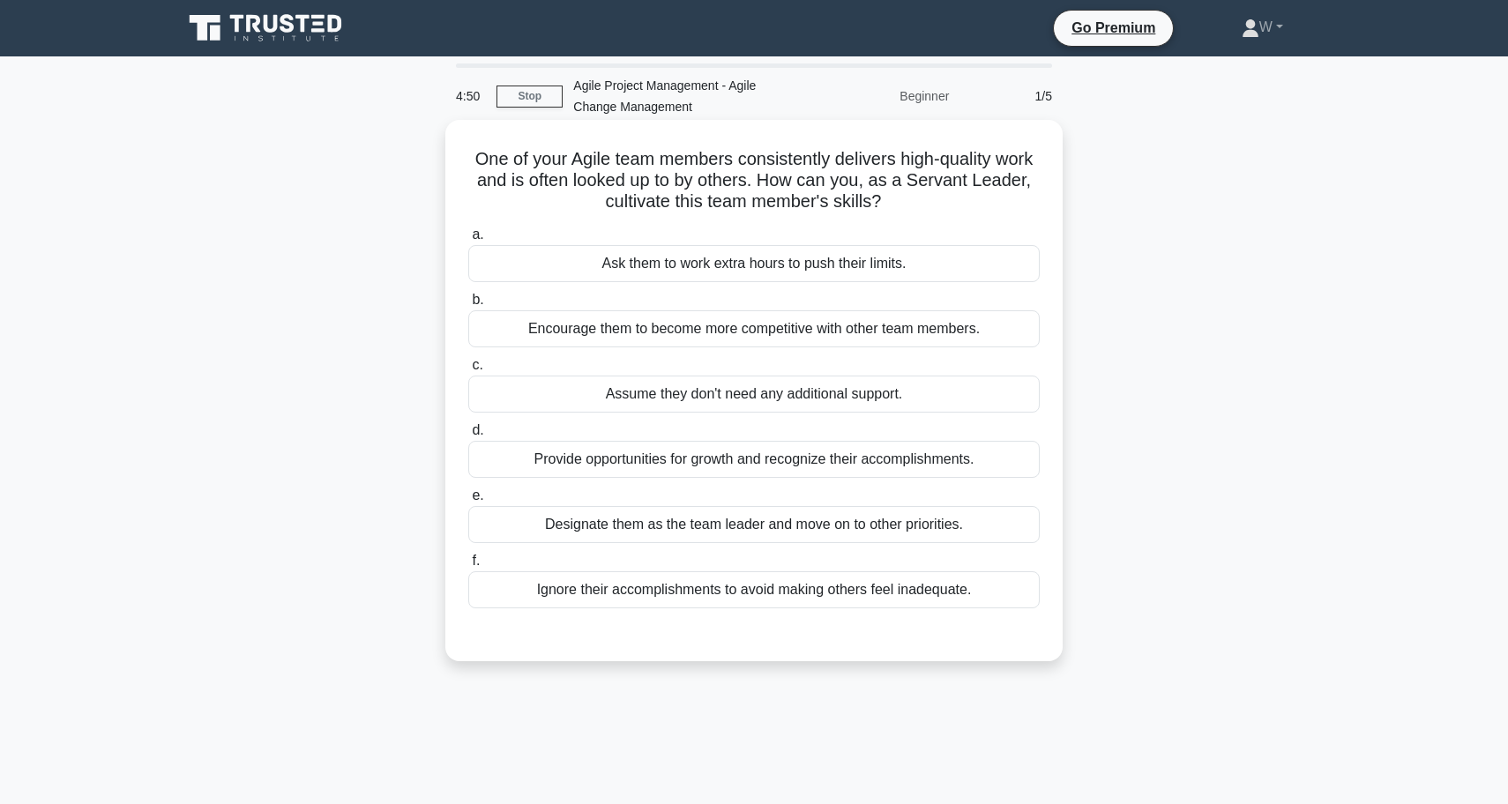
click at [641, 463] on div "Provide opportunities for growth and recognize their accomplishments." at bounding box center [753, 459] width 571 height 37
click at [468, 436] on input "d. Provide opportunities for growth and recognize their accomplishments." at bounding box center [468, 430] width 0 height 11
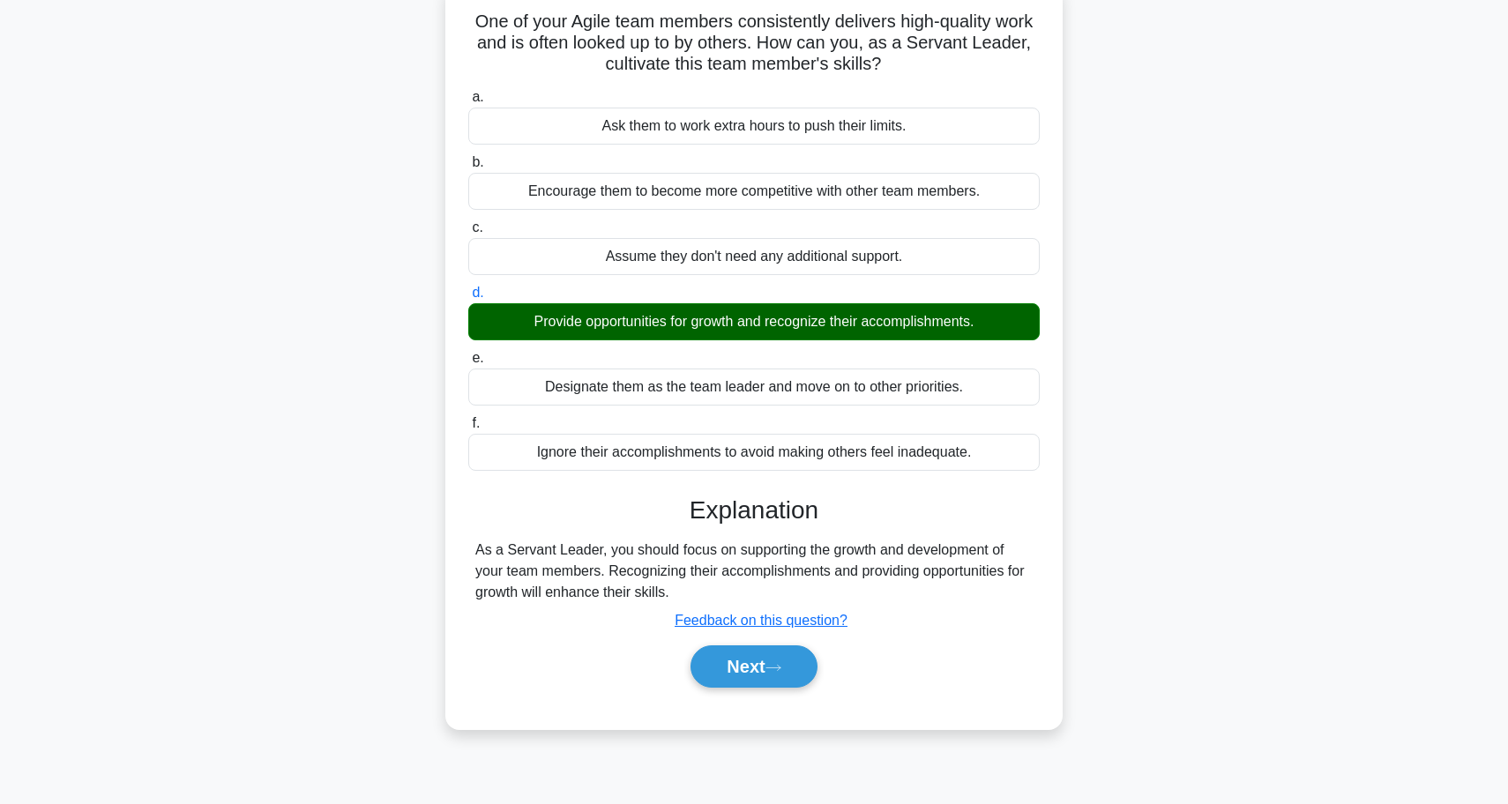
scroll to position [140, 0]
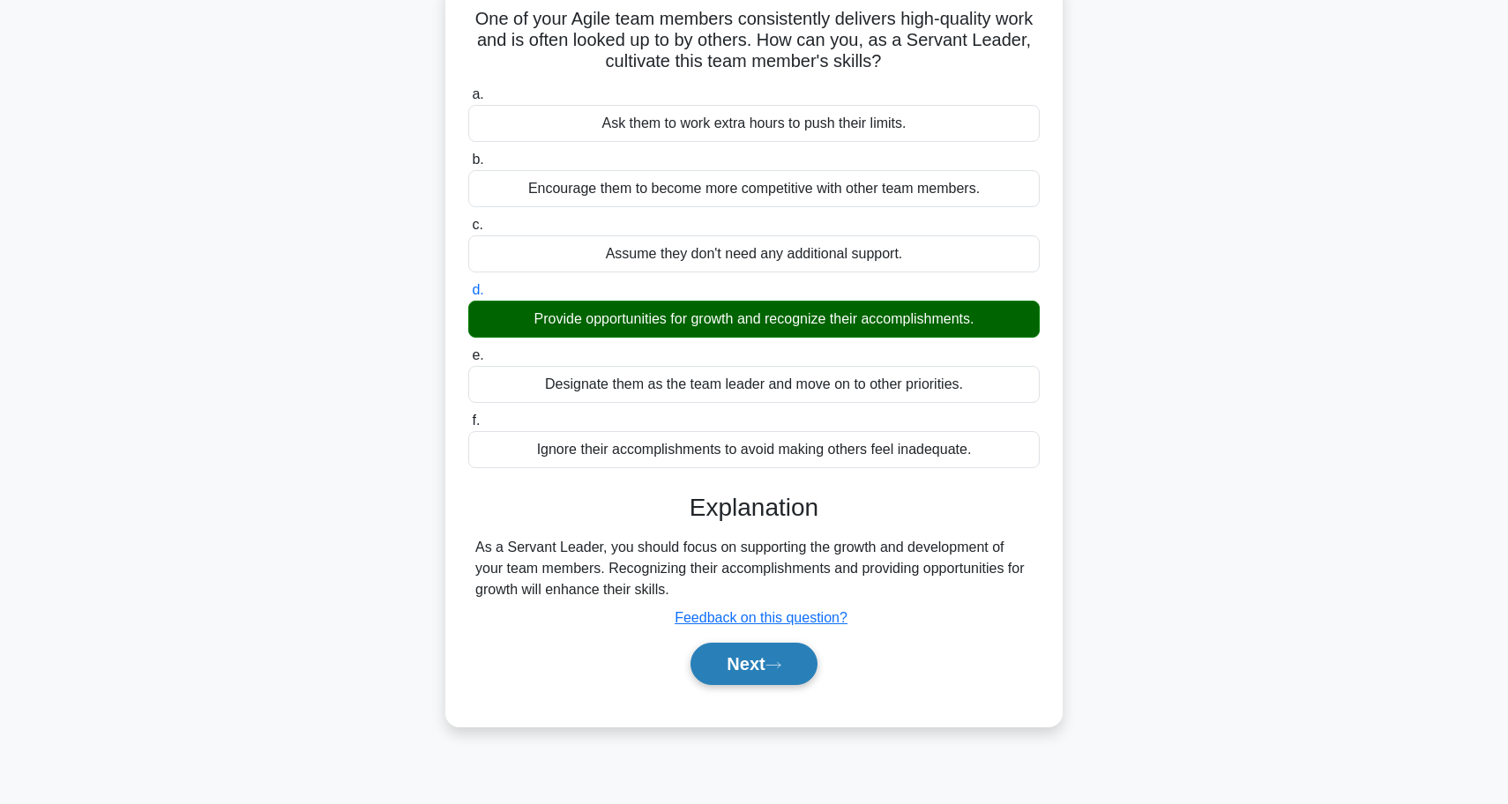
click at [731, 668] on button "Next" at bounding box center [753, 664] width 126 height 42
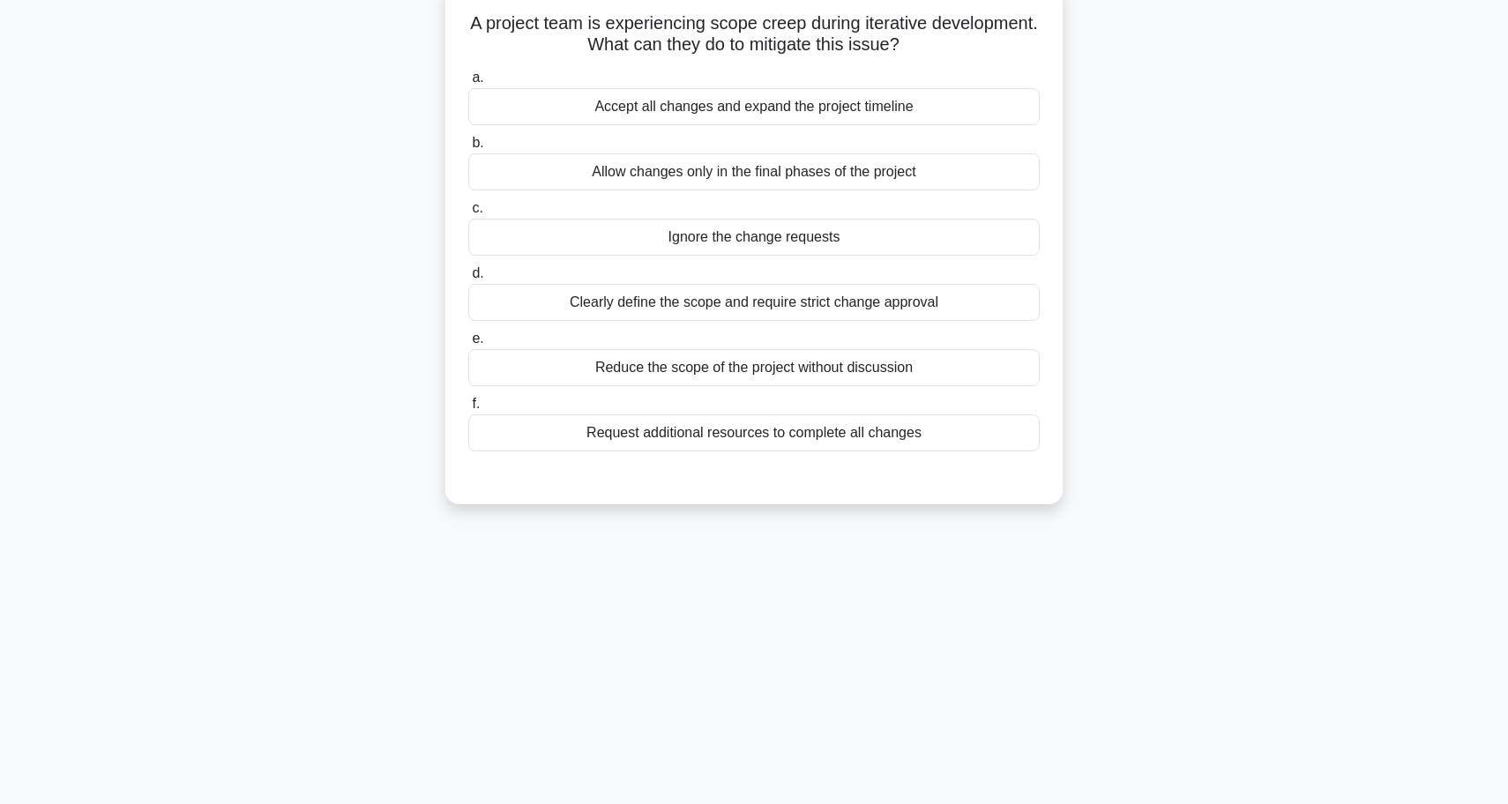
scroll to position [76, 0]
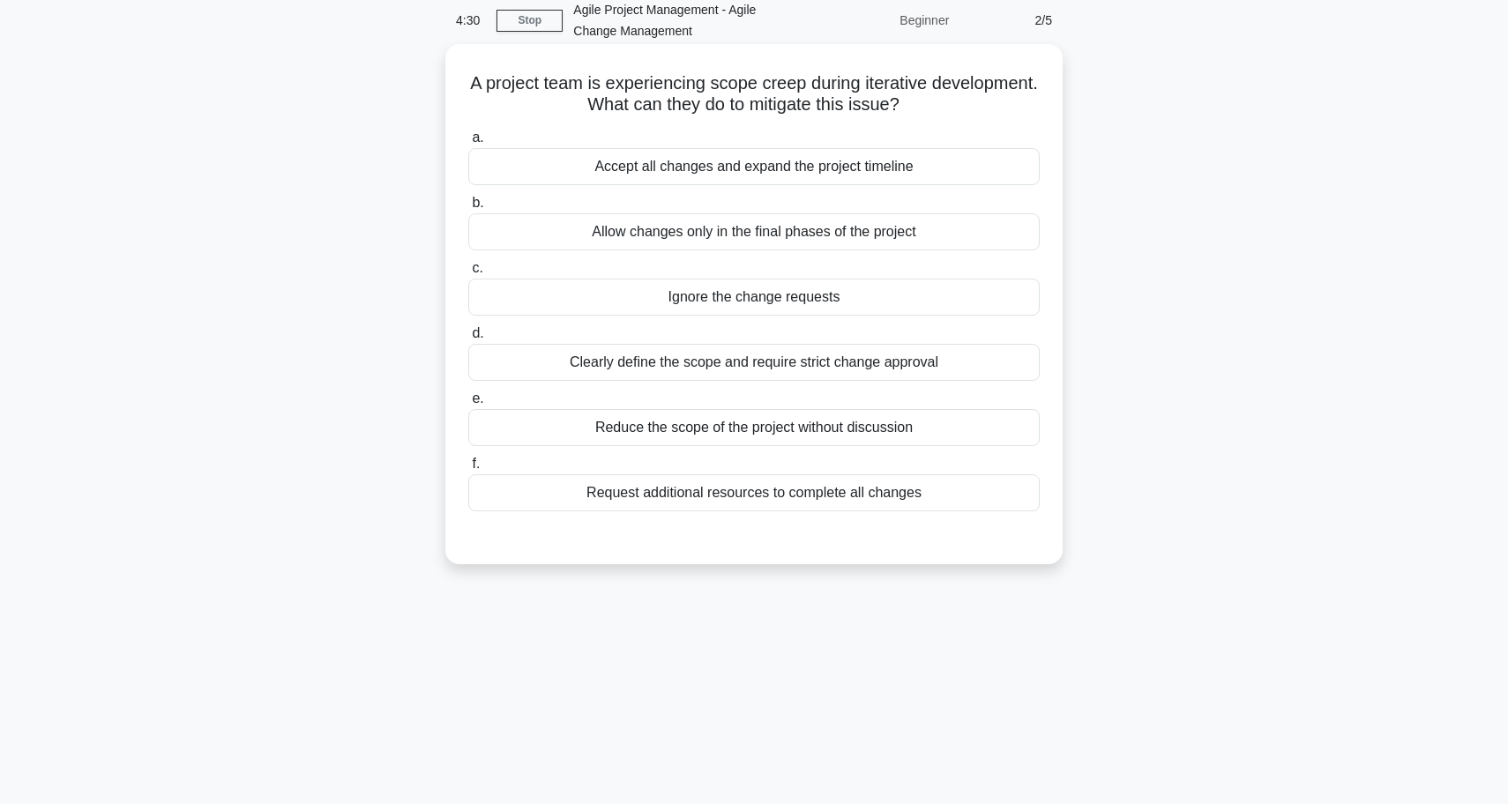
click at [656, 367] on div "Clearly define the scope and require strict change approval" at bounding box center [753, 362] width 571 height 37
click at [468, 339] on input "d. Clearly define the scope and require strict change approval" at bounding box center [468, 333] width 0 height 11
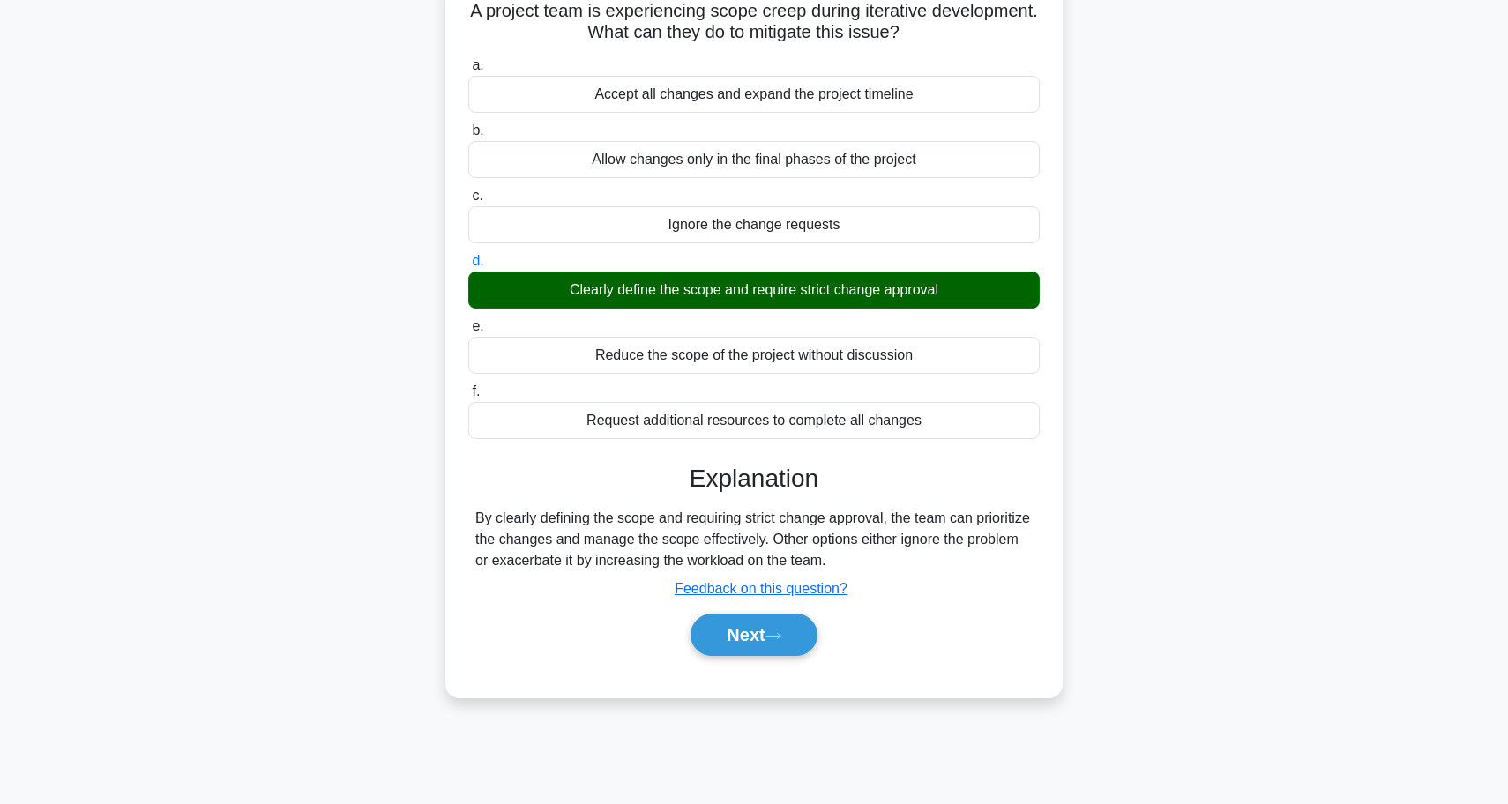
scroll to position [148, 0]
click at [781, 633] on icon at bounding box center [773, 636] width 16 height 10
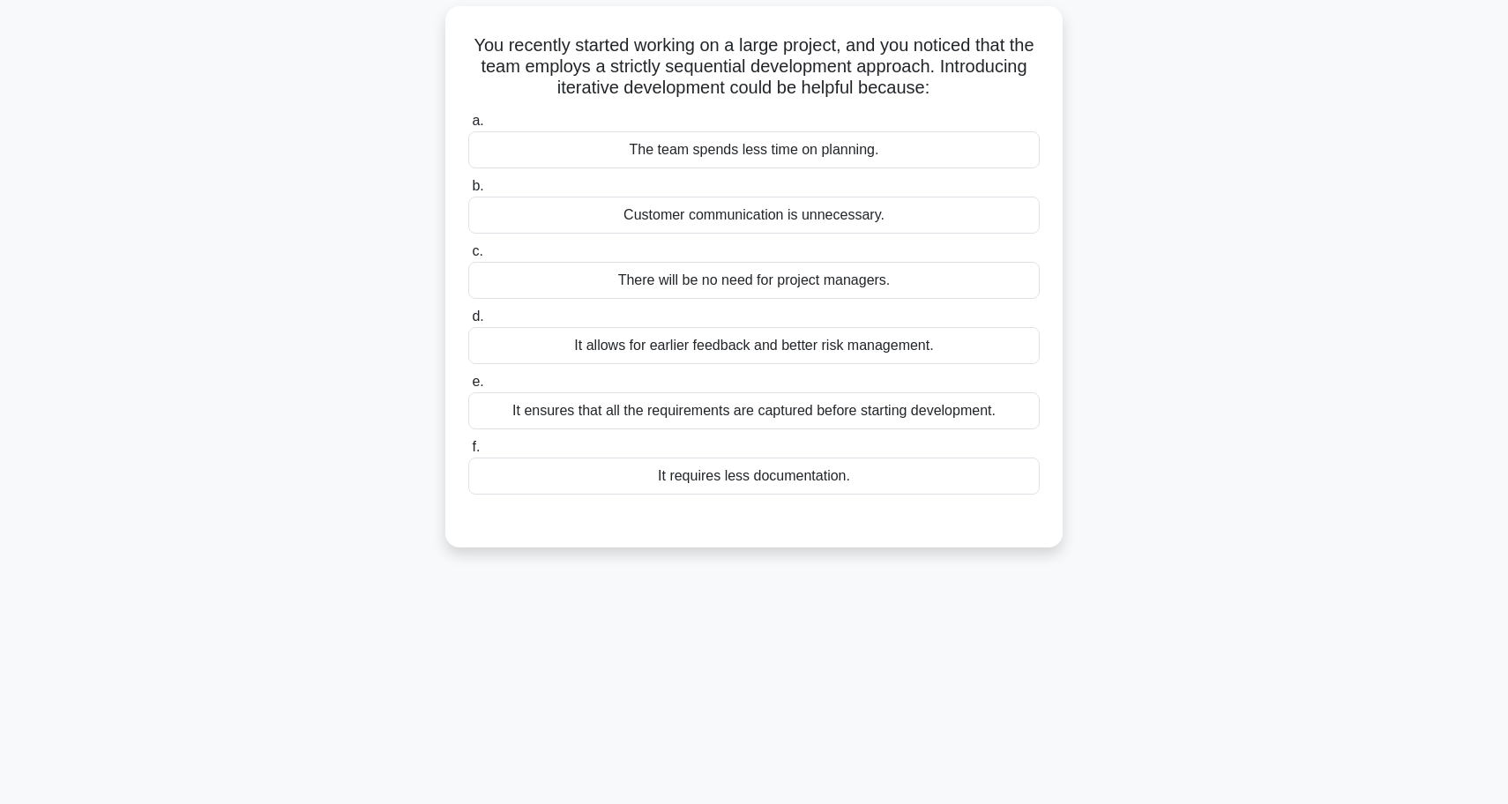
scroll to position [118, 0]
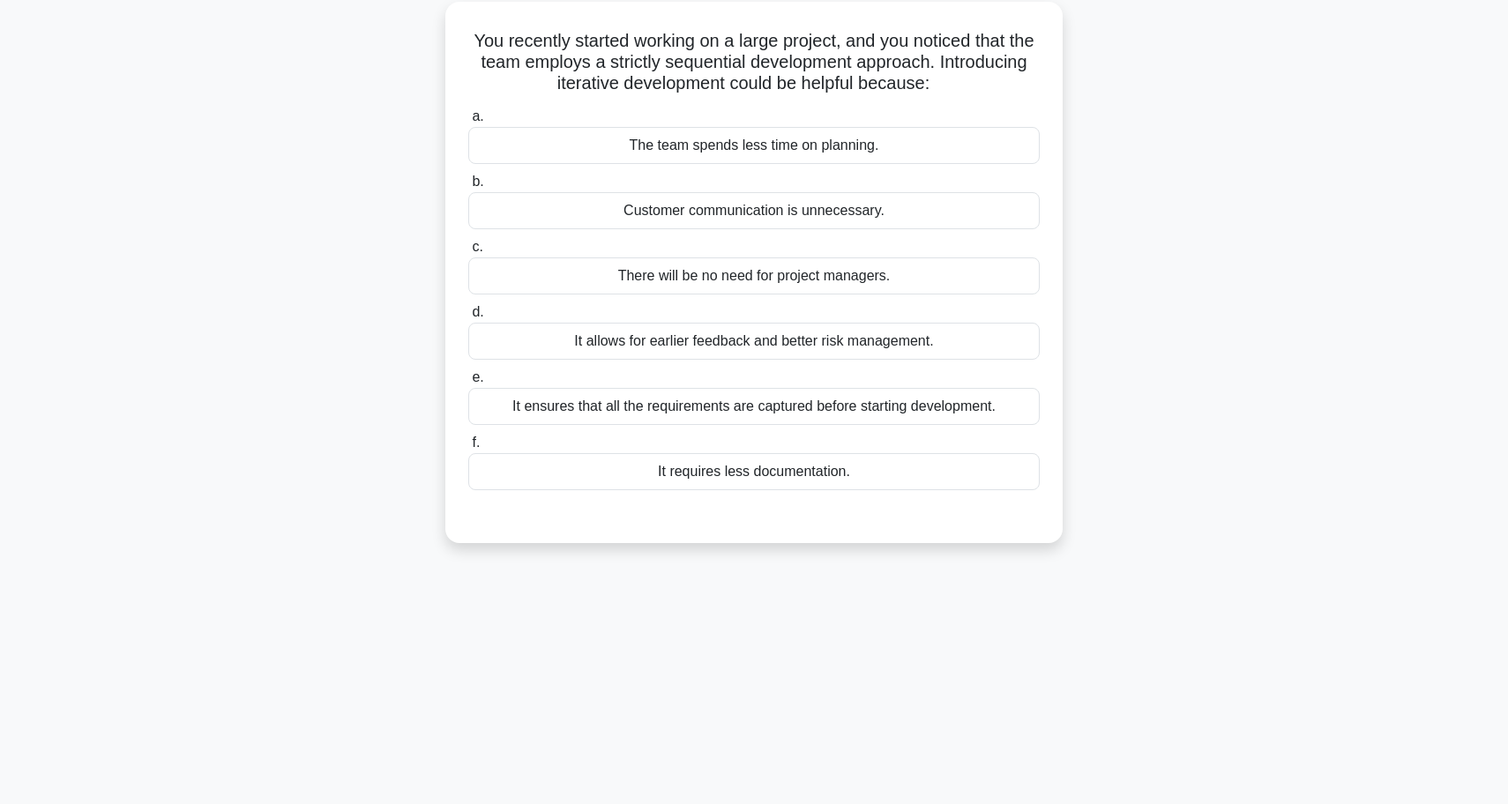
click at [672, 338] on div "It allows for earlier feedback and better risk management." at bounding box center [753, 341] width 571 height 37
click at [468, 318] on input "d. It allows for earlier feedback and better risk management." at bounding box center [468, 312] width 0 height 11
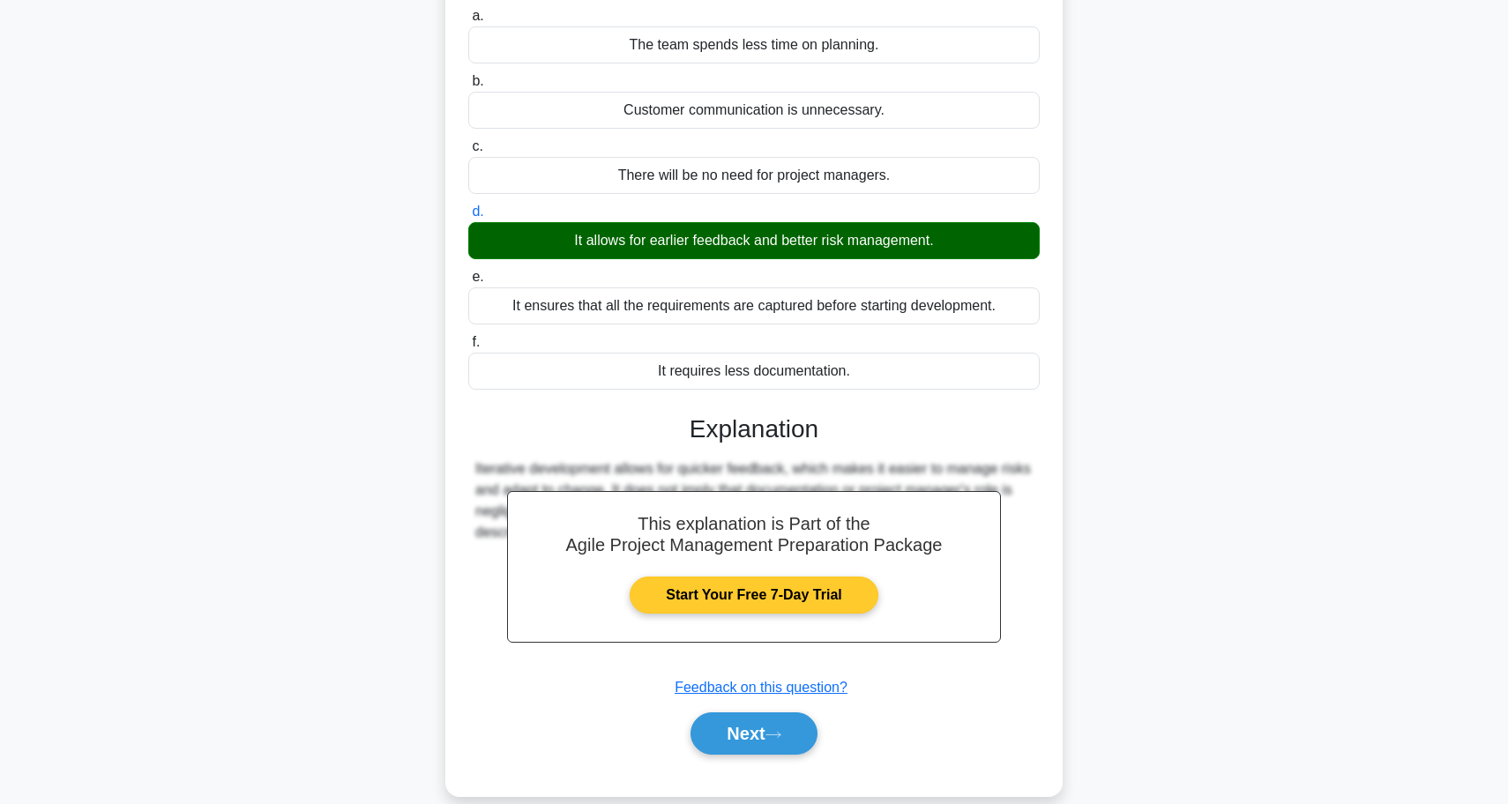
scroll to position [224, 0]
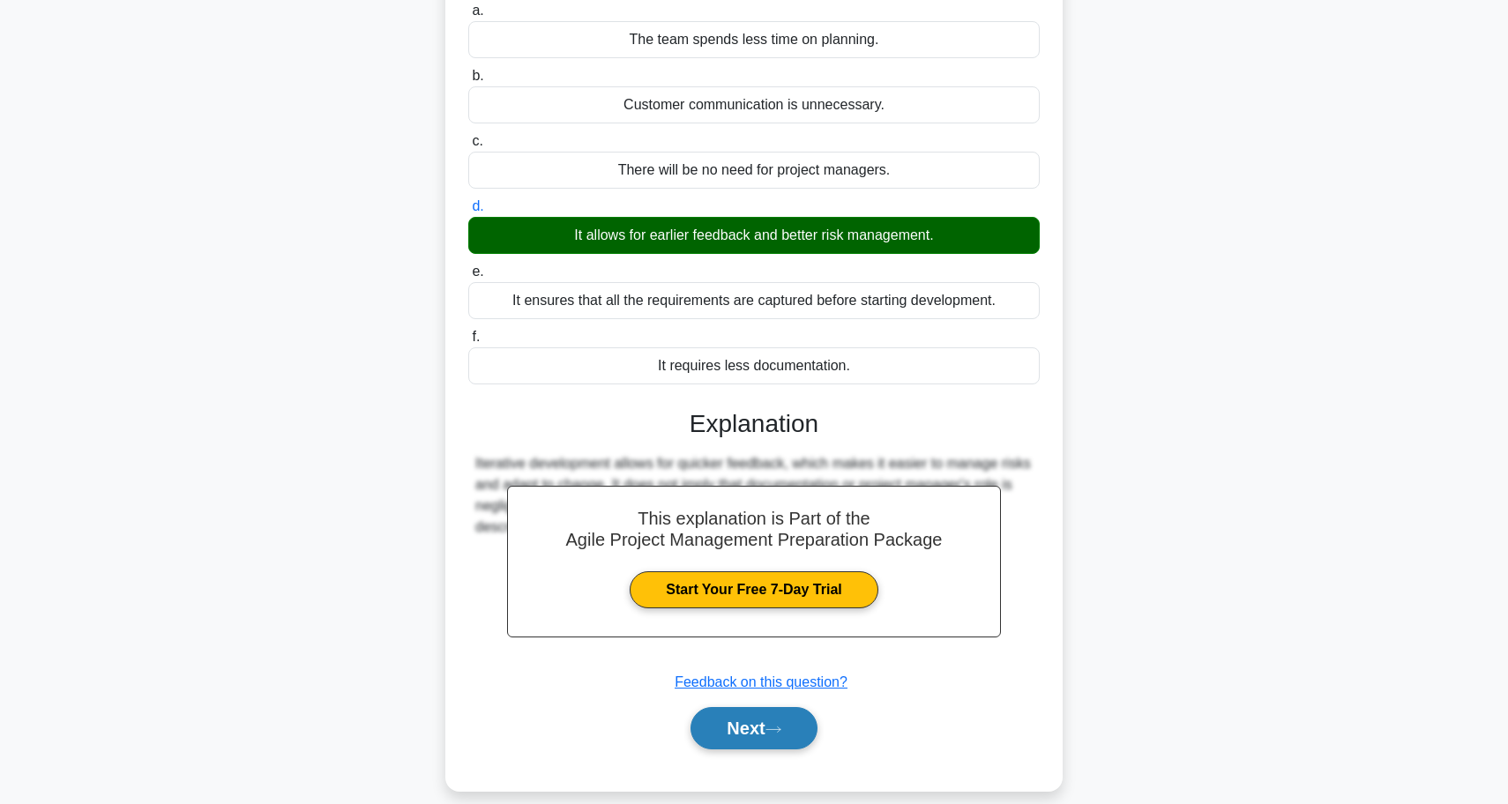
click at [742, 722] on button "Next" at bounding box center [753, 728] width 126 height 42
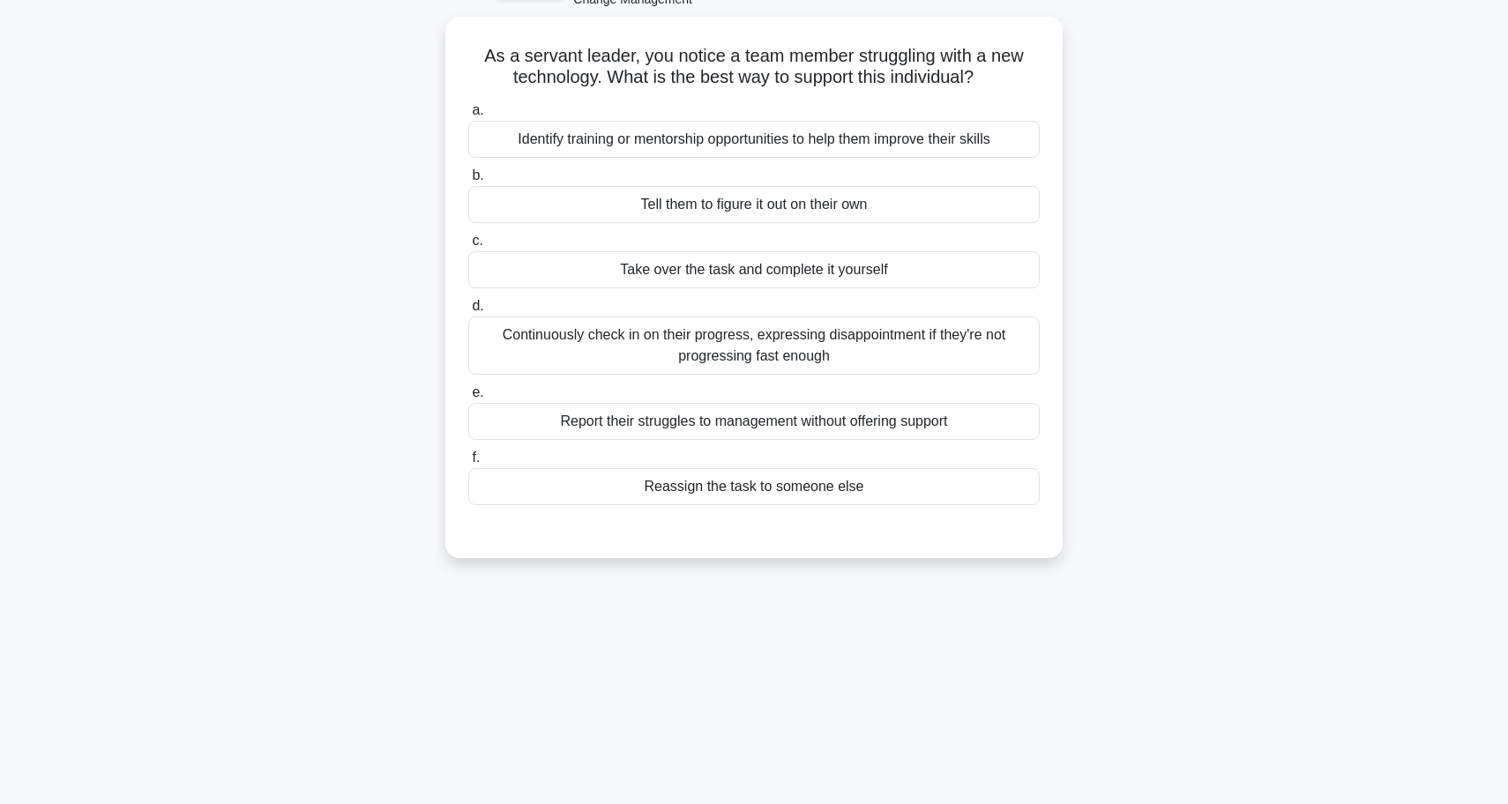
scroll to position [105, 0]
drag, startPoint x: 660, startPoint y: 345, endPoint x: 372, endPoint y: 550, distance: 353.3
click at [372, 550] on div "As a servant leader, you notice a team member struggling with a new technology.…" at bounding box center [754, 300] width 1164 height 563
click at [649, 144] on div "Identify training or mentorship opportunities to help them improve their skills" at bounding box center [753, 137] width 571 height 37
click at [468, 115] on input "a. Identify training or mentorship opportunities to help them improve their ski…" at bounding box center [468, 108] width 0 height 11
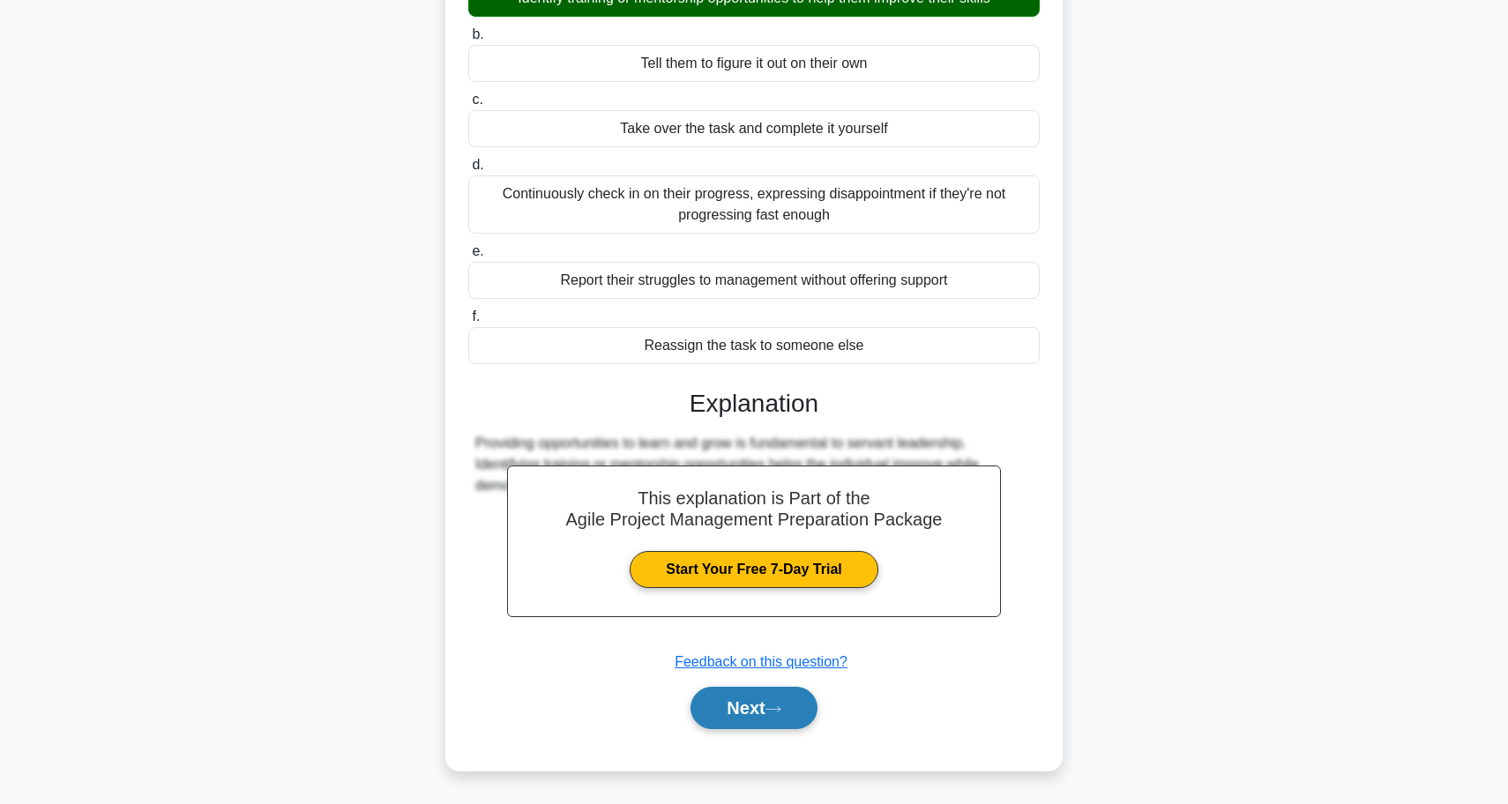
click at [700, 694] on button "Next" at bounding box center [753, 708] width 126 height 42
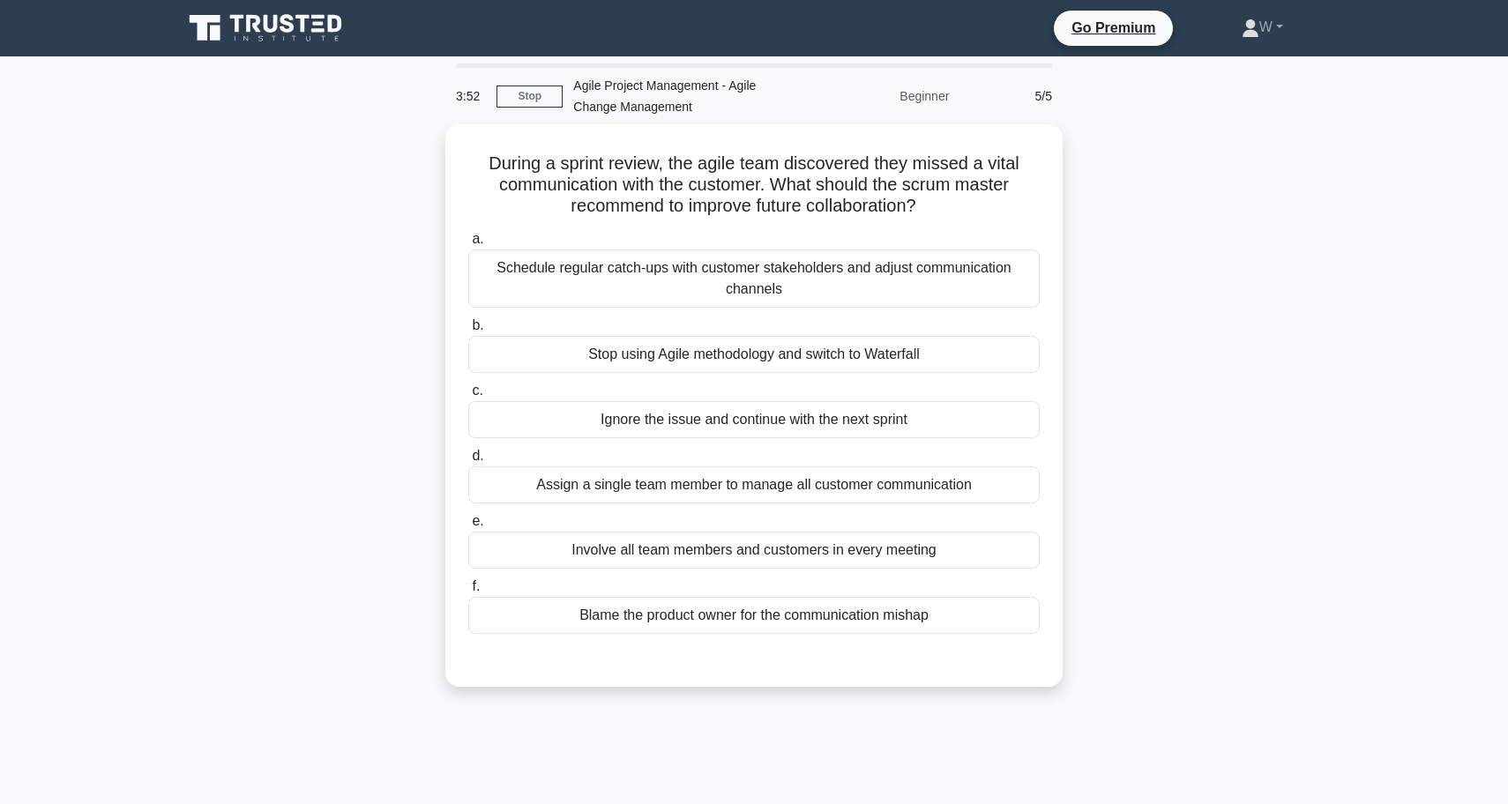
scroll to position [0, 0]
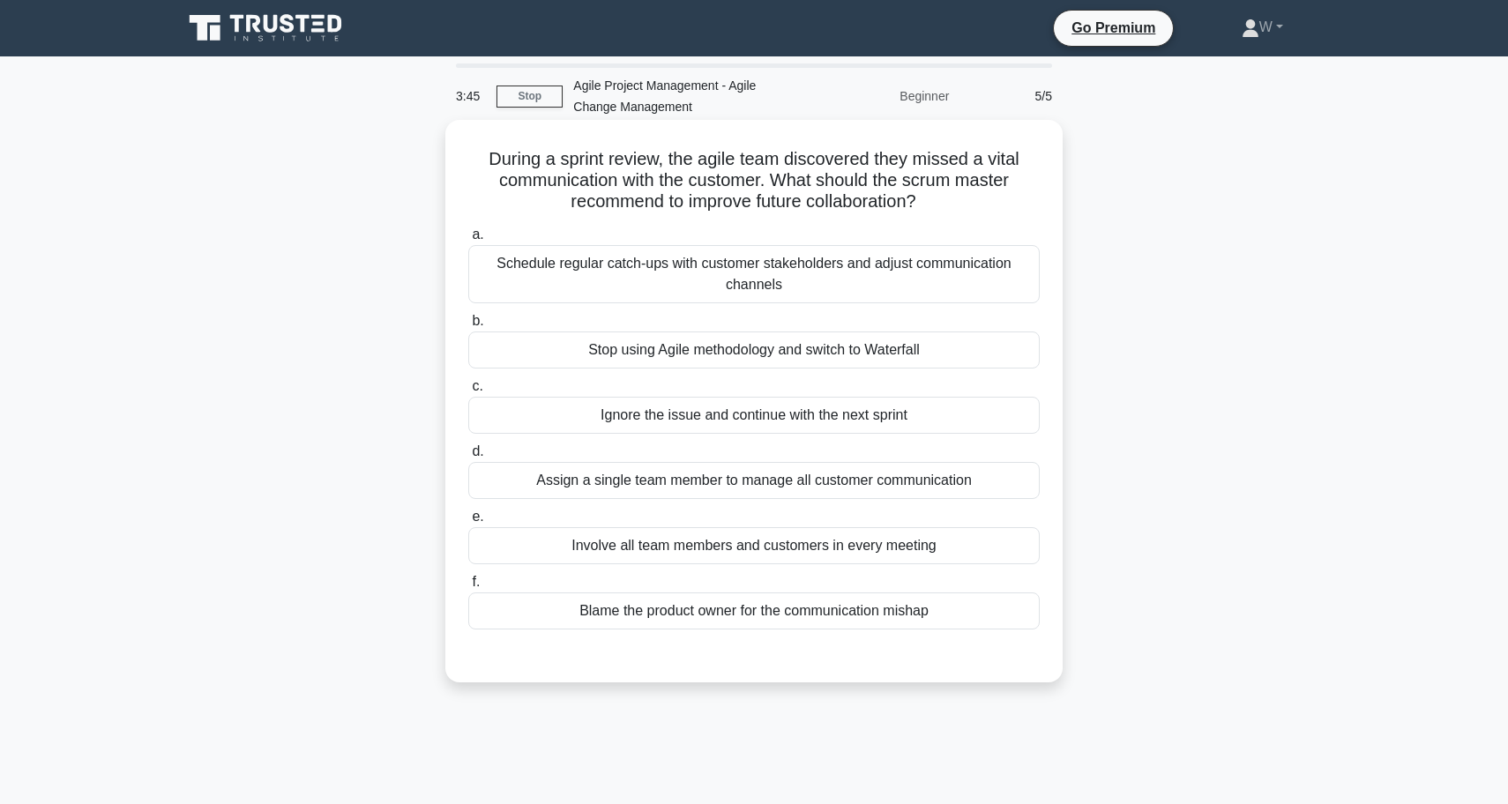
click at [757, 277] on div "Schedule regular catch-ups with customer stakeholders and adjust communication …" at bounding box center [753, 274] width 571 height 58
click at [468, 241] on input "a. Schedule regular catch-ups with customer stakeholders and adjust communicati…" at bounding box center [468, 234] width 0 height 11
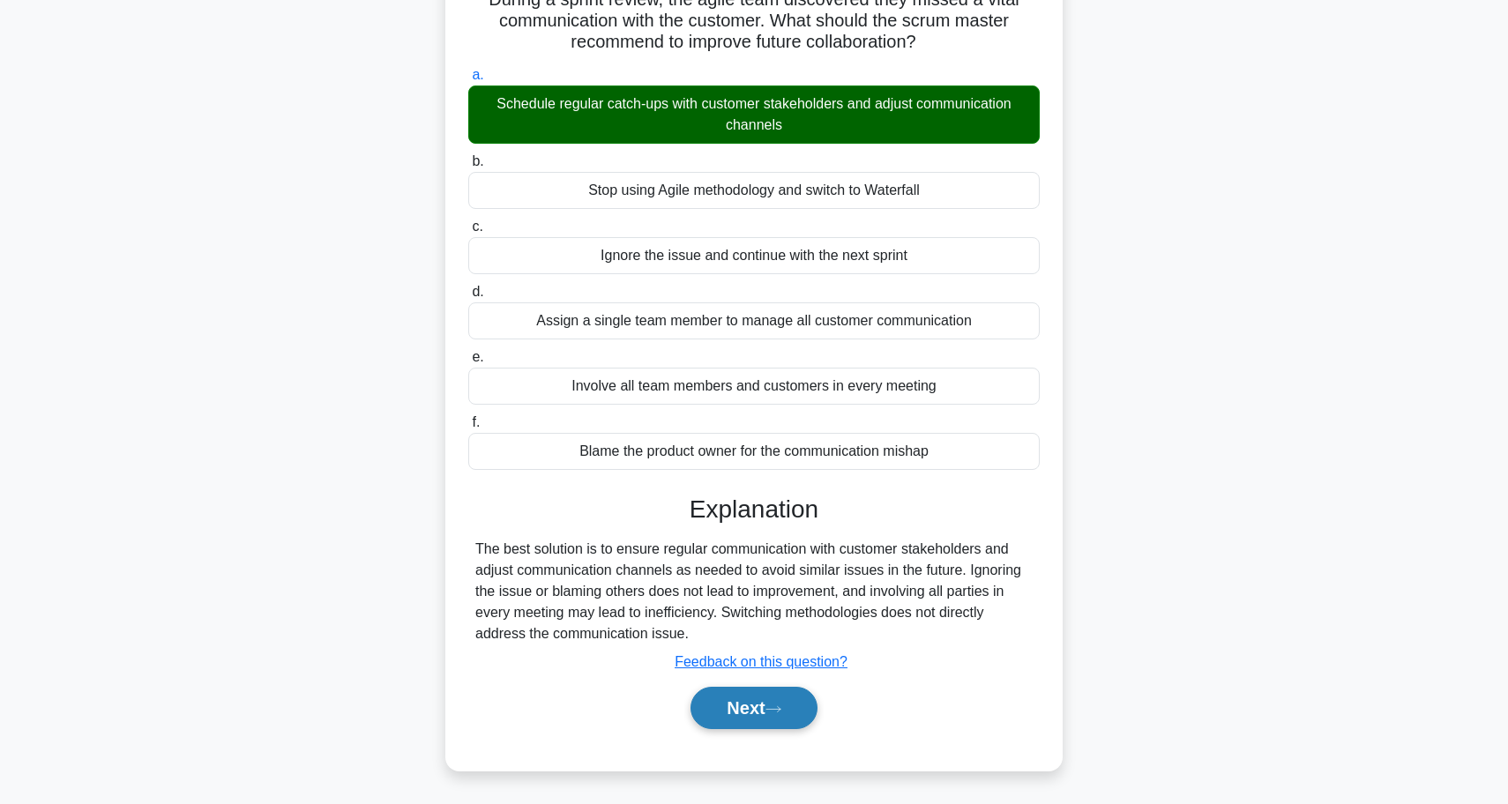
scroll to position [160, 0]
click at [731, 698] on button "Next" at bounding box center [753, 708] width 126 height 42
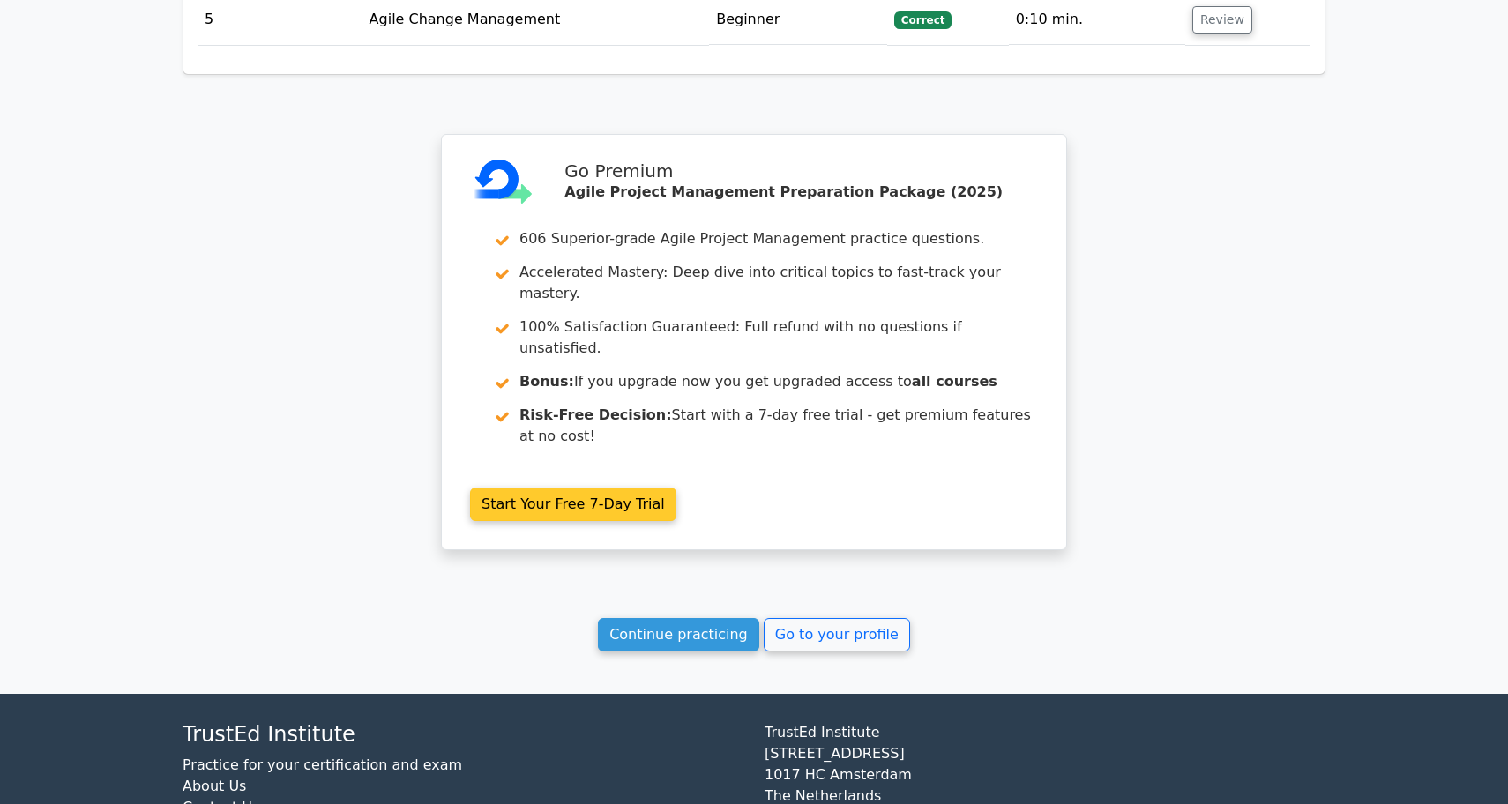
scroll to position [2261, 0]
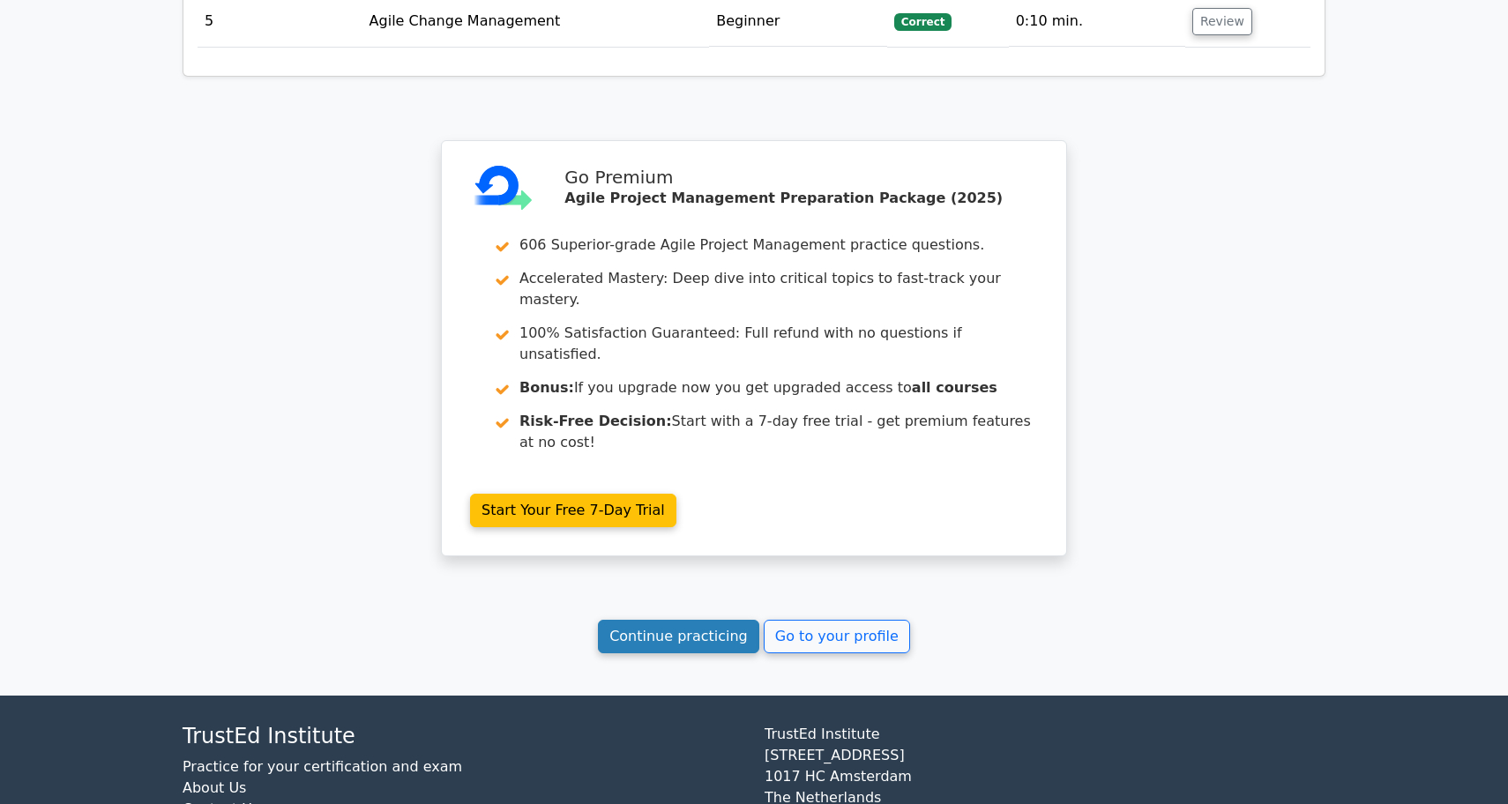
click at [710, 620] on link "Continue practicing" at bounding box center [678, 637] width 161 height 34
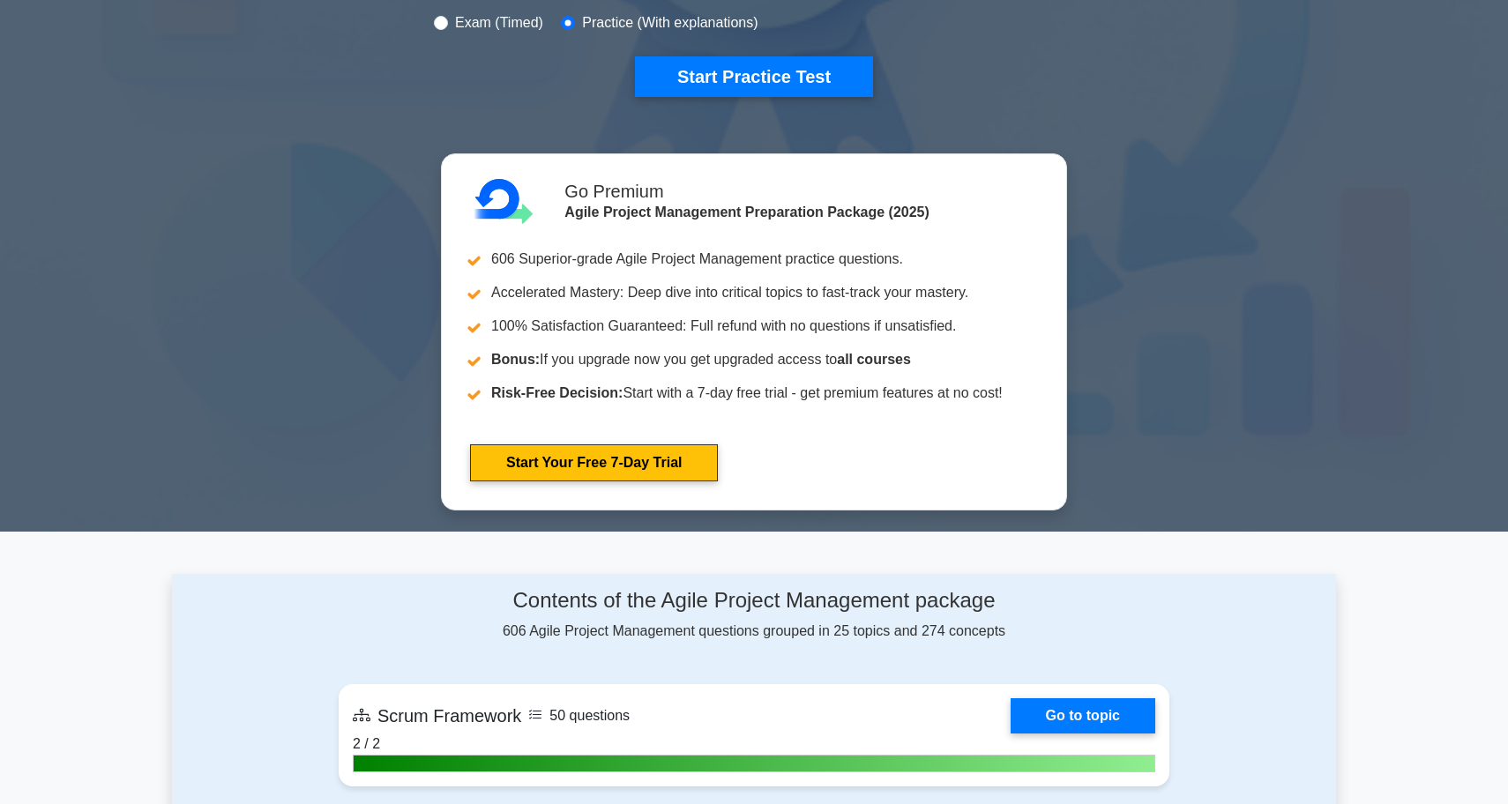
scroll to position [581, 0]
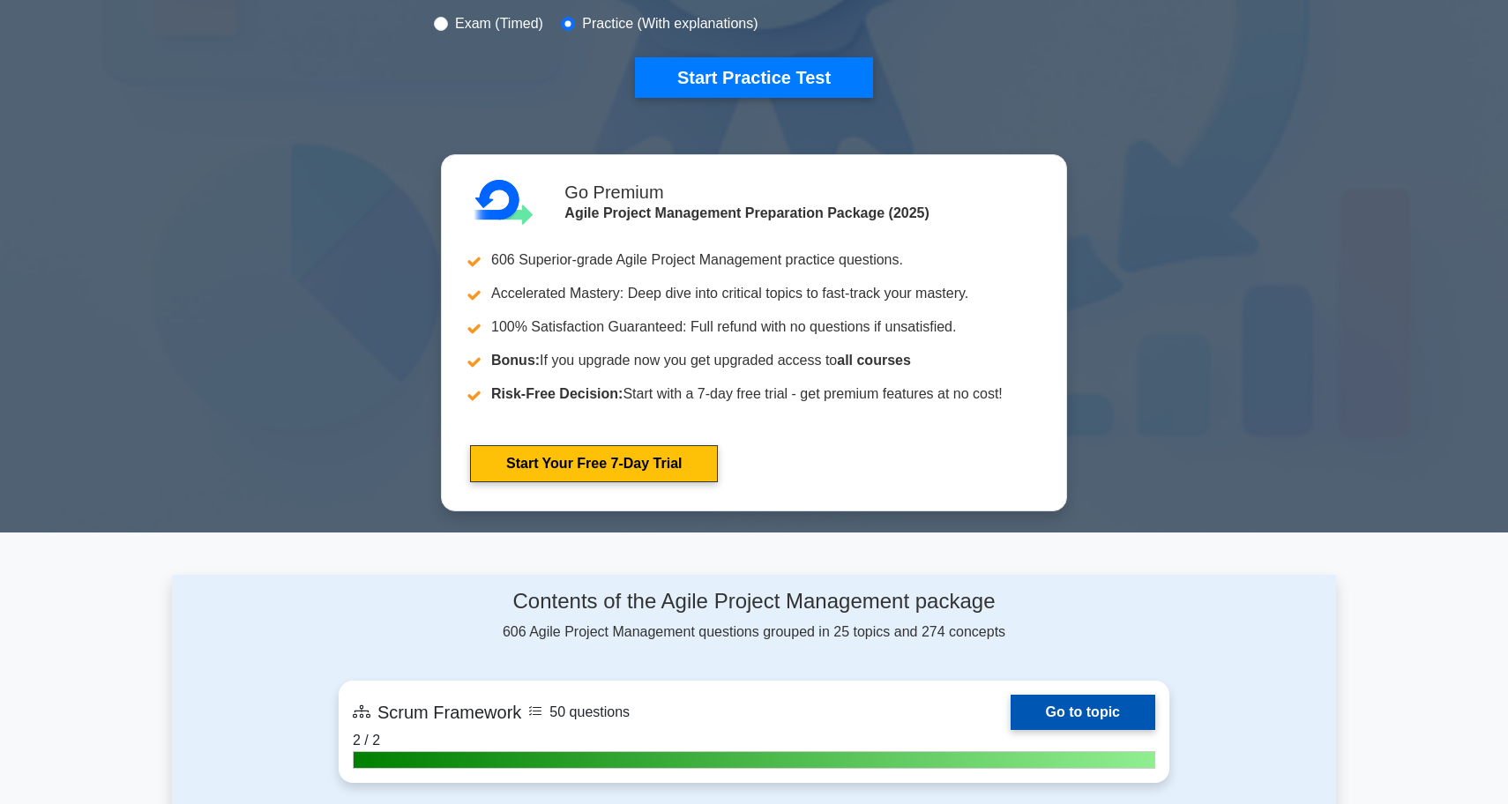
click at [1108, 705] on link "Go to topic" at bounding box center [1083, 712] width 145 height 35
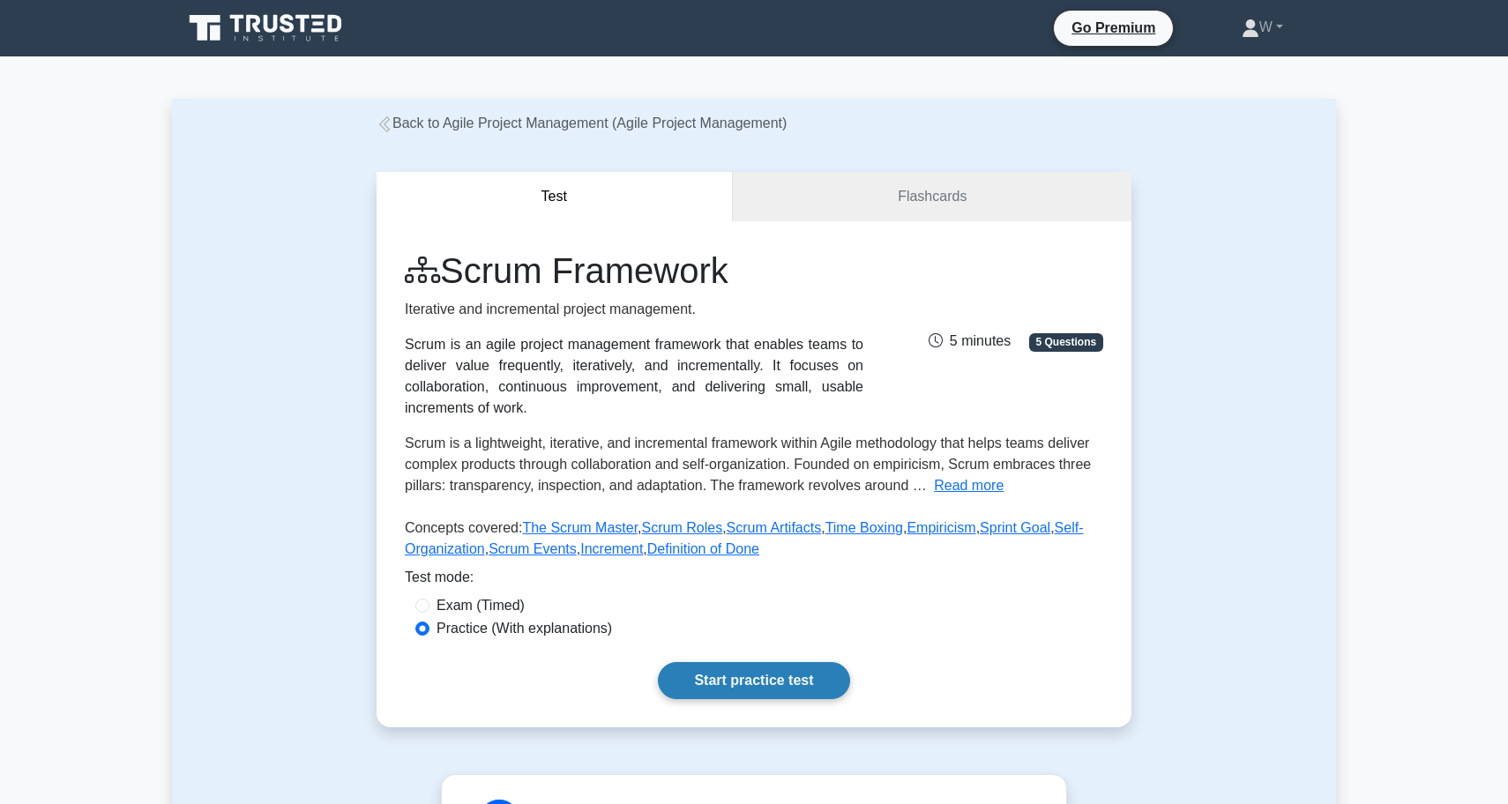
click at [820, 682] on link "Start practice test" at bounding box center [753, 680] width 191 height 37
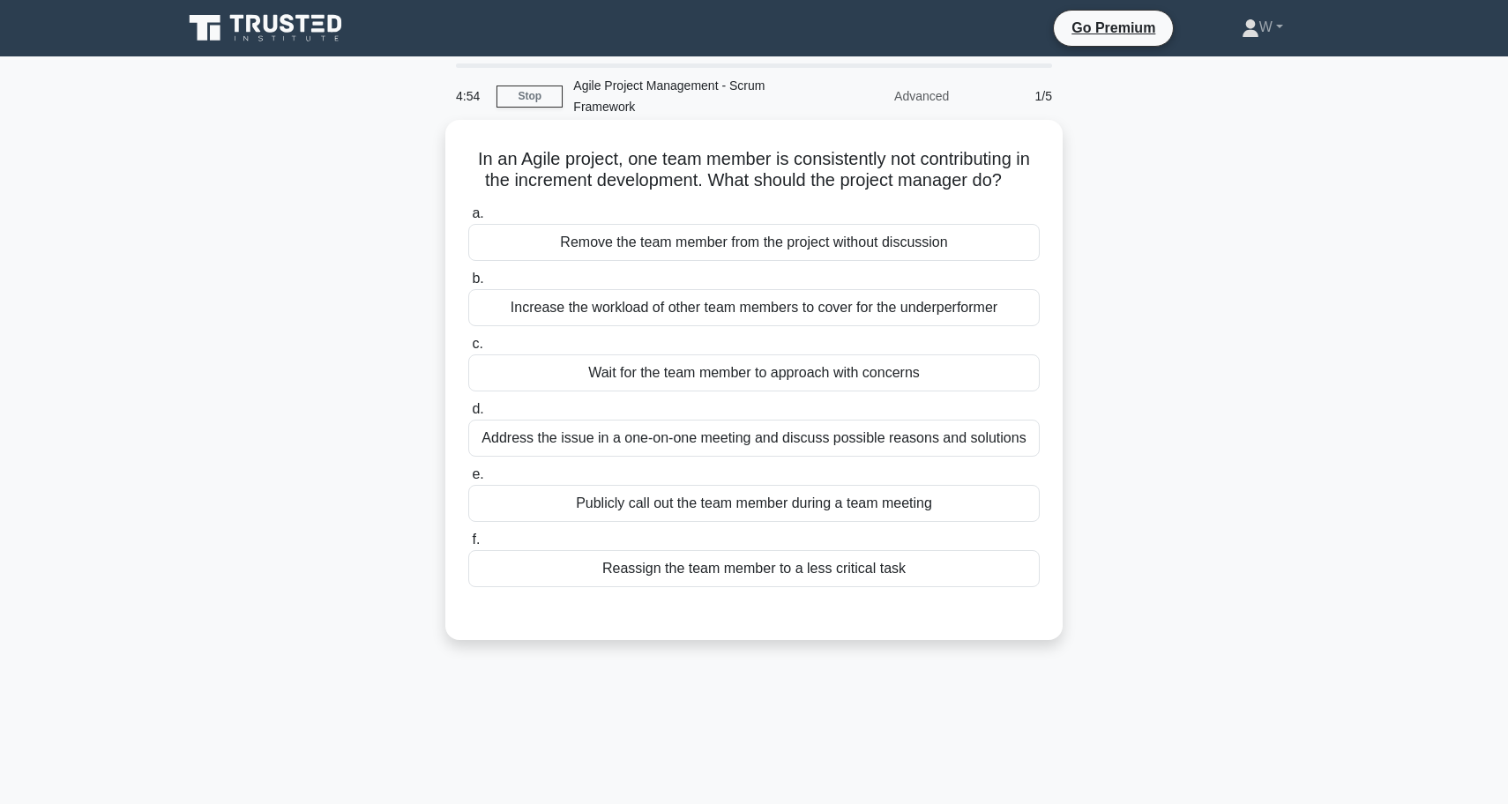
click at [611, 445] on div "Address the issue in a one-on-one meeting and discuss possible reasons and solu…" at bounding box center [753, 438] width 571 height 37
click at [468, 415] on input "d. Address the issue in a one-on-one meeting and discuss possible reasons and s…" at bounding box center [468, 409] width 0 height 11
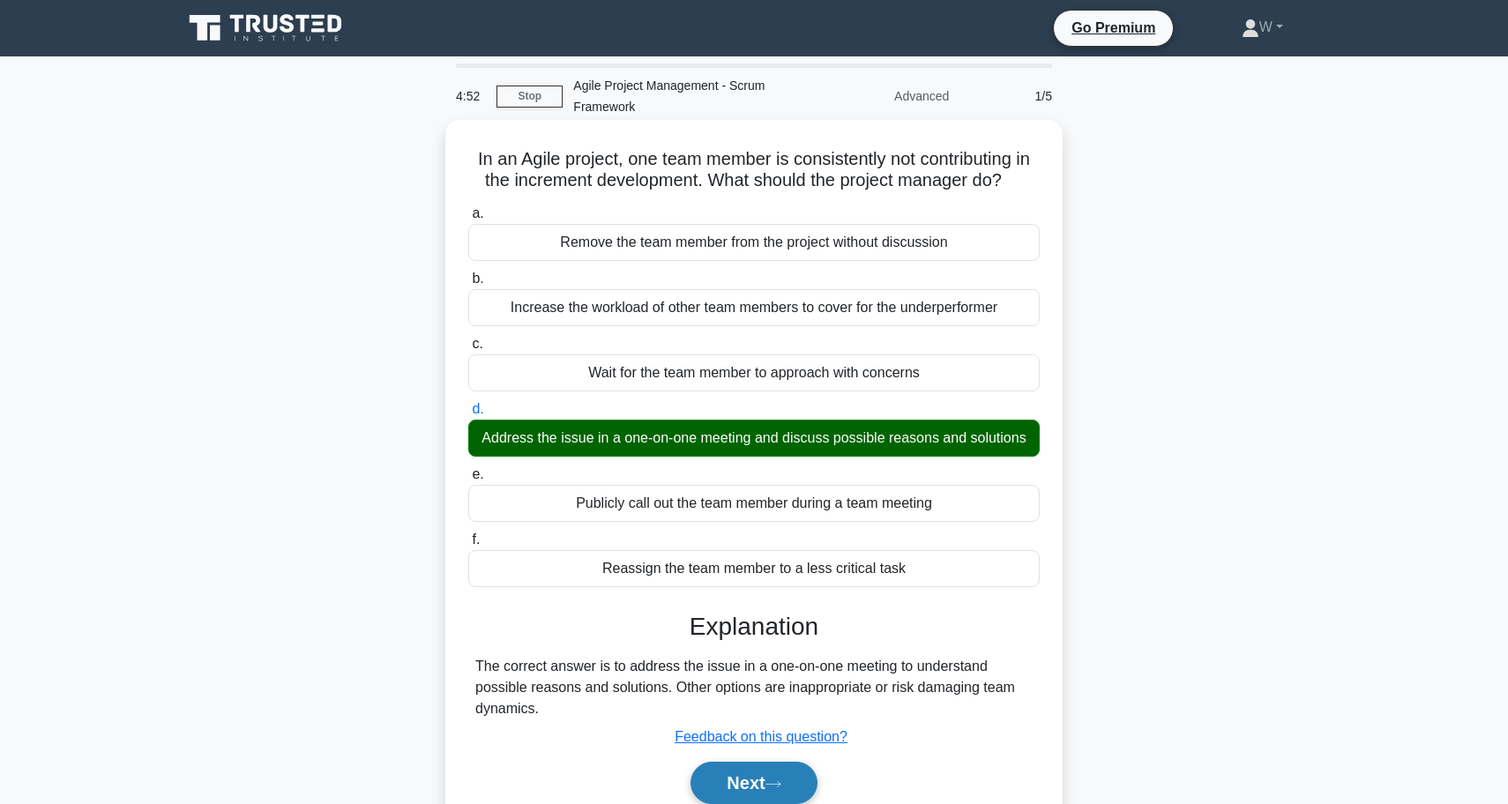
click at [708, 791] on button "Next" at bounding box center [753, 783] width 126 height 42
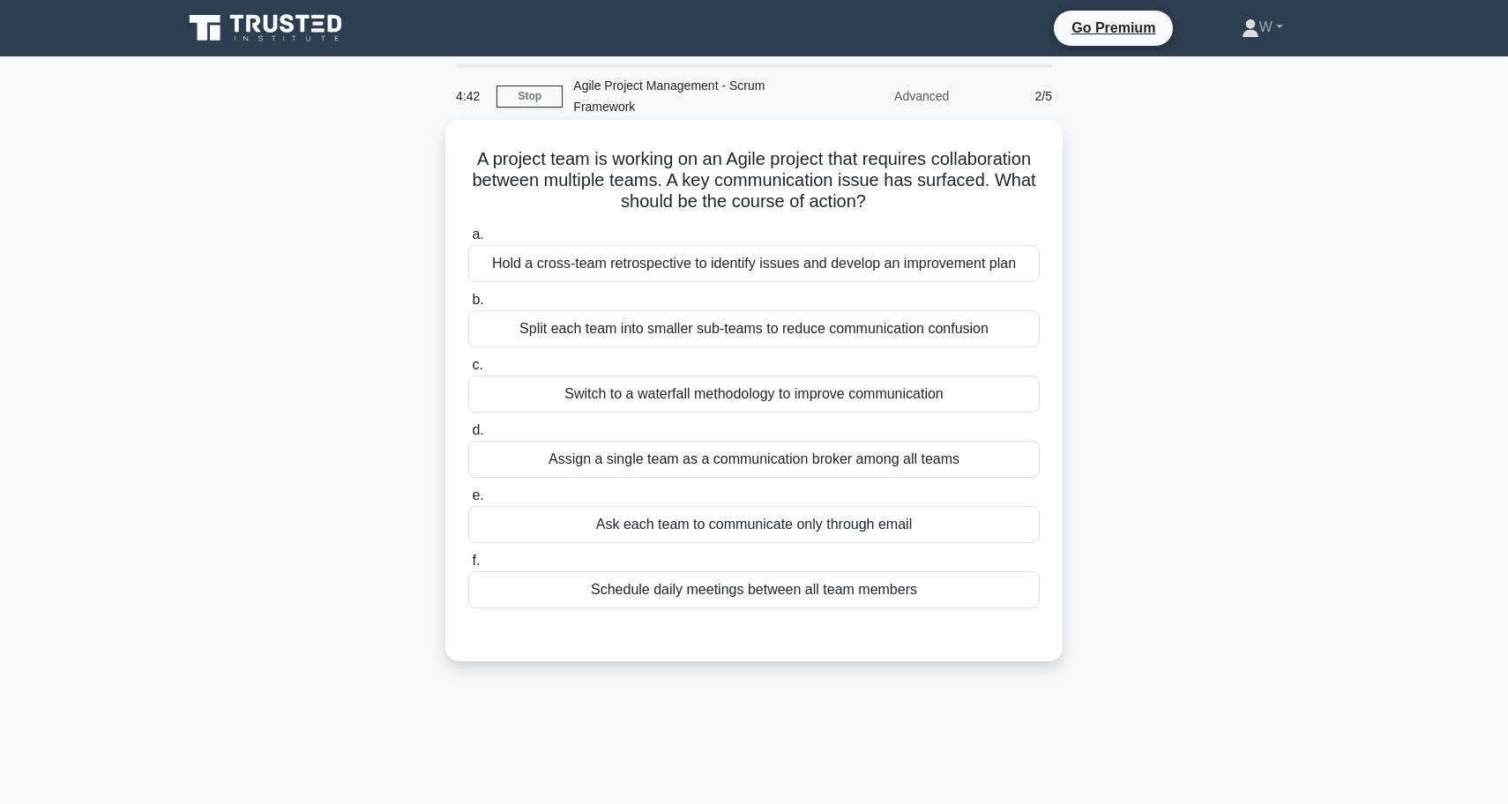
click at [741, 269] on div "Hold a cross-team retrospective to identify issues and develop an improvement p…" at bounding box center [753, 263] width 571 height 37
click at [468, 241] on input "a. Hold a cross-team retrospective to identify issues and develop an improvemen…" at bounding box center [468, 234] width 0 height 11
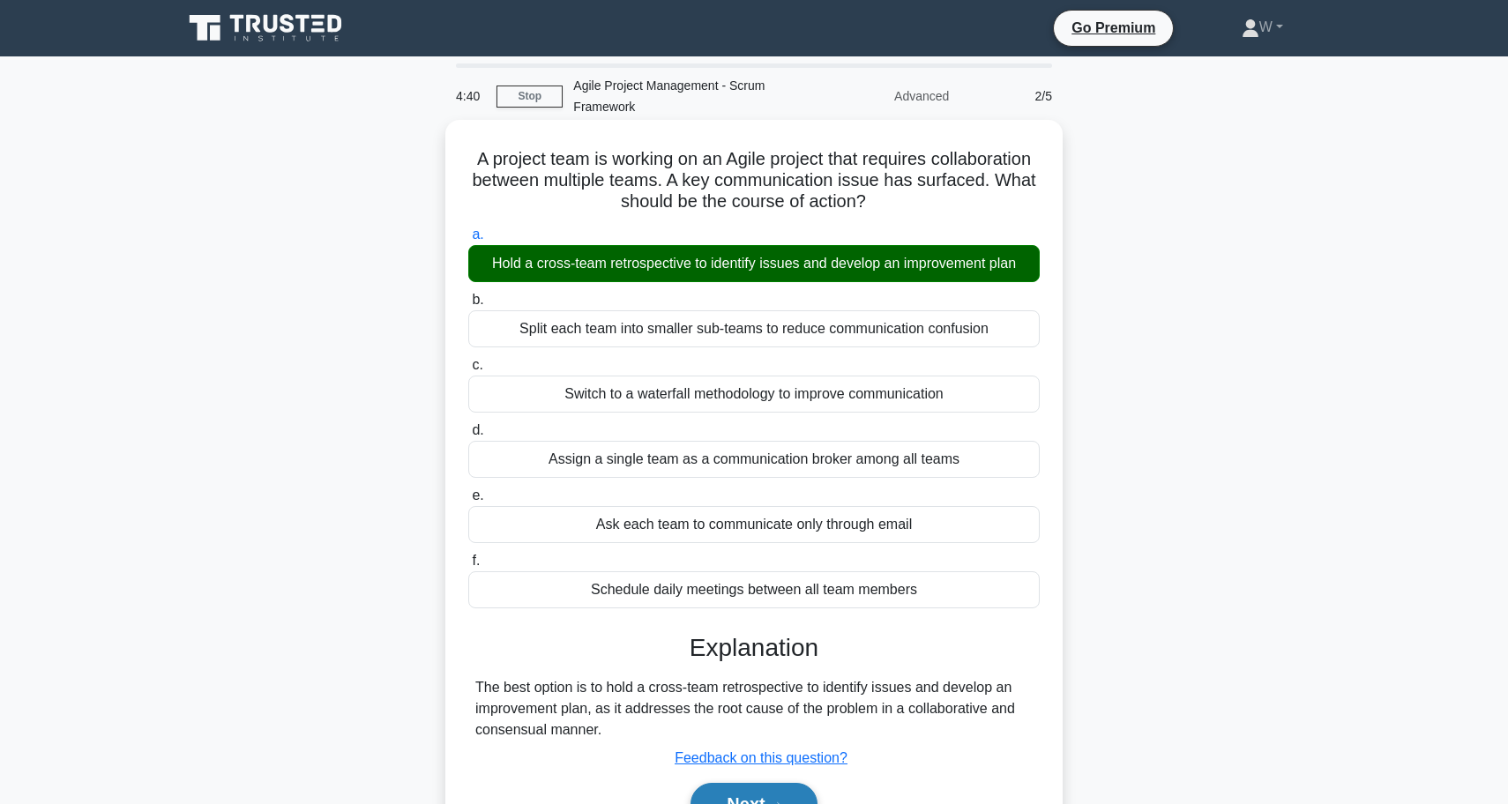
click at [757, 797] on button "Next" at bounding box center [753, 804] width 126 height 42
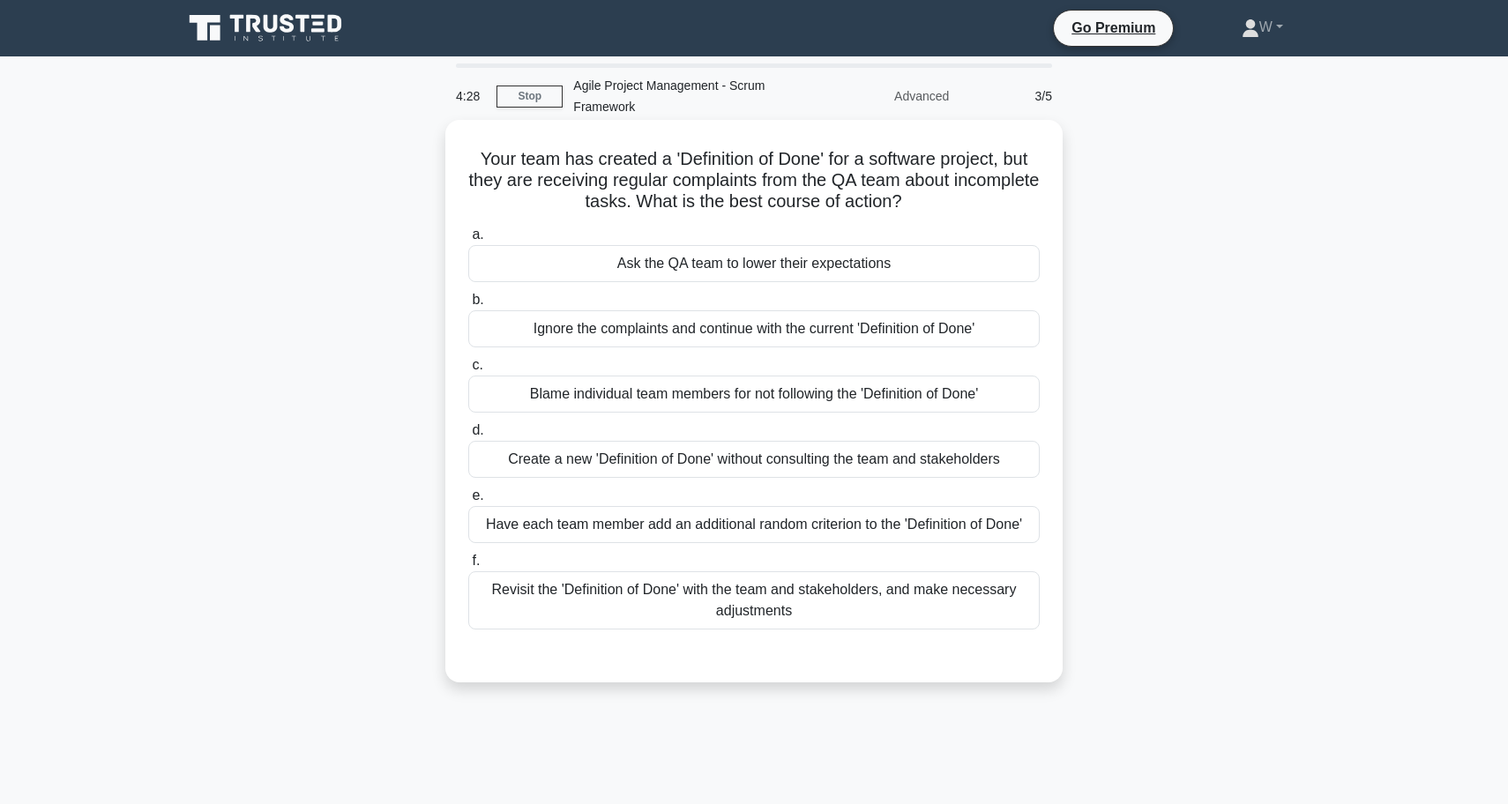
click at [719, 613] on div "Revisit the 'Definition of Done' with the team and stakeholders, and make neces…" at bounding box center [753, 600] width 571 height 58
click at [468, 567] on input "f. Revisit the 'Definition of Done' with the team and stakeholders, and make ne…" at bounding box center [468, 561] width 0 height 11
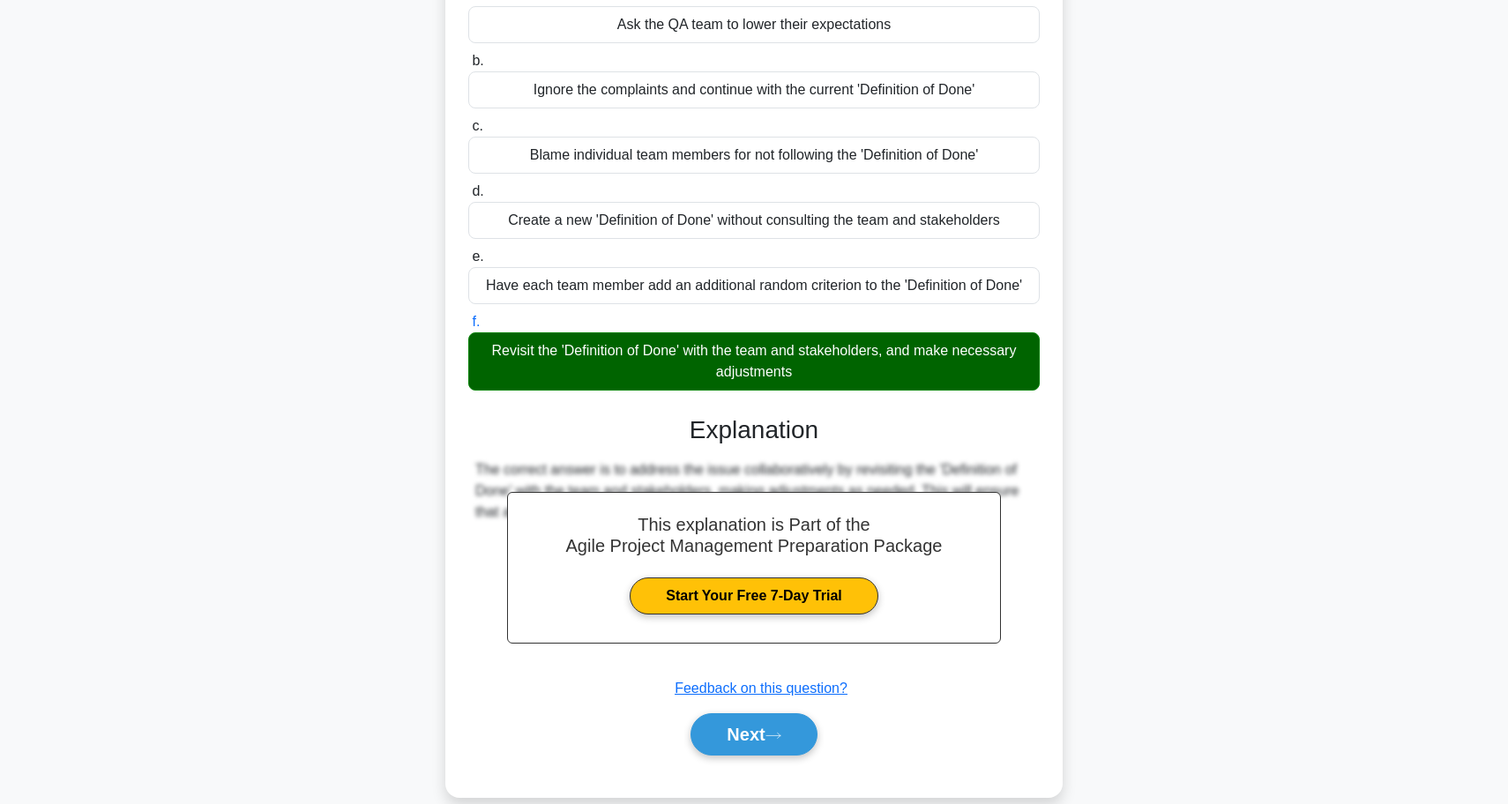
scroll to position [254, 0]
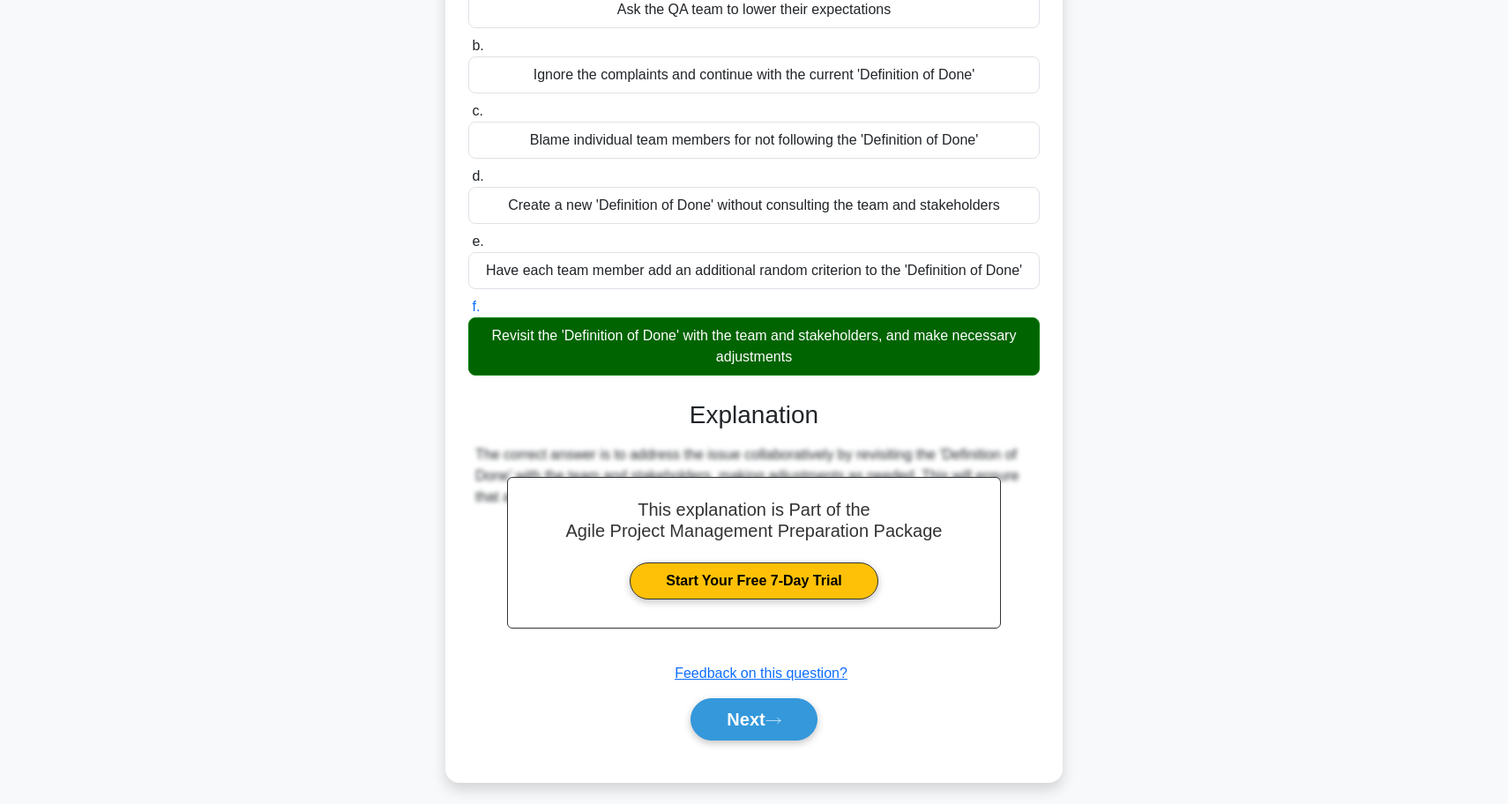
click at [714, 749] on div "a. Ask the QA team to lower their expectations b. Ignore the complaints and con…" at bounding box center [753, 363] width 575 height 795
click at [720, 712] on button "Next" at bounding box center [753, 719] width 126 height 42
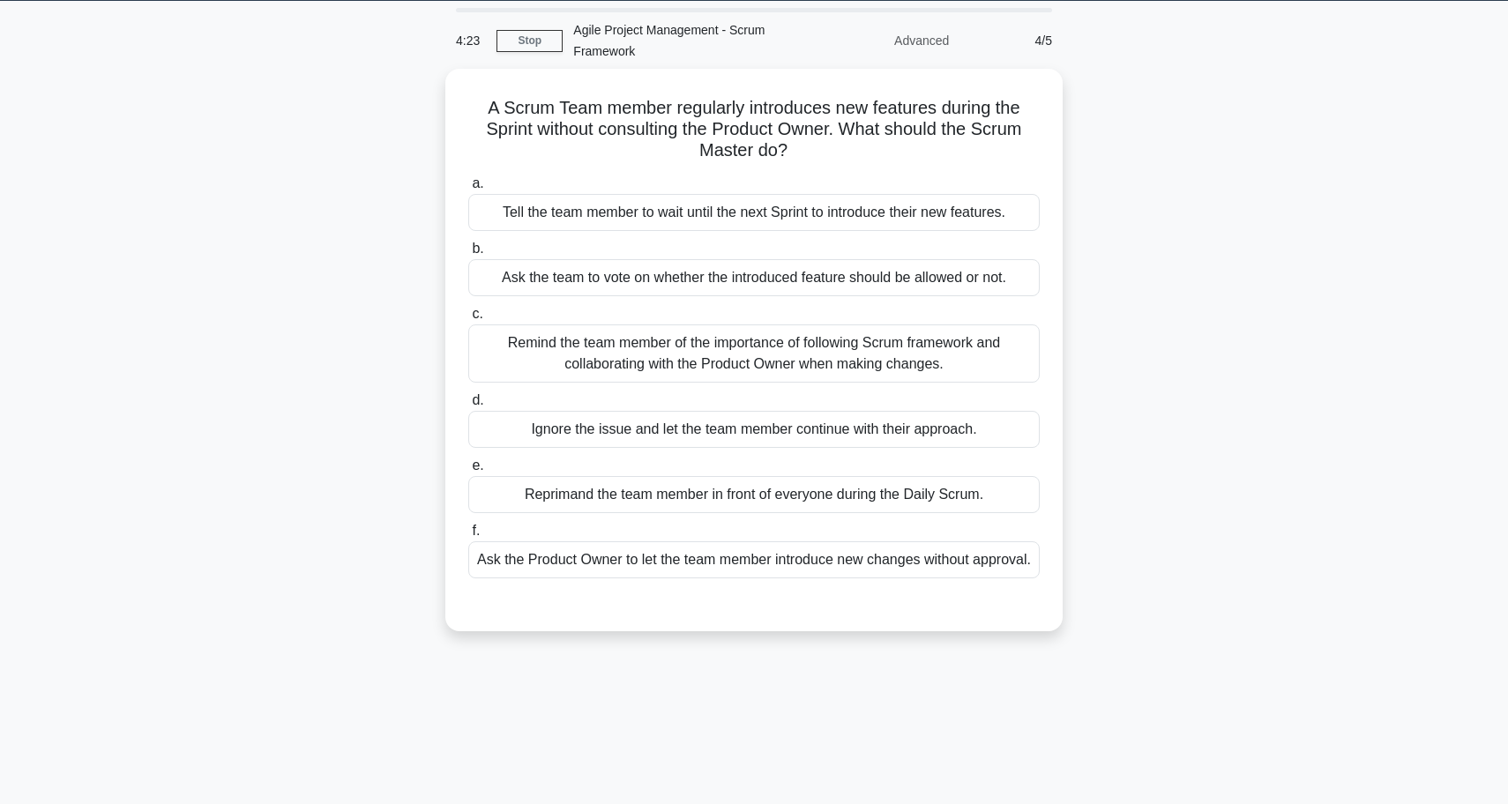
scroll to position [51, 0]
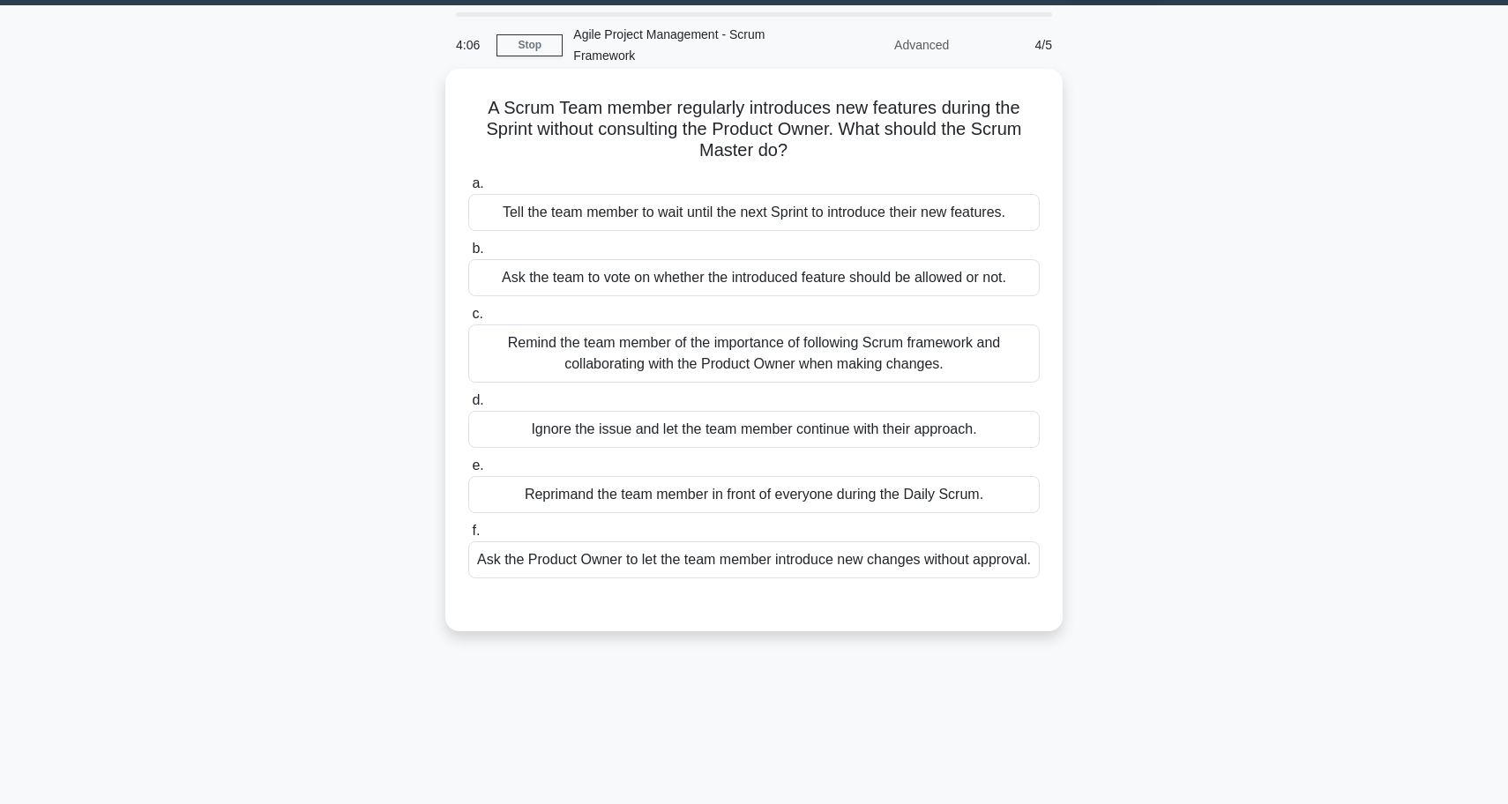
click at [954, 371] on div "Remind the team member of the importance of following Scrum framework and colla…" at bounding box center [753, 353] width 571 height 58
click at [468, 320] on input "c. Remind the team member of the importance of following Scrum framework and co…" at bounding box center [468, 314] width 0 height 11
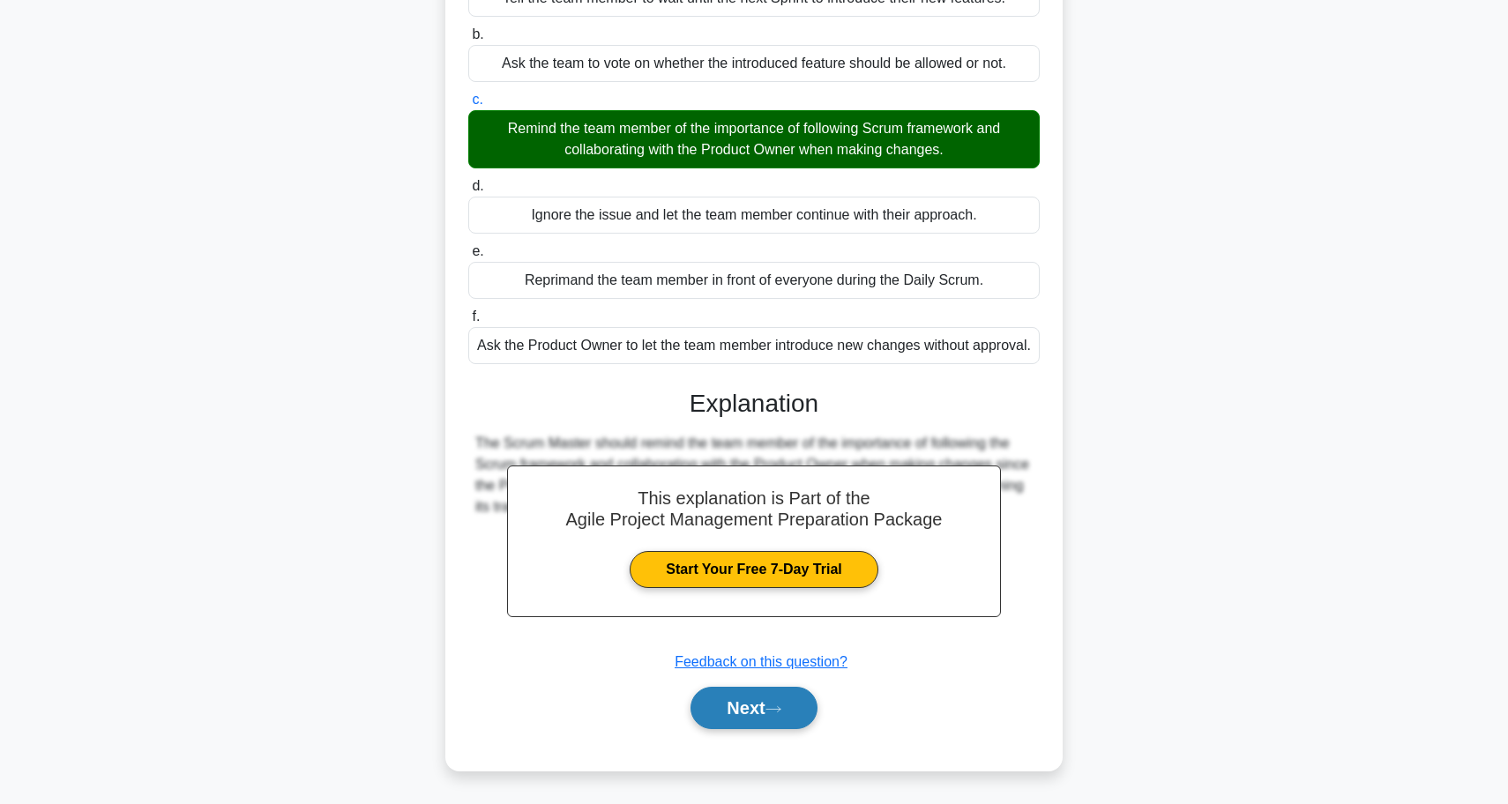
click at [739, 719] on button "Next" at bounding box center [753, 708] width 126 height 42
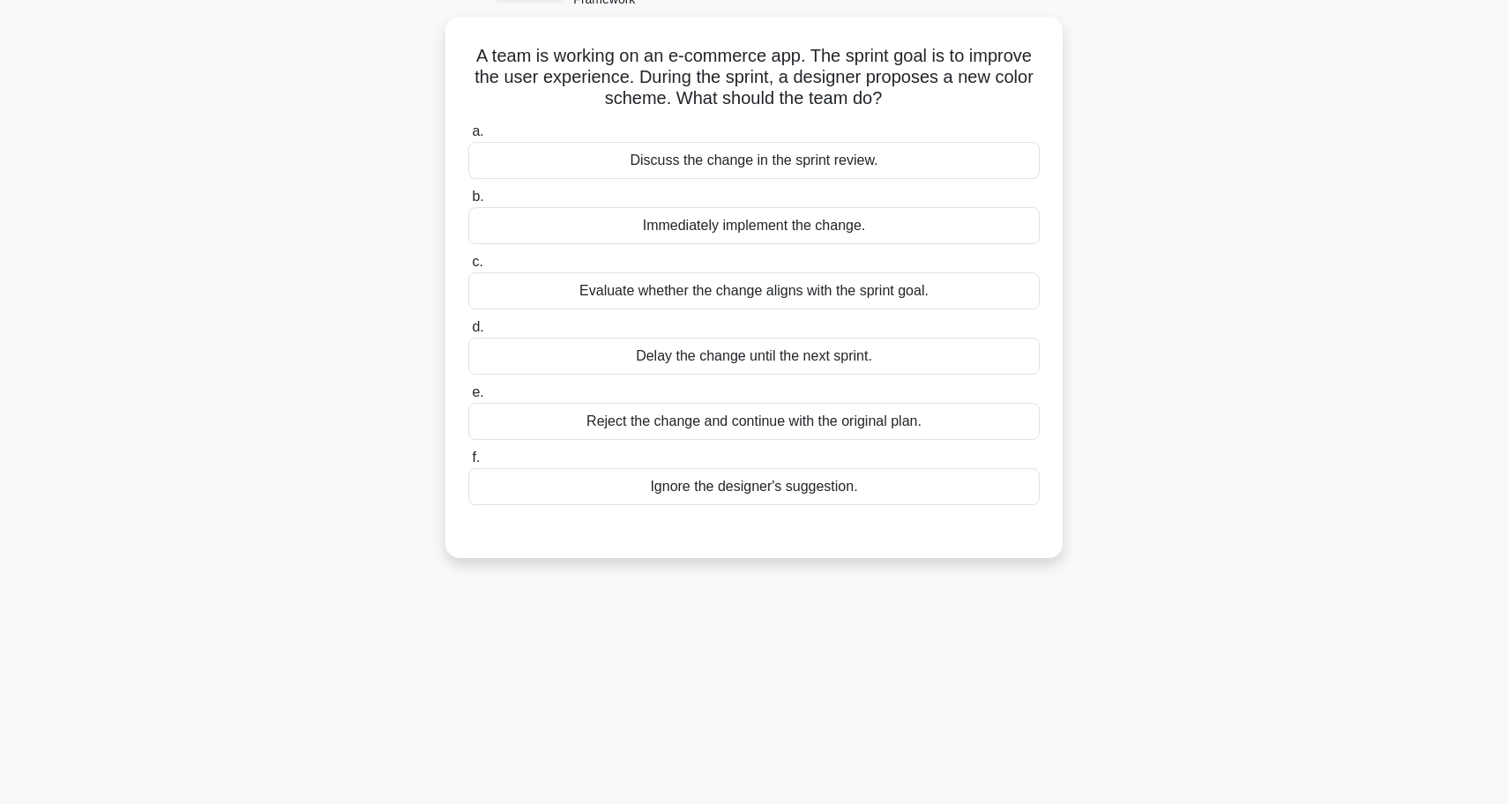
scroll to position [107, 0]
click at [714, 296] on div "Evaluate whether the change aligns with the sprint goal." at bounding box center [753, 287] width 571 height 37
click at [468, 265] on input "c. Evaluate whether the change aligns with the sprint goal." at bounding box center [468, 258] width 0 height 11
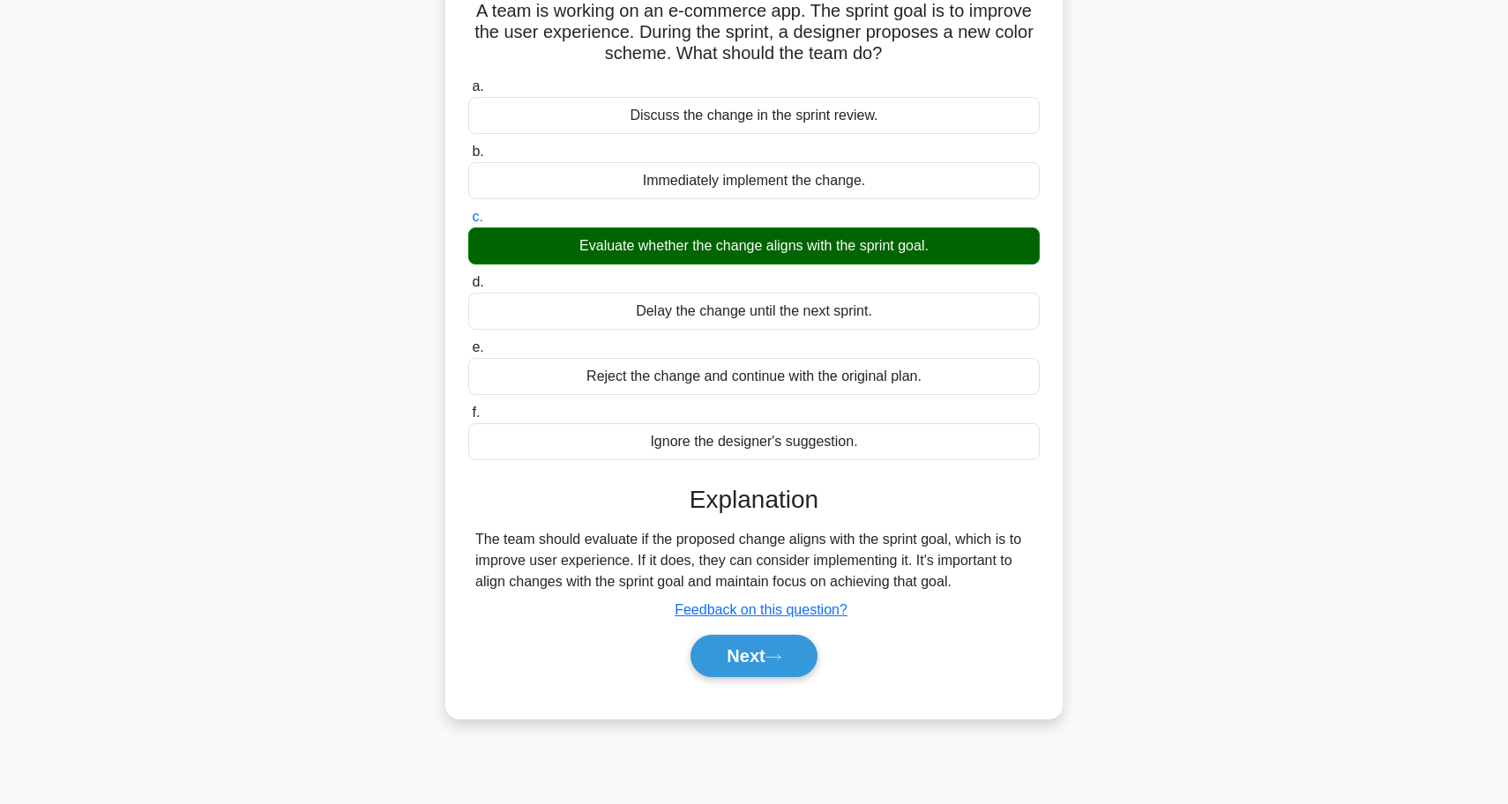
scroll to position [148, 0]
click at [767, 654] on button "Next" at bounding box center [753, 656] width 126 height 42
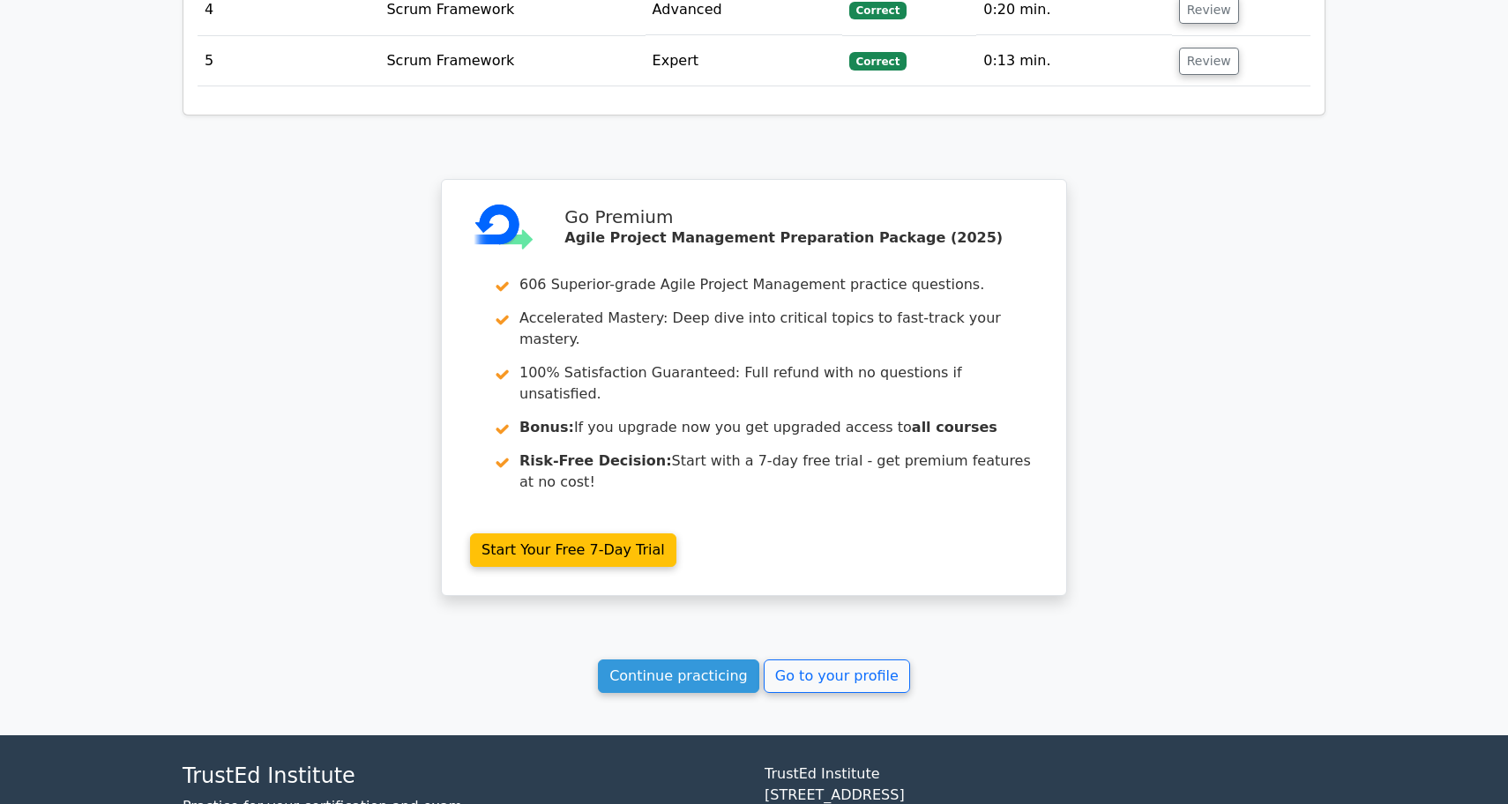
scroll to position [2257, 0]
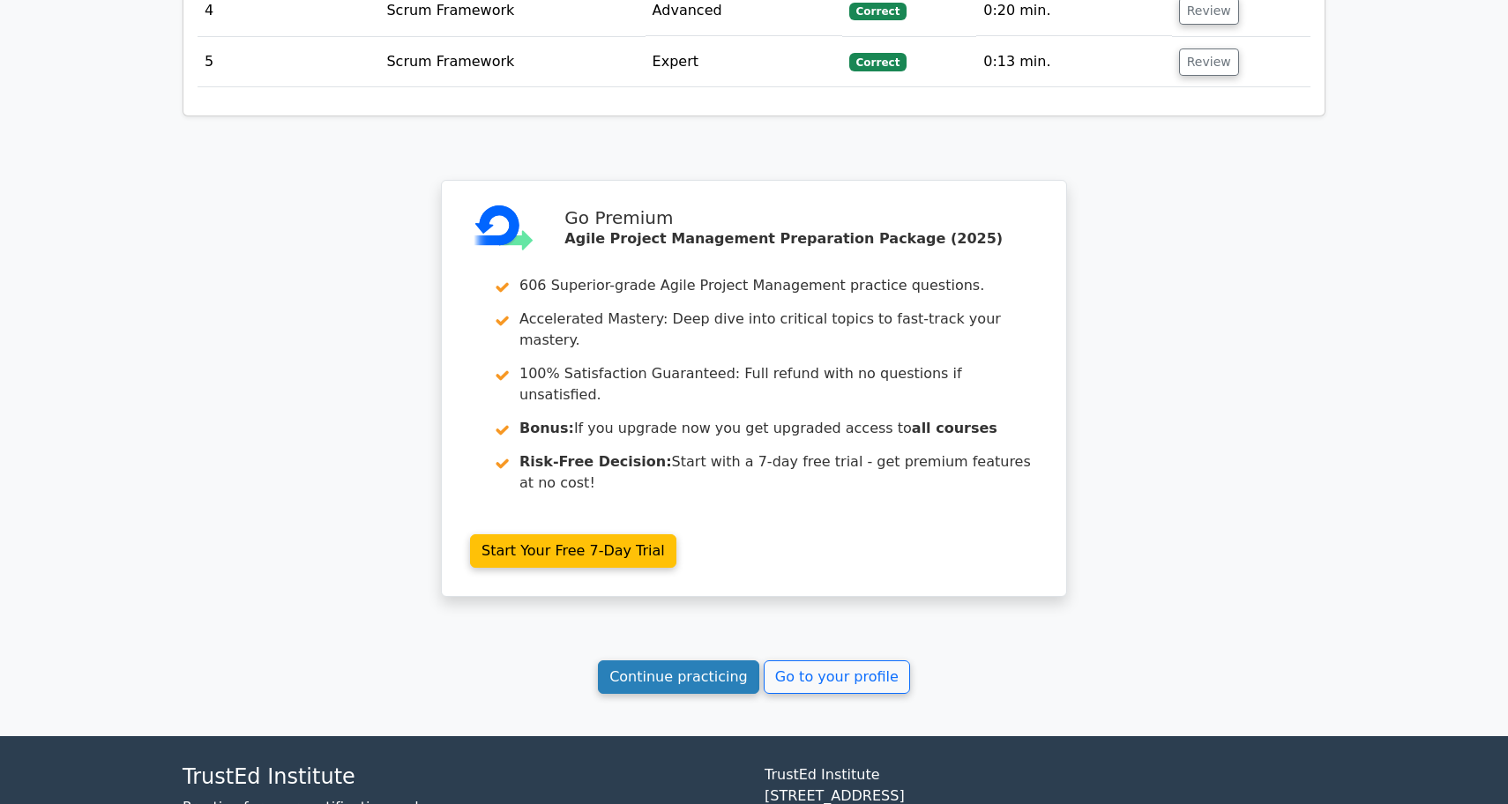
click at [720, 660] on link "Continue practicing" at bounding box center [678, 677] width 161 height 34
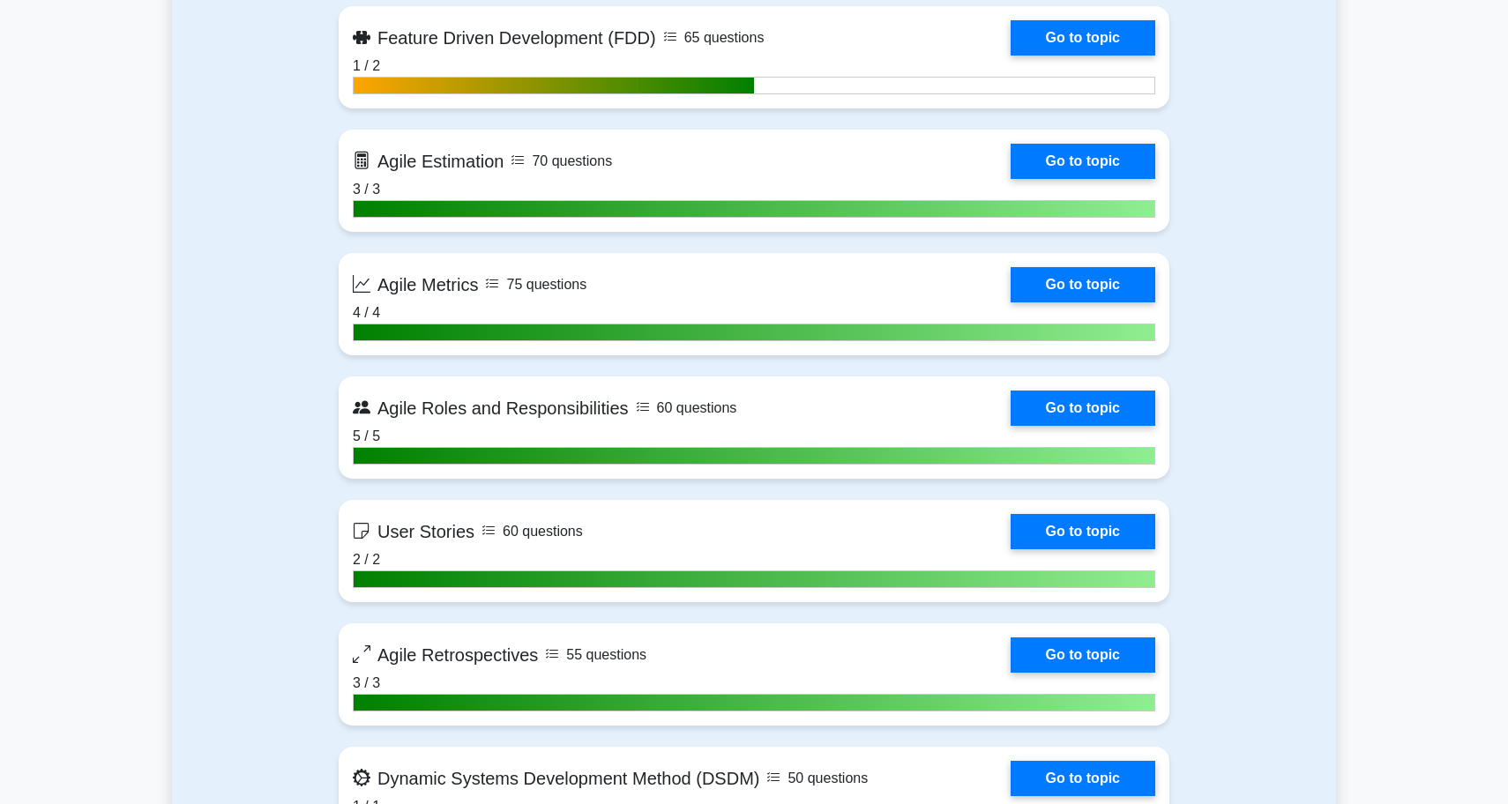
scroll to position [1747, 0]
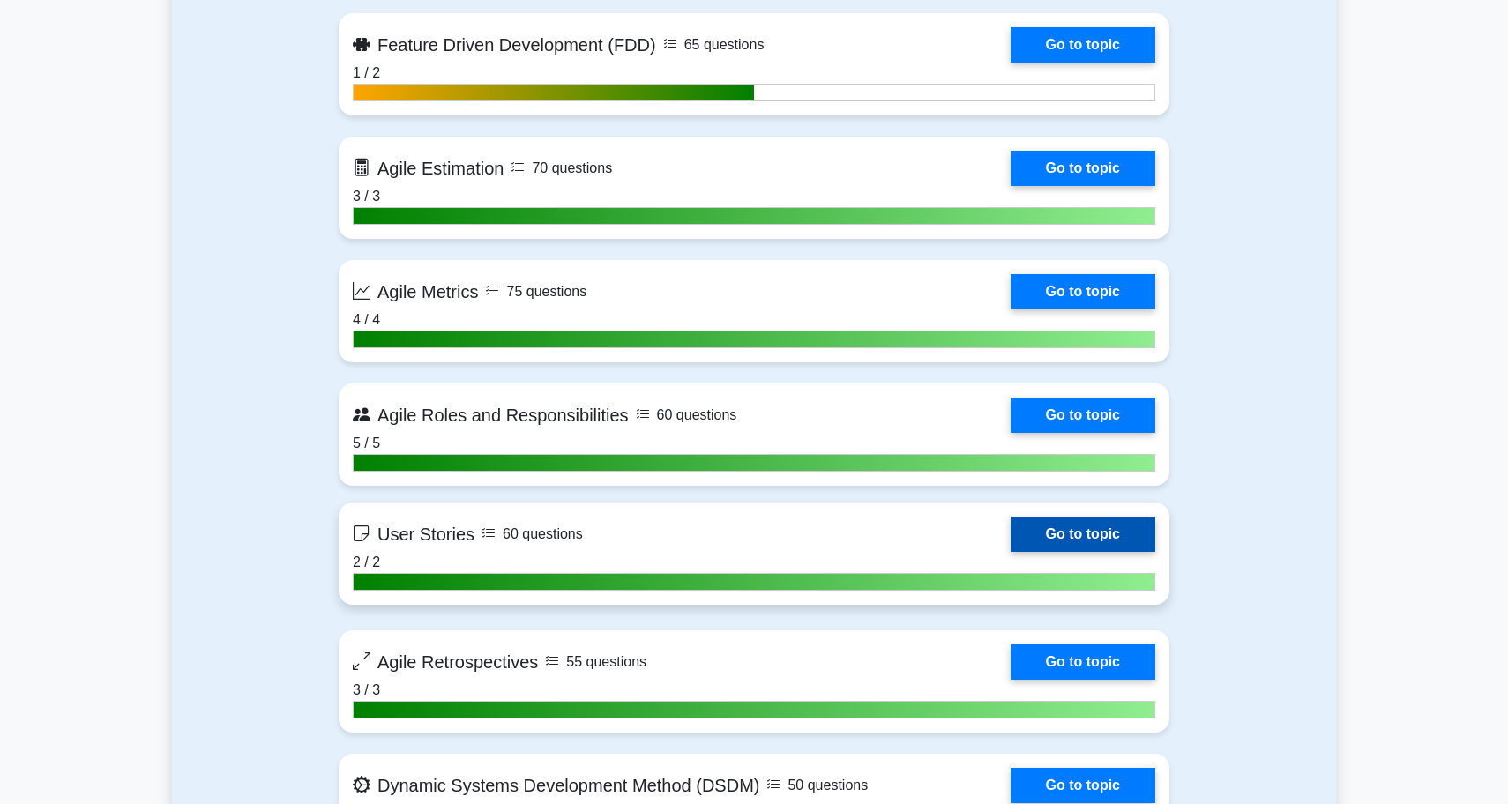
click at [1096, 517] on link "Go to topic" at bounding box center [1083, 534] width 145 height 35
click at [1094, 528] on link "Go to topic" at bounding box center [1083, 534] width 145 height 35
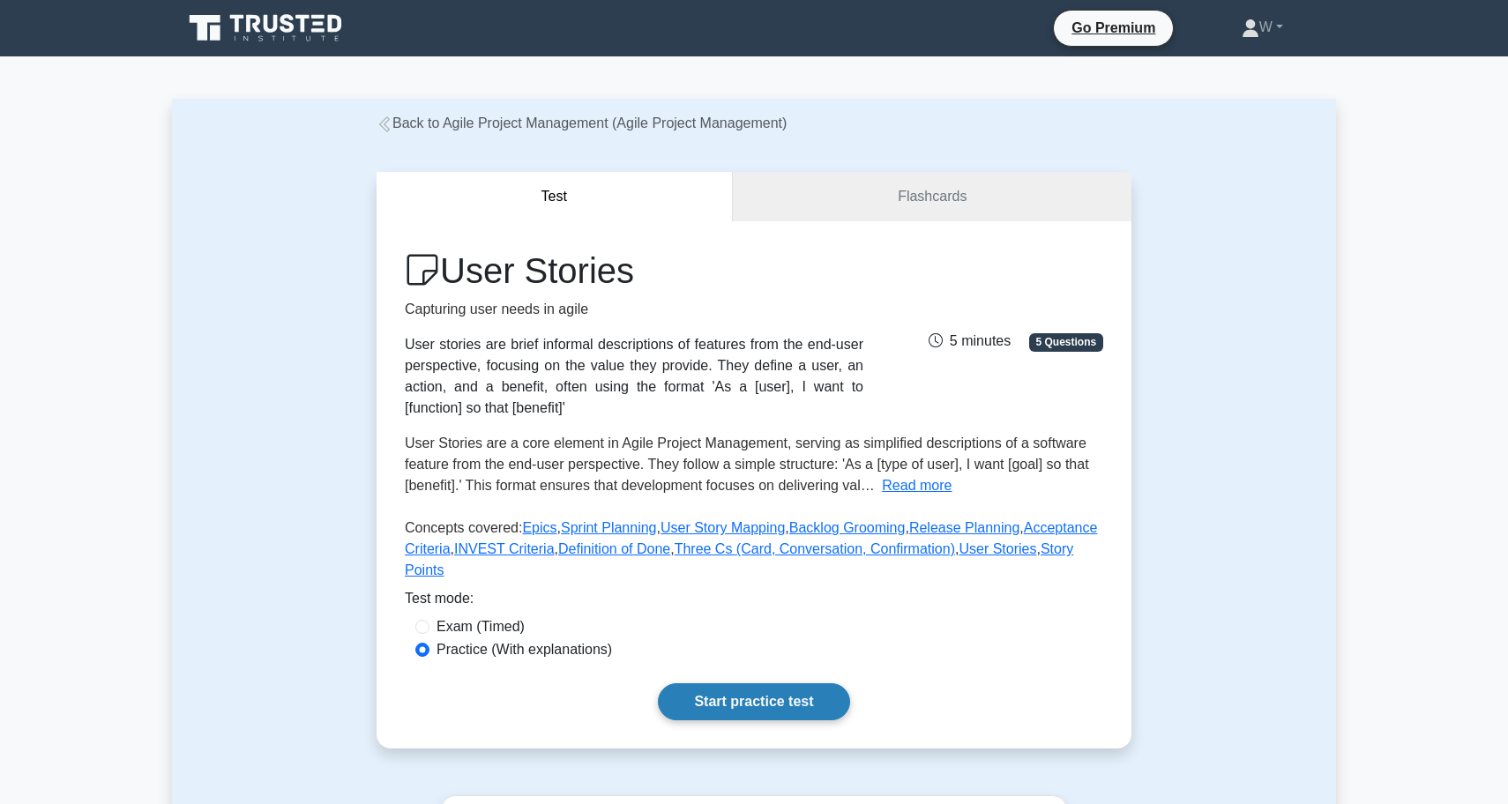
click at [733, 705] on link "Start practice test" at bounding box center [753, 701] width 191 height 37
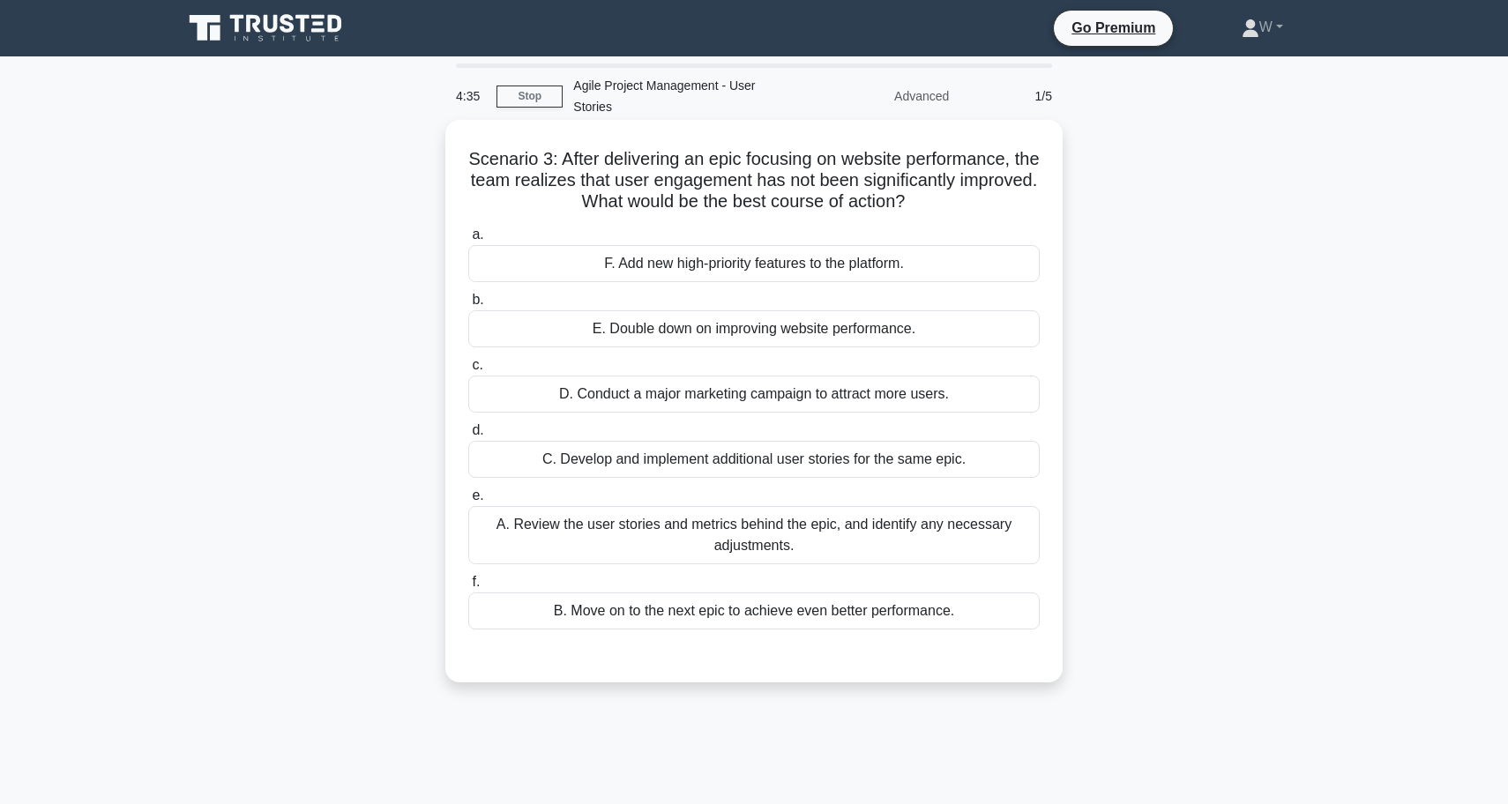
click at [599, 526] on div "A. Review the user stories and metrics behind the epic, and identify any necess…" at bounding box center [753, 535] width 571 height 58
click at [468, 502] on input "e. A. Review the user stories and metrics behind the epic, and identify any nec…" at bounding box center [468, 495] width 0 height 11
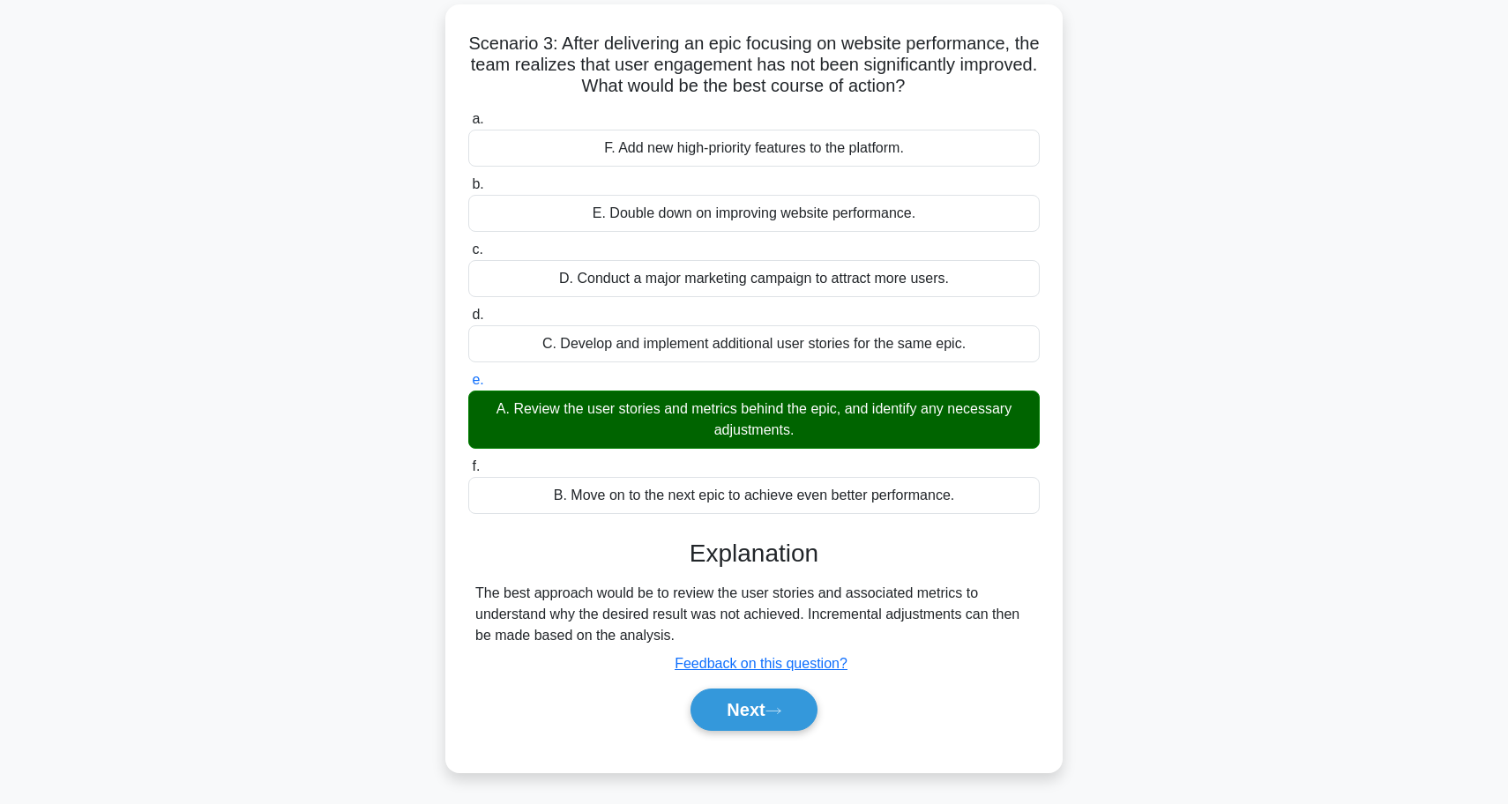
scroll to position [122, 0]
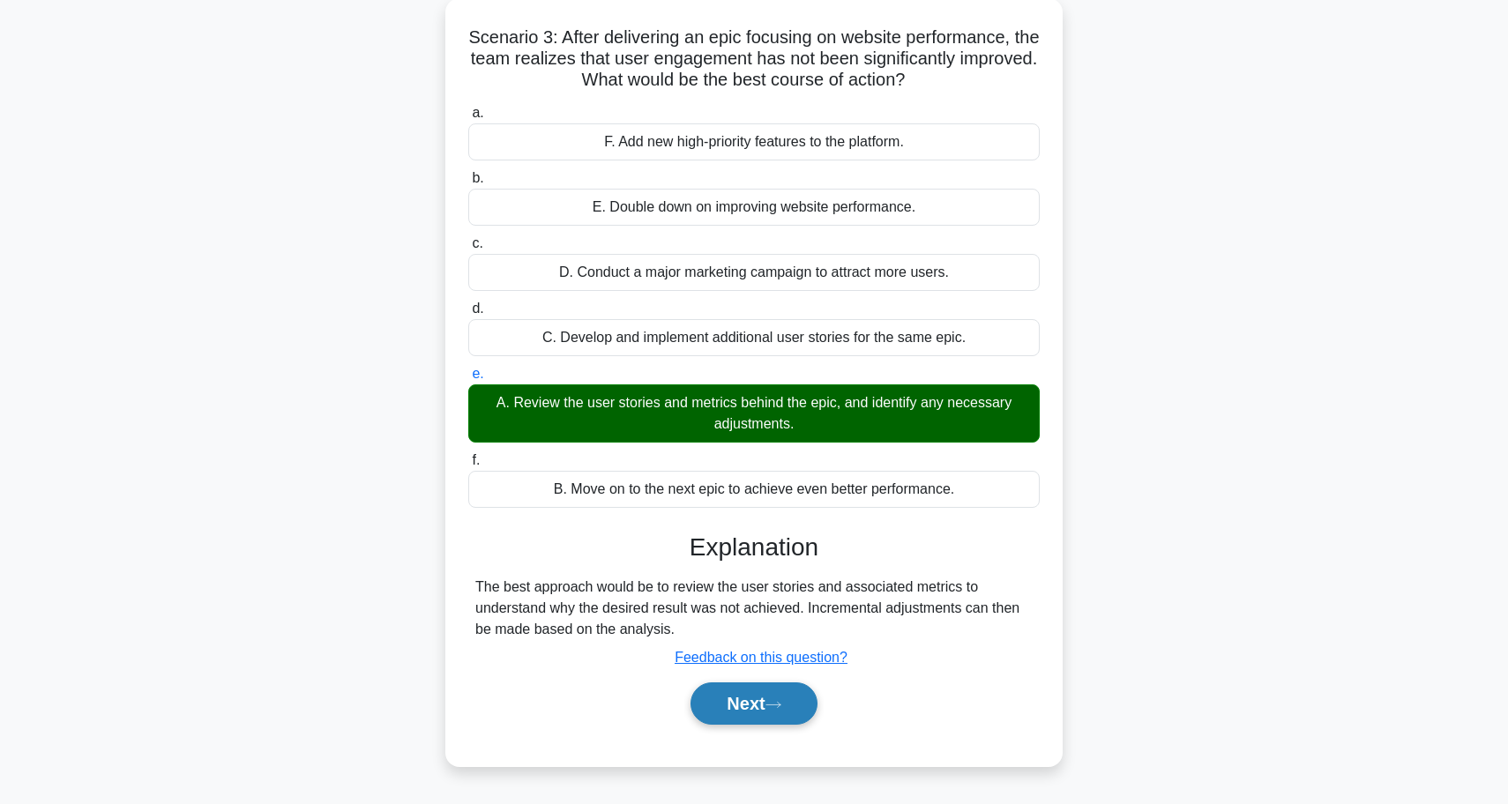
click at [735, 692] on button "Next" at bounding box center [753, 703] width 126 height 42
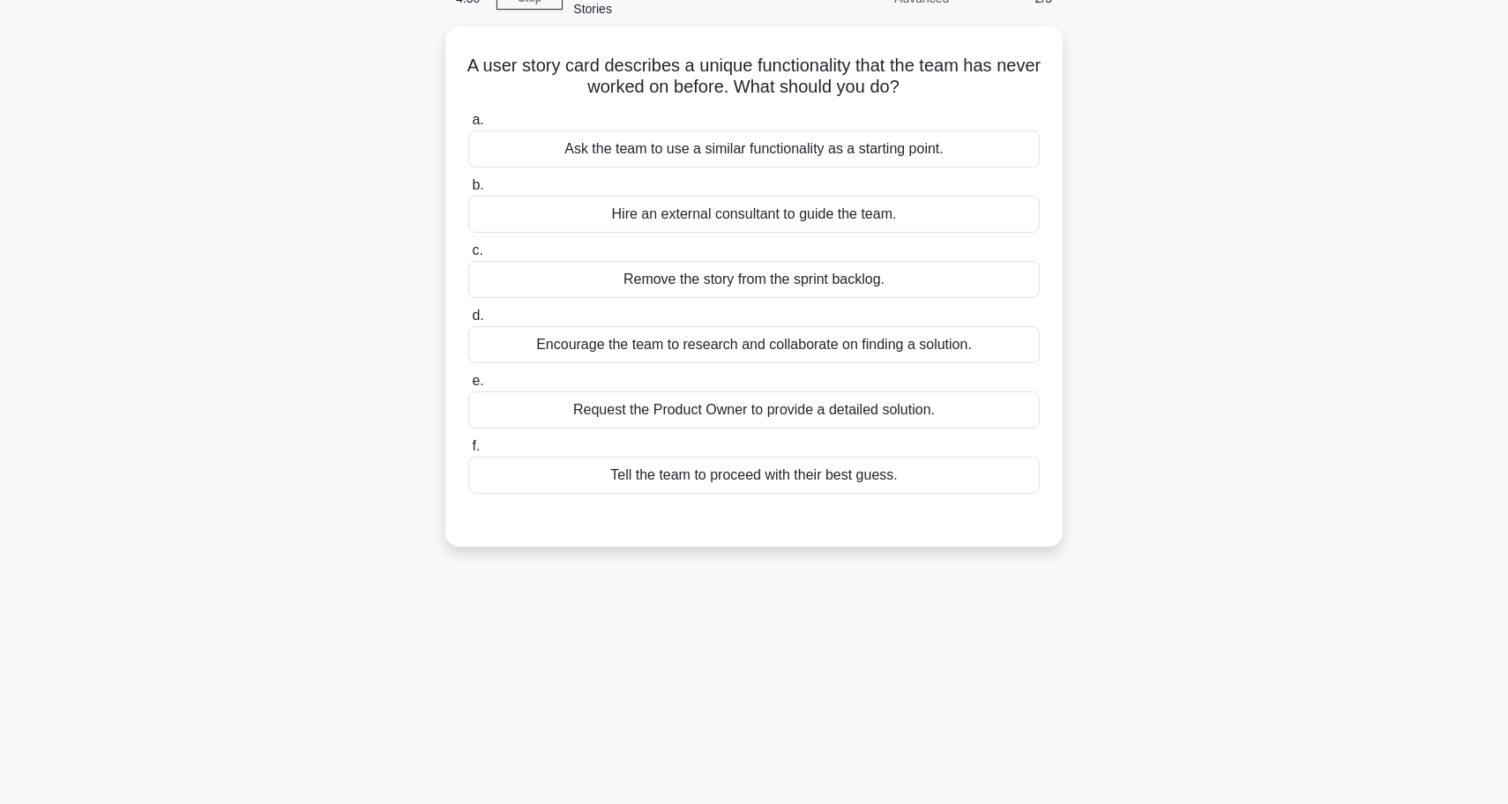
scroll to position [93, 0]
click at [840, 327] on div "Encourage the team to research and collaborate on finding a solution." at bounding box center [753, 344] width 571 height 37
click at [468, 322] on input "d. Encourage the team to research and collaborate on finding a solution." at bounding box center [468, 315] width 0 height 11
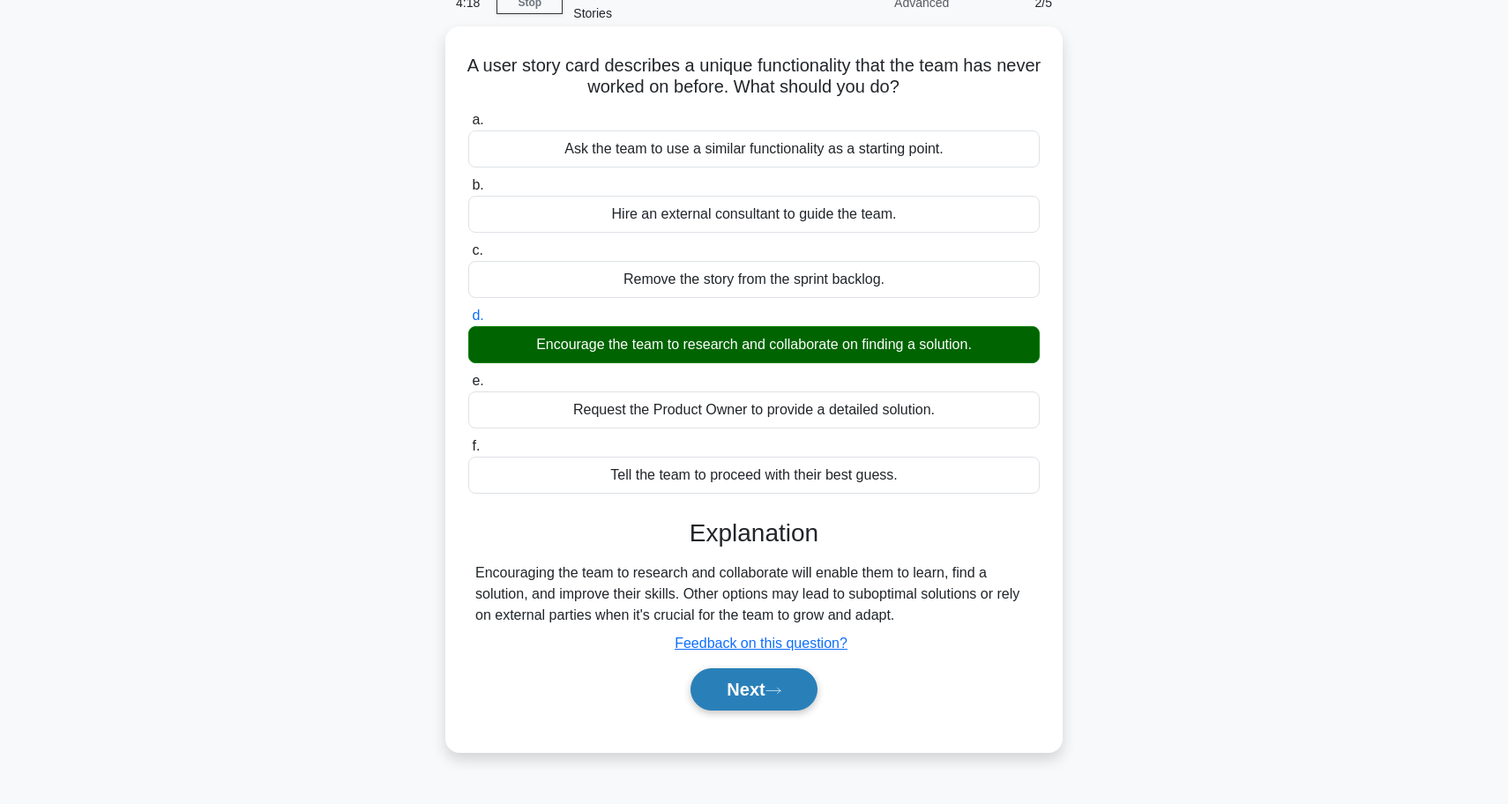
click at [761, 673] on button "Next" at bounding box center [753, 689] width 126 height 42
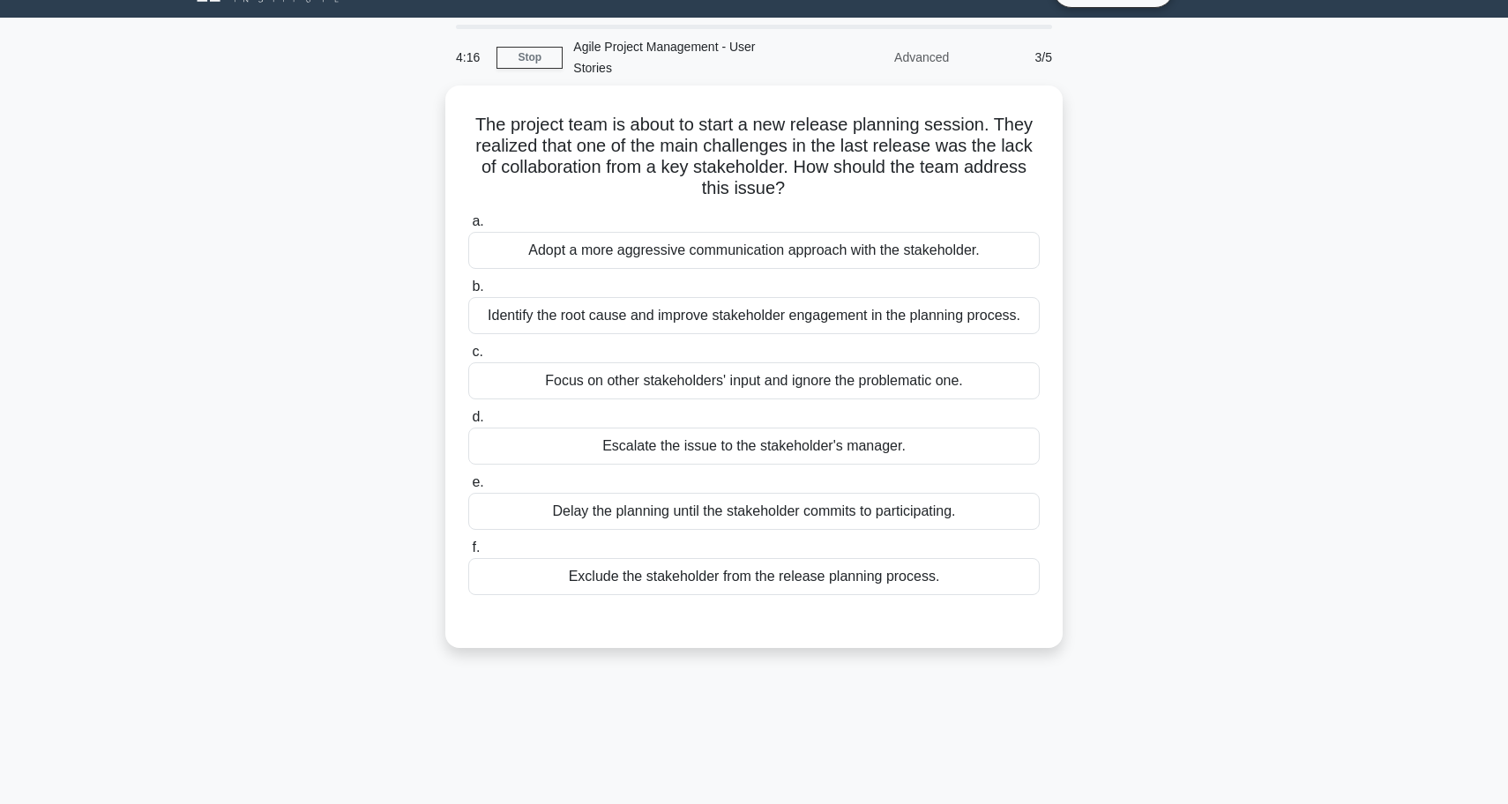
scroll to position [39, 0]
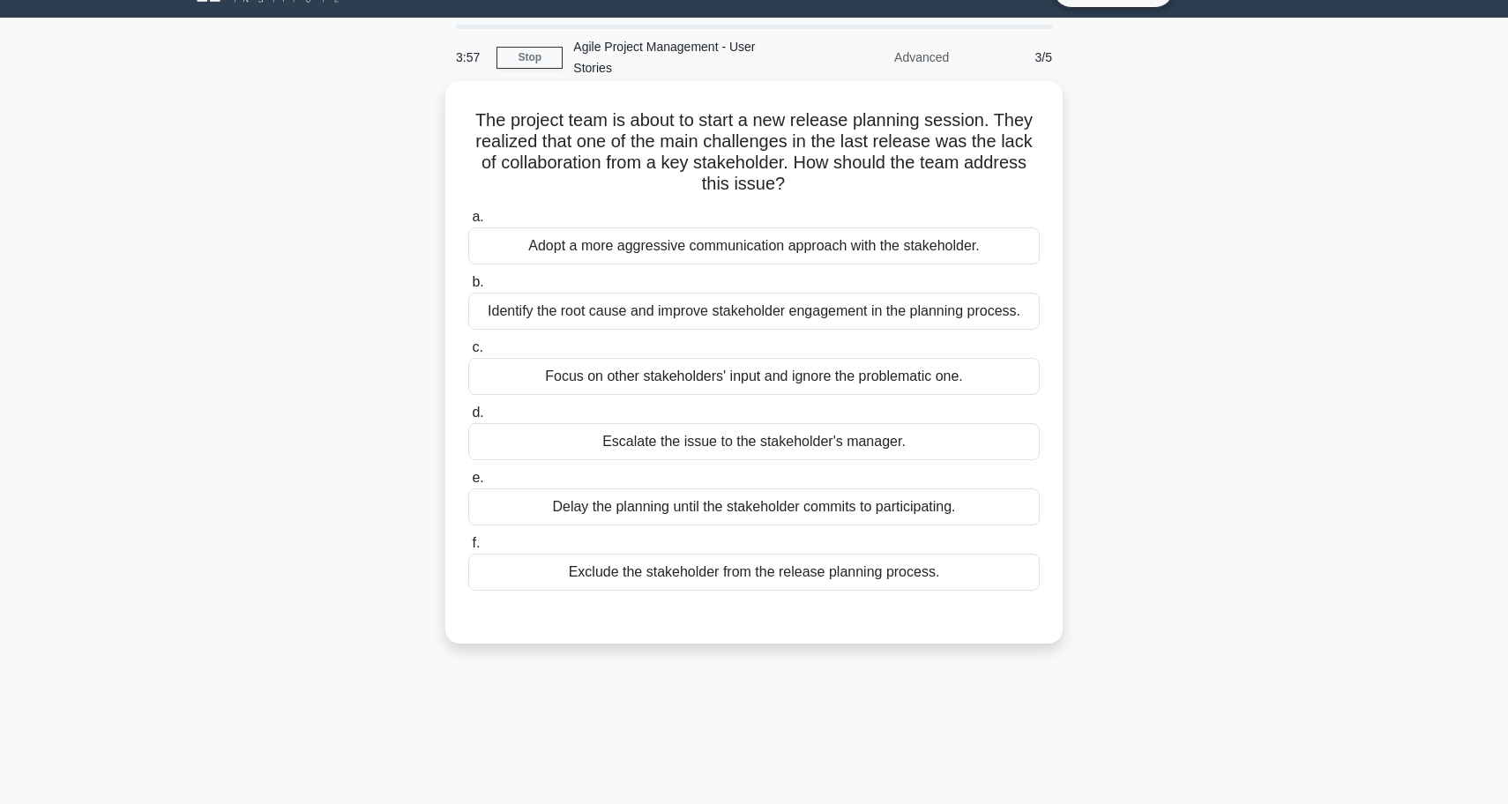
drag, startPoint x: 819, startPoint y: 138, endPoint x: 887, endPoint y: 156, distance: 70.1
click at [887, 156] on h5 "The project team is about to start a new release planning session. They realize…" at bounding box center [753, 152] width 575 height 86
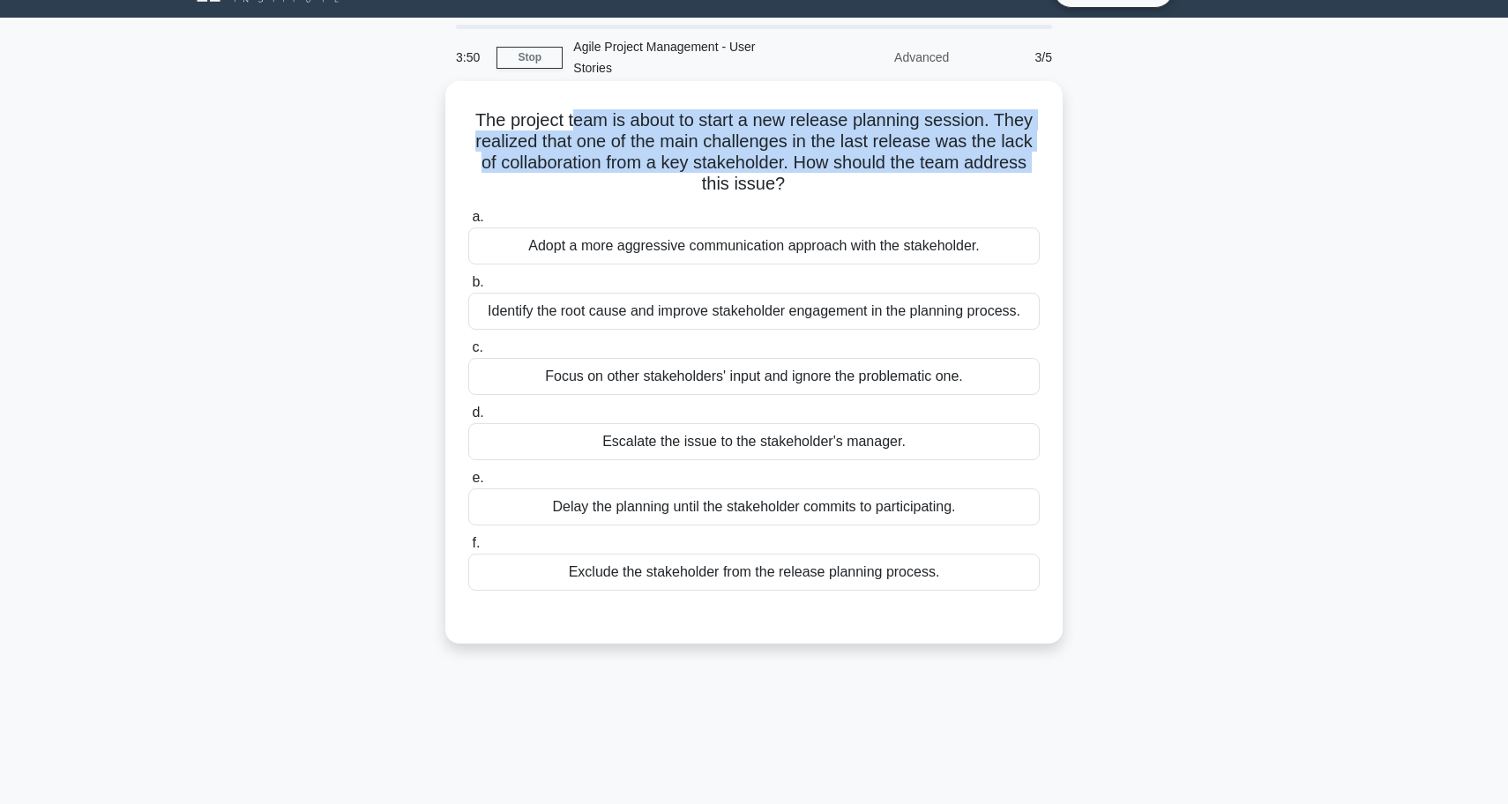
drag, startPoint x: 573, startPoint y: 95, endPoint x: 638, endPoint y: 155, distance: 88.6
click at [638, 155] on h5 "The project team is about to start a new release planning session. They realize…" at bounding box center [753, 152] width 575 height 86
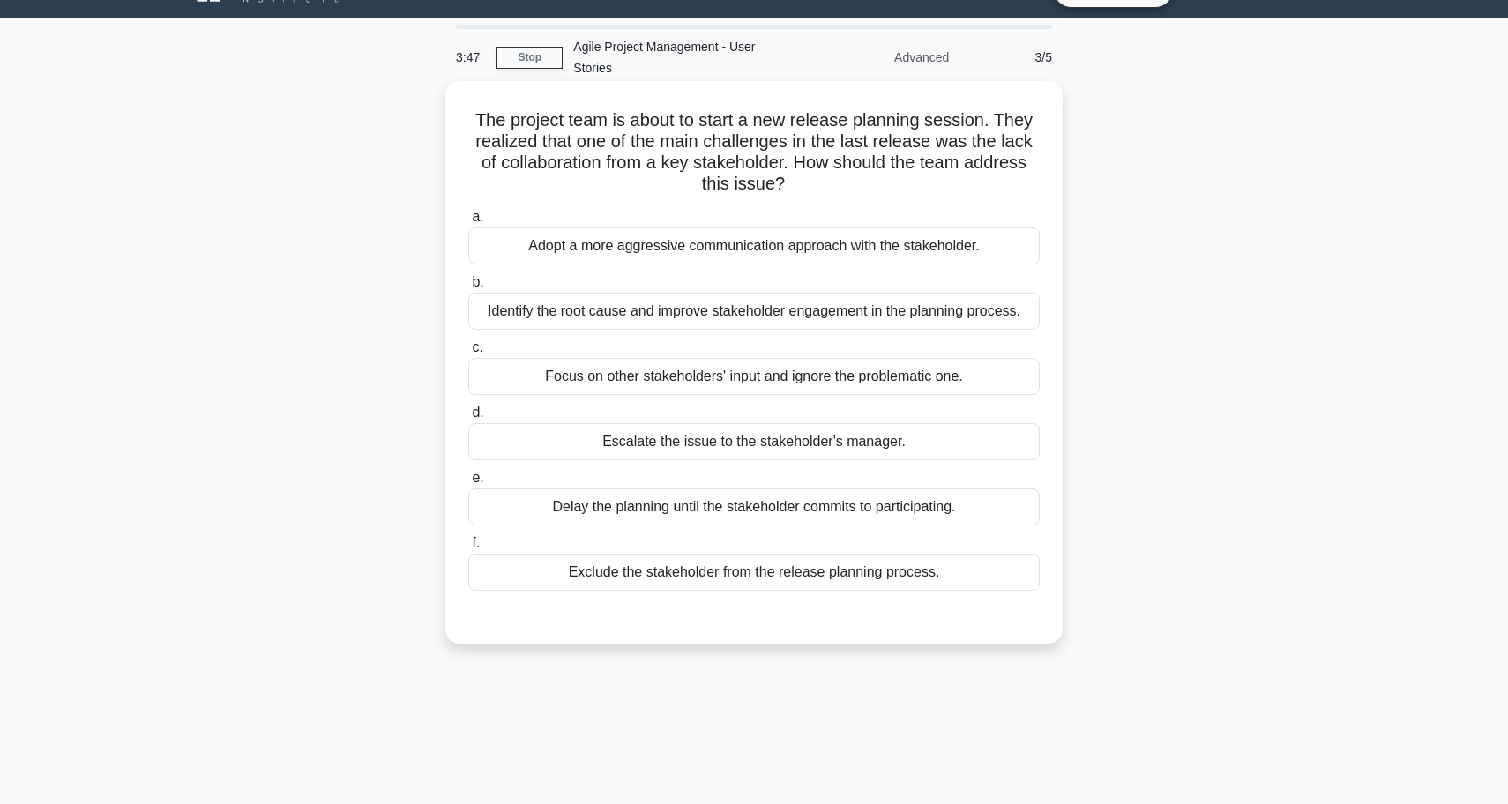
click at [638, 295] on div "Identify the root cause and improve stakeholder engagement in the planning proc…" at bounding box center [753, 311] width 571 height 37
click at [468, 288] on input "b. Identify the root cause and improve stakeholder engagement in the planning p…" at bounding box center [468, 282] width 0 height 11
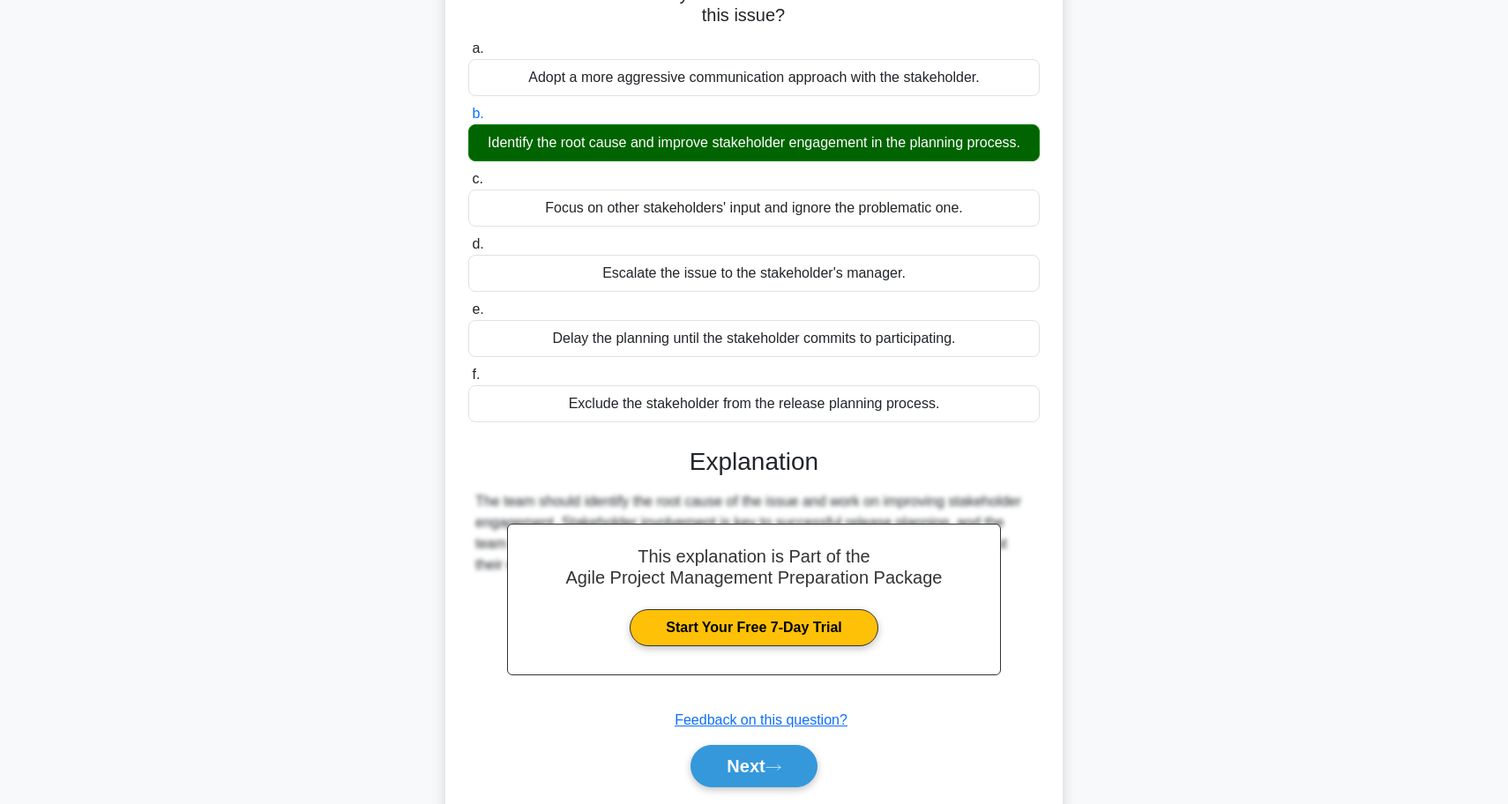
scroll to position [222, 0]
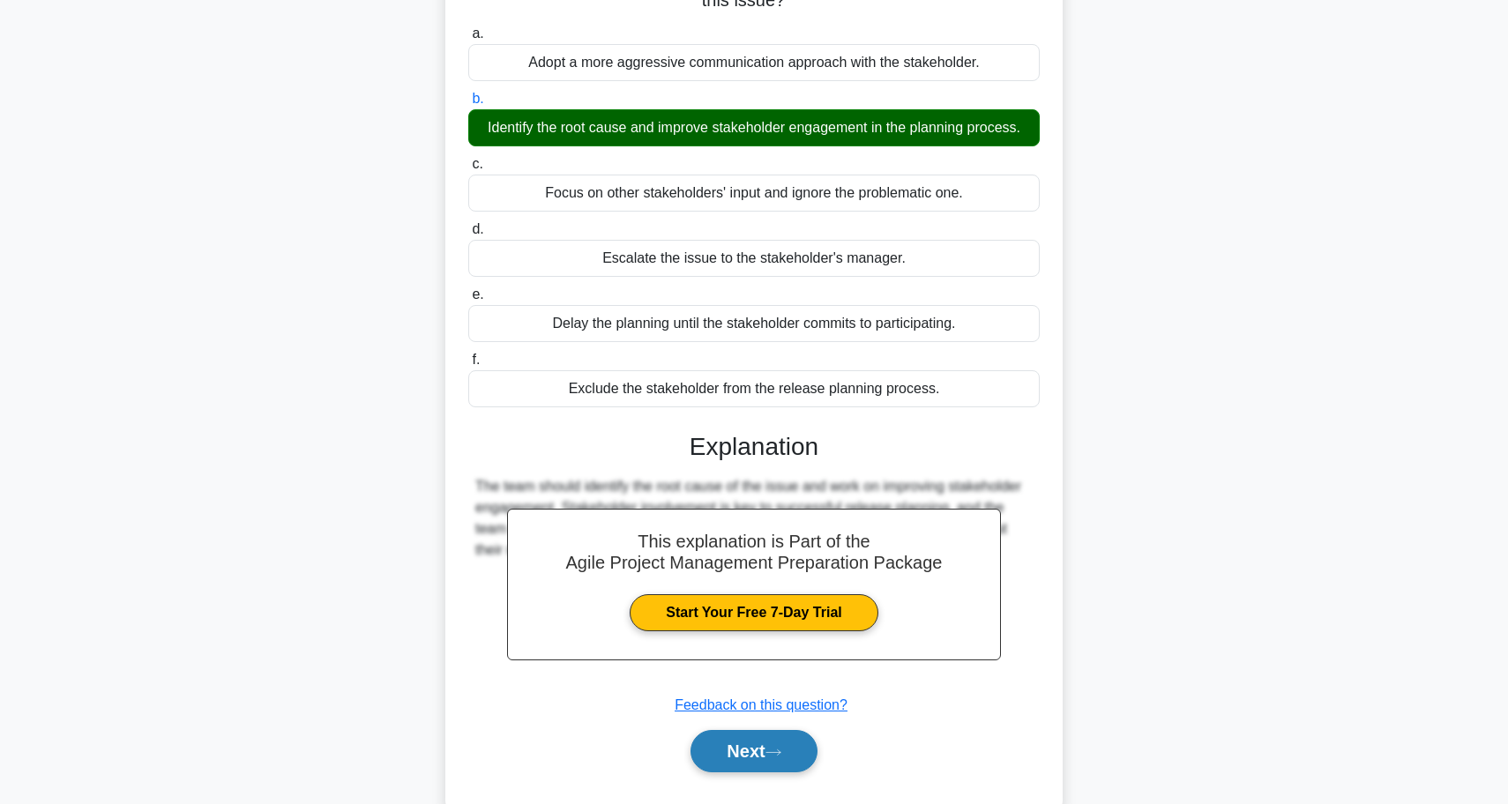
click at [743, 730] on button "Next" at bounding box center [753, 751] width 126 height 42
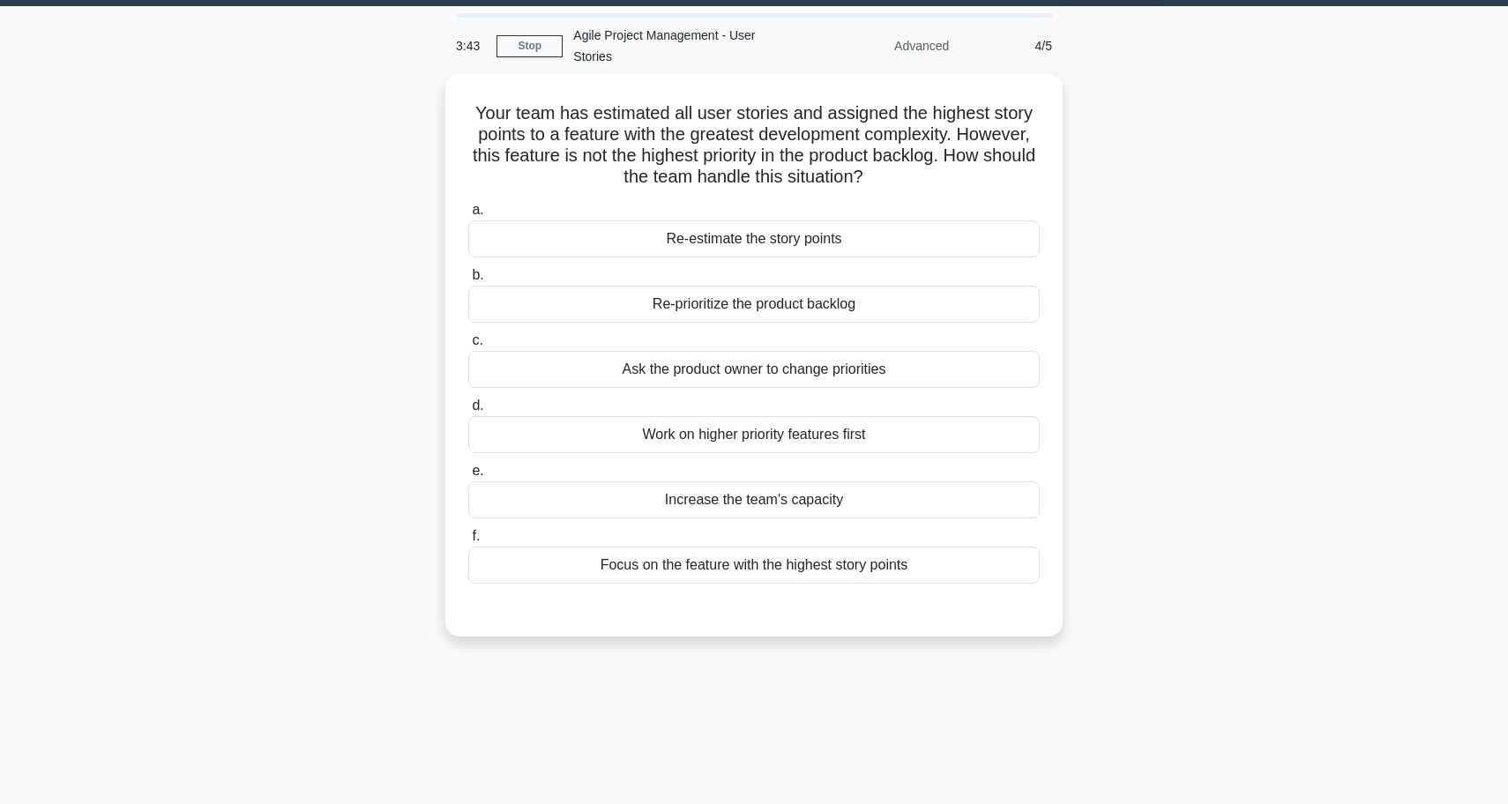
scroll to position [49, 0]
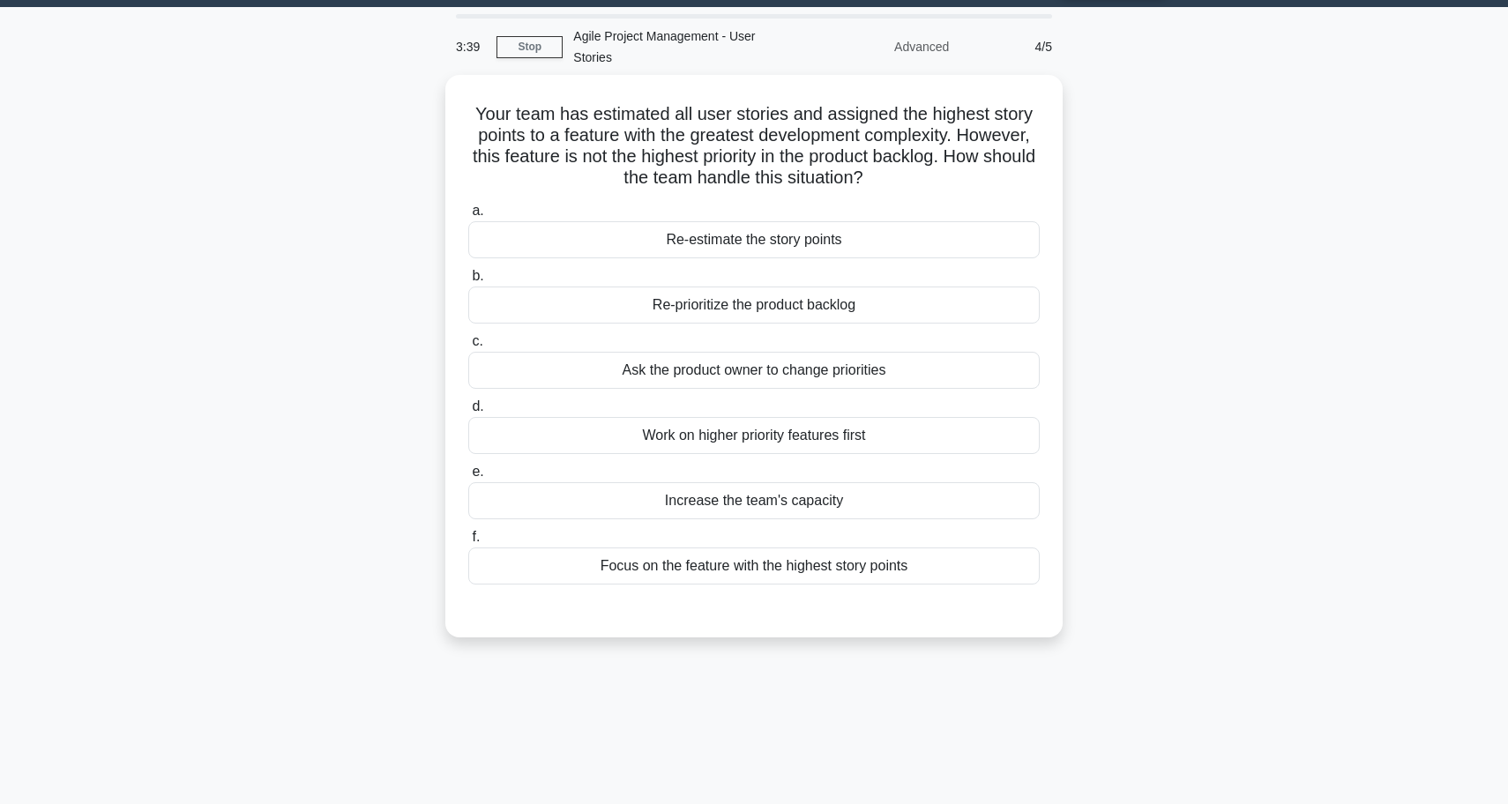
click at [543, 48] on div "3:39 Stop Agile Project Management - User Stories Advanced 4/5" at bounding box center [753, 47] width 617 height 56
click at [538, 39] on link "Stop" at bounding box center [529, 47] width 66 height 22
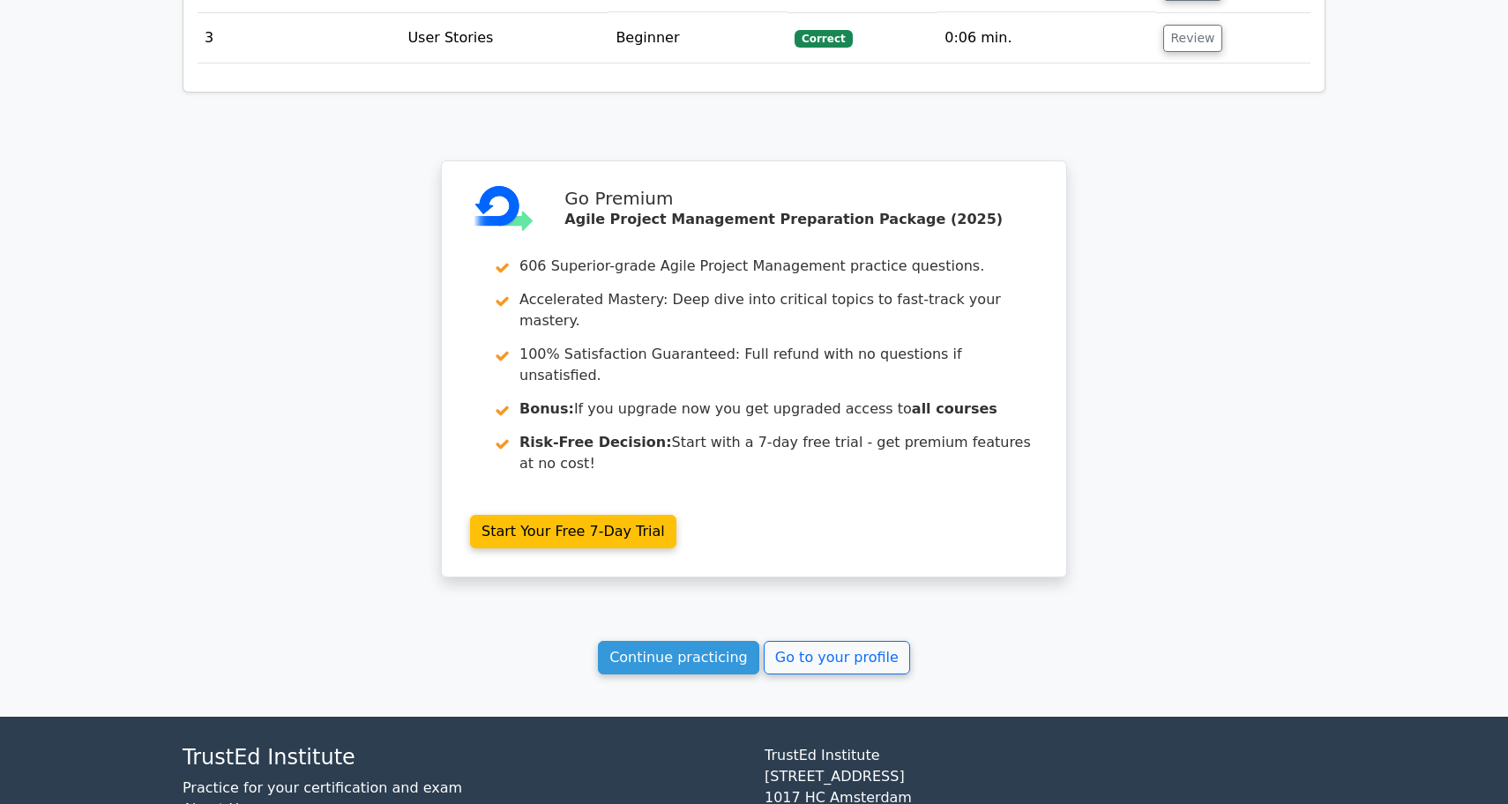
scroll to position [2177, 0]
